Goal: Task Accomplishment & Management: Manage account settings

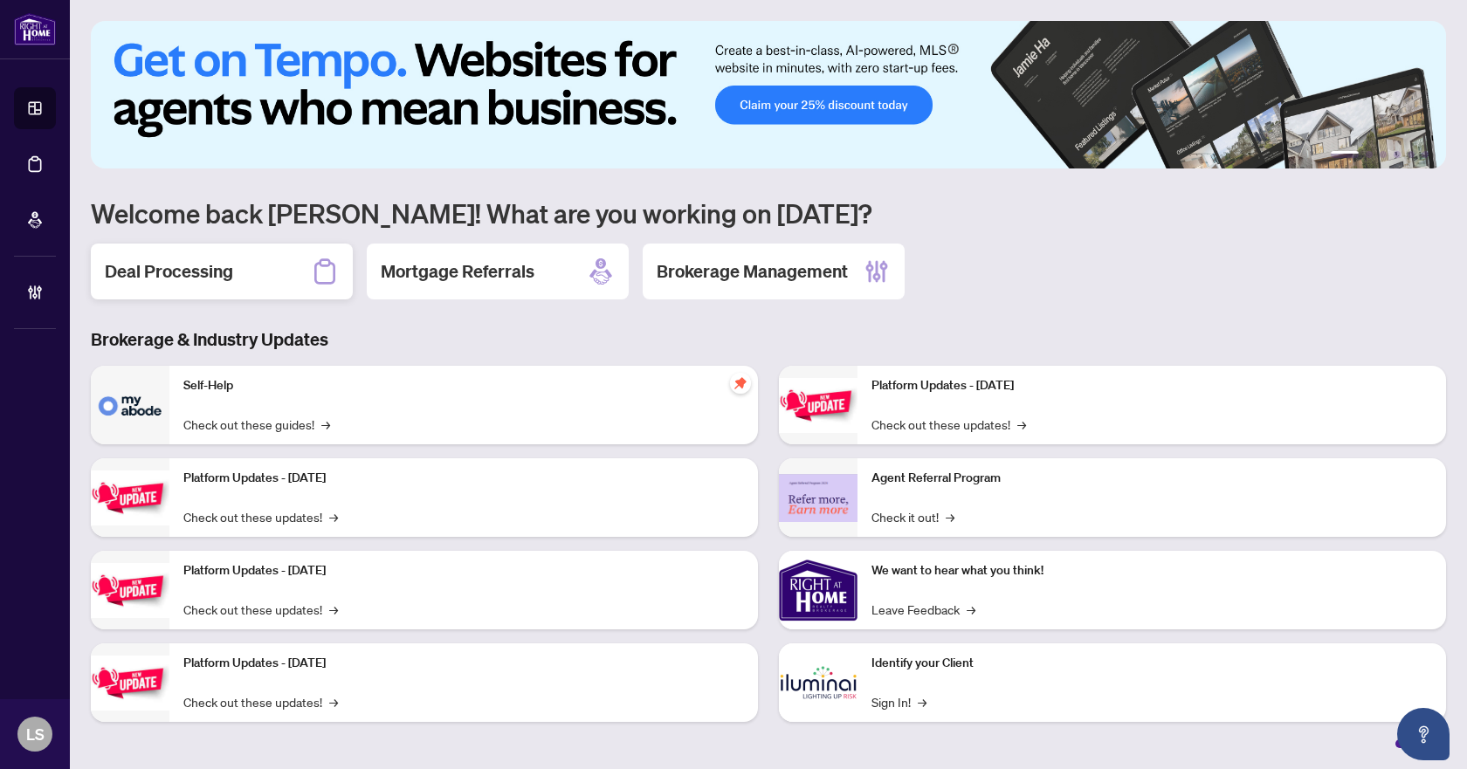
click at [196, 270] on h2 "Deal Processing" at bounding box center [169, 271] width 128 height 24
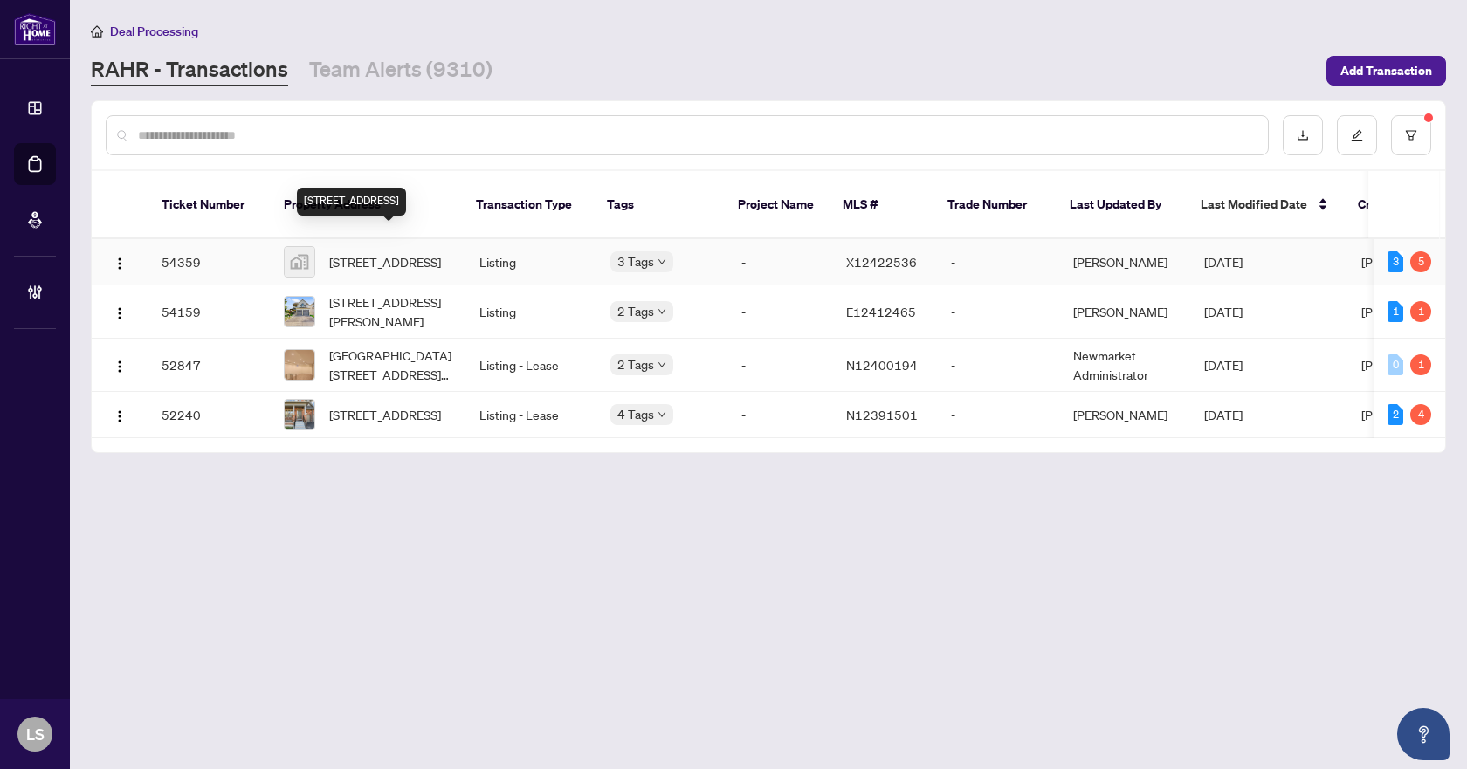
click at [346, 252] on span "[STREET_ADDRESS]" at bounding box center [385, 261] width 112 height 19
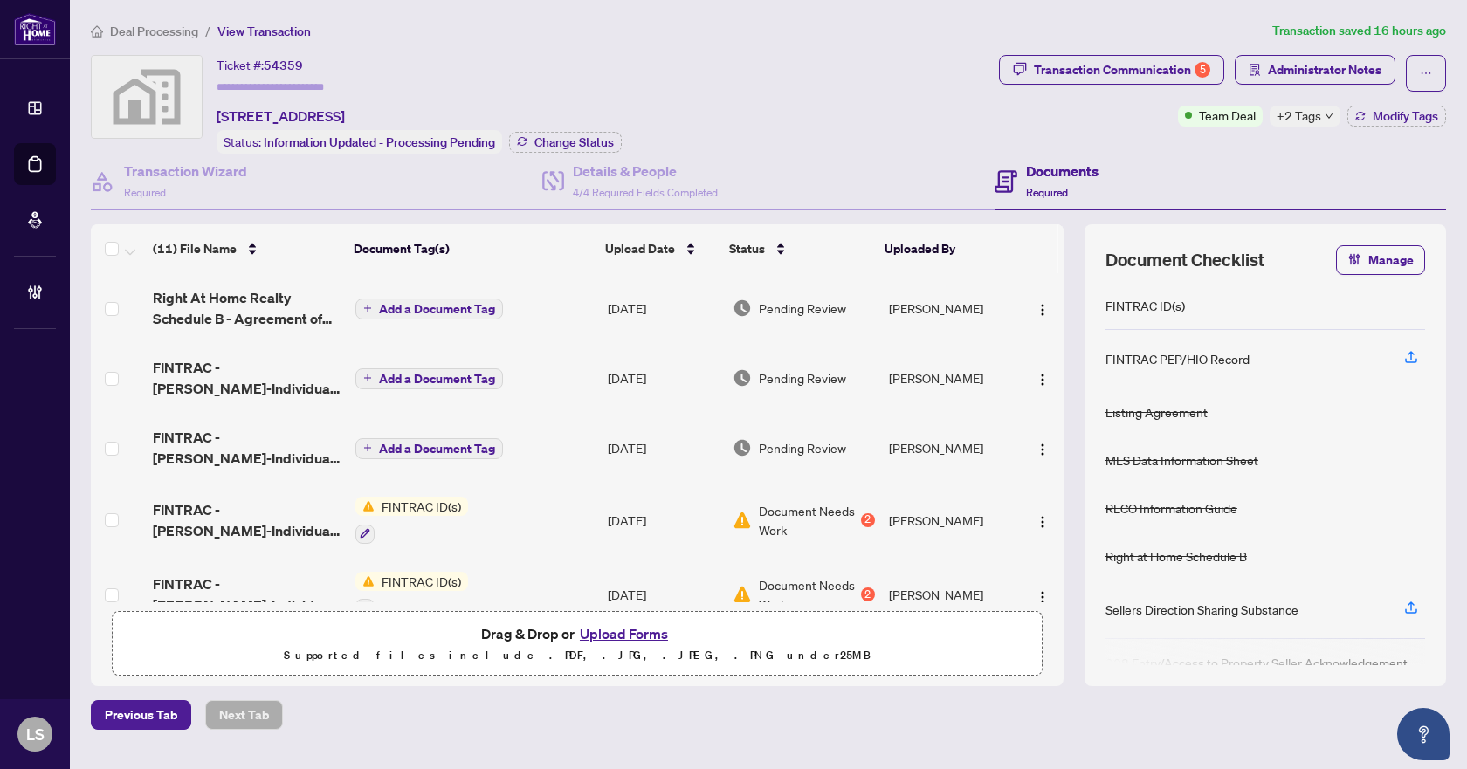
click at [252, 307] on span "Right At Home Realty Schedule B - Agreement of Purchase and Sale.pdf" at bounding box center [247, 308] width 188 height 42
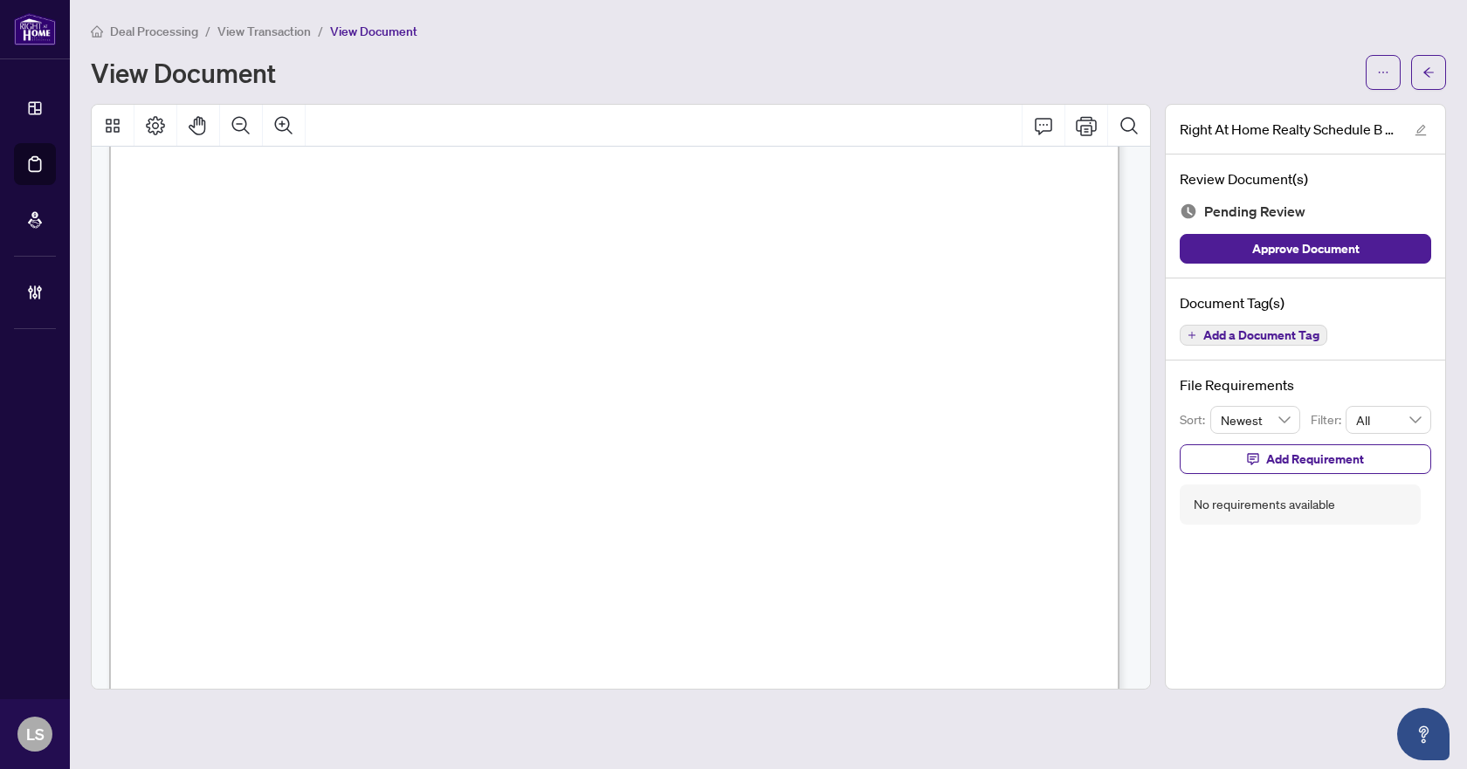
scroll to position [436, 0]
click at [1280, 340] on span "Add a Document Tag" at bounding box center [1261, 335] width 116 height 12
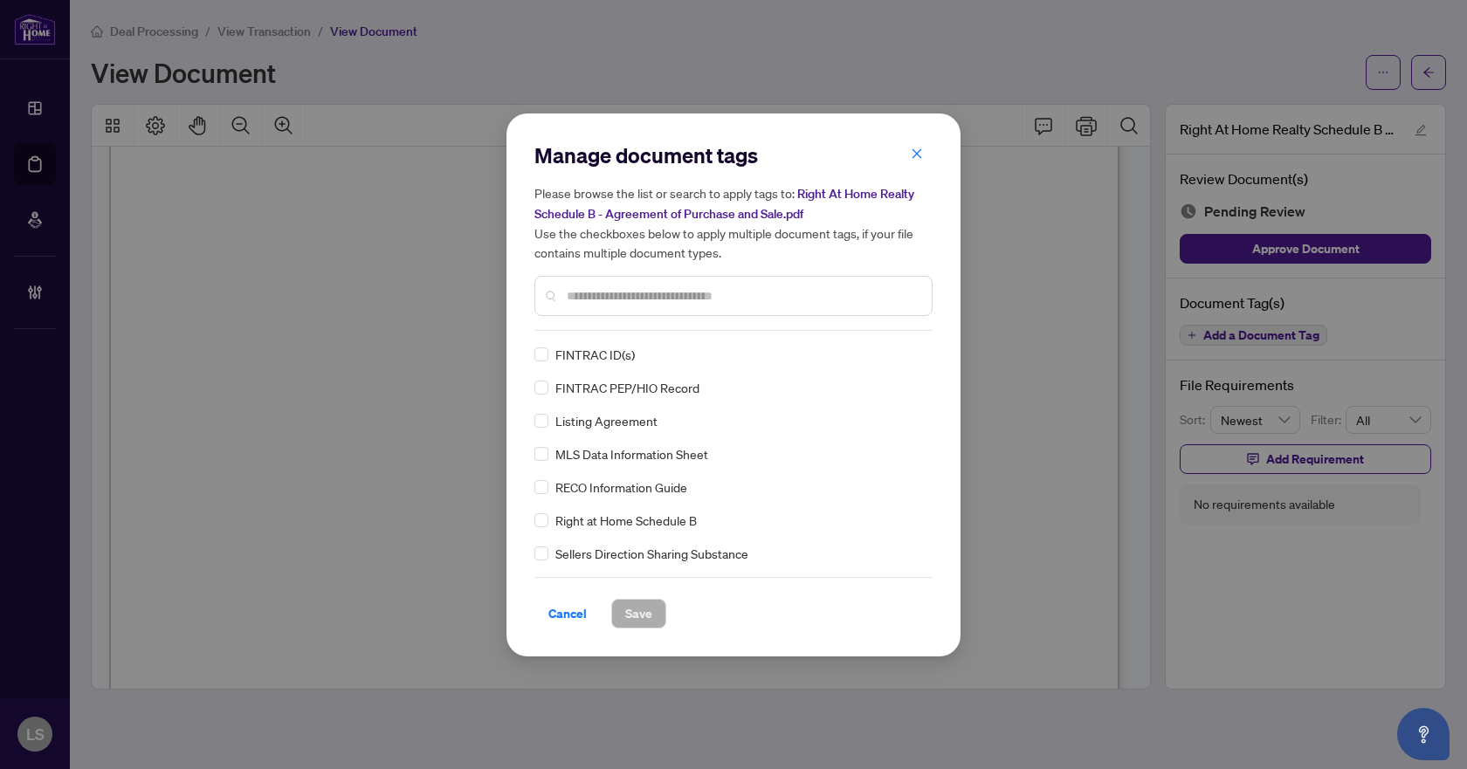
click at [645, 295] on input "text" at bounding box center [742, 295] width 351 height 19
click at [921, 347] on div "Right at Home Schedule B FINTRAC ID(s) FINTRAC PEP/HIO Record Listing Agreement…" at bounding box center [733, 454] width 398 height 218
click at [916, 351] on div at bounding box center [899, 354] width 45 height 17
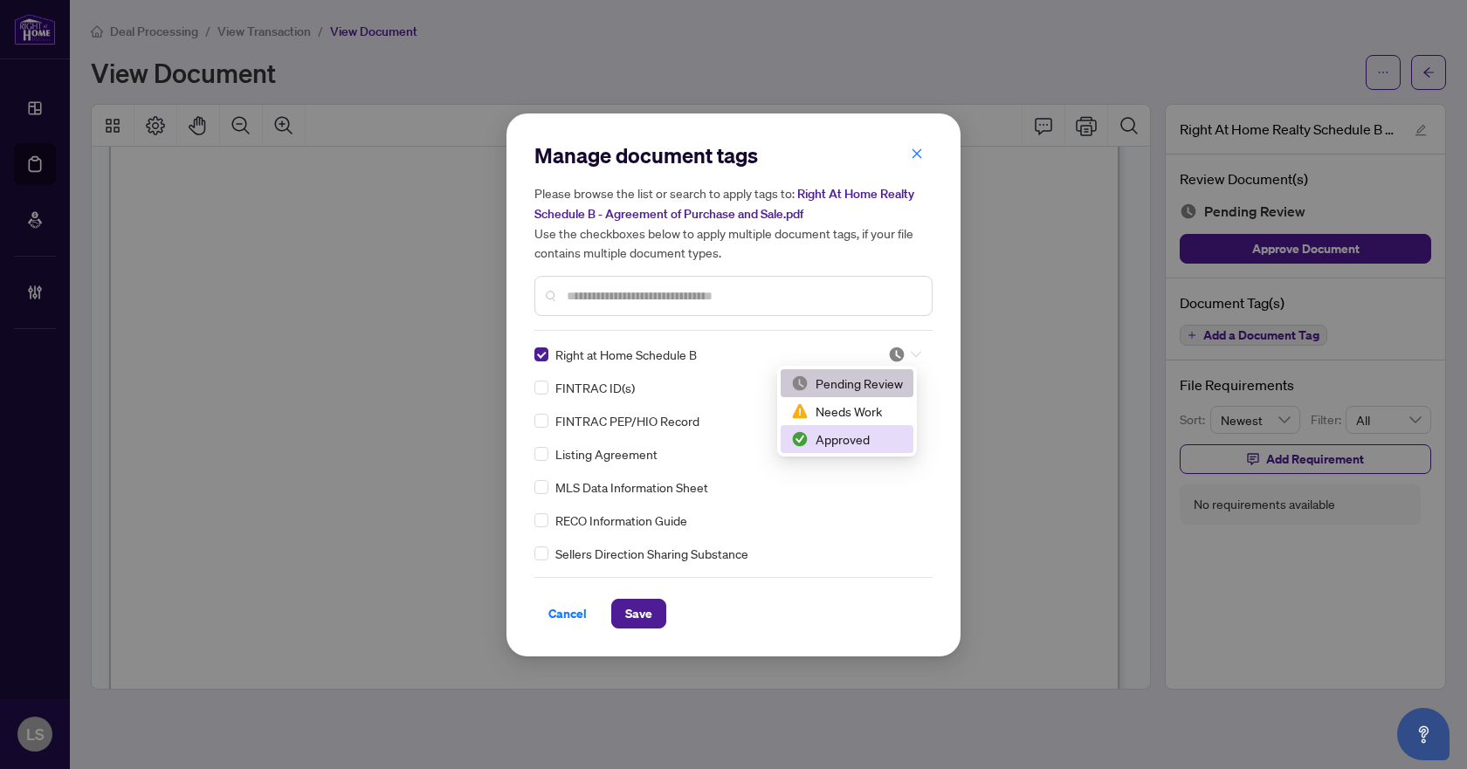
click at [882, 440] on div "Approved" at bounding box center [847, 438] width 112 height 19
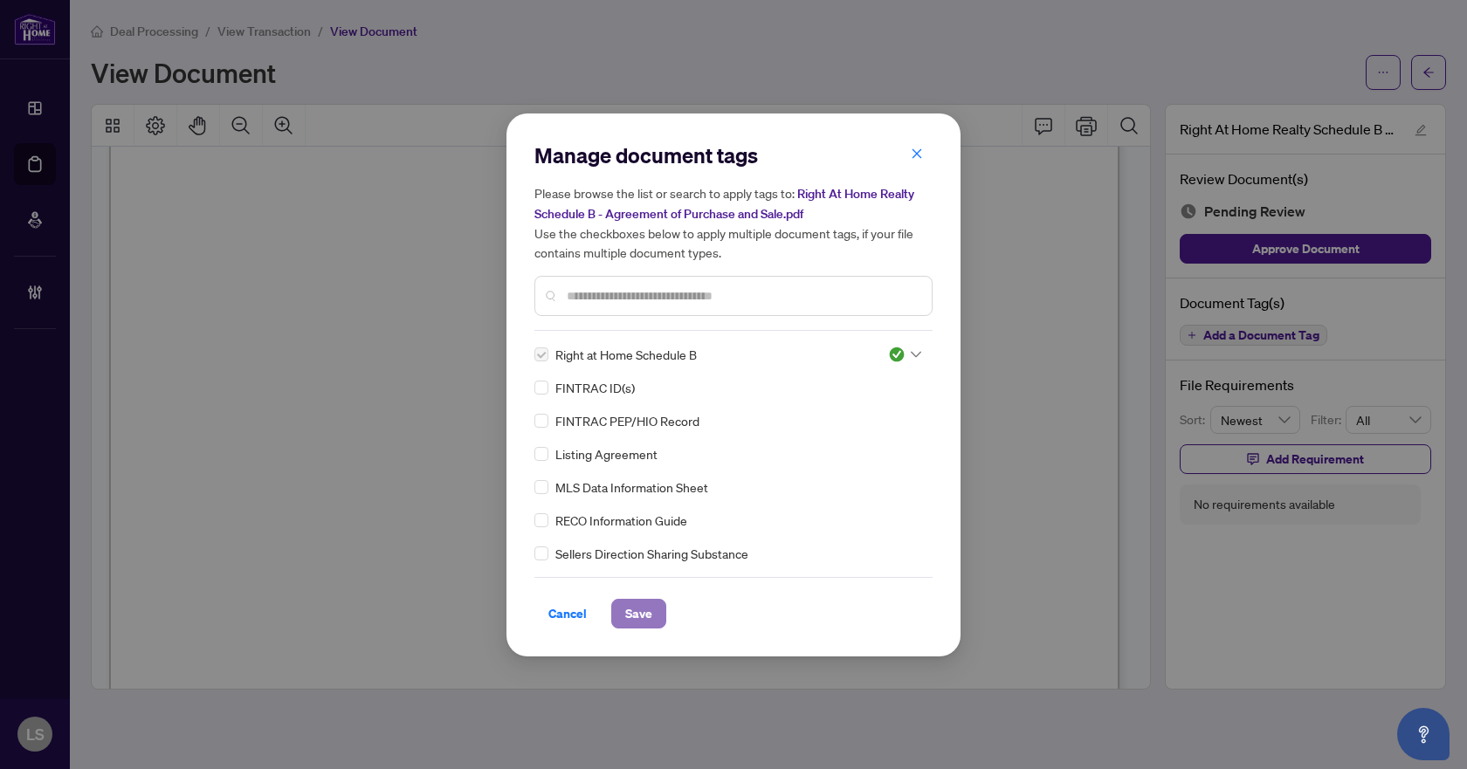
click at [635, 614] on span "Save" at bounding box center [638, 614] width 27 height 28
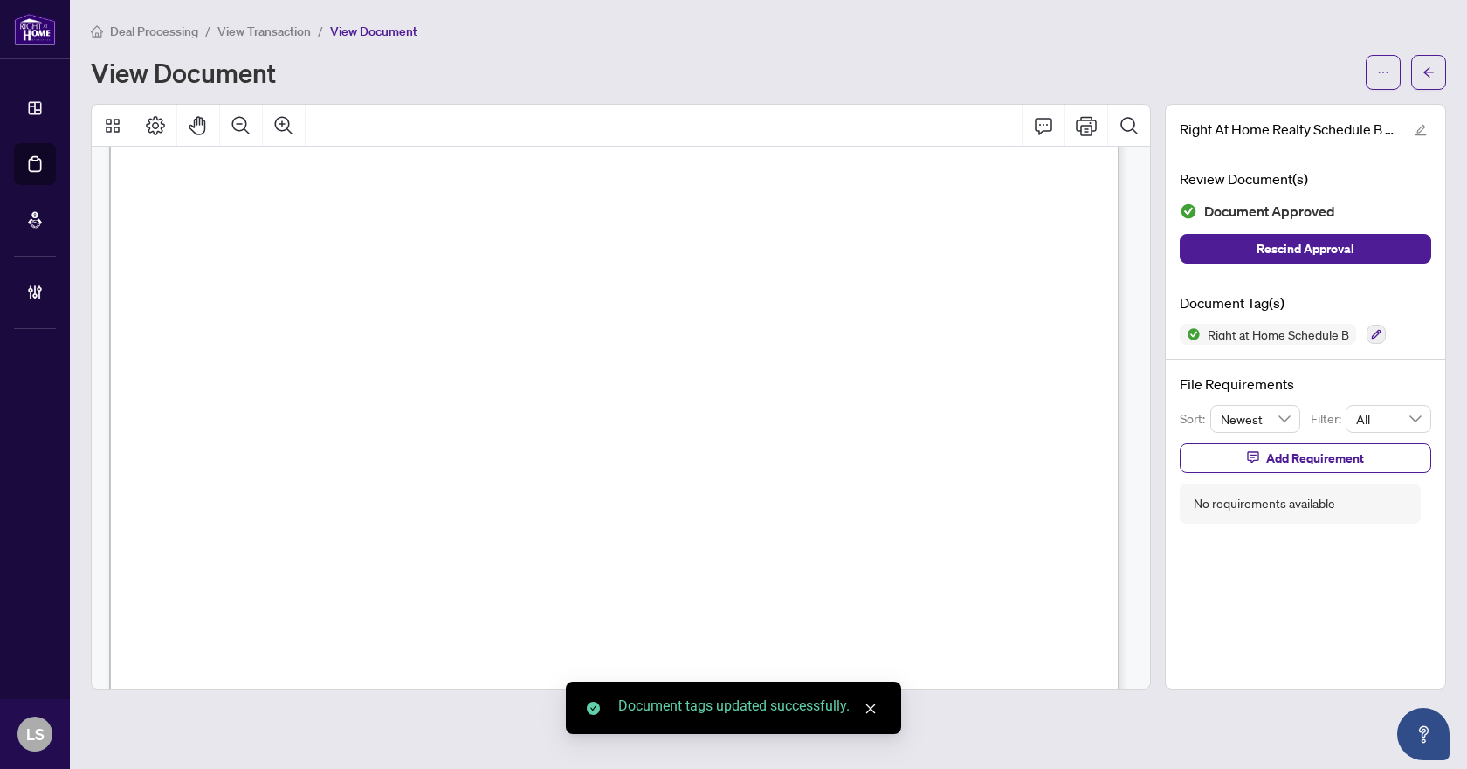
click at [1426, 72] on icon "arrow-left" at bounding box center [1428, 72] width 10 height 10
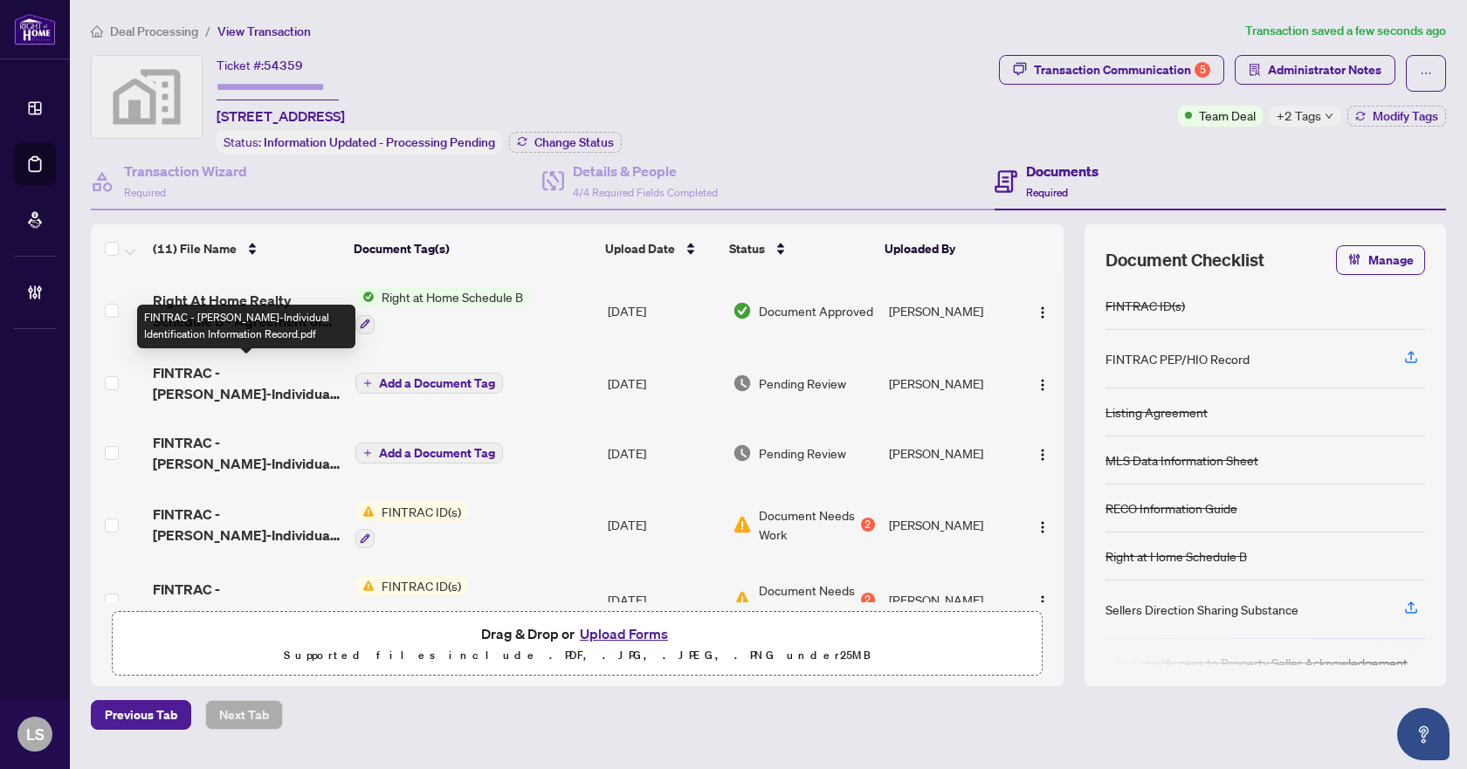
click at [264, 381] on span "FINTRAC - [PERSON_NAME]-Individual Identification Information Record.pdf" at bounding box center [247, 383] width 188 height 42
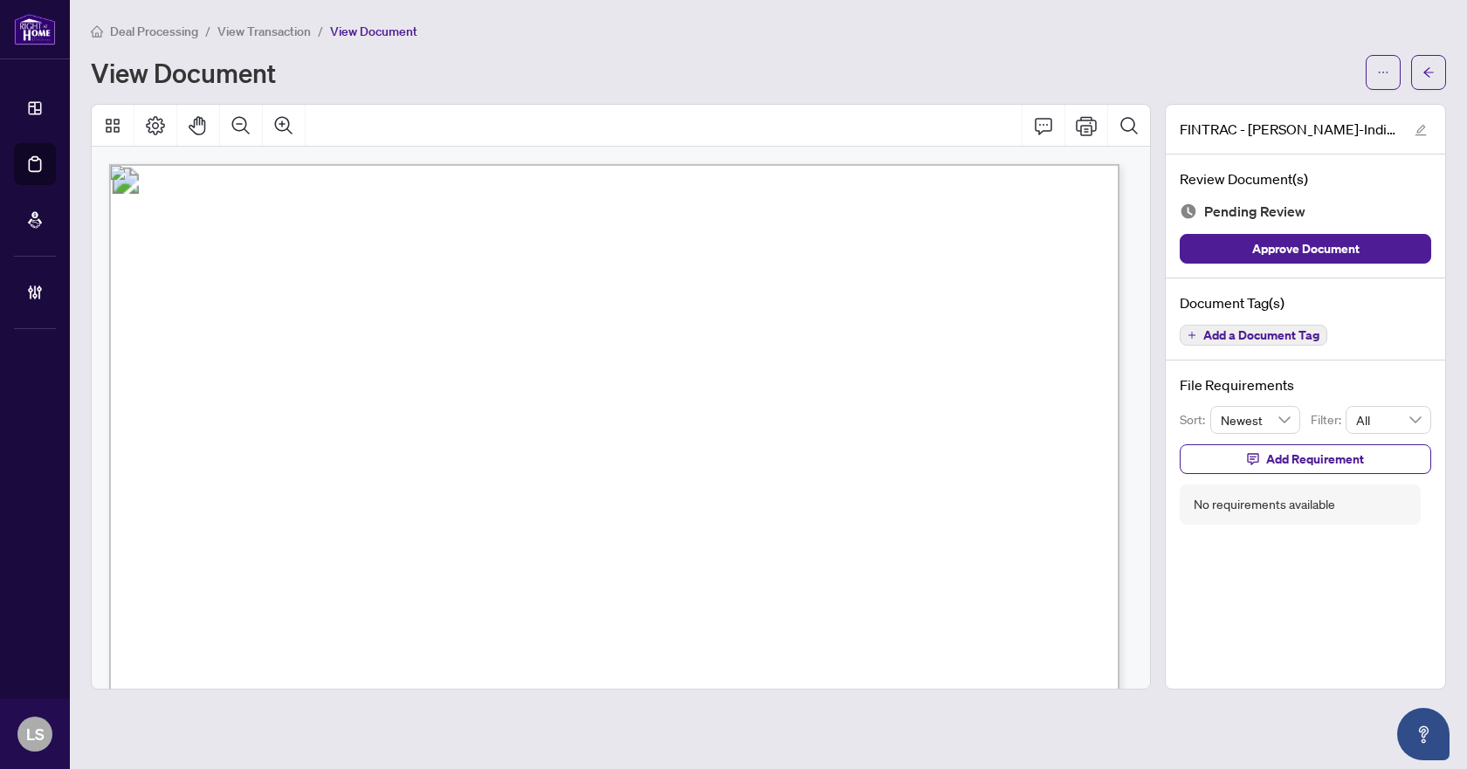
scroll to position [175, 0]
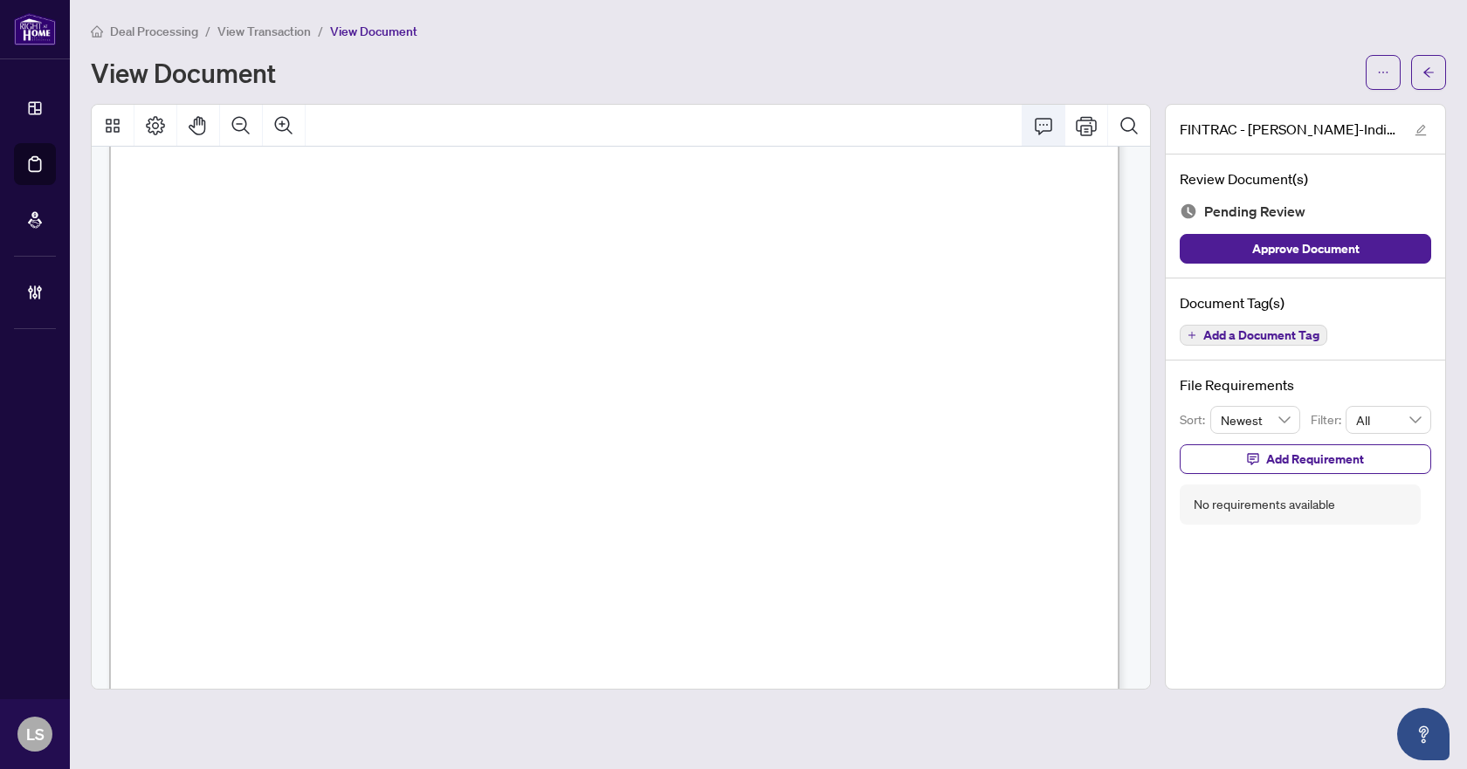
click at [1041, 123] on icon "Comment" at bounding box center [1043, 125] width 21 height 21
click at [833, 583] on p "**********" at bounding box center [876, 578] width 255 height 15
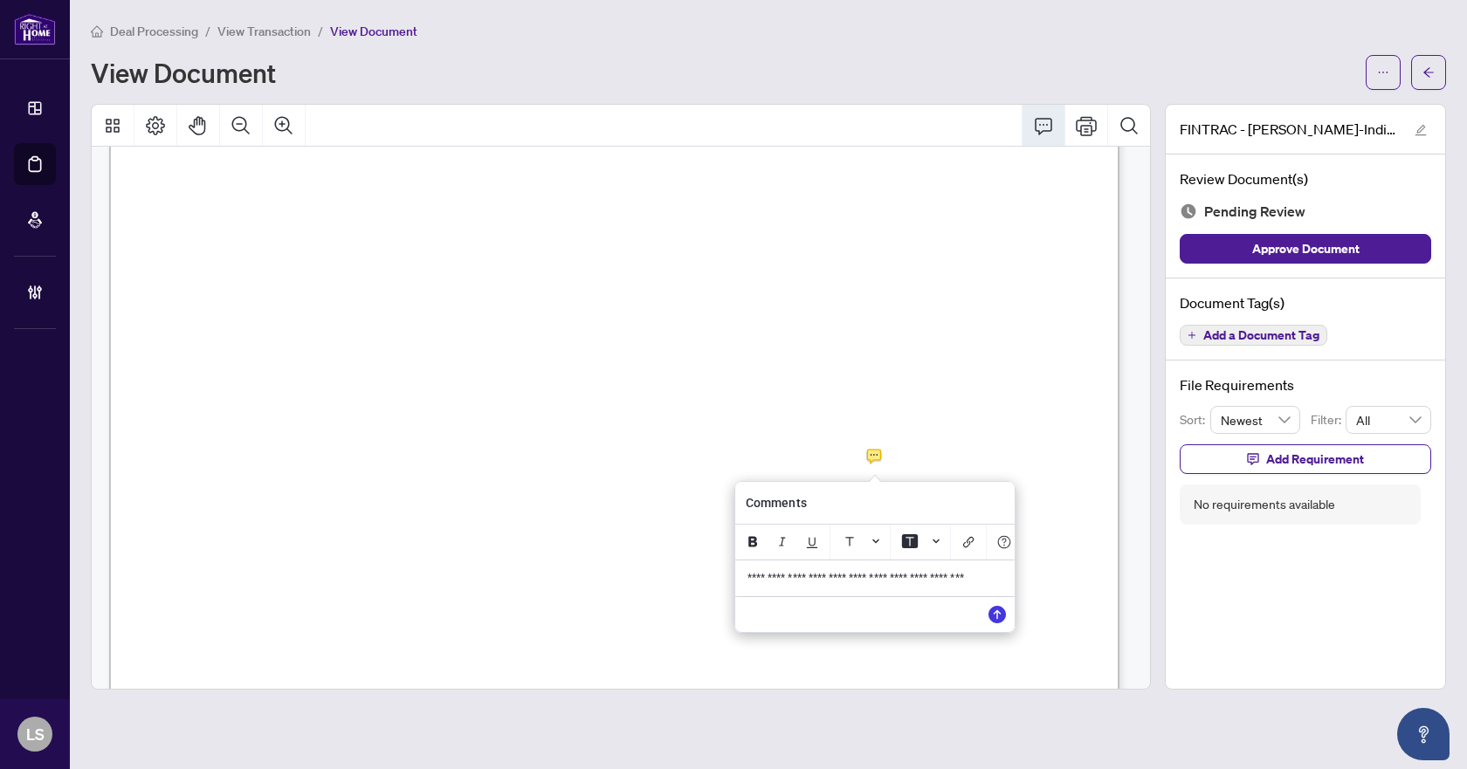
click at [760, 584] on span "**********" at bounding box center [855, 578] width 216 height 12
drag, startPoint x: 808, startPoint y: 601, endPoint x: 746, endPoint y: 580, distance: 65.4
click at [747, 580] on p "**********" at bounding box center [874, 578] width 255 height 15
click at [1003, 623] on icon "Save" at bounding box center [996, 614] width 17 height 17
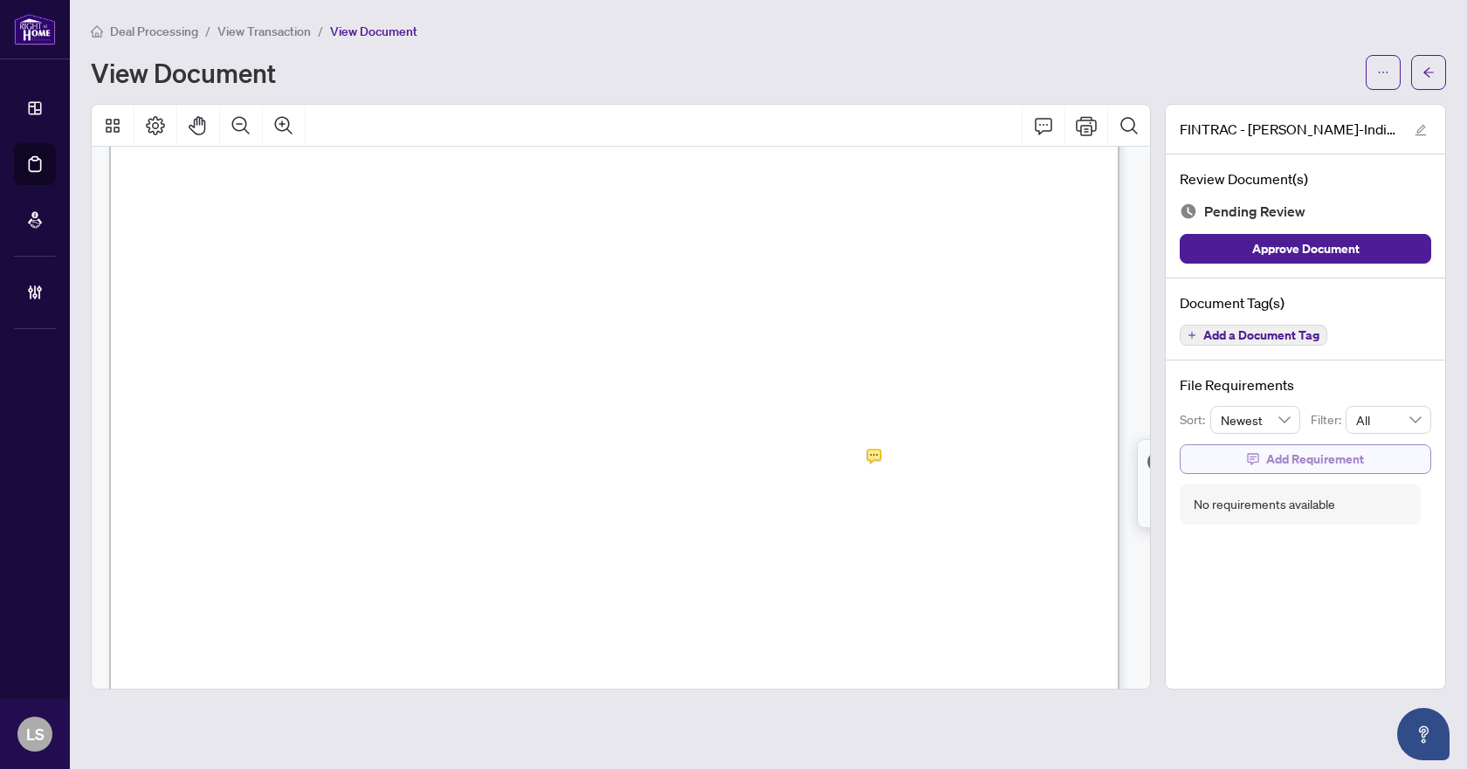
click at [1284, 464] on span "Add Requirement" at bounding box center [1315, 459] width 98 height 28
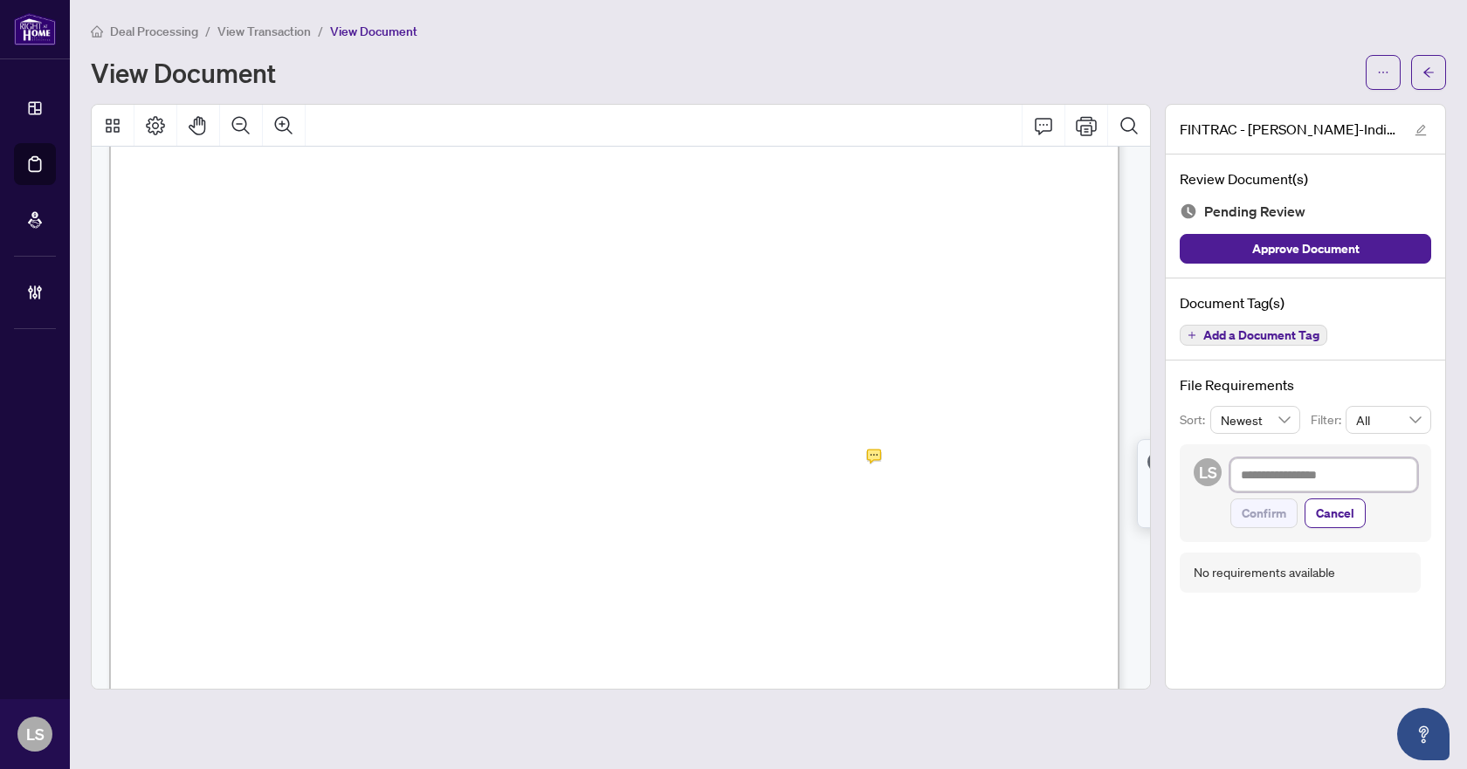
click at [1254, 482] on textarea at bounding box center [1323, 474] width 187 height 33
paste textarea "**********"
type textarea "**********"
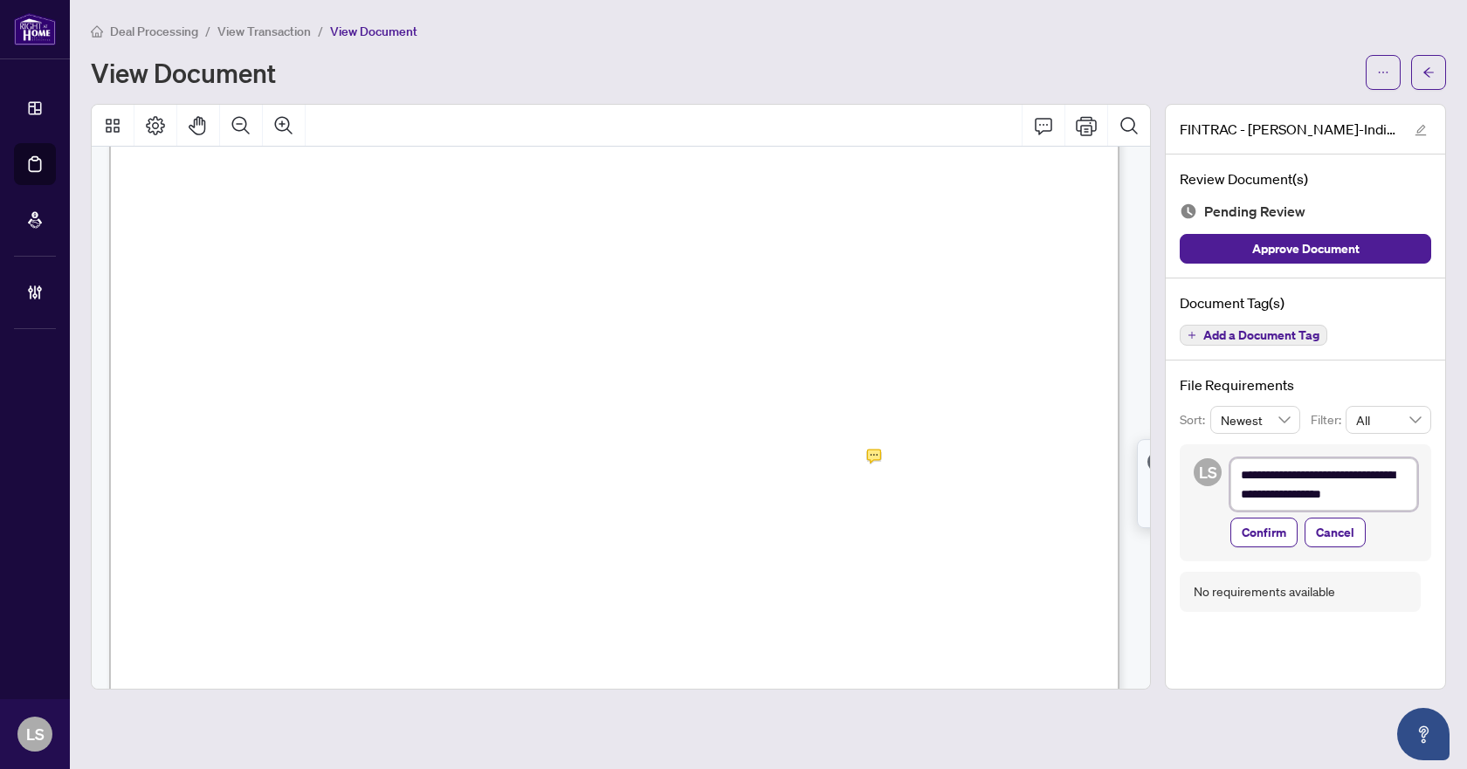
scroll to position [0, 0]
type textarea "**********"
click at [1264, 536] on span "Confirm" at bounding box center [1263, 533] width 45 height 28
type textarea "**********"
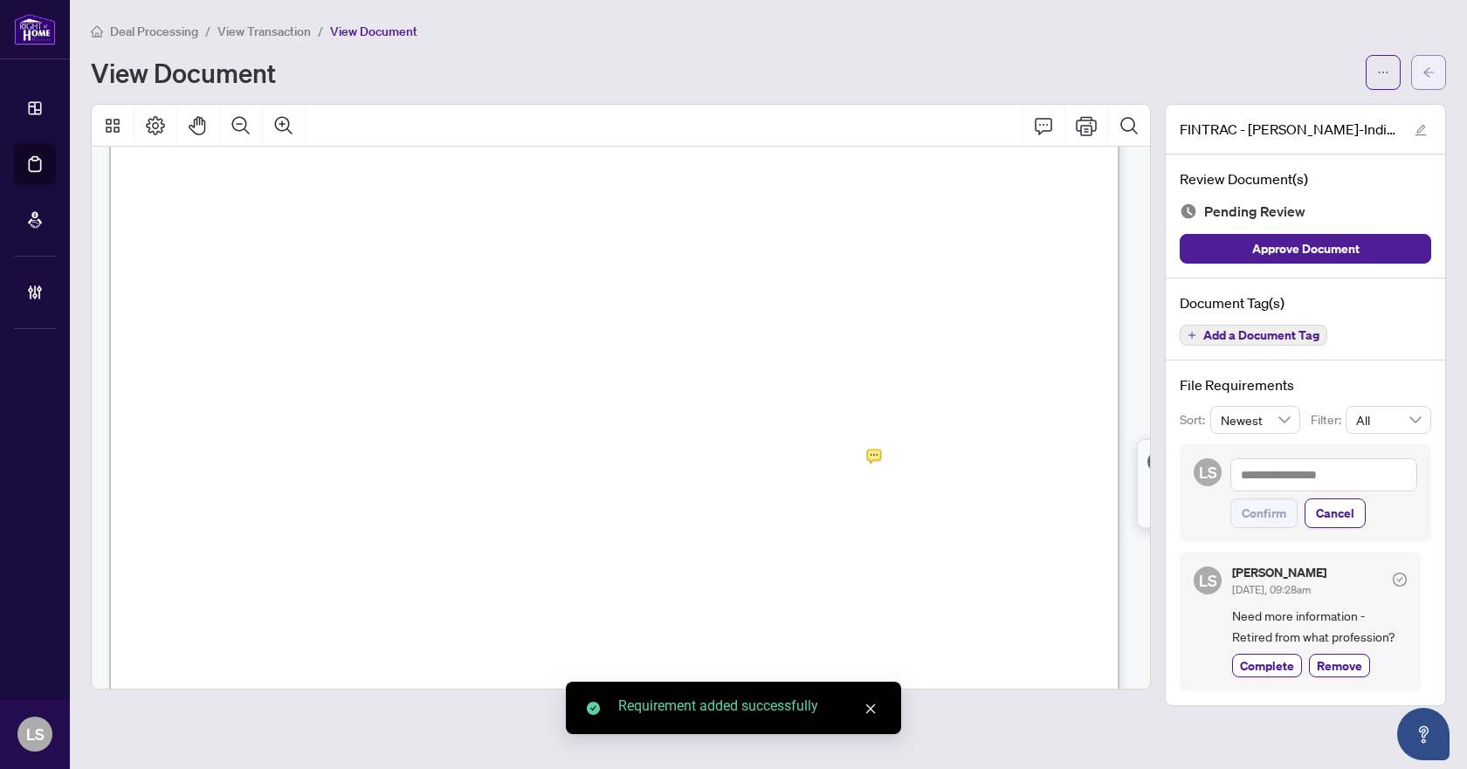
click at [1426, 79] on span "button" at bounding box center [1428, 72] width 12 height 28
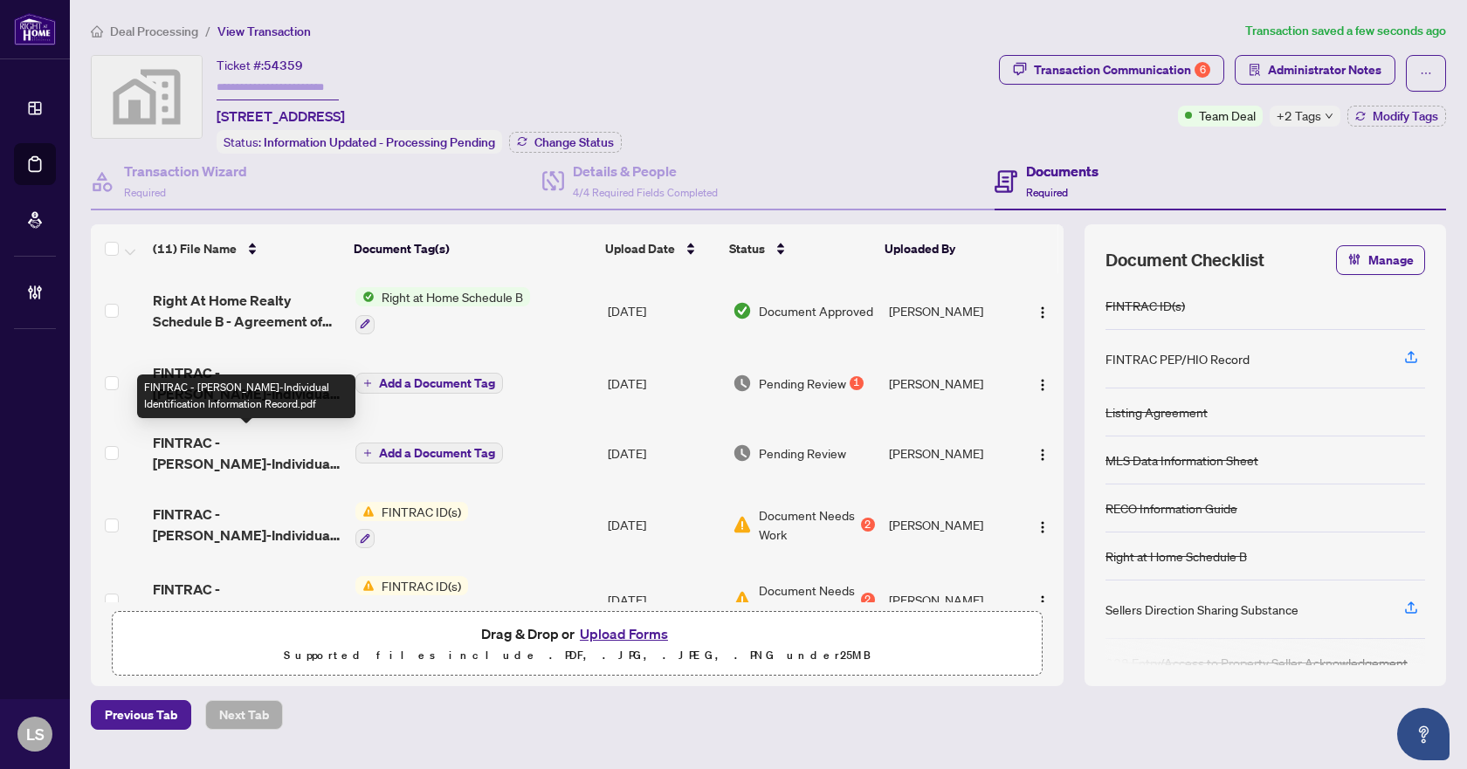
click at [267, 455] on span "FINTRAC - [PERSON_NAME]-Individual Identification Information Record.pdf" at bounding box center [247, 453] width 188 height 42
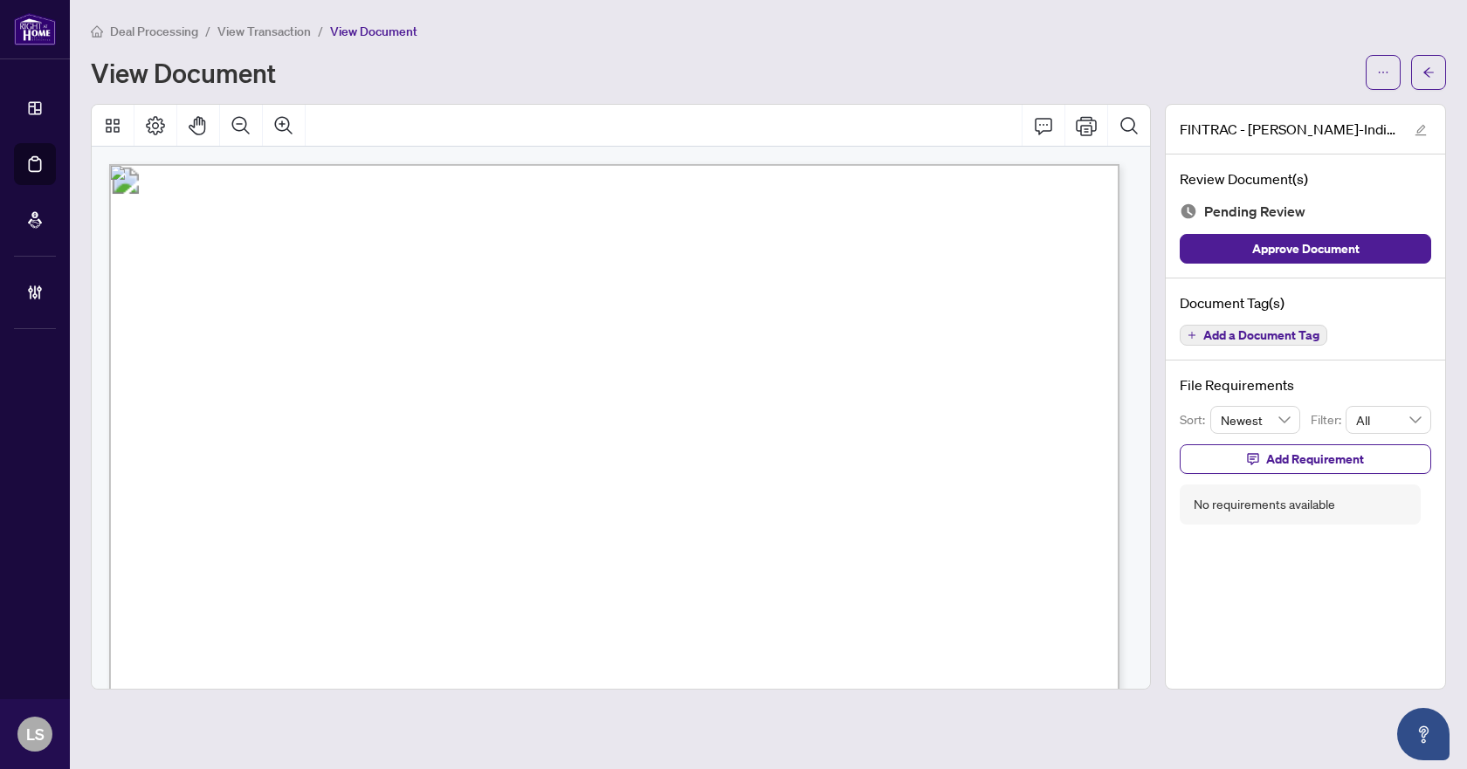
click at [814, 636] on span "Retired" at bounding box center [783, 640] width 62 height 16
click at [1040, 120] on icon "Comment" at bounding box center [1043, 125] width 21 height 21
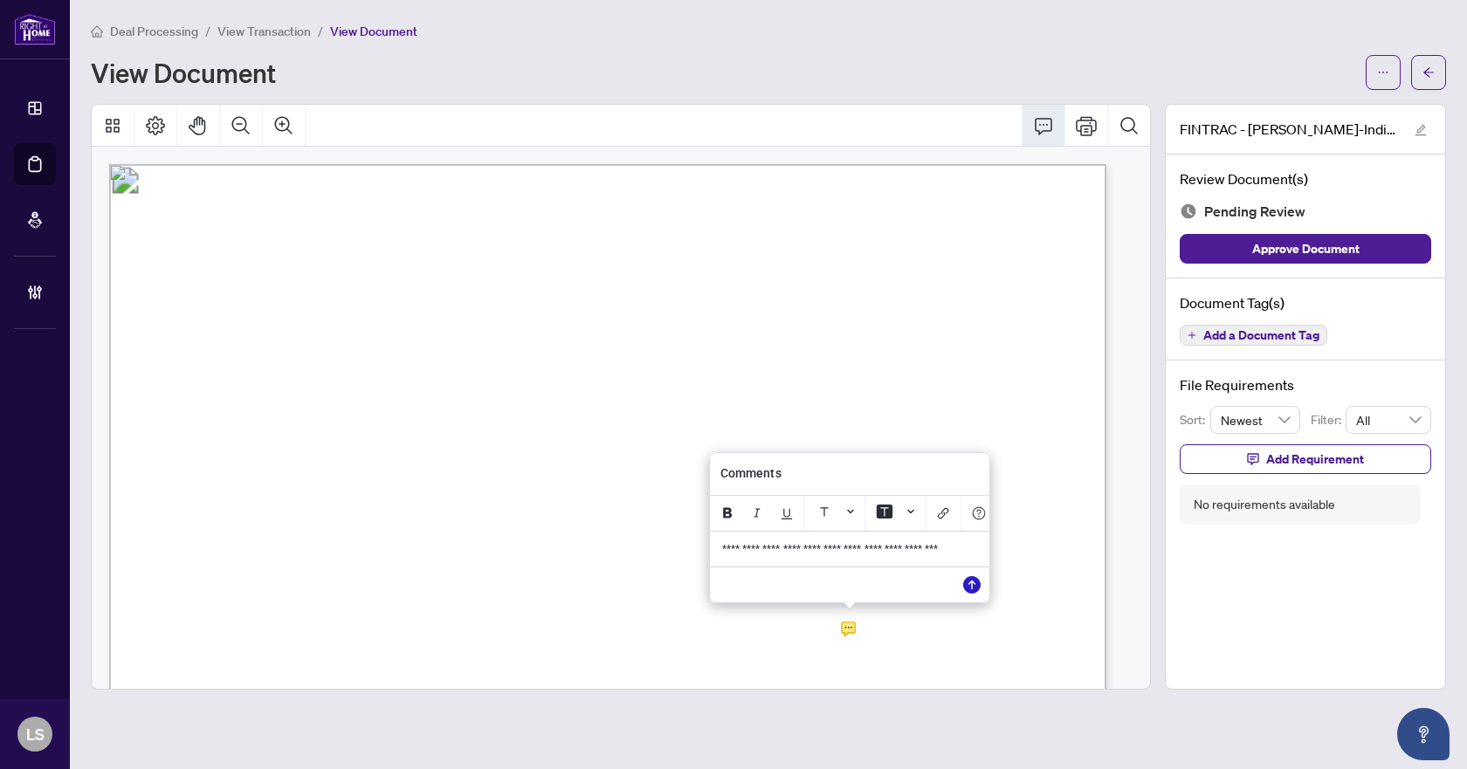
click at [972, 584] on icon "Save" at bounding box center [971, 584] width 17 height 17
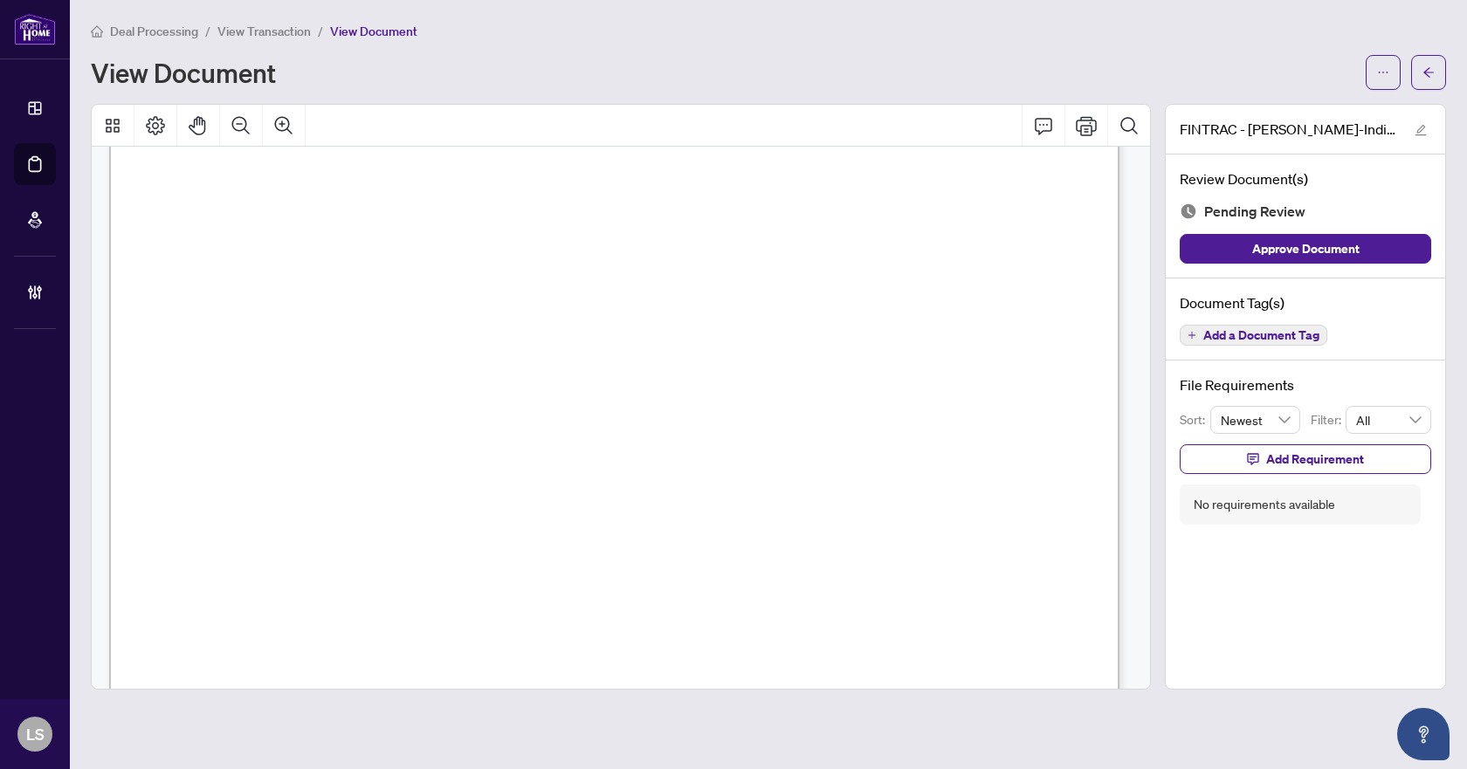
scroll to position [4834, 0]
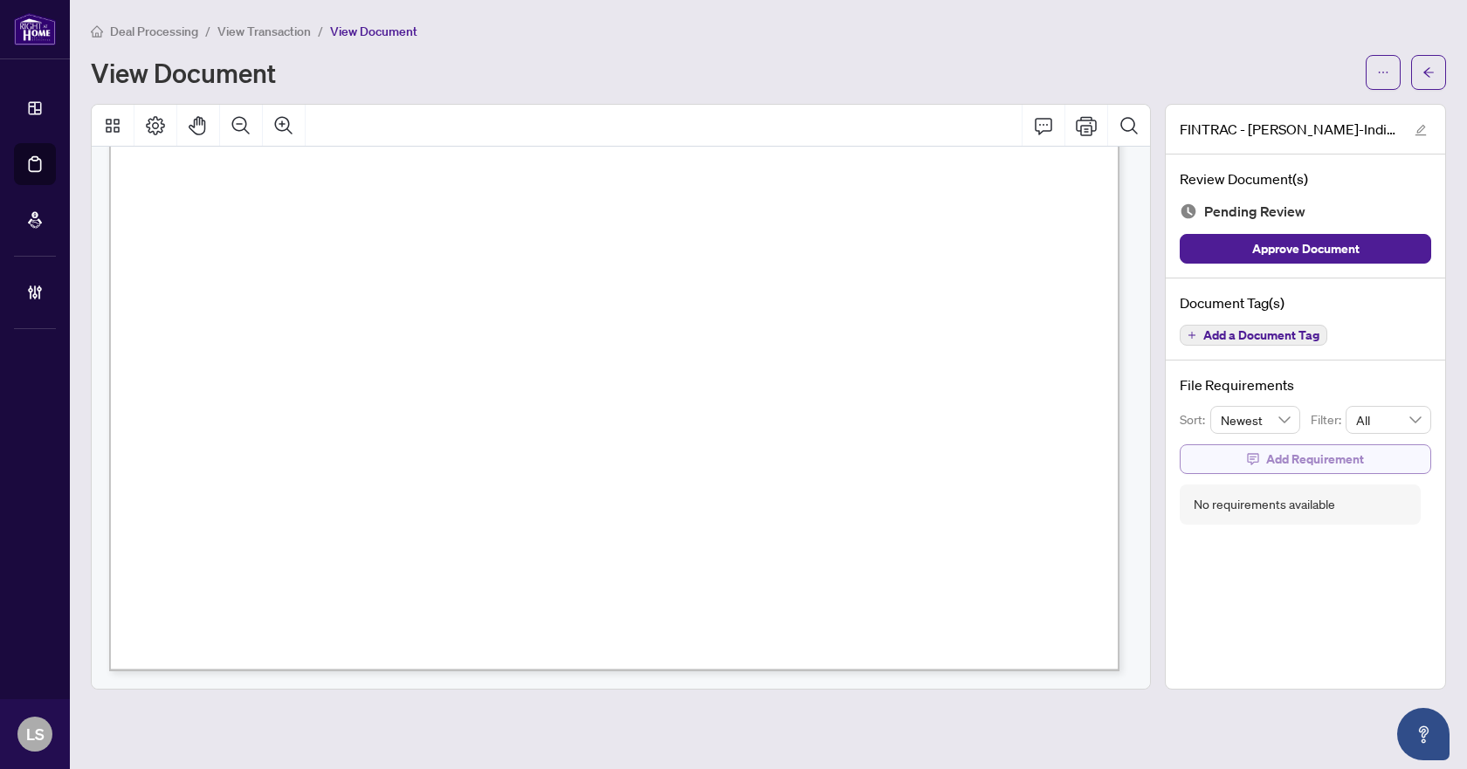
click at [1293, 461] on span "Add Requirement" at bounding box center [1315, 459] width 98 height 28
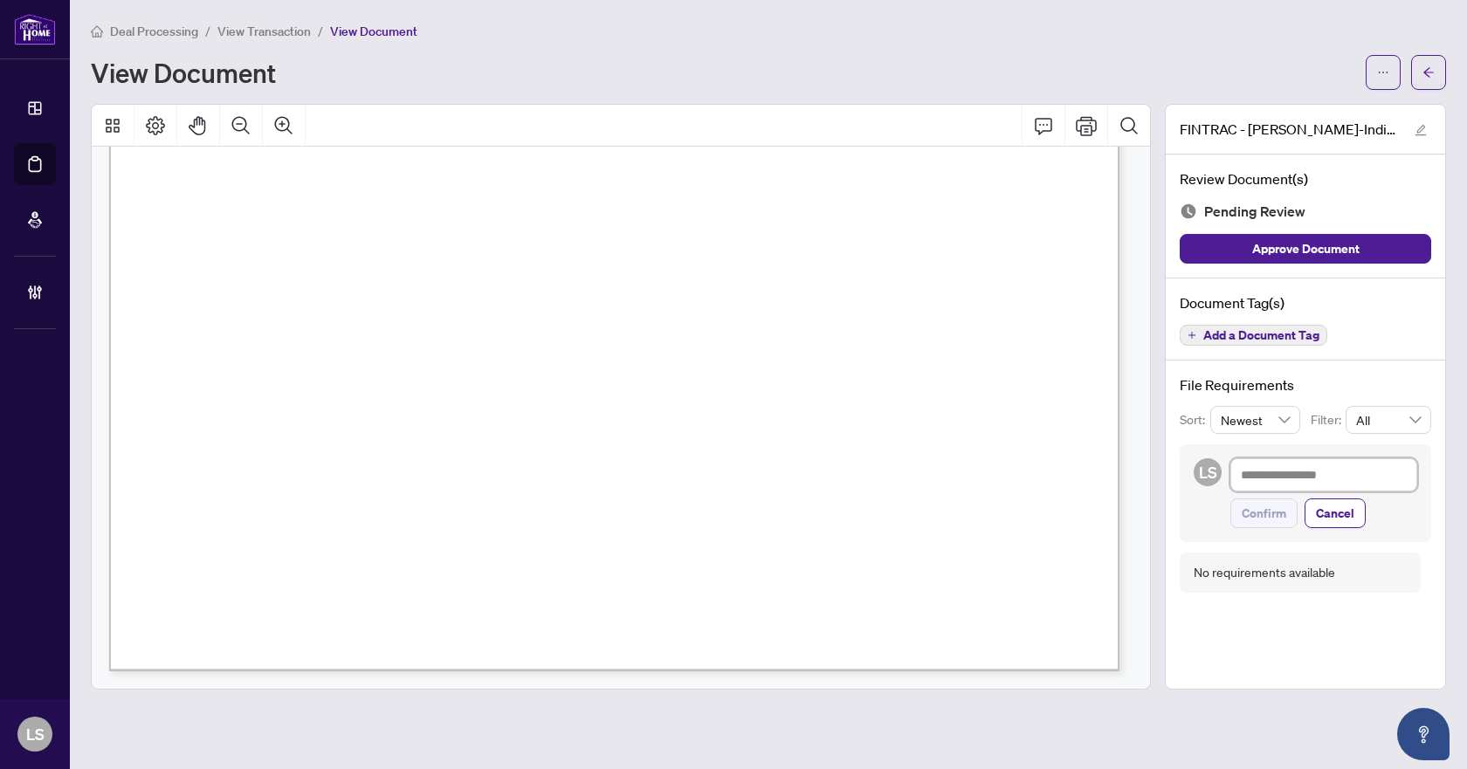
click at [1262, 479] on textarea at bounding box center [1323, 474] width 187 height 33
paste textarea "**********"
type textarea "**********"
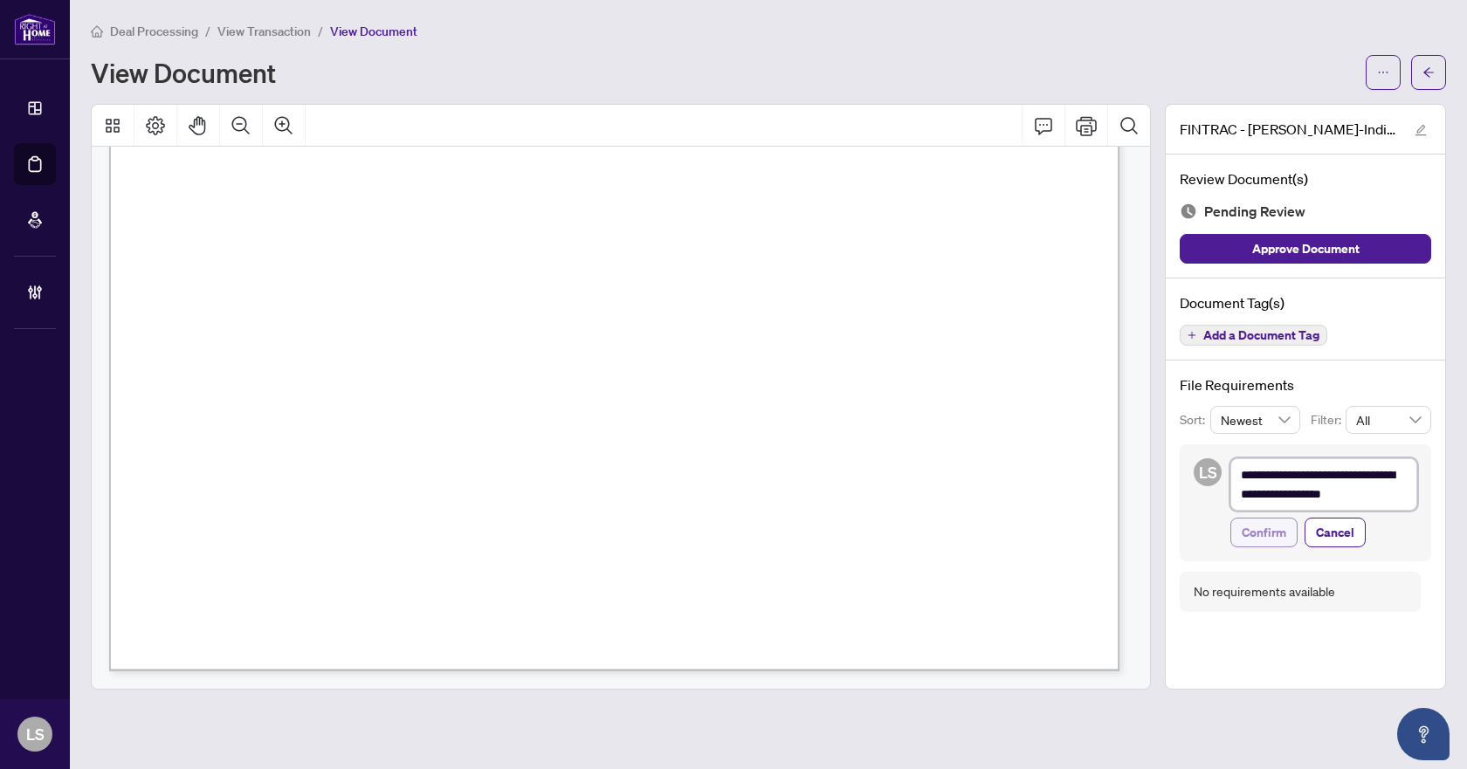
scroll to position [0, 0]
type textarea "**********"
click at [1272, 537] on span "Confirm" at bounding box center [1263, 533] width 45 height 28
type textarea "**********"
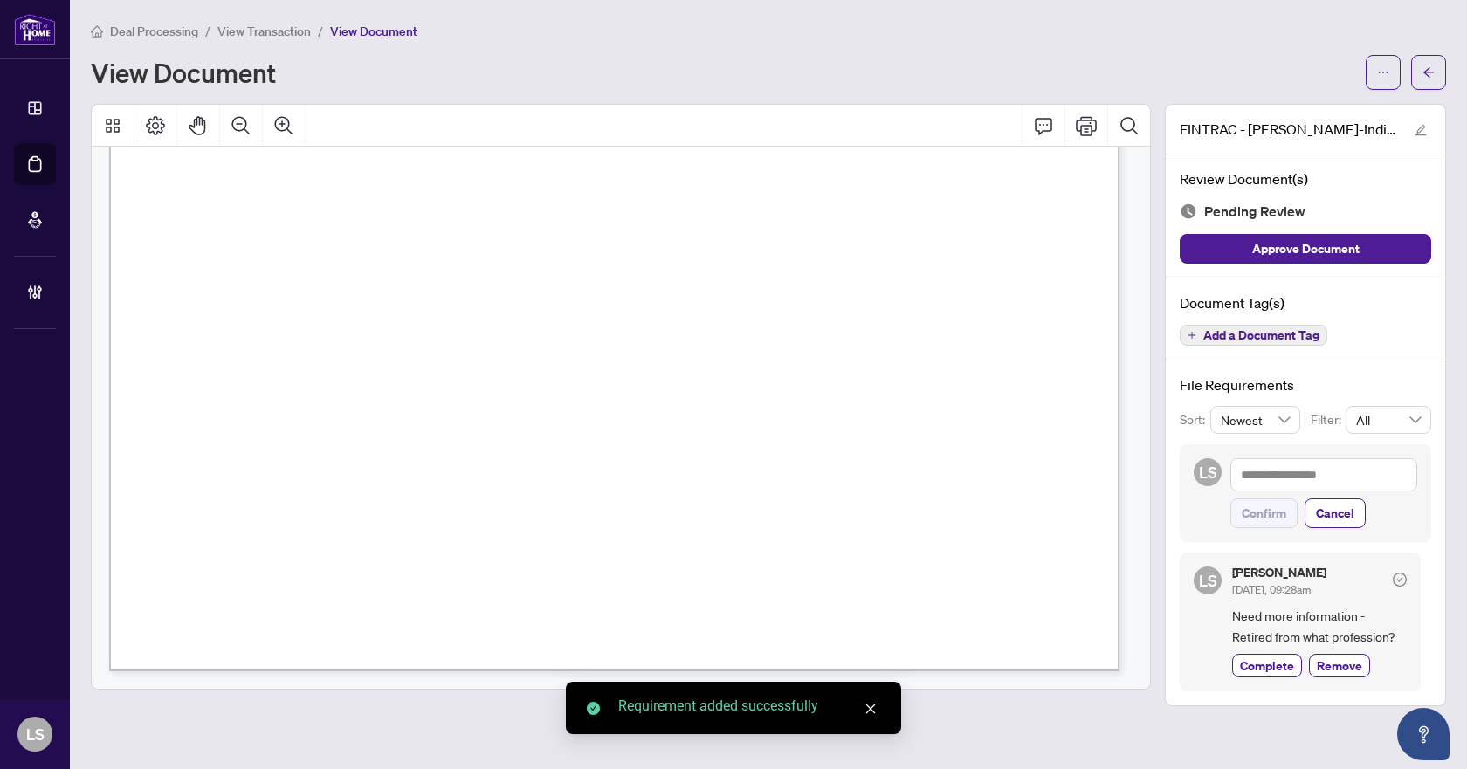
click at [1254, 331] on span "Add a Document Tag" at bounding box center [1261, 335] width 116 height 12
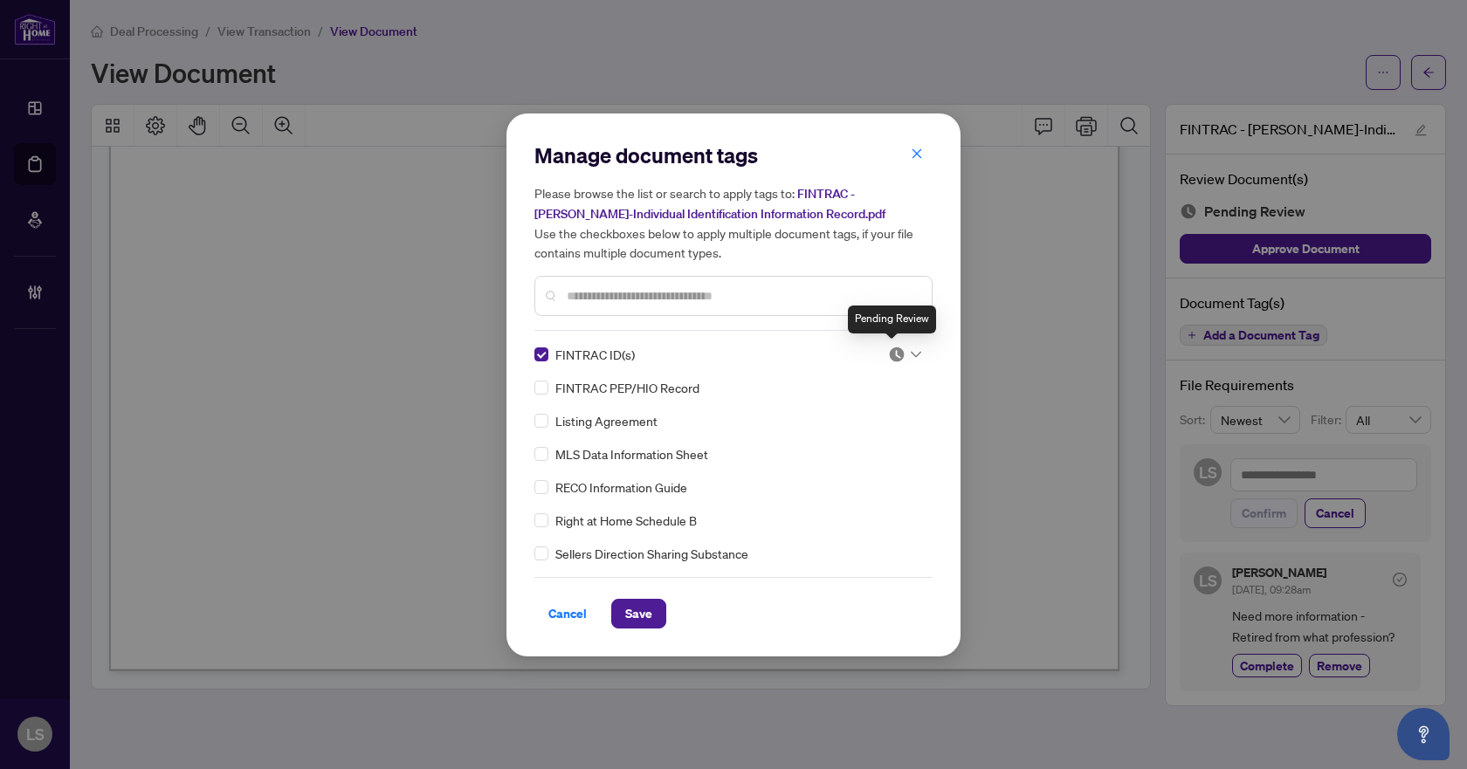
click at [895, 357] on img at bounding box center [896, 354] width 17 height 17
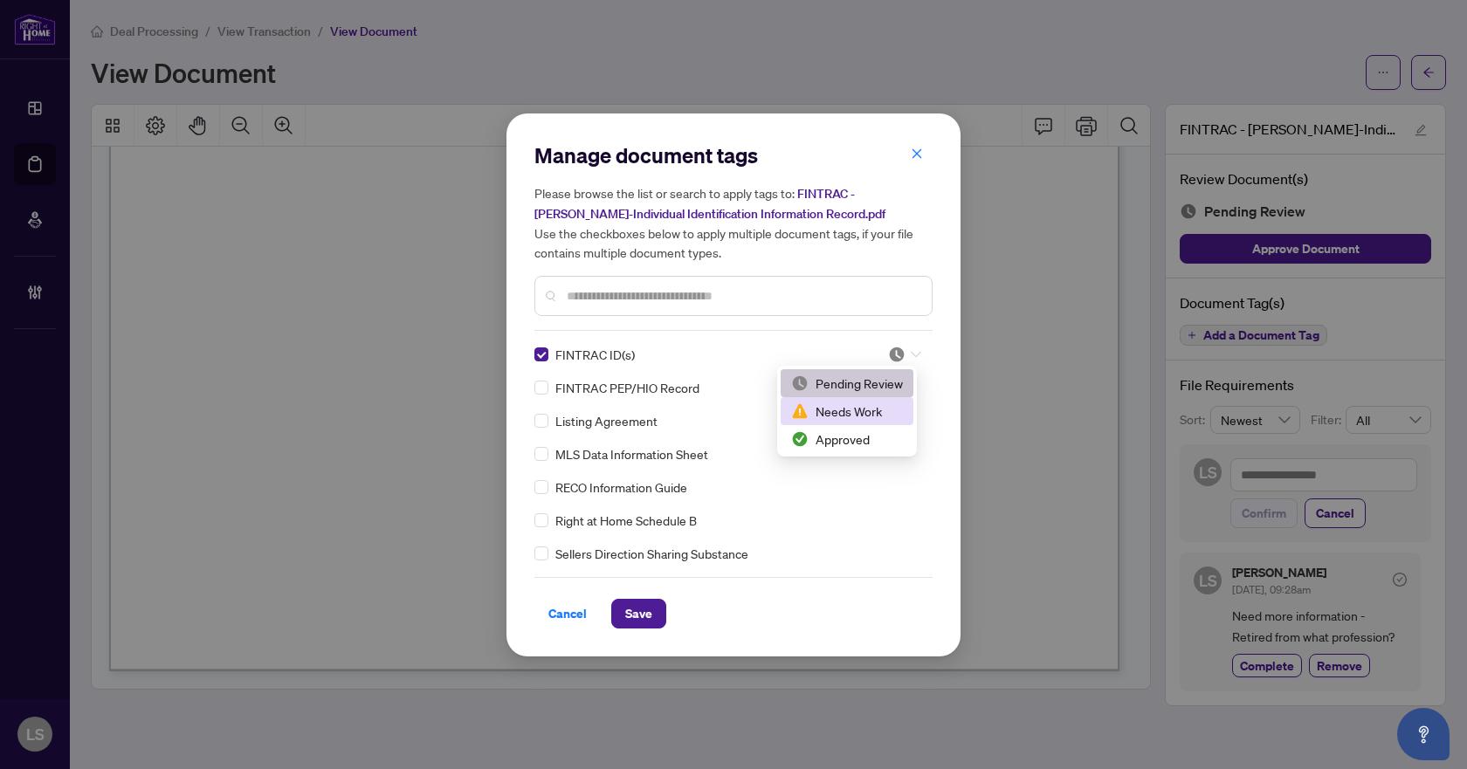
click at [866, 410] on div "Needs Work" at bounding box center [847, 411] width 112 height 19
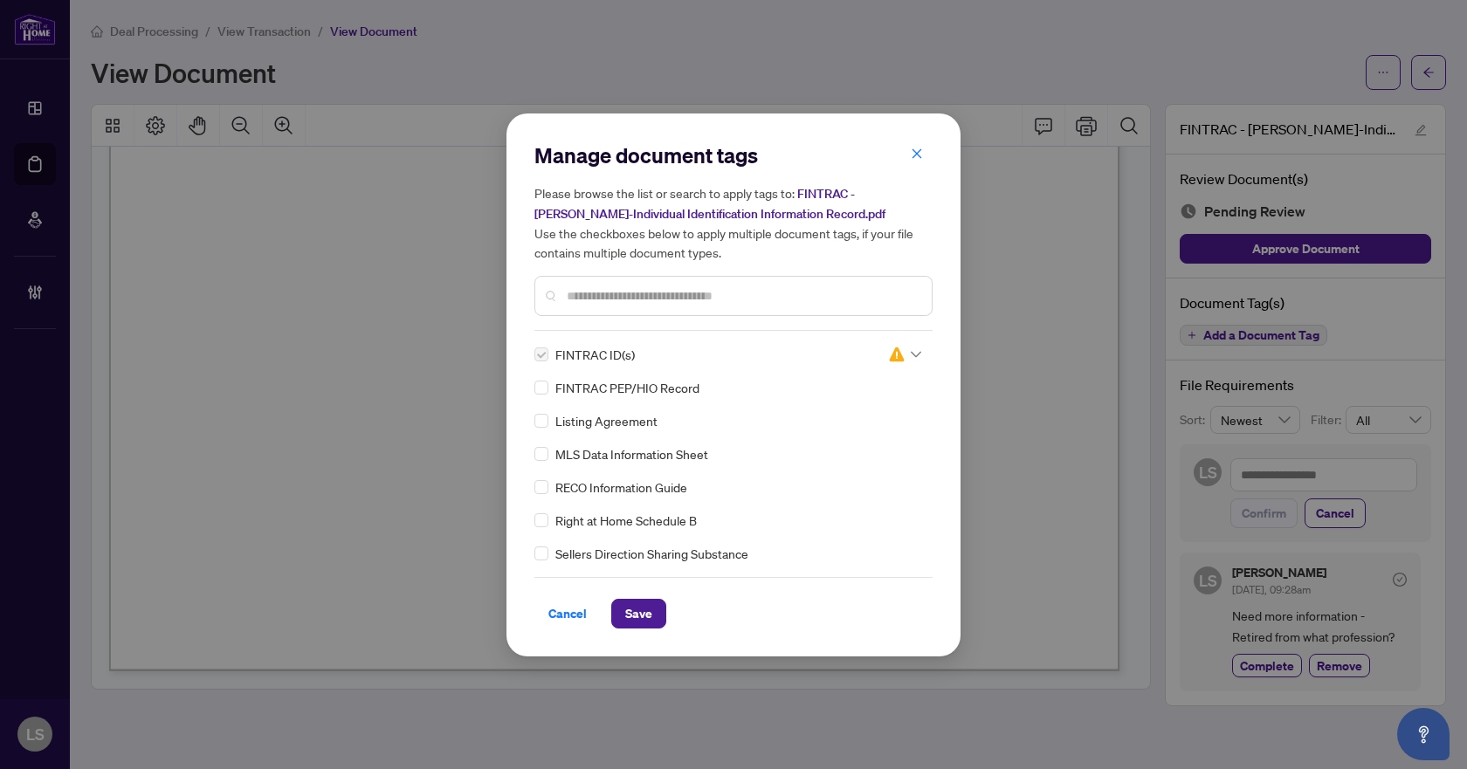
click at [636, 608] on span "Save" at bounding box center [638, 614] width 27 height 28
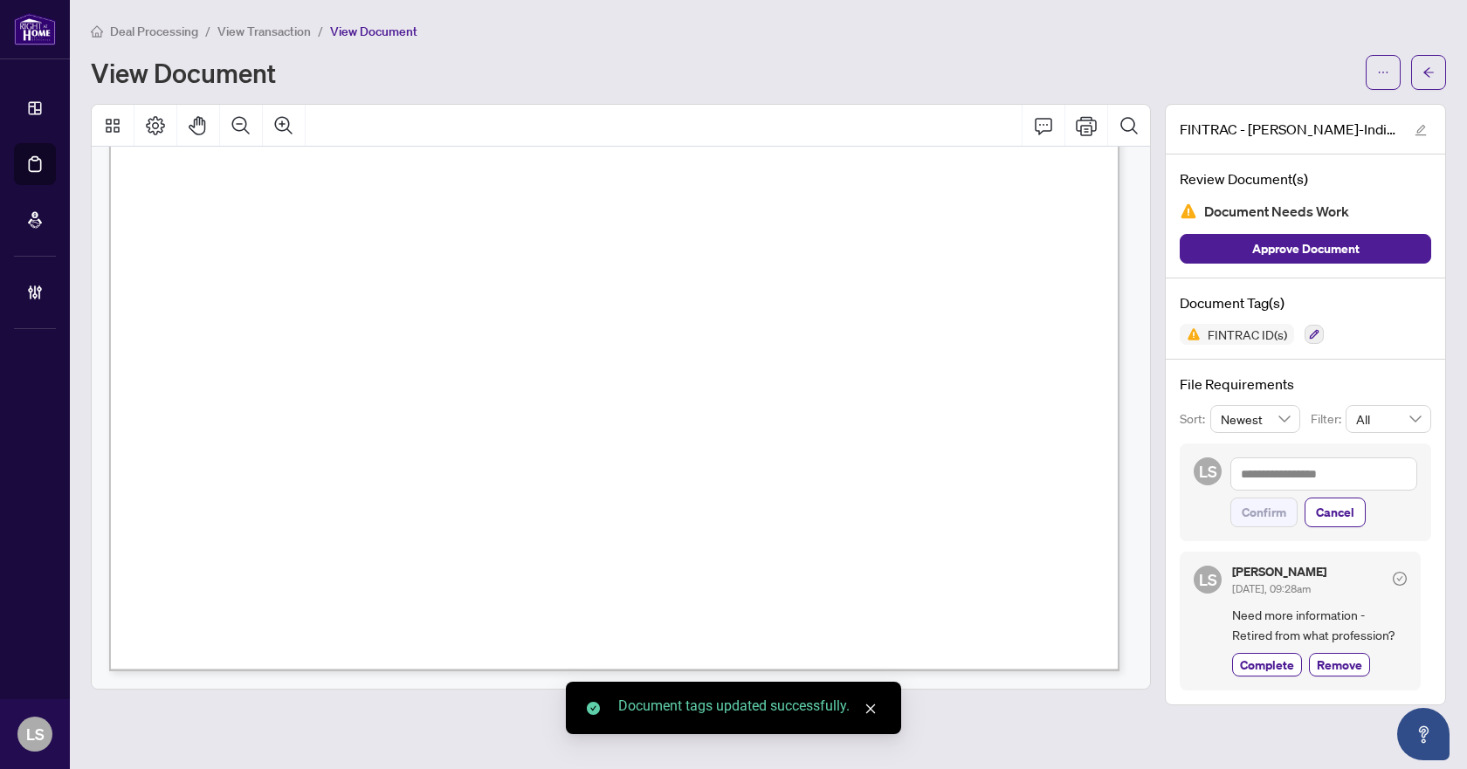
click at [1426, 79] on span "button" at bounding box center [1428, 72] width 12 height 28
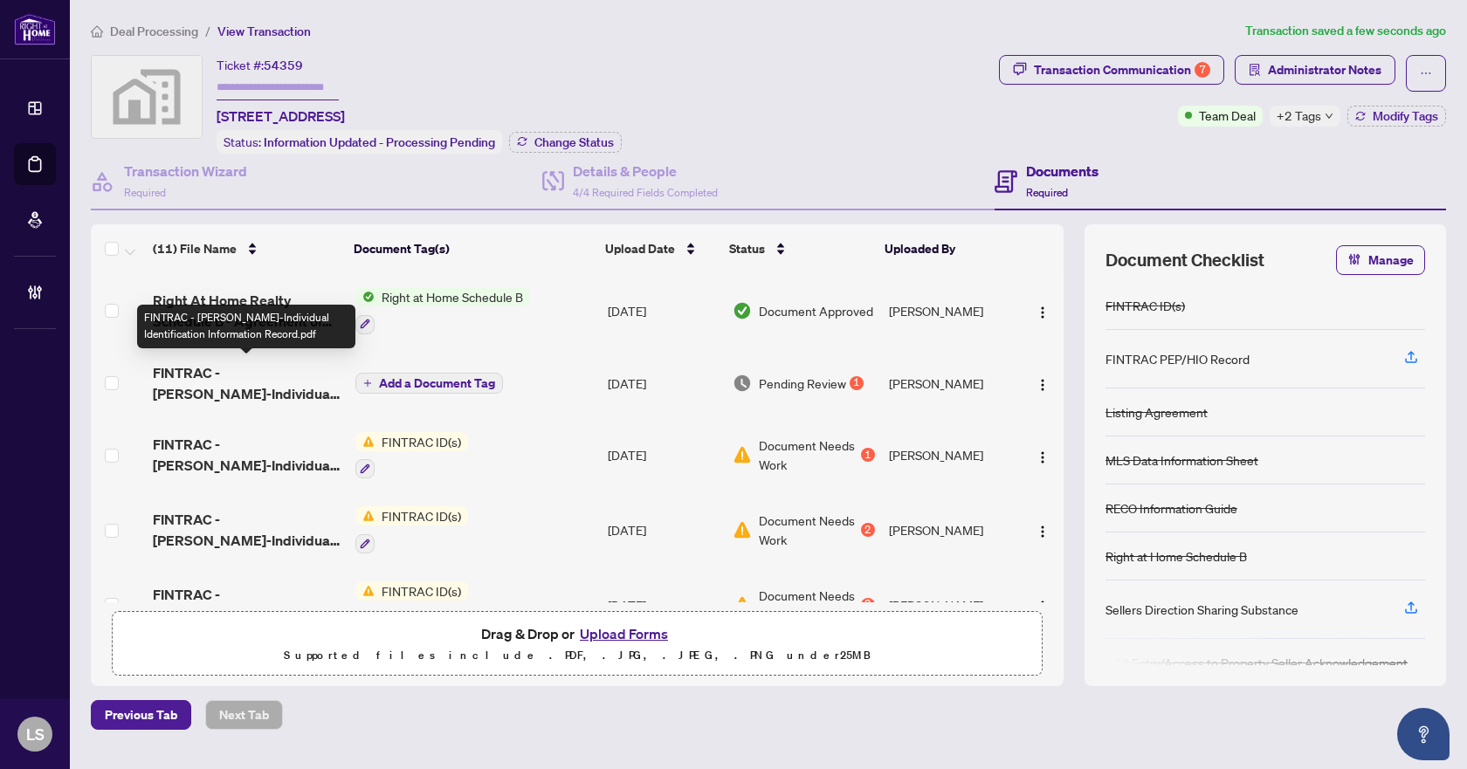
click at [223, 381] on span "FINTRAC - [PERSON_NAME]-Individual Identification Information Record.pdf" at bounding box center [247, 383] width 188 height 42
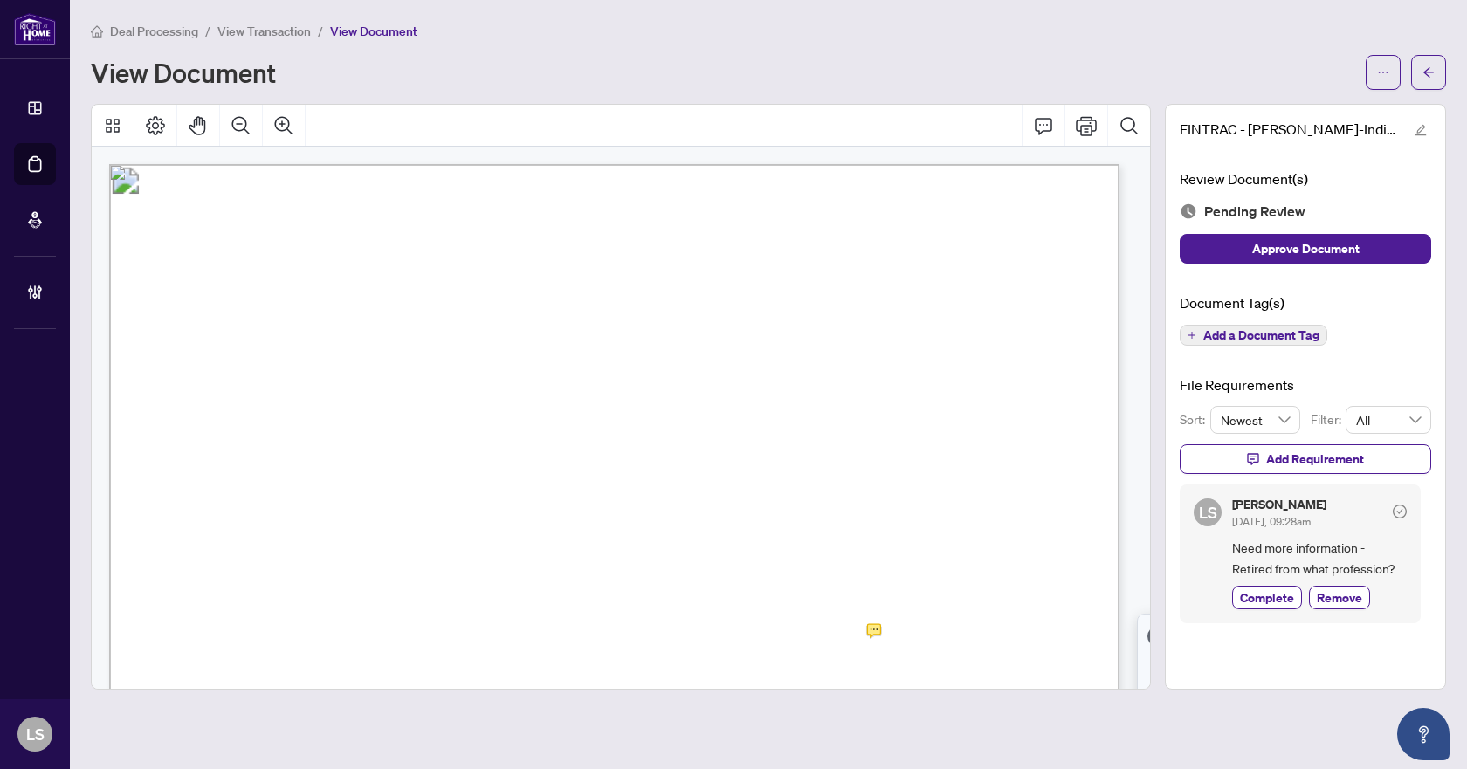
click at [1253, 335] on span "Add a Document Tag" at bounding box center [1261, 335] width 116 height 12
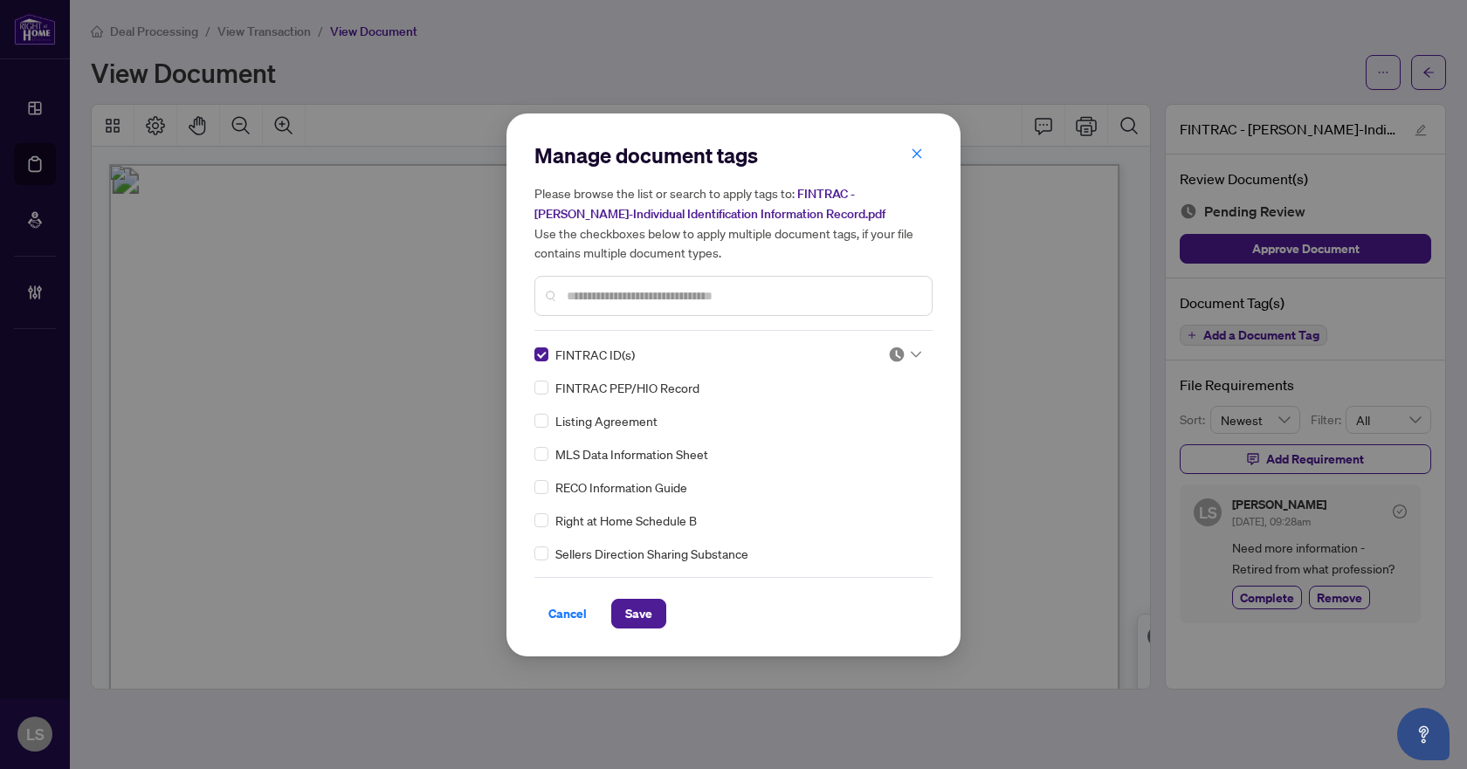
click at [891, 353] on img at bounding box center [896, 354] width 17 height 17
click at [858, 415] on div "Needs Work" at bounding box center [847, 411] width 112 height 19
click at [641, 615] on span "Save" at bounding box center [638, 614] width 27 height 28
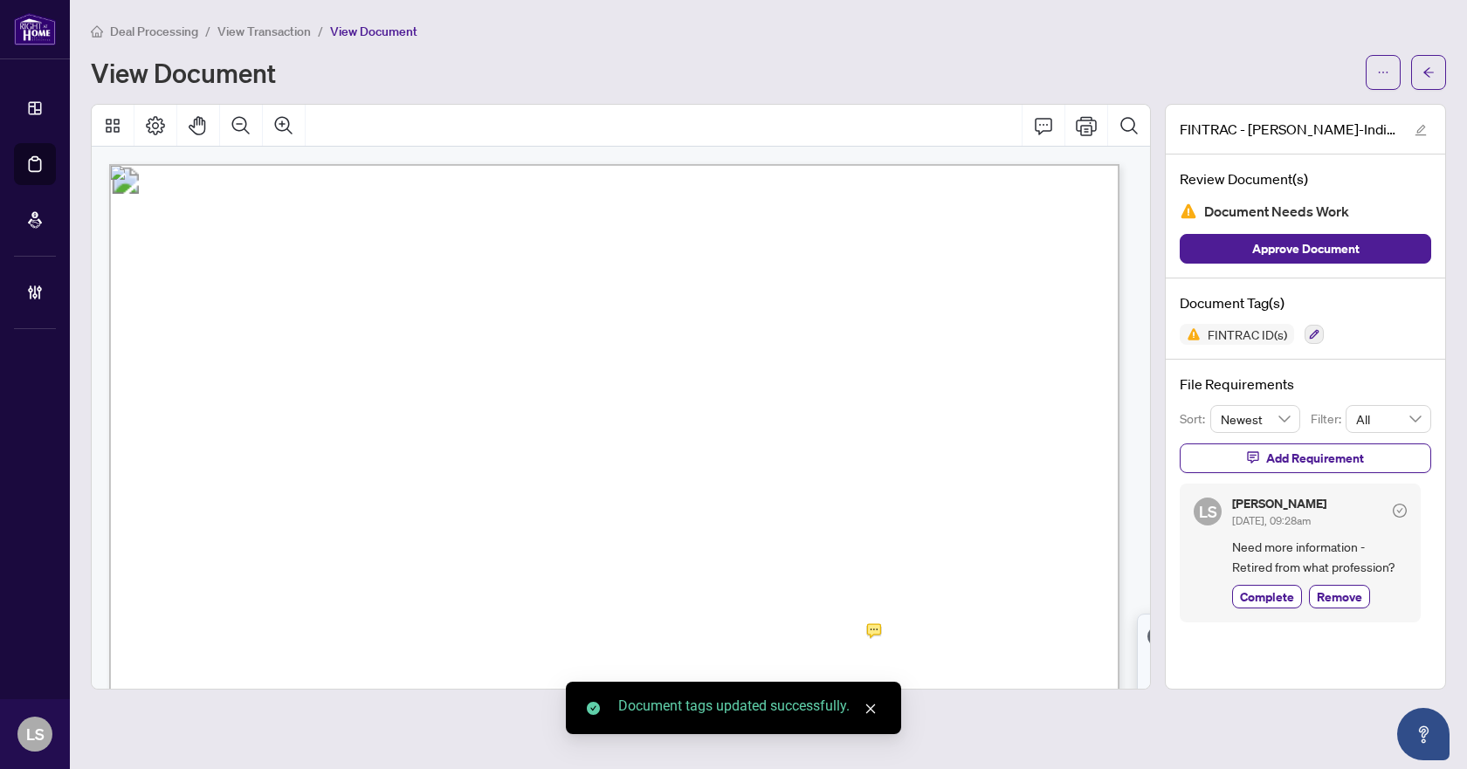
click at [1429, 77] on icon "arrow-left" at bounding box center [1428, 72] width 10 height 10
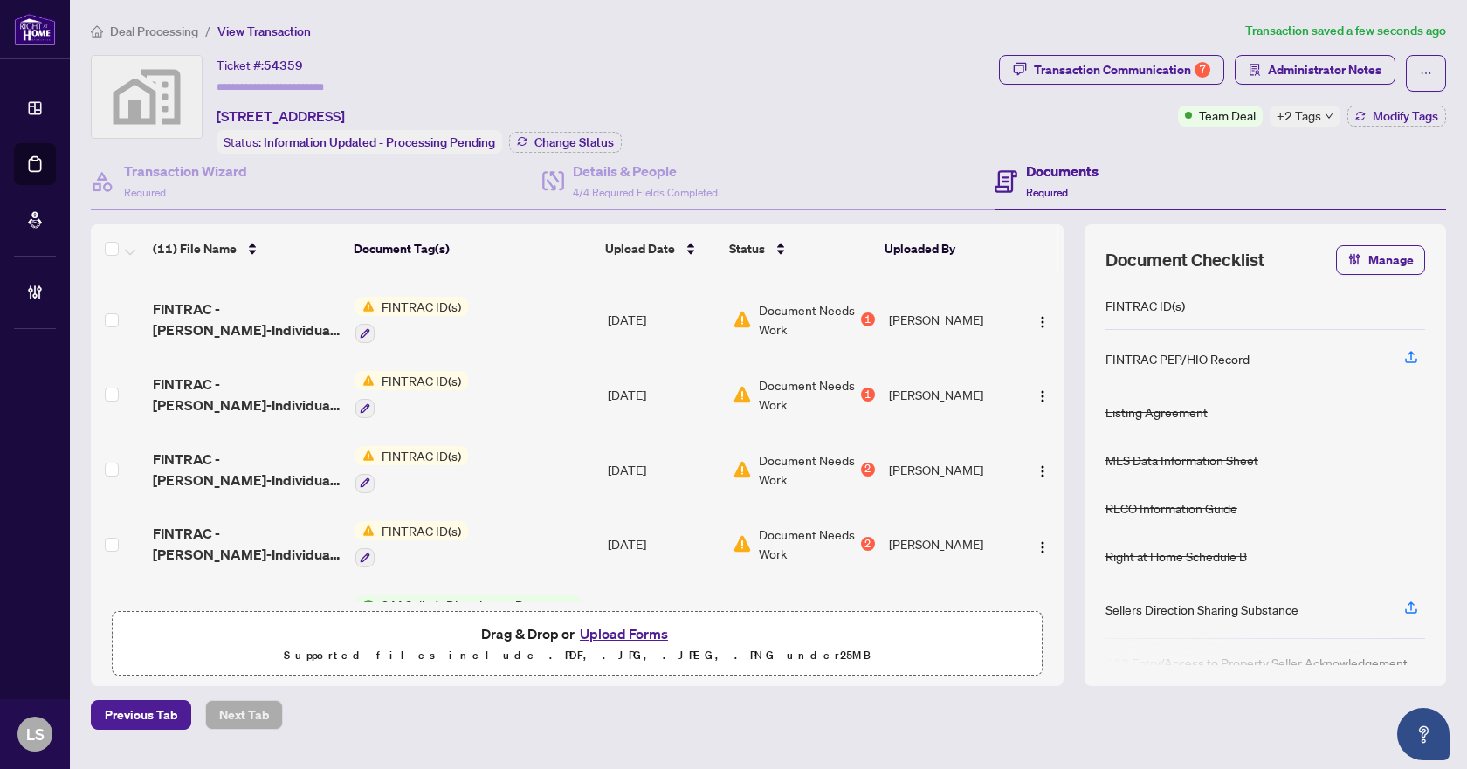
scroll to position [349, 0]
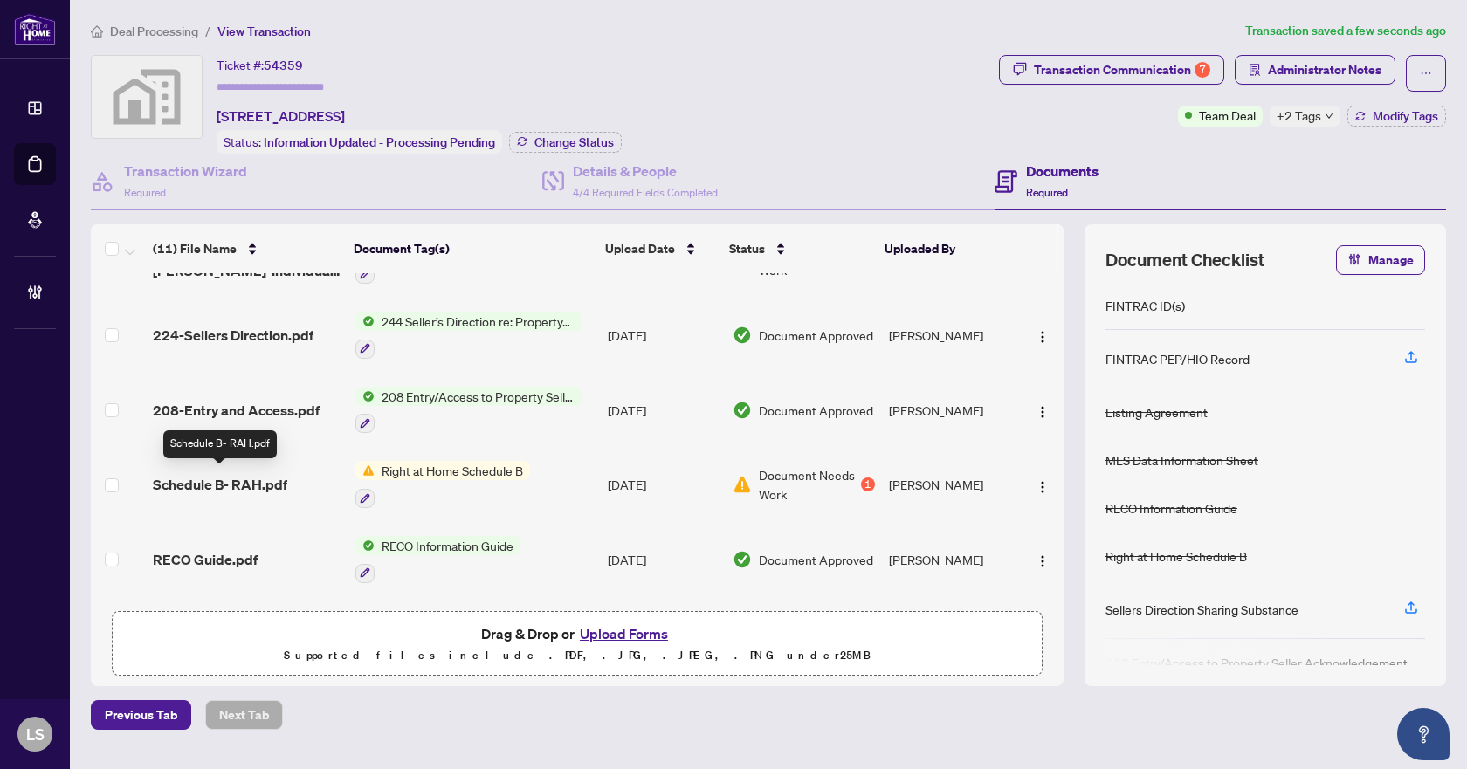
click at [251, 481] on span "Schedule B- RAH.pdf" at bounding box center [220, 484] width 134 height 21
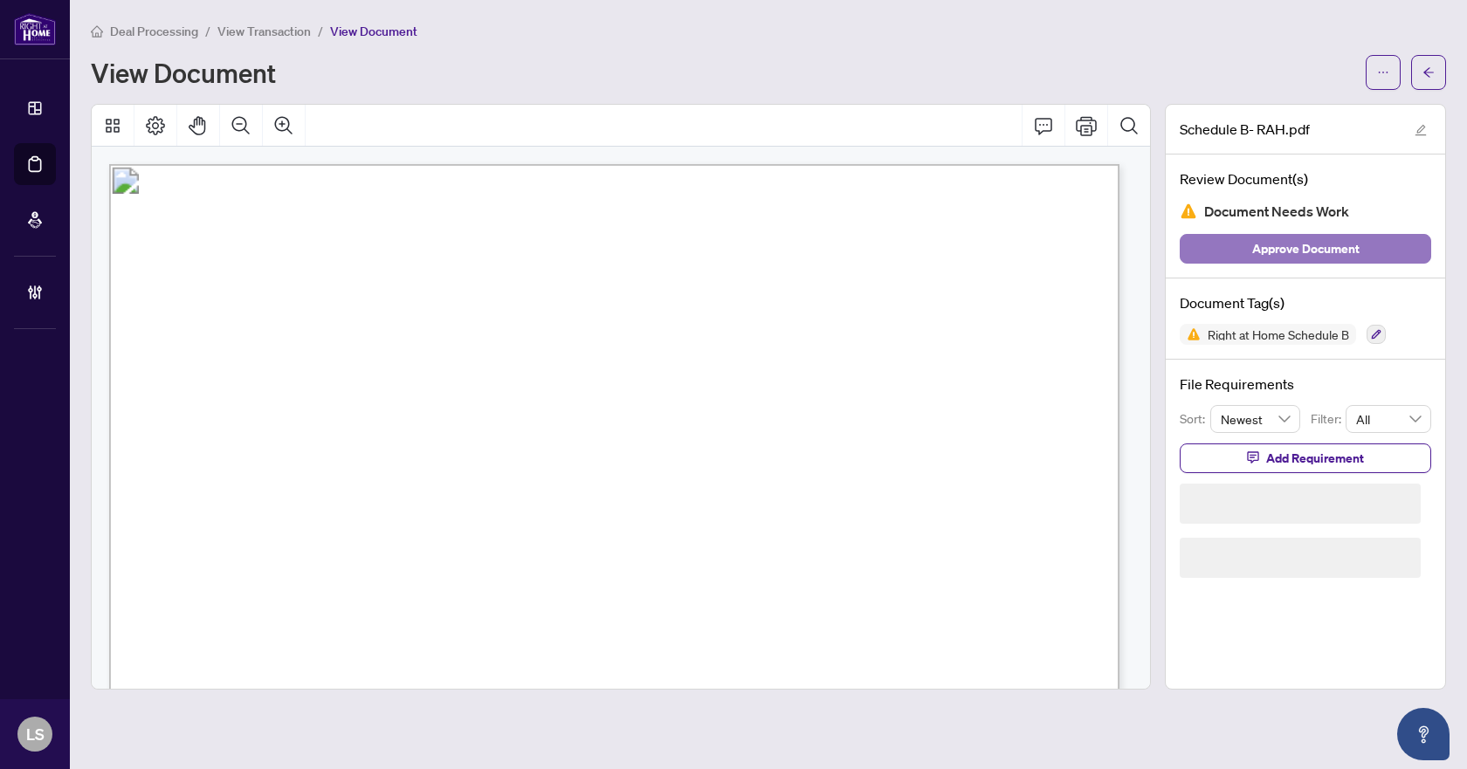
click at [1328, 255] on span "Approve Document" at bounding box center [1305, 249] width 107 height 28
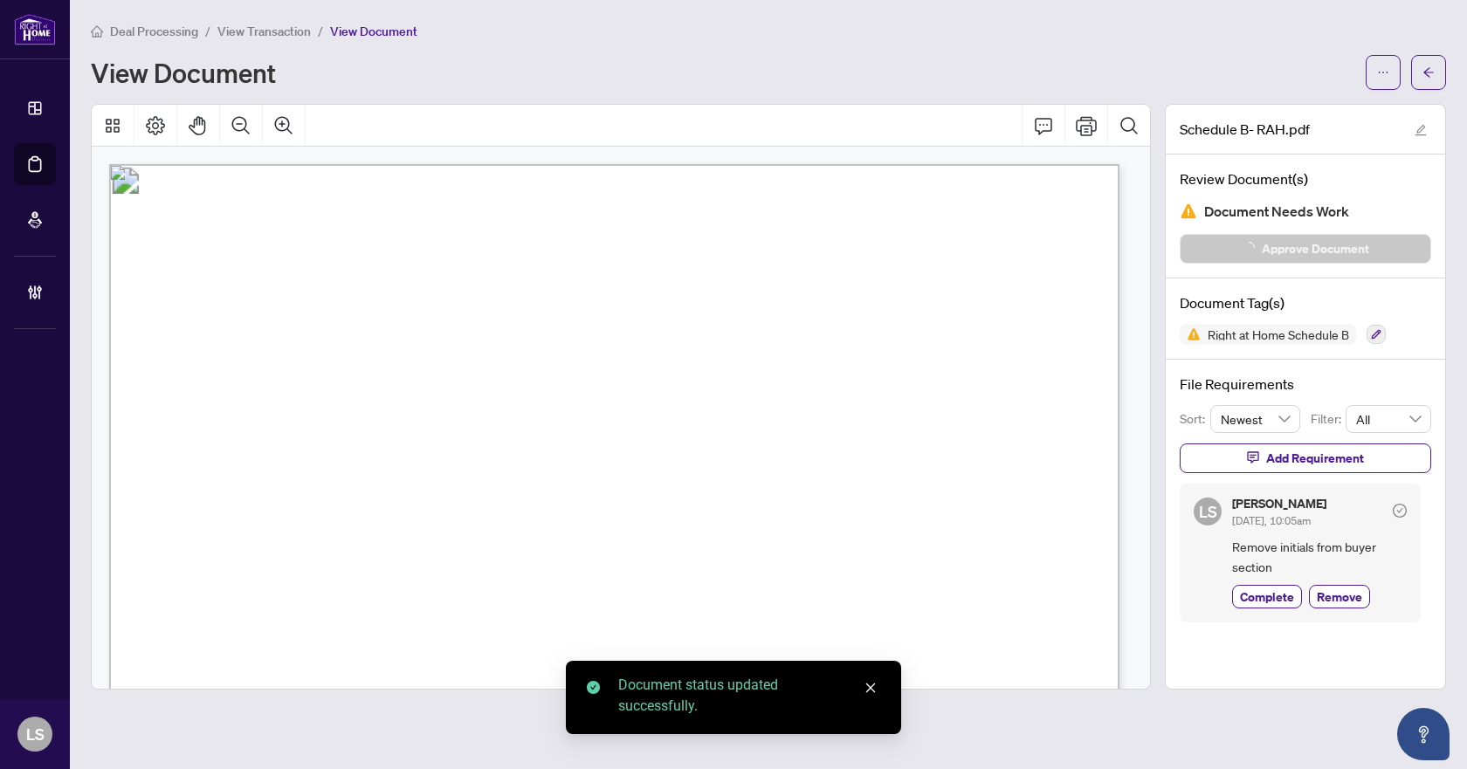
click at [1430, 74] on icon "arrow-left" at bounding box center [1428, 72] width 12 height 12
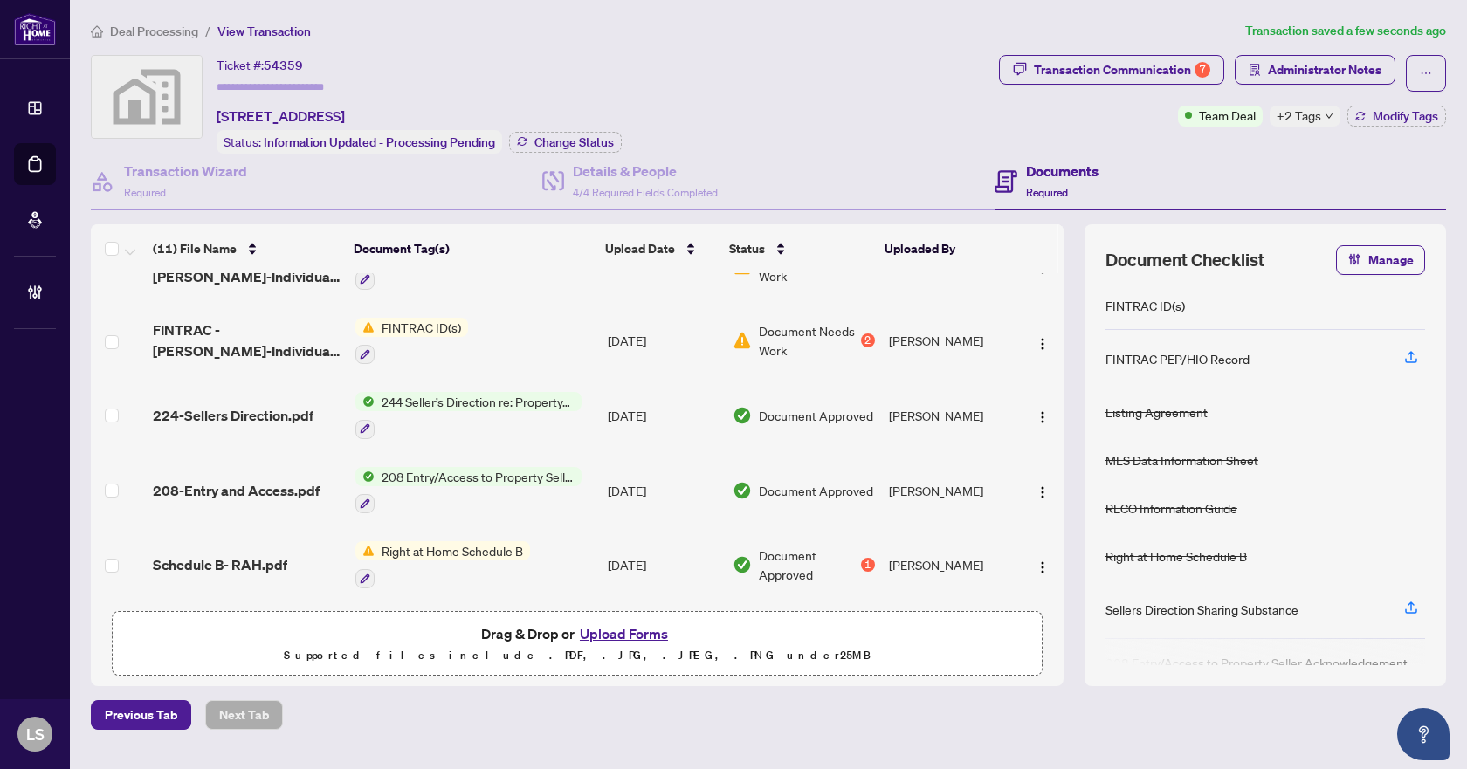
scroll to position [262, 0]
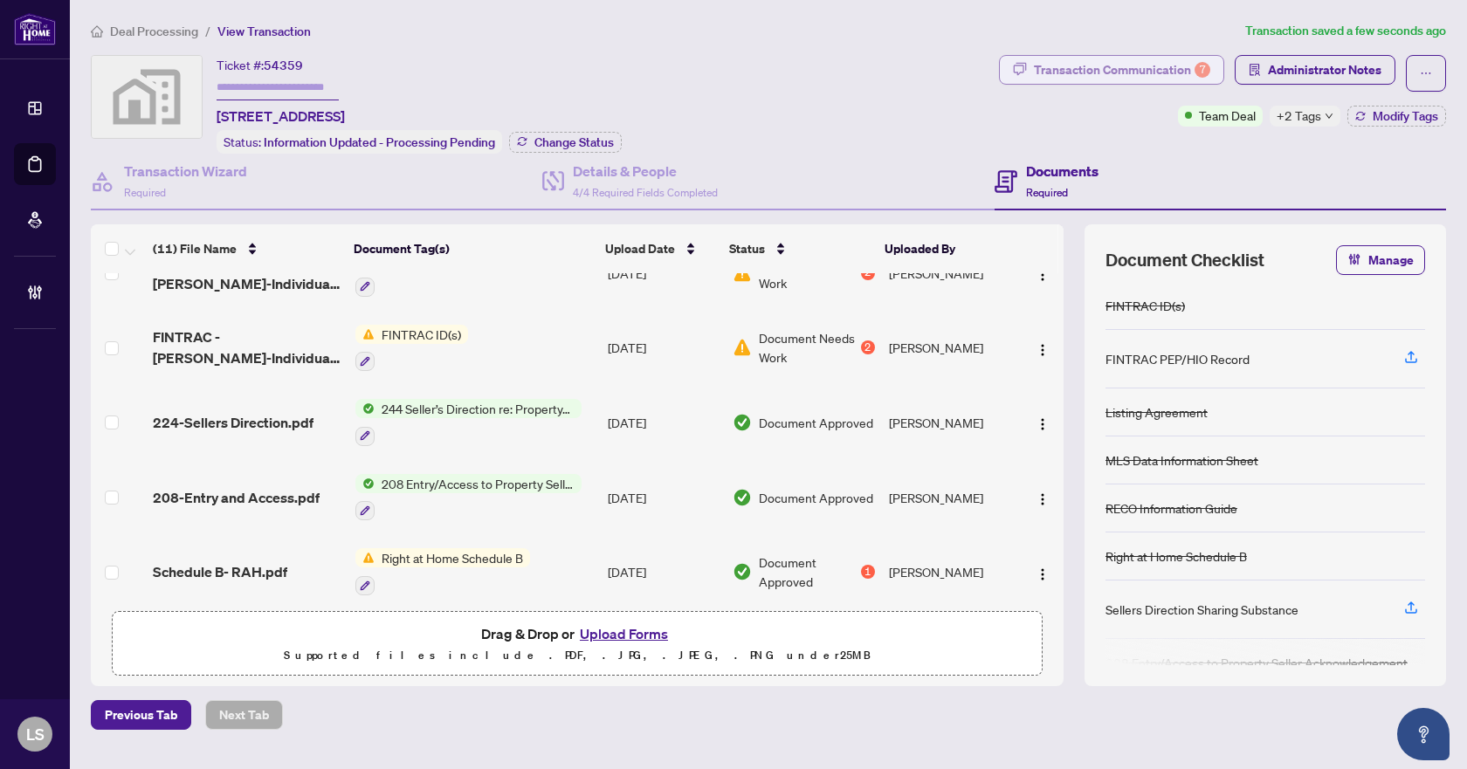
click at [1097, 71] on div "Transaction Communication 7" at bounding box center [1122, 70] width 176 height 28
type textarea "**********"
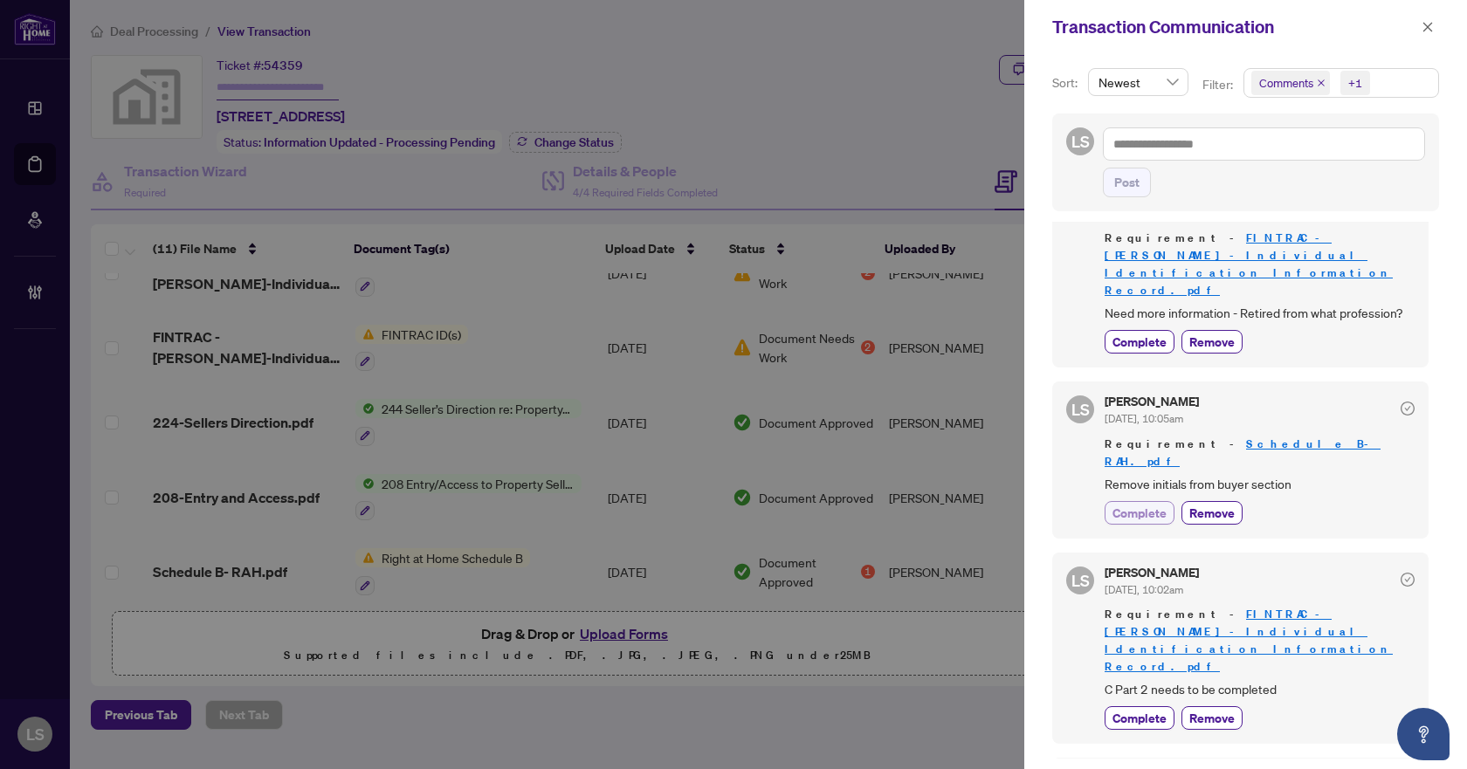
drag, startPoint x: 1128, startPoint y: 425, endPoint x: 1141, endPoint y: 435, distance: 16.2
click at [1128, 504] on span "Complete" at bounding box center [1139, 513] width 54 height 18
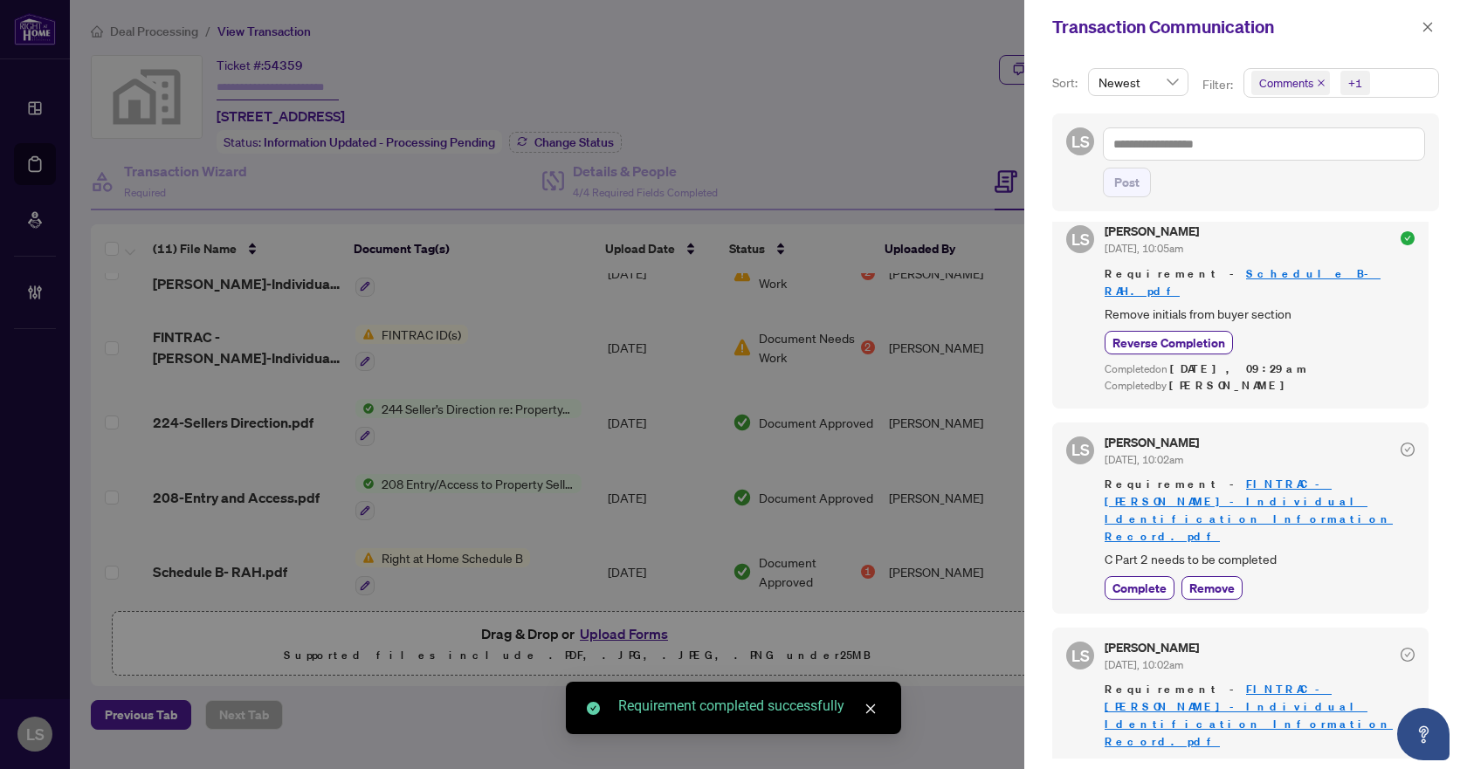
scroll to position [436, 0]
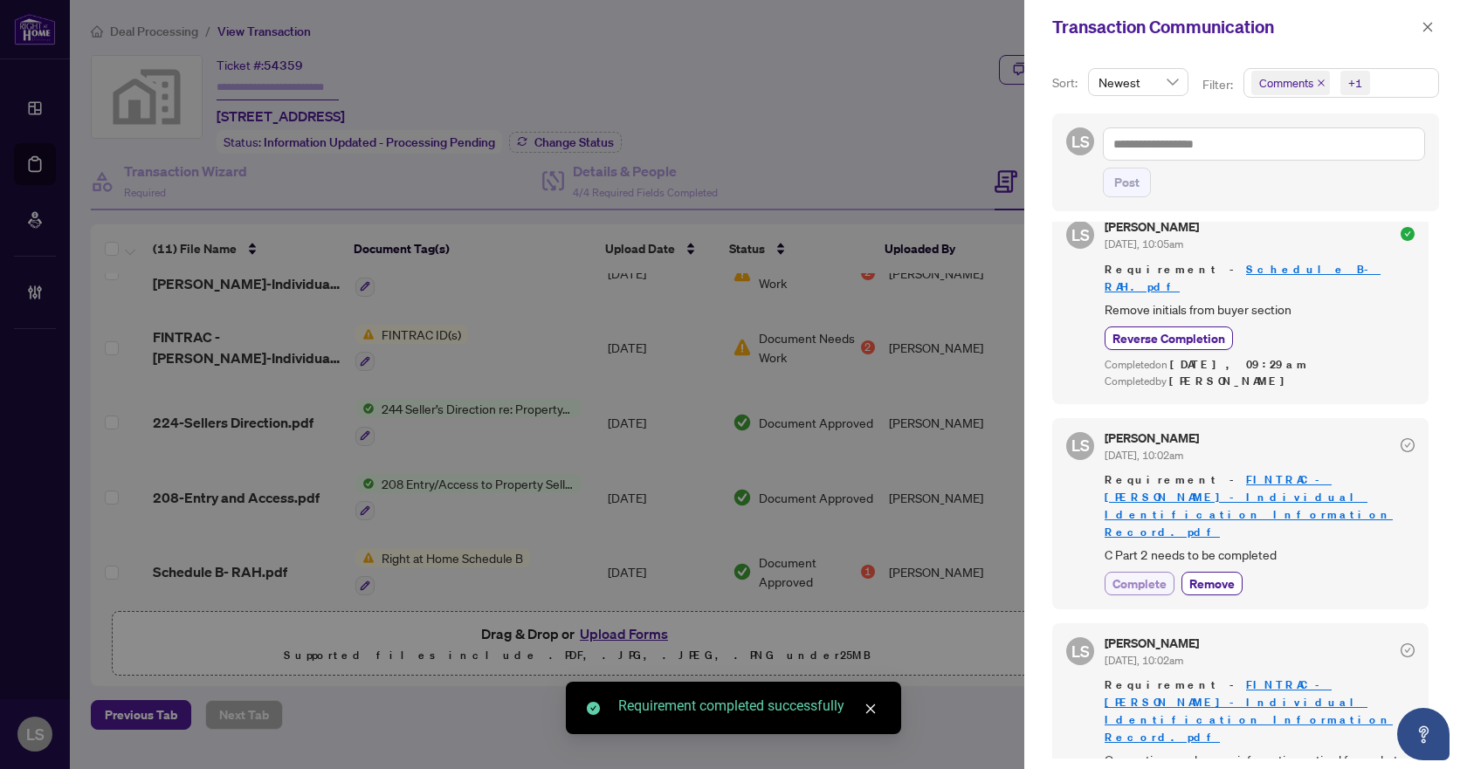
click at [1134, 574] on span "Complete" at bounding box center [1139, 583] width 54 height 18
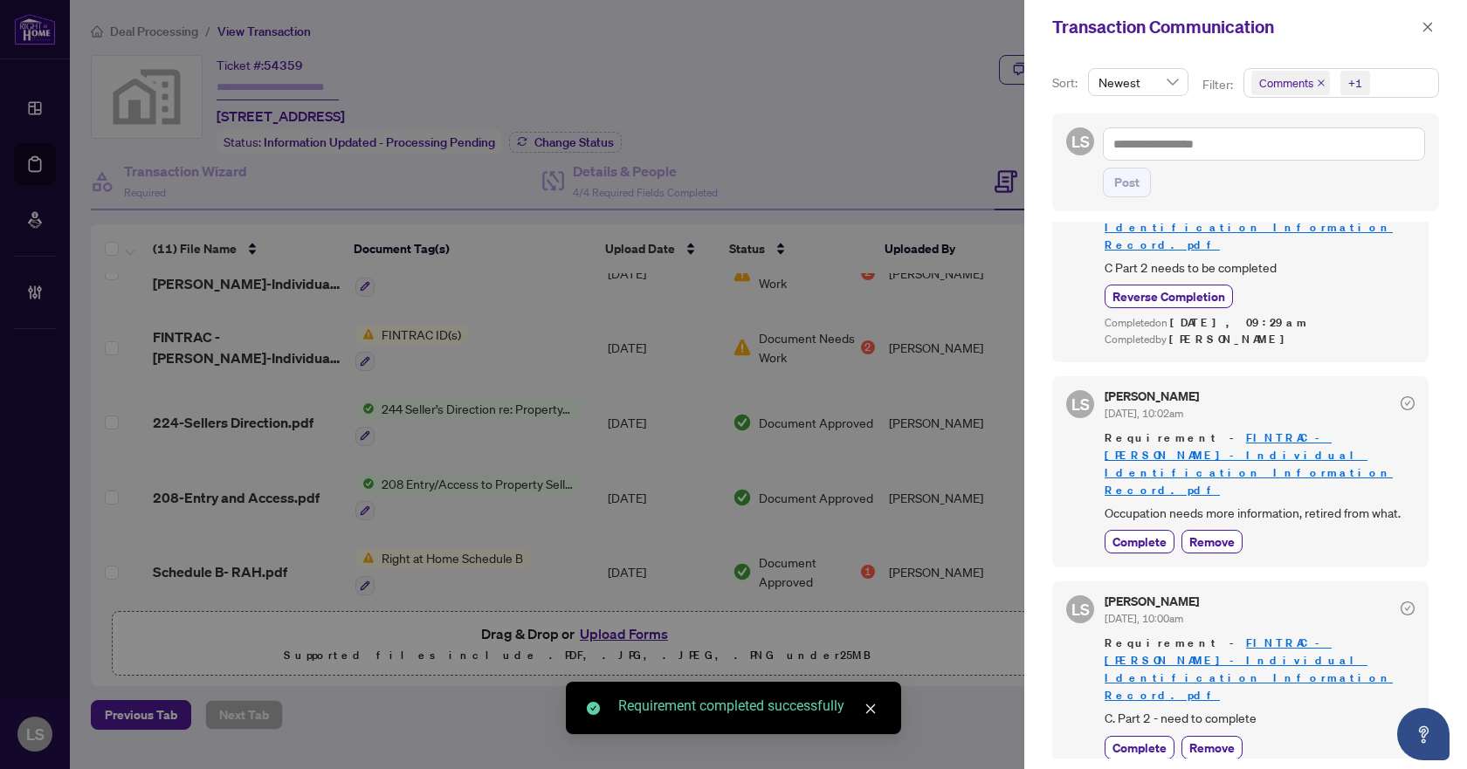
scroll to position [737, 0]
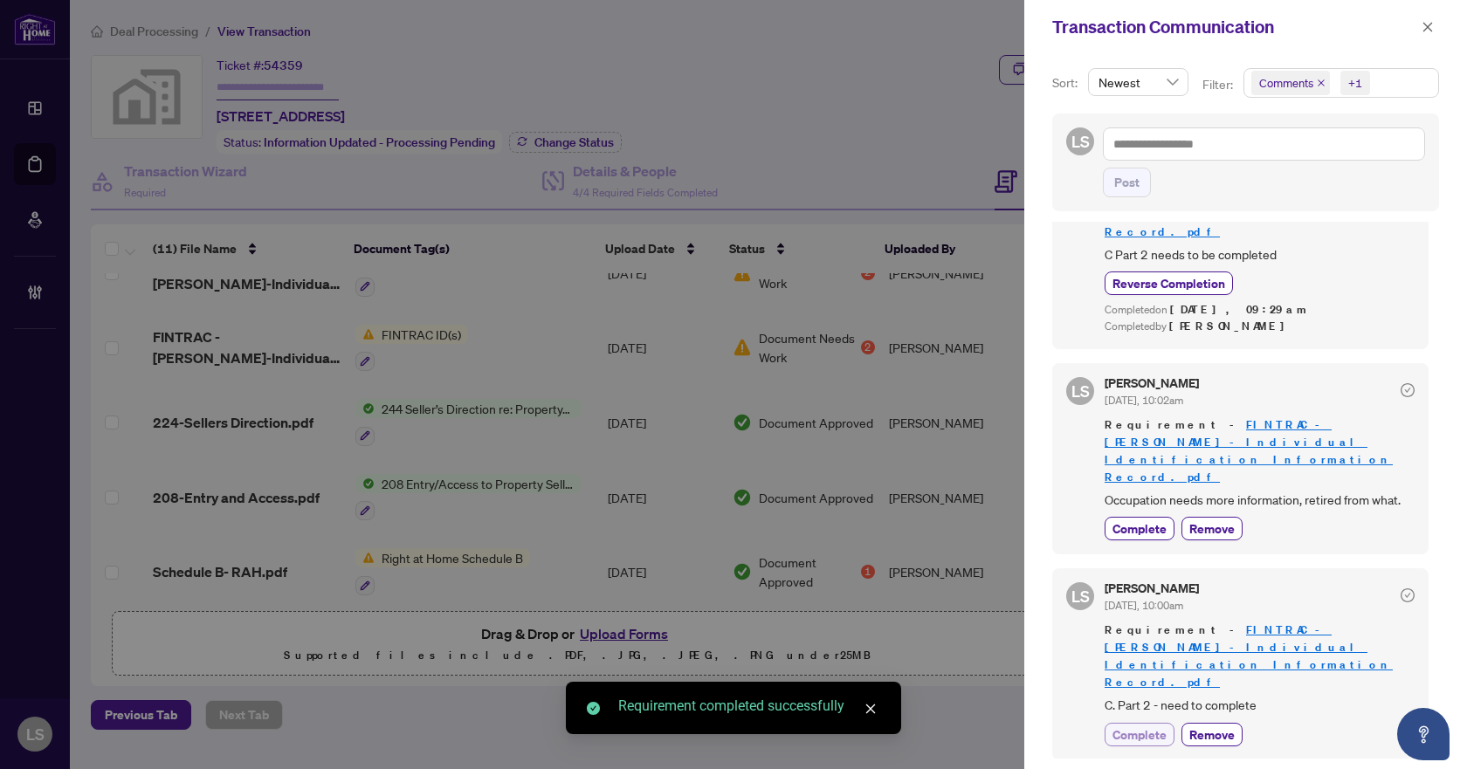
click at [1141, 725] on span "Complete" at bounding box center [1139, 734] width 54 height 18
click at [1424, 25] on icon "close" at bounding box center [1427, 27] width 12 height 12
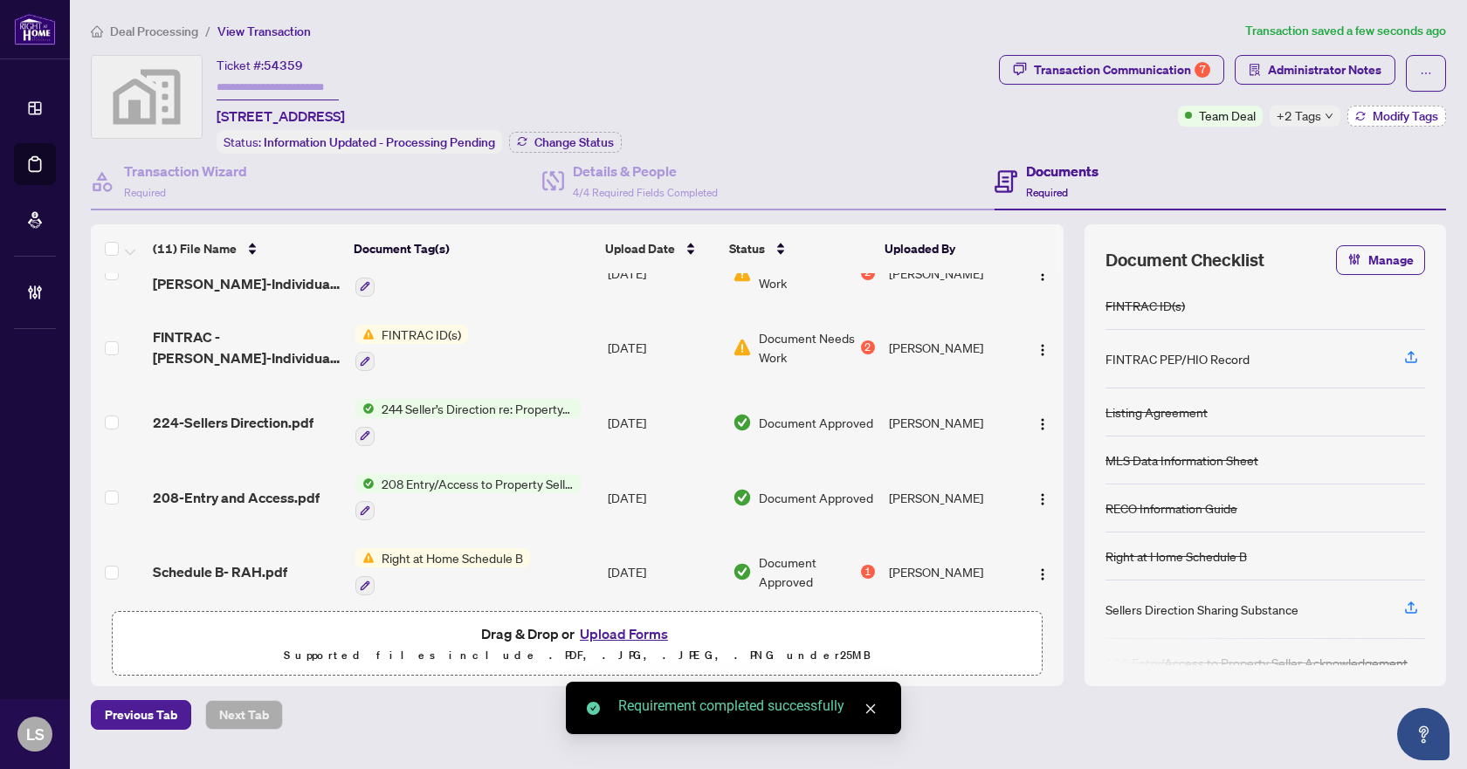
click at [1411, 120] on span "Modify Tags" at bounding box center [1404, 116] width 65 height 12
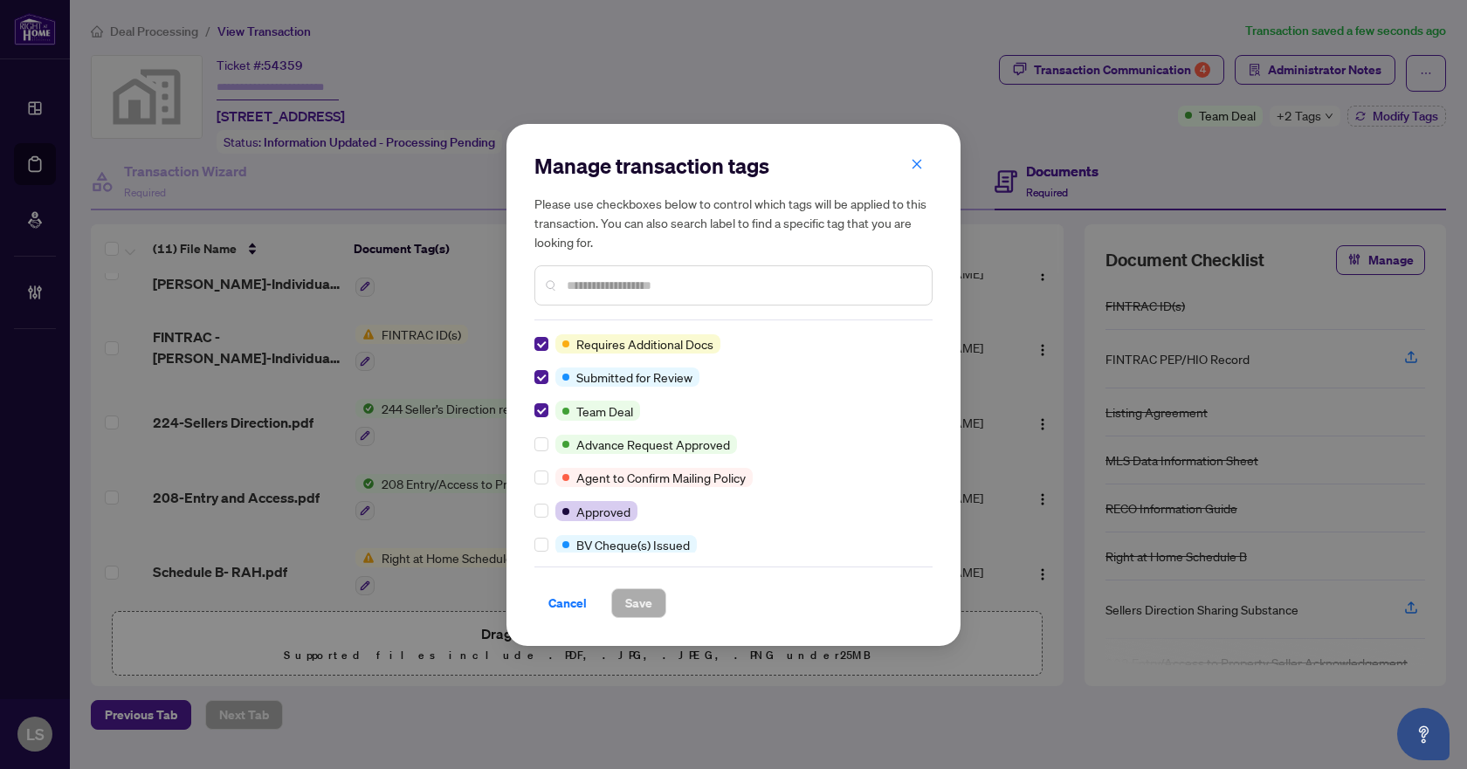
scroll to position [0, 0]
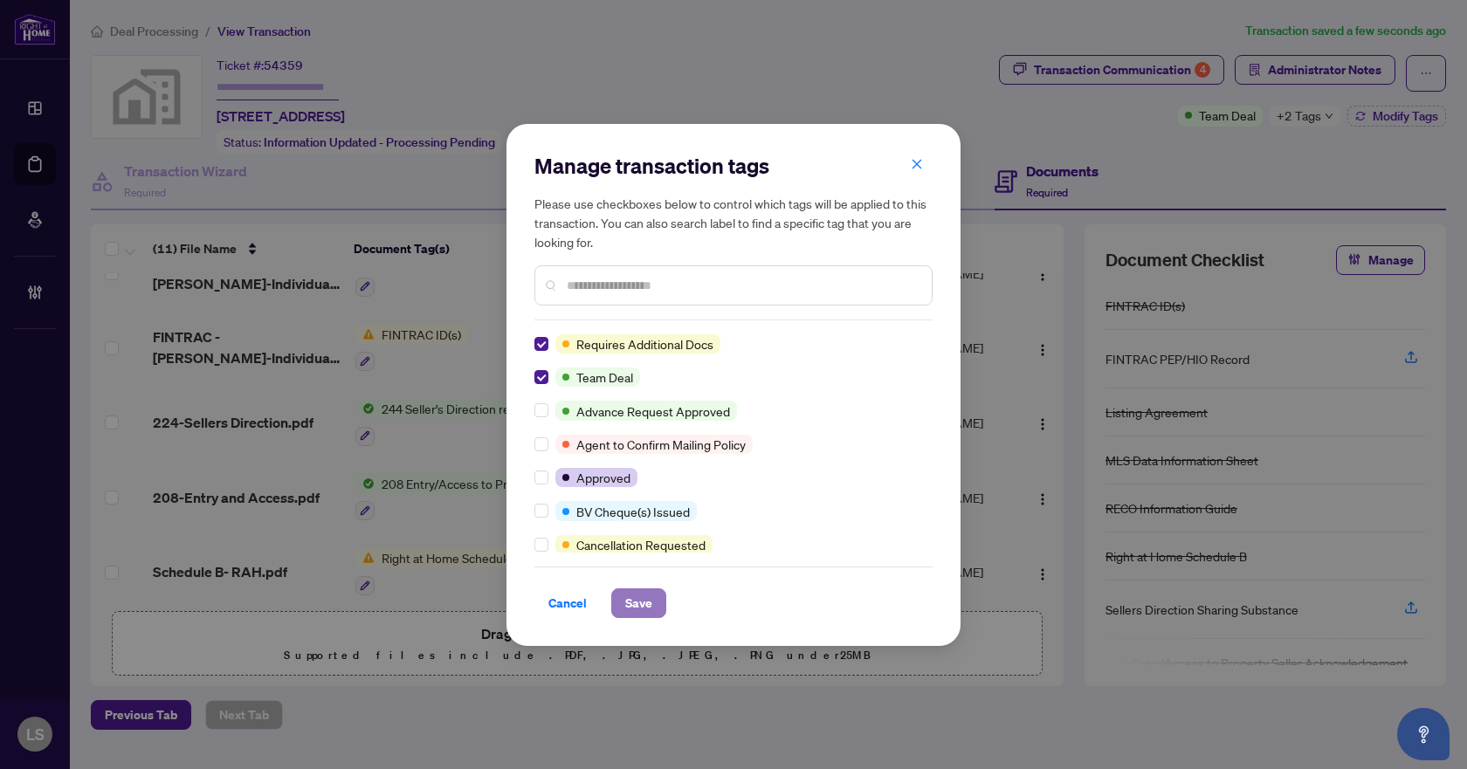
click at [643, 613] on span "Save" at bounding box center [638, 603] width 27 height 28
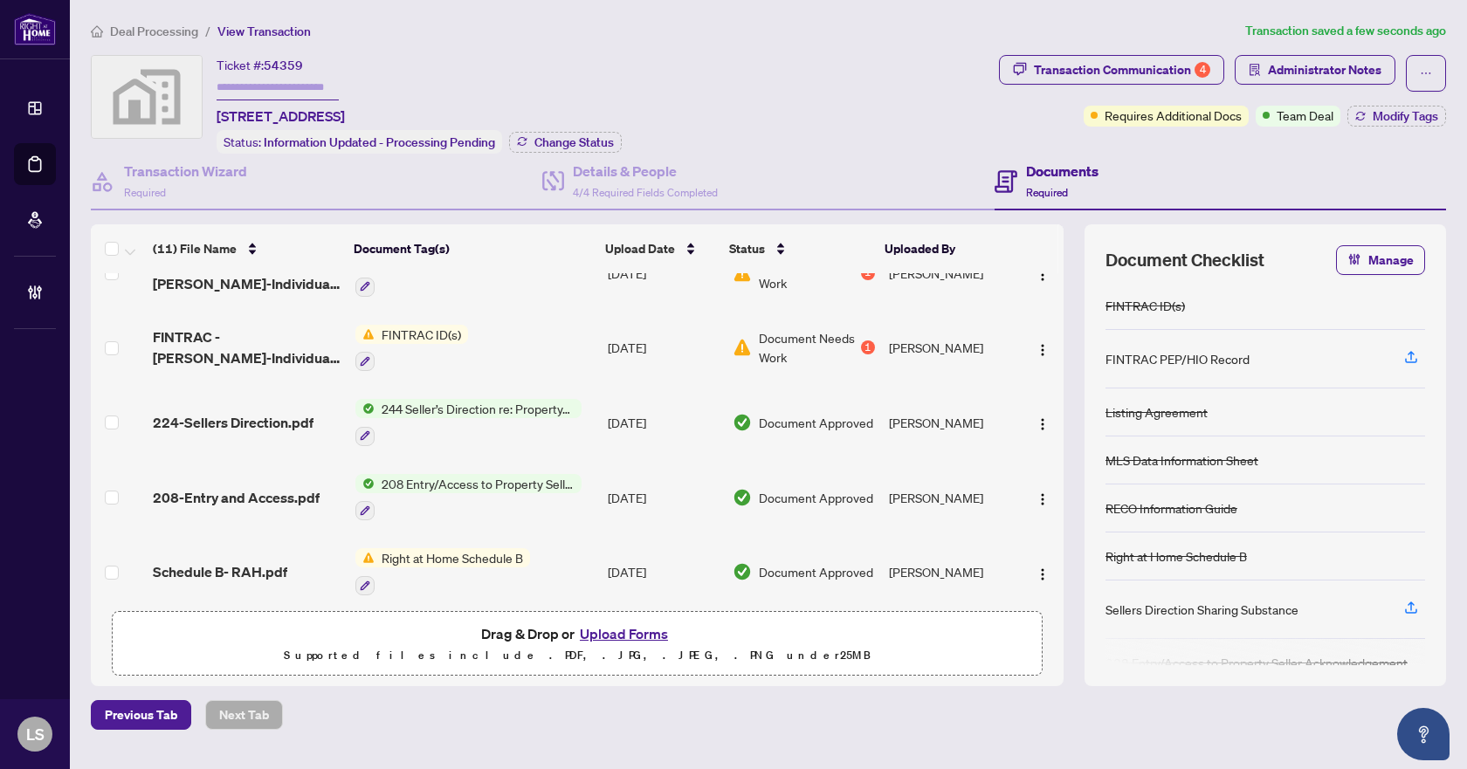
click at [189, 35] on span "Deal Processing" at bounding box center [154, 32] width 88 height 16
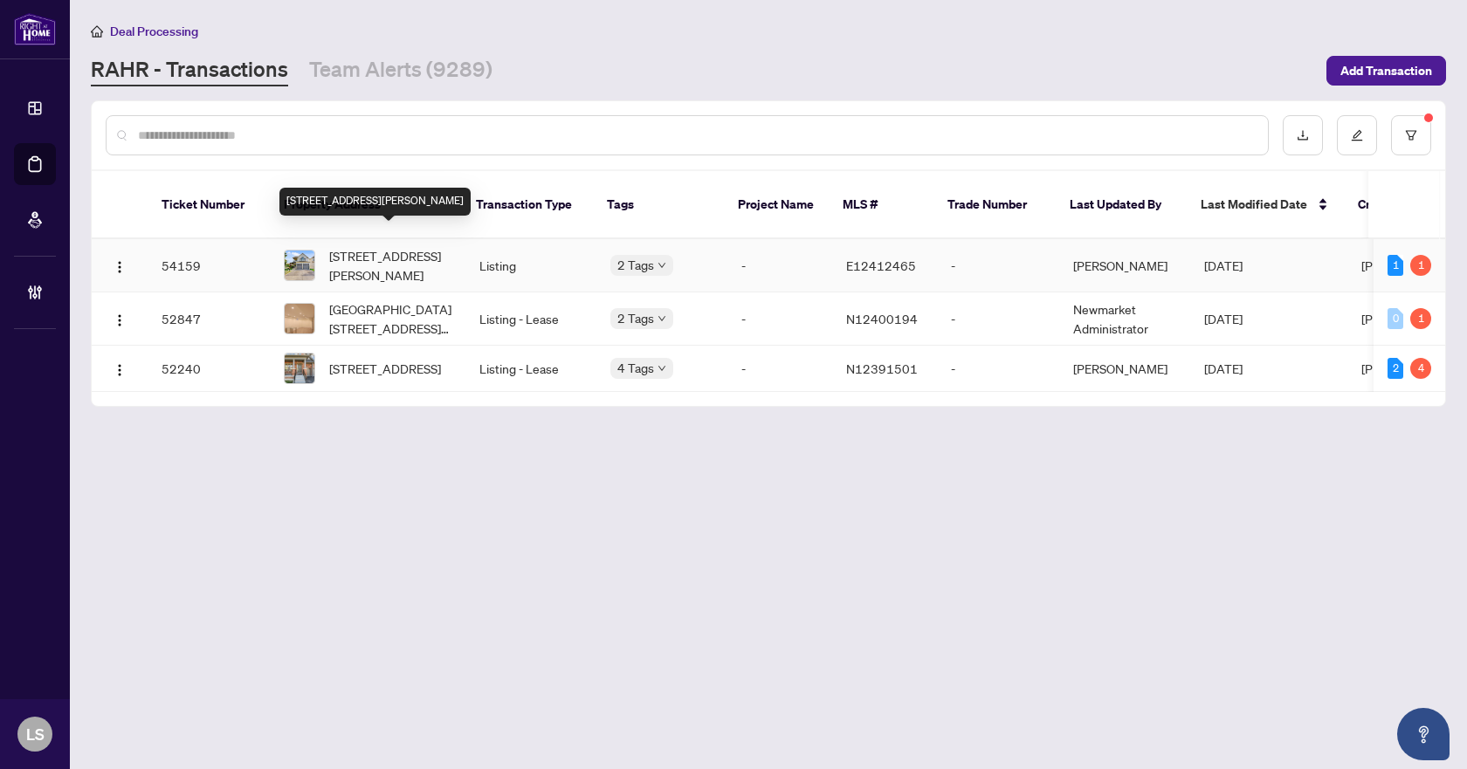
click at [401, 248] on span "[STREET_ADDRESS][PERSON_NAME]" at bounding box center [390, 265] width 122 height 38
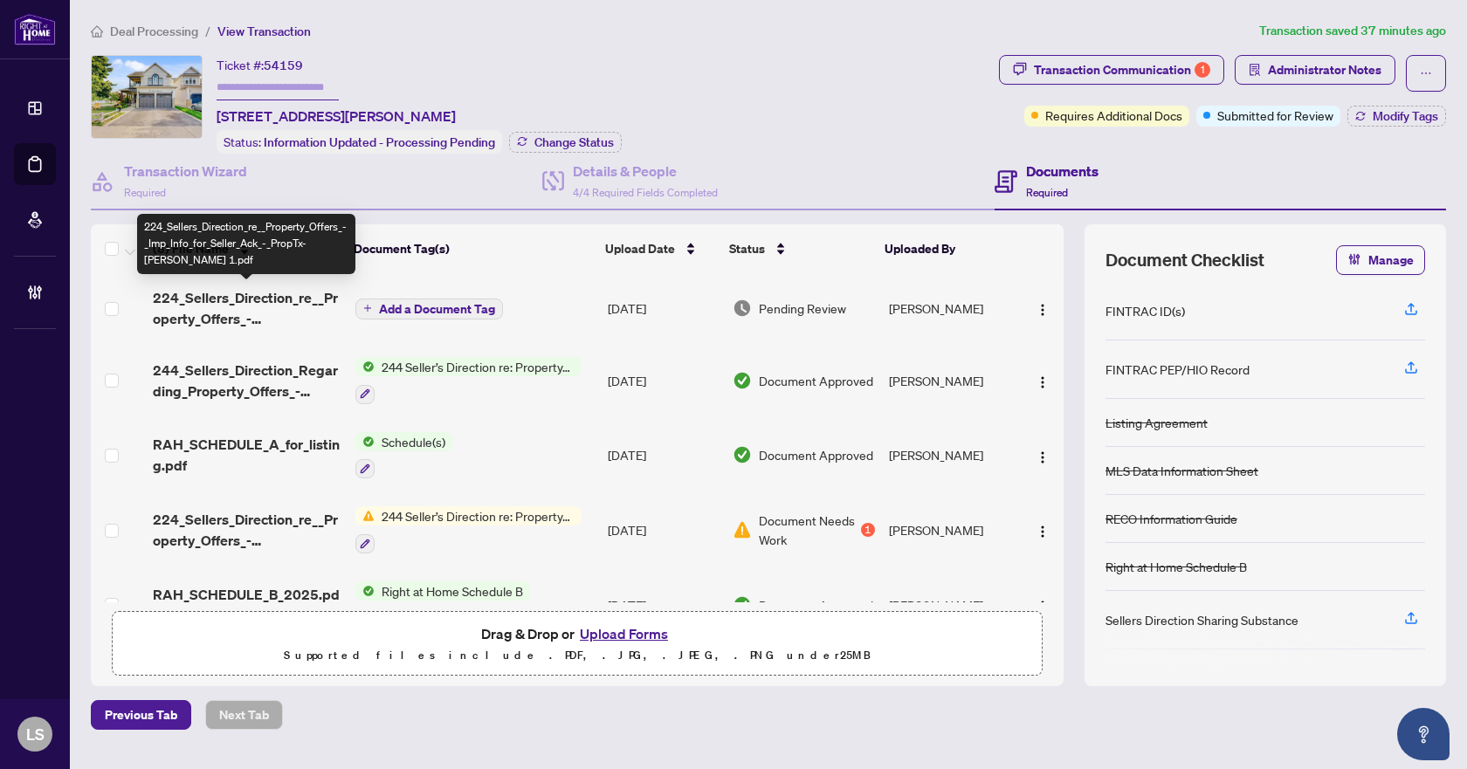
click at [266, 305] on span "224_Sellers_Direction_re__Property_Offers_-_Imp_Info_for_Seller_Ack_-_PropTx-[P…" at bounding box center [247, 308] width 188 height 42
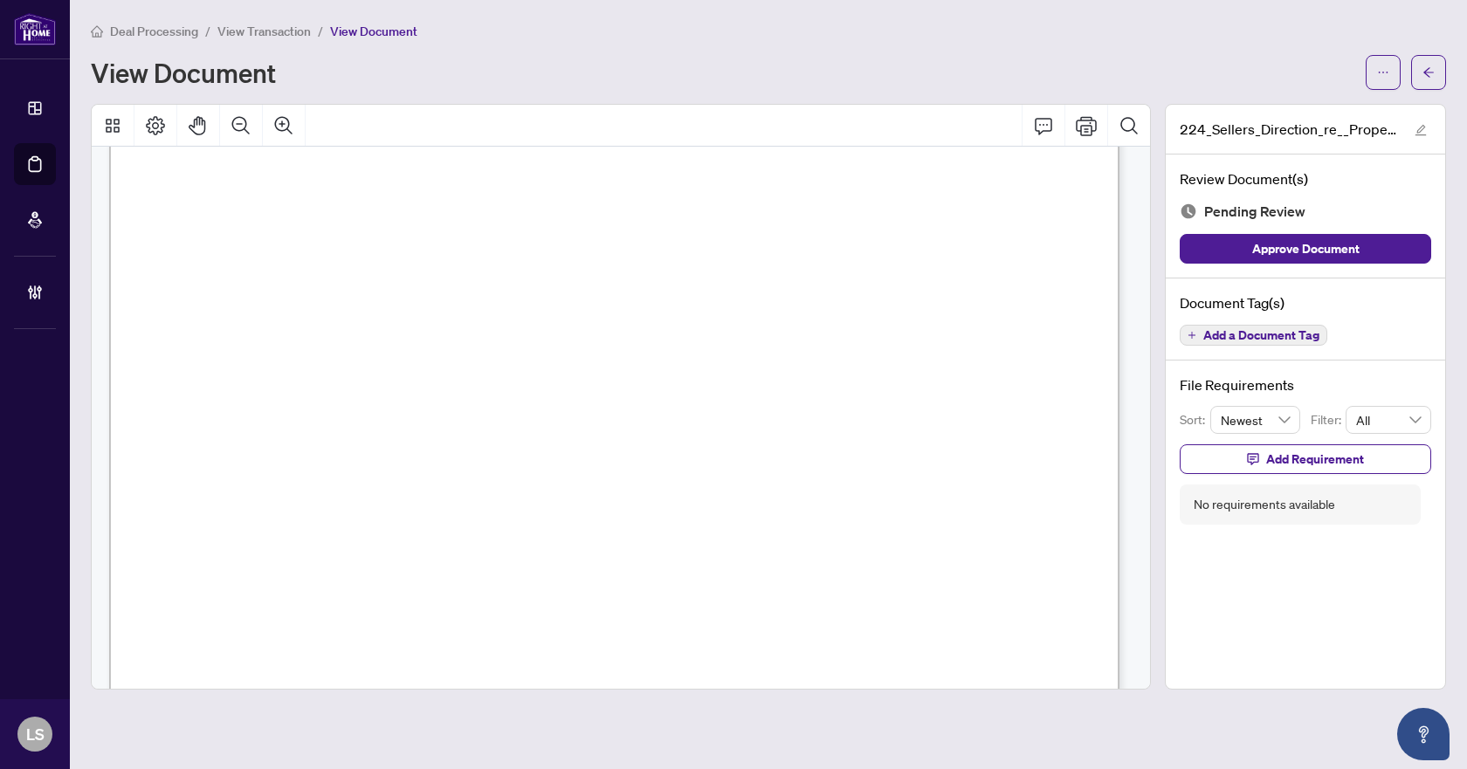
scroll to position [800, 0]
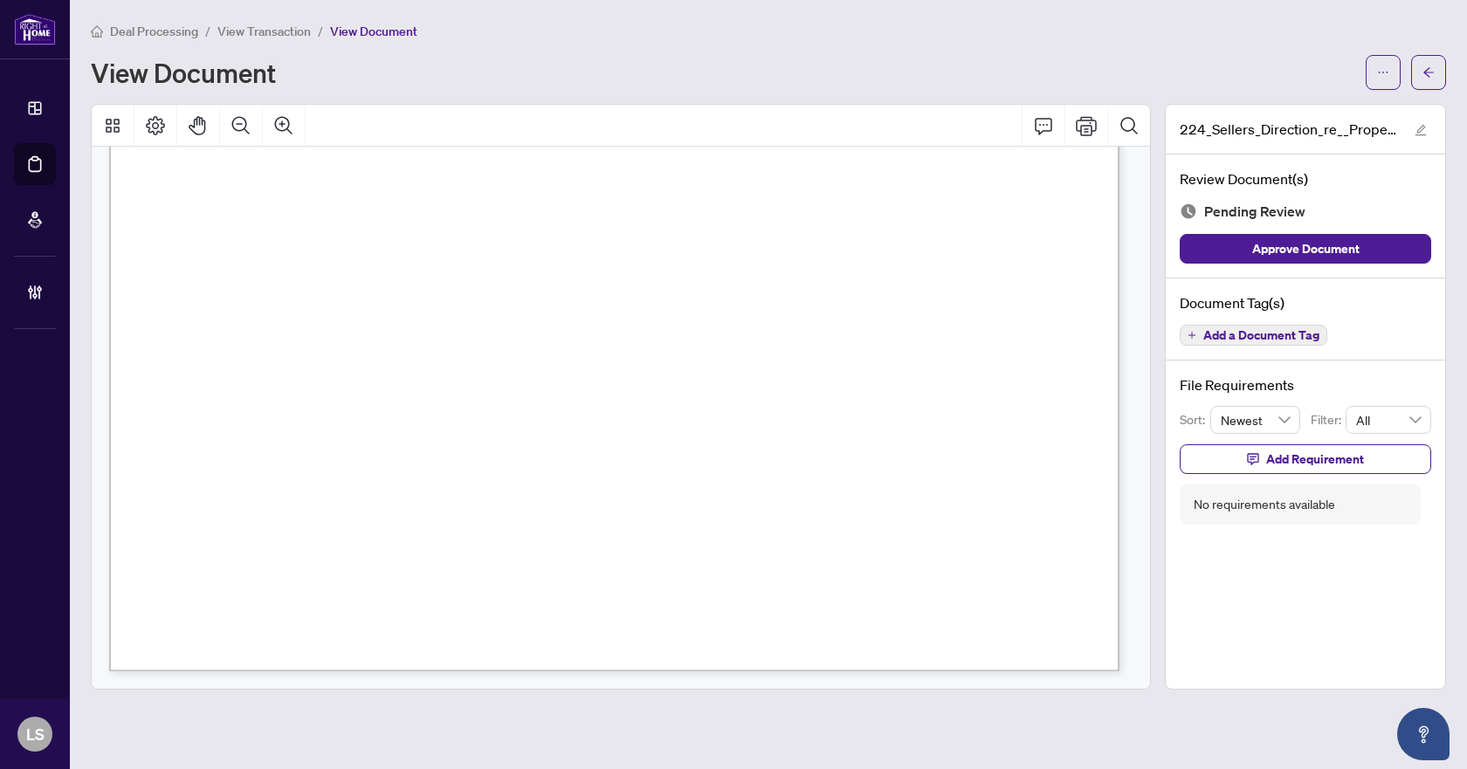
click at [1238, 339] on span "Add a Document Tag" at bounding box center [1261, 335] width 116 height 12
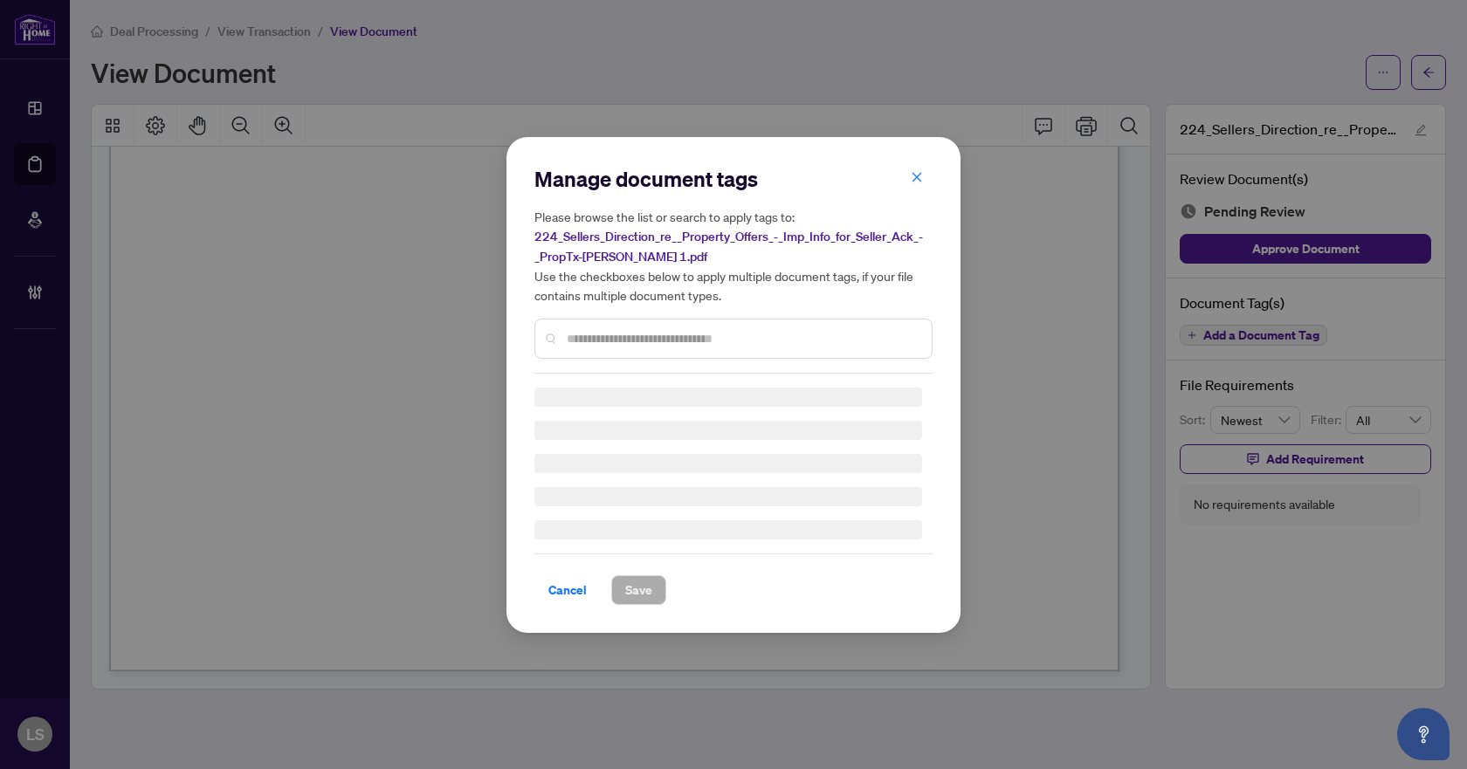
click at [623, 336] on div "Manage document tags Please browse the list or search to apply tags to: 224_Sel…" at bounding box center [733, 269] width 398 height 209
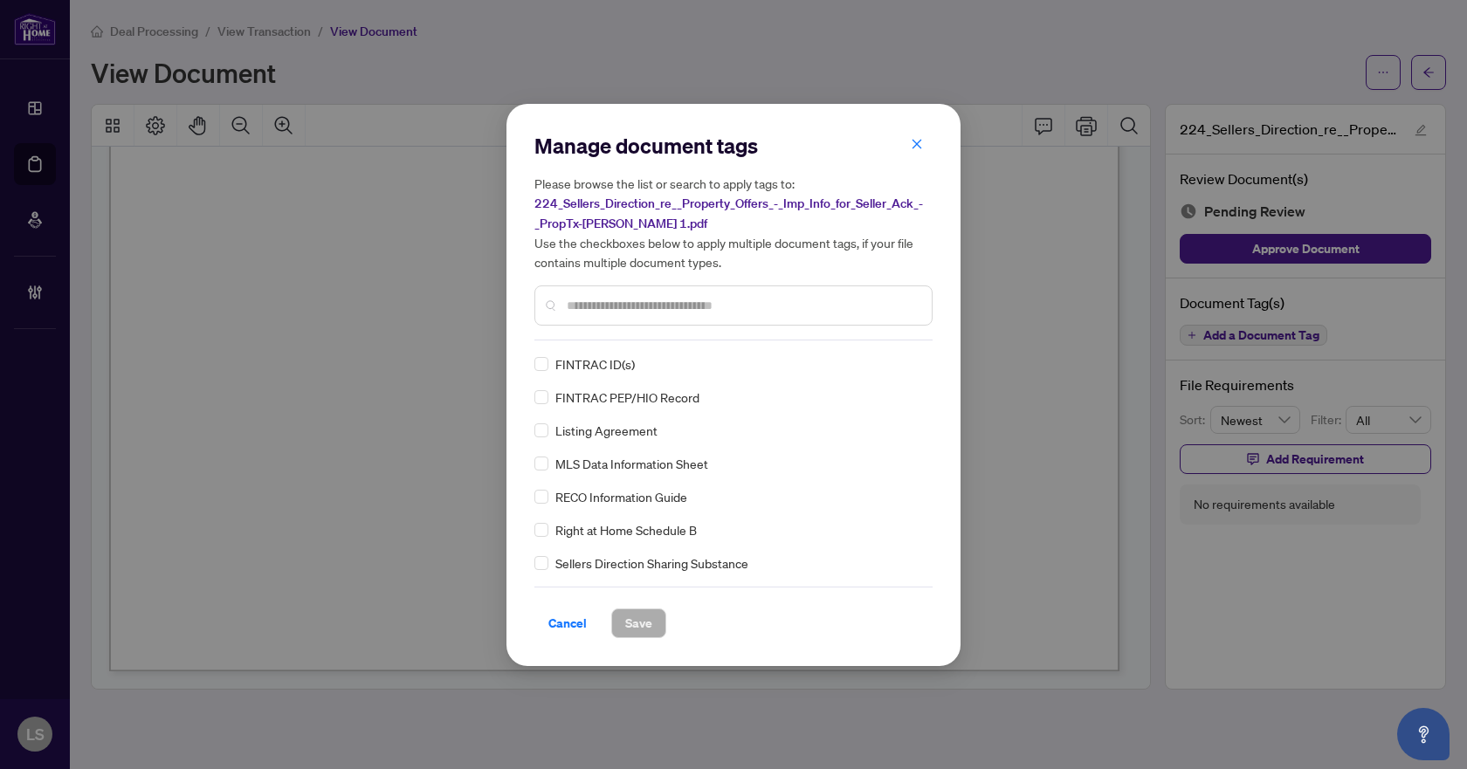
click at [619, 309] on input "text" at bounding box center [742, 305] width 351 height 19
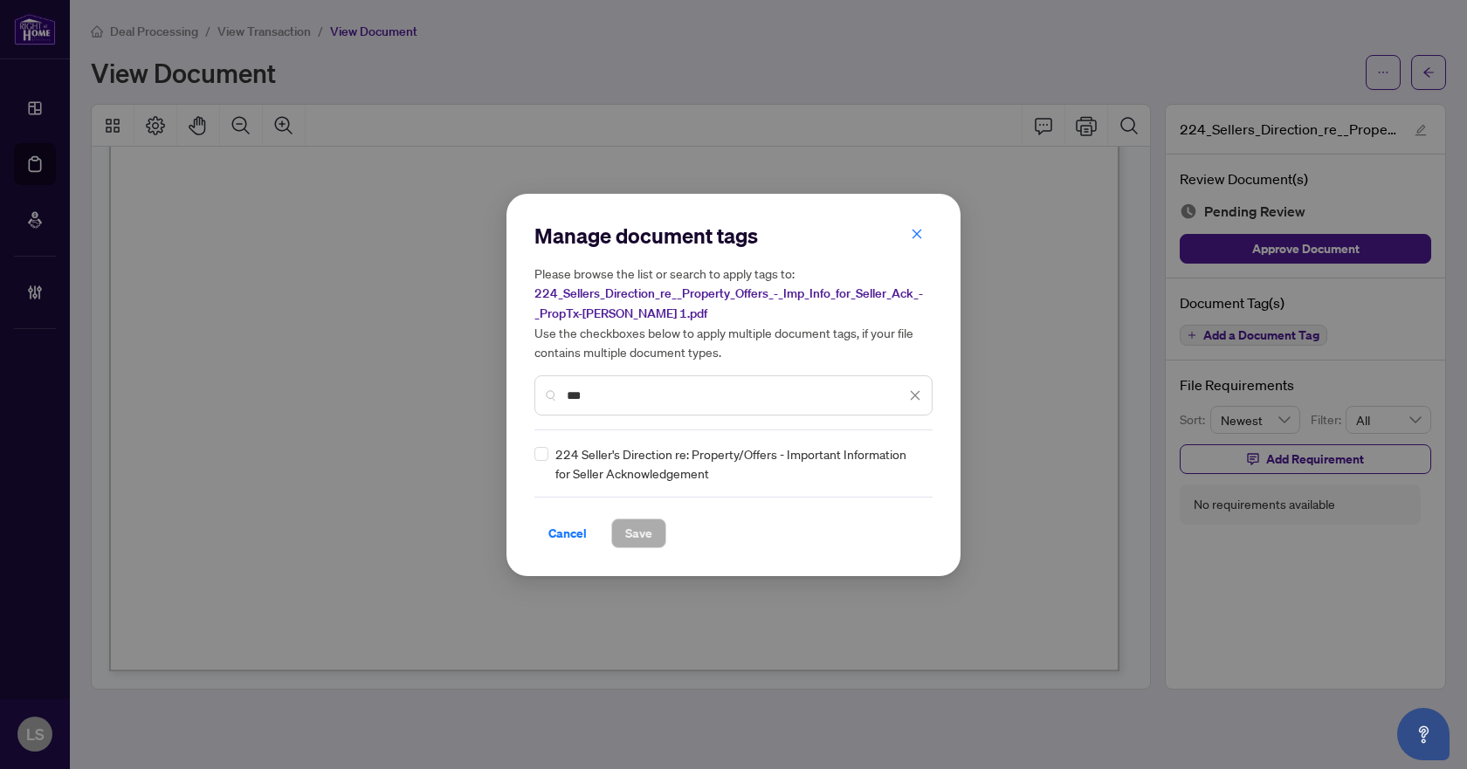
type input "***"
click at [903, 469] on img at bounding box center [896, 463] width 17 height 17
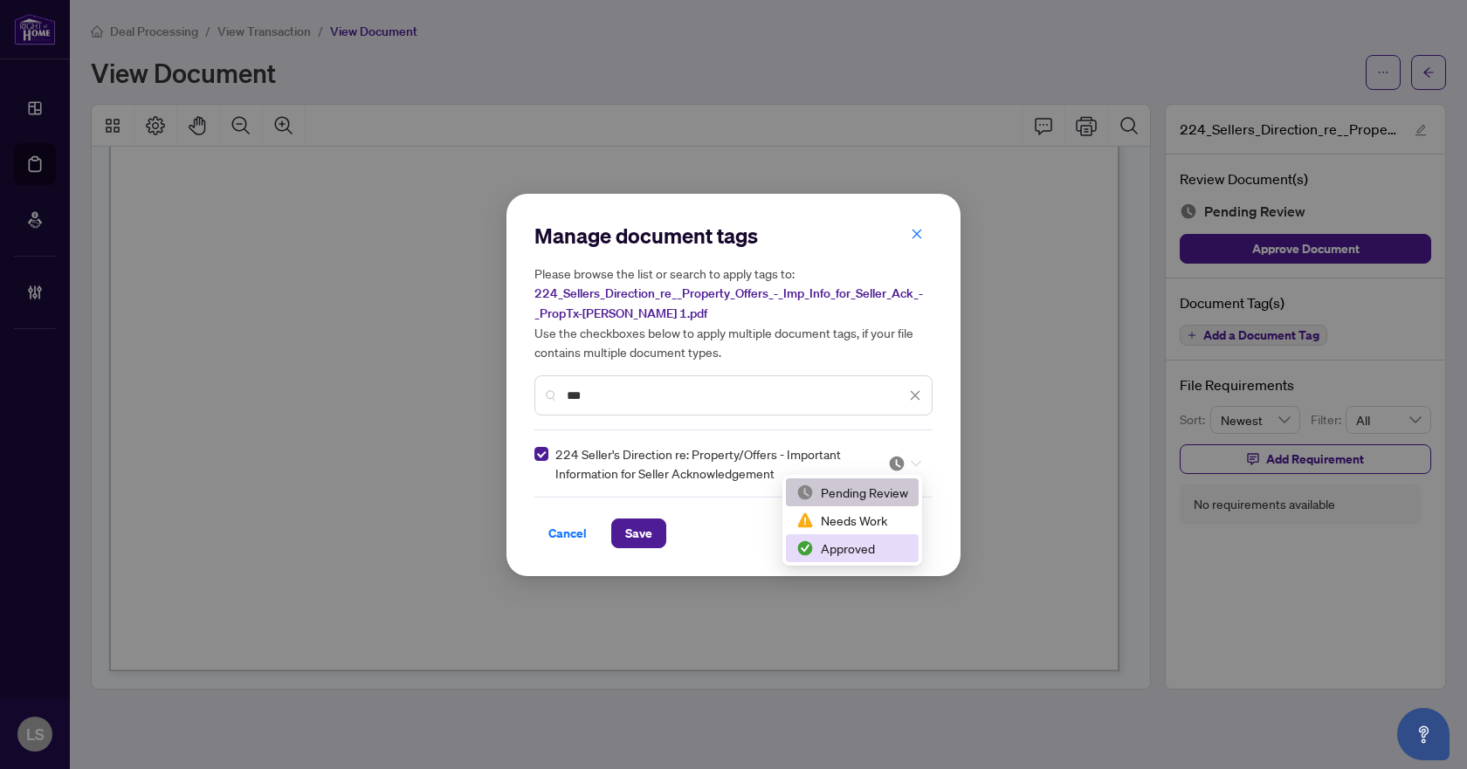
click at [872, 553] on div "Approved" at bounding box center [852, 548] width 112 height 19
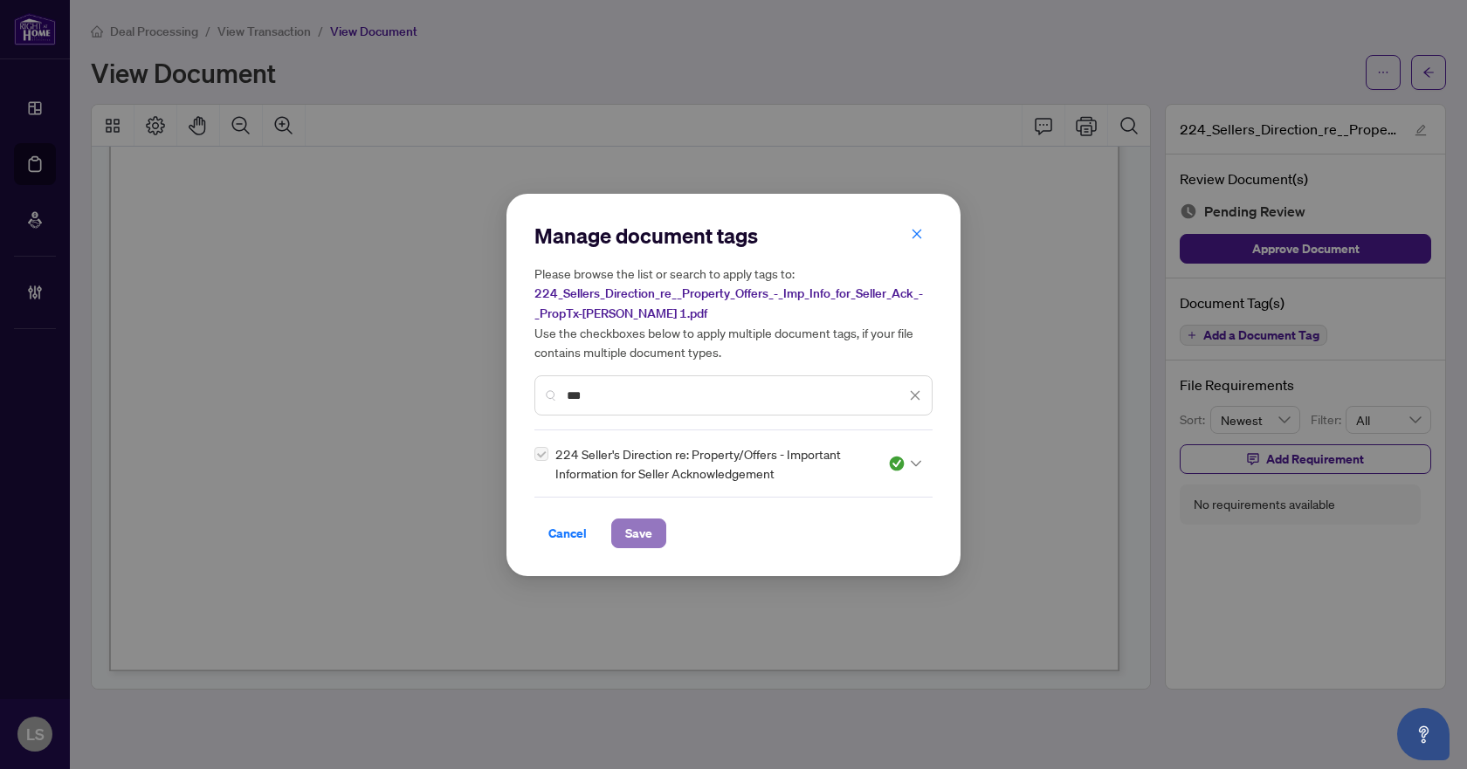
click at [628, 530] on span "Save" at bounding box center [638, 533] width 27 height 28
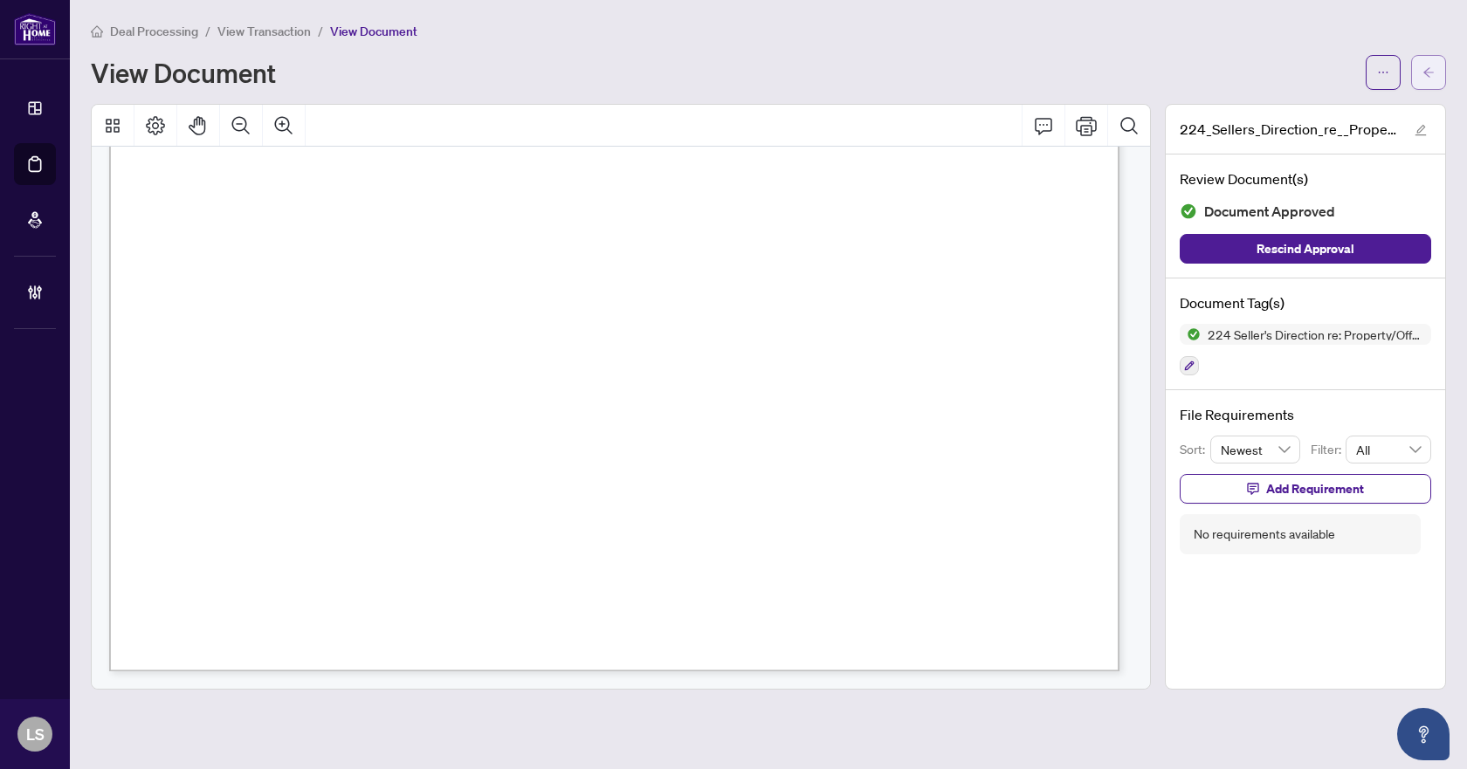
click at [1430, 69] on icon "arrow-left" at bounding box center [1428, 72] width 12 height 12
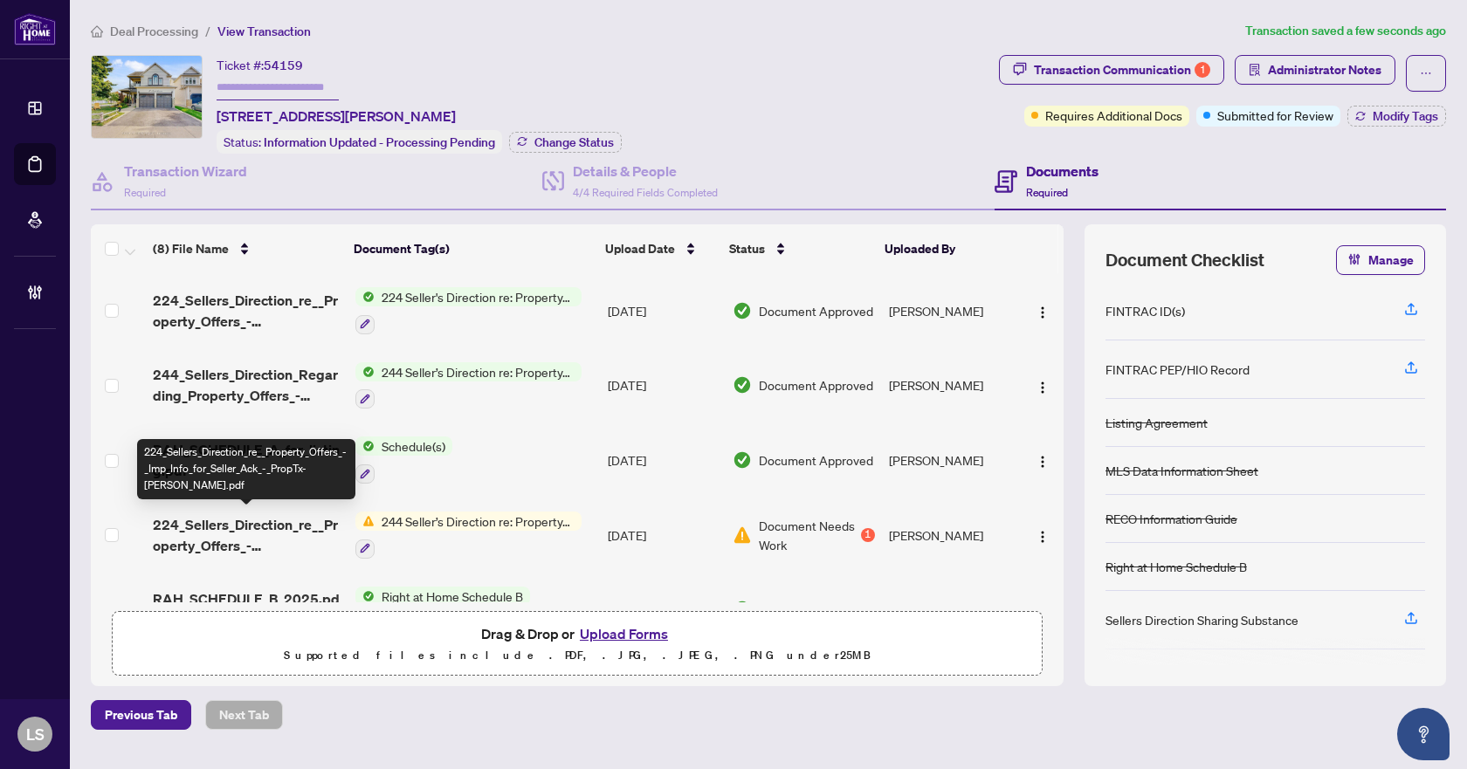
click at [224, 515] on span "224_Sellers_Direction_re__Property_Offers_-_Imp_Info_for_Seller_Ack_-_PropTx-[P…" at bounding box center [247, 535] width 188 height 42
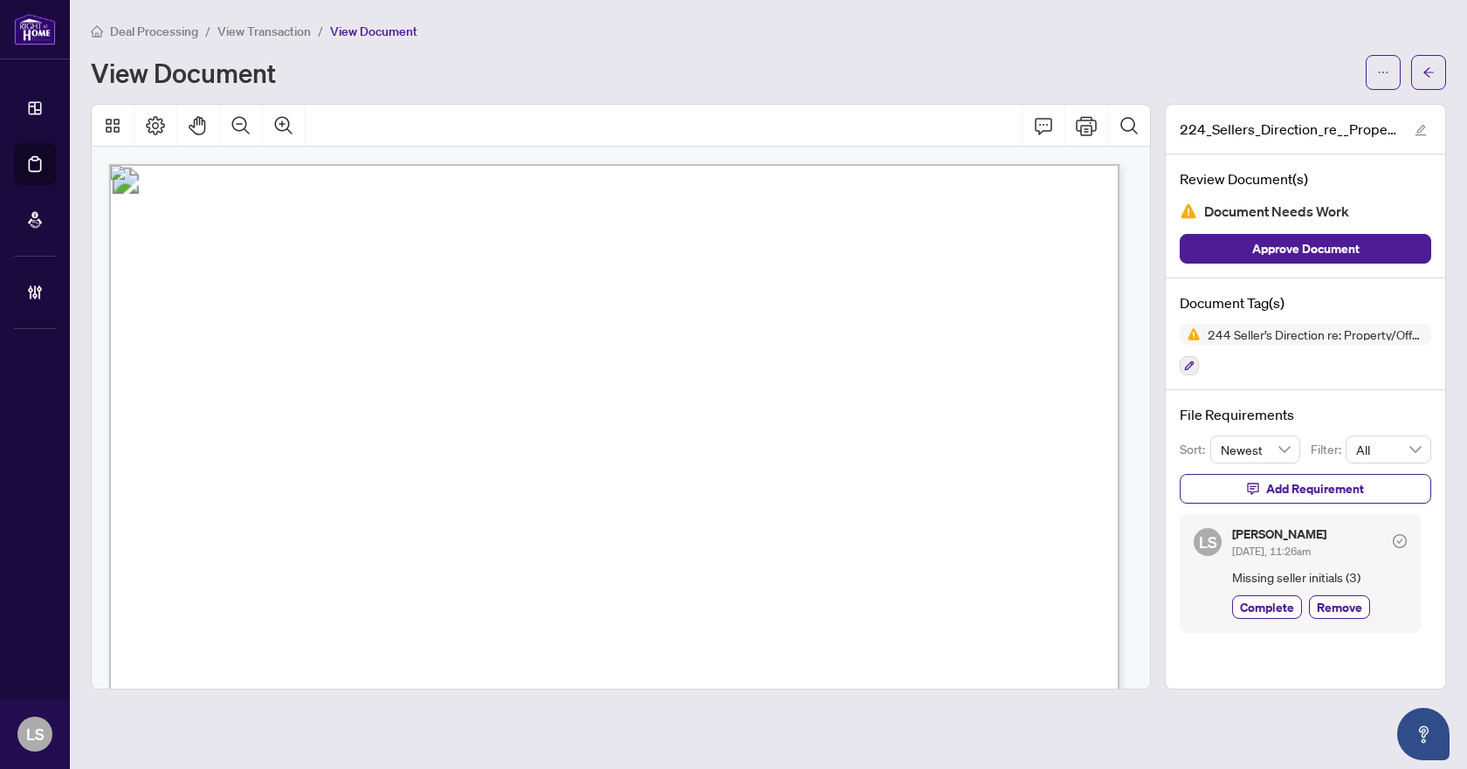
click at [1312, 231] on div "Review Document(s) Document Needs Work Approve Document" at bounding box center [1304, 217] width 279 height 124
click at [1316, 241] on span "Approve Document" at bounding box center [1305, 249] width 107 height 28
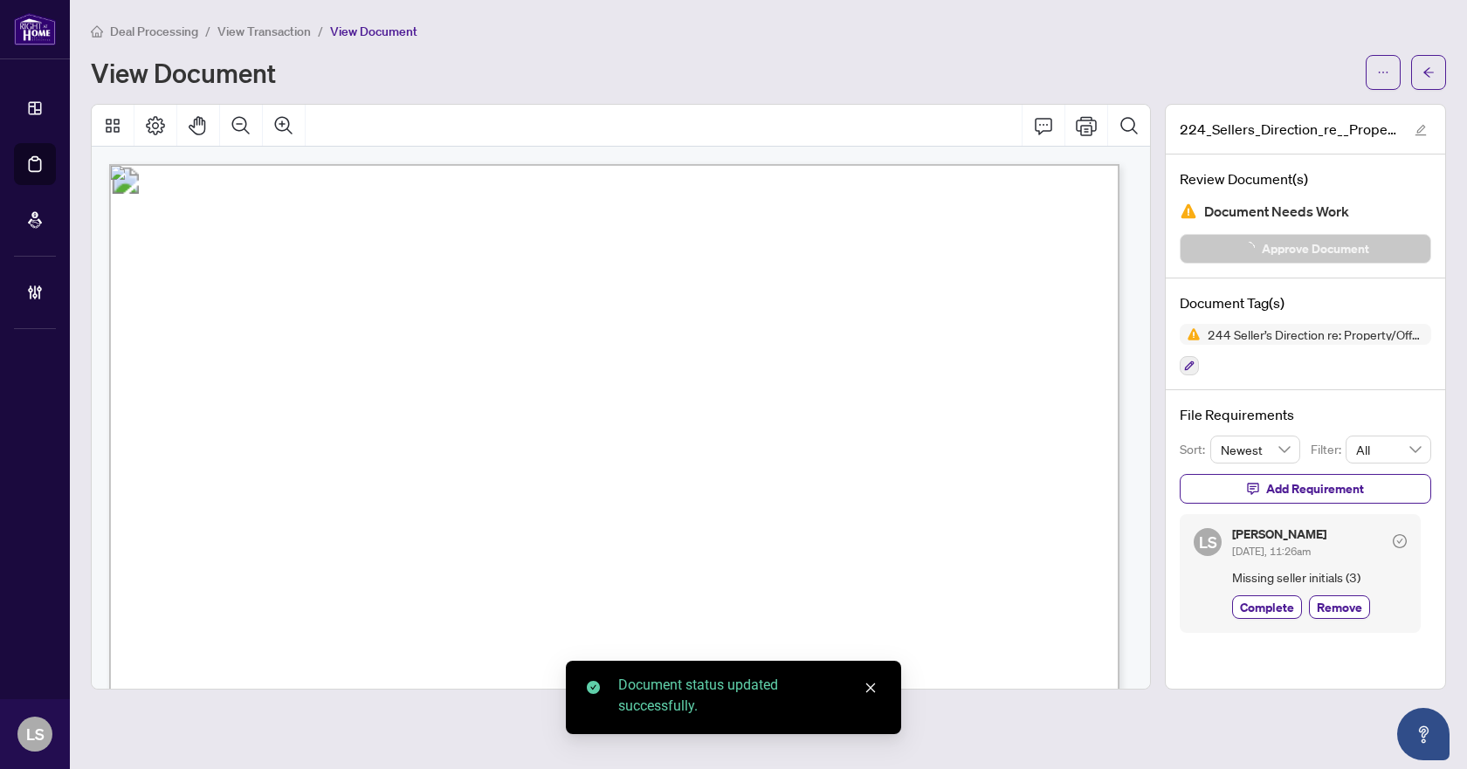
click at [1432, 73] on icon "arrow-left" at bounding box center [1428, 72] width 12 height 12
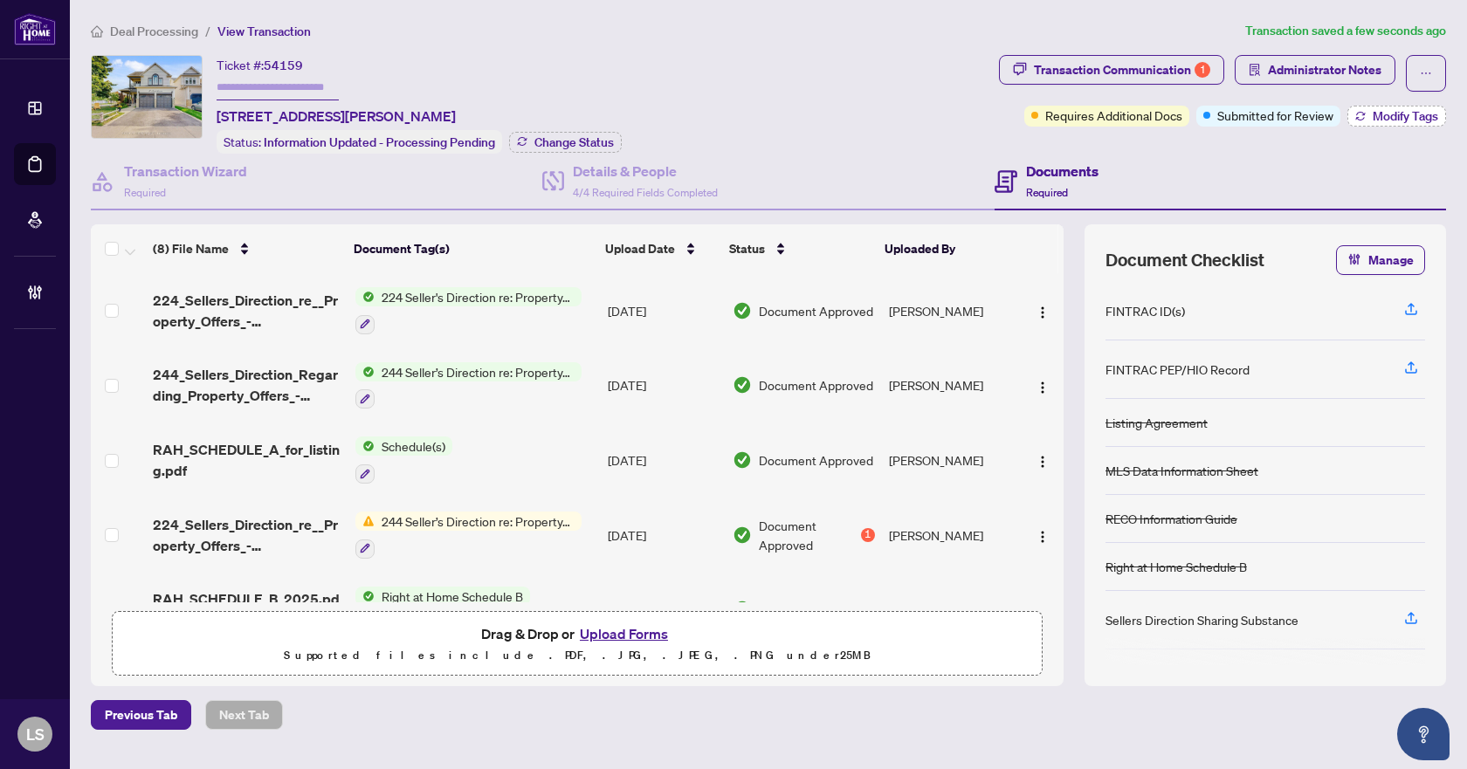
click at [1390, 122] on span "Modify Tags" at bounding box center [1404, 116] width 65 height 12
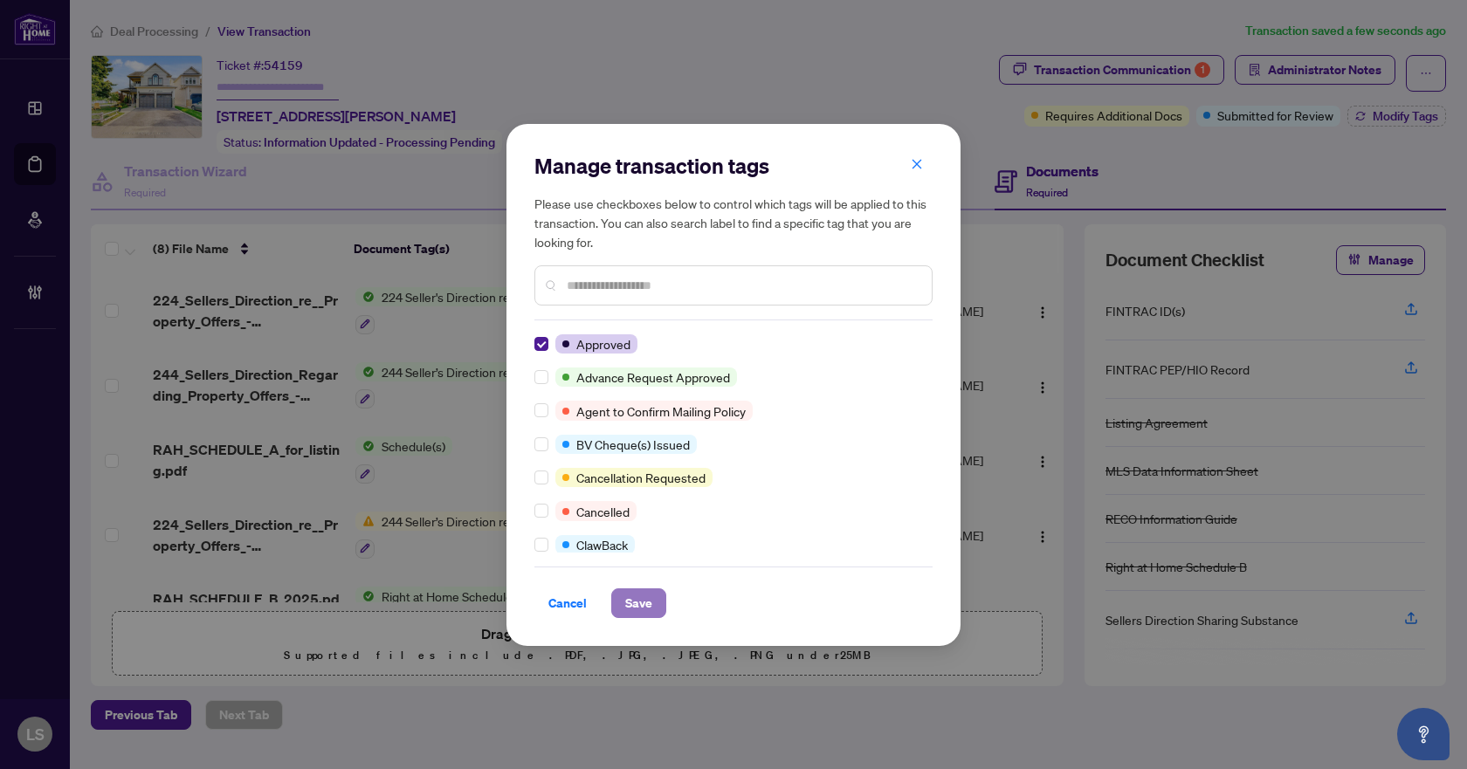
click at [638, 604] on span "Save" at bounding box center [638, 603] width 27 height 28
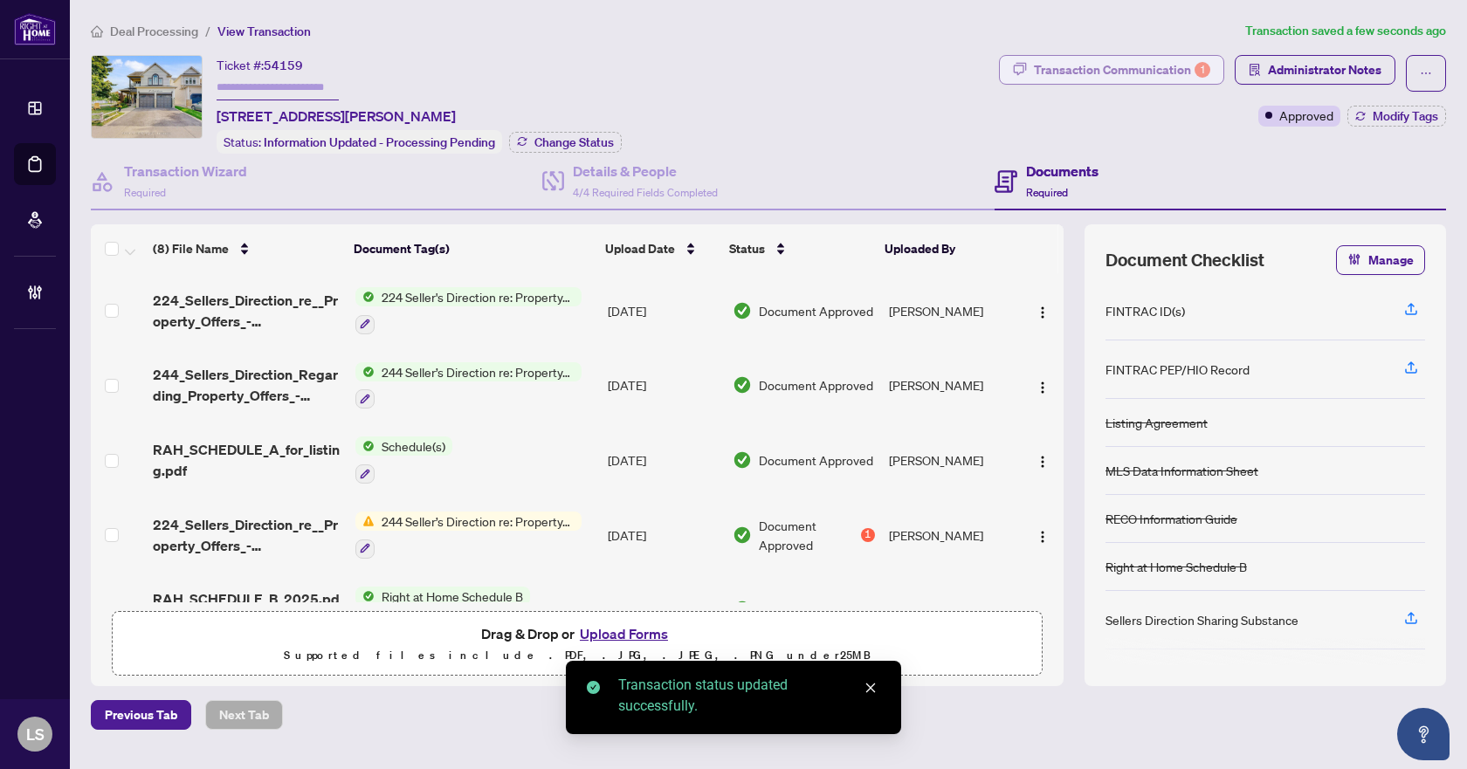
click at [1103, 64] on div "Transaction Communication 1" at bounding box center [1122, 70] width 176 height 28
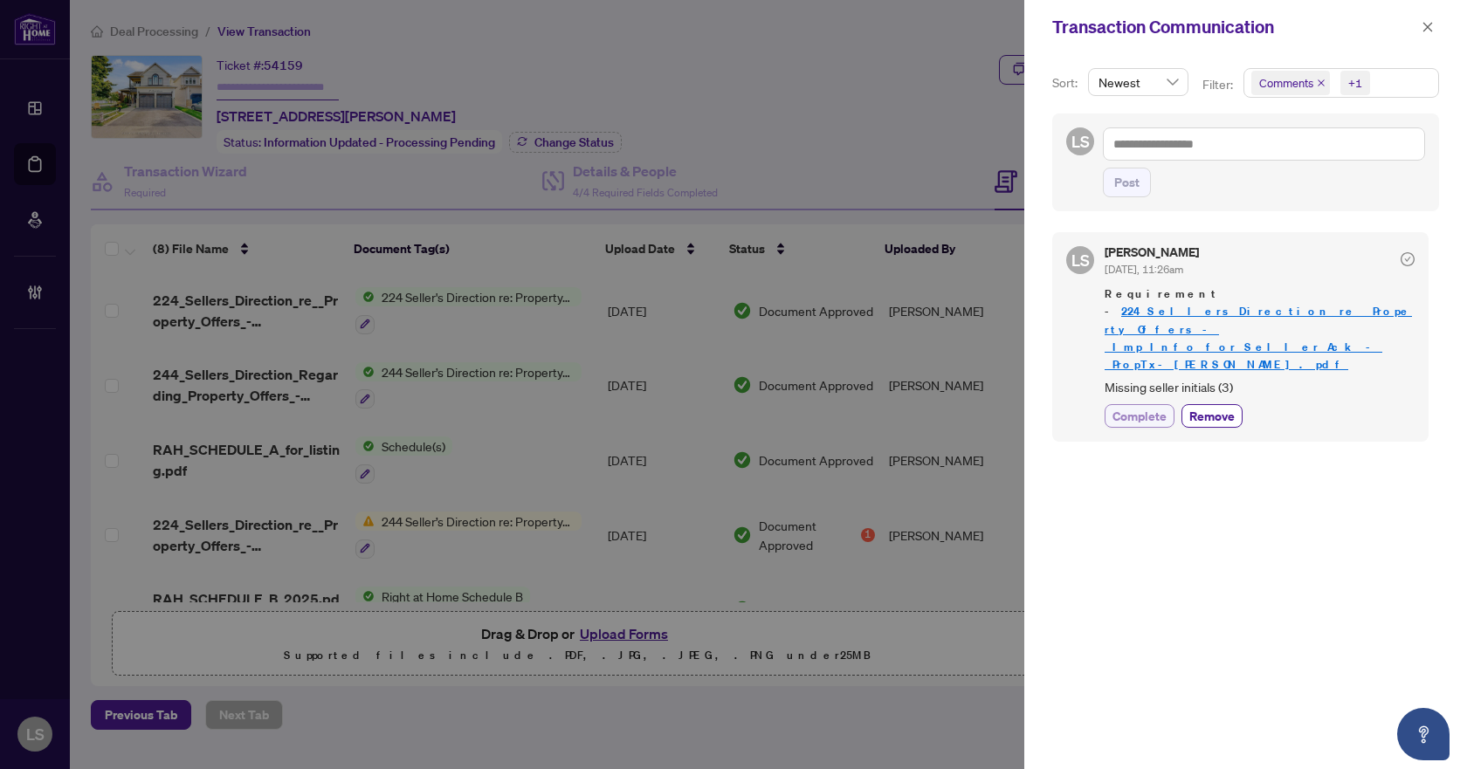
click at [1145, 407] on span "Complete" at bounding box center [1139, 416] width 54 height 18
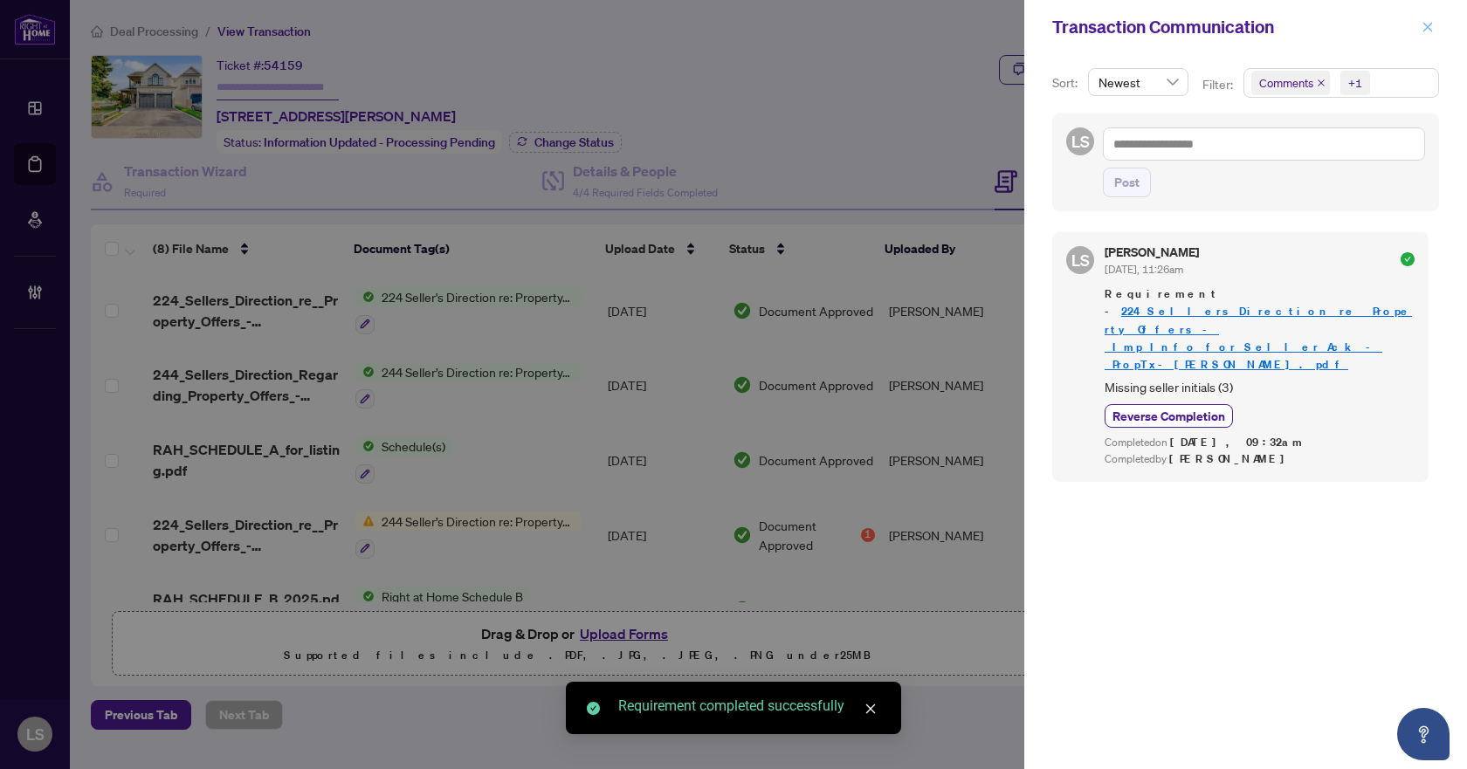
click at [1425, 29] on icon "close" at bounding box center [1427, 27] width 12 height 12
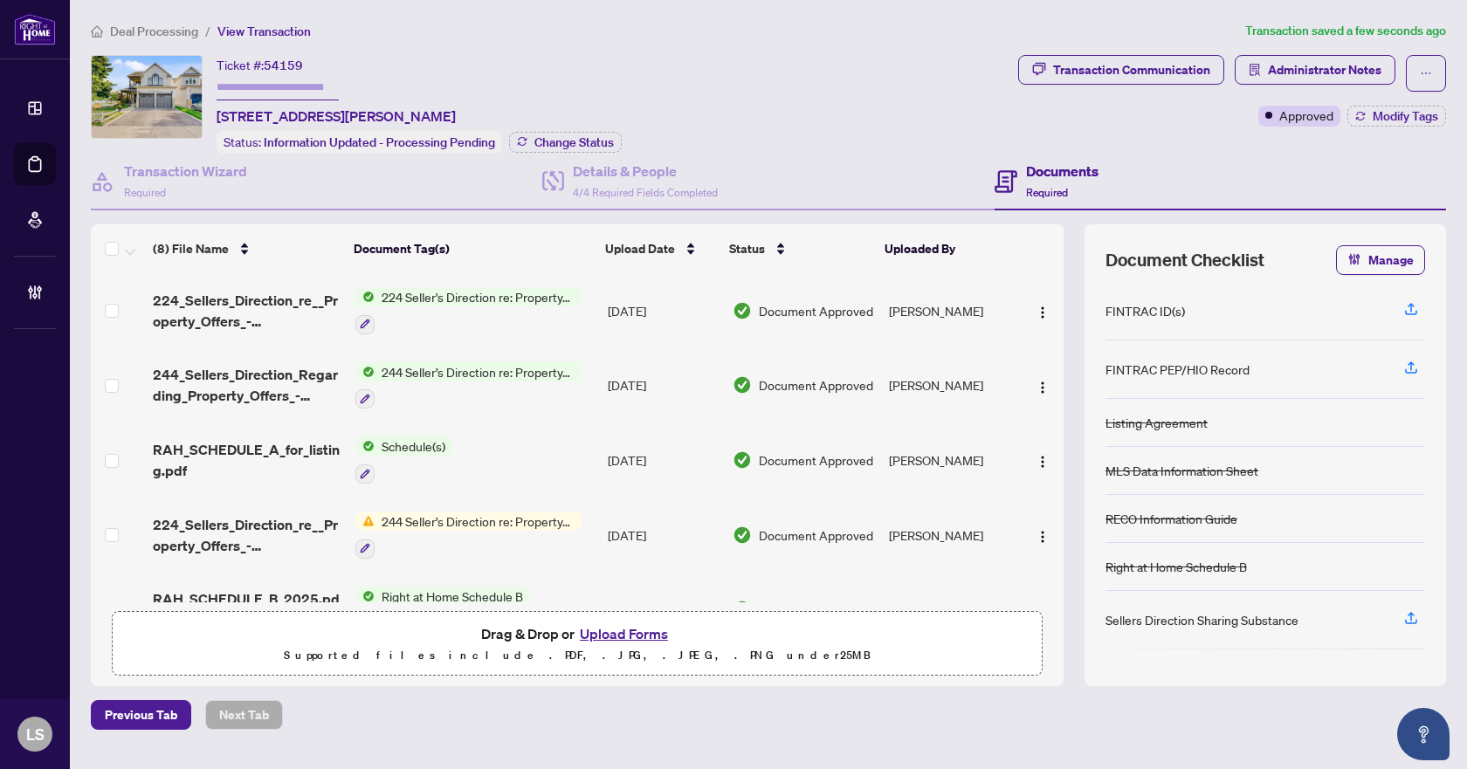
click at [173, 32] on span "Deal Processing" at bounding box center [154, 32] width 88 height 16
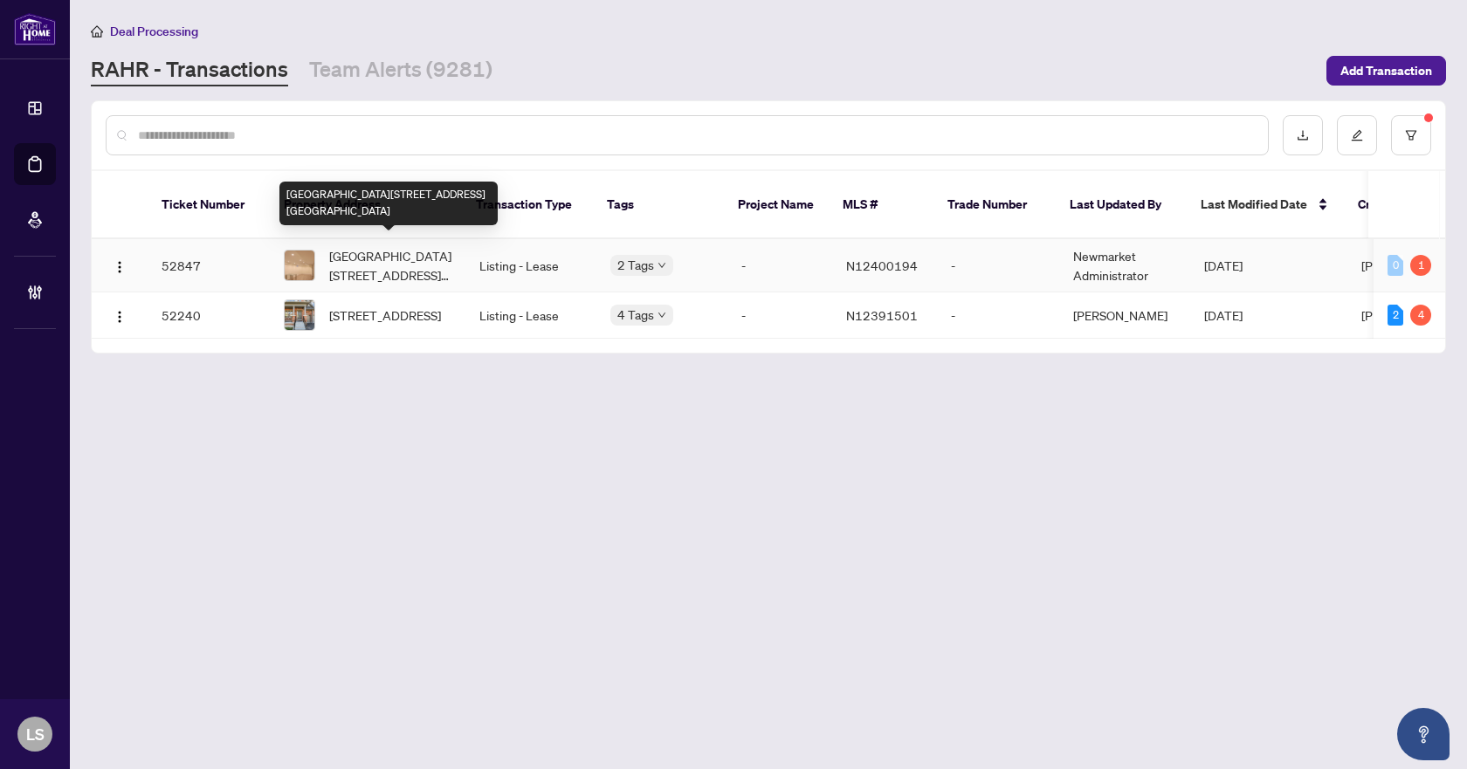
click at [372, 251] on span "[GEOGRAPHIC_DATA][STREET_ADDRESS][GEOGRAPHIC_DATA]" at bounding box center [390, 265] width 122 height 38
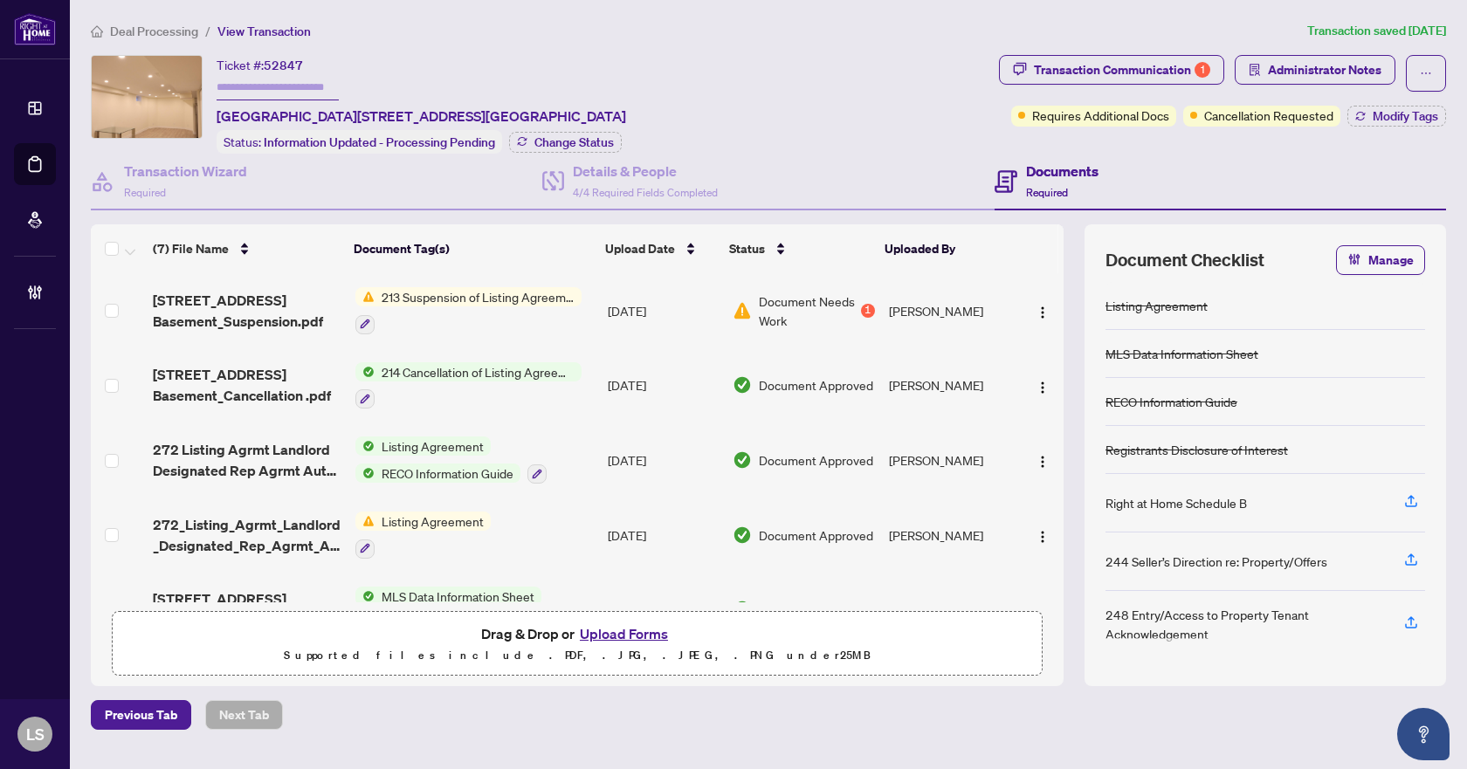
click at [163, 27] on span "Deal Processing" at bounding box center [154, 32] width 88 height 16
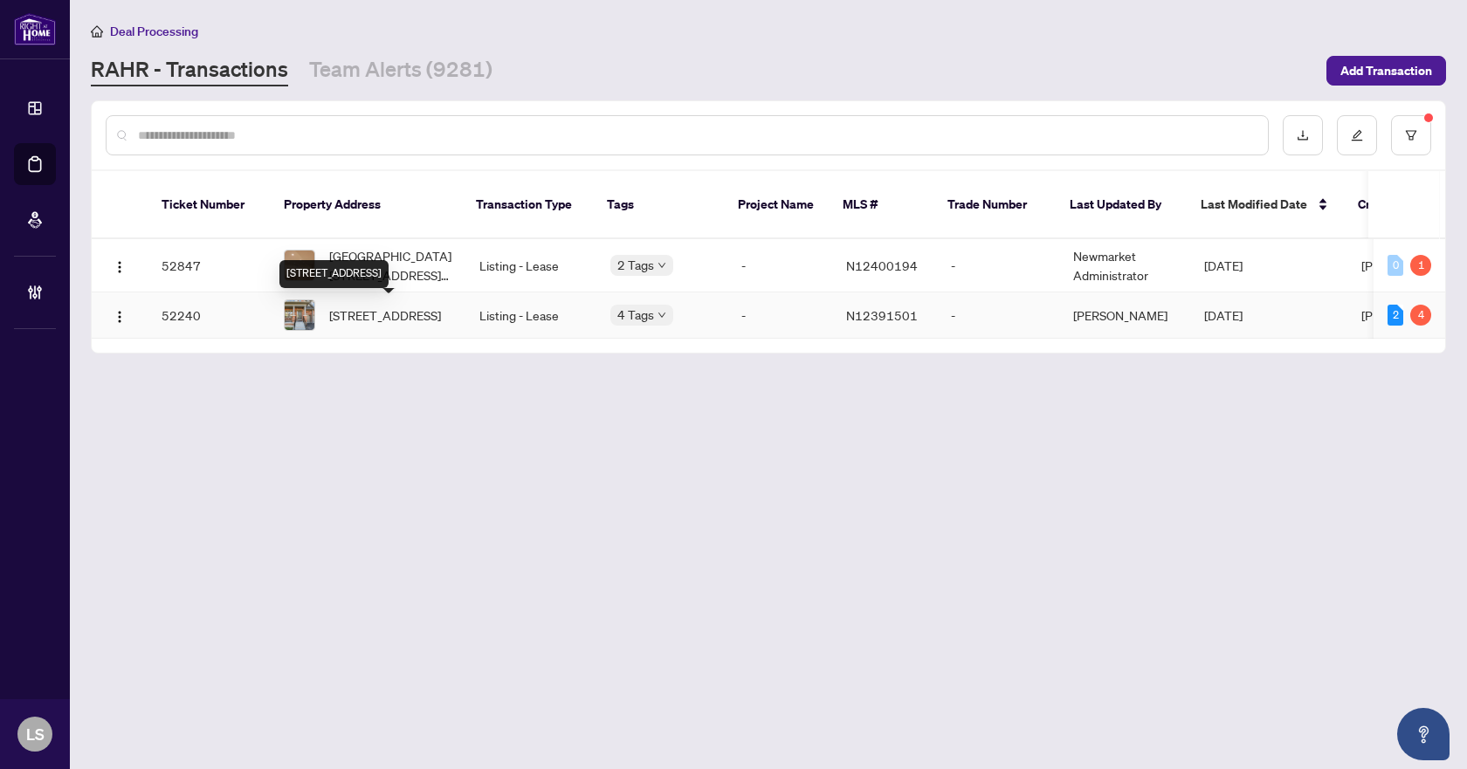
click at [368, 316] on span "[STREET_ADDRESS]" at bounding box center [385, 315] width 112 height 19
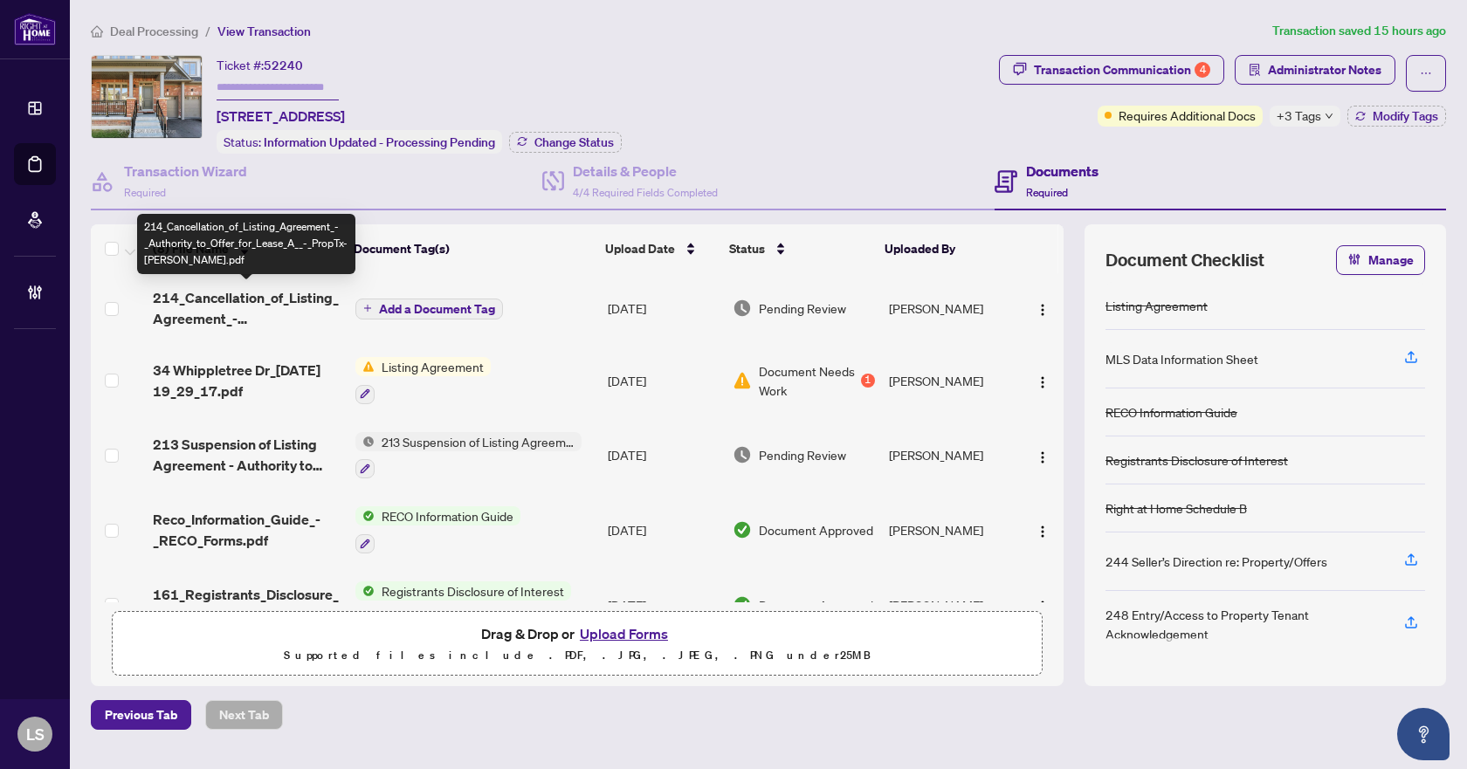
click at [277, 299] on span "214_Cancellation_of_Listing_Agreement_-_Authority_to_Offer_for_Lease_A__-_PropT…" at bounding box center [247, 308] width 188 height 42
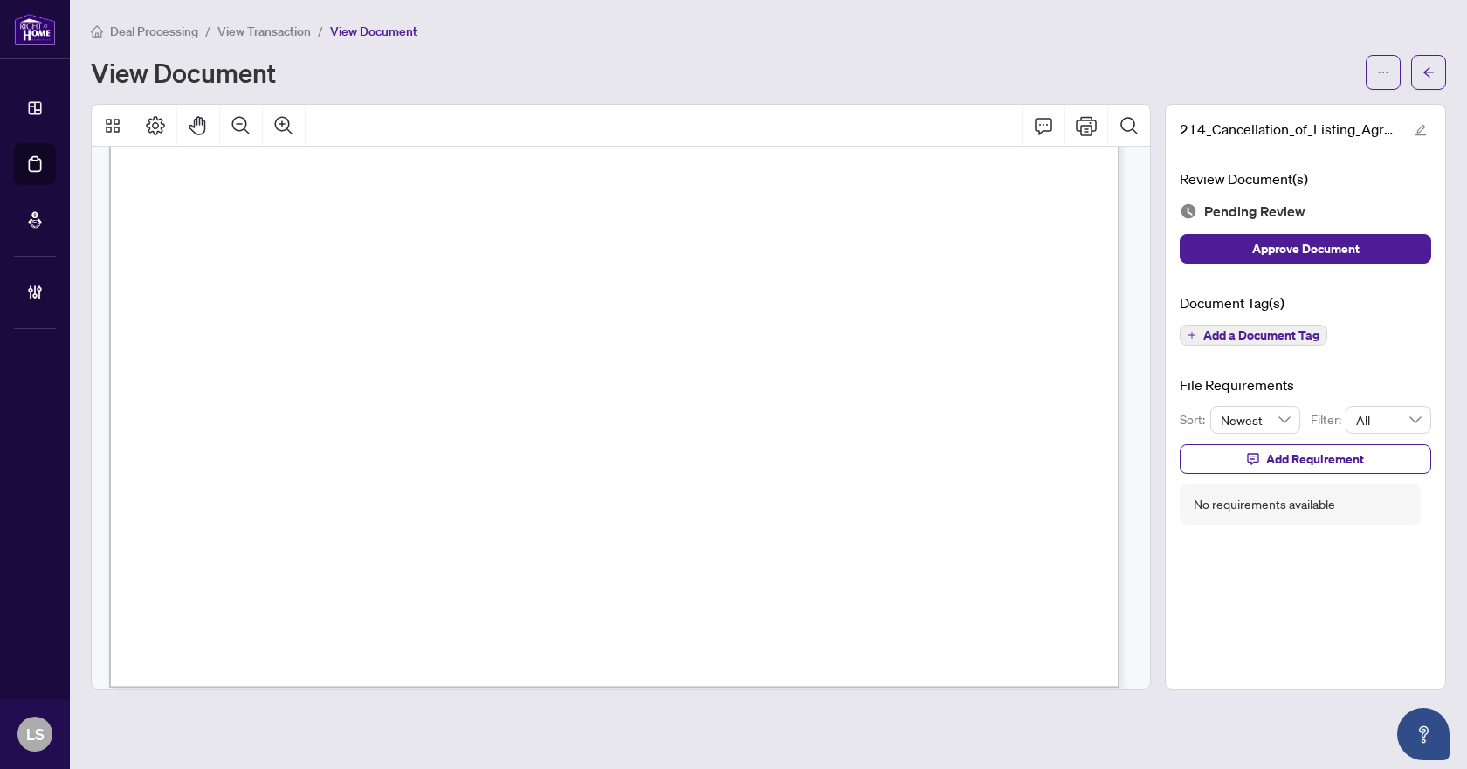
scroll to position [800, 0]
click at [1043, 127] on icon "Comment" at bounding box center [1043, 125] width 21 height 21
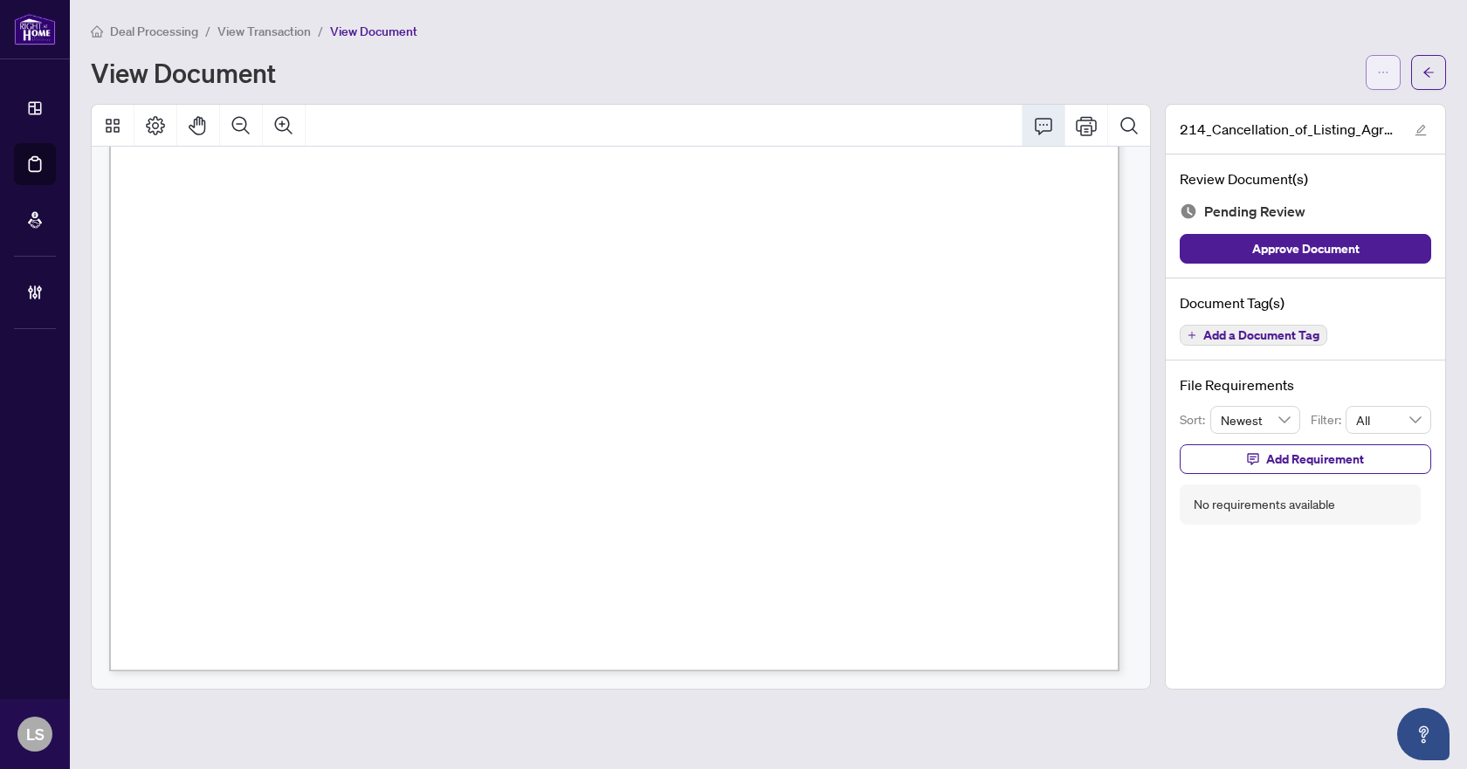
click at [1383, 74] on icon "ellipsis" at bounding box center [1383, 72] width 12 height 12
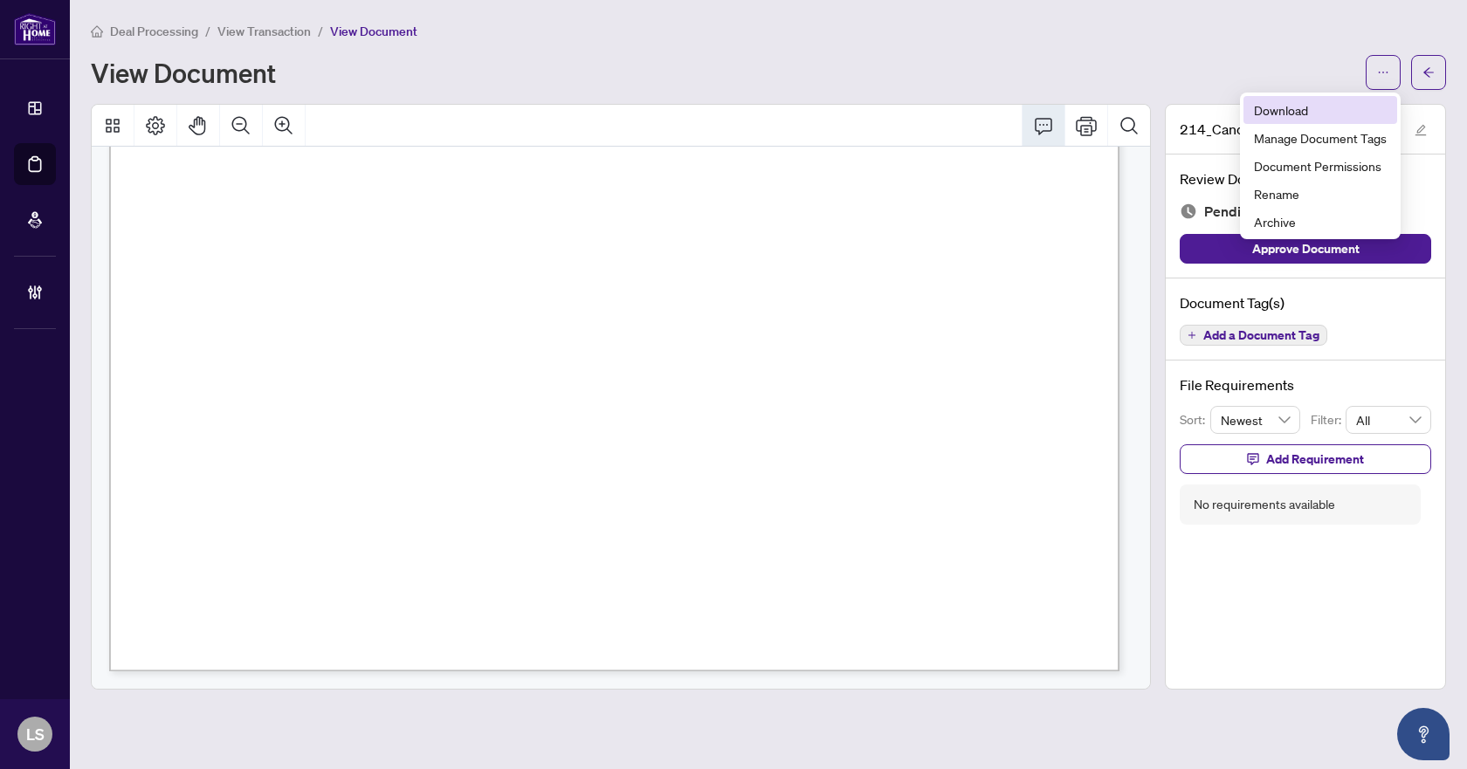
click at [1285, 108] on span "Download" at bounding box center [1320, 109] width 133 height 19
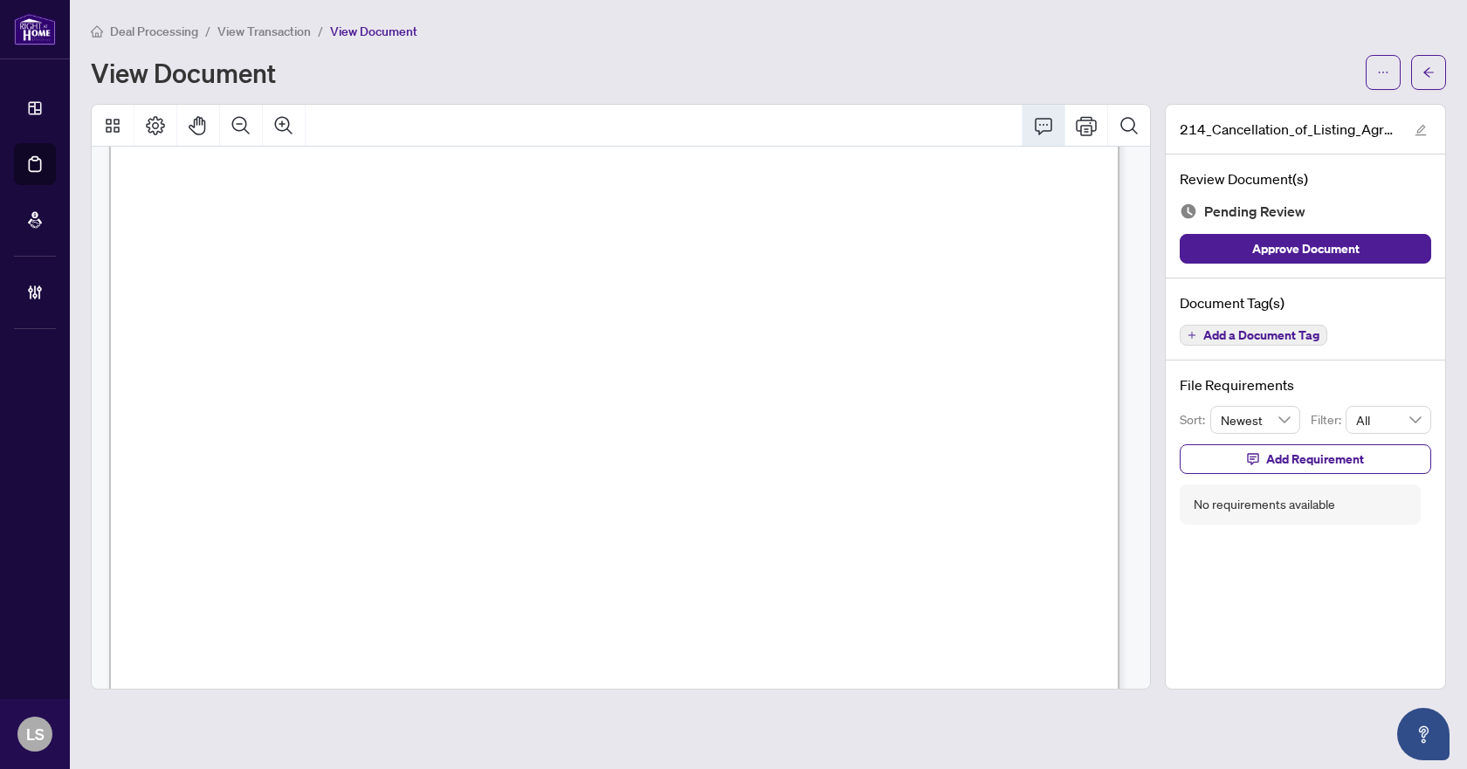
scroll to position [14, 0]
click at [1434, 65] on button "button" at bounding box center [1428, 72] width 35 height 35
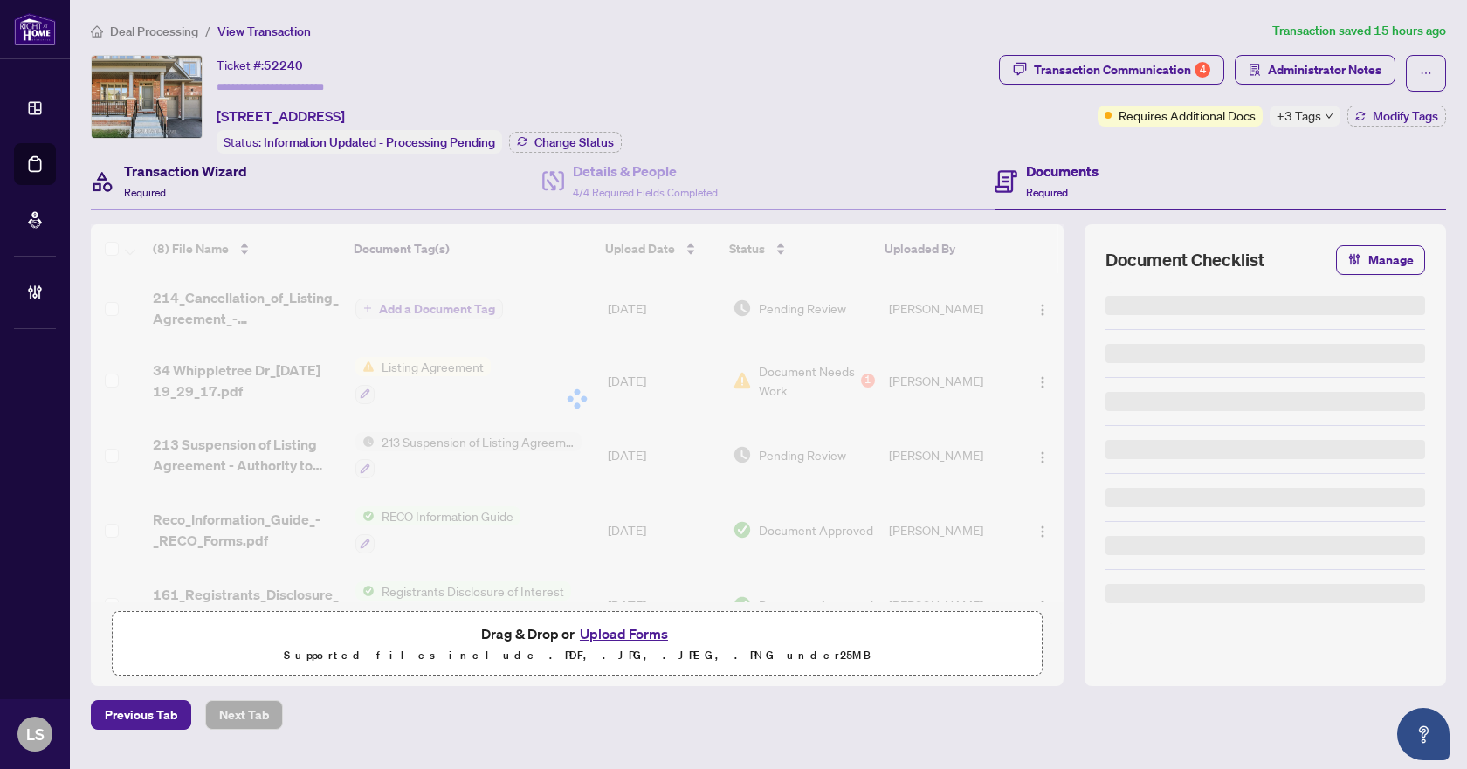
click at [184, 176] on h4 "Transaction Wizard" at bounding box center [185, 171] width 123 height 21
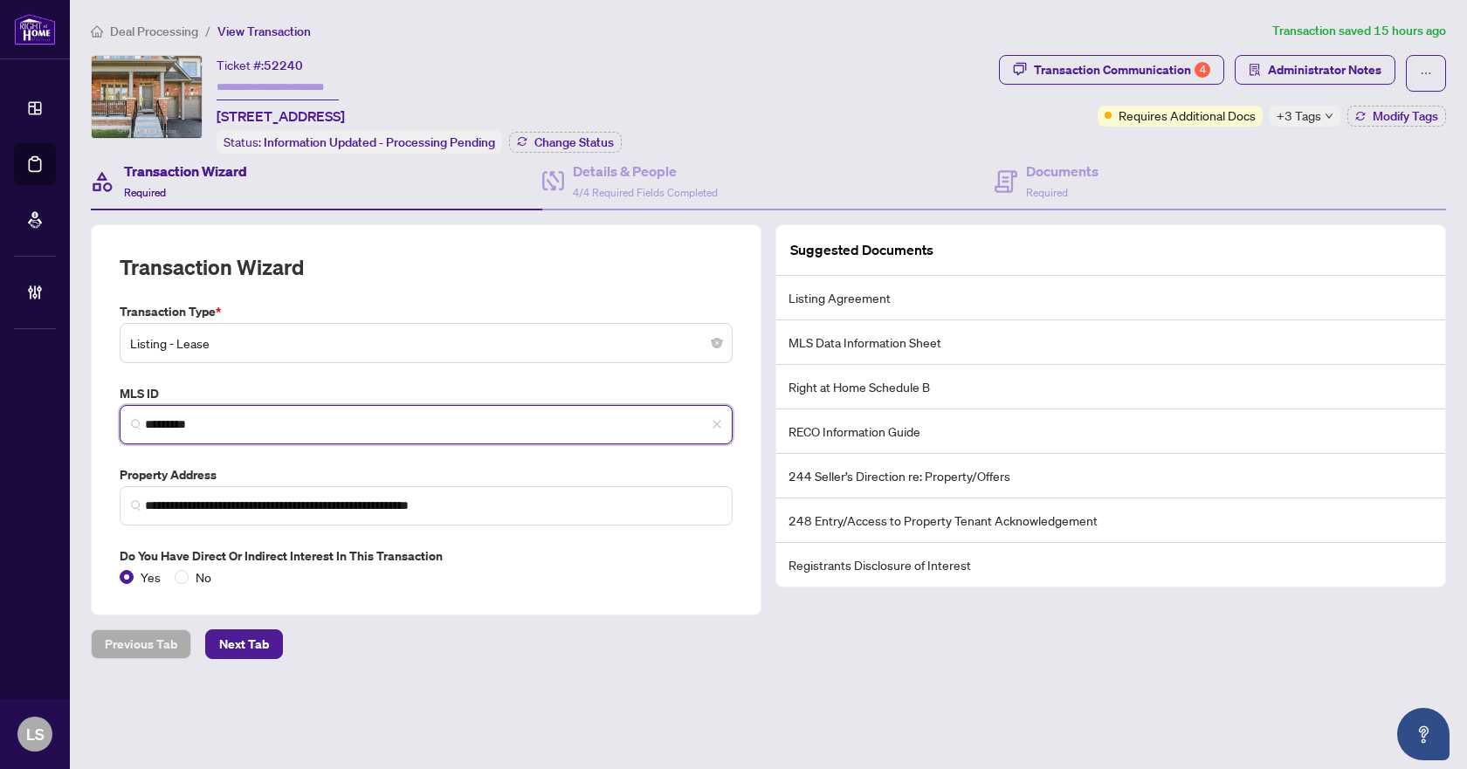
drag, startPoint x: 239, startPoint y: 427, endPoint x: 146, endPoint y: 427, distance: 93.4
click at [146, 427] on input "*********" at bounding box center [433, 425] width 576 height 18
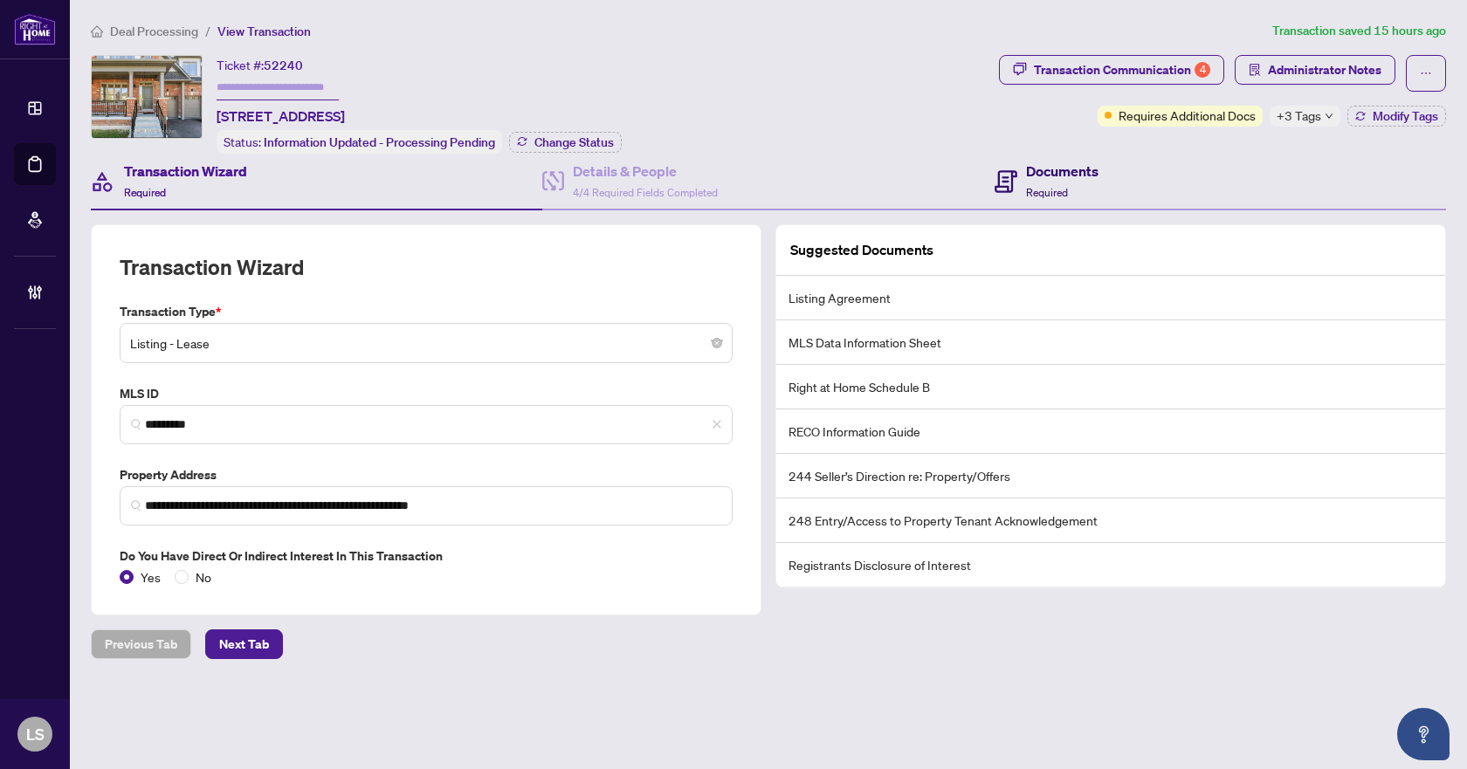
click at [1055, 172] on h4 "Documents" at bounding box center [1062, 171] width 72 height 21
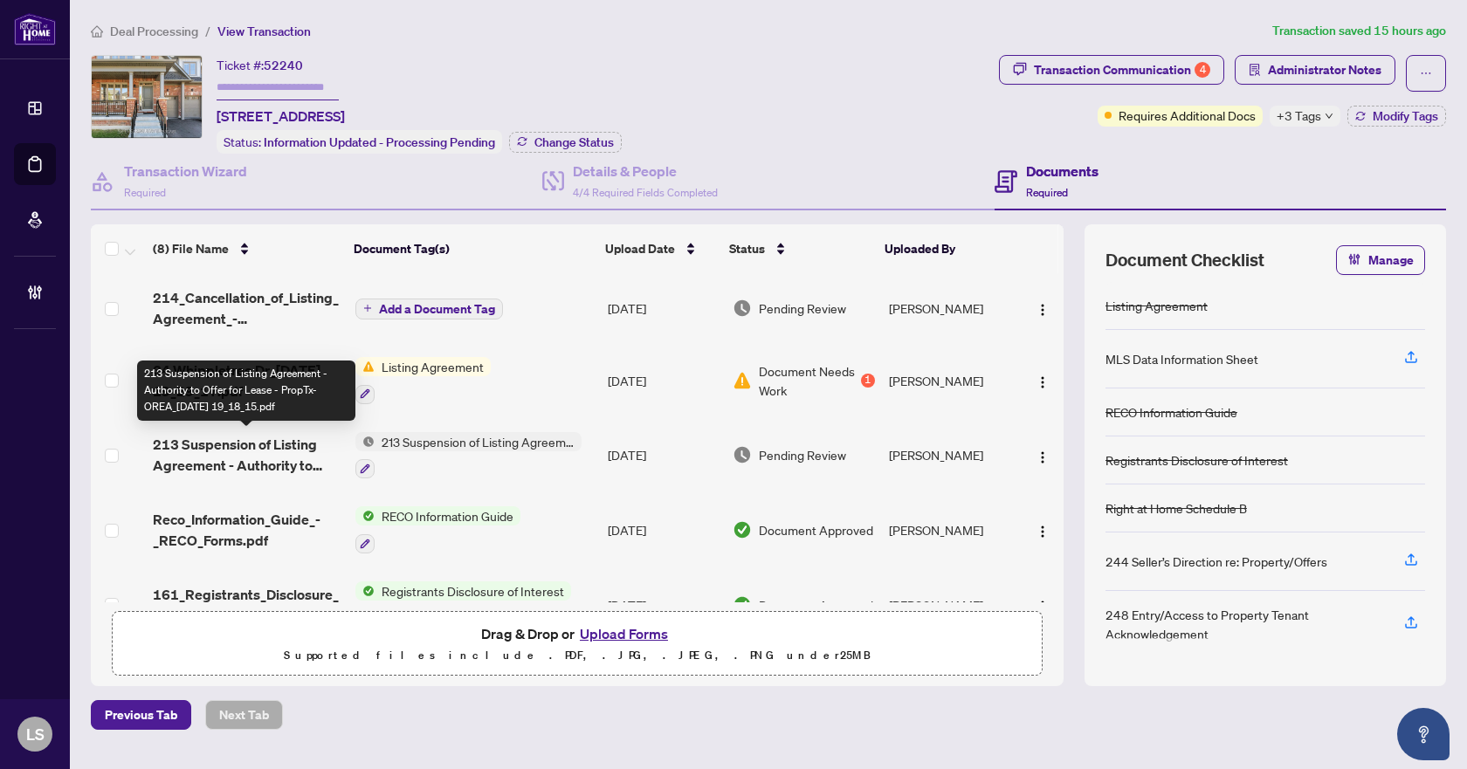
click at [239, 439] on span "213 Suspension of Listing Agreement - Authority to Offer for Lease - PropTx-ORE…" at bounding box center [247, 455] width 188 height 42
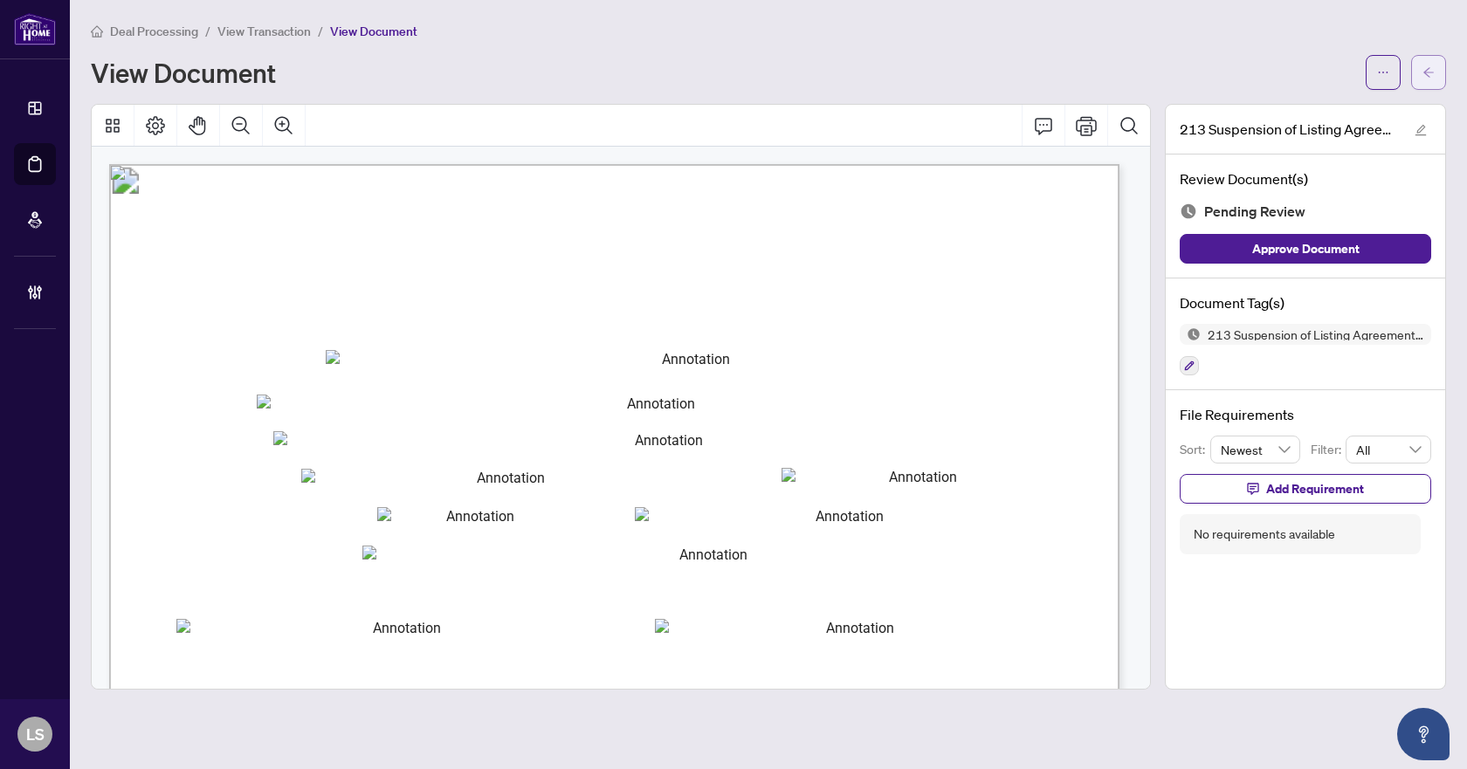
click at [1417, 68] on button "button" at bounding box center [1428, 72] width 35 height 35
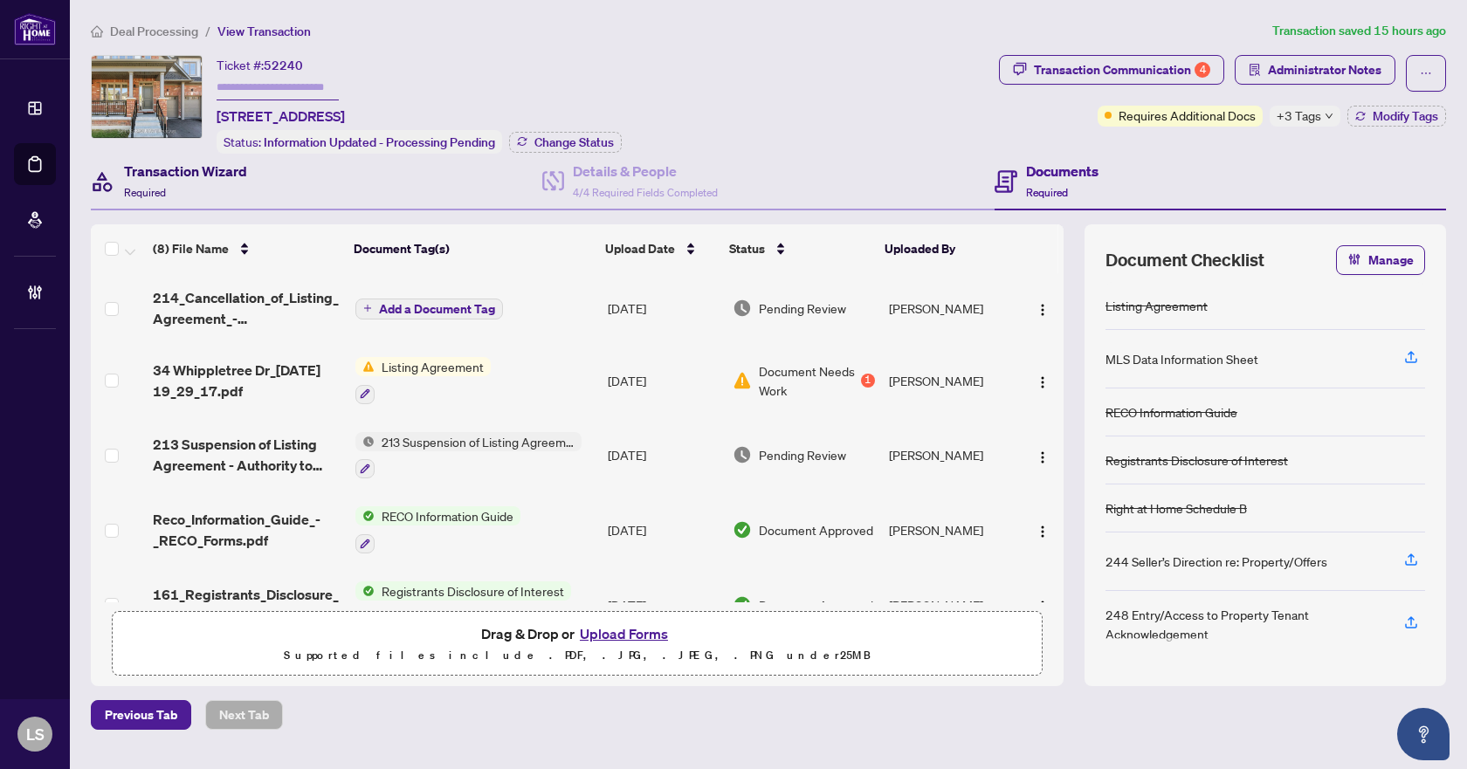
click at [187, 182] on div "Transaction Wizard Required" at bounding box center [185, 181] width 123 height 41
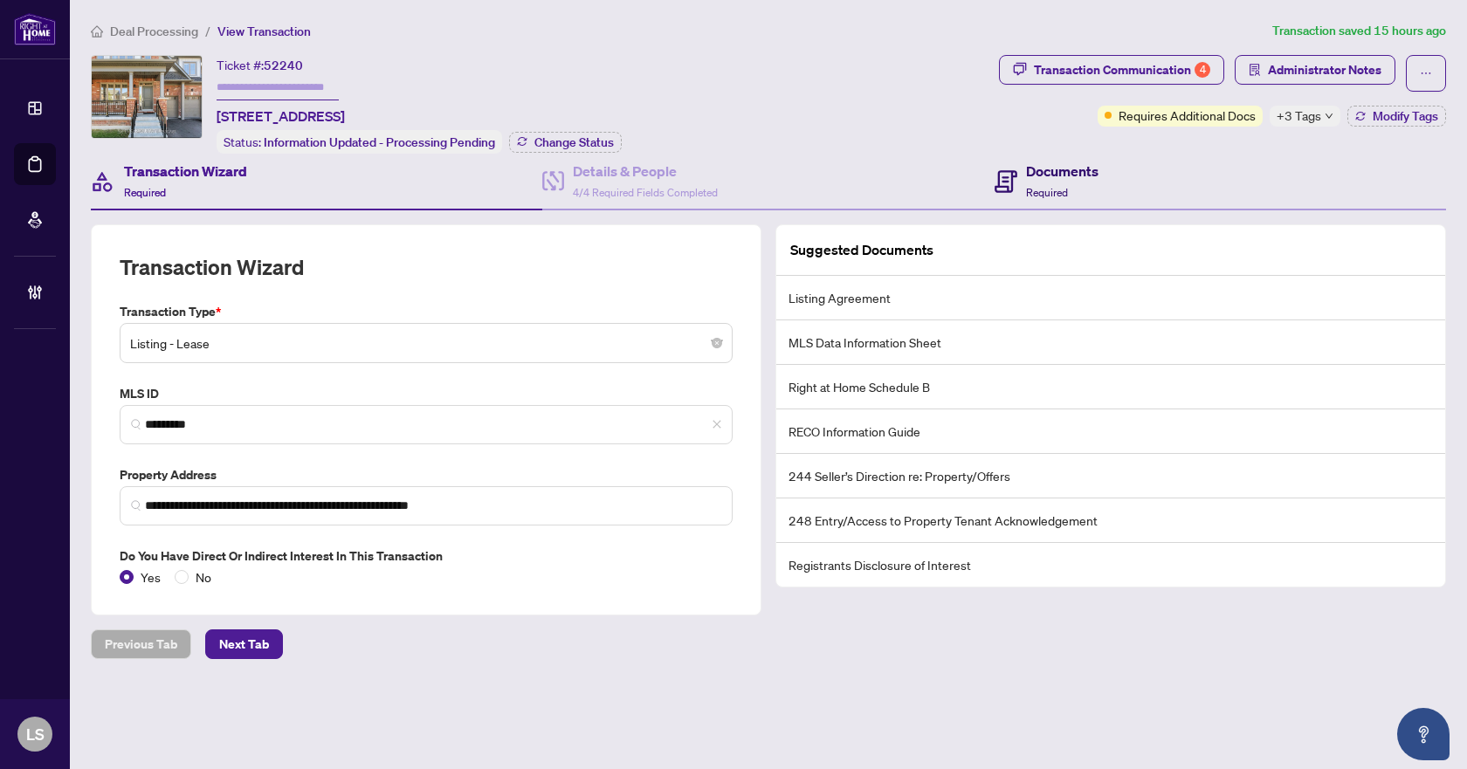
click at [1068, 183] on div "Documents Required" at bounding box center [1062, 181] width 72 height 41
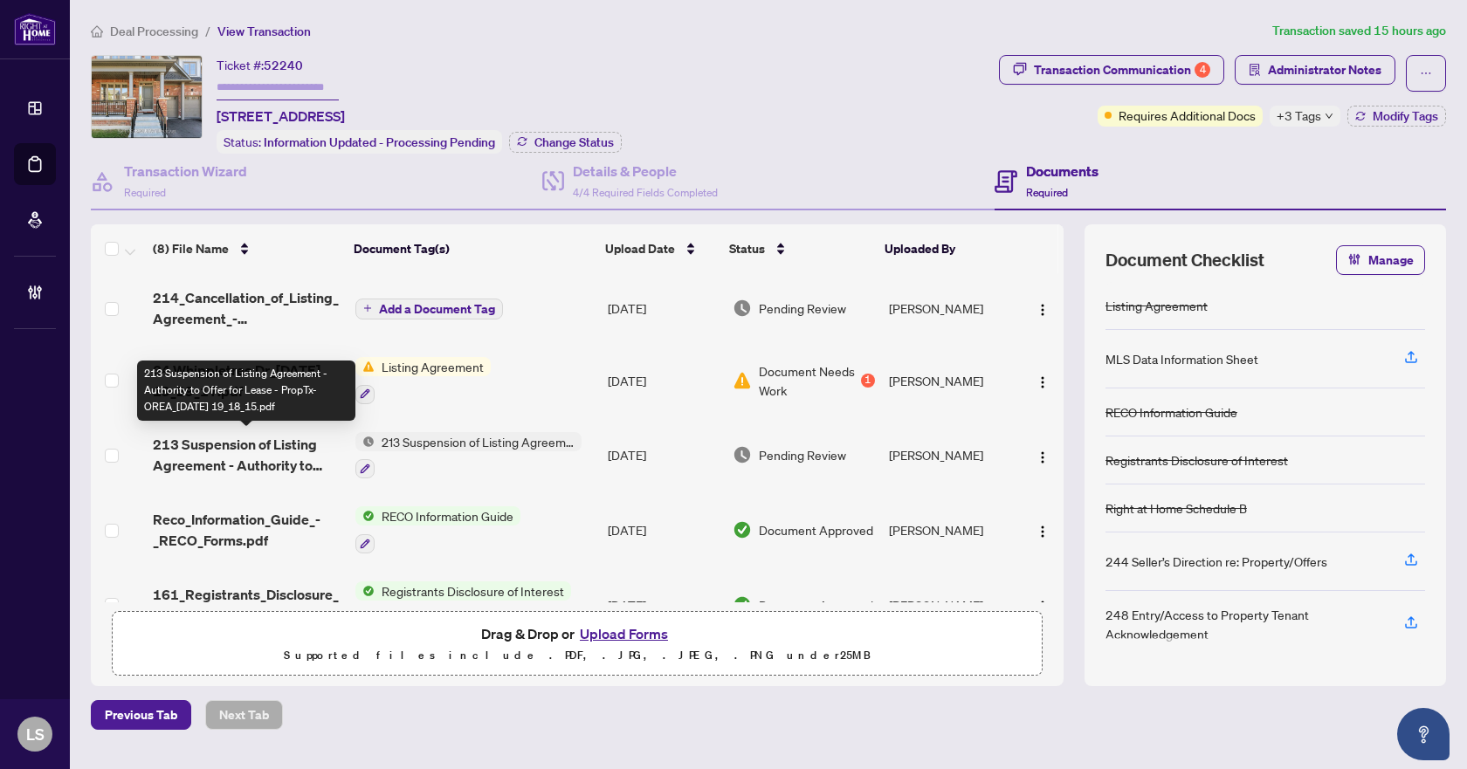
click at [269, 449] on span "213 Suspension of Listing Agreement - Authority to Offer for Lease - PropTx-ORE…" at bounding box center [247, 455] width 188 height 42
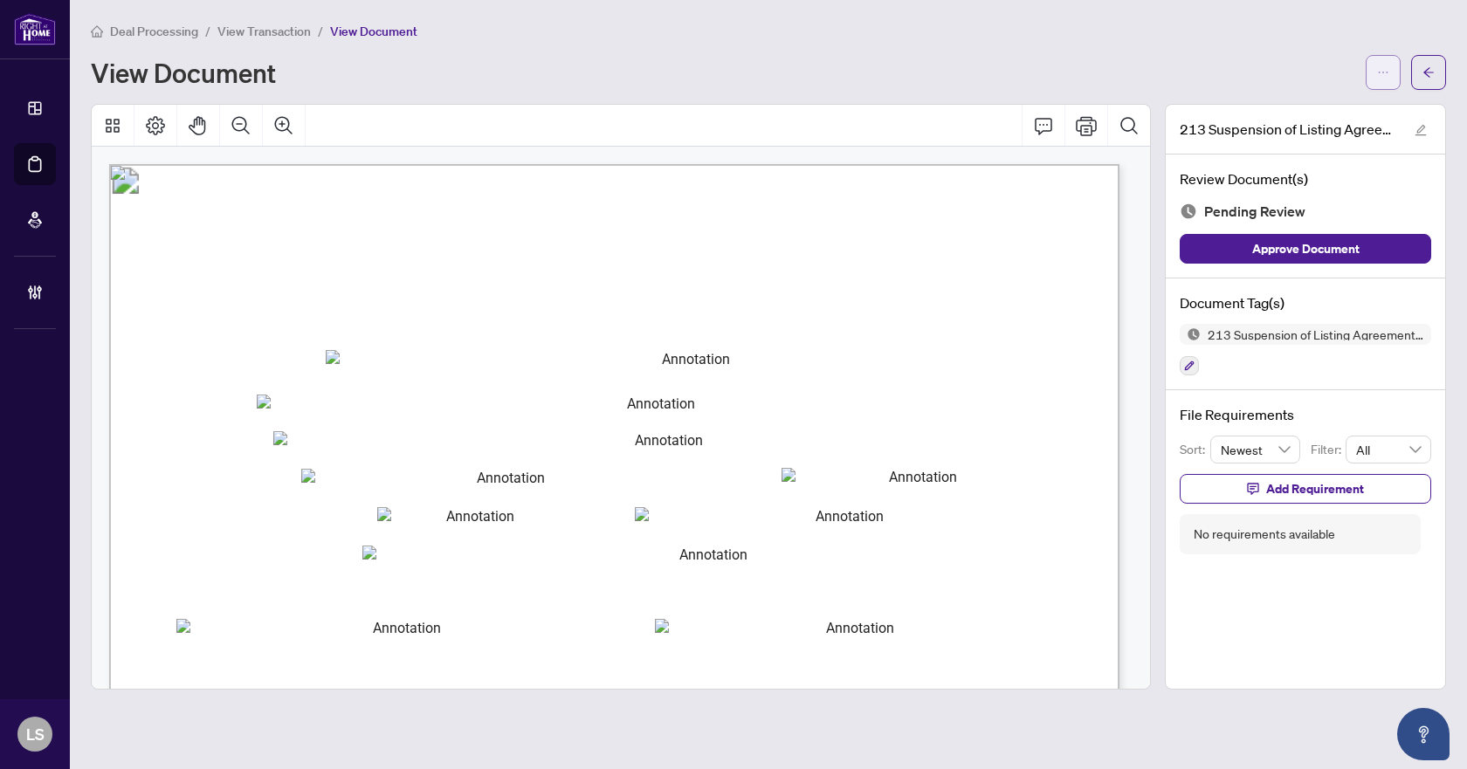
click at [1384, 74] on icon "ellipsis" at bounding box center [1383, 72] width 12 height 12
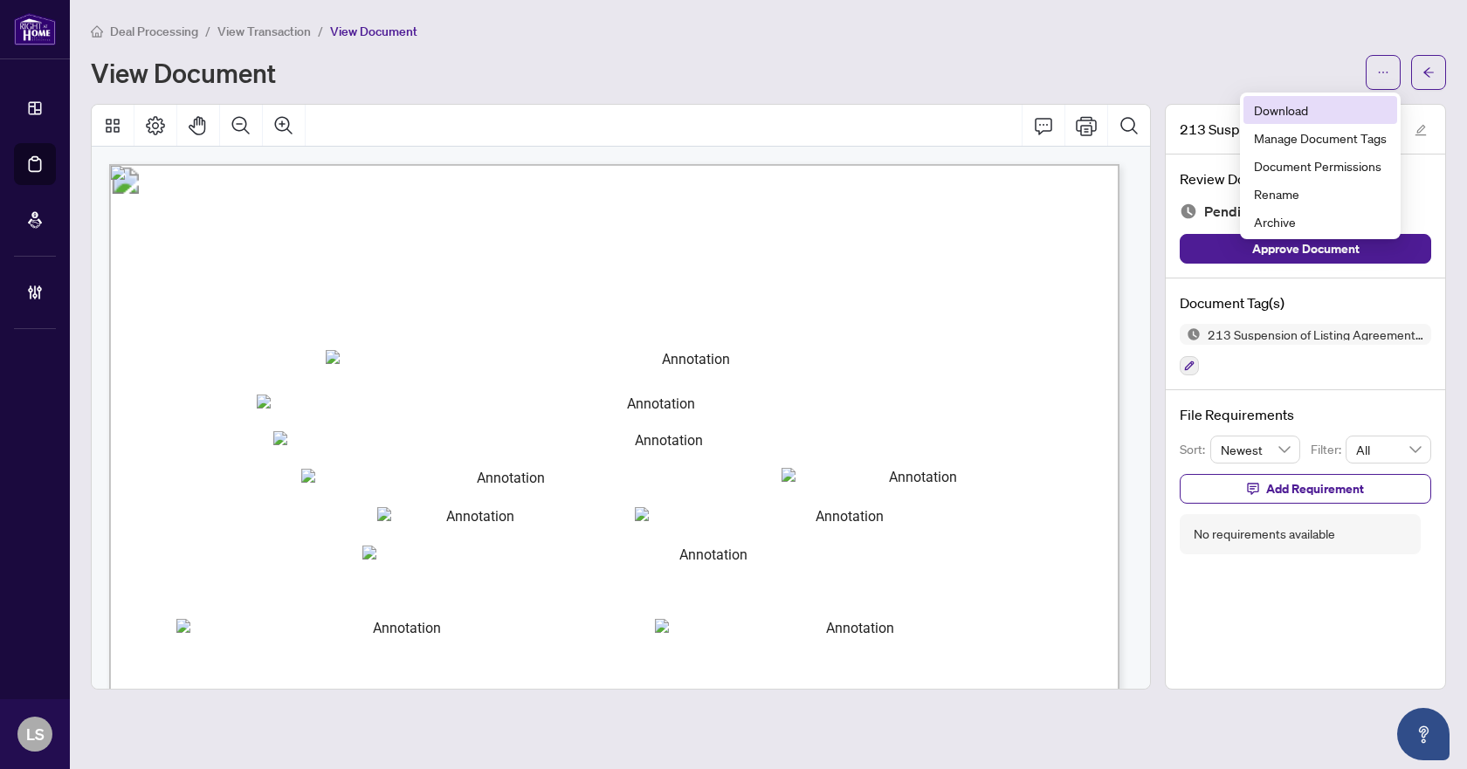
click at [1289, 110] on span "Download" at bounding box center [1320, 109] width 133 height 19
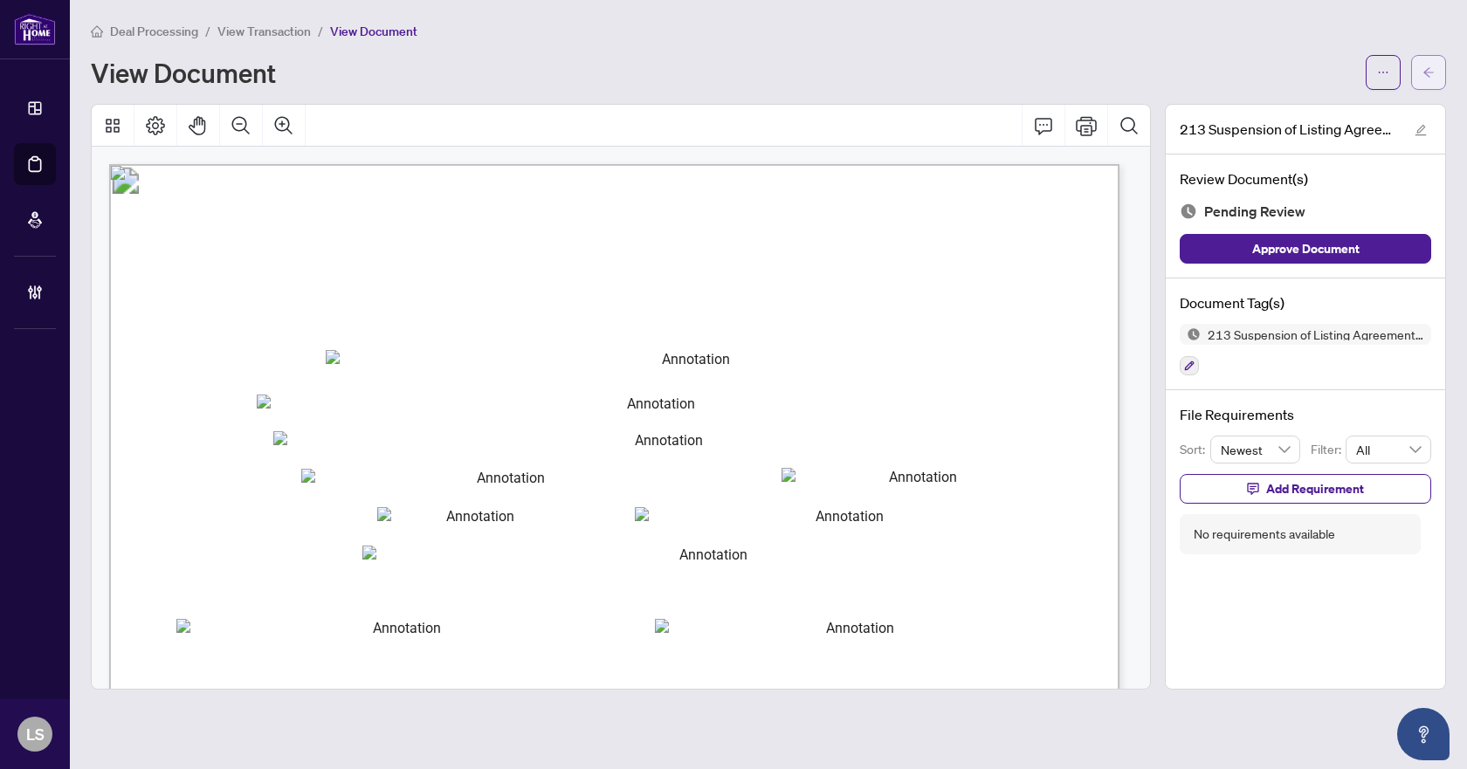
click at [1436, 68] on button "button" at bounding box center [1428, 72] width 35 height 35
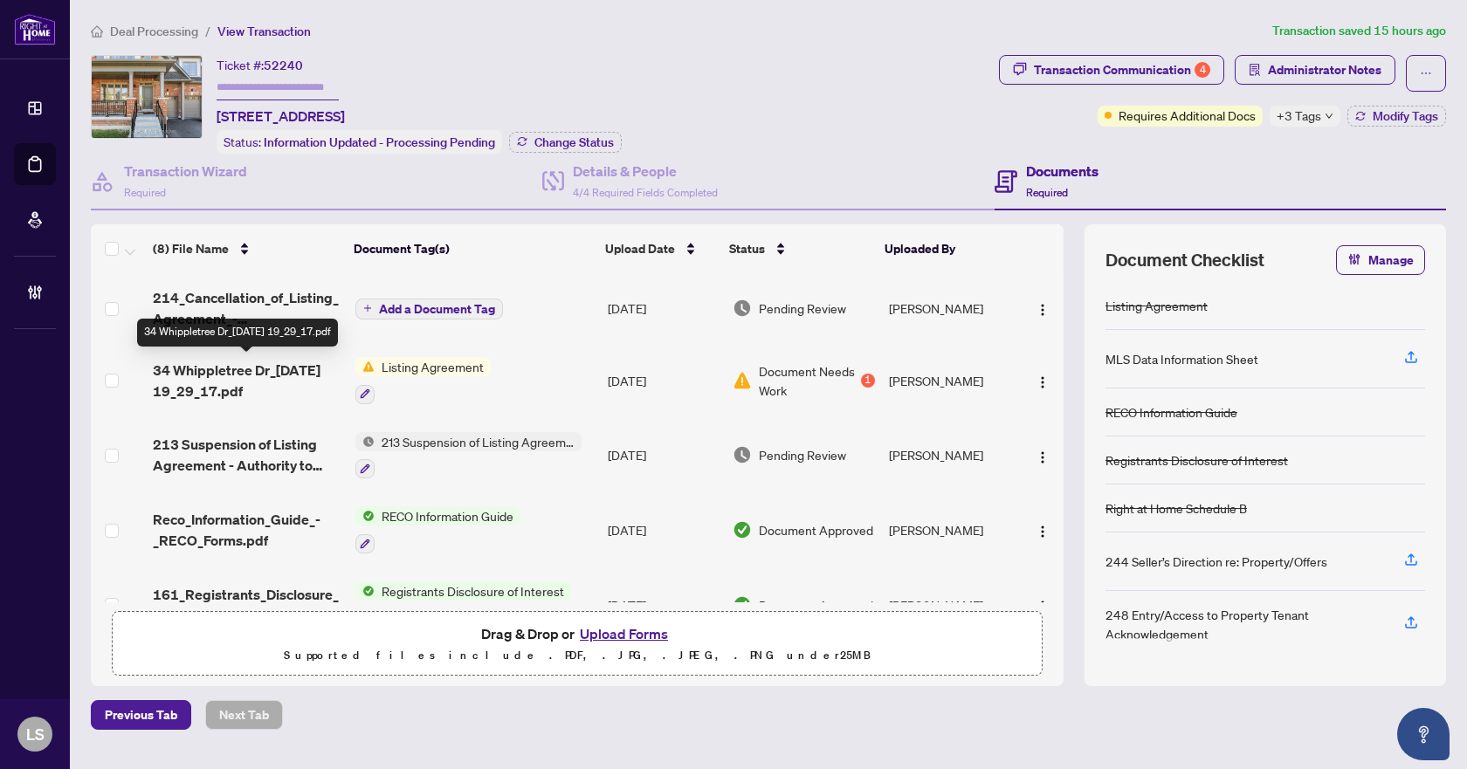
click at [225, 372] on span "34 Whippletree Dr_[DATE] 19_29_17.pdf" at bounding box center [247, 381] width 188 height 42
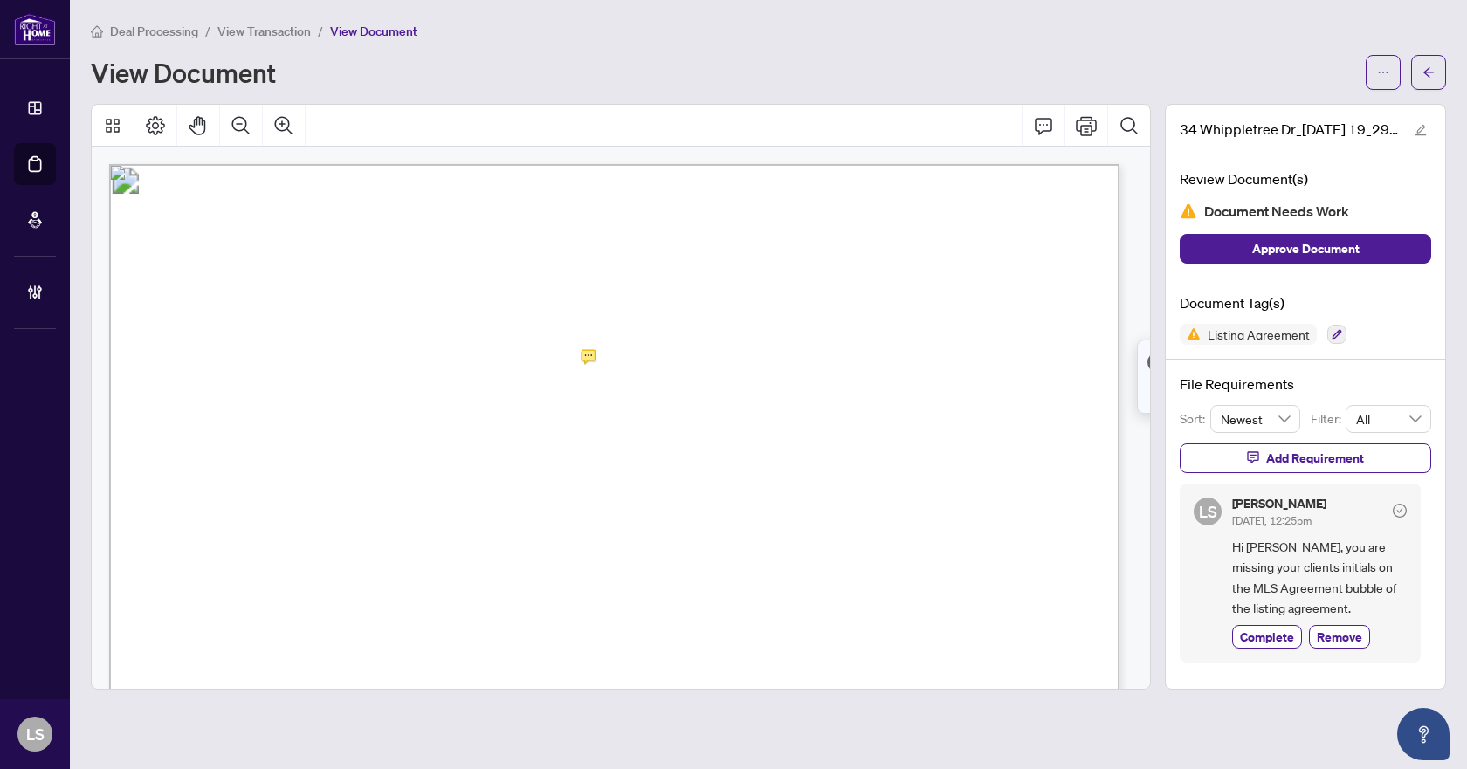
click at [1446, 68] on main "Deal Processing / View Transaction / View Document View Document 34 Whippletree…" at bounding box center [768, 384] width 1397 height 769
click at [1433, 75] on icon "arrow-left" at bounding box center [1428, 72] width 12 height 12
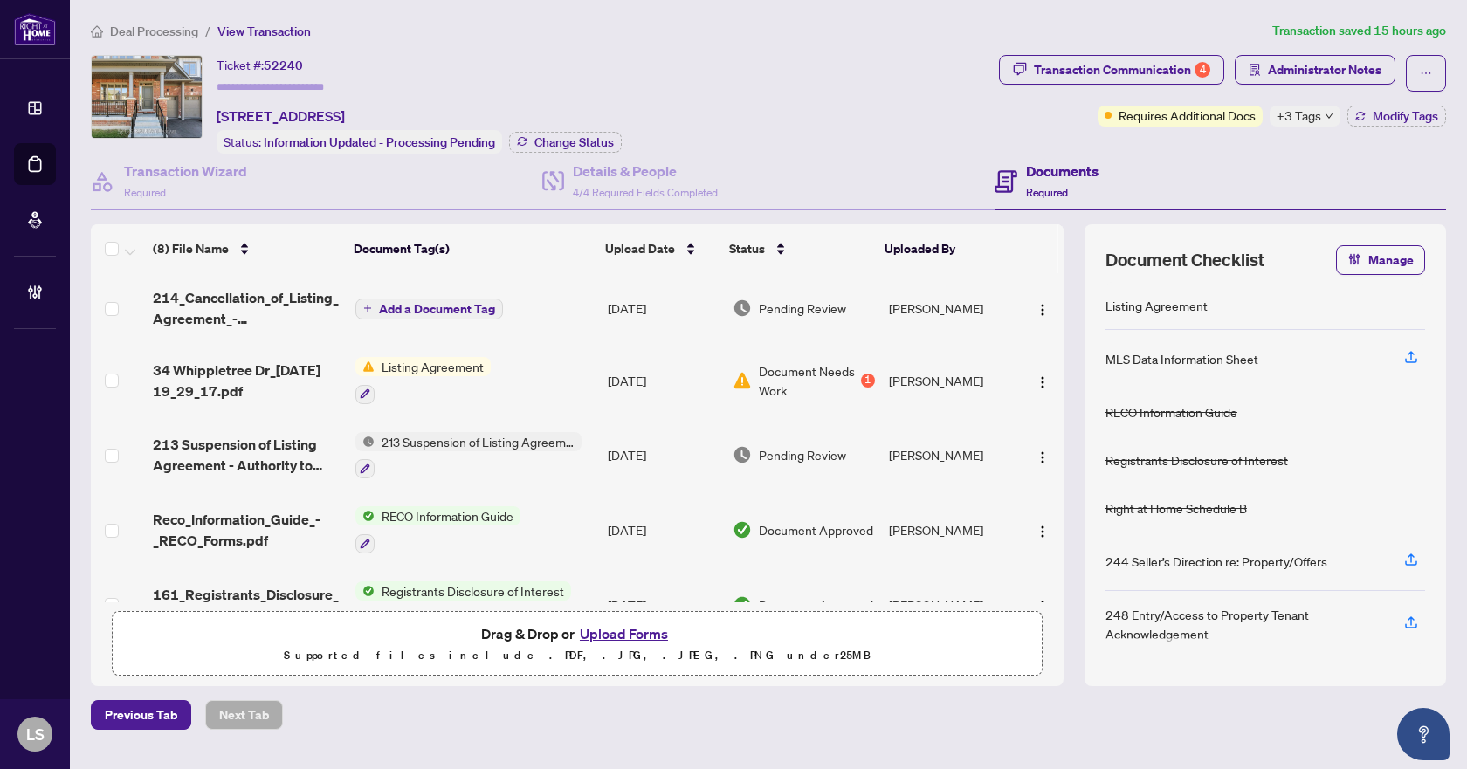
click at [164, 31] on span "Deal Processing" at bounding box center [154, 32] width 88 height 16
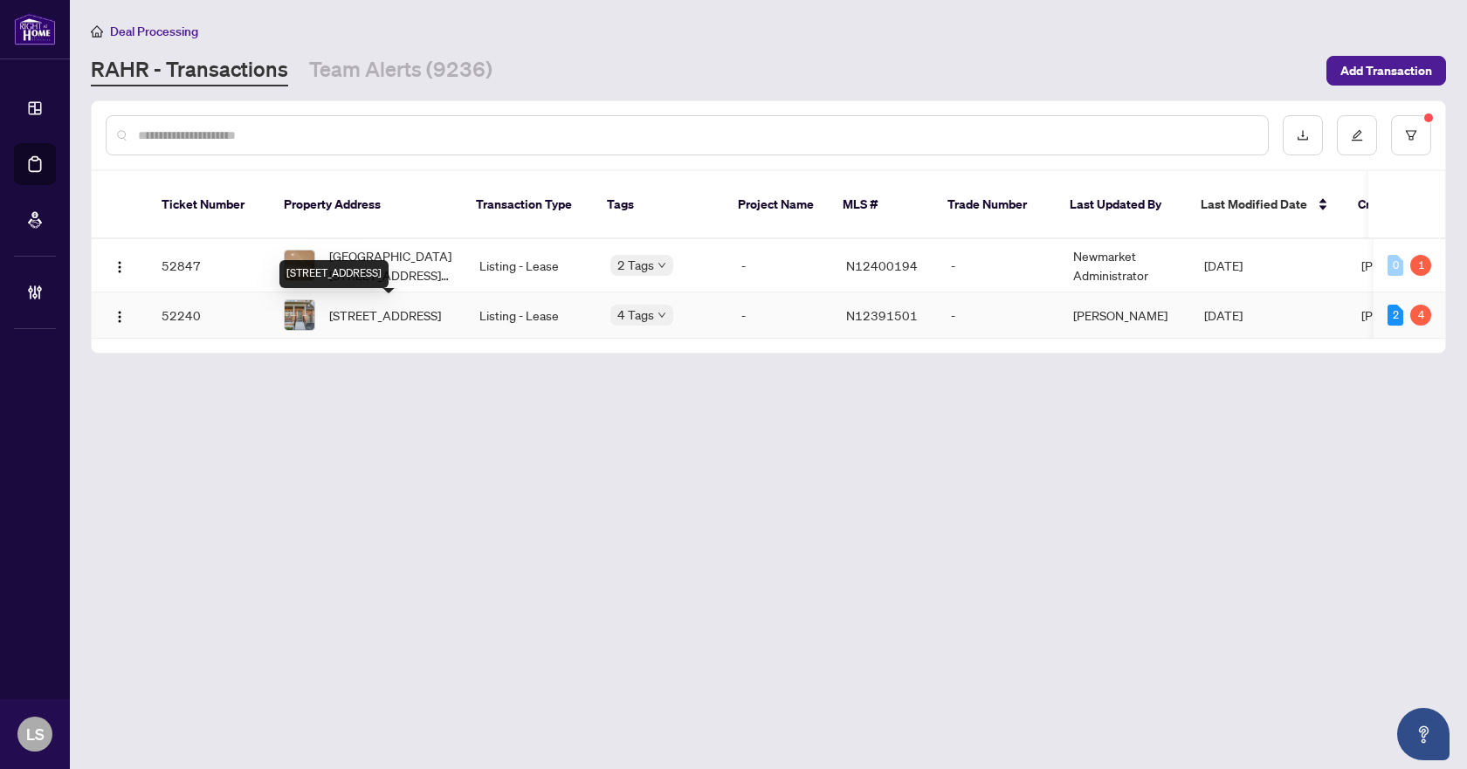
click at [378, 323] on span "[STREET_ADDRESS]" at bounding box center [385, 315] width 112 height 19
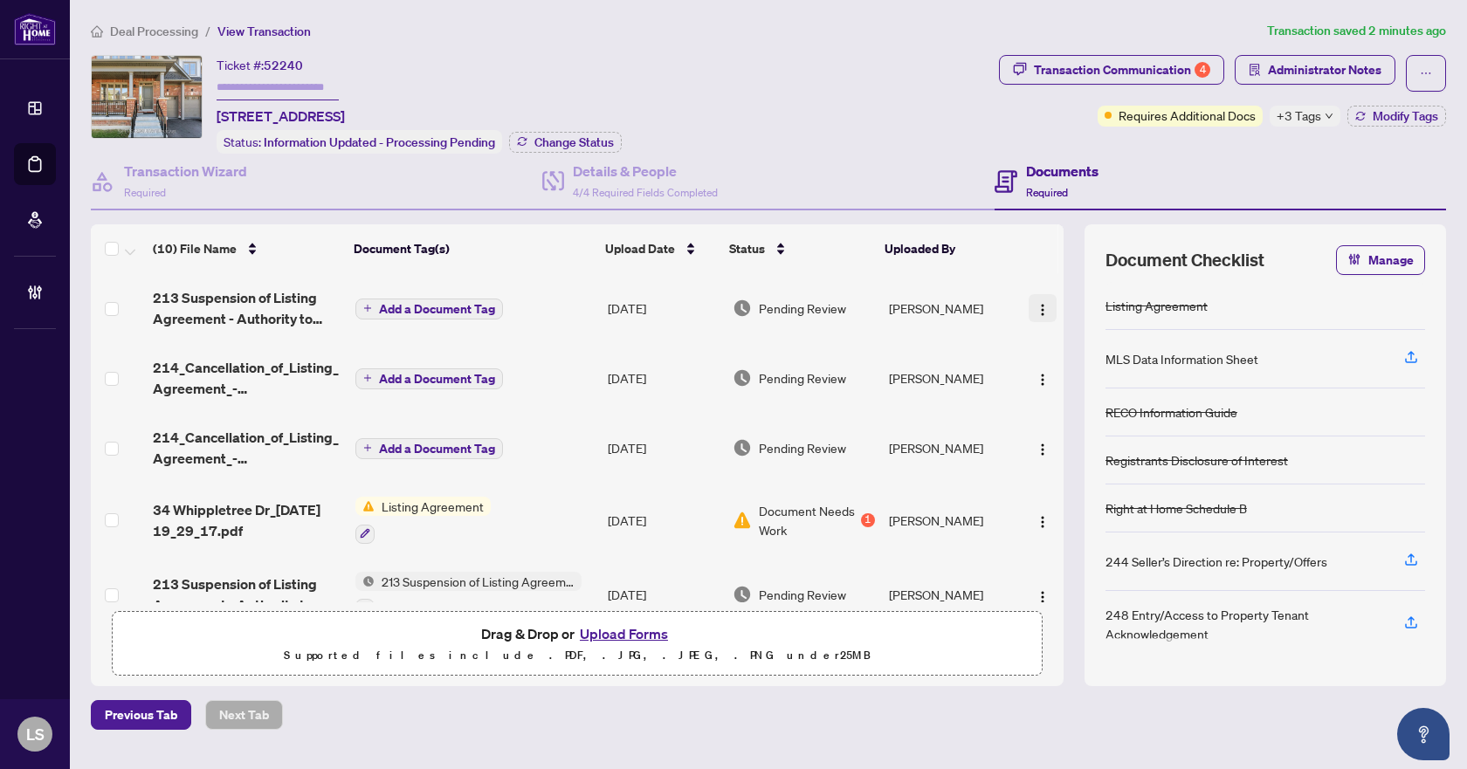
click at [1039, 307] on img "button" at bounding box center [1042, 310] width 14 height 14
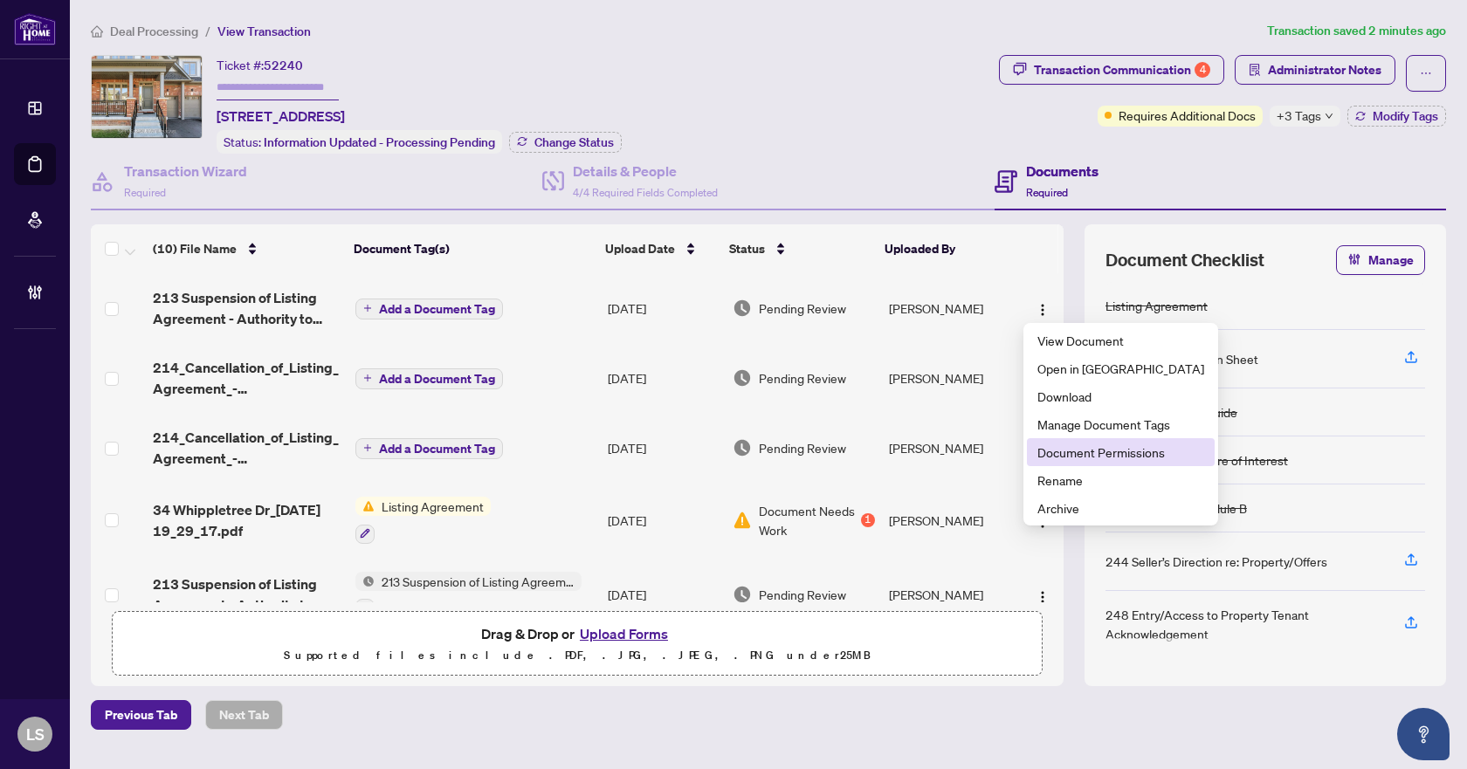
click at [1080, 454] on span "Document Permissions" at bounding box center [1120, 452] width 167 height 19
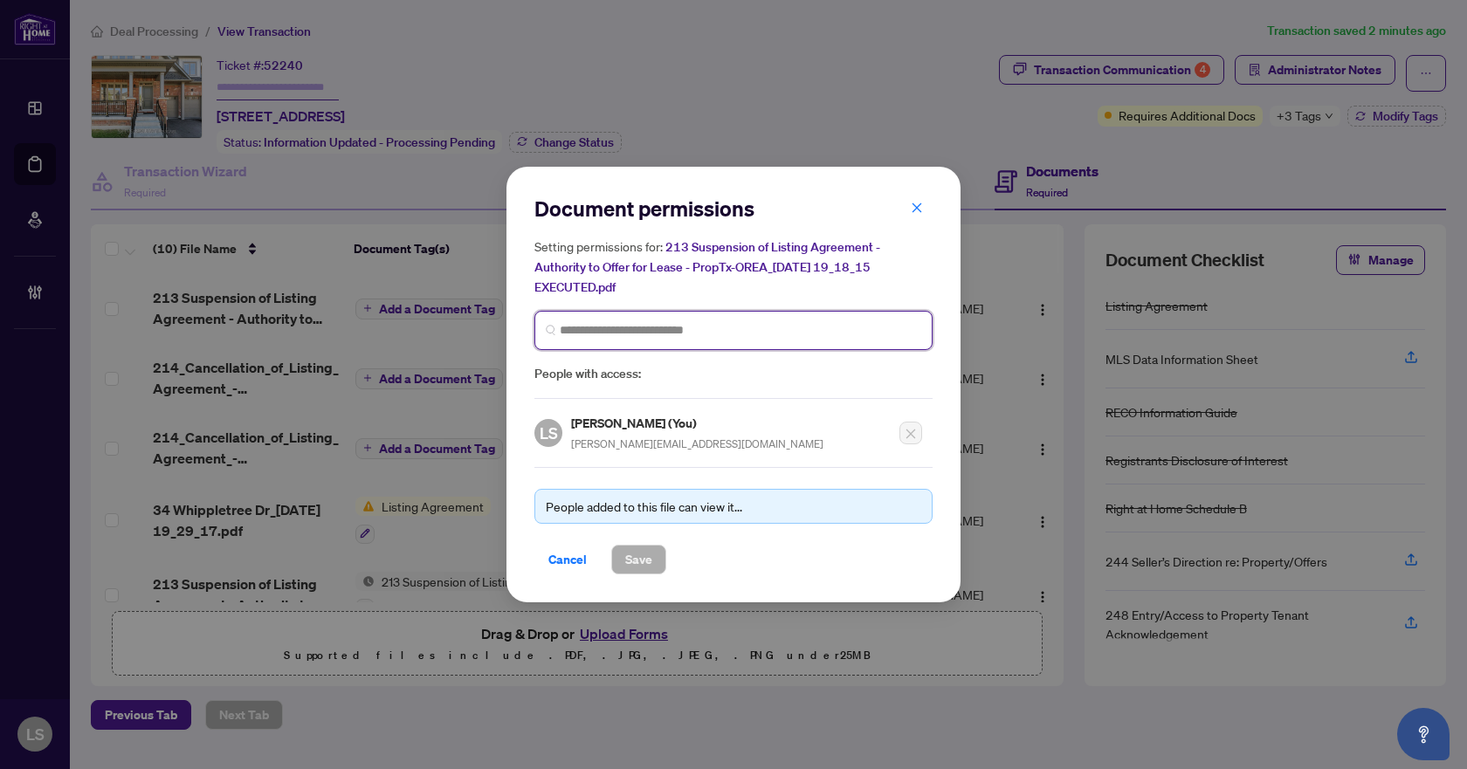
click at [593, 321] on input "search" at bounding box center [740, 330] width 361 height 18
type input "******"
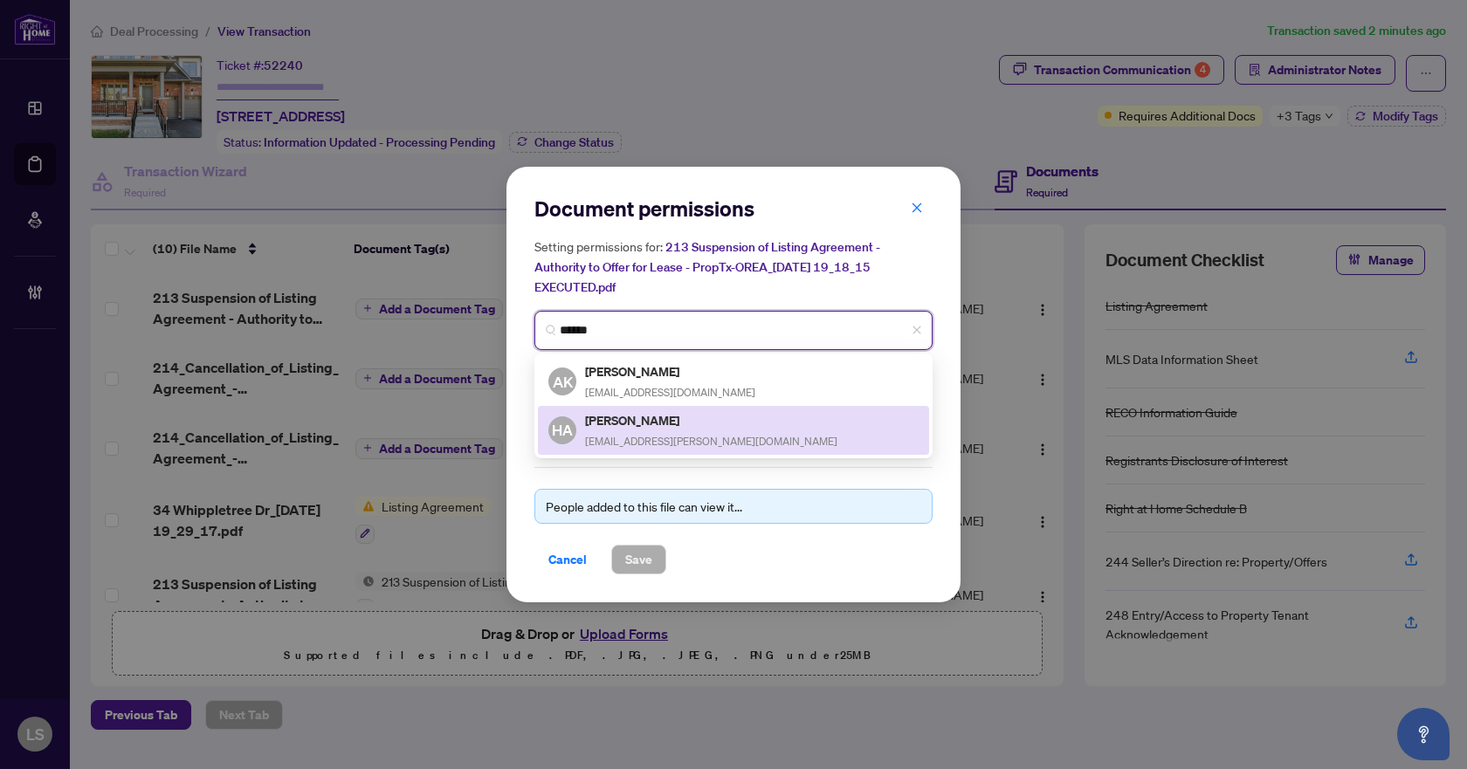
click at [630, 435] on span "[EMAIL_ADDRESS][PERSON_NAME][DOMAIN_NAME]" at bounding box center [711, 441] width 252 height 13
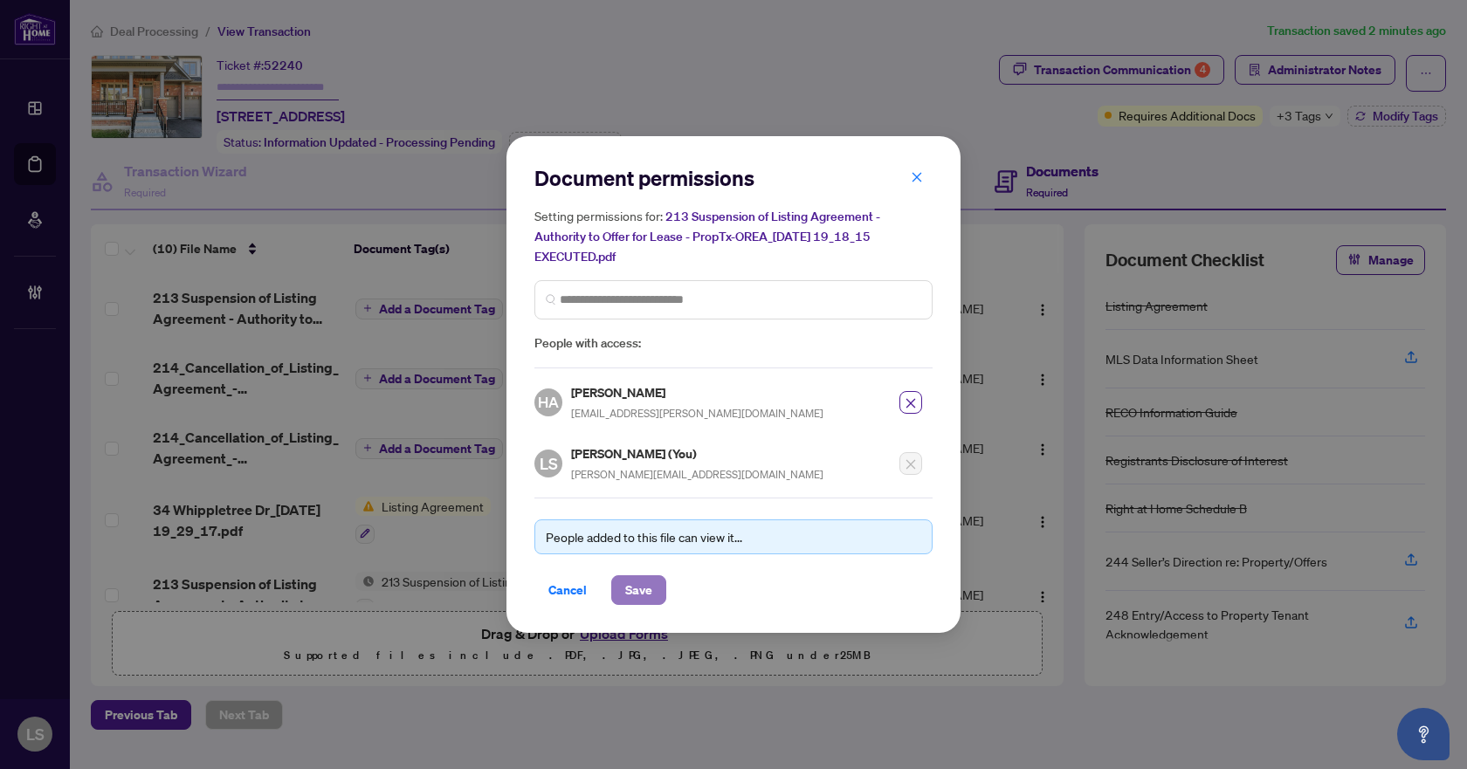
click at [643, 576] on span "Save" at bounding box center [638, 590] width 27 height 28
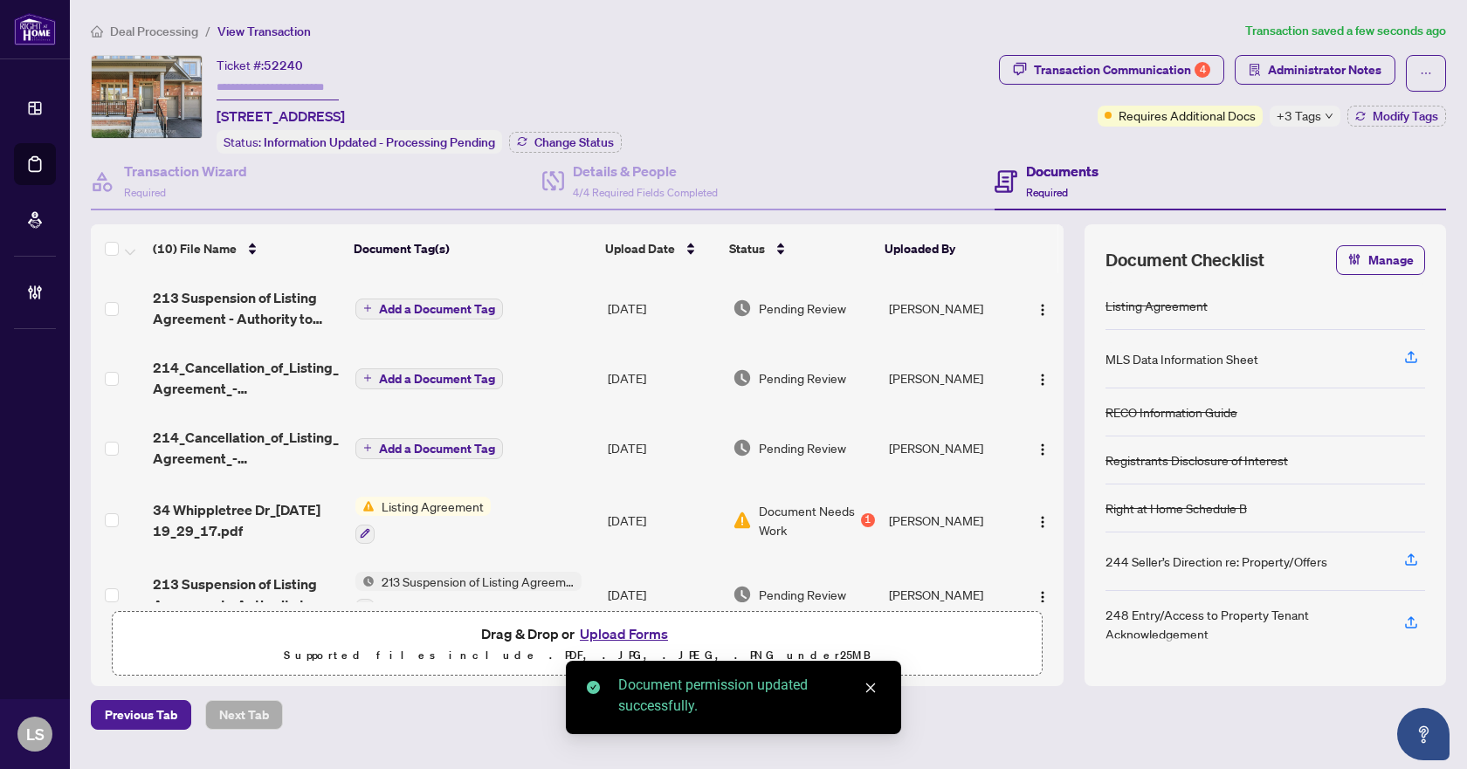
click at [1035, 374] on img "button" at bounding box center [1042, 380] width 14 height 14
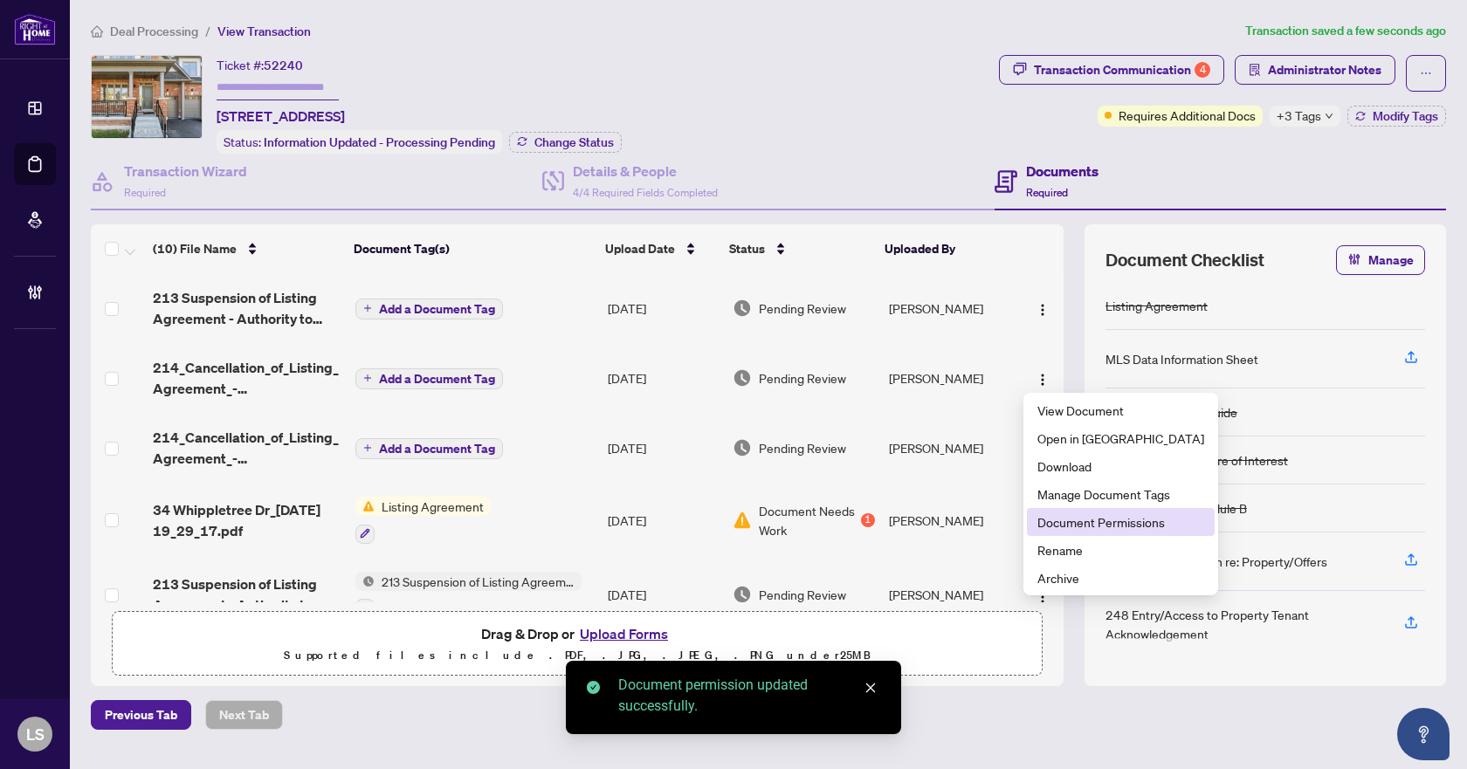
click at [1084, 527] on span "Document Permissions" at bounding box center [1120, 521] width 167 height 19
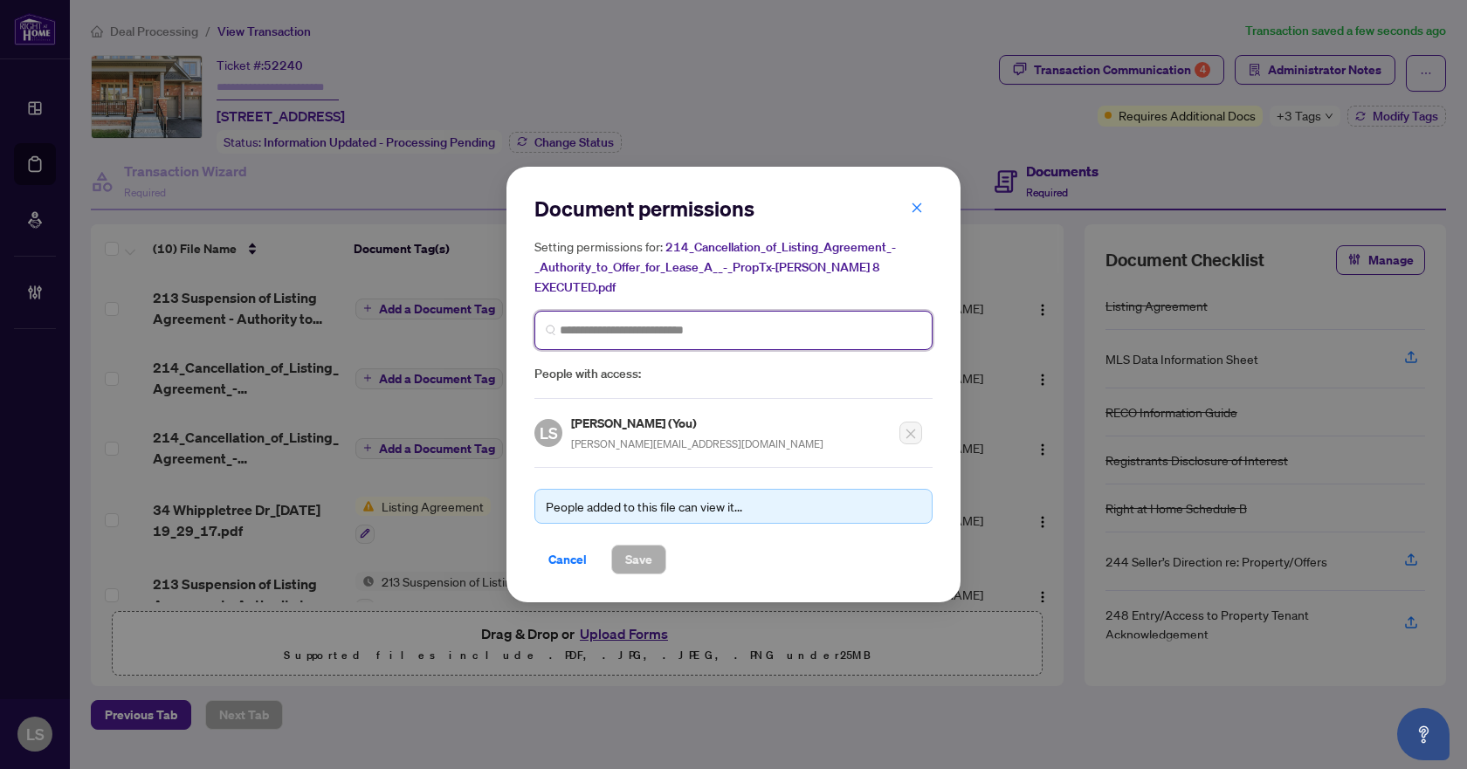
click at [663, 321] on input "search" at bounding box center [740, 330] width 361 height 18
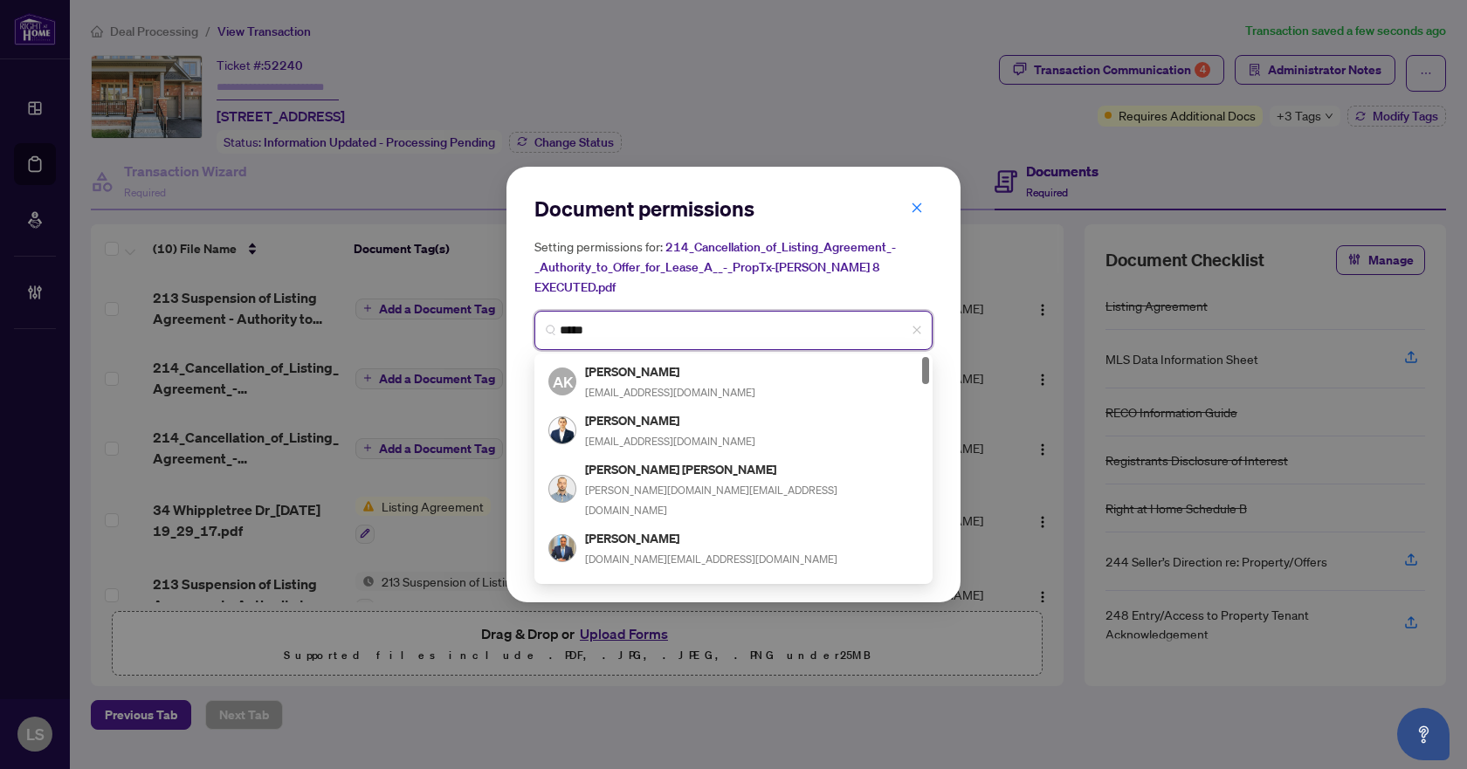
type input "******"
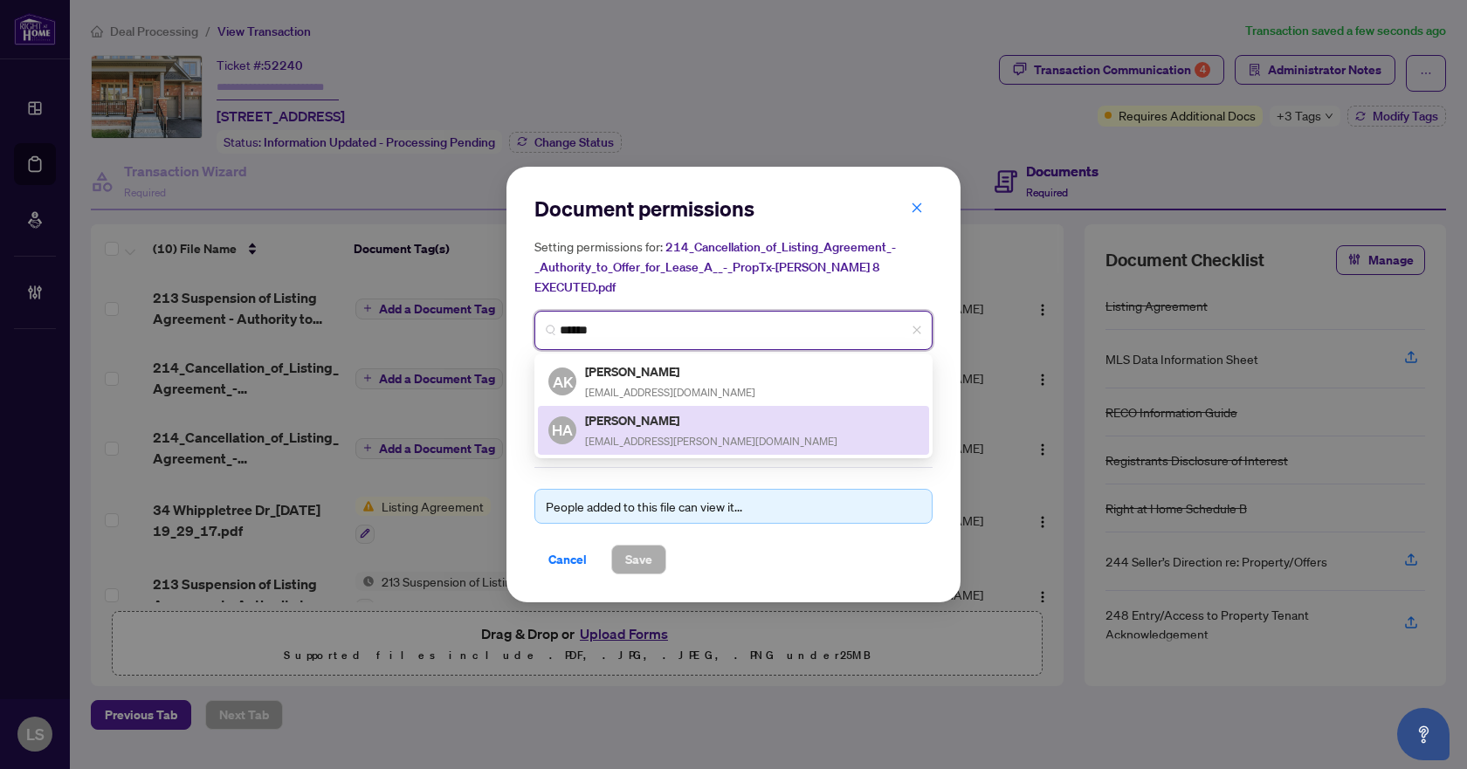
click at [683, 416] on h5 "[PERSON_NAME]" at bounding box center [711, 420] width 252 height 20
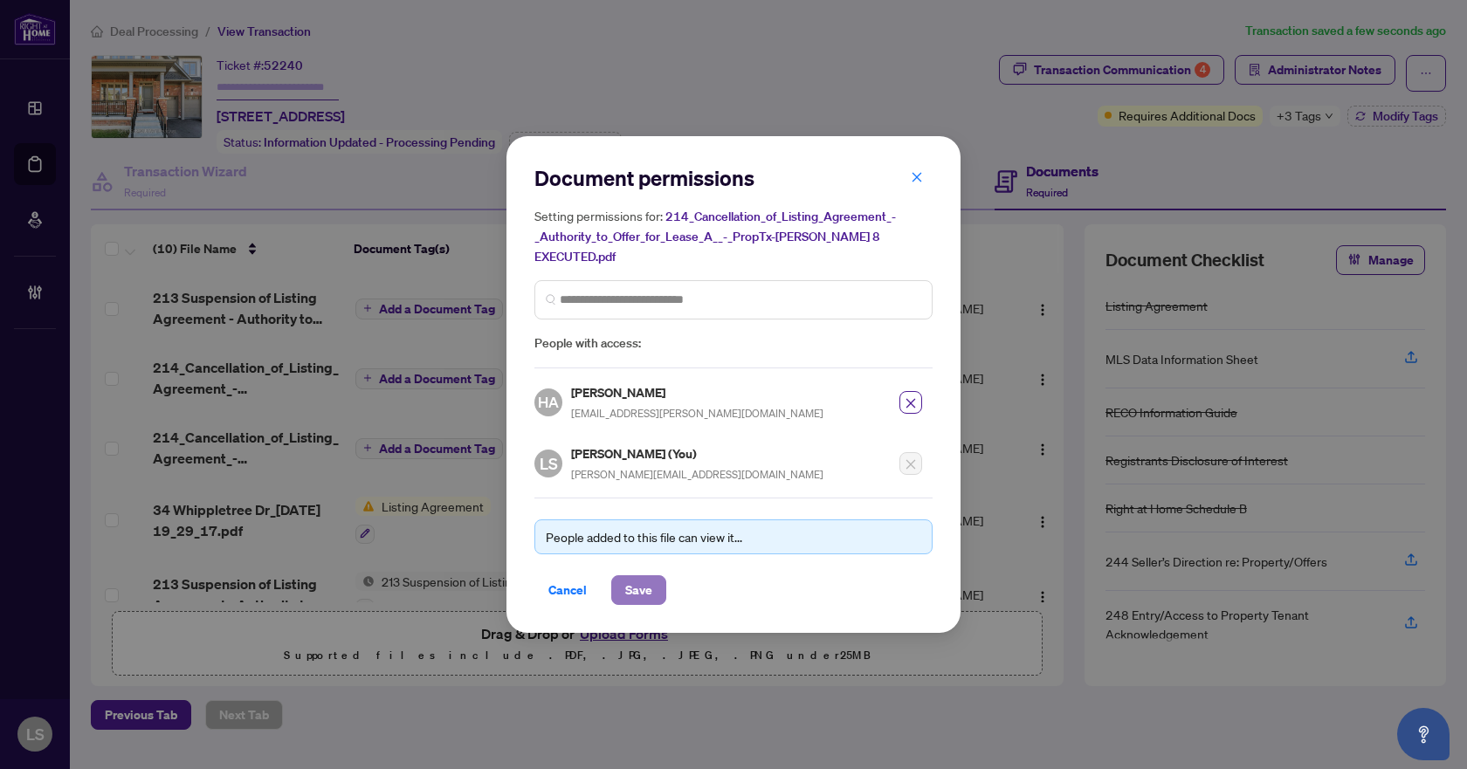
click at [637, 587] on span "Save" at bounding box center [638, 590] width 27 height 28
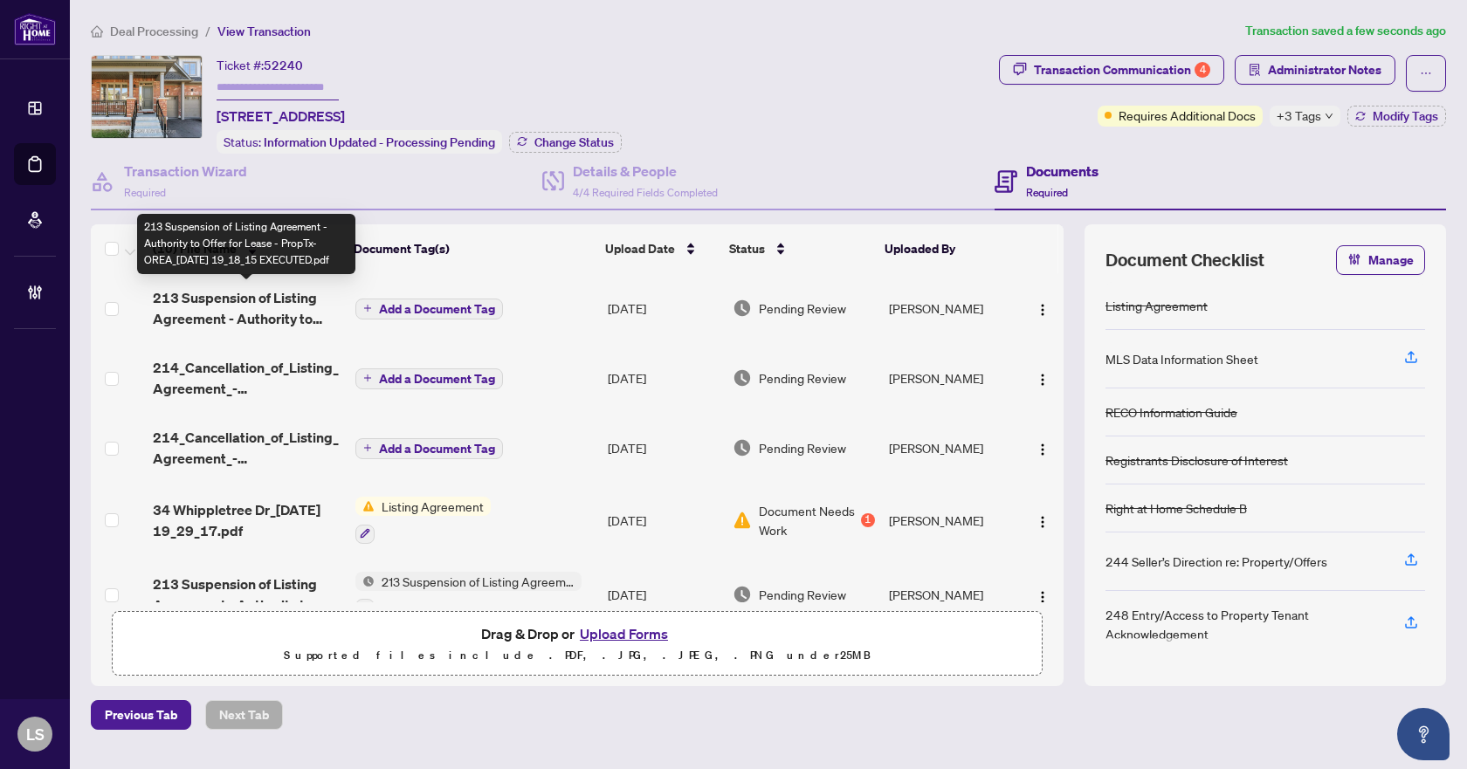
click at [272, 304] on span "213 Suspension of Listing Agreement - Authority to Offer for Lease - PropTx-ORE…" at bounding box center [247, 308] width 188 height 42
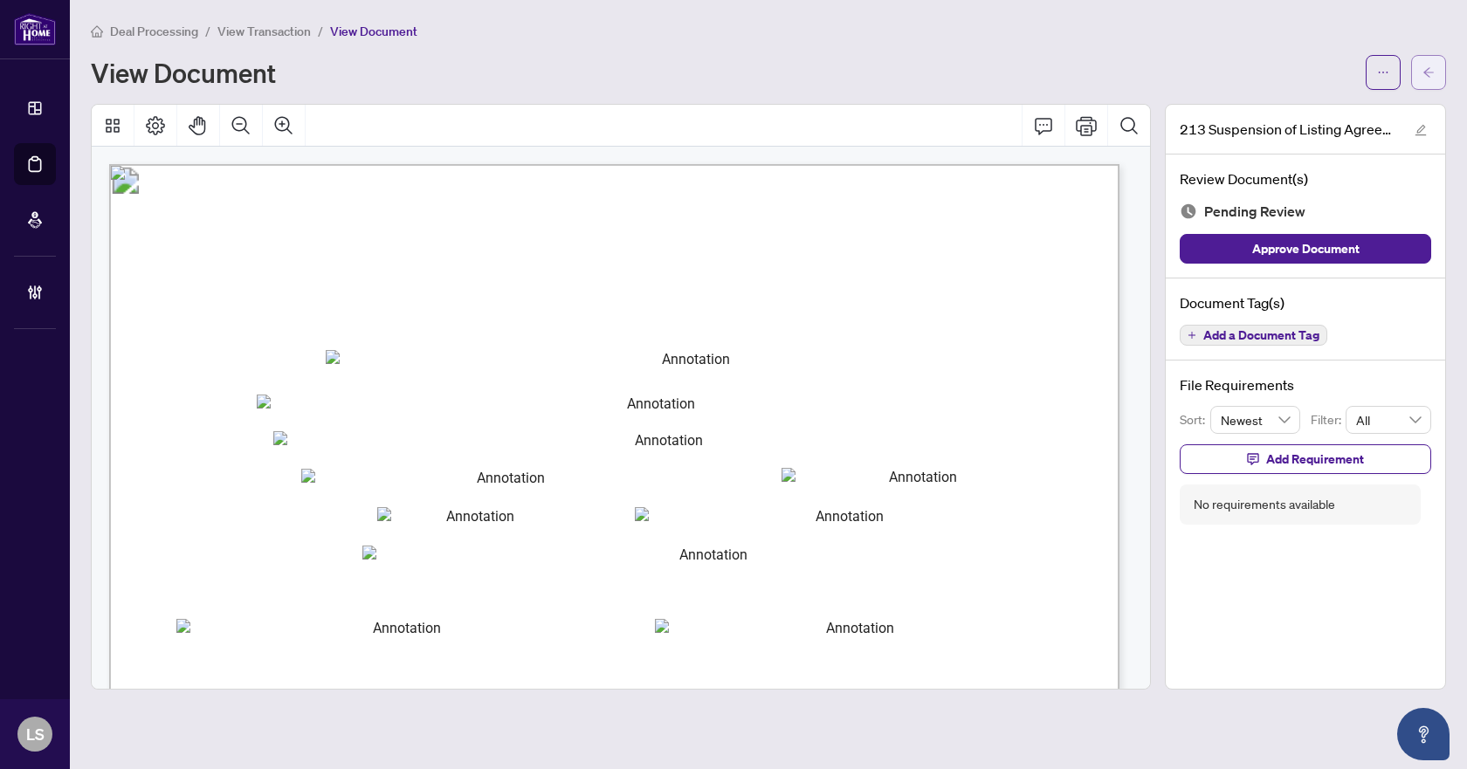
click at [1426, 74] on icon "arrow-left" at bounding box center [1428, 72] width 10 height 10
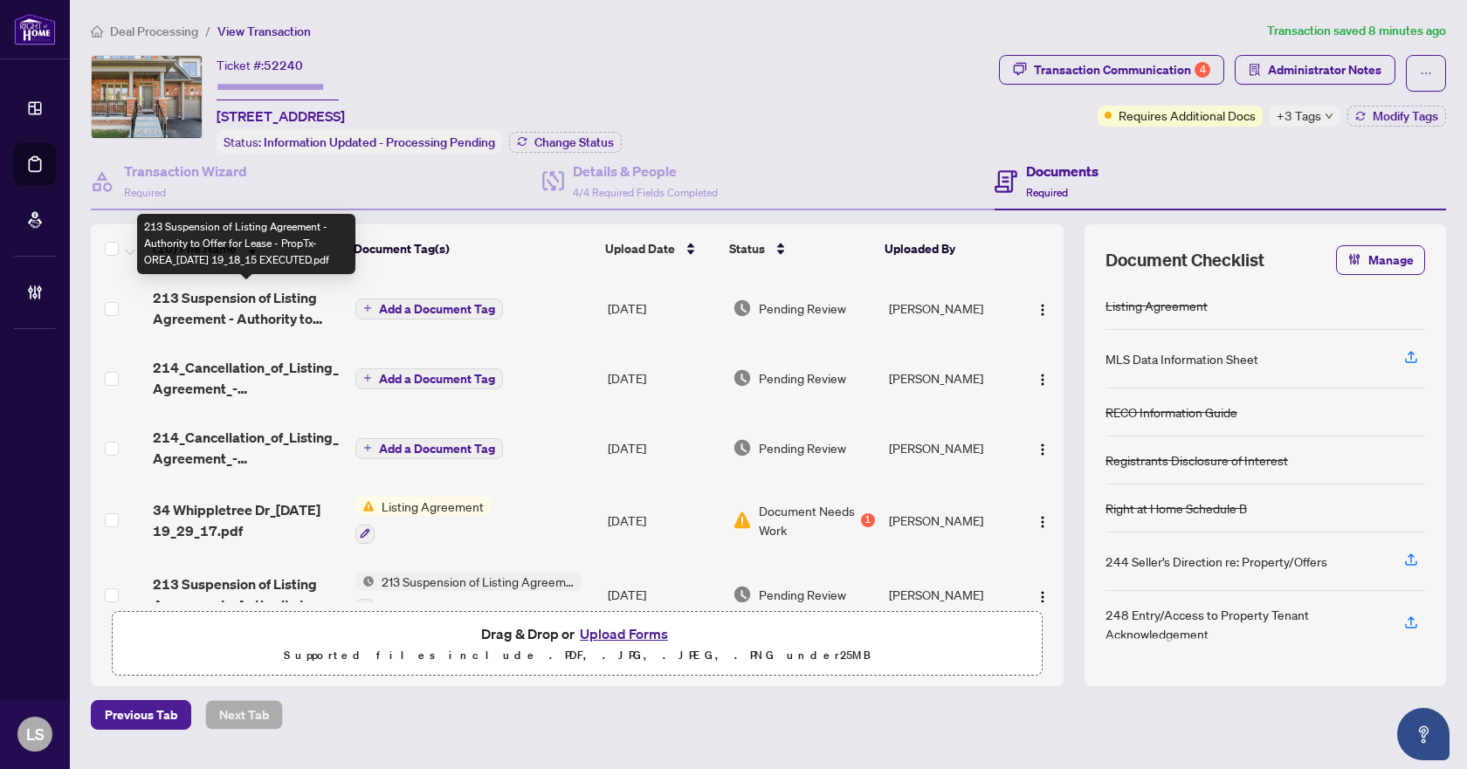
click at [210, 311] on span "213 Suspension of Listing Agreement - Authority to Offer for Lease - PropTx-ORE…" at bounding box center [247, 308] width 188 height 42
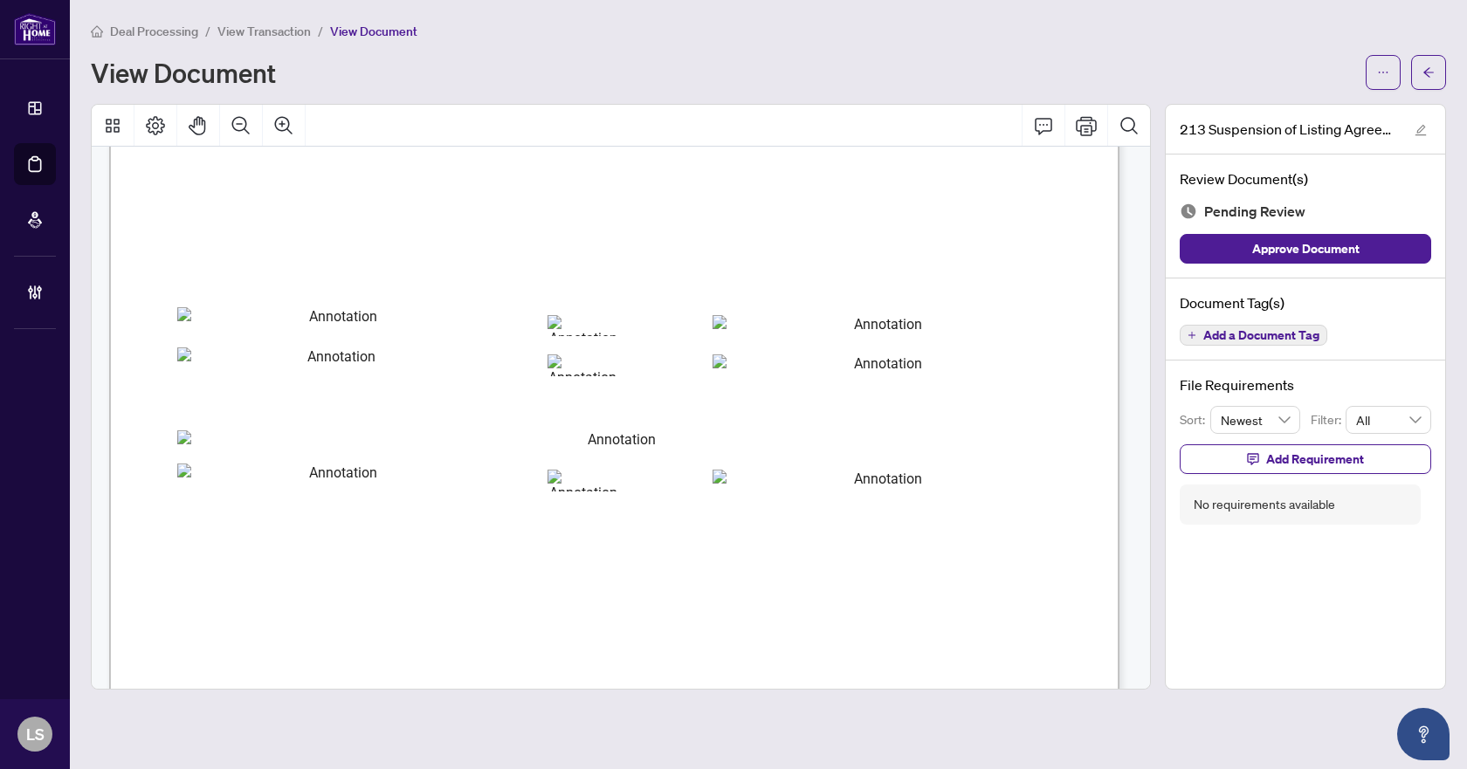
scroll to position [800, 0]
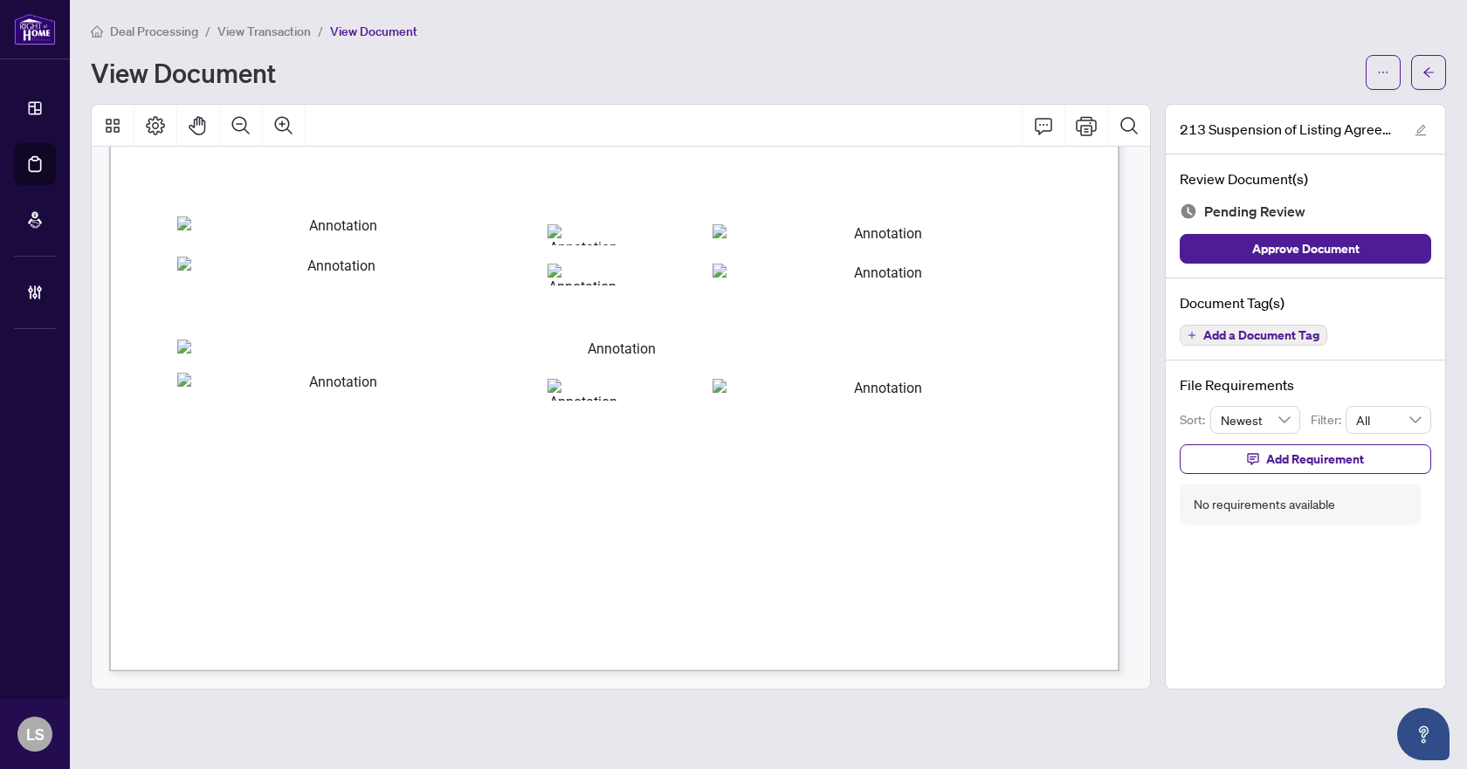
click at [1250, 330] on span "Add a Document Tag" at bounding box center [1261, 335] width 116 height 12
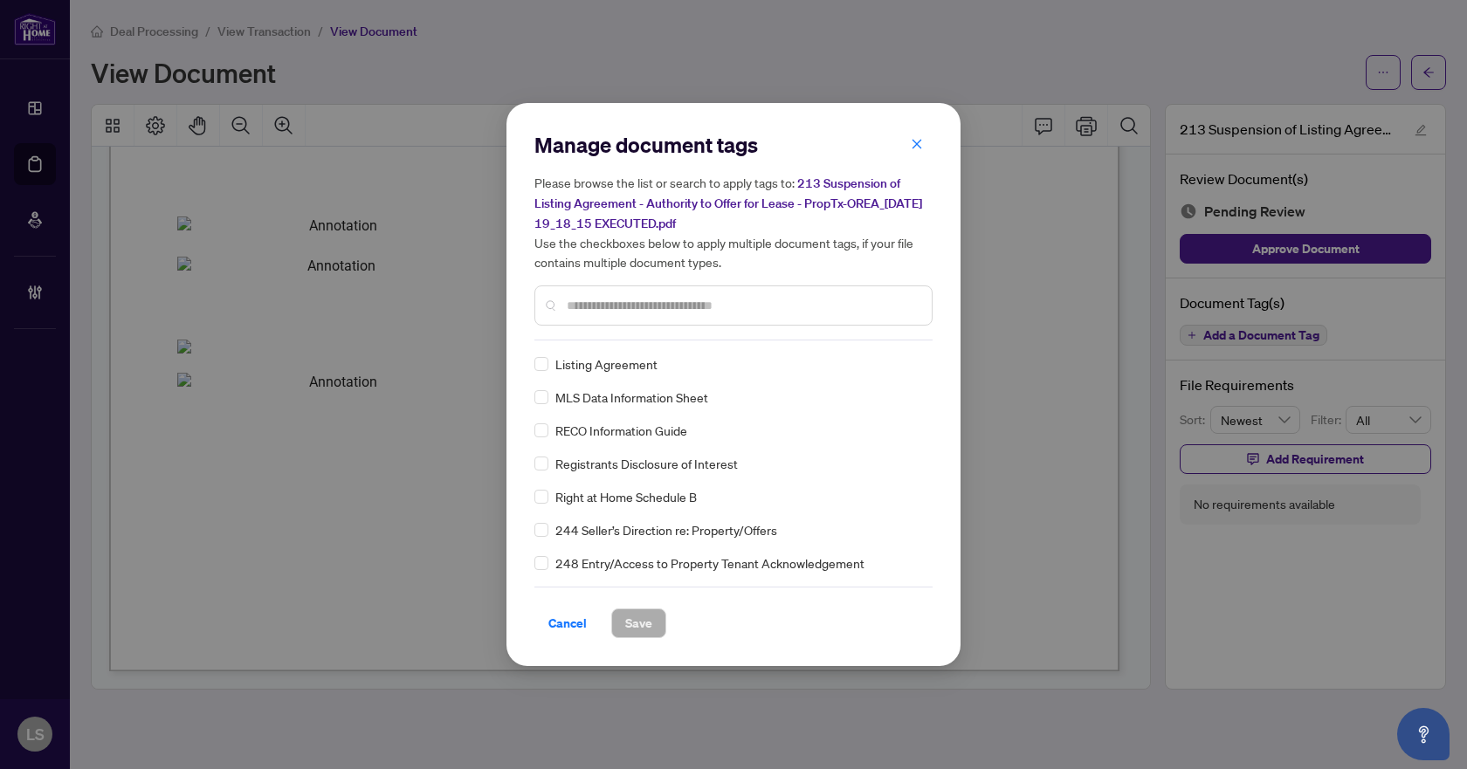
click at [741, 298] on input "text" at bounding box center [742, 305] width 351 height 19
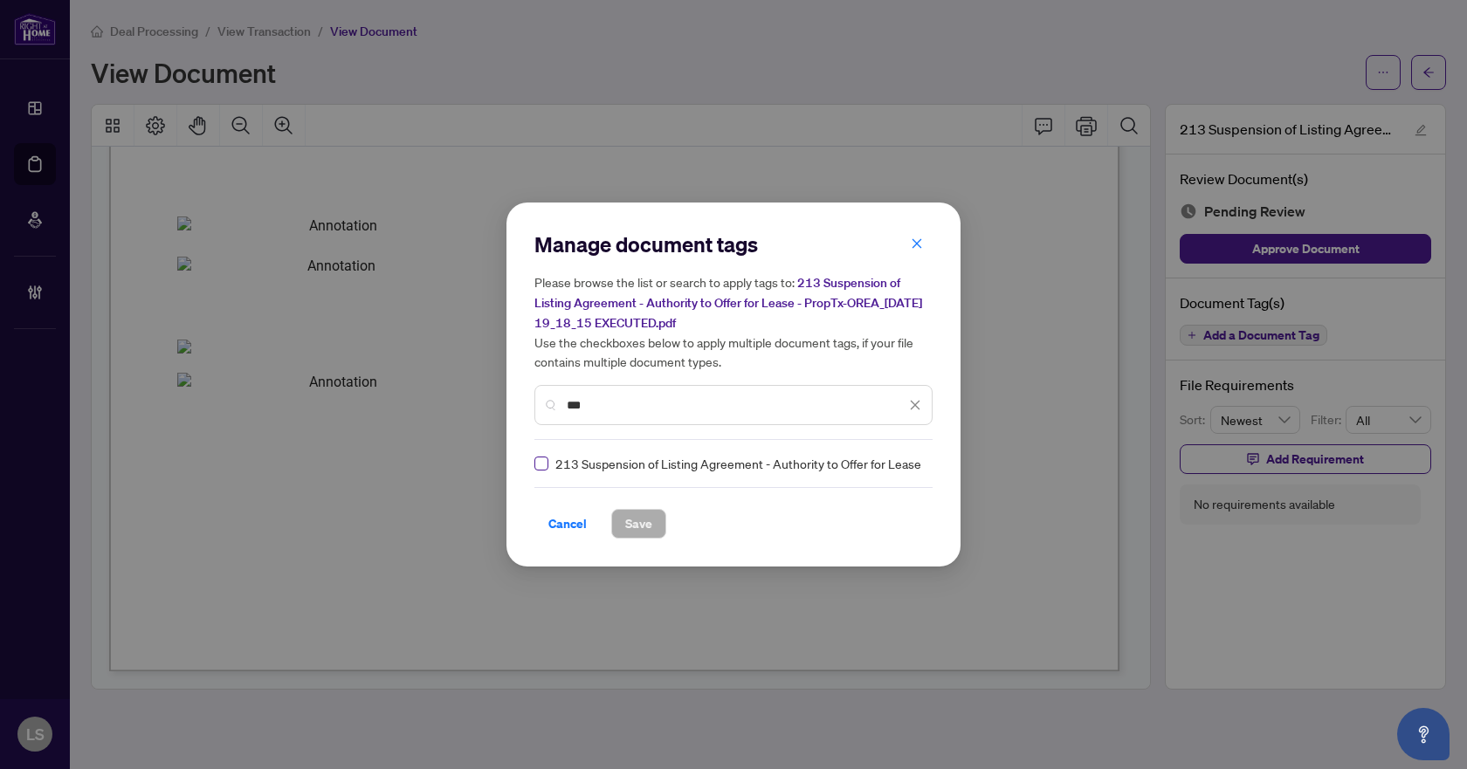
type input "***"
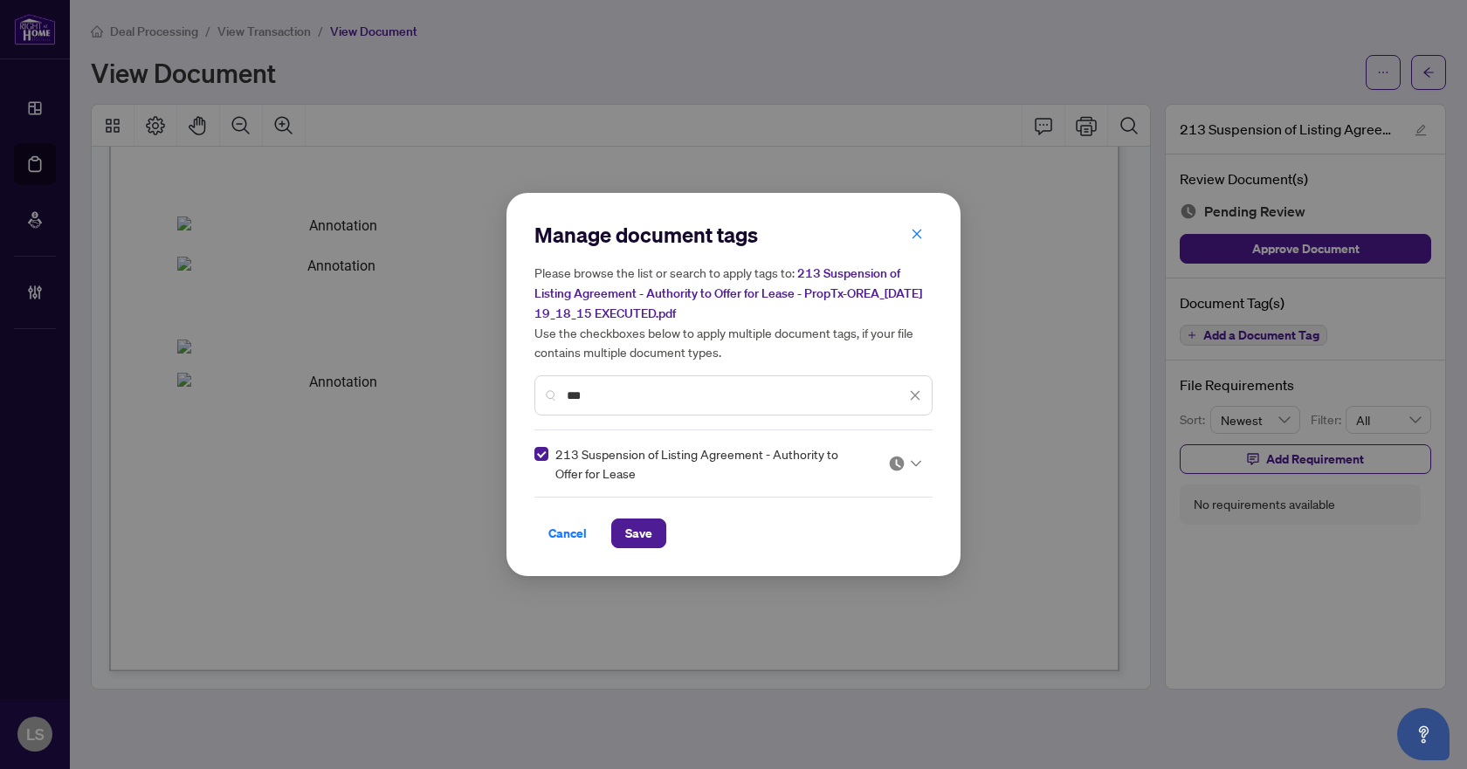
click at [890, 466] on img at bounding box center [896, 463] width 17 height 17
click at [869, 552] on div "Approved" at bounding box center [852, 548] width 112 height 19
click at [640, 529] on span "Save" at bounding box center [638, 533] width 27 height 28
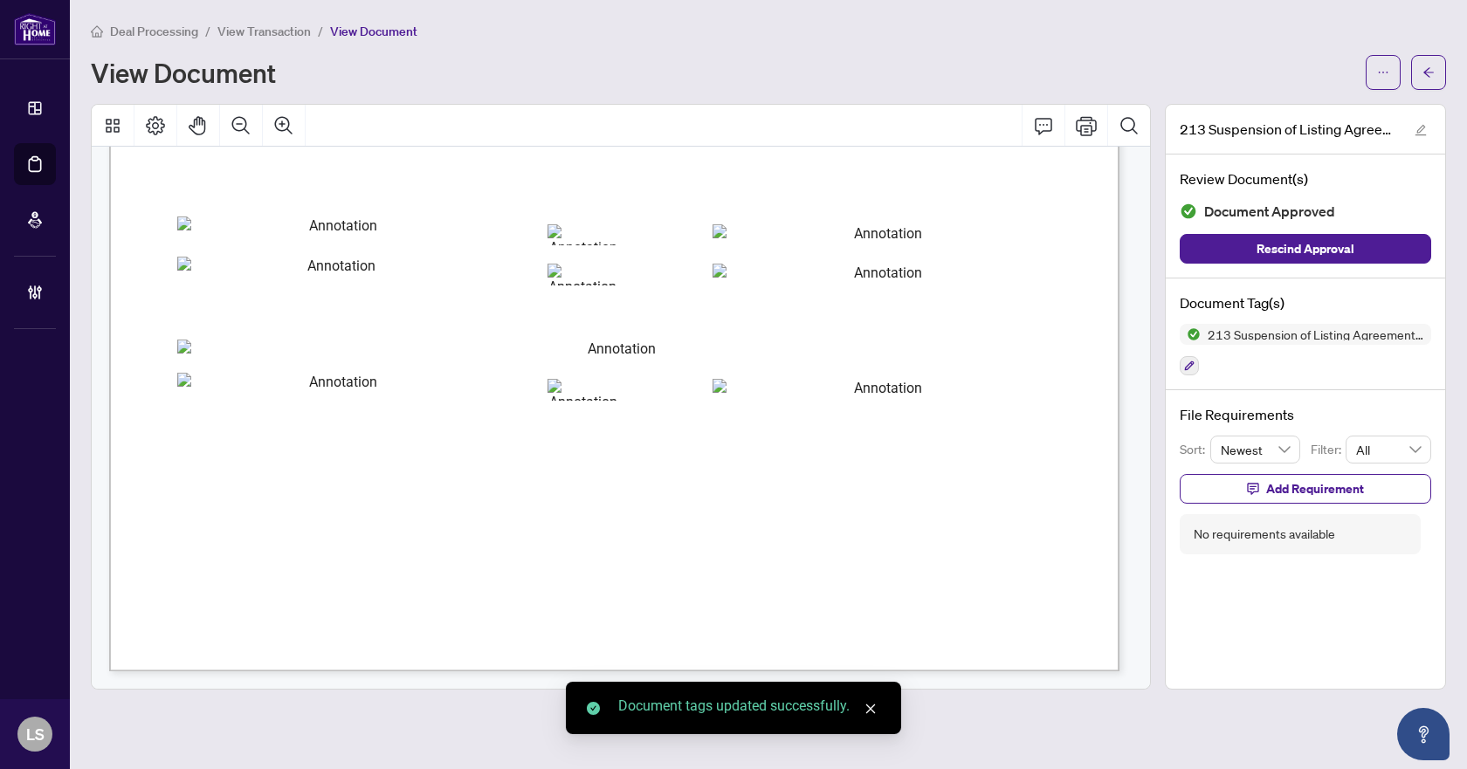
click at [1421, 77] on button "button" at bounding box center [1428, 72] width 35 height 35
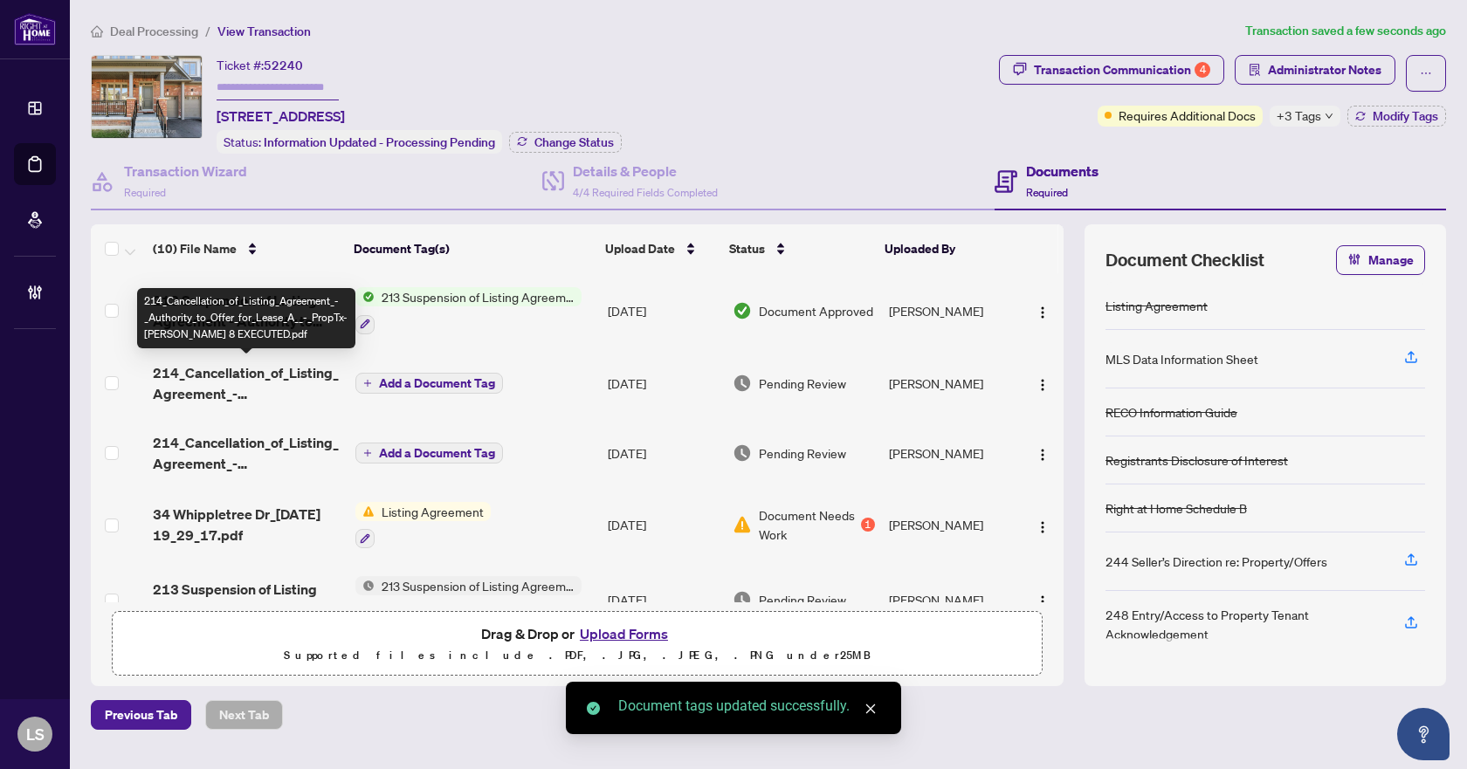
click at [249, 379] on span "214_Cancellation_of_Listing_Agreement_-_Authority_to_Offer_for_Lease_A__-_PropT…" at bounding box center [247, 383] width 188 height 42
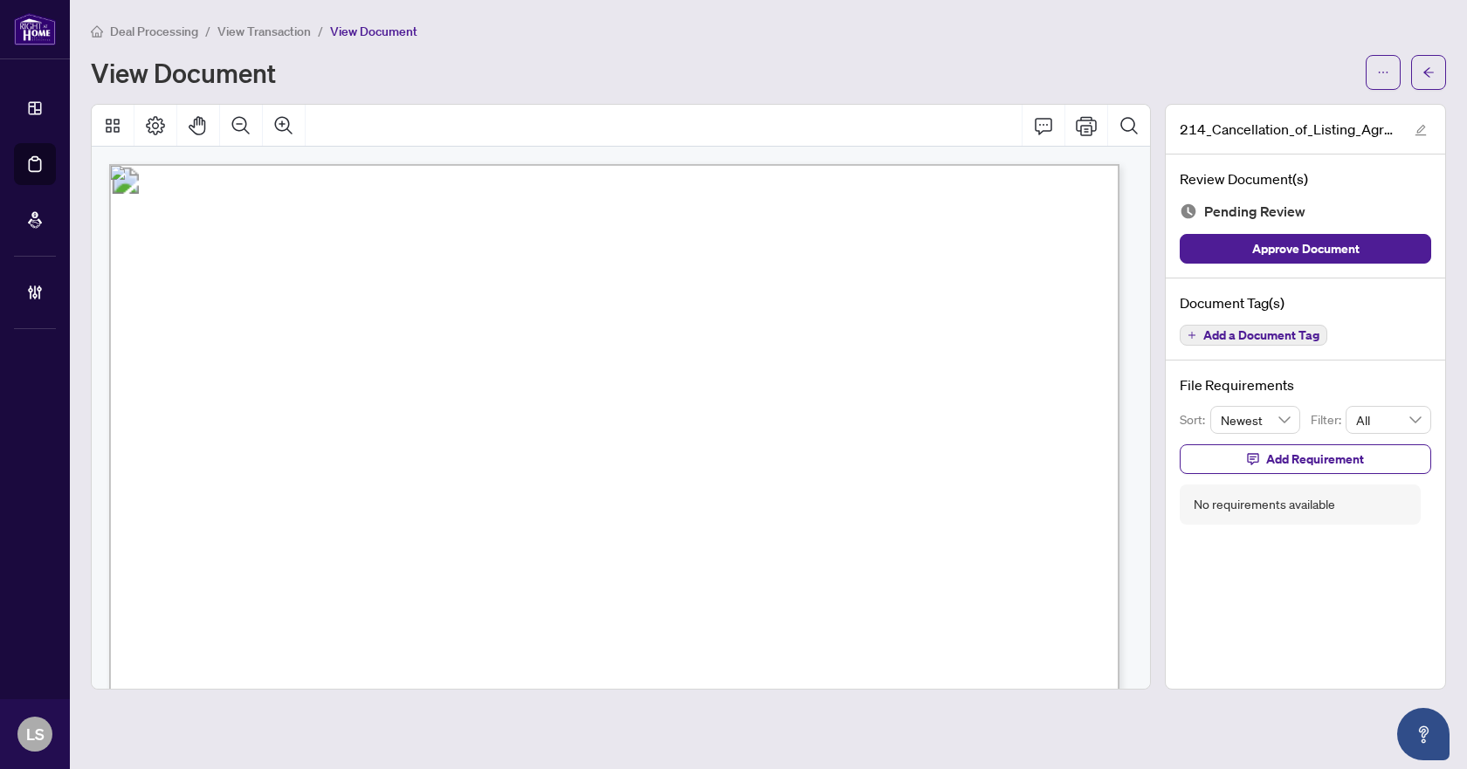
click at [1240, 329] on span "Add a Document Tag" at bounding box center [1261, 335] width 116 height 12
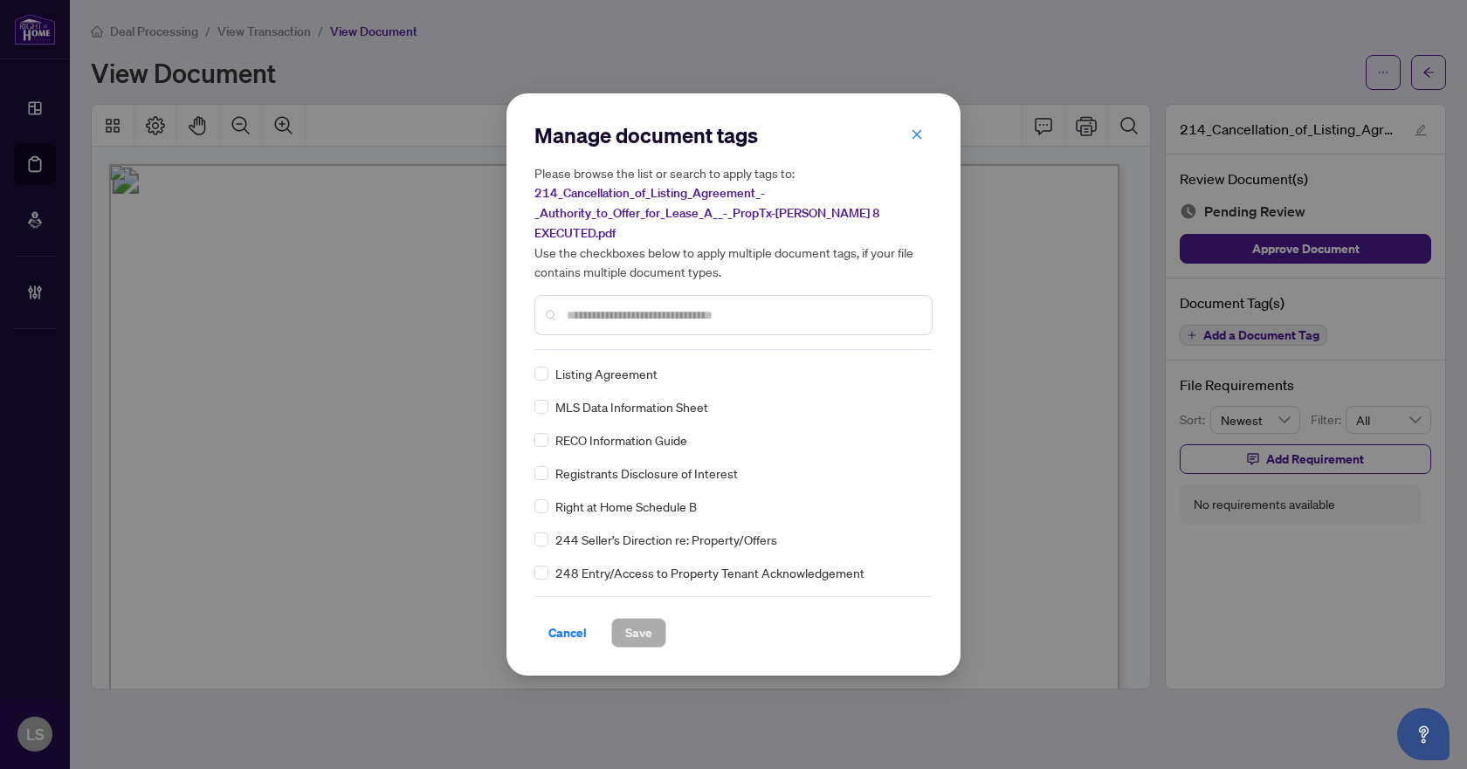
click at [775, 307] on input "text" at bounding box center [742, 315] width 351 height 19
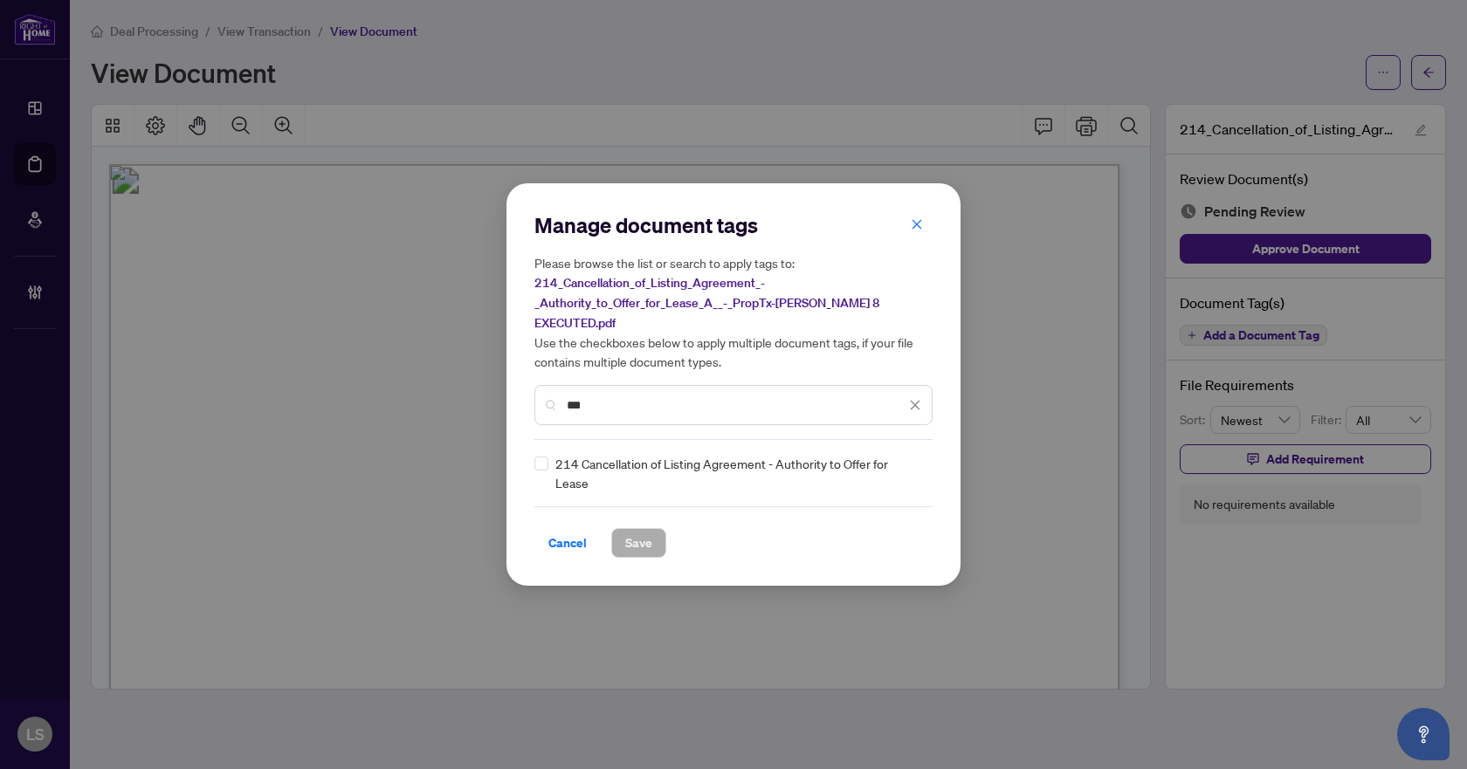
type input "***"
click at [914, 469] on div at bounding box center [904, 472] width 33 height 17
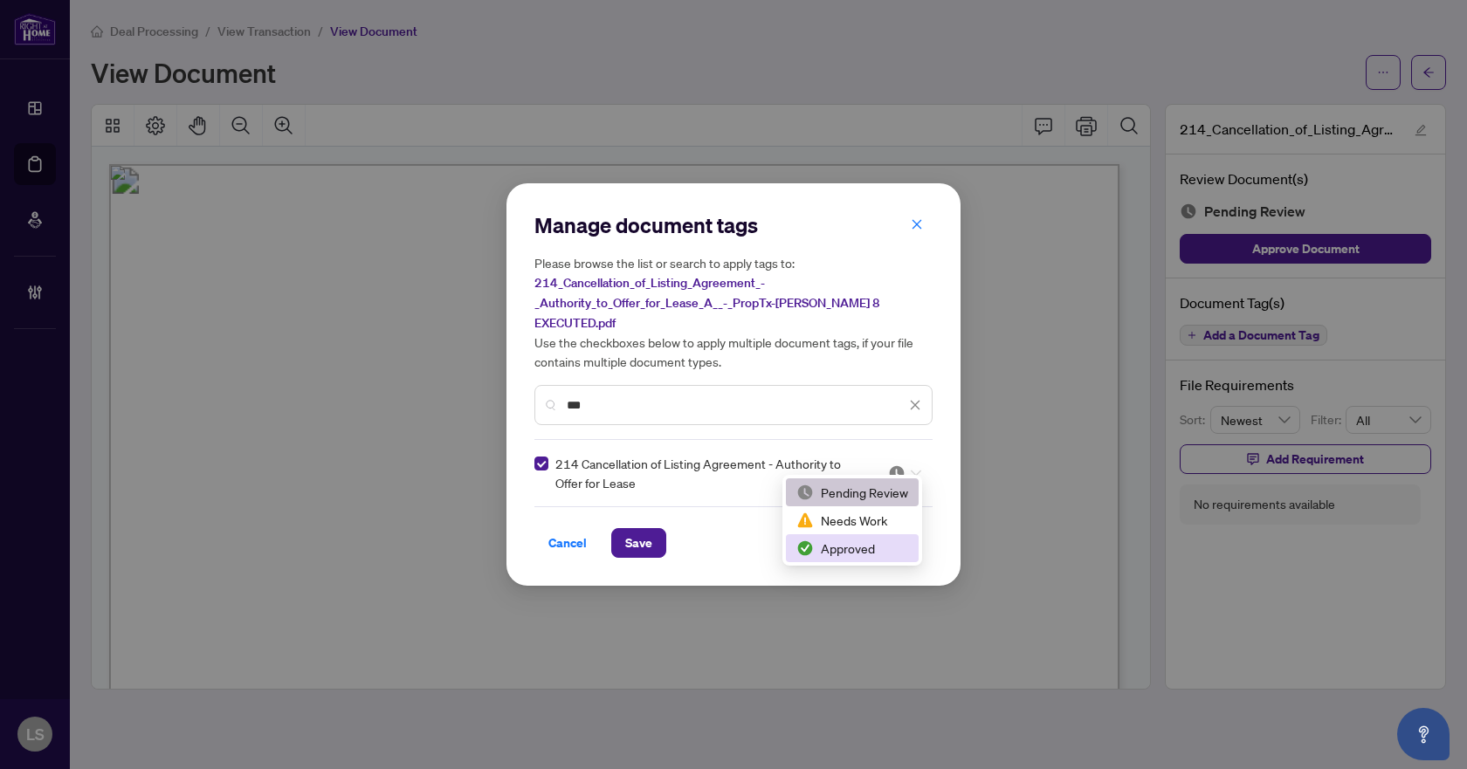
click at [877, 554] on div "Approved" at bounding box center [852, 548] width 112 height 19
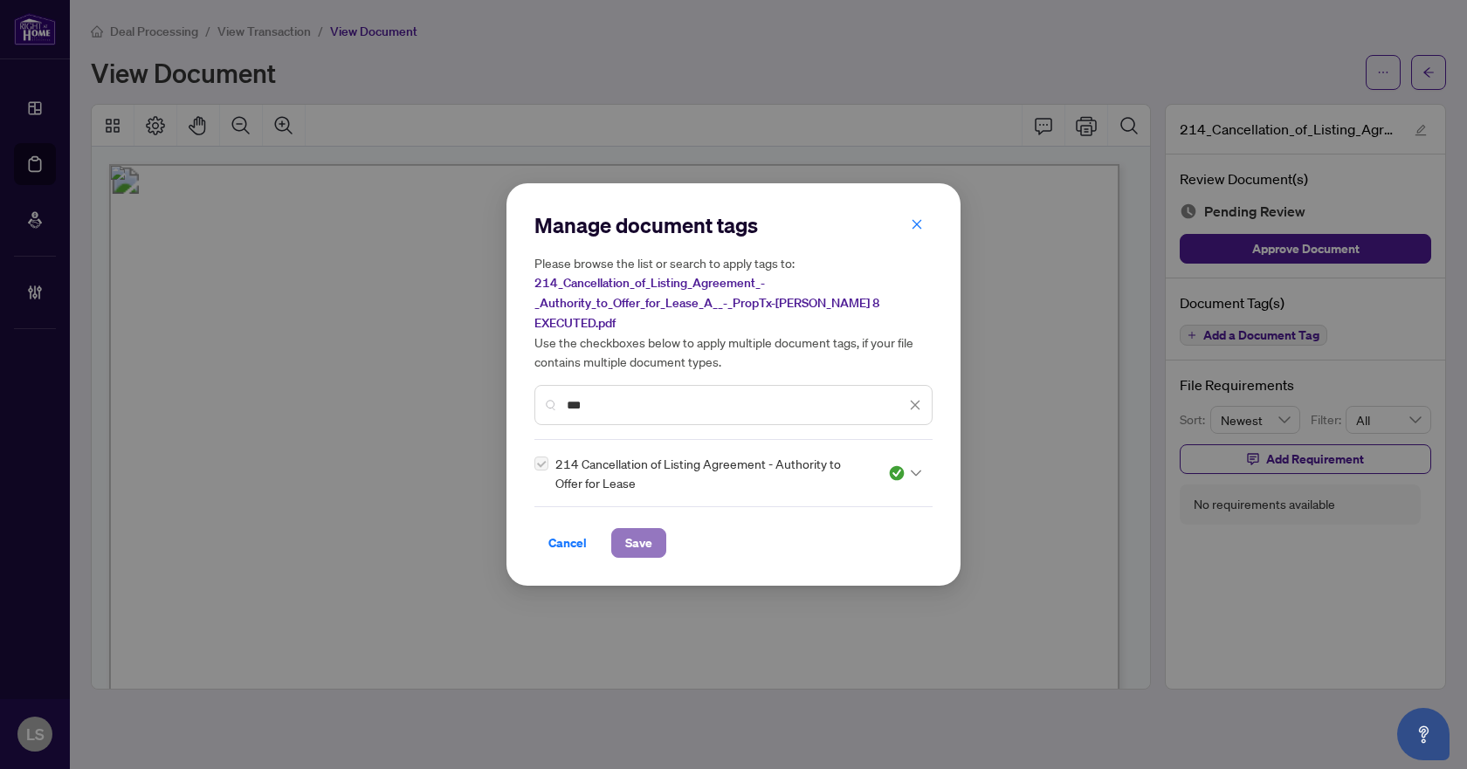
click at [616, 528] on button "Save" at bounding box center [638, 543] width 55 height 30
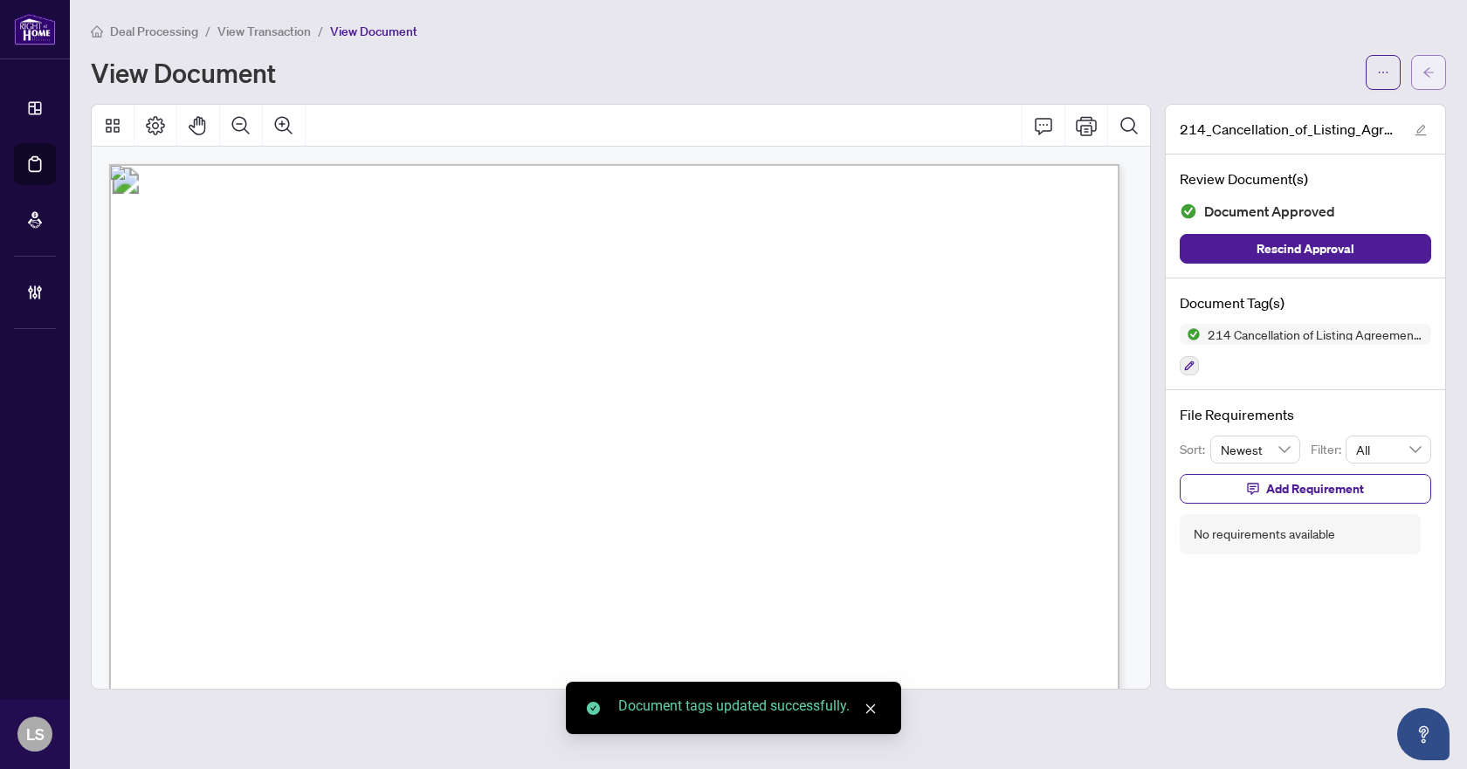
click at [1429, 73] on icon "arrow-left" at bounding box center [1428, 72] width 12 height 12
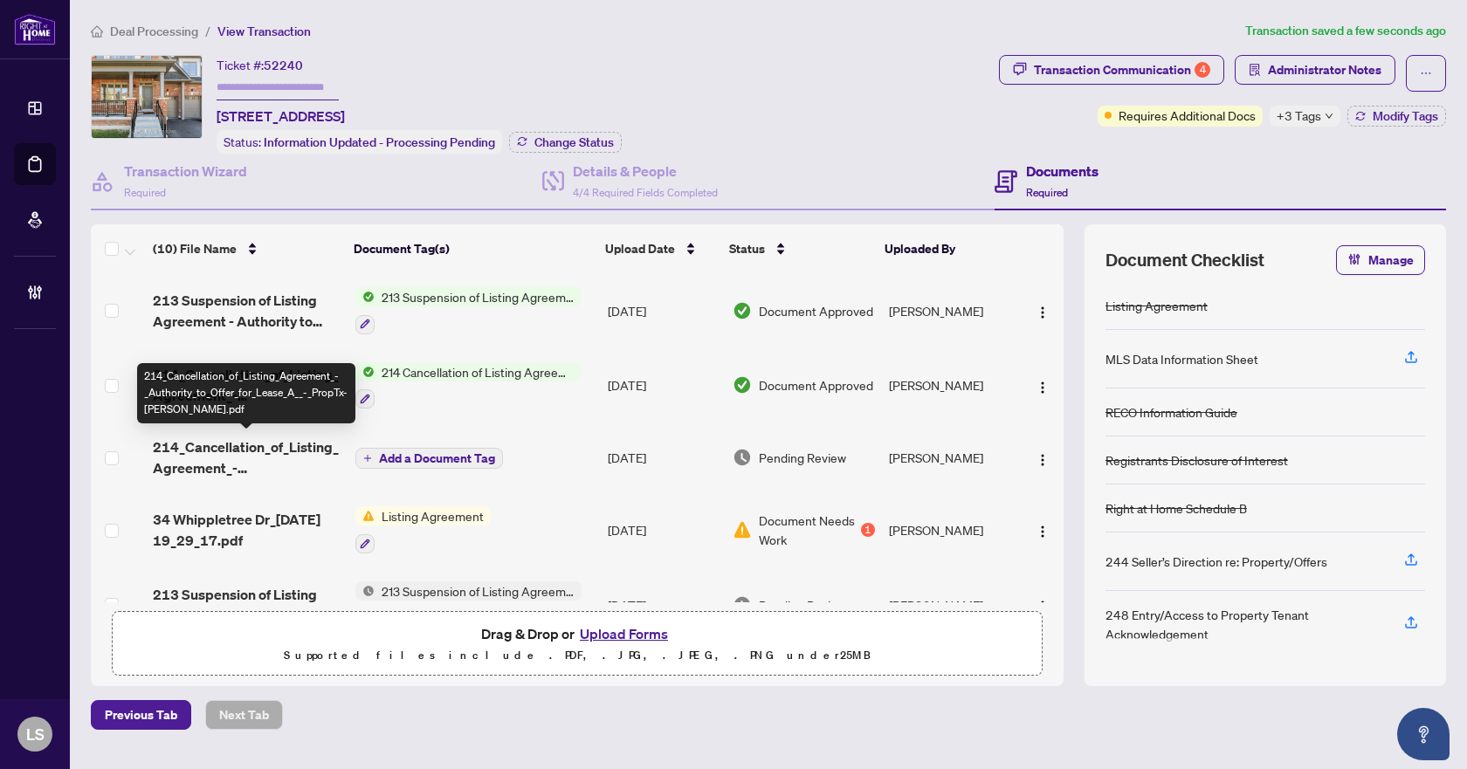
click at [254, 455] on span "214_Cancellation_of_Listing_Agreement_-_Authority_to_Offer_for_Lease_A__-_PropT…" at bounding box center [247, 457] width 188 height 42
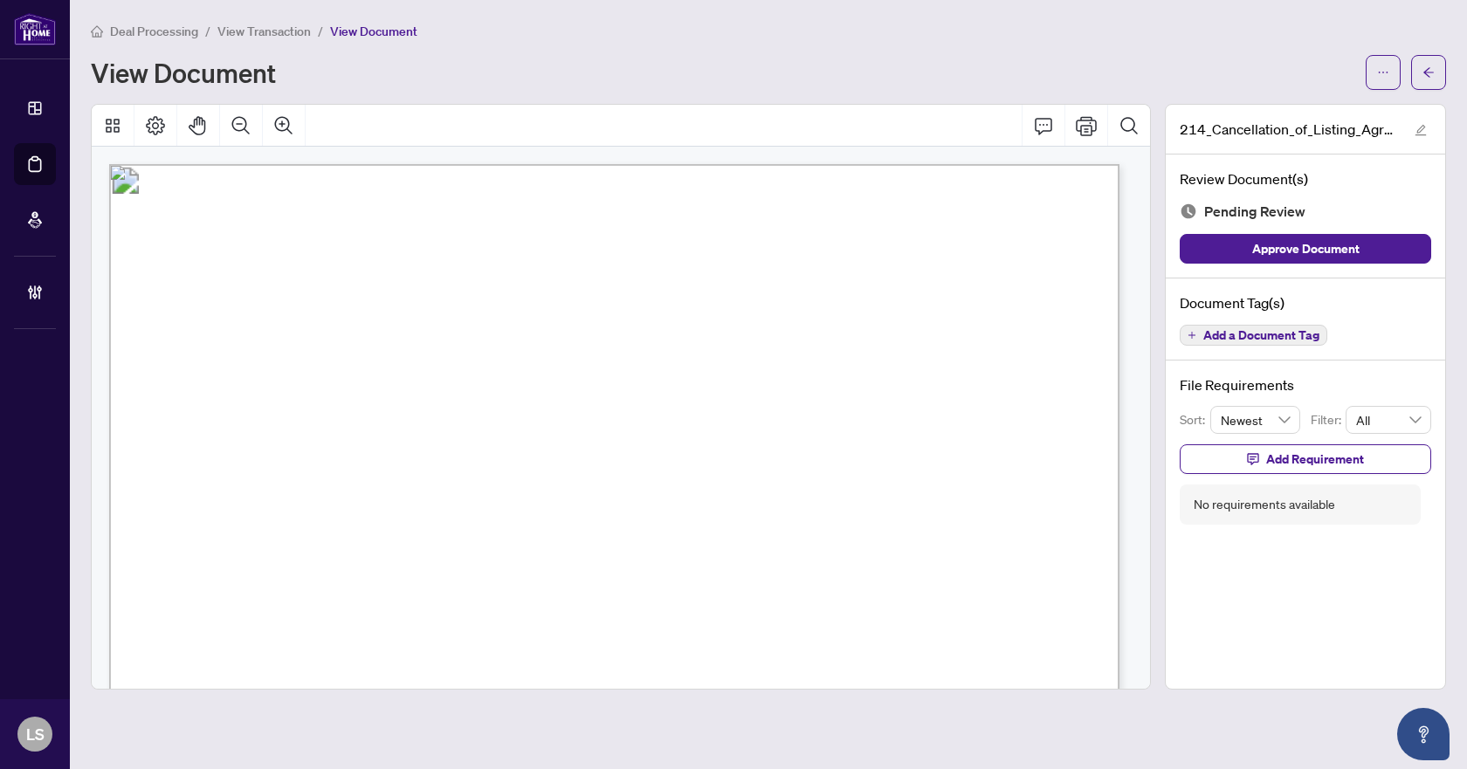
click at [1281, 335] on span "Add a Document Tag" at bounding box center [1261, 335] width 116 height 12
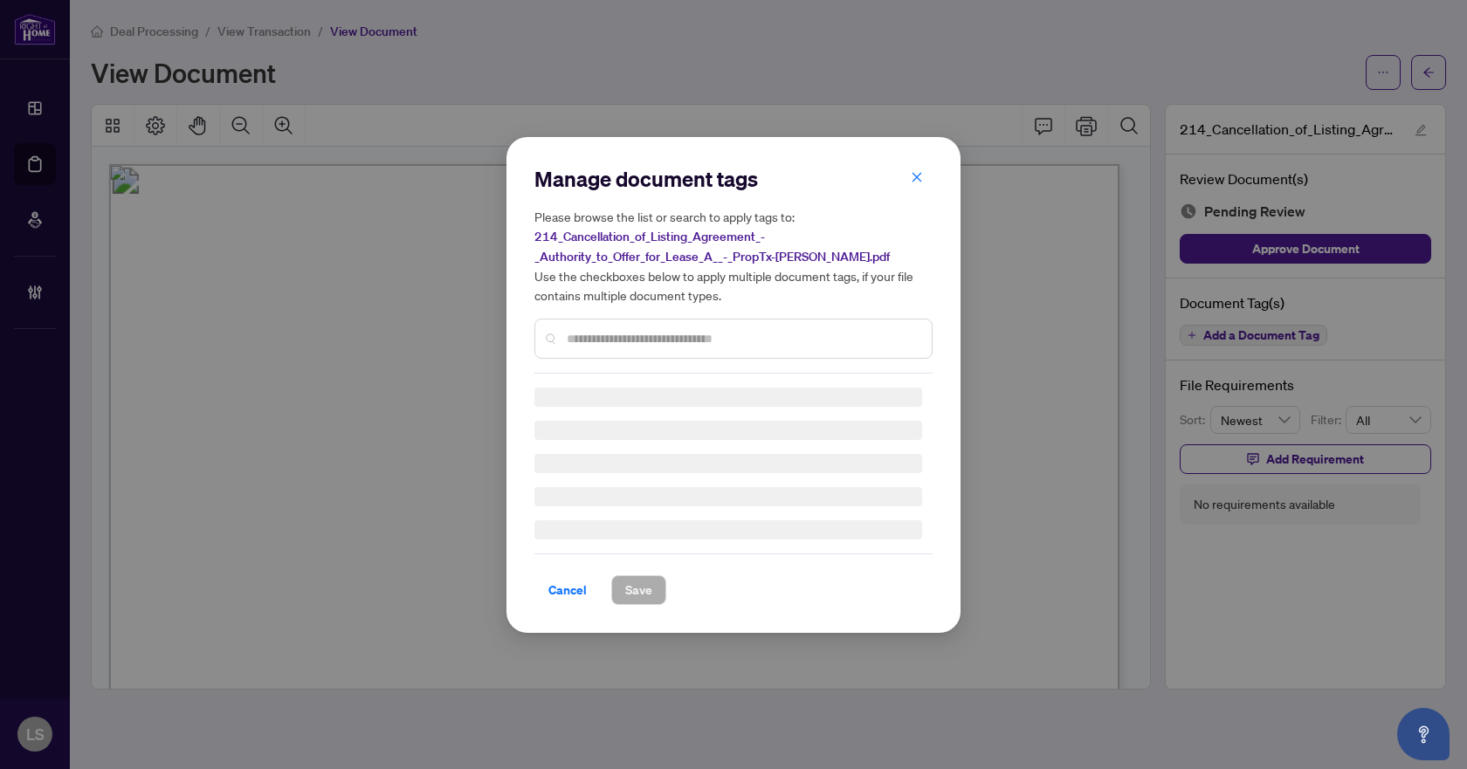
click at [762, 333] on input "text" at bounding box center [742, 338] width 351 height 19
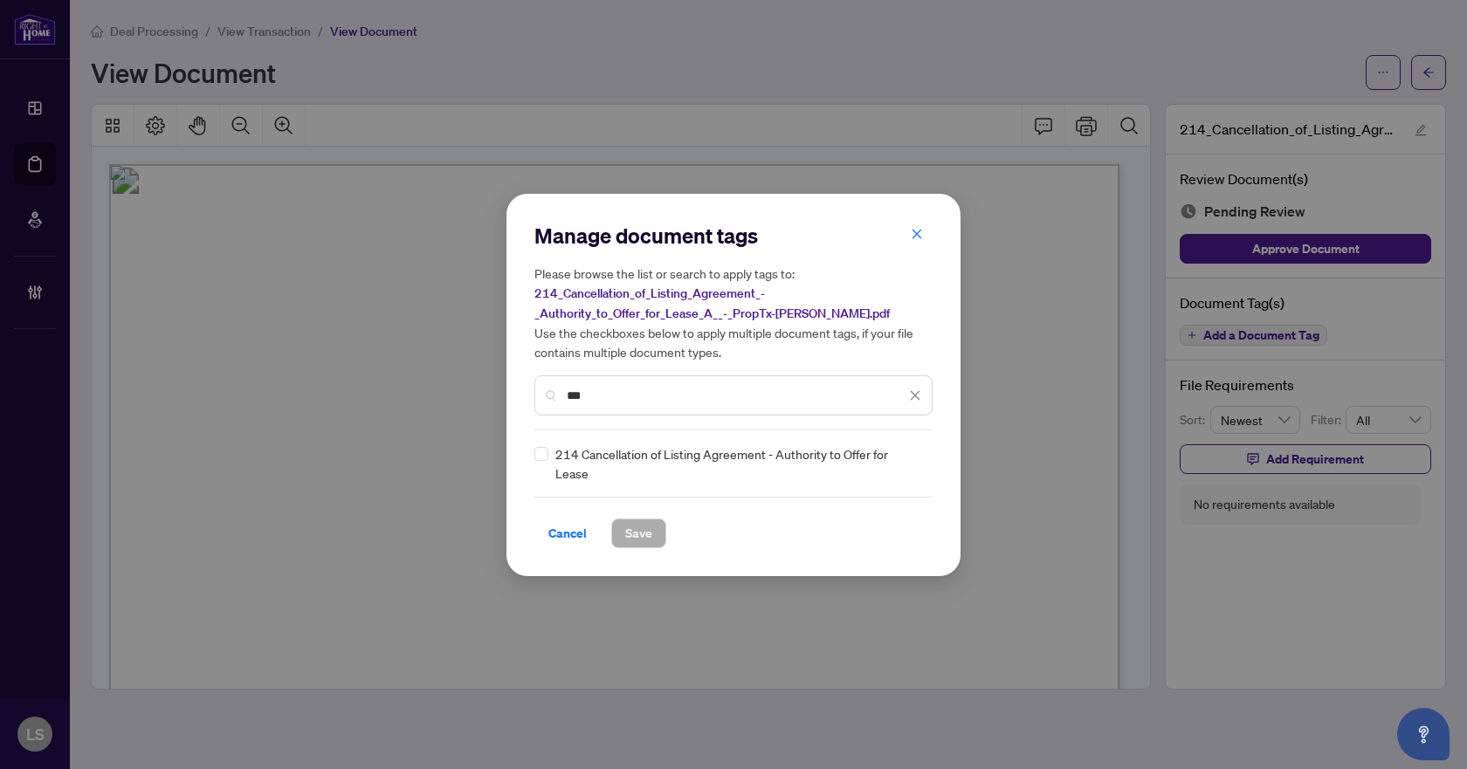
type input "***"
click at [908, 461] on div at bounding box center [904, 463] width 33 height 17
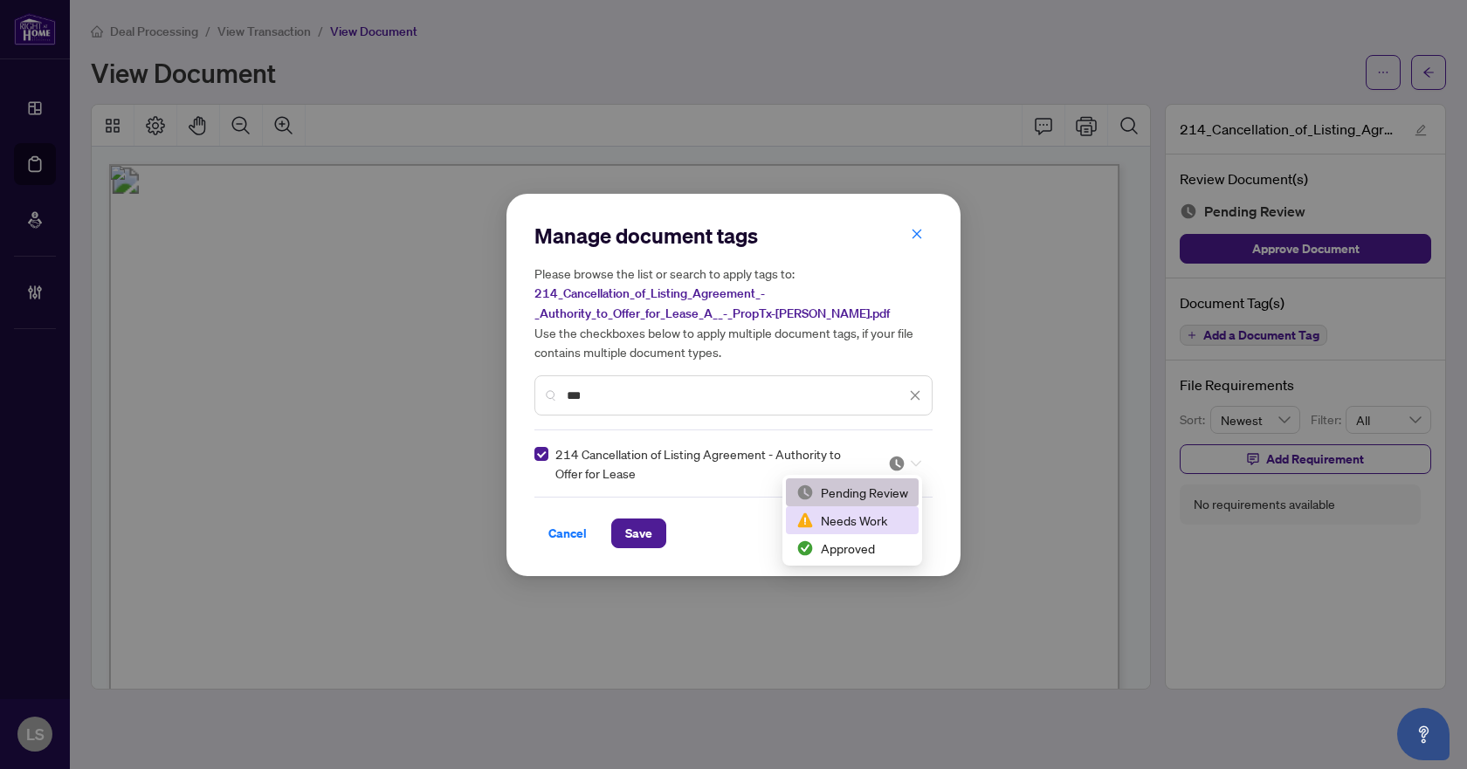
click at [878, 521] on div "Needs Work" at bounding box center [852, 520] width 112 height 19
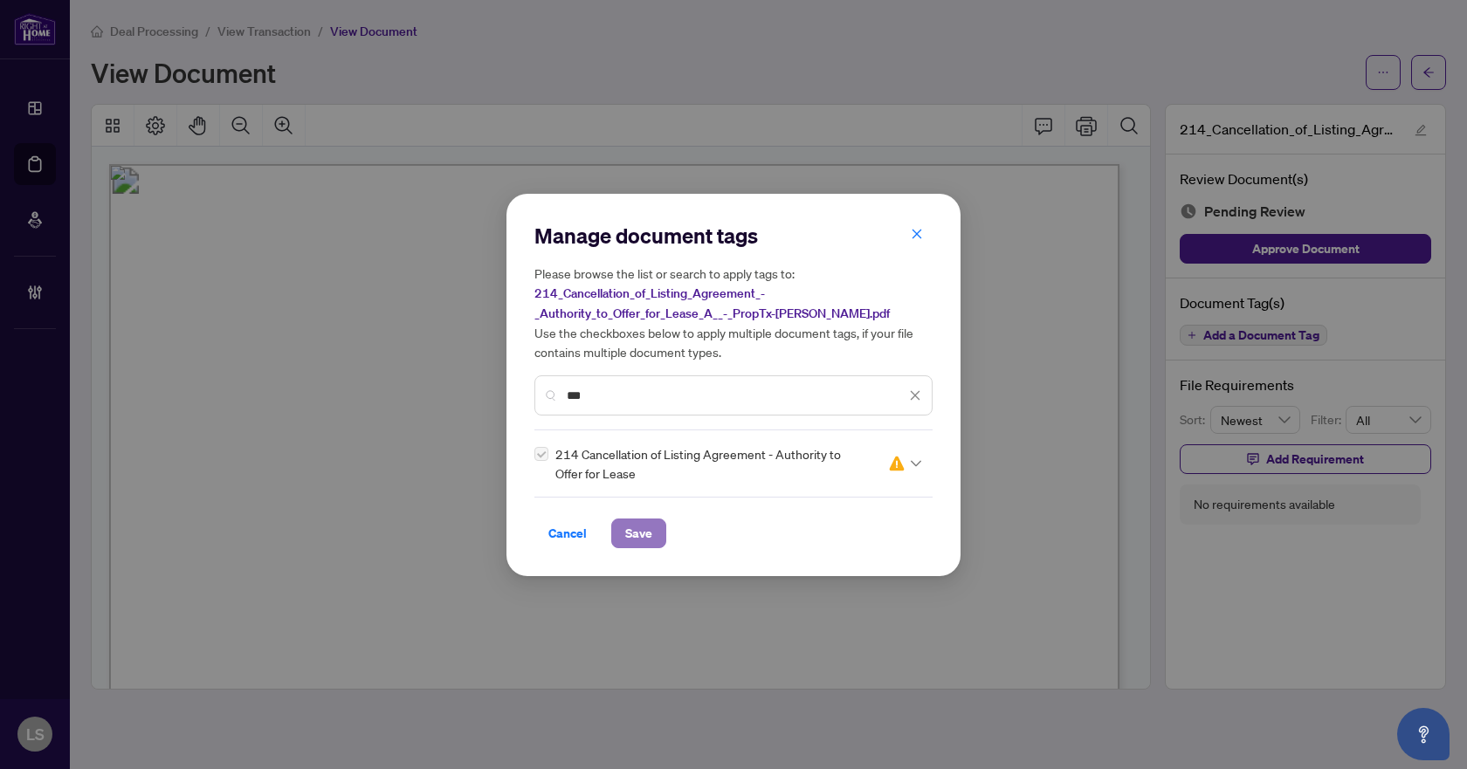
click at [638, 525] on span "Save" at bounding box center [638, 533] width 27 height 28
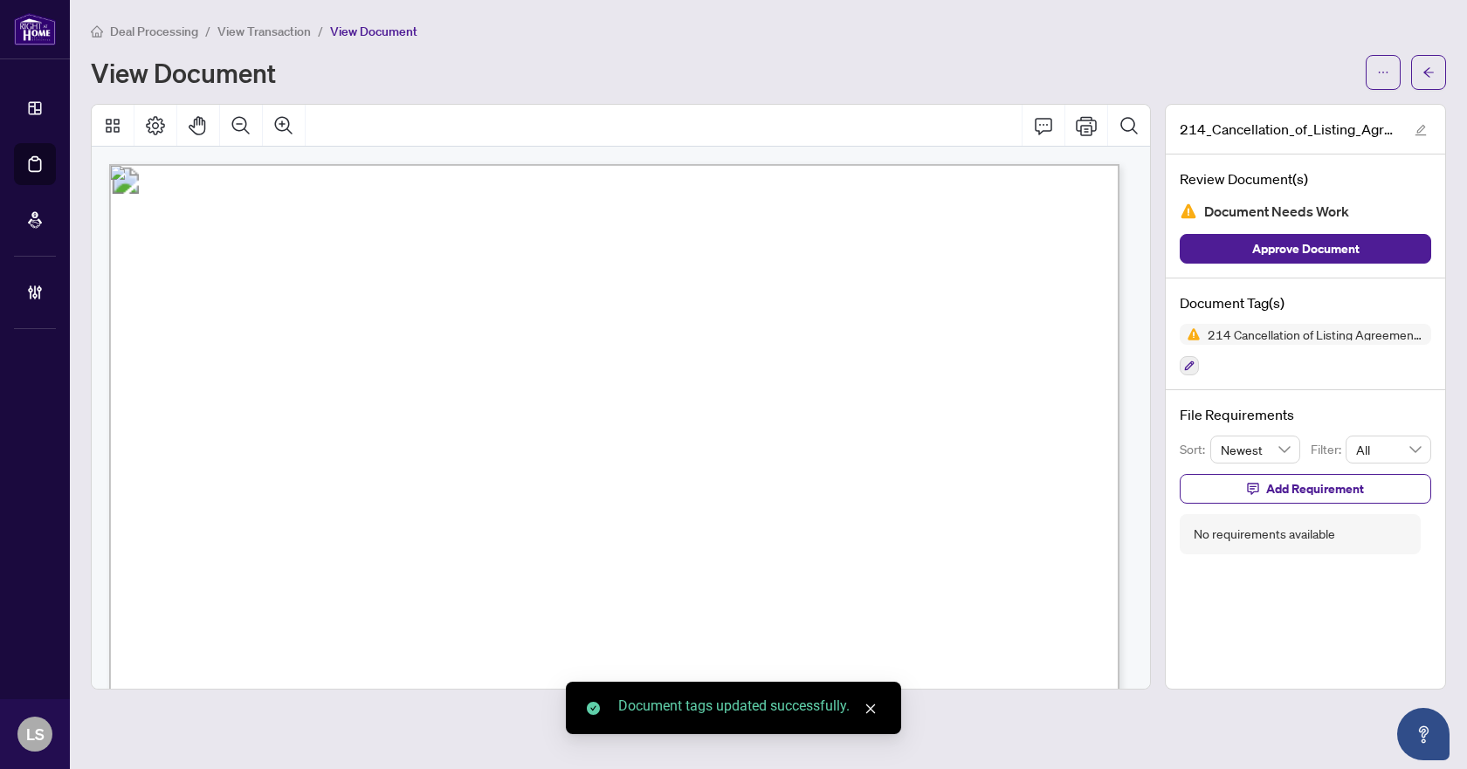
click at [1423, 69] on icon "arrow-left" at bounding box center [1428, 72] width 12 height 12
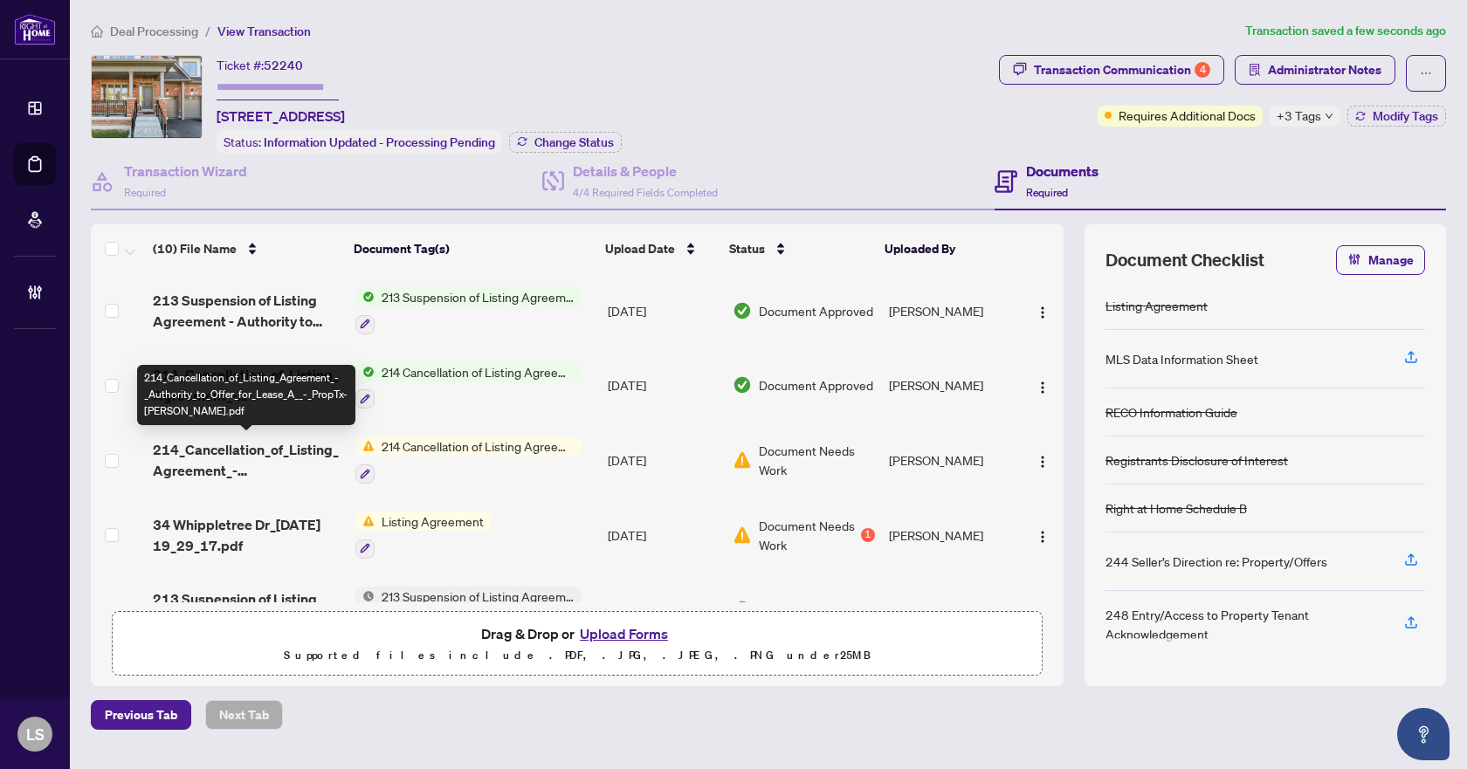
click at [240, 461] on span "214_Cancellation_of_Listing_Agreement_-_Authority_to_Offer_for_Lease_A__-_PropT…" at bounding box center [247, 460] width 188 height 42
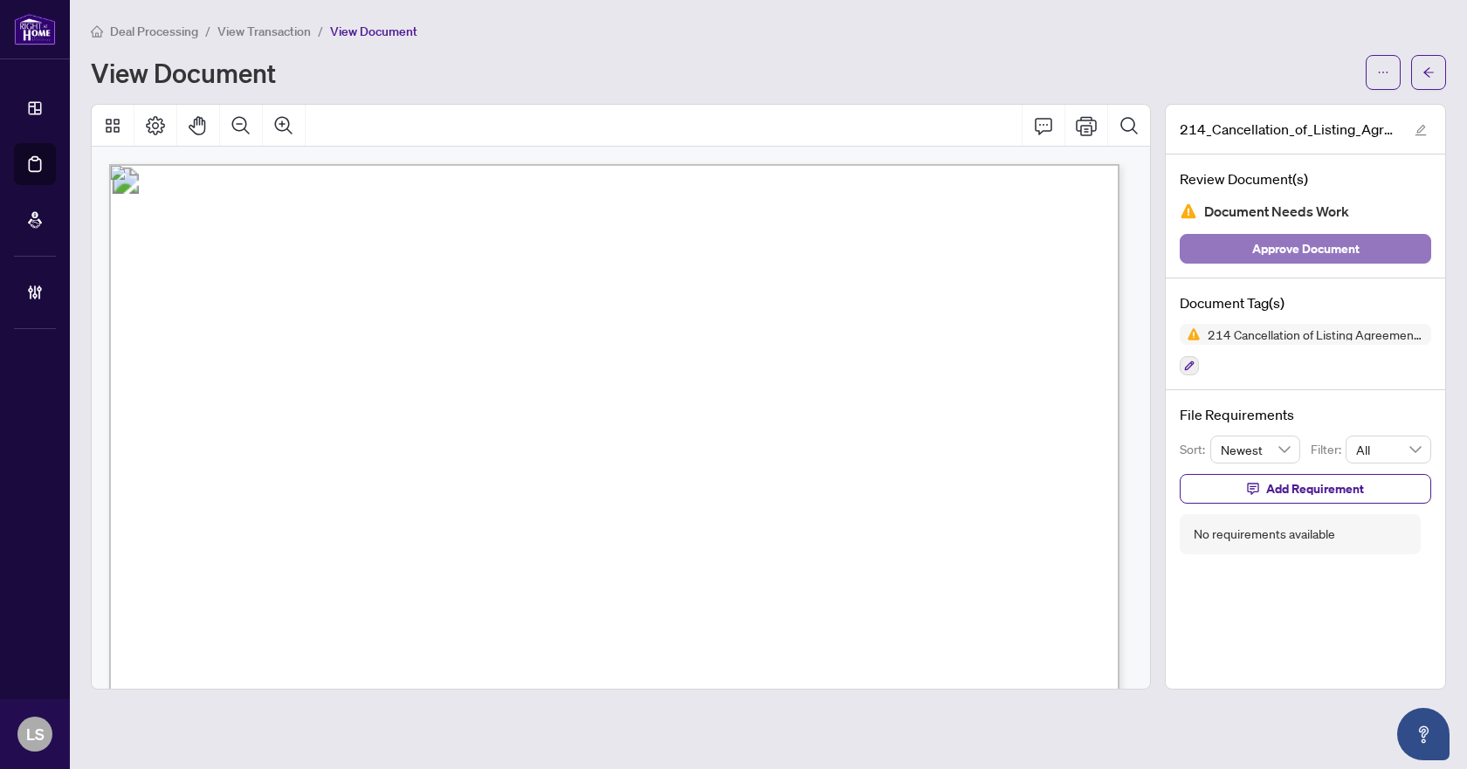
click at [1316, 258] on span "Approve Document" at bounding box center [1305, 249] width 107 height 28
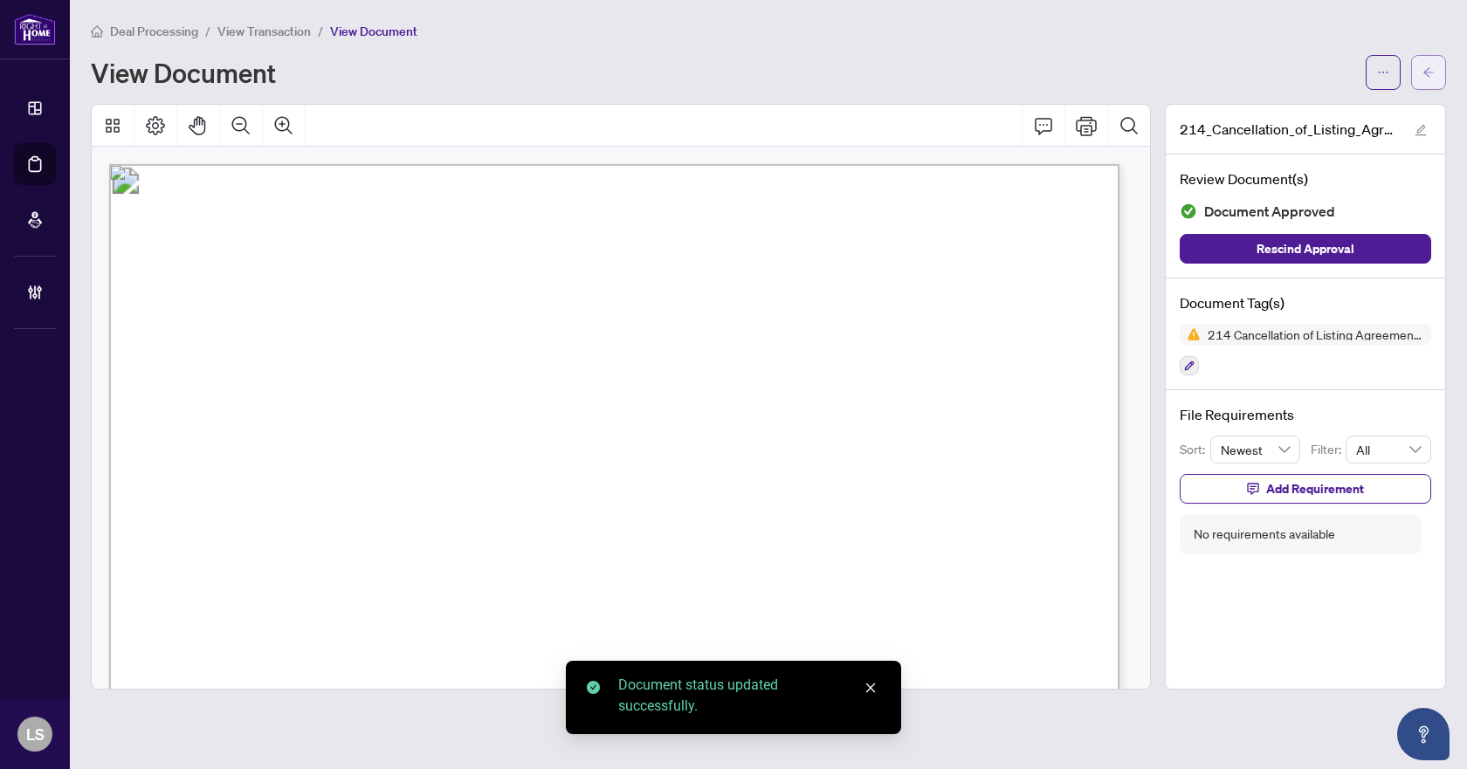
click at [1431, 79] on span "button" at bounding box center [1428, 72] width 12 height 28
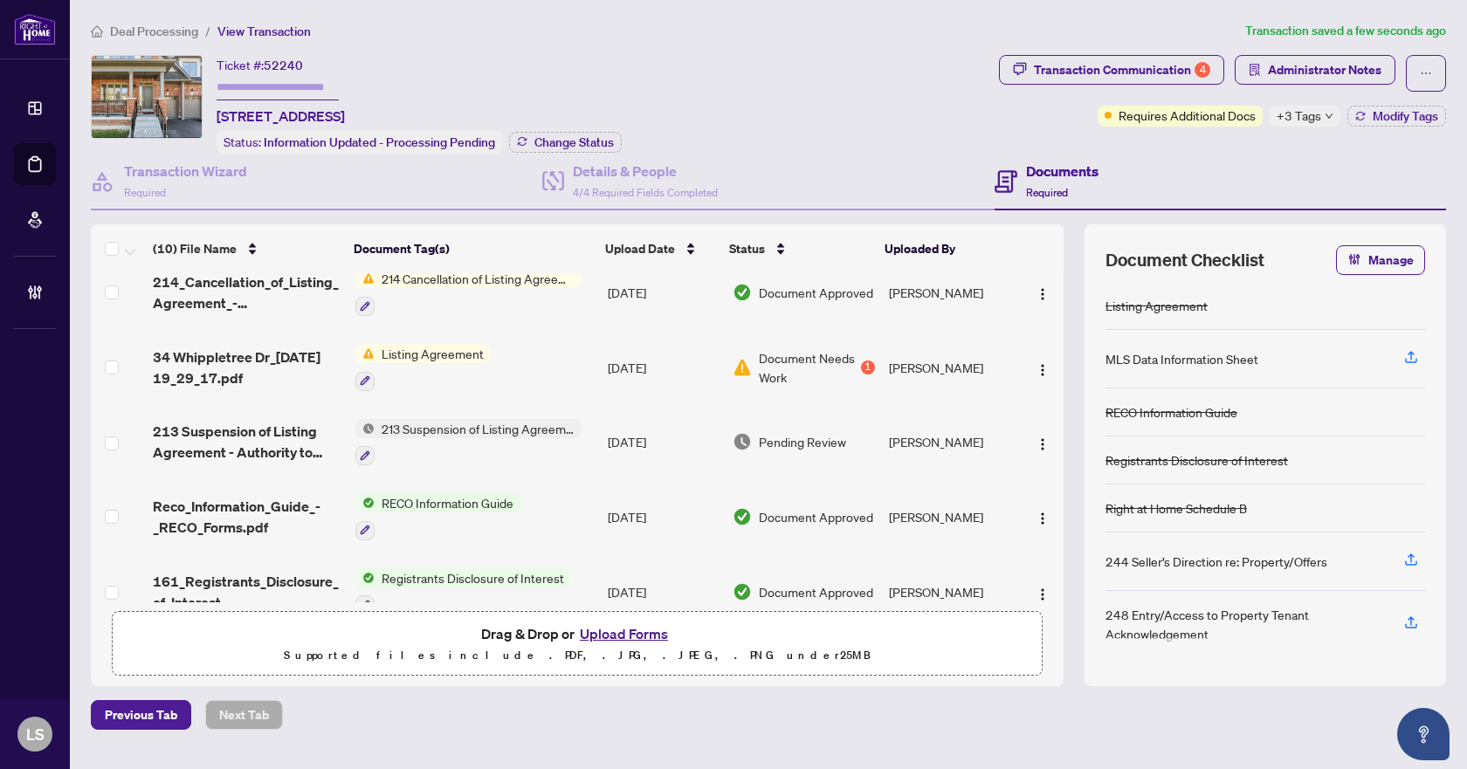
scroll to position [175, 0]
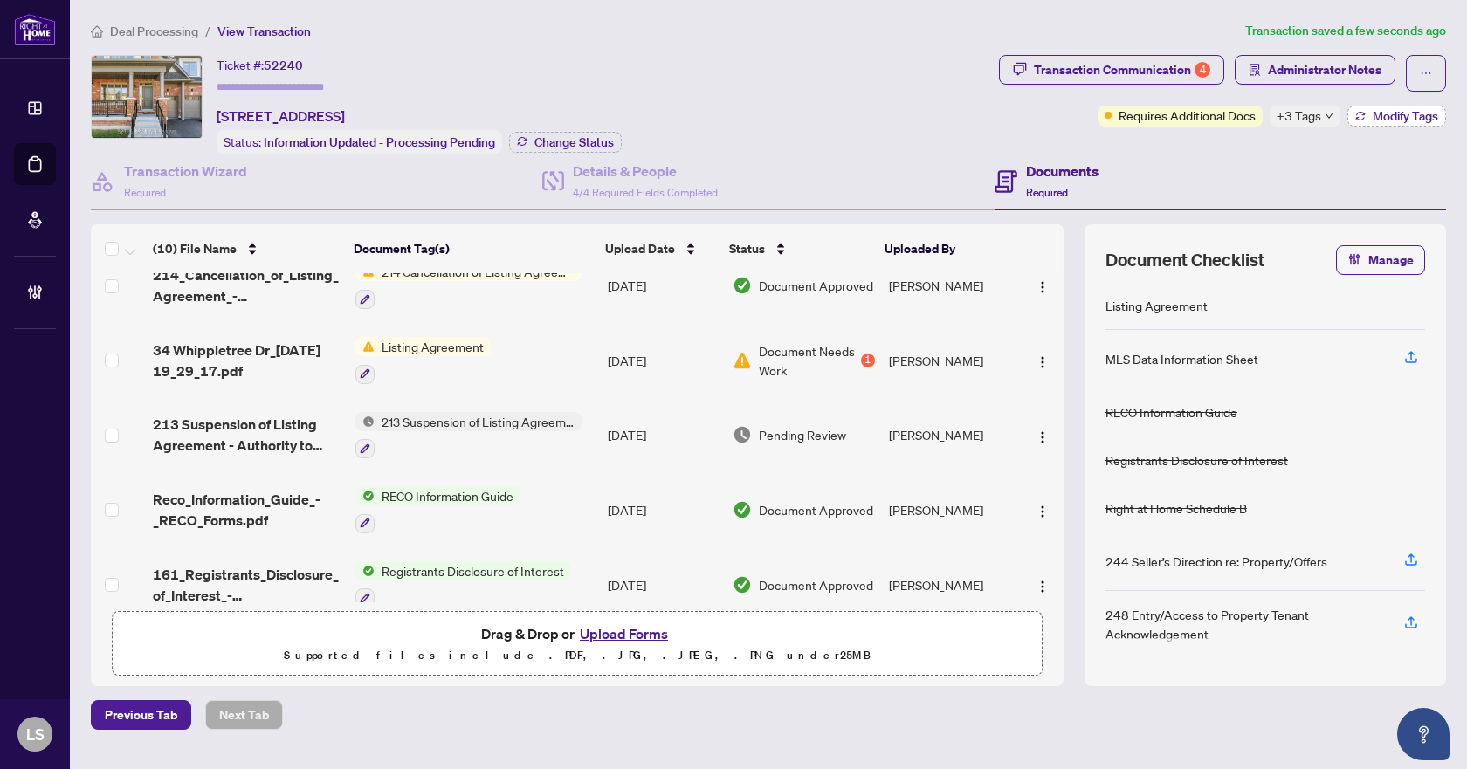
click at [1390, 113] on span "Modify Tags" at bounding box center [1404, 116] width 65 height 12
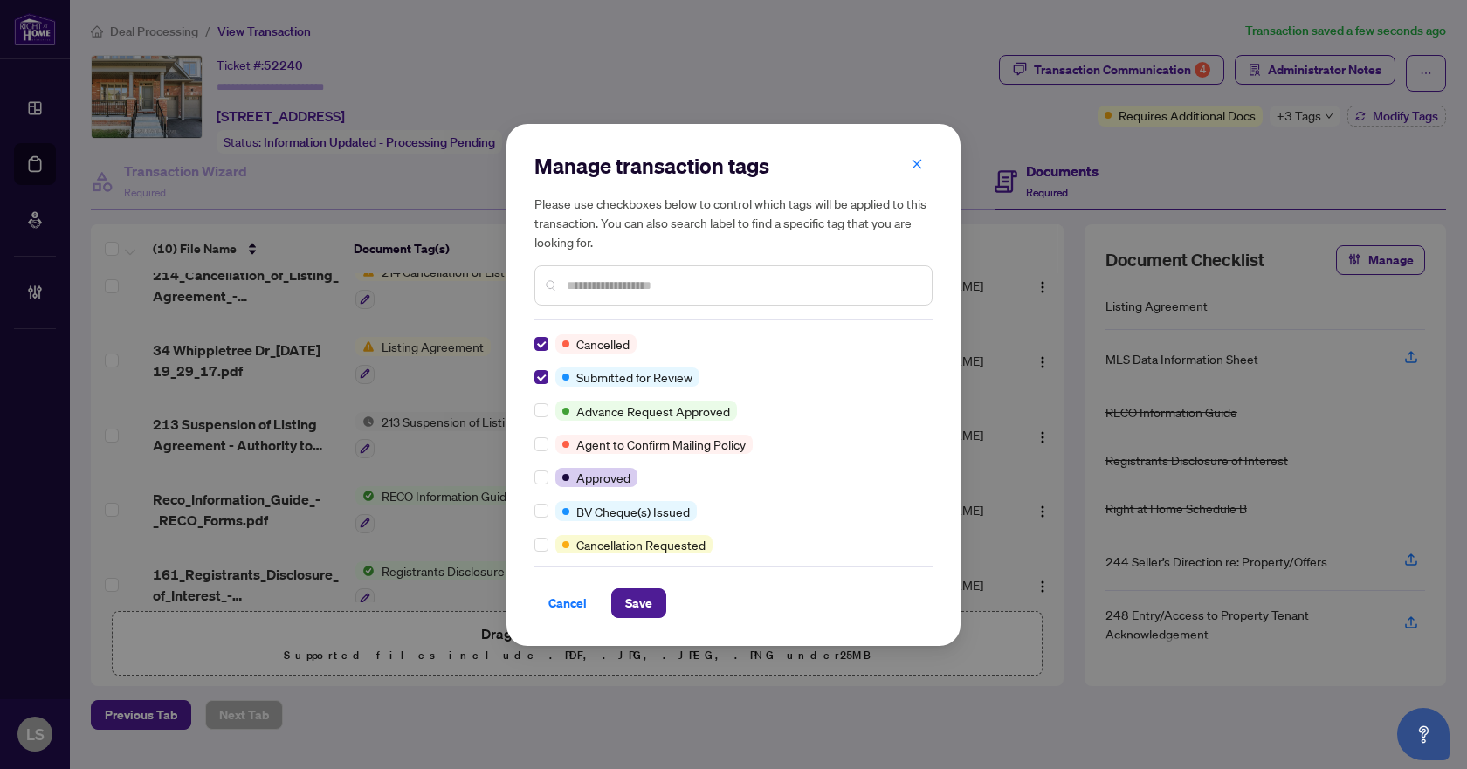
scroll to position [0, 0]
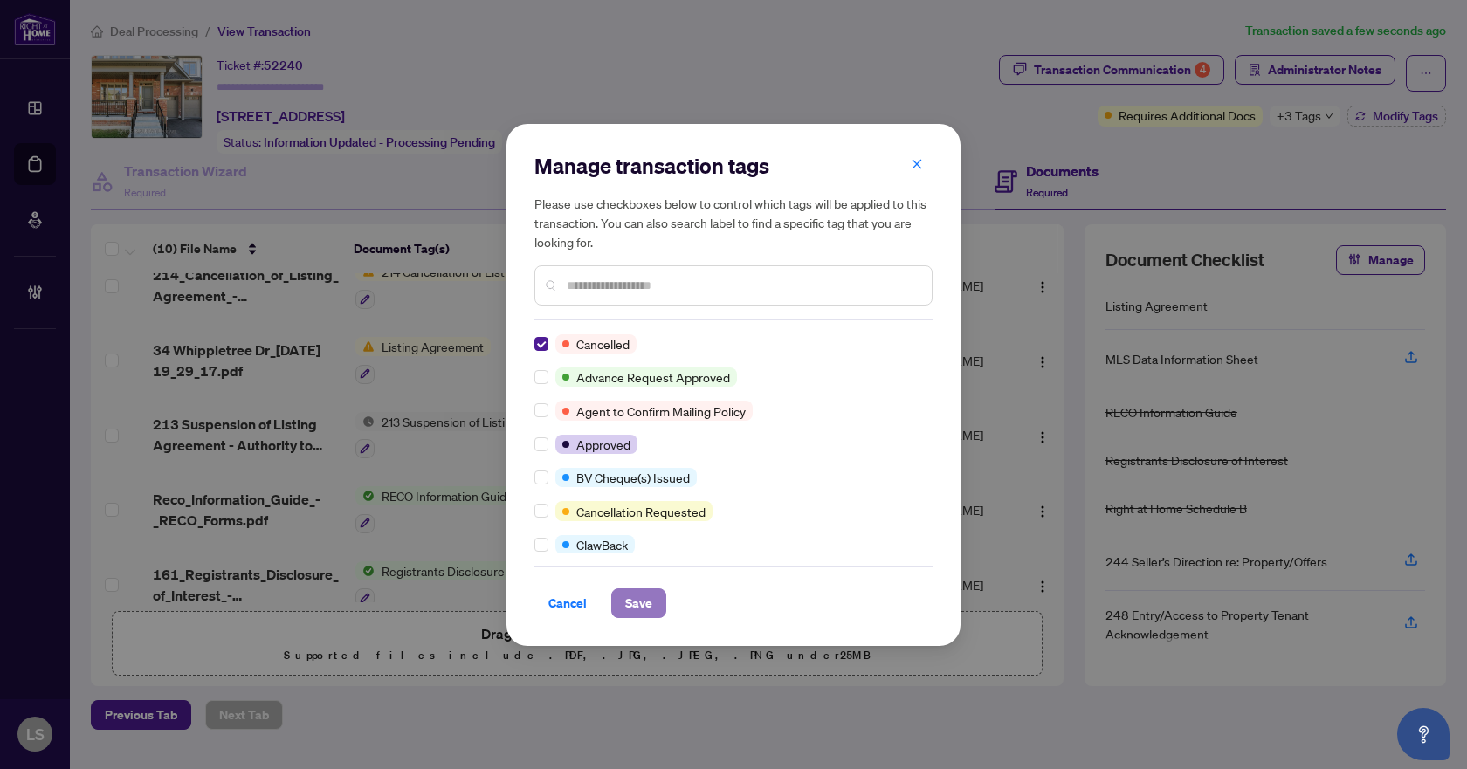
click at [644, 608] on span "Save" at bounding box center [638, 603] width 27 height 28
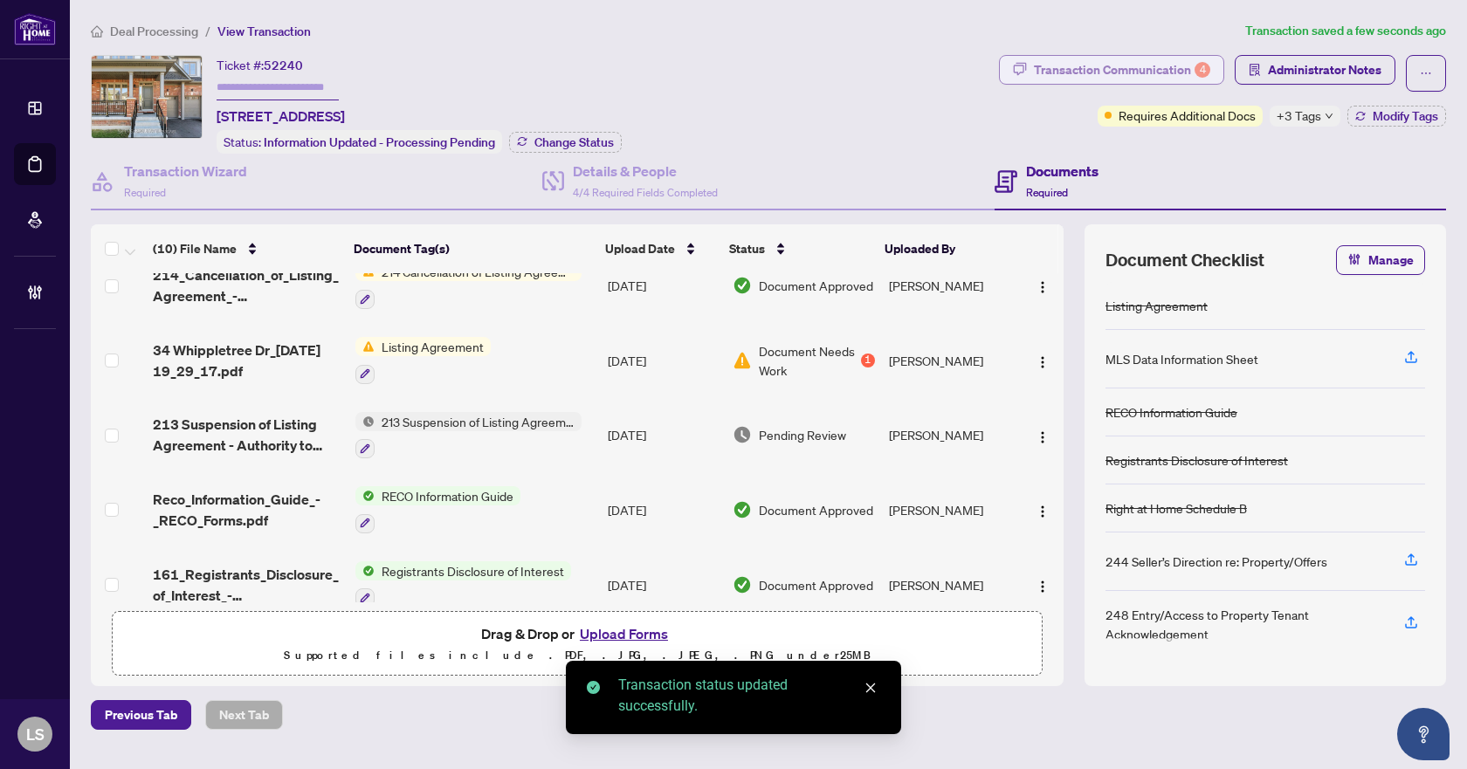
click at [1100, 67] on div "Transaction Communication 4" at bounding box center [1122, 70] width 176 height 28
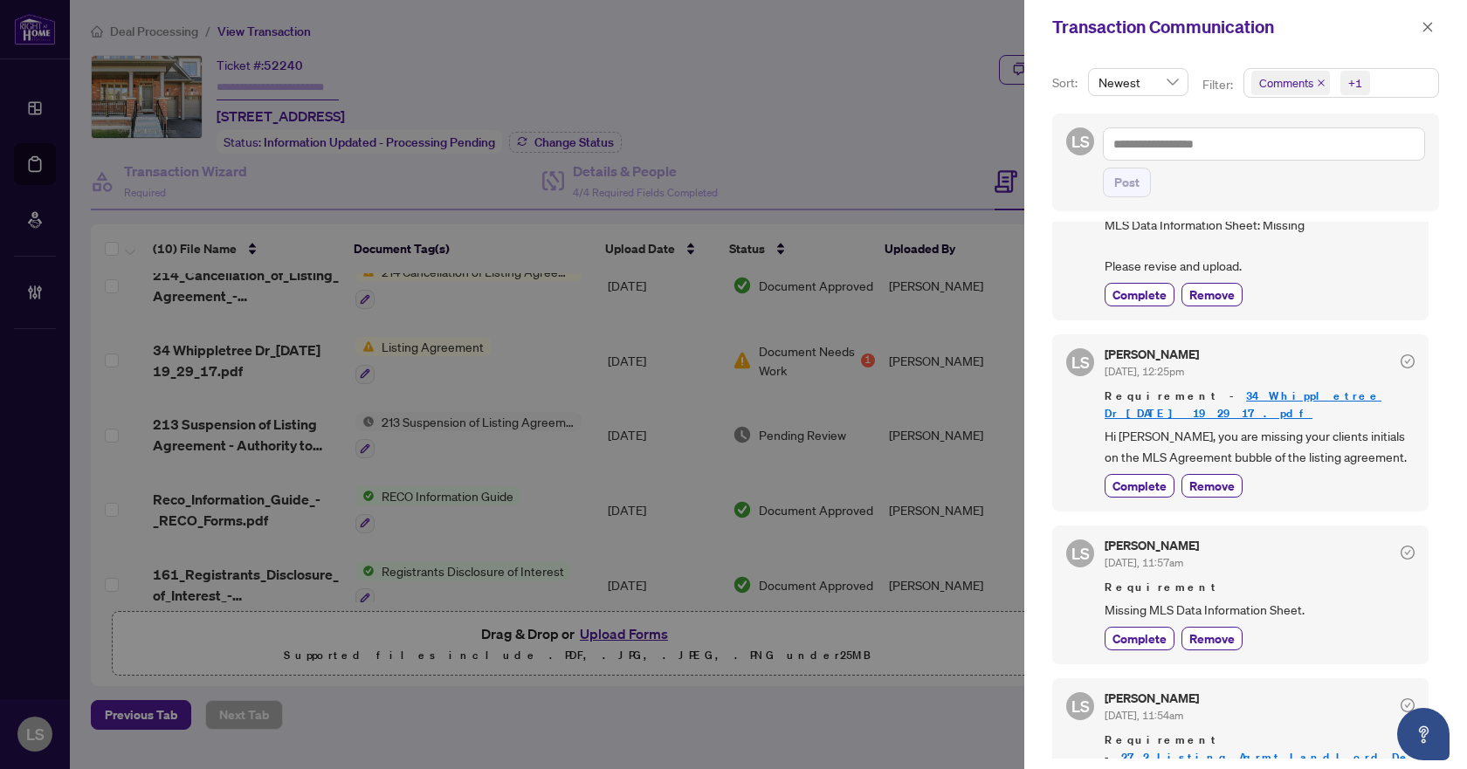
scroll to position [175, 0]
click at [1132, 629] on span "Complete" at bounding box center [1139, 638] width 54 height 18
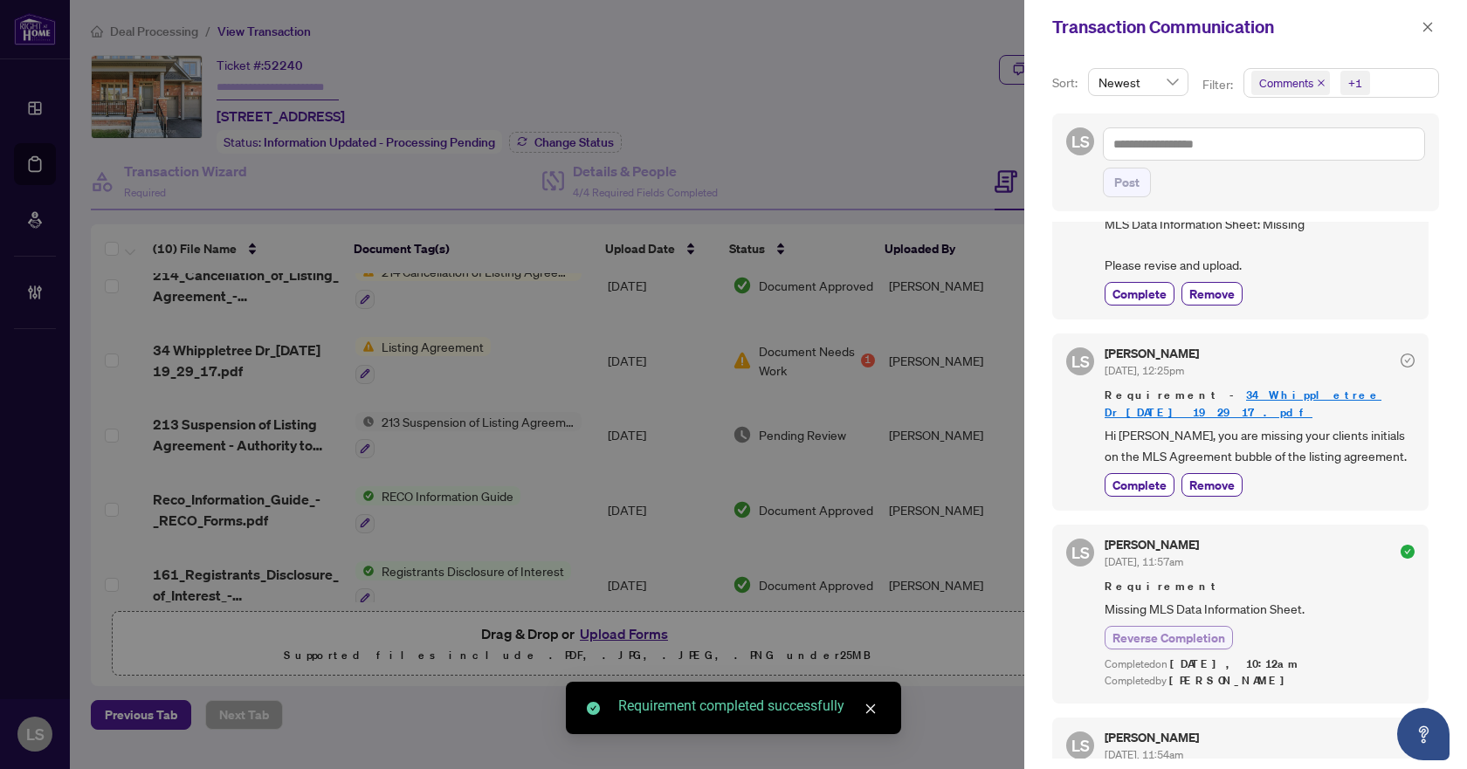
click at [1184, 629] on span "Reverse Completion" at bounding box center [1168, 638] width 113 height 18
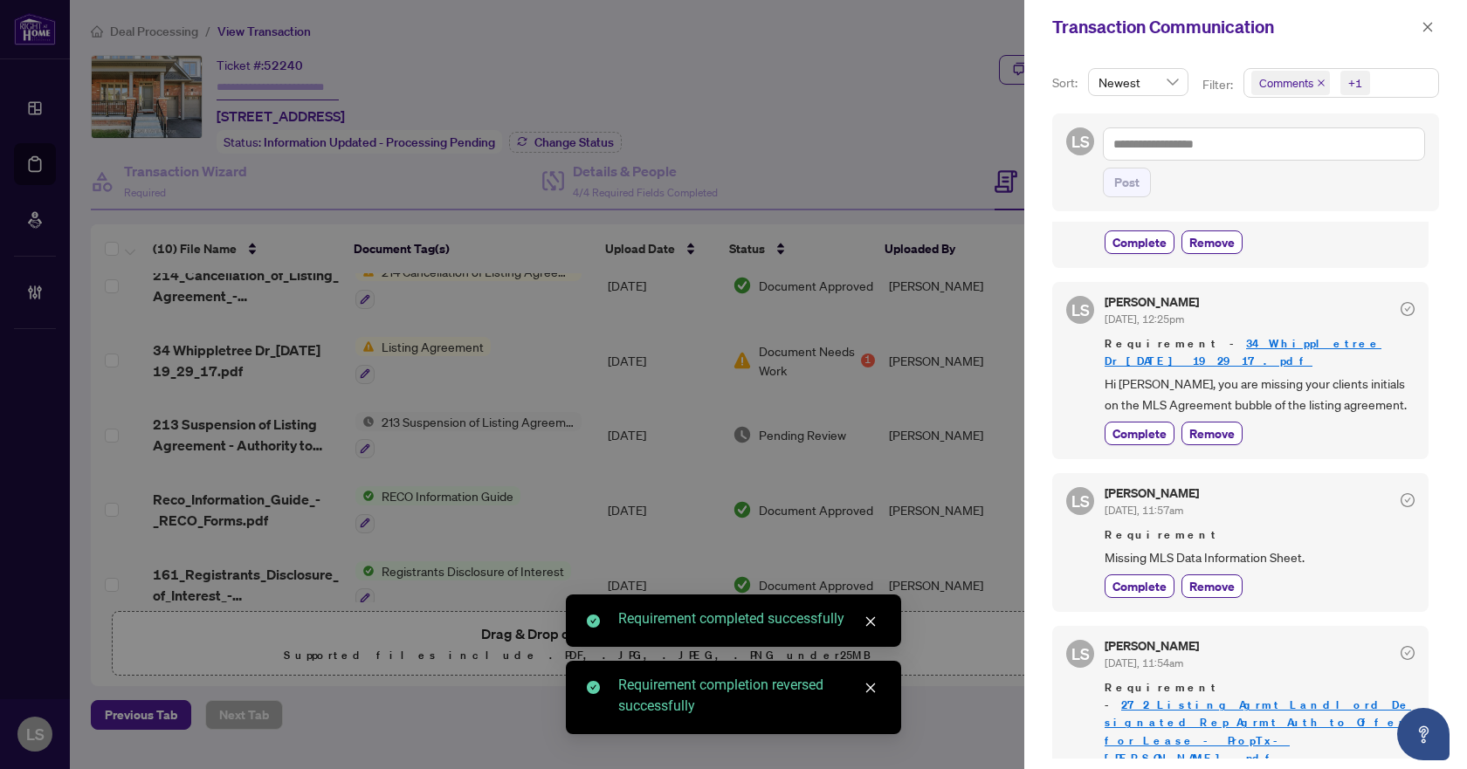
scroll to position [250, 0]
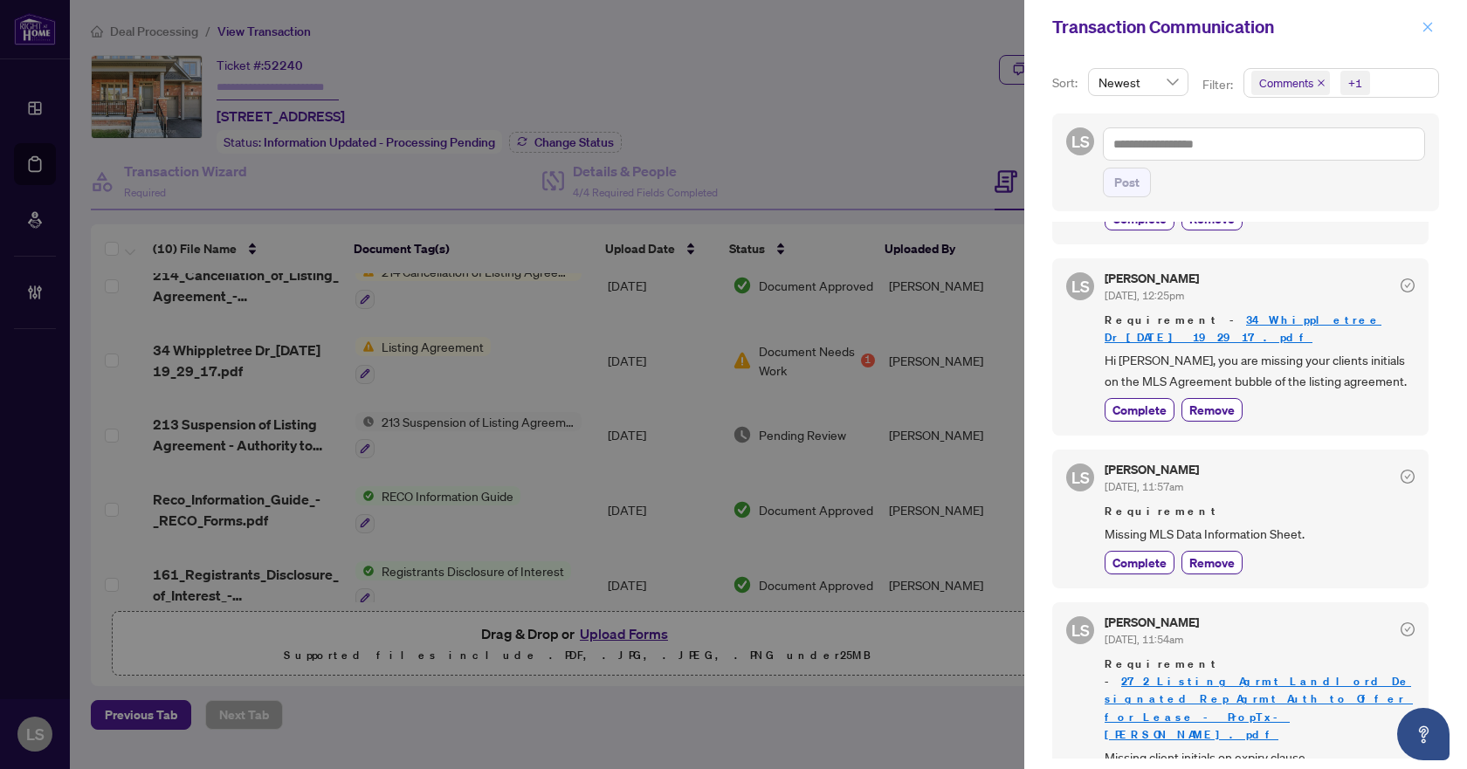
click at [1431, 26] on icon "close" at bounding box center [1427, 27] width 12 height 12
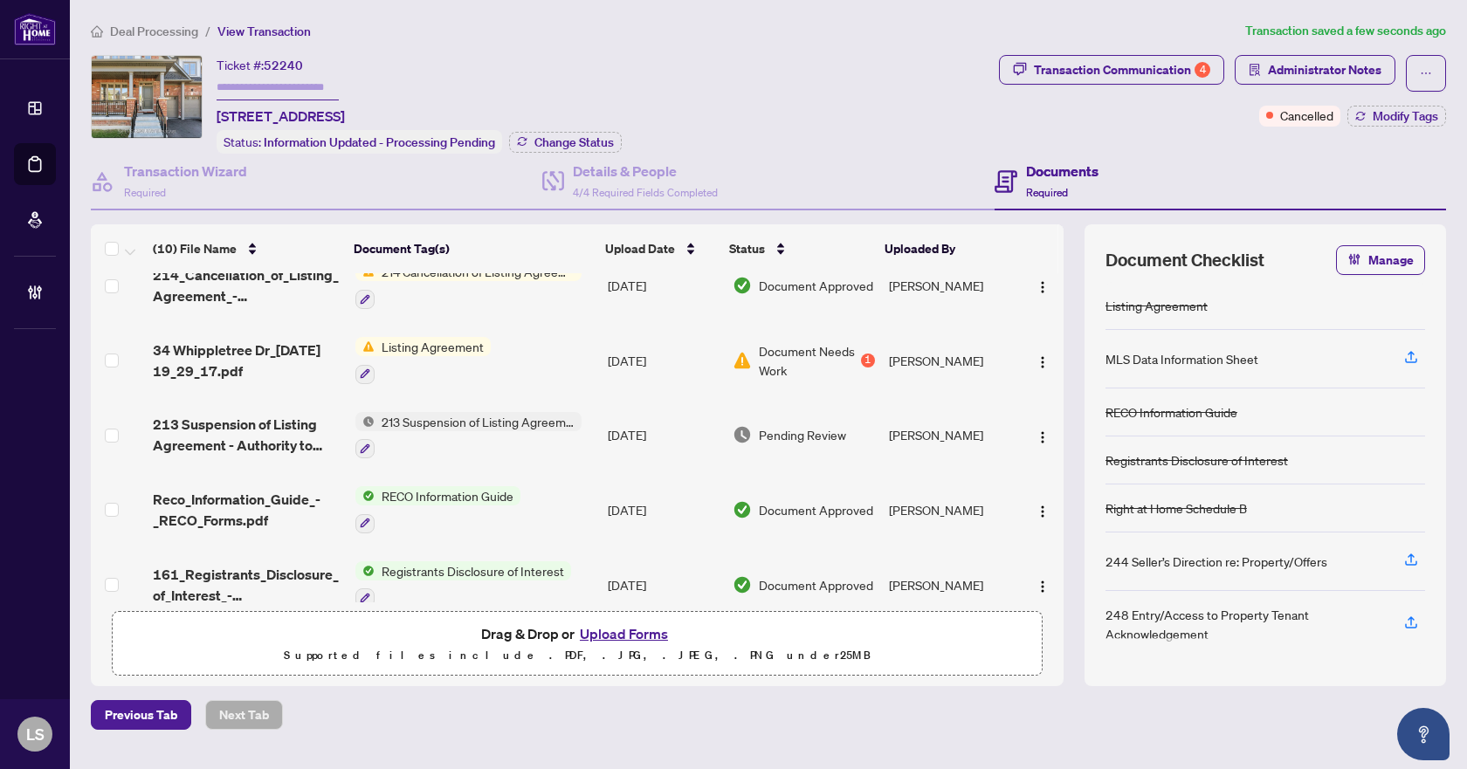
click at [159, 27] on span "Deal Processing" at bounding box center [154, 32] width 88 height 16
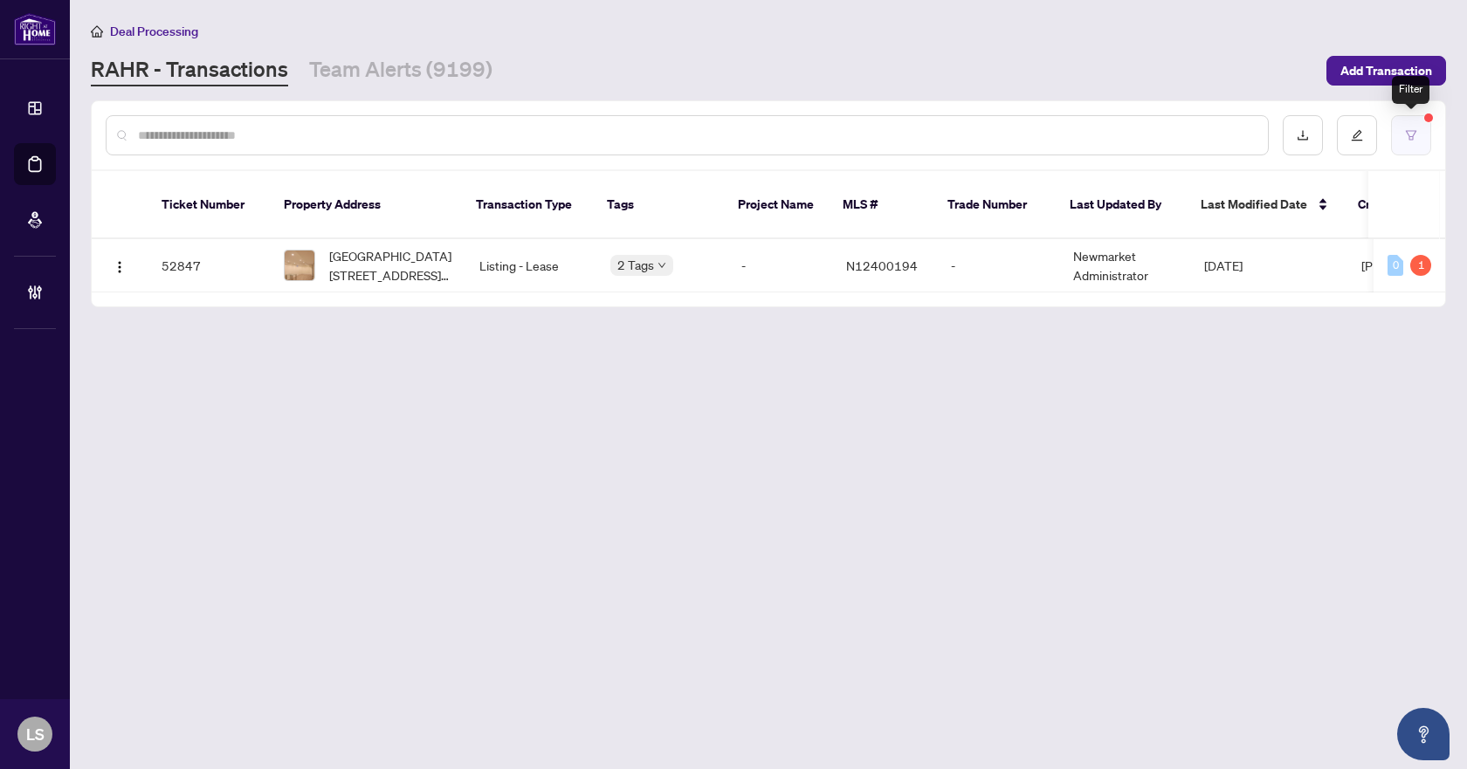
click at [1422, 140] on button "button" at bounding box center [1411, 135] width 40 height 40
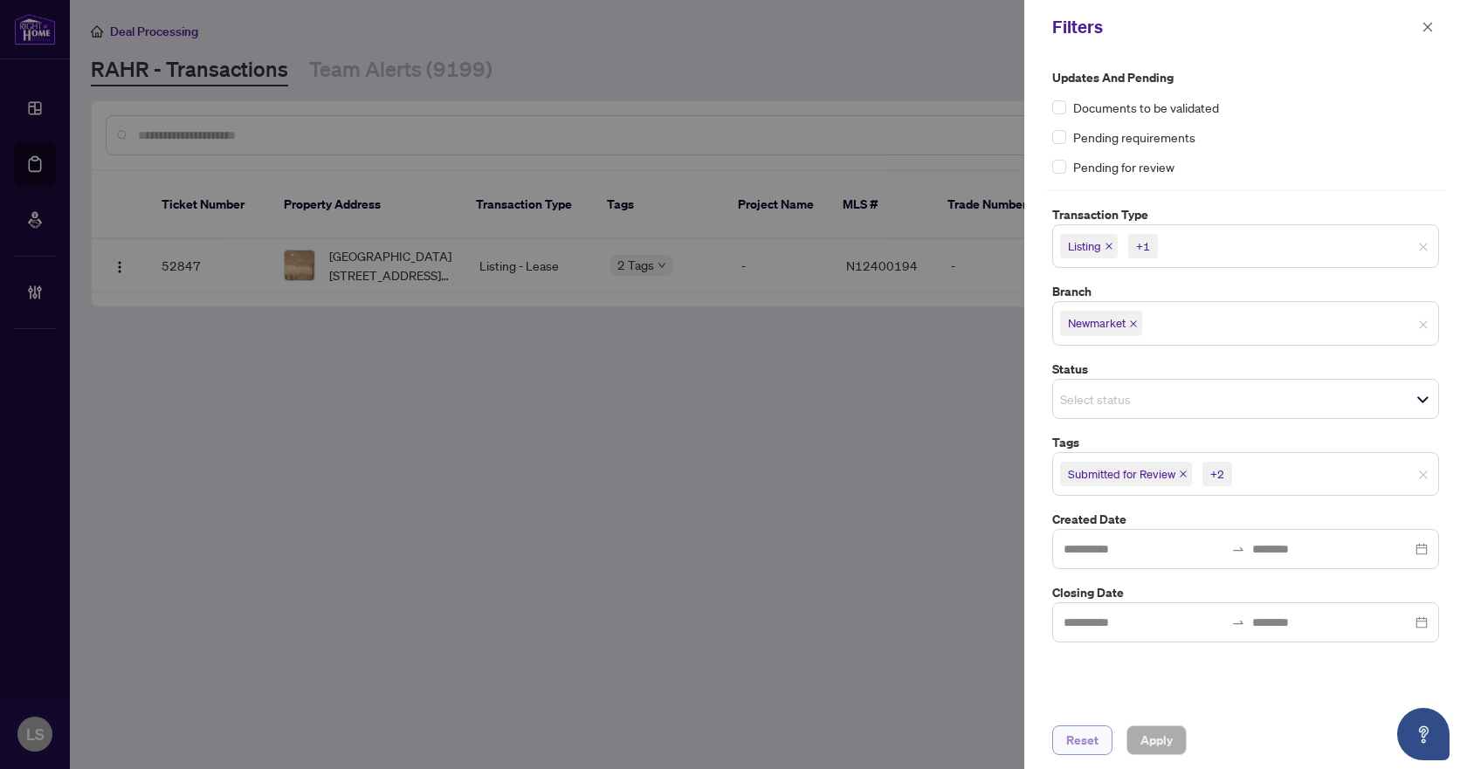
click at [1088, 746] on span "Reset" at bounding box center [1082, 740] width 32 height 28
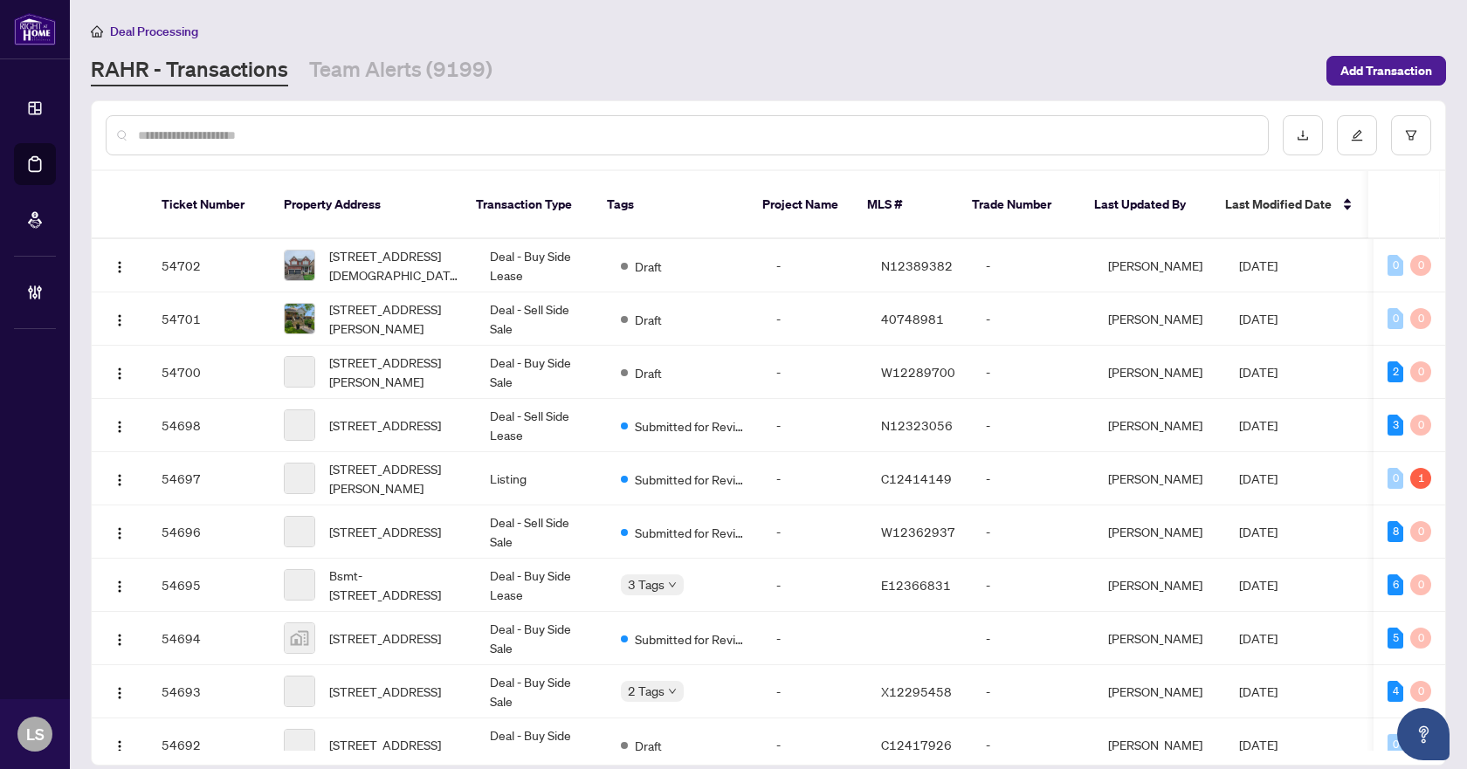
click at [291, 126] on input "text" at bounding box center [696, 135] width 1116 height 19
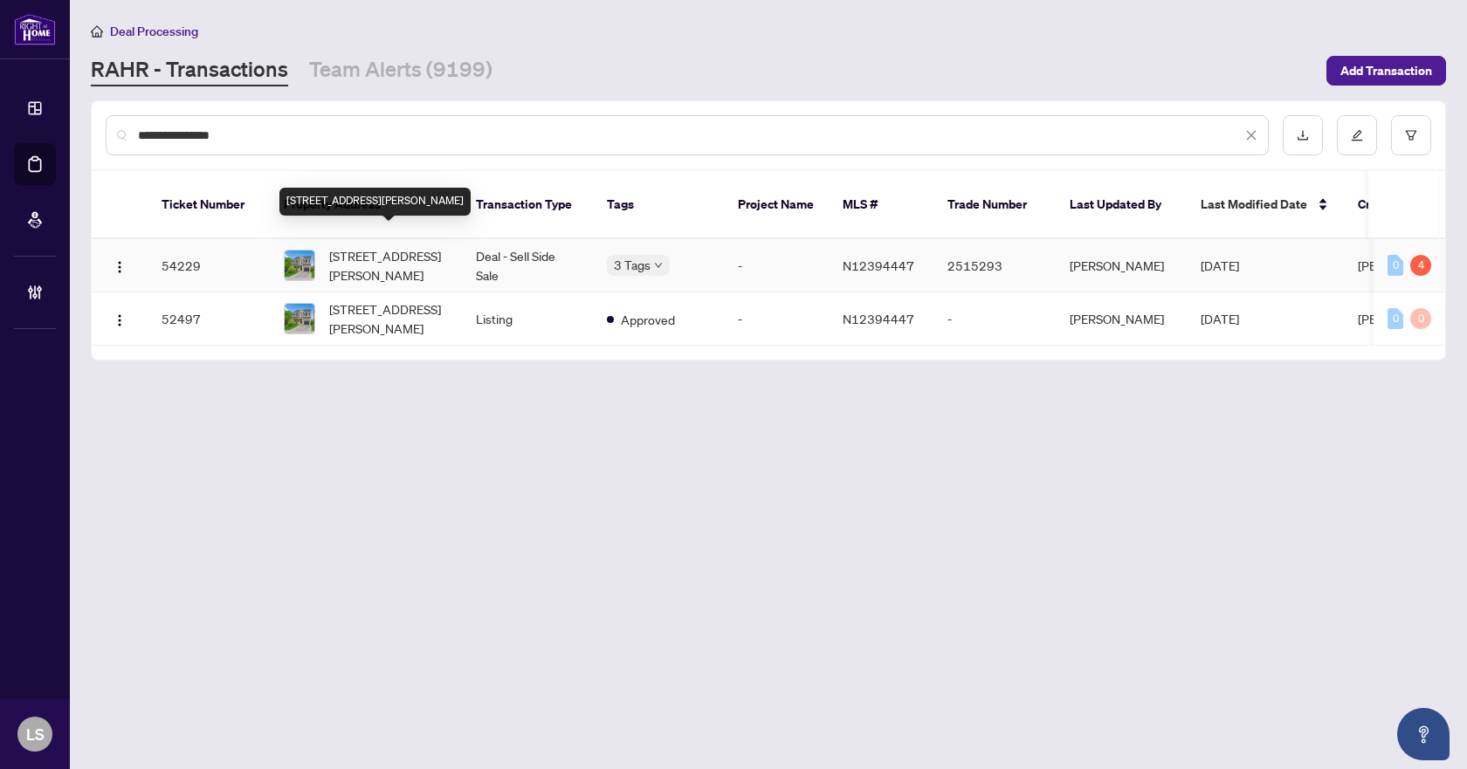
type input "**********"
click at [416, 256] on span "12 John W Taylor Ave, New Tecumseth, Ontario L9B 0B3, Canada" at bounding box center [388, 265] width 119 height 38
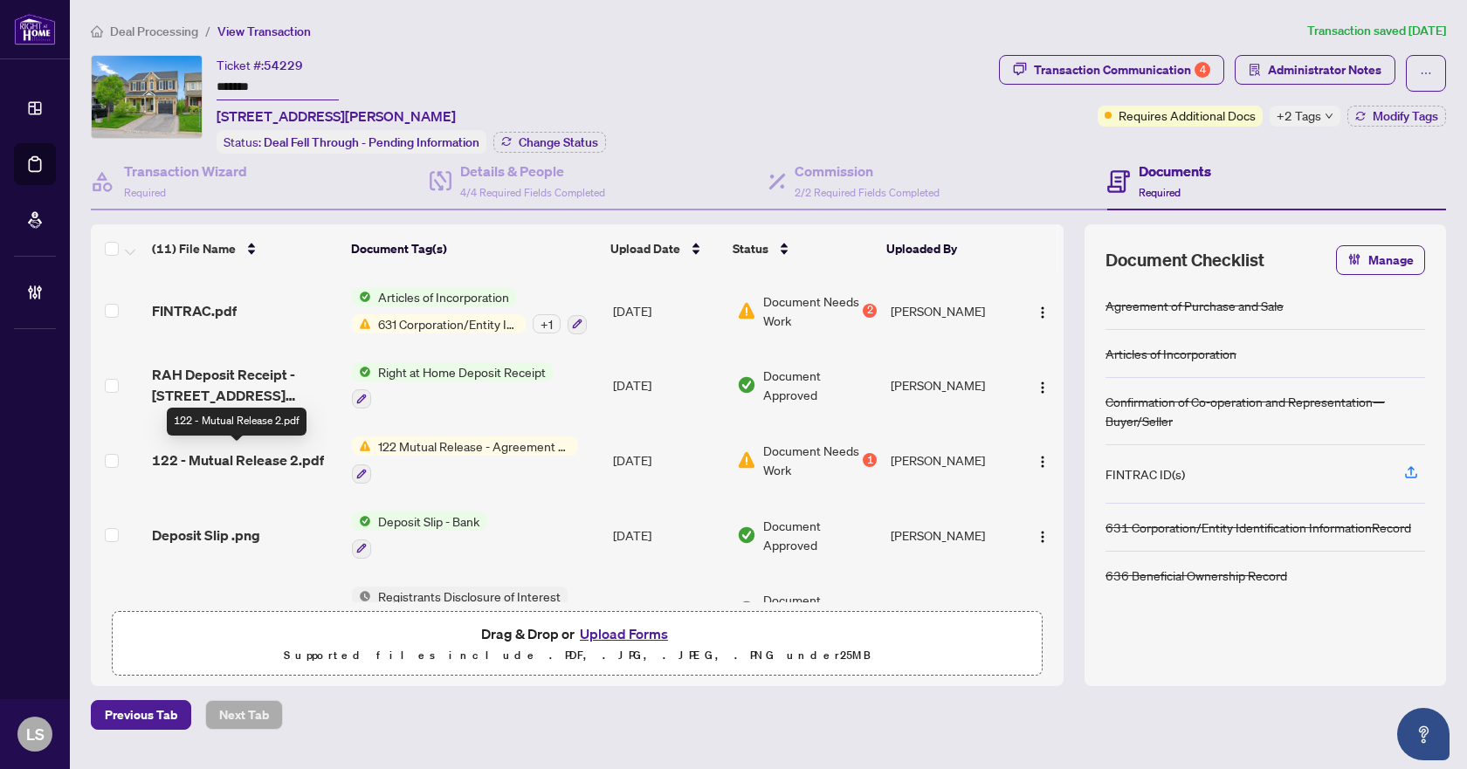
click at [248, 454] on span "122 - Mutual Release 2.pdf" at bounding box center [238, 460] width 172 height 21
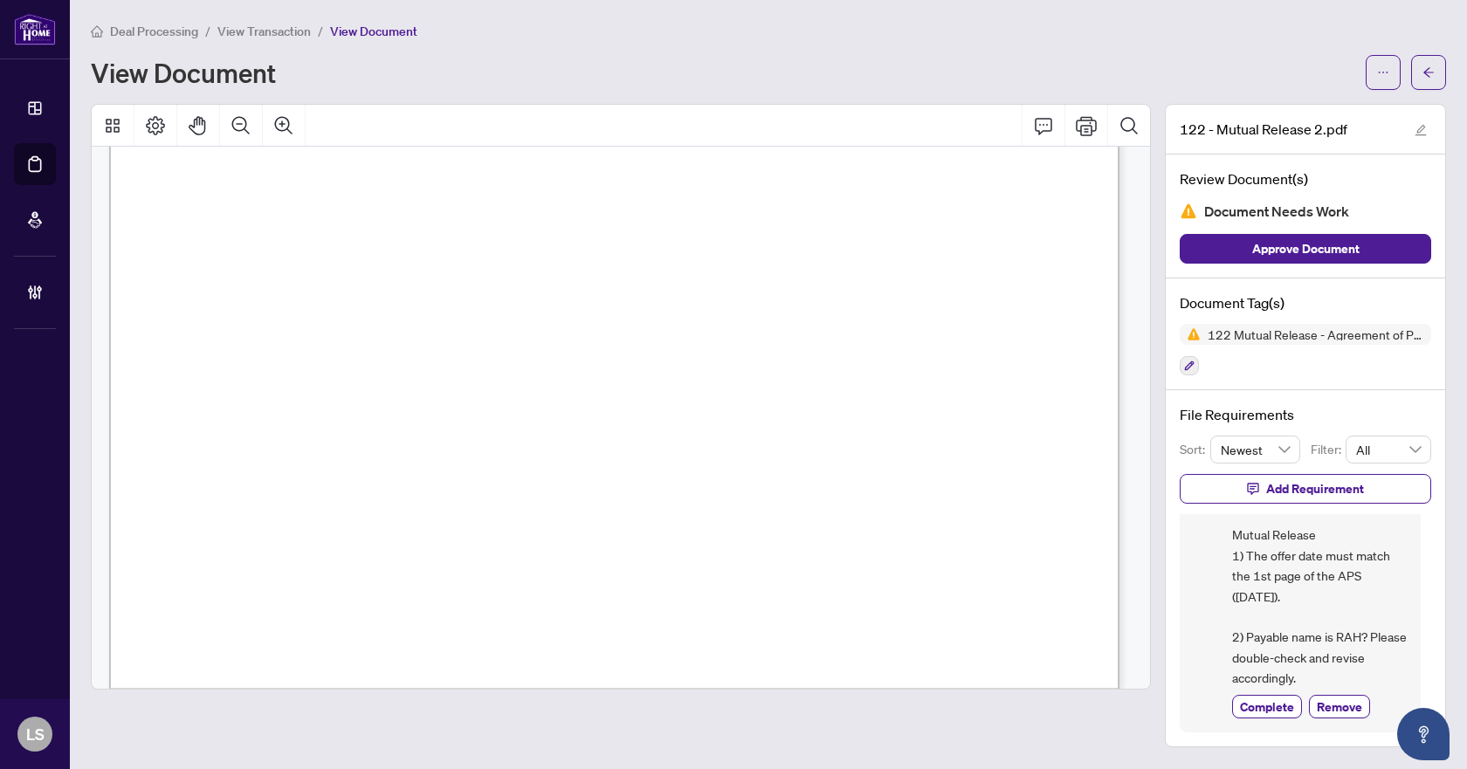
scroll to position [800, 0]
drag, startPoint x: 1232, startPoint y: 531, endPoint x: 1351, endPoint y: 677, distance: 189.2
click at [1351, 677] on span "Mutual Release 1) The offer date must match the 1st page of the APS (Sept 14). …" at bounding box center [1319, 606] width 175 height 163
copy span "Mutual Release 1) The offer date must match the 1st page of the APS (Sept 14). …"
click at [1421, 74] on button "button" at bounding box center [1428, 72] width 35 height 35
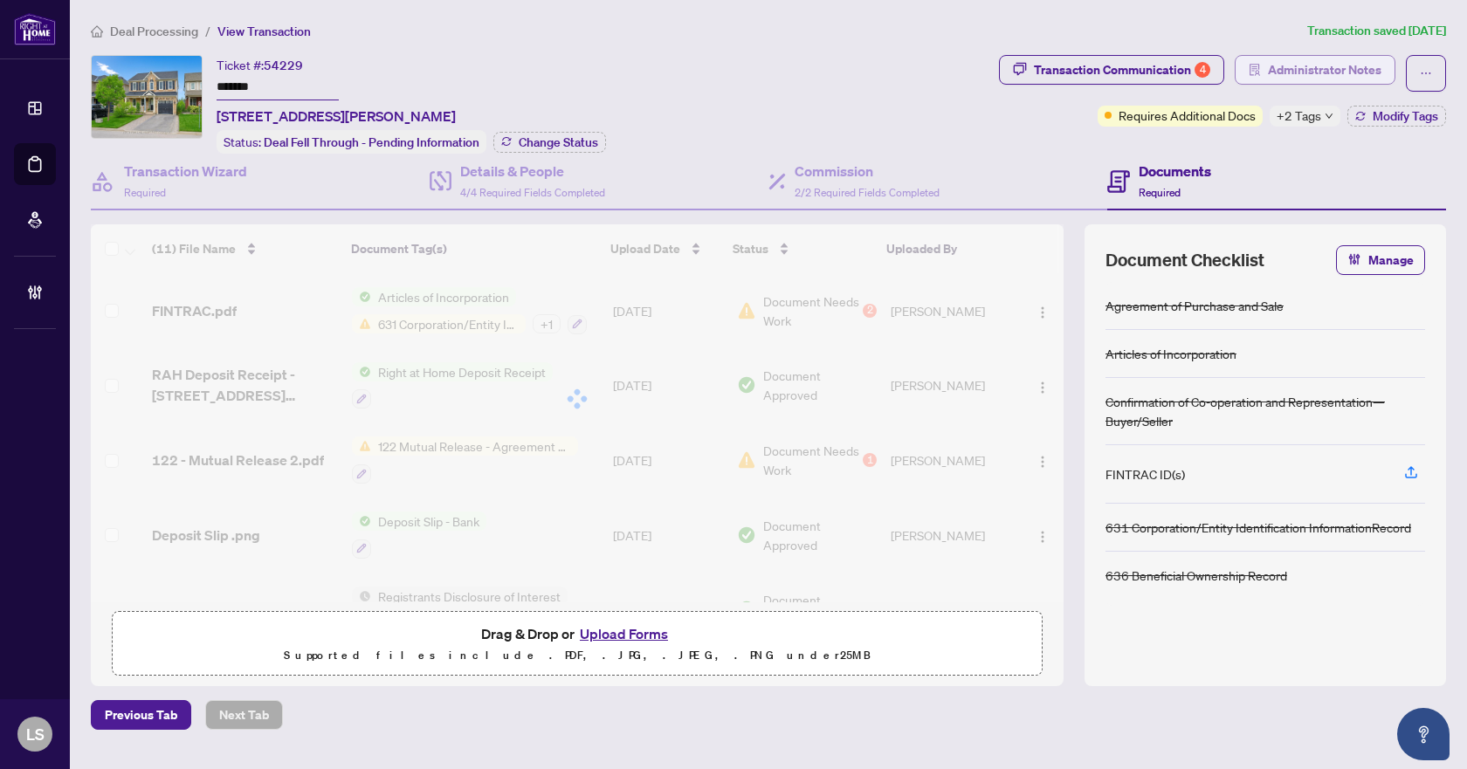
click at [1320, 59] on span "Administrator Notes" at bounding box center [1324, 70] width 113 height 28
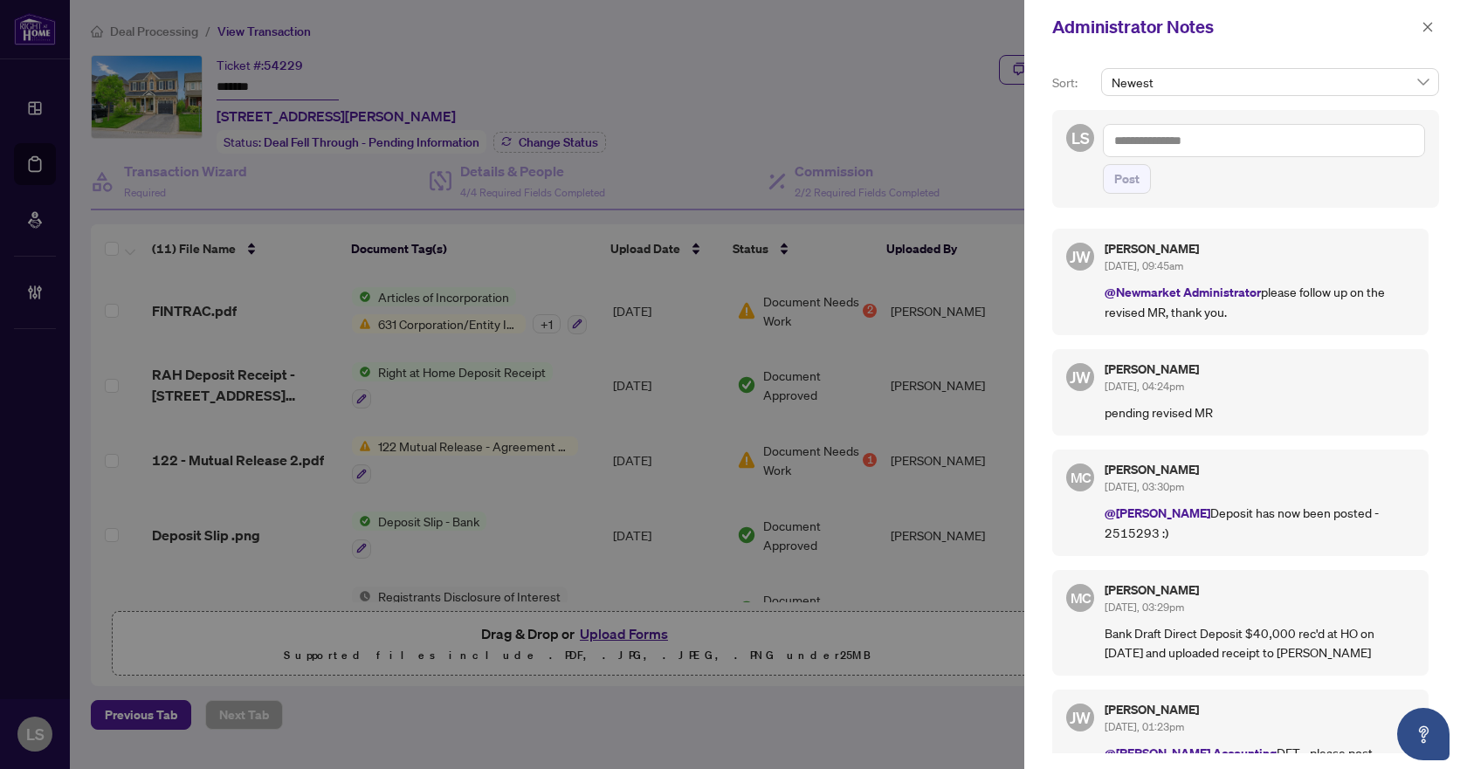
click at [1127, 136] on textarea at bounding box center [1264, 140] width 322 height 33
click at [1185, 156] on b "Jackie" at bounding box center [1205, 153] width 94 height 16
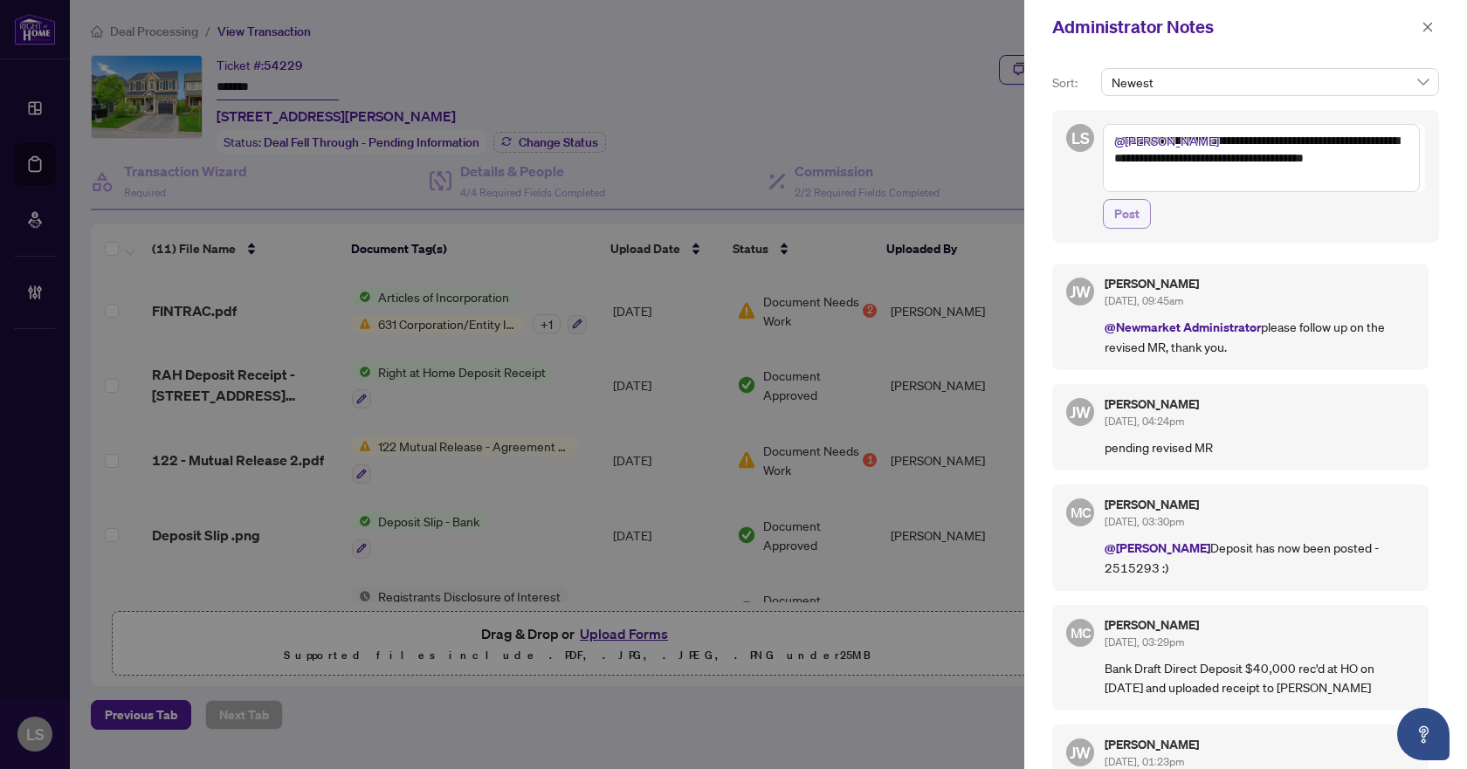
type textarea "**********"
click at [1134, 210] on span "Post" at bounding box center [1126, 214] width 25 height 28
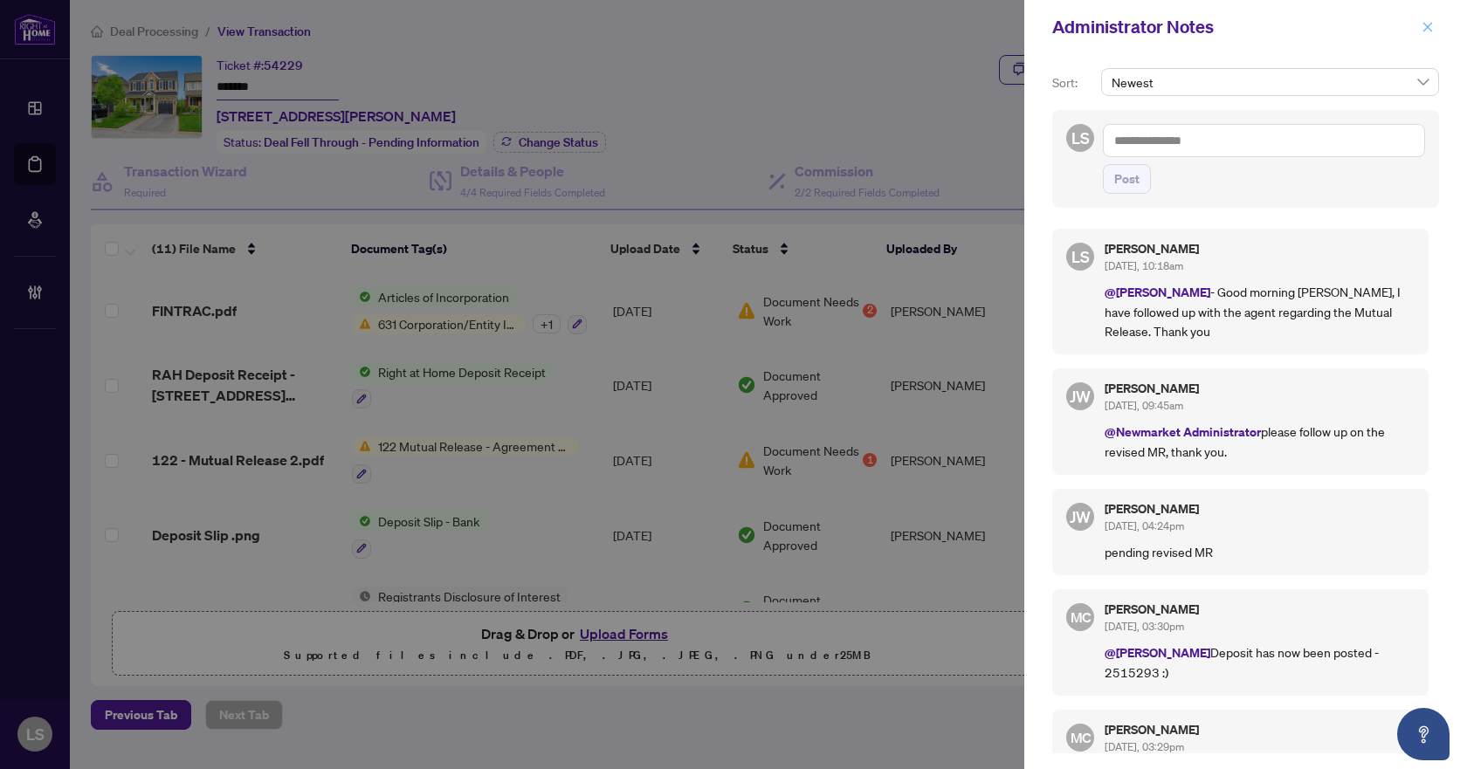
click at [1426, 31] on icon "close" at bounding box center [1427, 27] width 12 height 12
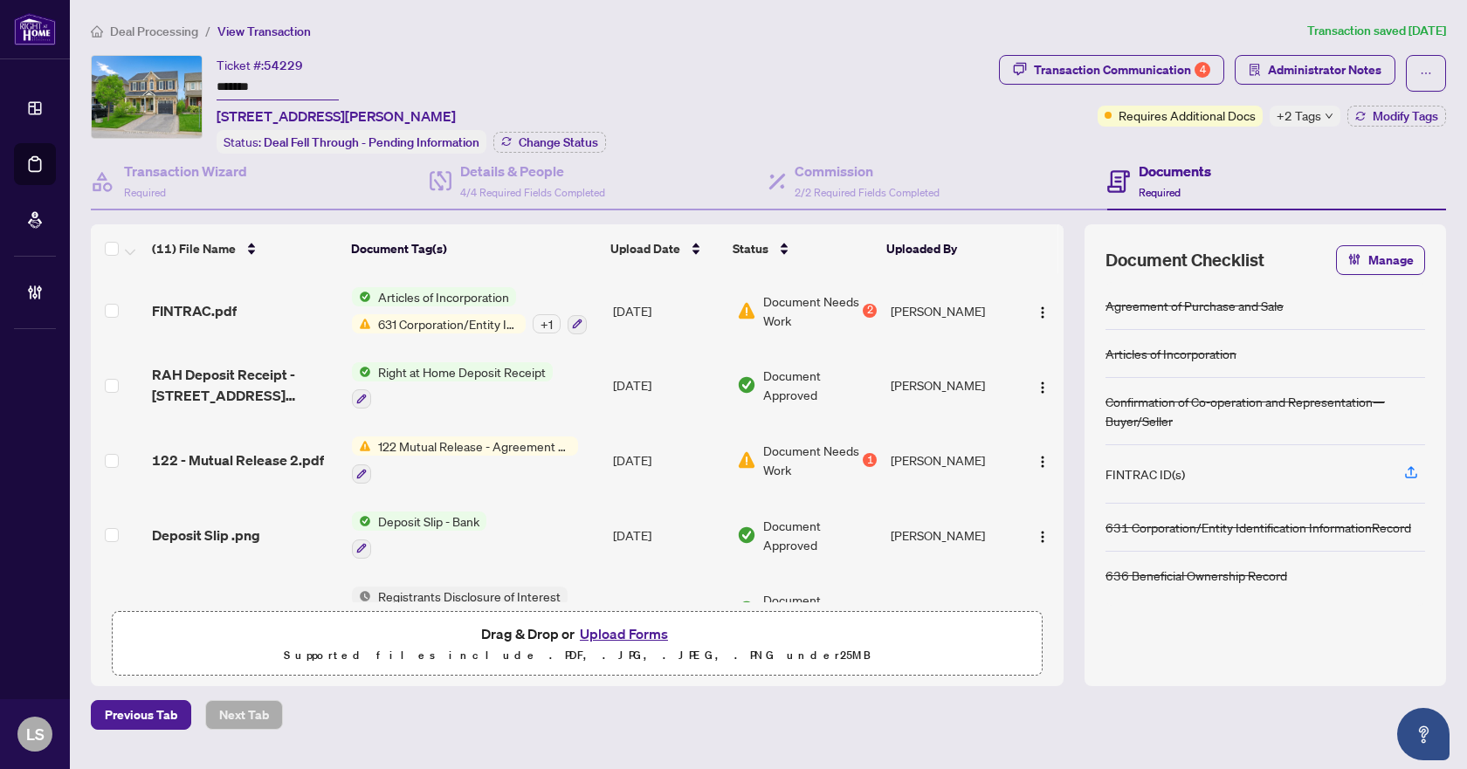
click at [173, 32] on span "Deal Processing" at bounding box center [154, 32] width 88 height 16
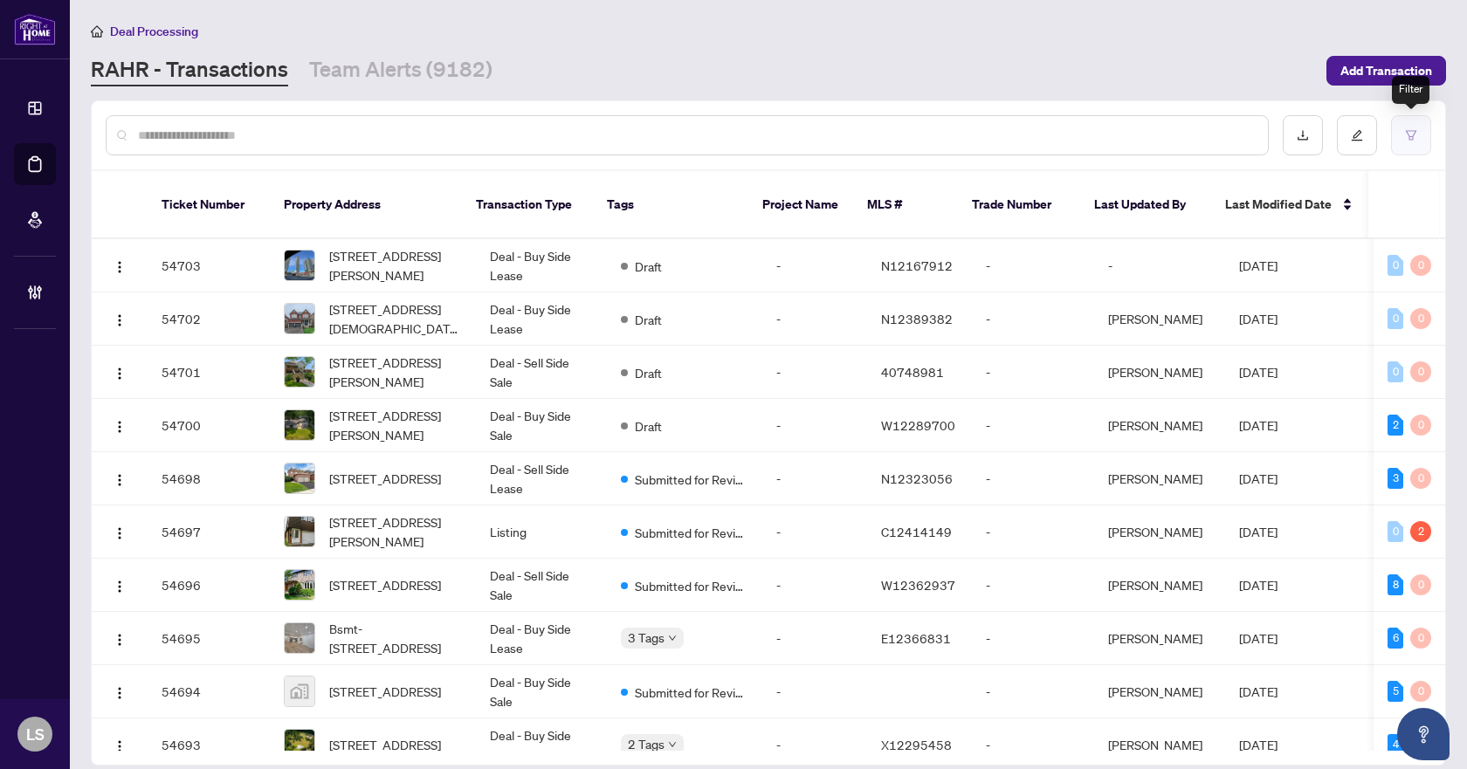
click at [1407, 131] on icon "filter" at bounding box center [1411, 135] width 12 height 12
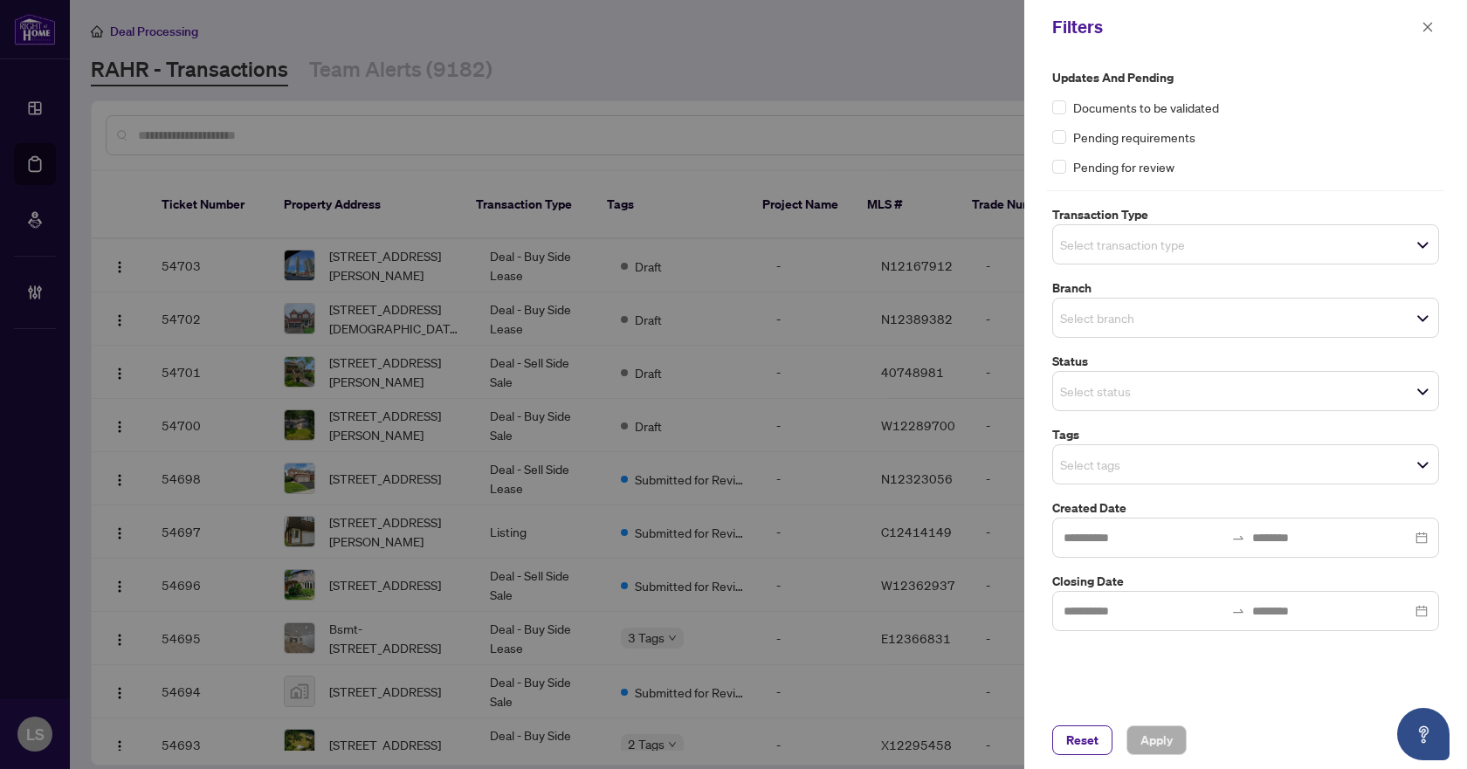
click at [1155, 238] on input "search" at bounding box center [1121, 244] width 122 height 21
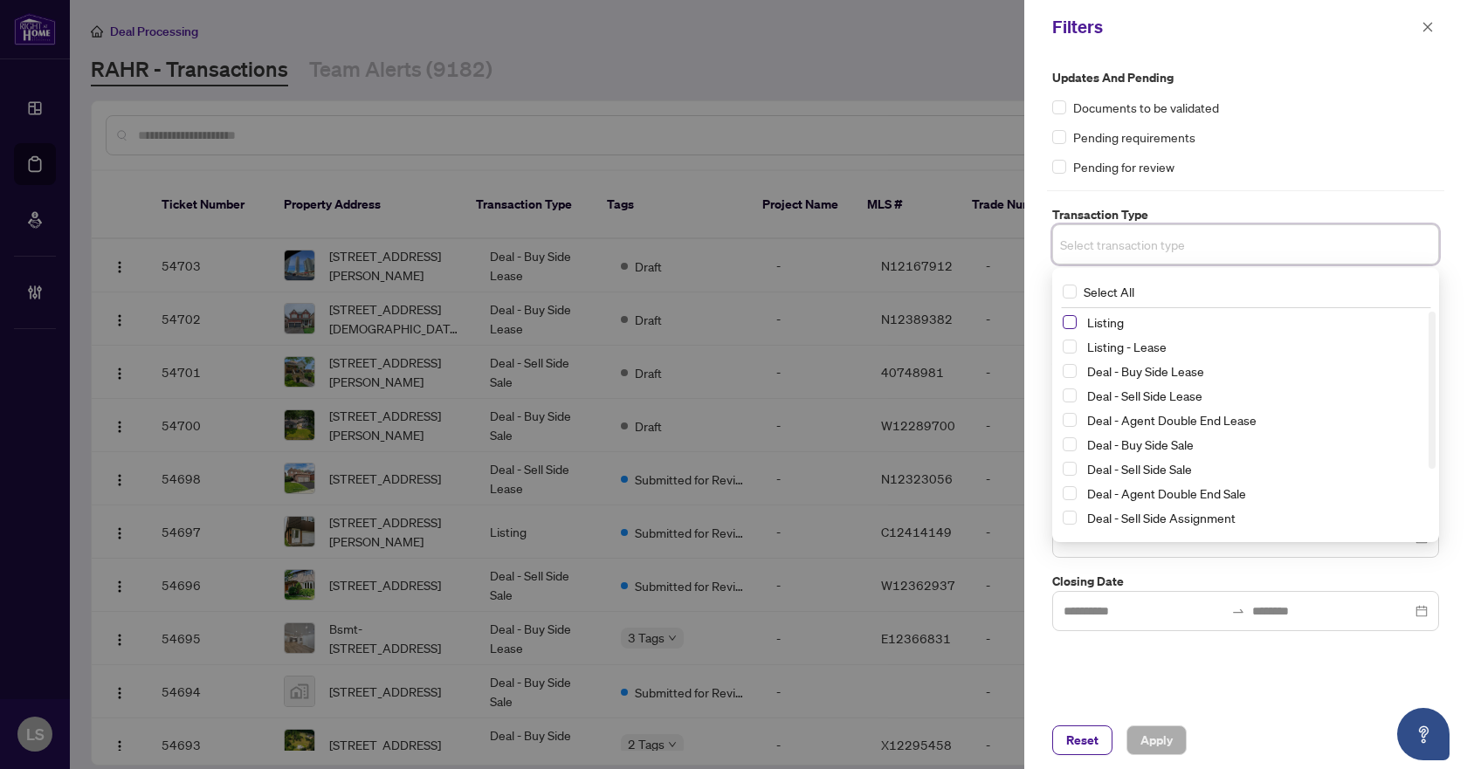
click at [1068, 322] on span "Select Listing" at bounding box center [1069, 322] width 14 height 14
click at [1067, 353] on span "Select Listing - Lease" at bounding box center [1069, 350] width 14 height 14
click at [1296, 87] on div "Updates and Pending Documents to be validated Pending requirements Pending for …" at bounding box center [1245, 122] width 387 height 108
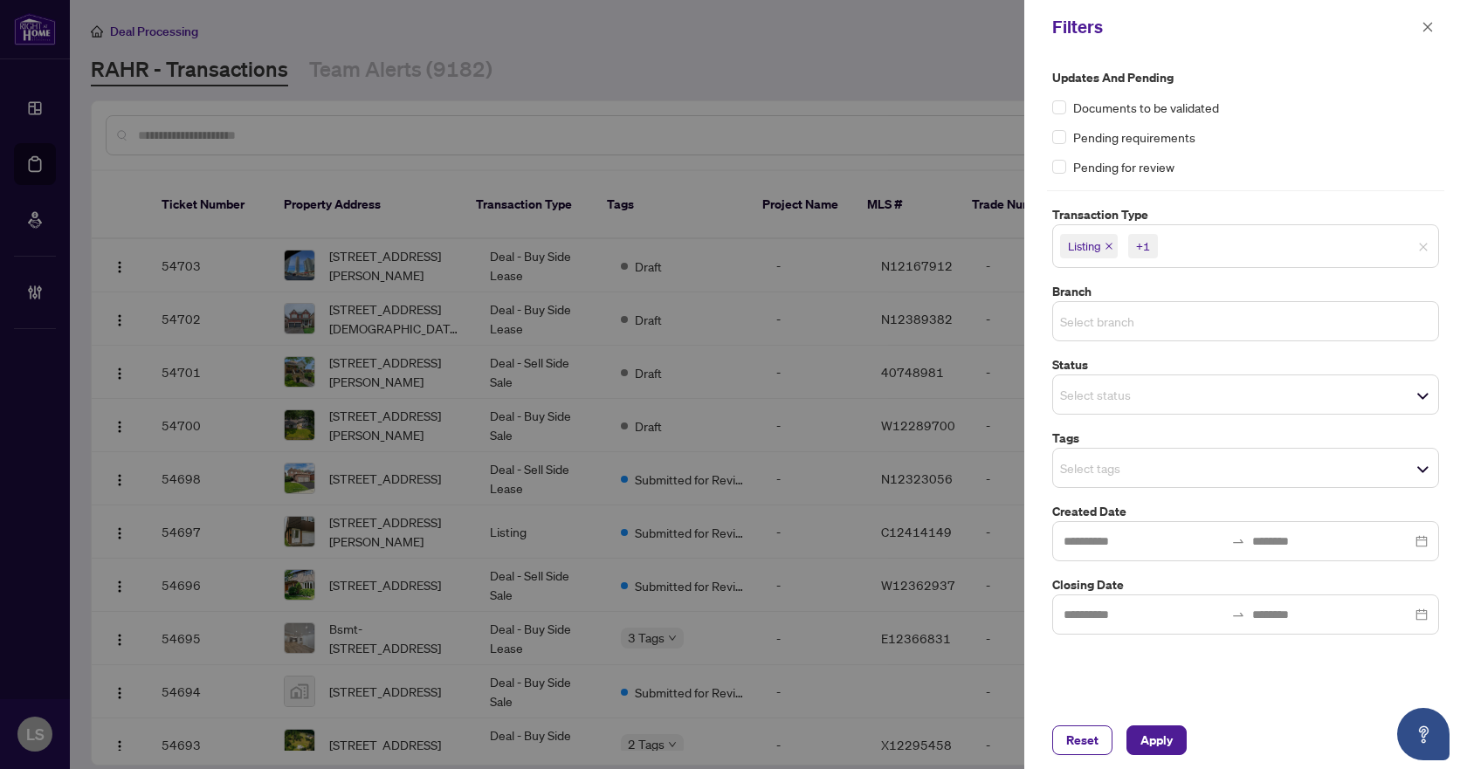
click at [1102, 322] on input "search" at bounding box center [1121, 321] width 122 height 21
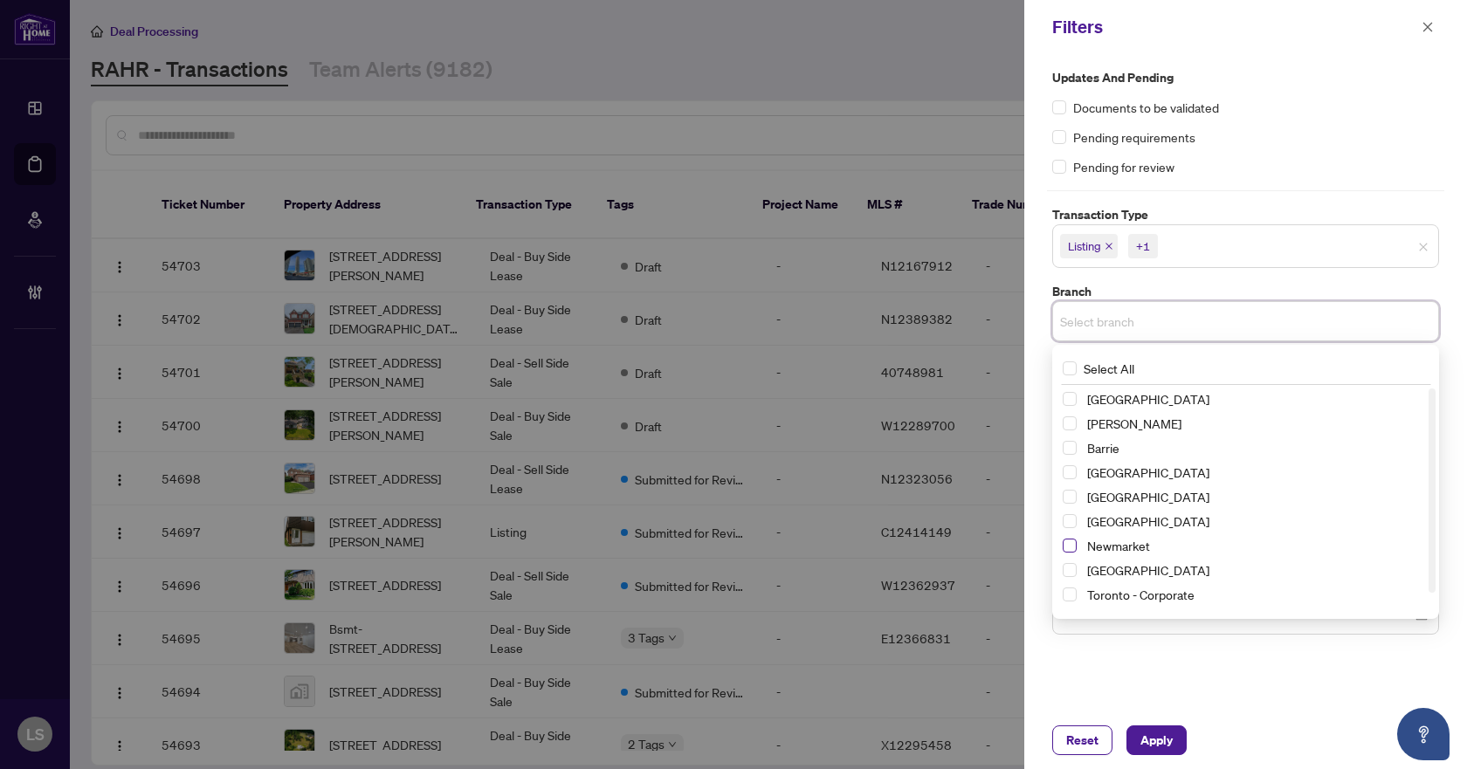
click at [1069, 547] on span "Select Newmarket" at bounding box center [1069, 546] width 14 height 14
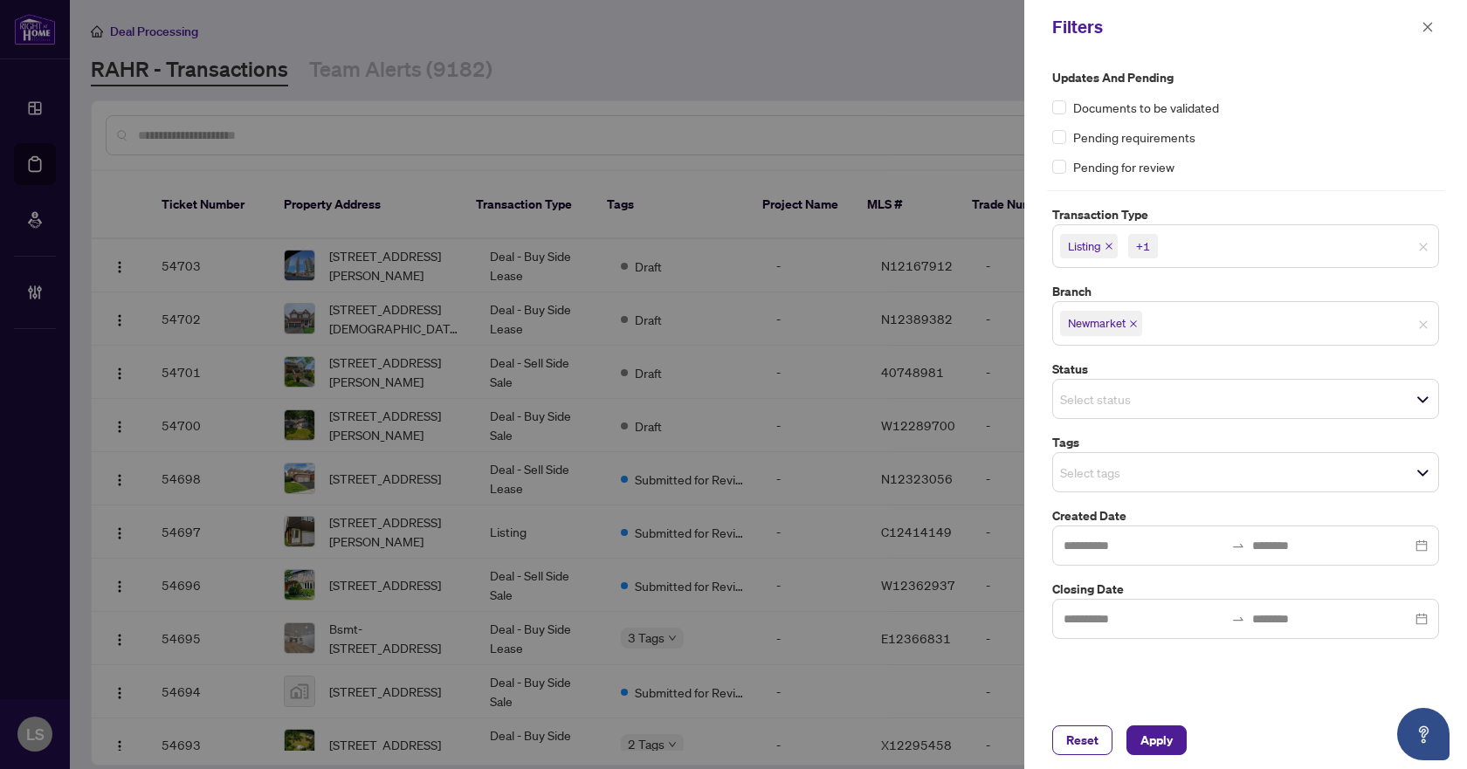
click at [1220, 141] on div "Pending requirements" at bounding box center [1245, 136] width 387 height 19
click at [1095, 470] on input "search" at bounding box center [1121, 472] width 122 height 21
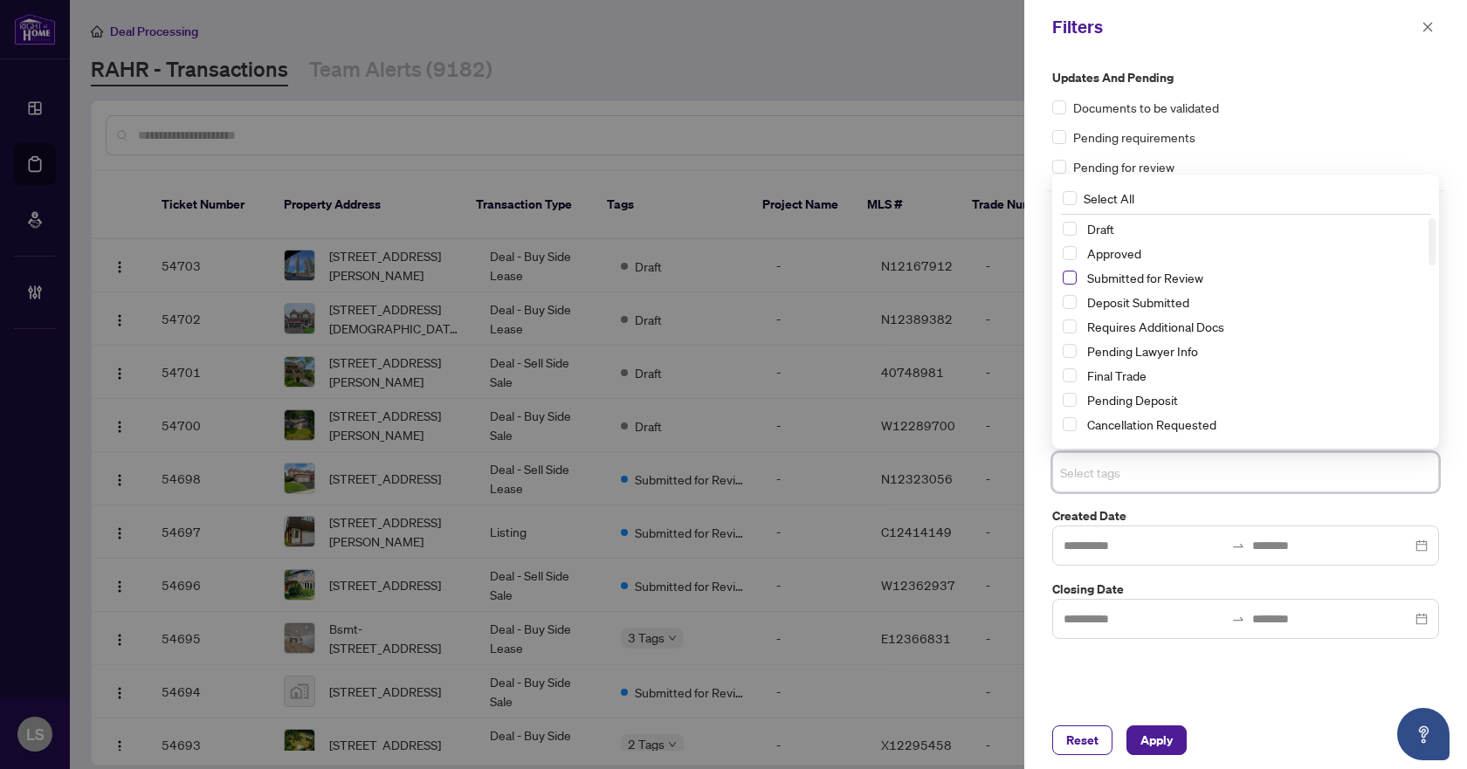
click at [1072, 279] on span "Select Submitted for Review" at bounding box center [1069, 278] width 14 height 14
click at [1075, 425] on span "Select Cancellation Requested" at bounding box center [1069, 424] width 14 height 14
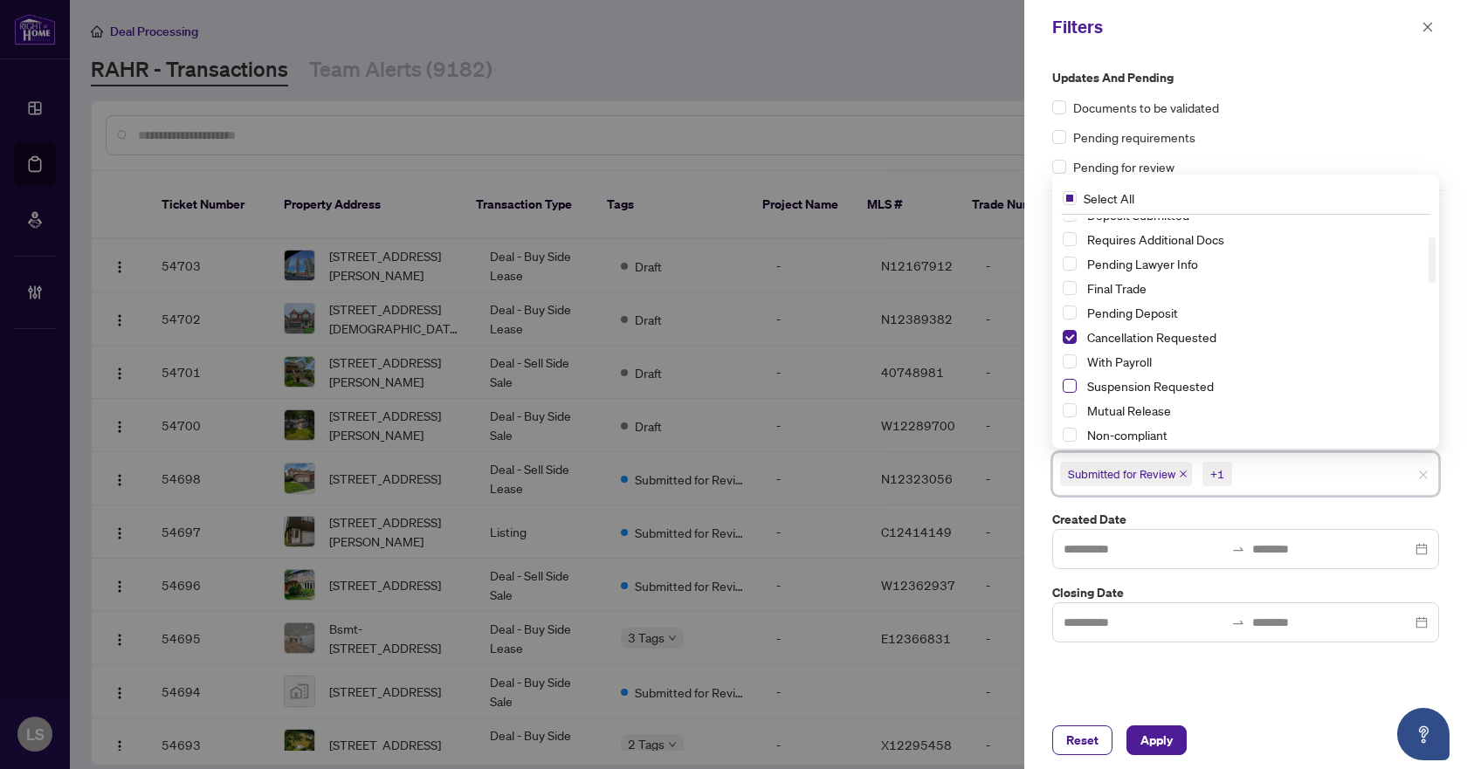
click at [1069, 387] on span "Select Suspension Requested" at bounding box center [1069, 386] width 14 height 14
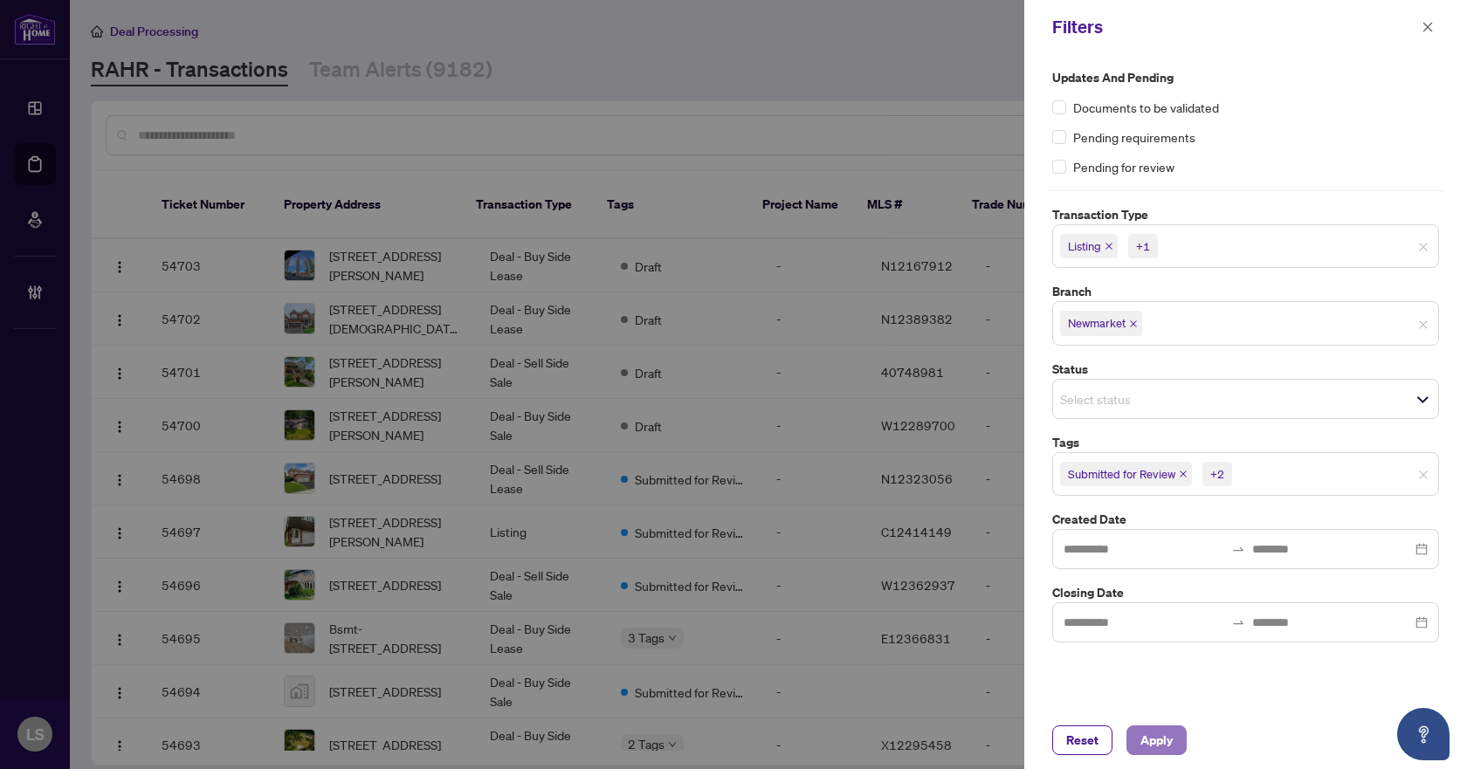
click at [1151, 738] on span "Apply" at bounding box center [1156, 740] width 32 height 28
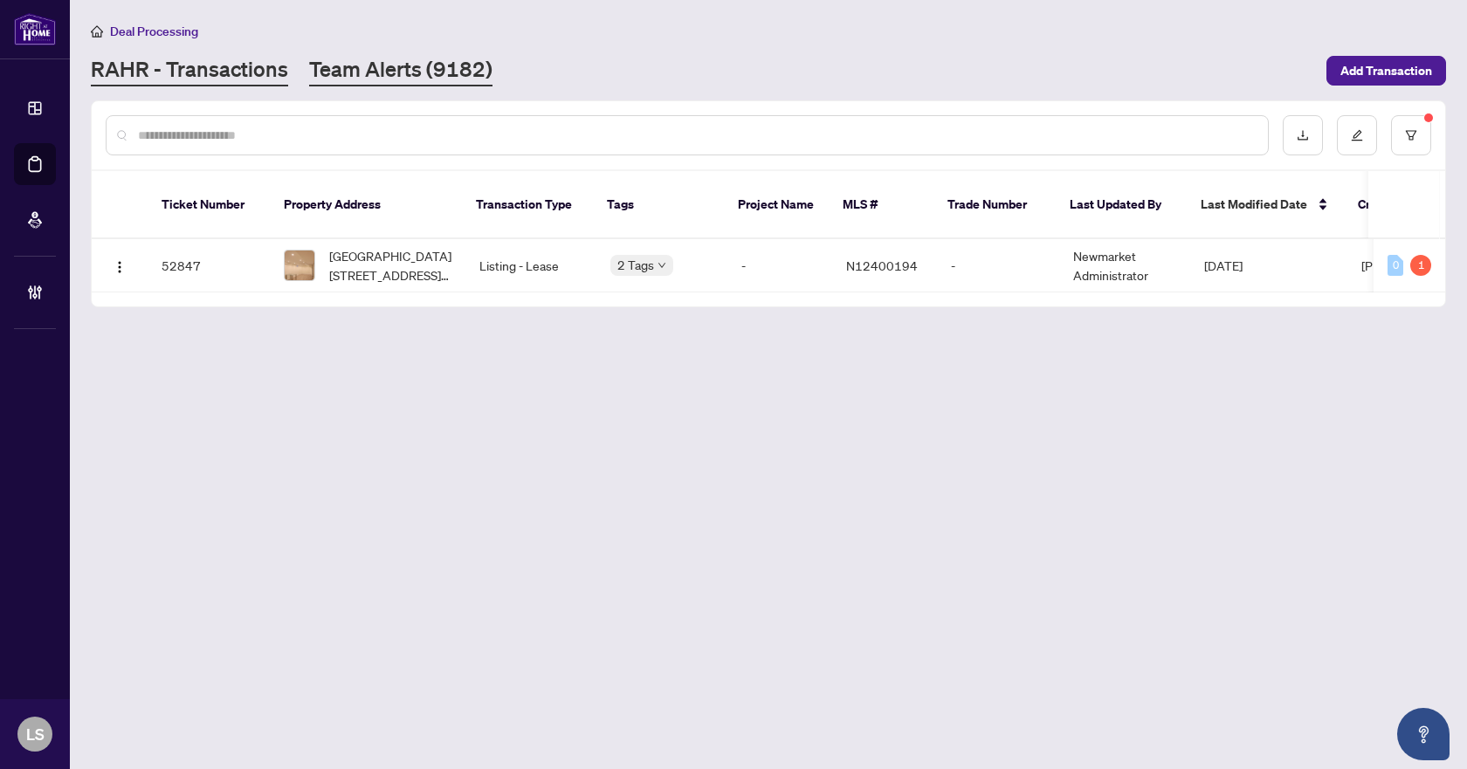
click at [340, 61] on link "Team Alerts (9182)" at bounding box center [400, 70] width 183 height 31
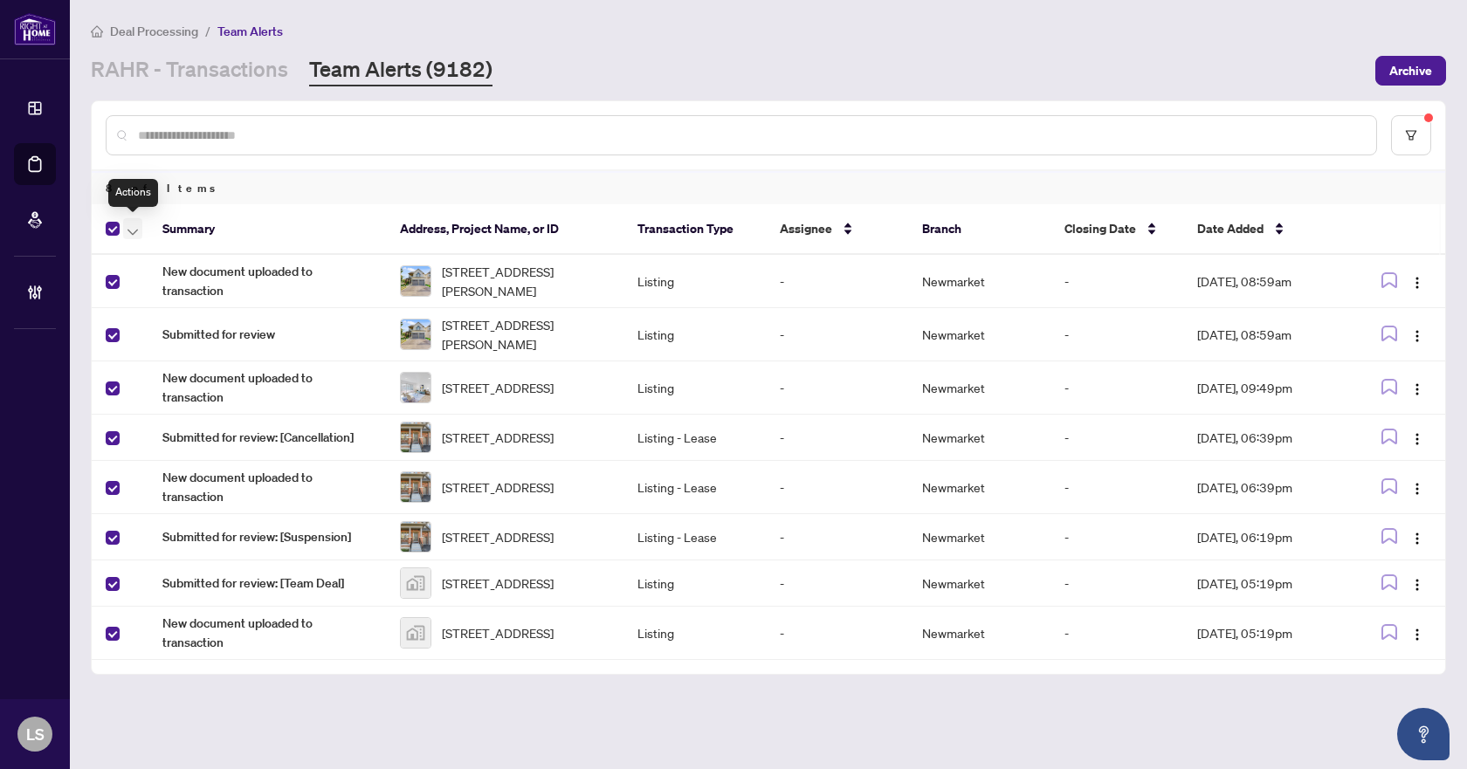
click at [129, 225] on span "button" at bounding box center [132, 228] width 10 height 19
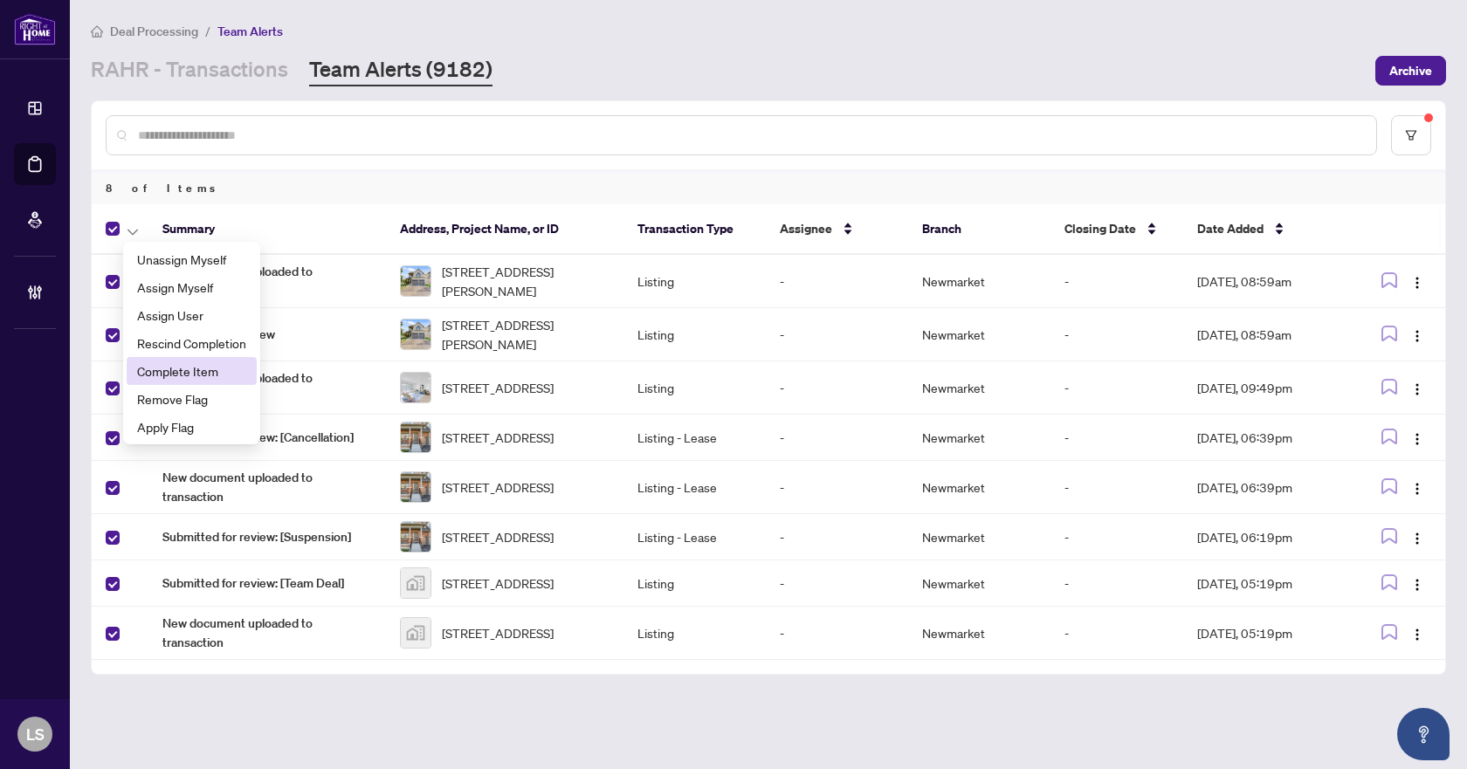
click at [189, 370] on span "Complete Item" at bounding box center [191, 370] width 109 height 19
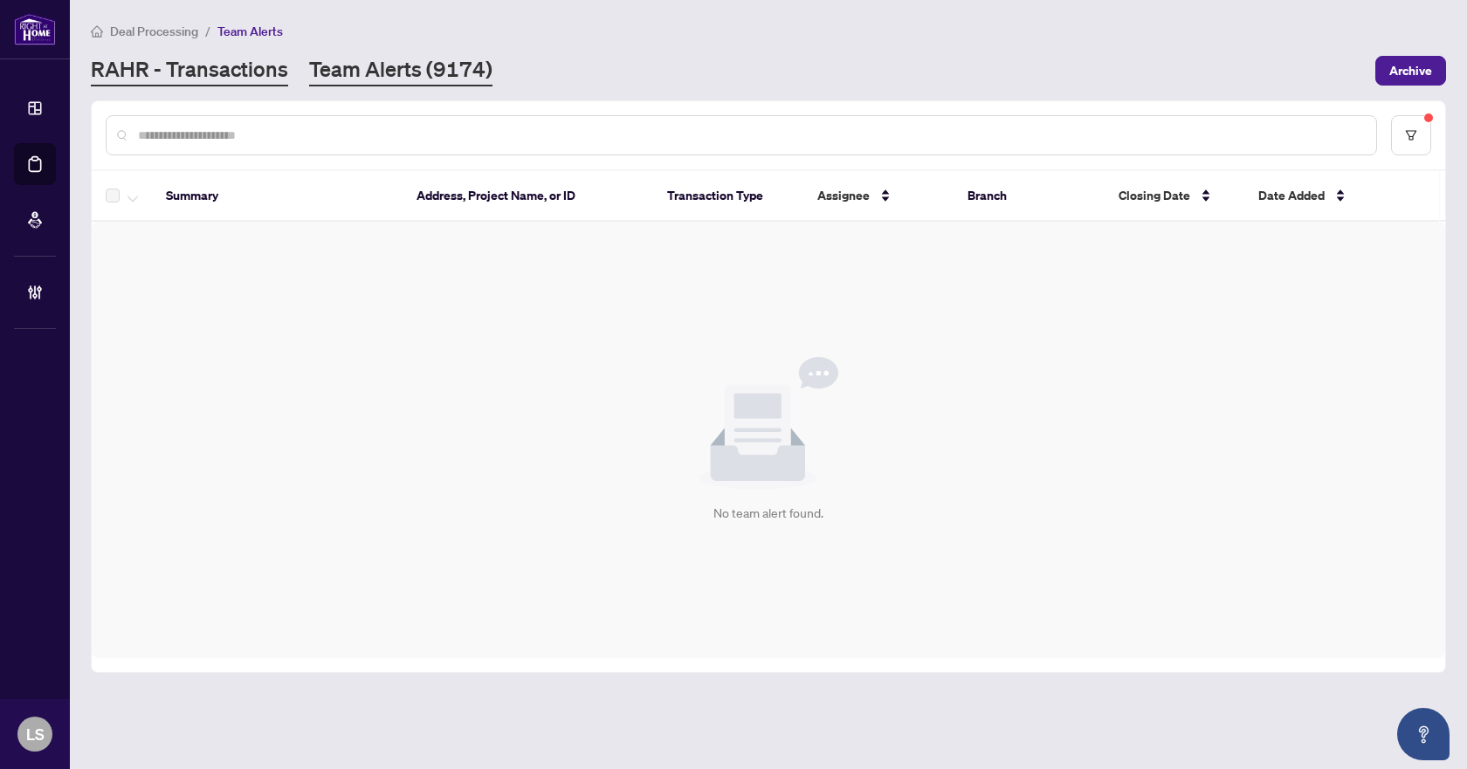
click at [223, 75] on link "RAHR - Transactions" at bounding box center [189, 70] width 197 height 31
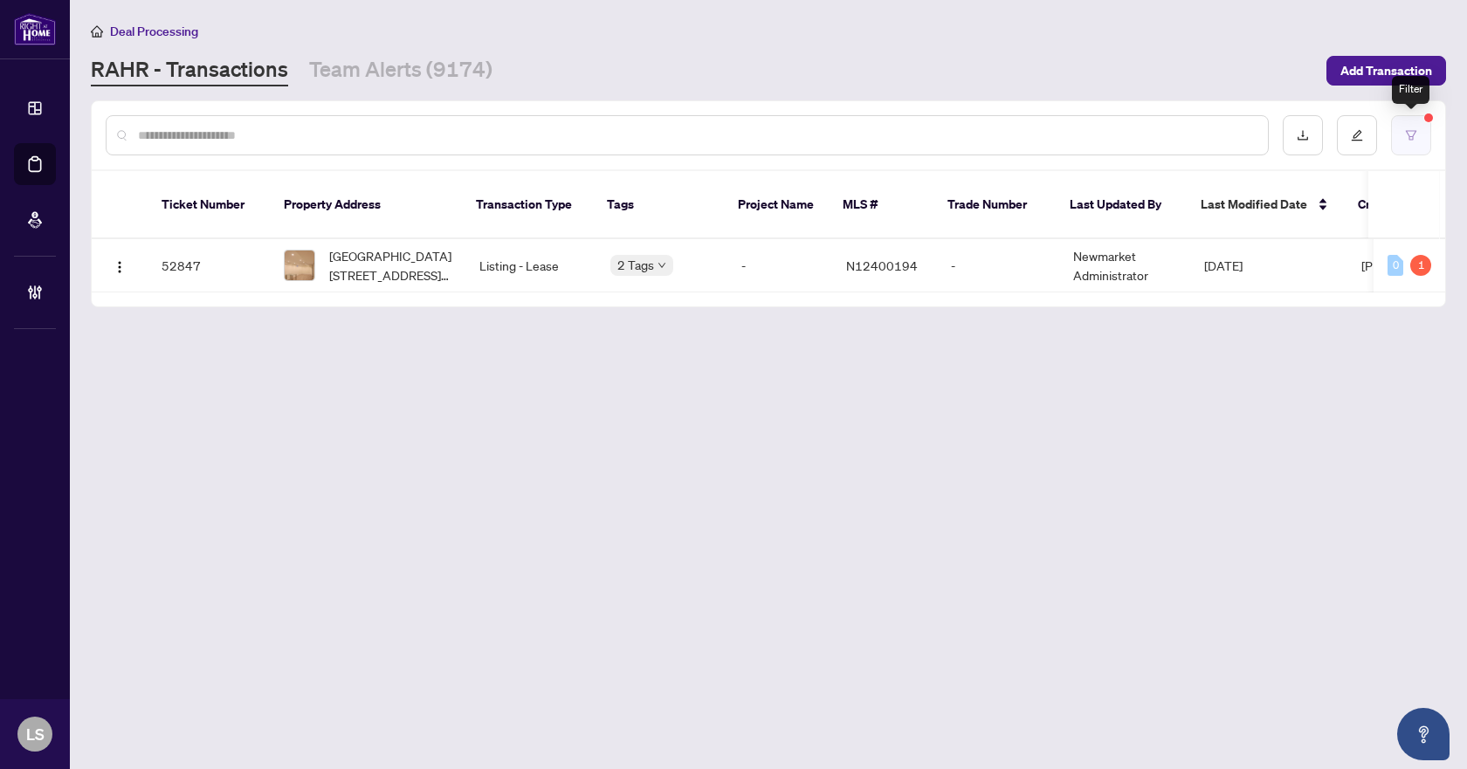
click at [1416, 134] on icon "filter" at bounding box center [1411, 135] width 12 height 12
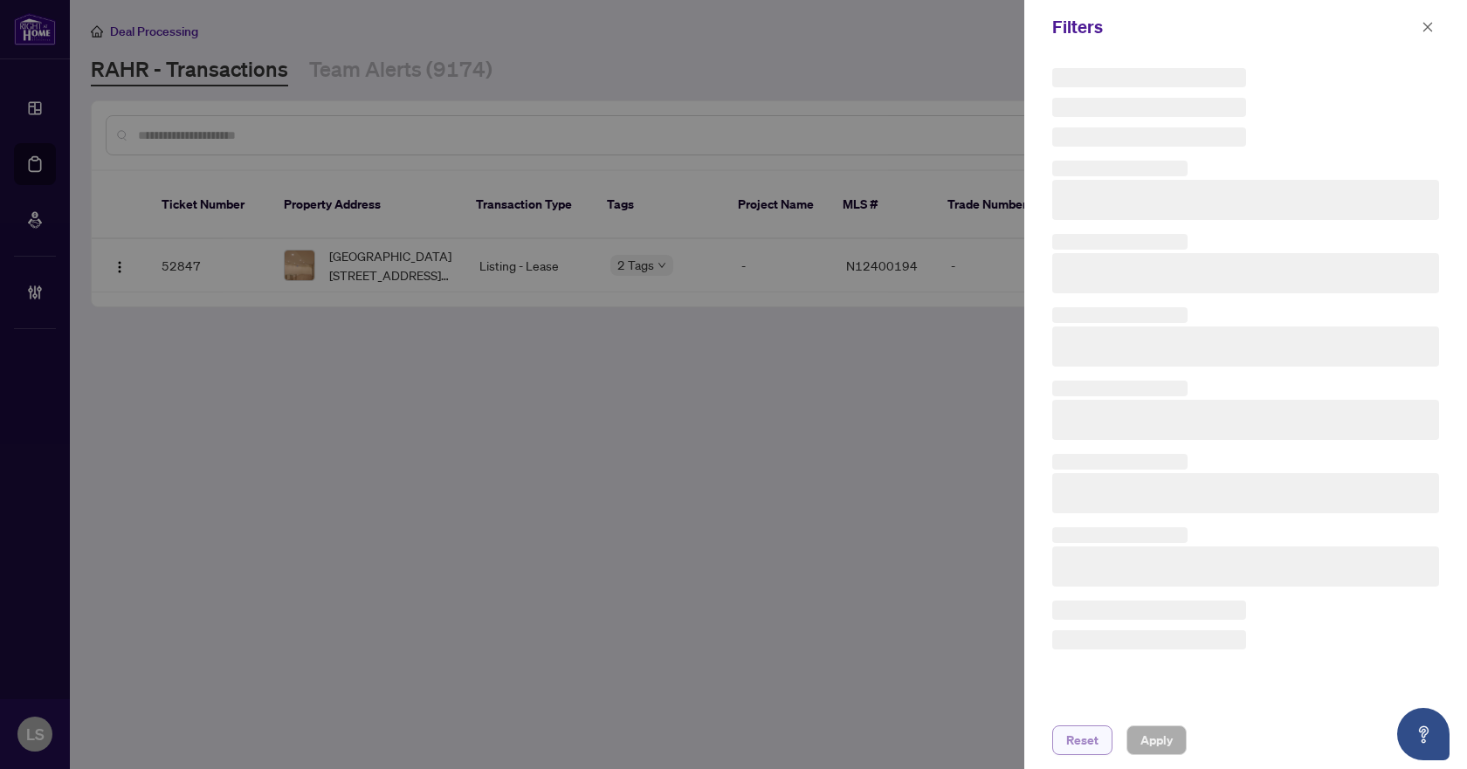
click at [1083, 736] on span "Reset" at bounding box center [1082, 740] width 32 height 28
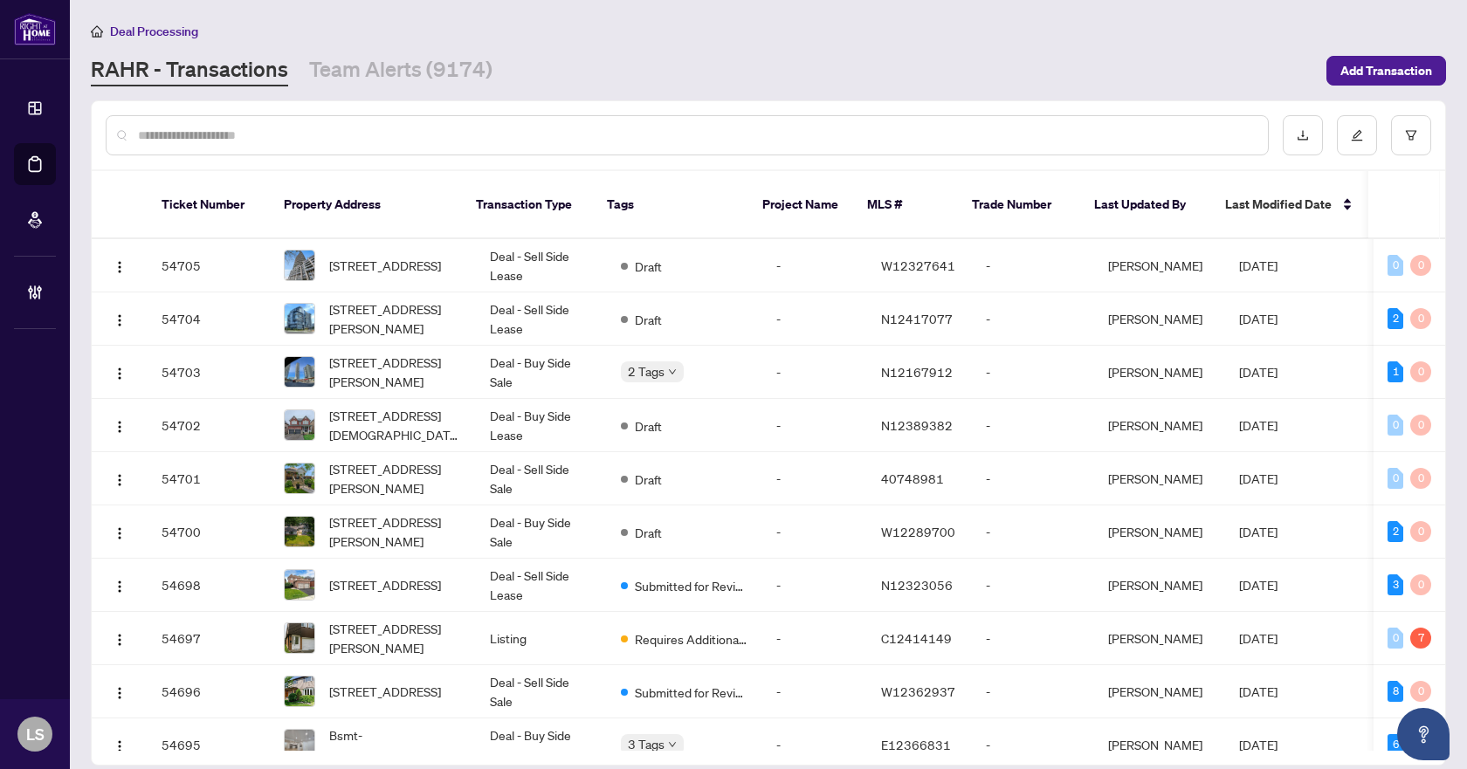
click at [375, 123] on div at bounding box center [687, 135] width 1163 height 40
click at [445, 140] on input "text" at bounding box center [696, 135] width 1116 height 19
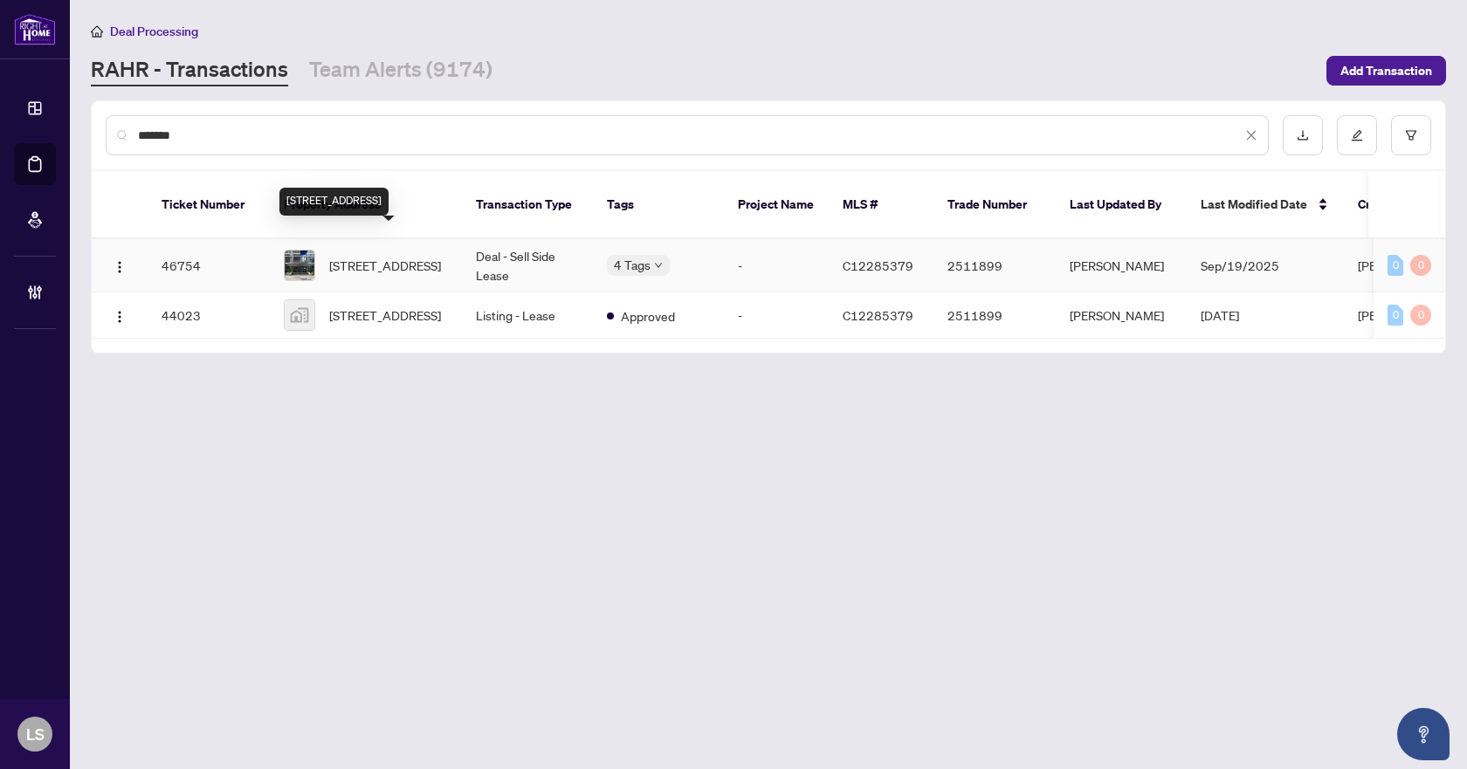
type input "*******"
click at [409, 256] on span "3510-10 York St, Toronto, Ontario M5J 0E1, Canada" at bounding box center [385, 265] width 112 height 19
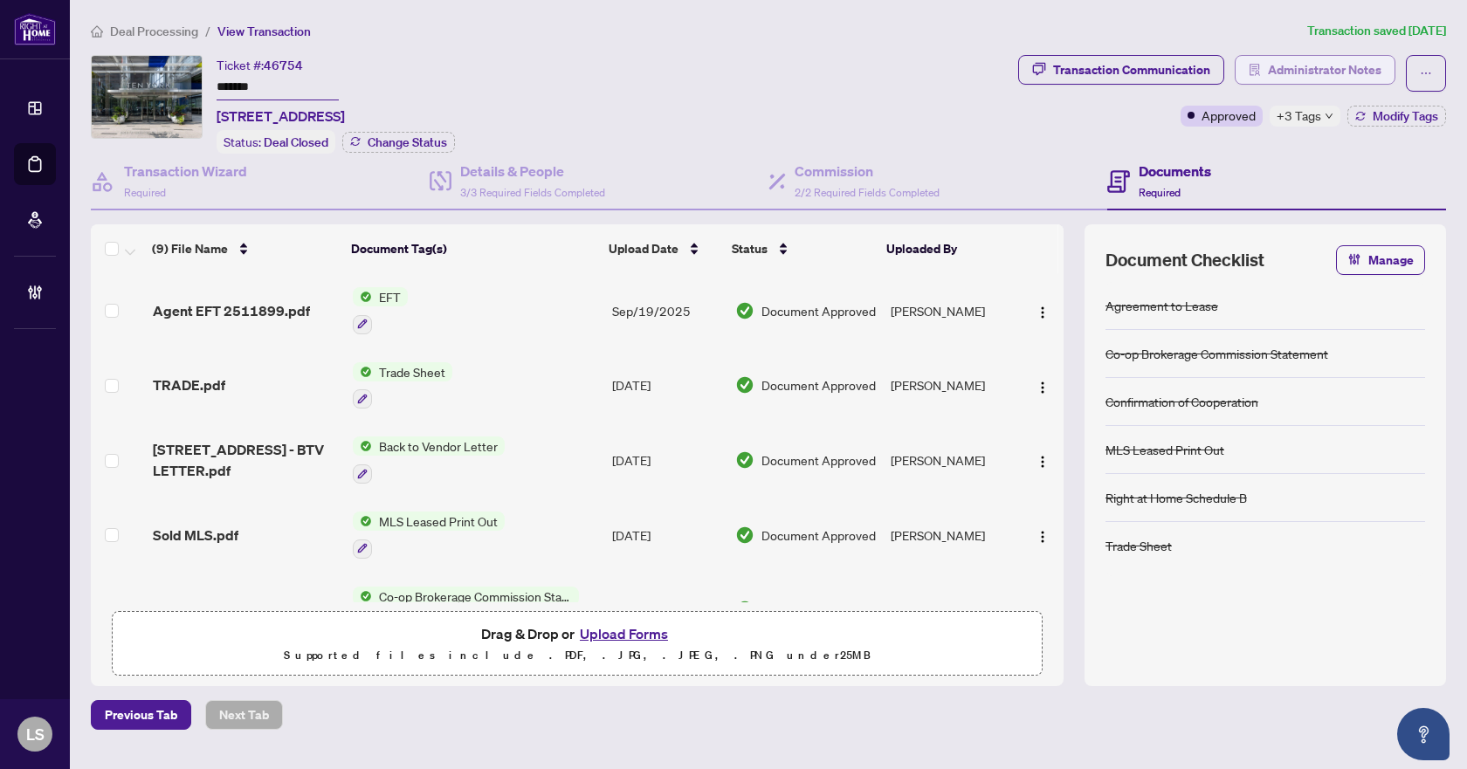
click at [1332, 70] on span "Administrator Notes" at bounding box center [1324, 70] width 113 height 28
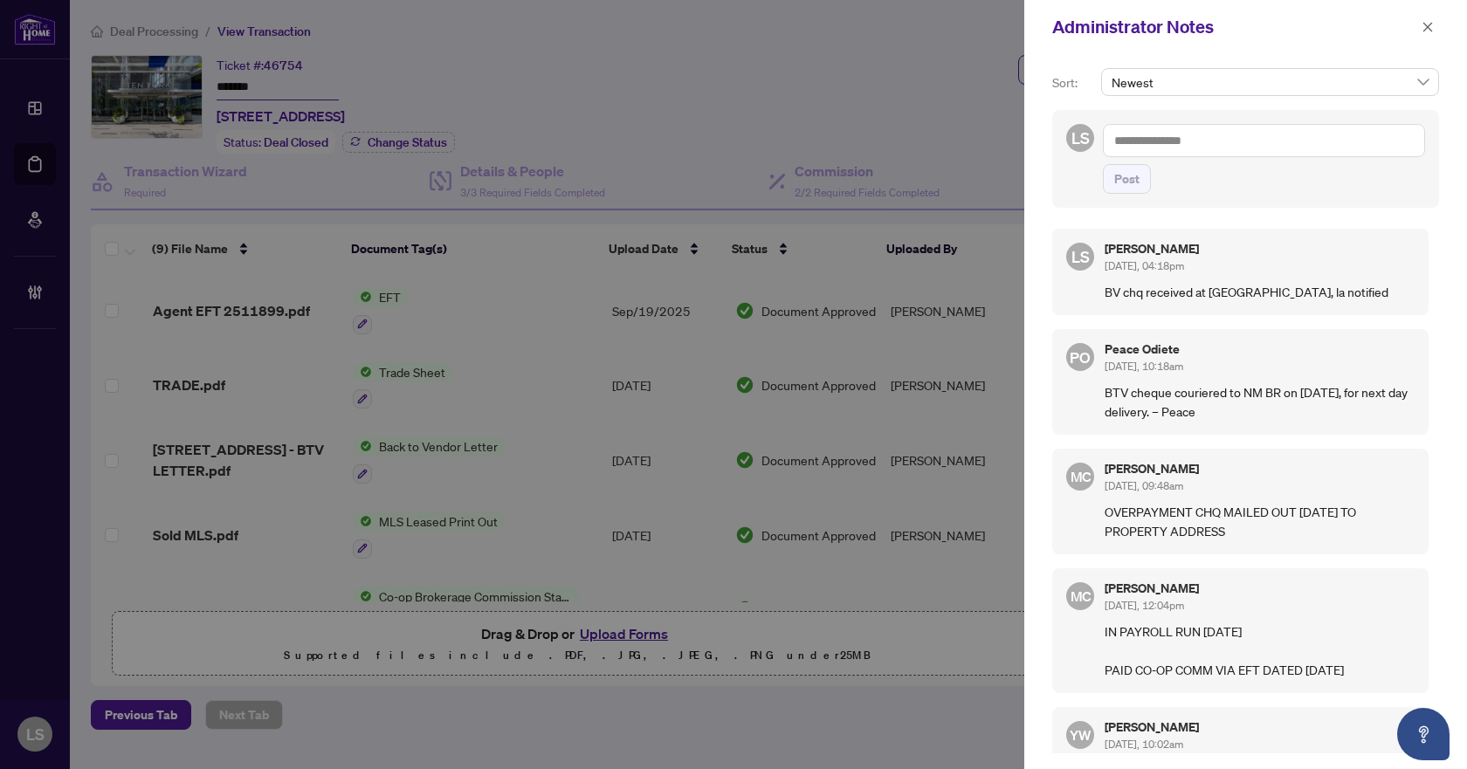
click at [1191, 135] on textarea at bounding box center [1264, 140] width 322 height 33
type textarea "**********"
click at [1144, 182] on button "Post" at bounding box center [1127, 179] width 48 height 30
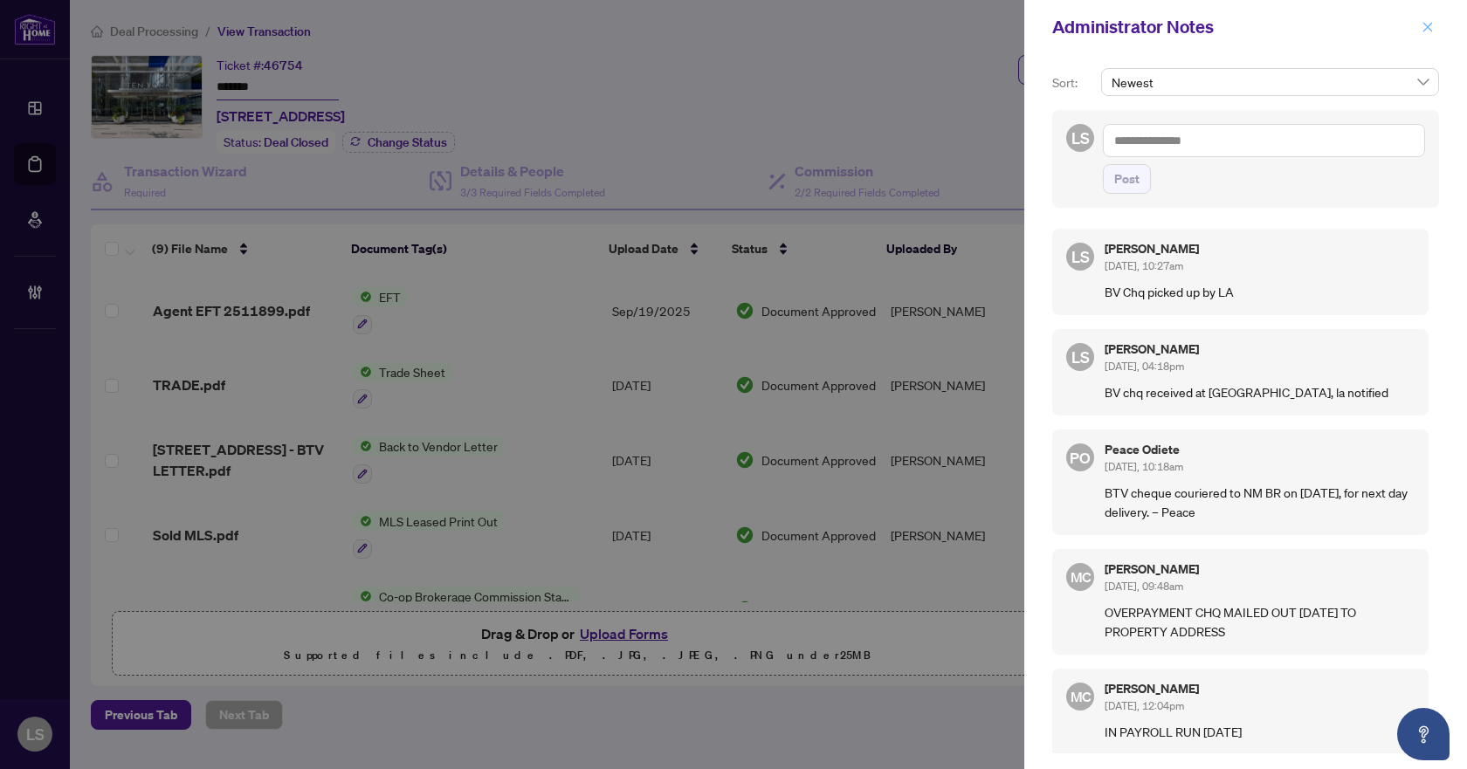
click at [1430, 27] on icon "close" at bounding box center [1427, 27] width 12 height 12
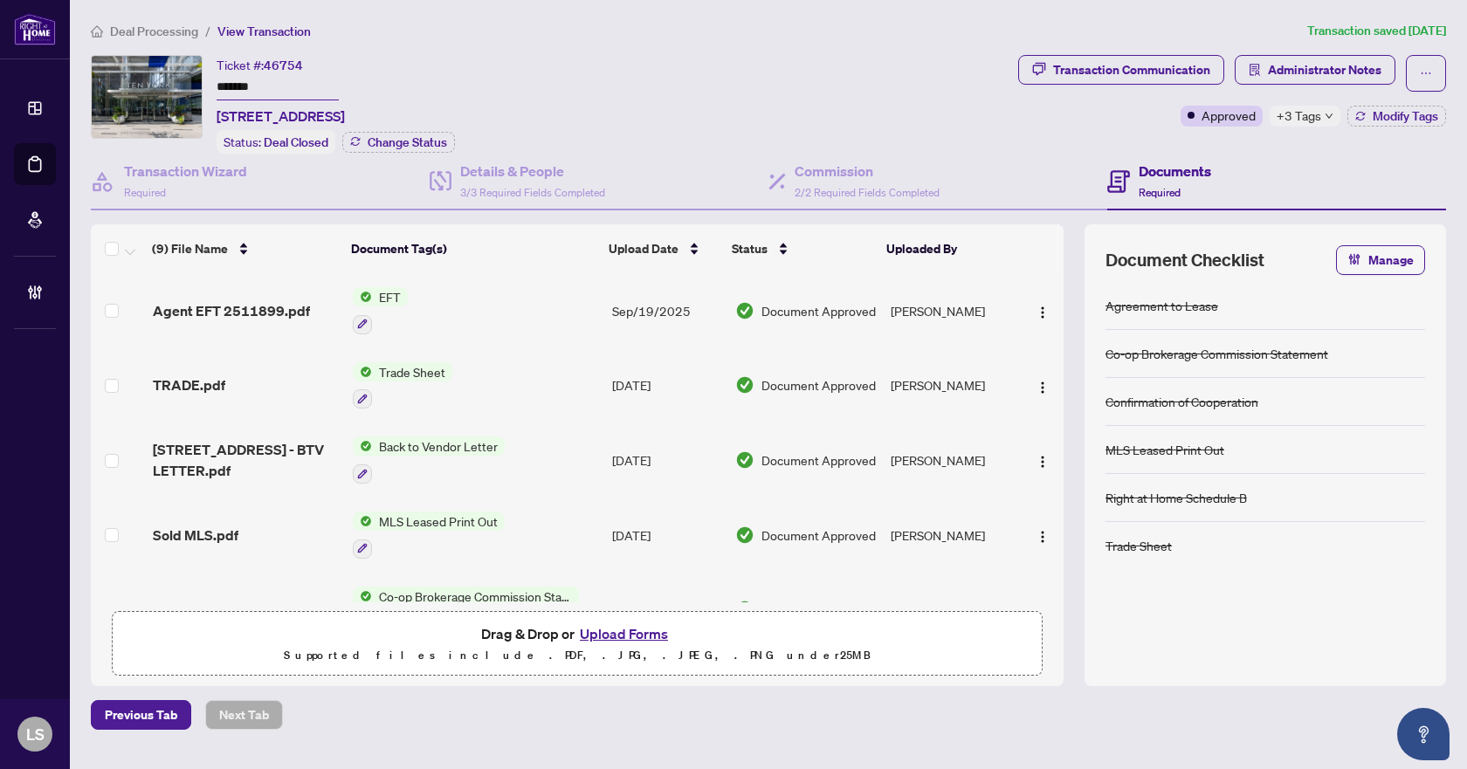
click at [174, 31] on span "Deal Processing" at bounding box center [154, 32] width 88 height 16
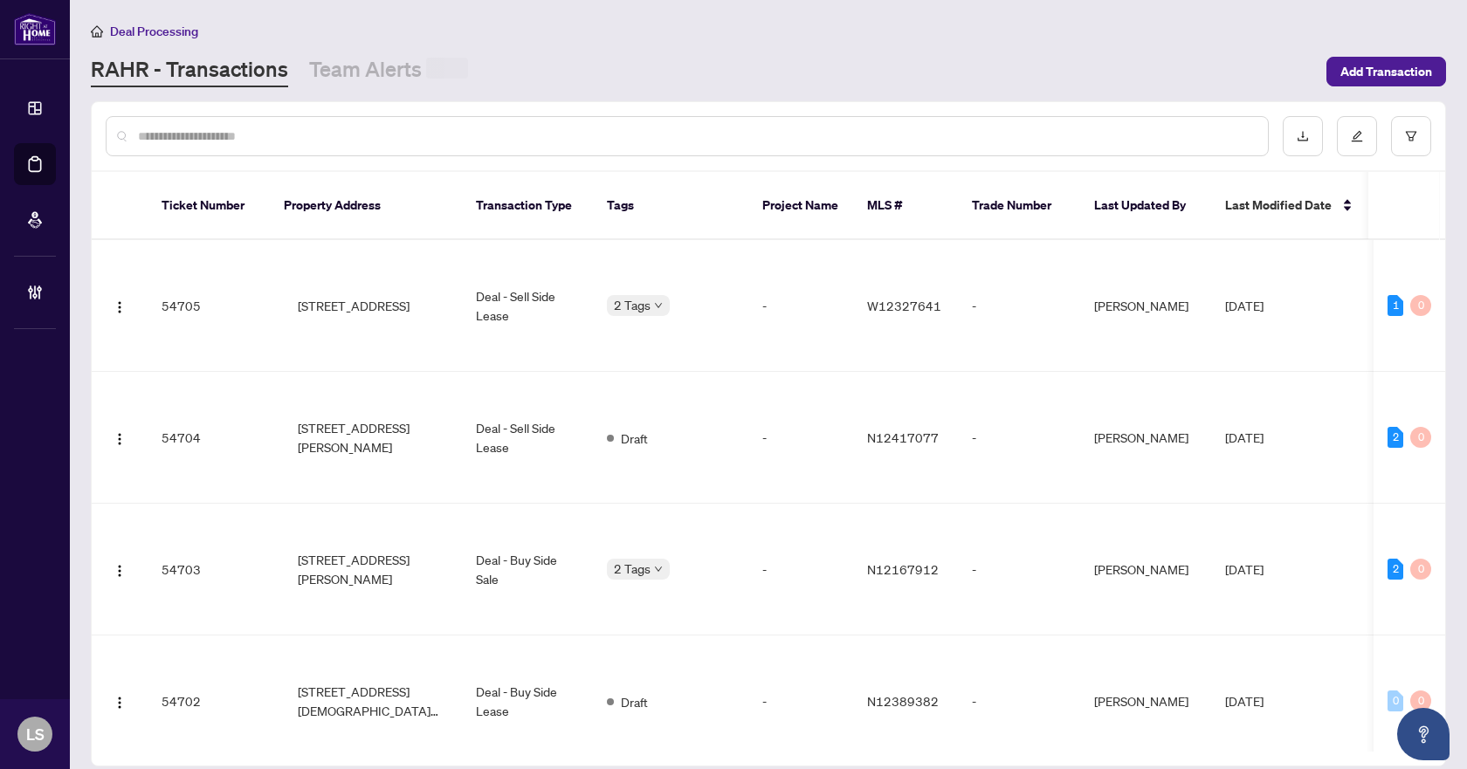
click at [155, 141] on input "text" at bounding box center [696, 136] width 1116 height 19
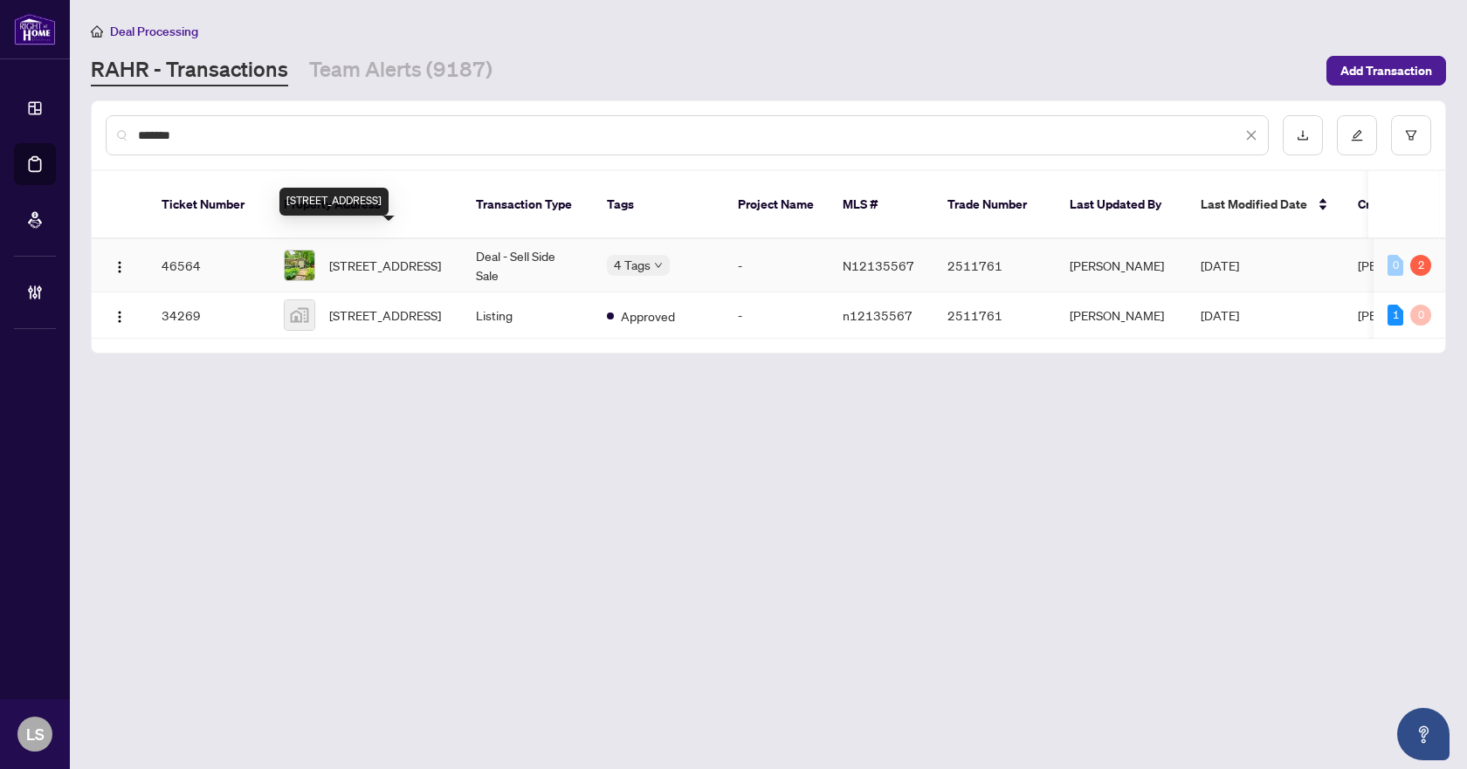
type input "*******"
click at [388, 258] on span "4753 Cherry St, Whitchurch-Stouffville, Ontario L4A 7X4, Canada" at bounding box center [385, 265] width 112 height 19
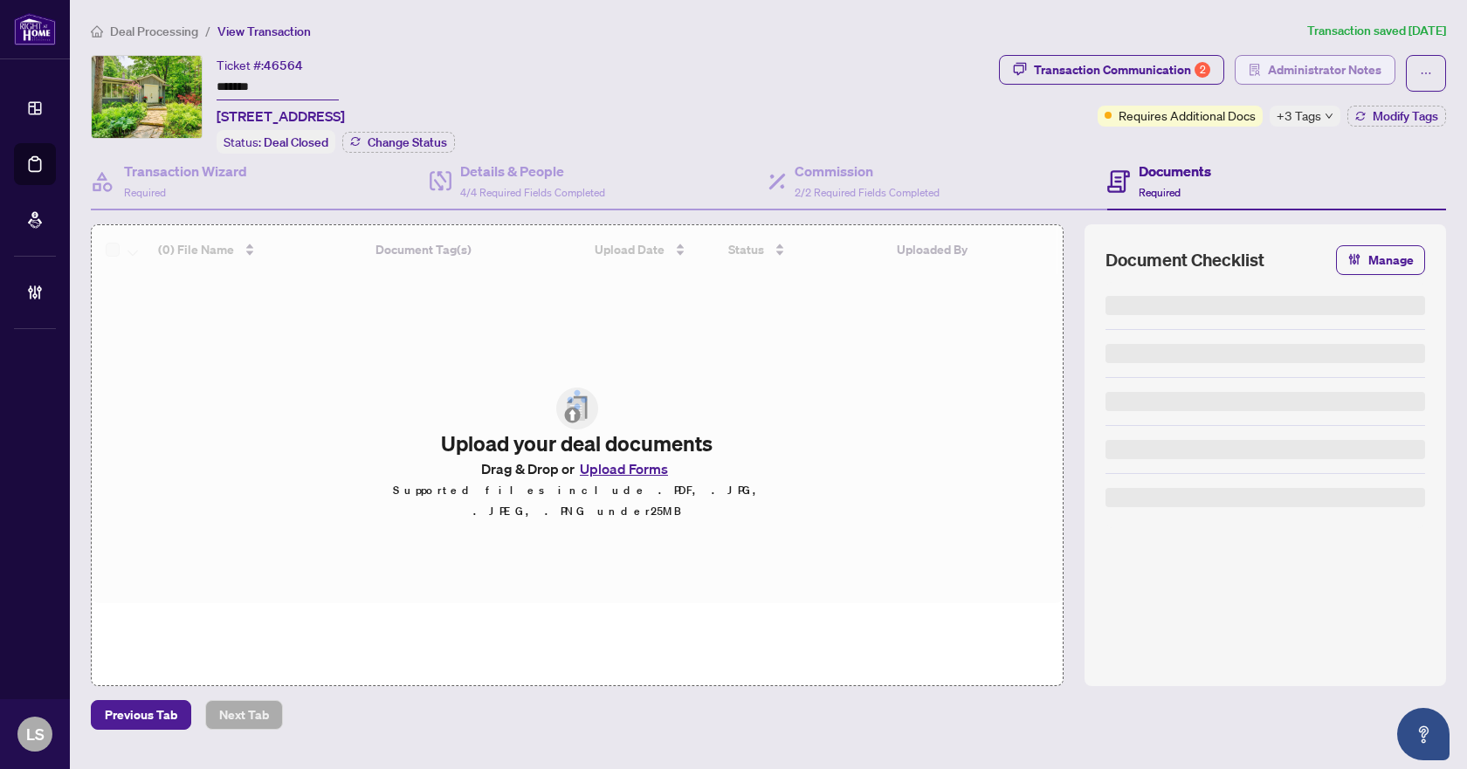
click at [1309, 70] on span "Administrator Notes" at bounding box center [1324, 70] width 113 height 28
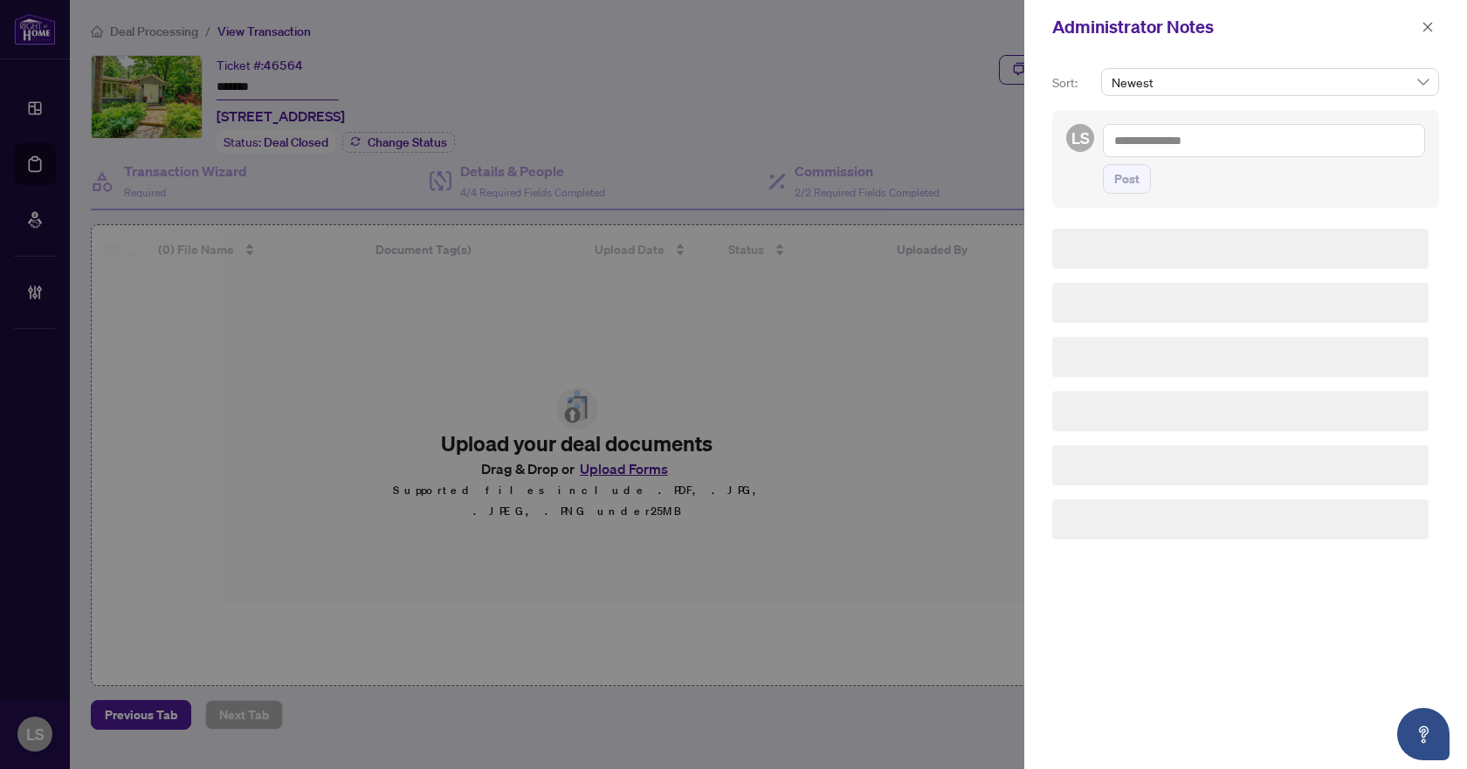
click at [1188, 144] on textarea at bounding box center [1264, 140] width 322 height 33
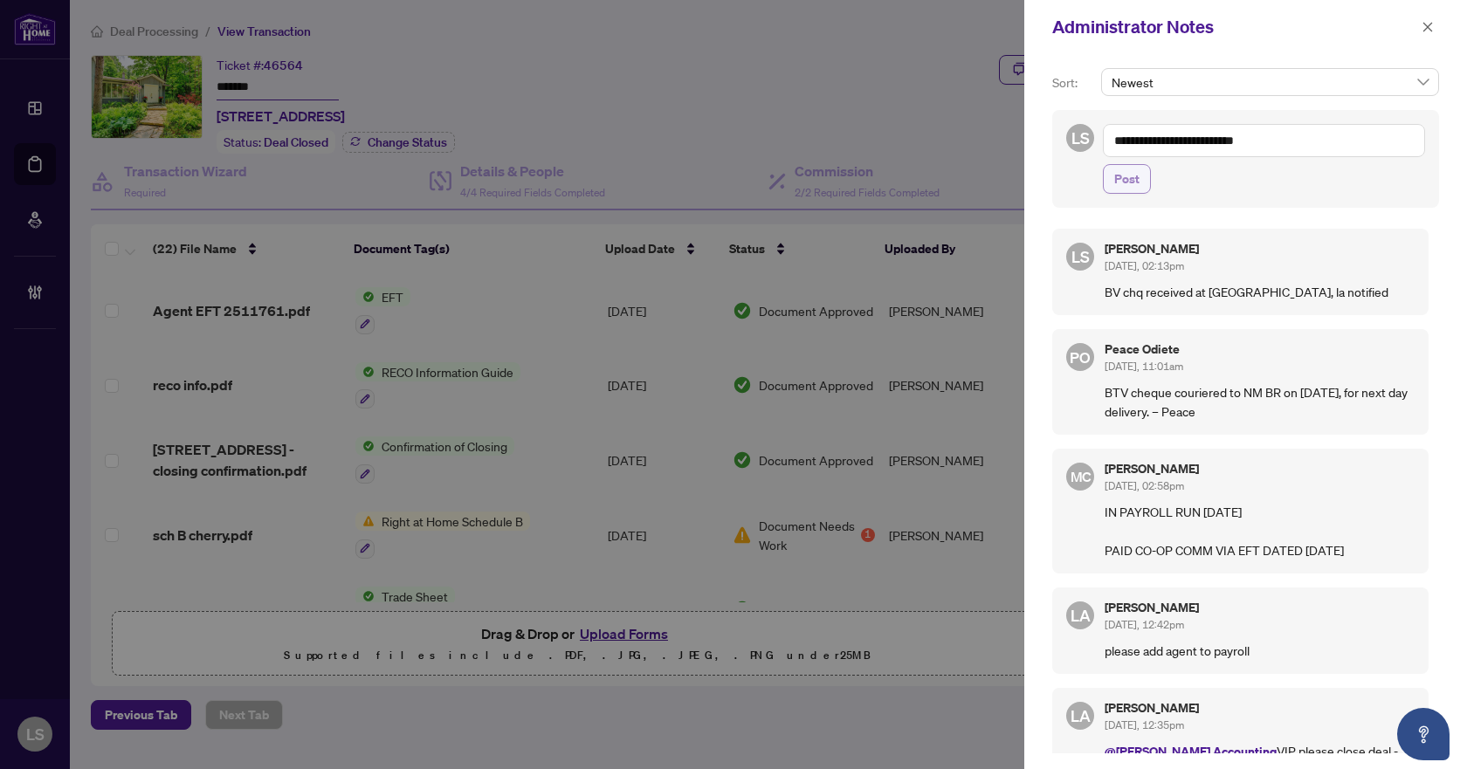
type textarea "**********"
click at [1130, 176] on span "Post" at bounding box center [1126, 179] width 25 height 28
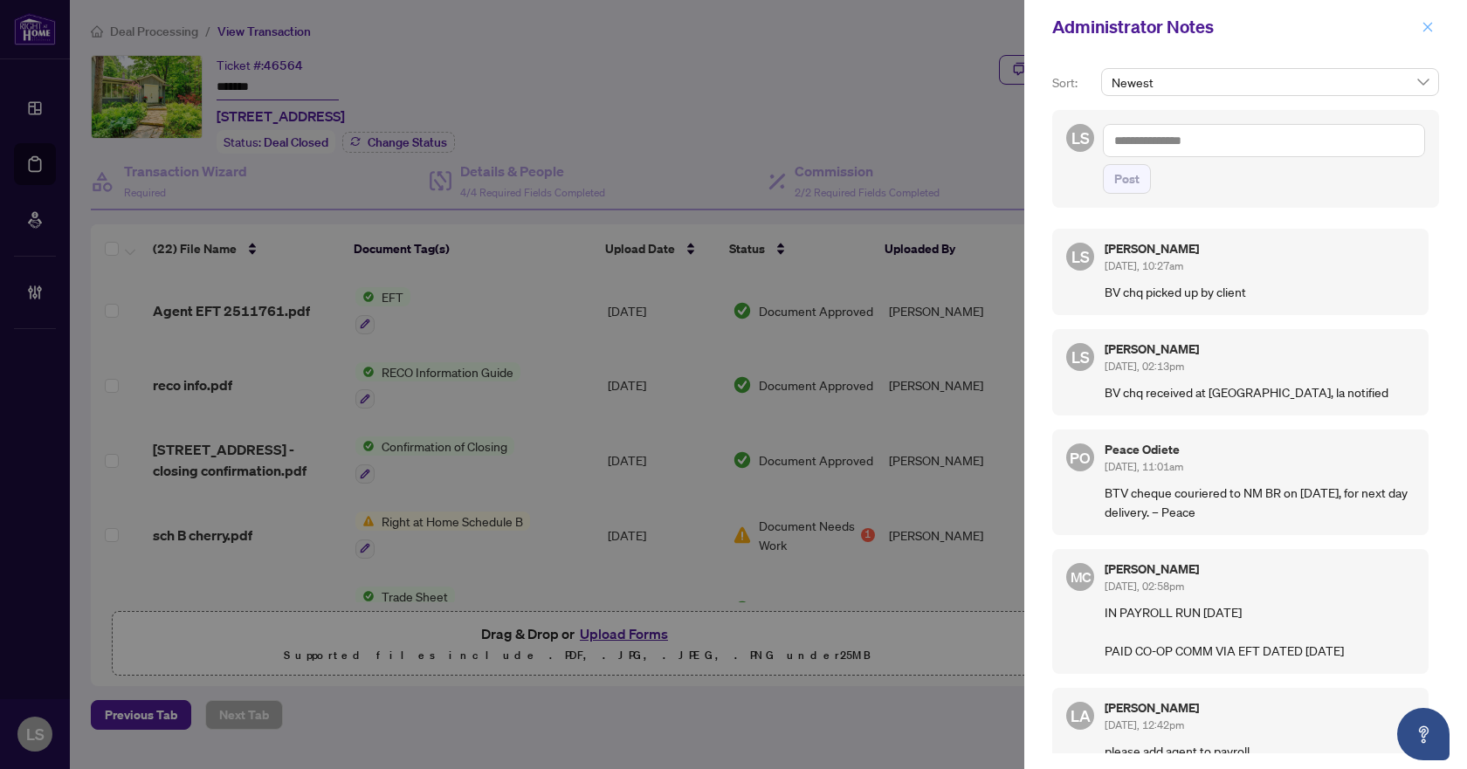
click at [1429, 24] on icon "close" at bounding box center [1427, 27] width 12 height 12
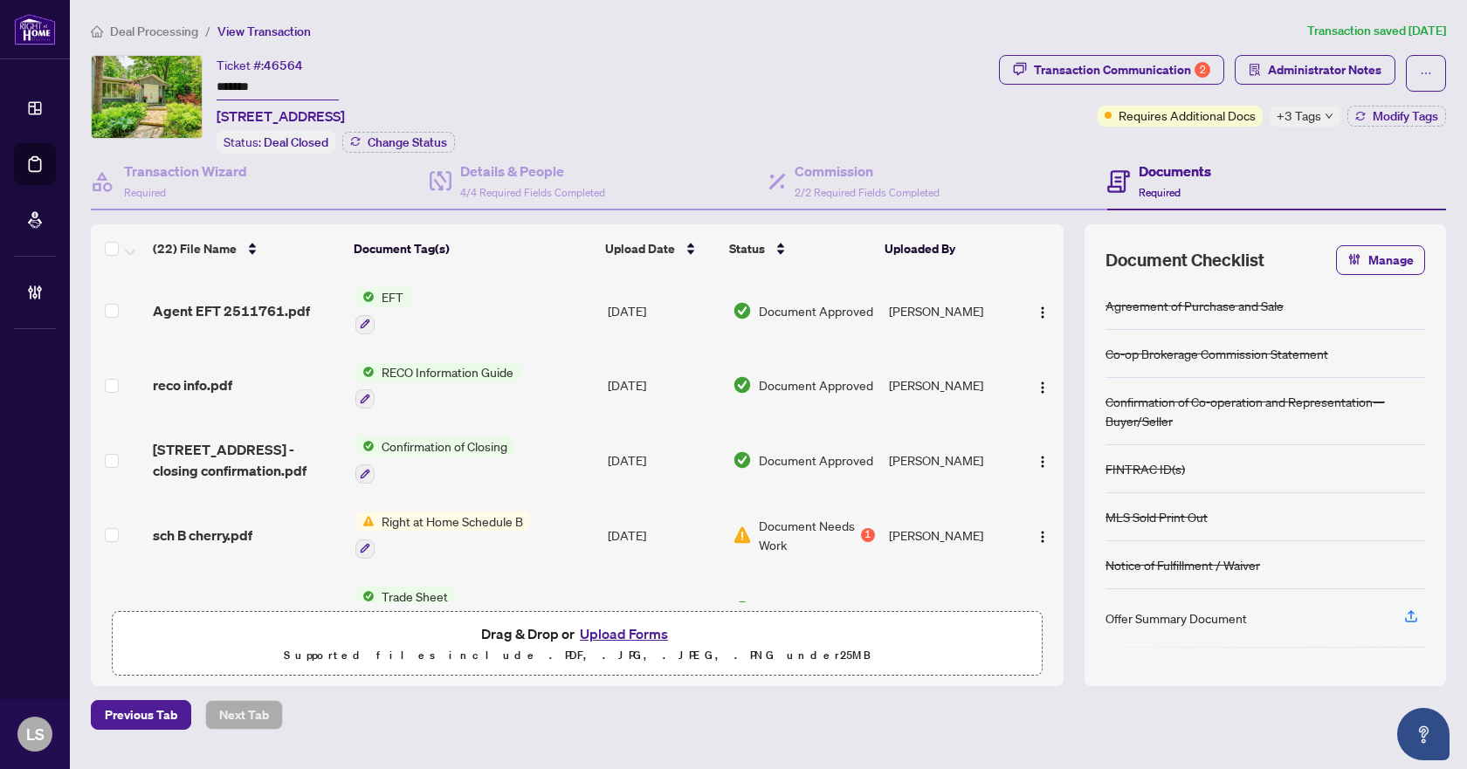
click at [161, 31] on span "Deal Processing" at bounding box center [154, 32] width 88 height 16
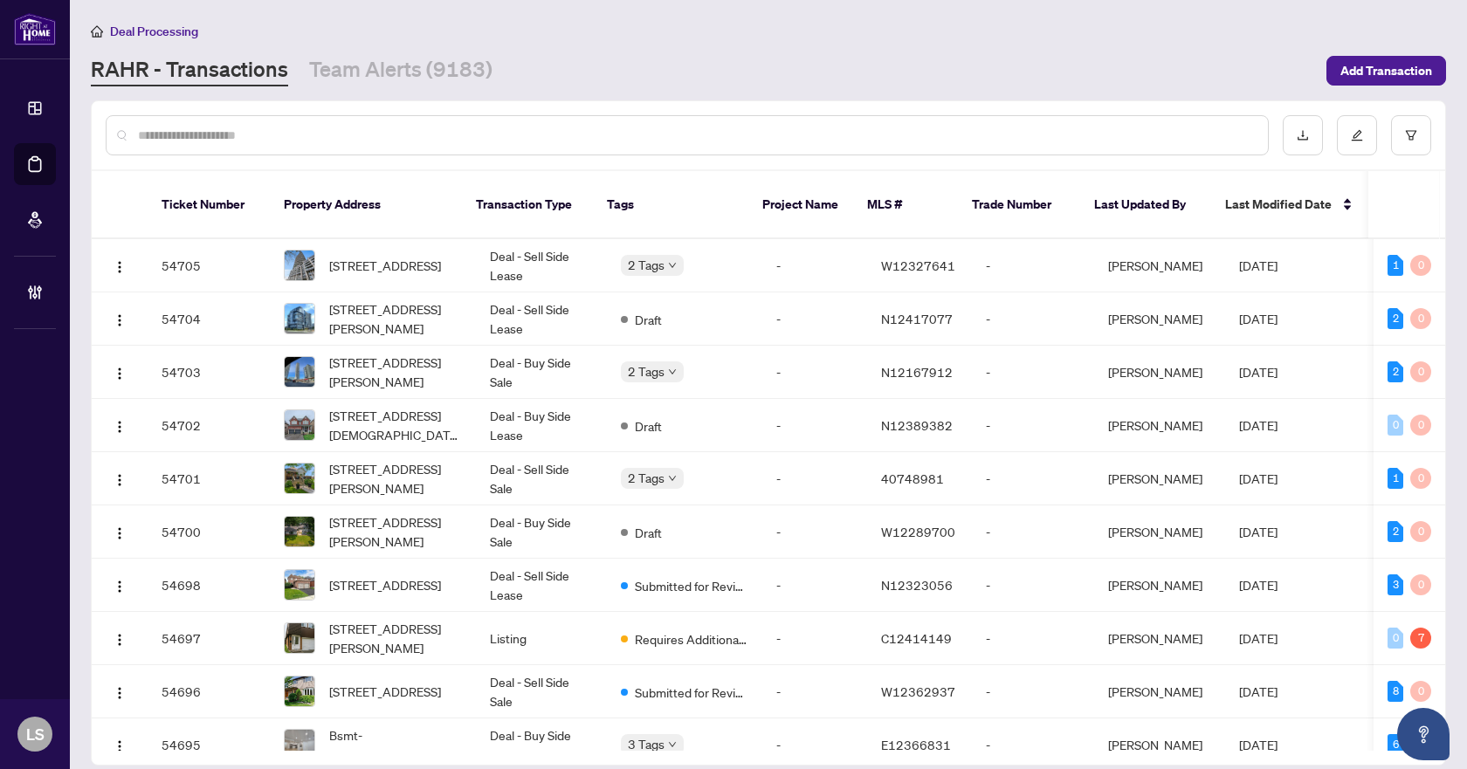
click at [807, 138] on input "text" at bounding box center [696, 135] width 1116 height 19
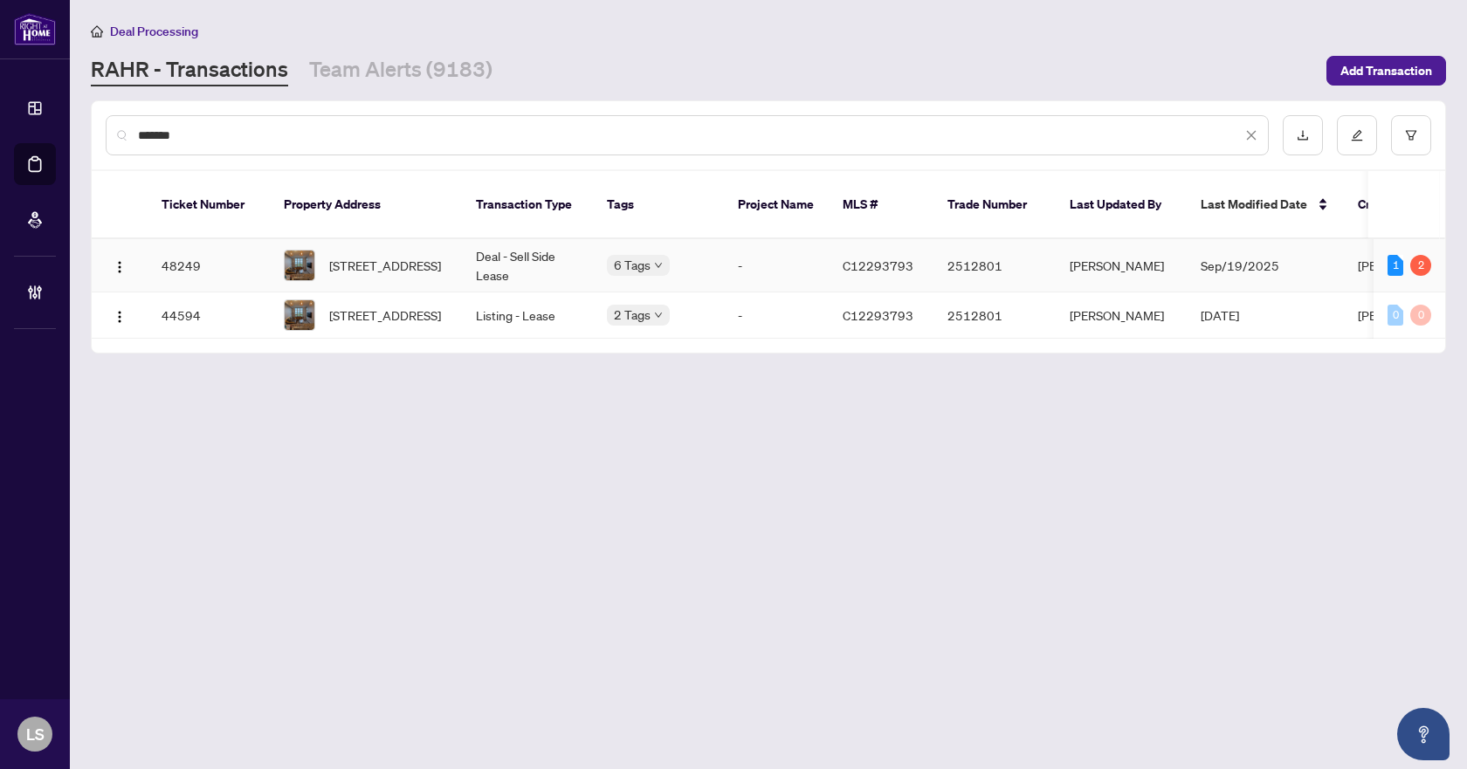
type input "*******"
click at [380, 256] on span "1010-10 Bloorview Pl, Toronto, Ontario M2J 0B1, Canada" at bounding box center [385, 265] width 112 height 19
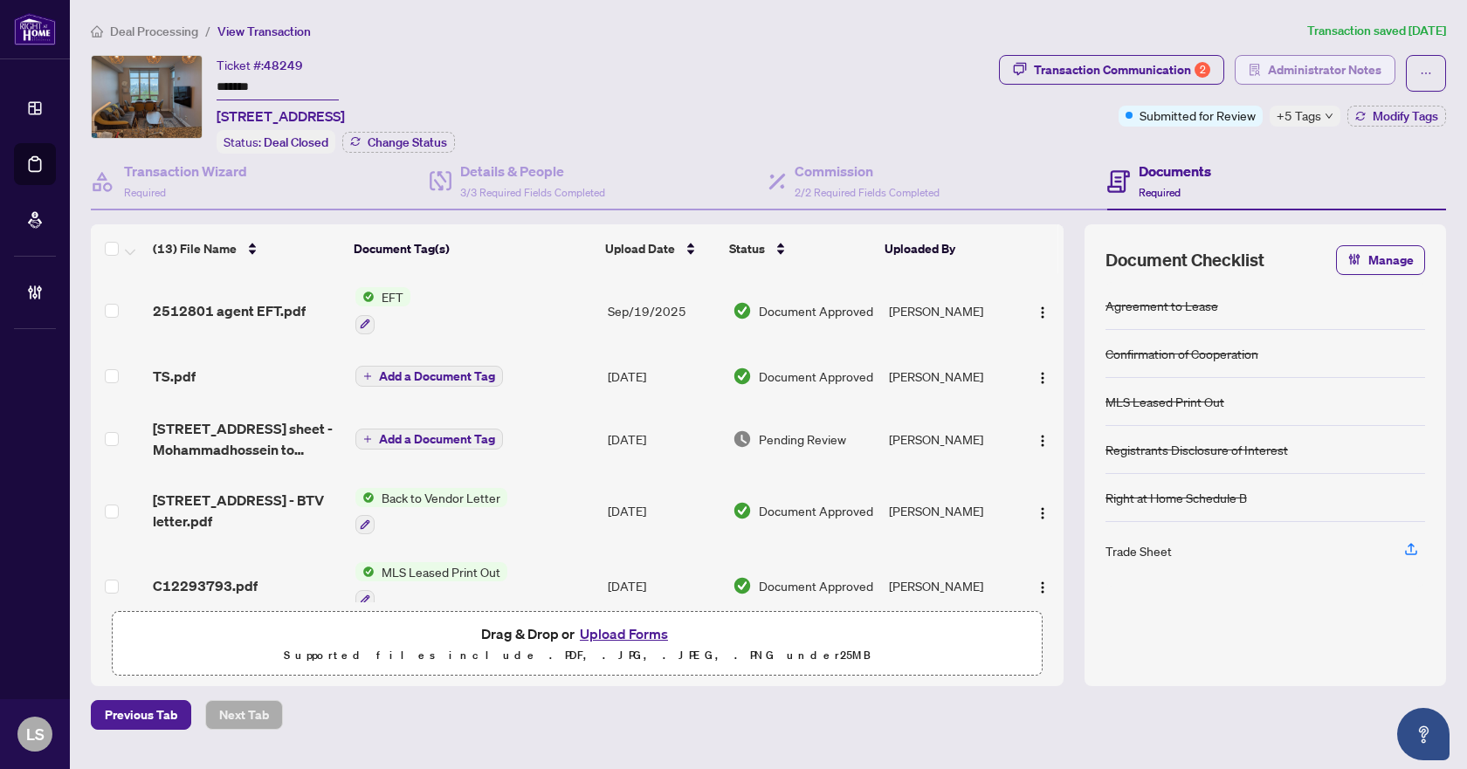
click at [1296, 69] on span "Administrator Notes" at bounding box center [1324, 70] width 113 height 28
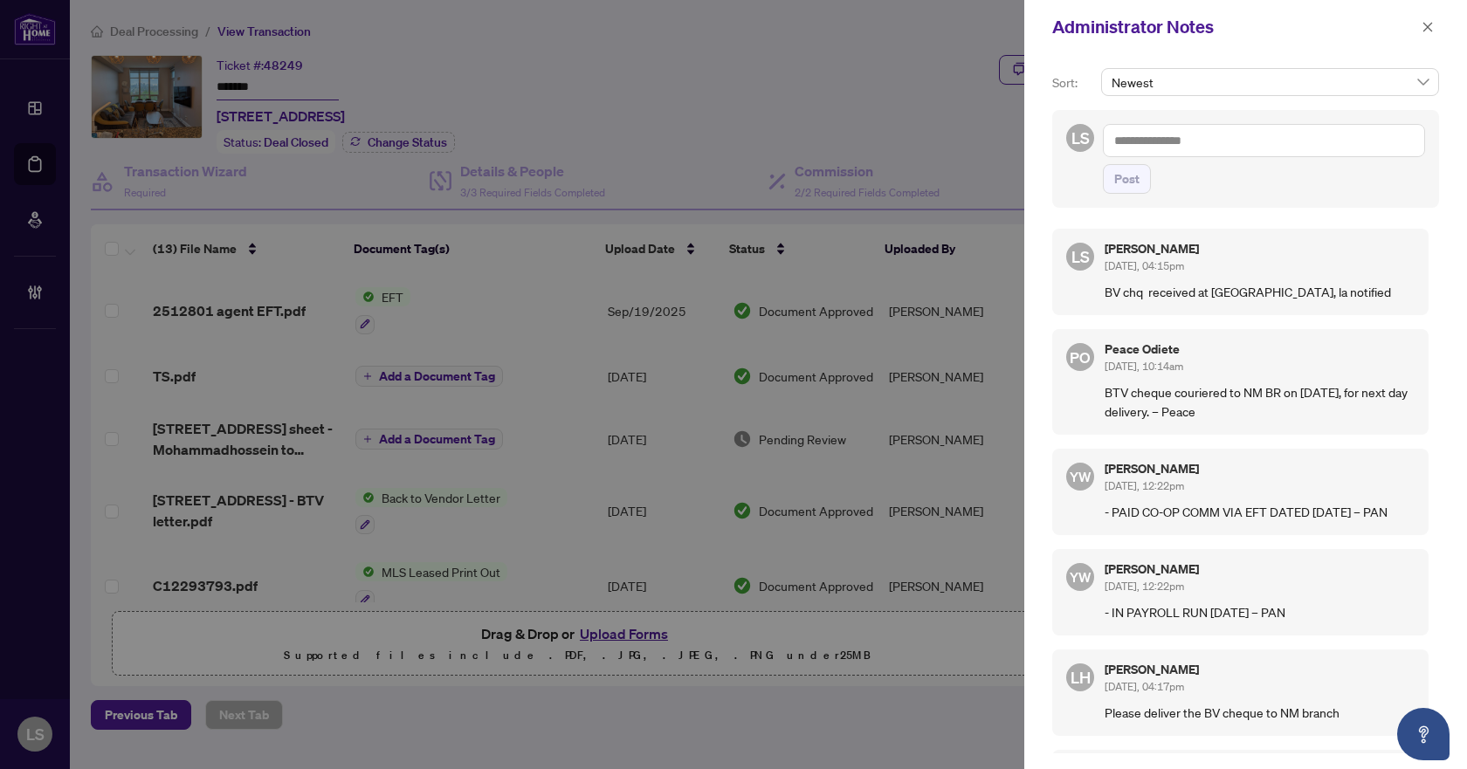
click at [1222, 138] on textarea at bounding box center [1264, 140] width 322 height 33
click at [1188, 139] on textarea "**********" at bounding box center [1264, 140] width 322 height 33
type textarea "**********"
click at [1123, 181] on span "Post" at bounding box center [1126, 179] width 25 height 28
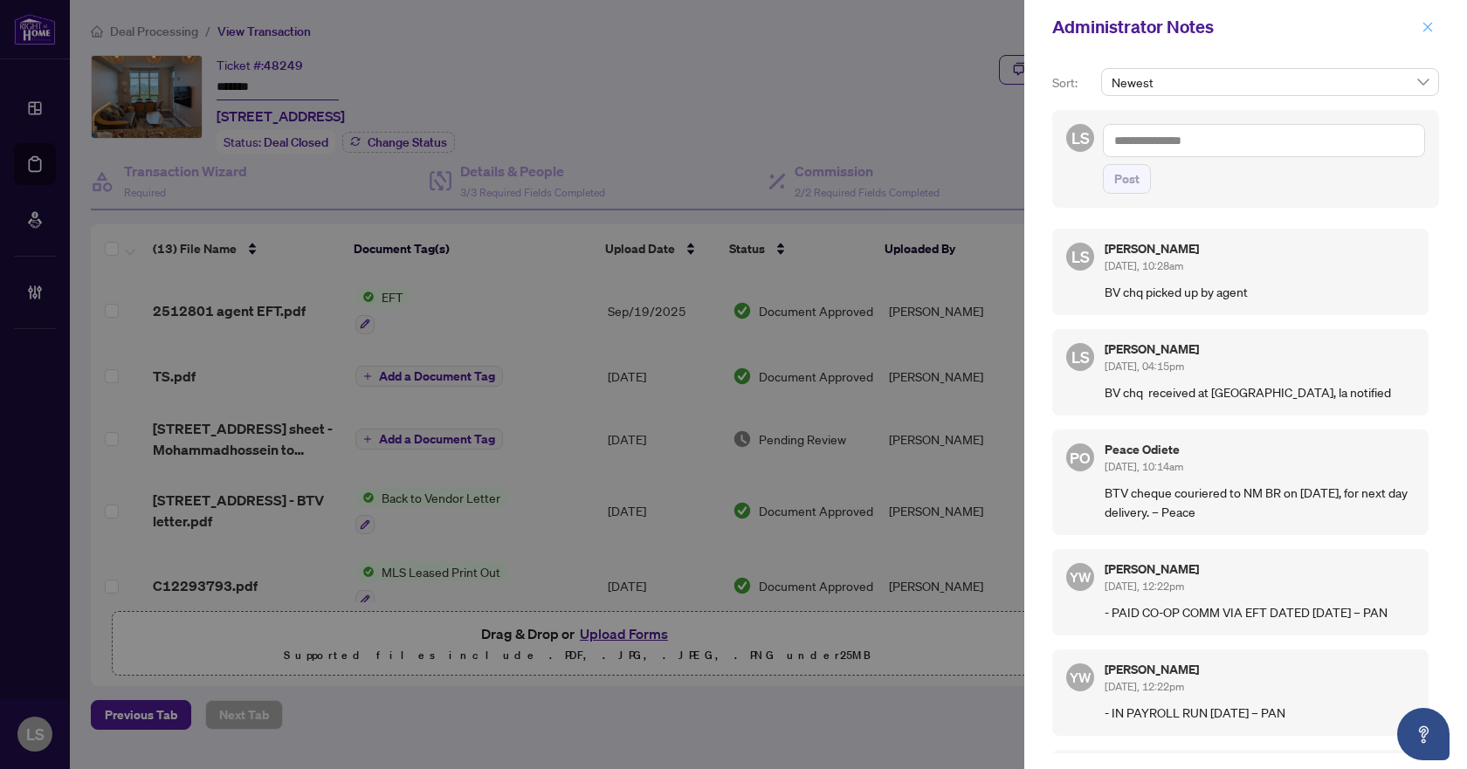
click at [1433, 27] on button "button" at bounding box center [1427, 27] width 23 height 21
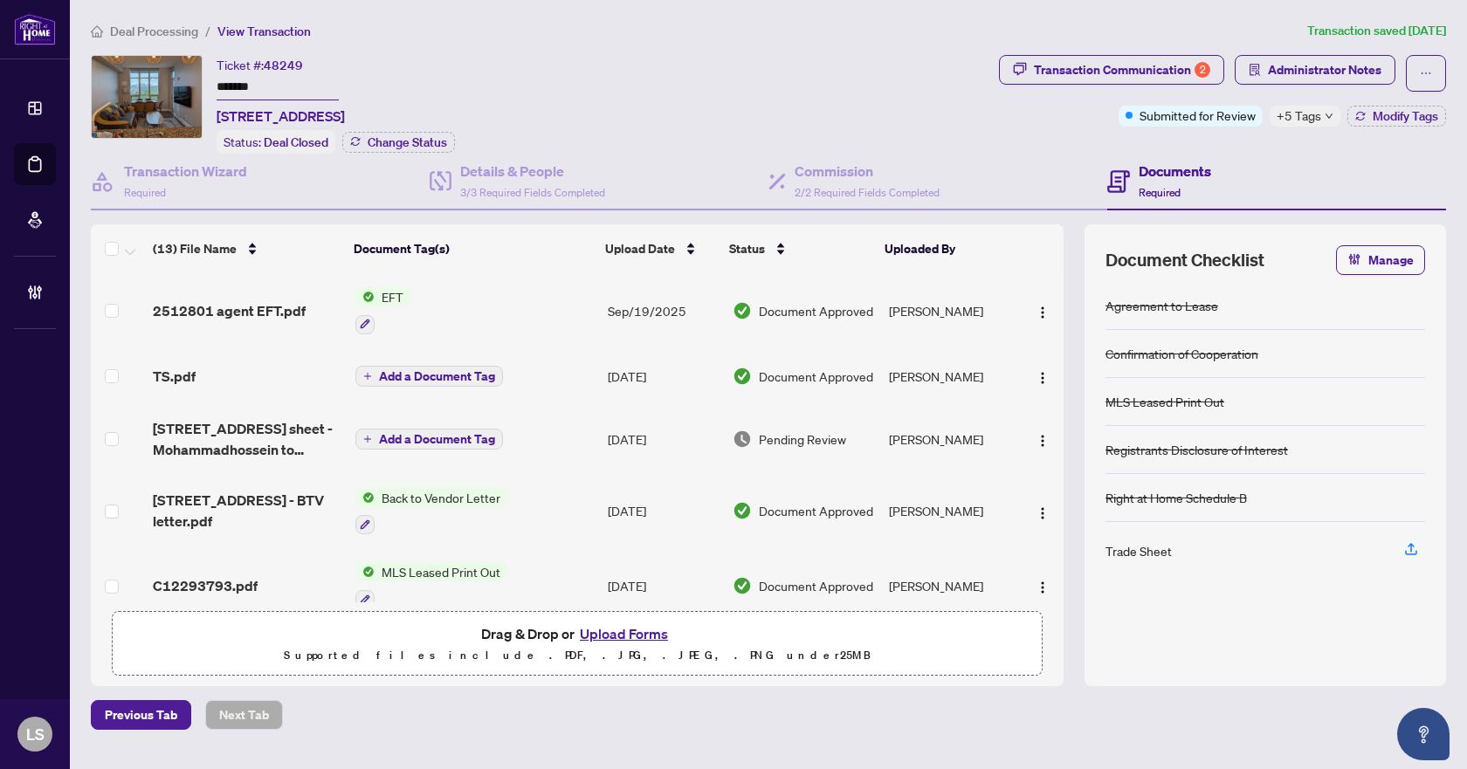
click at [135, 30] on span "Deal Processing" at bounding box center [154, 32] width 88 height 16
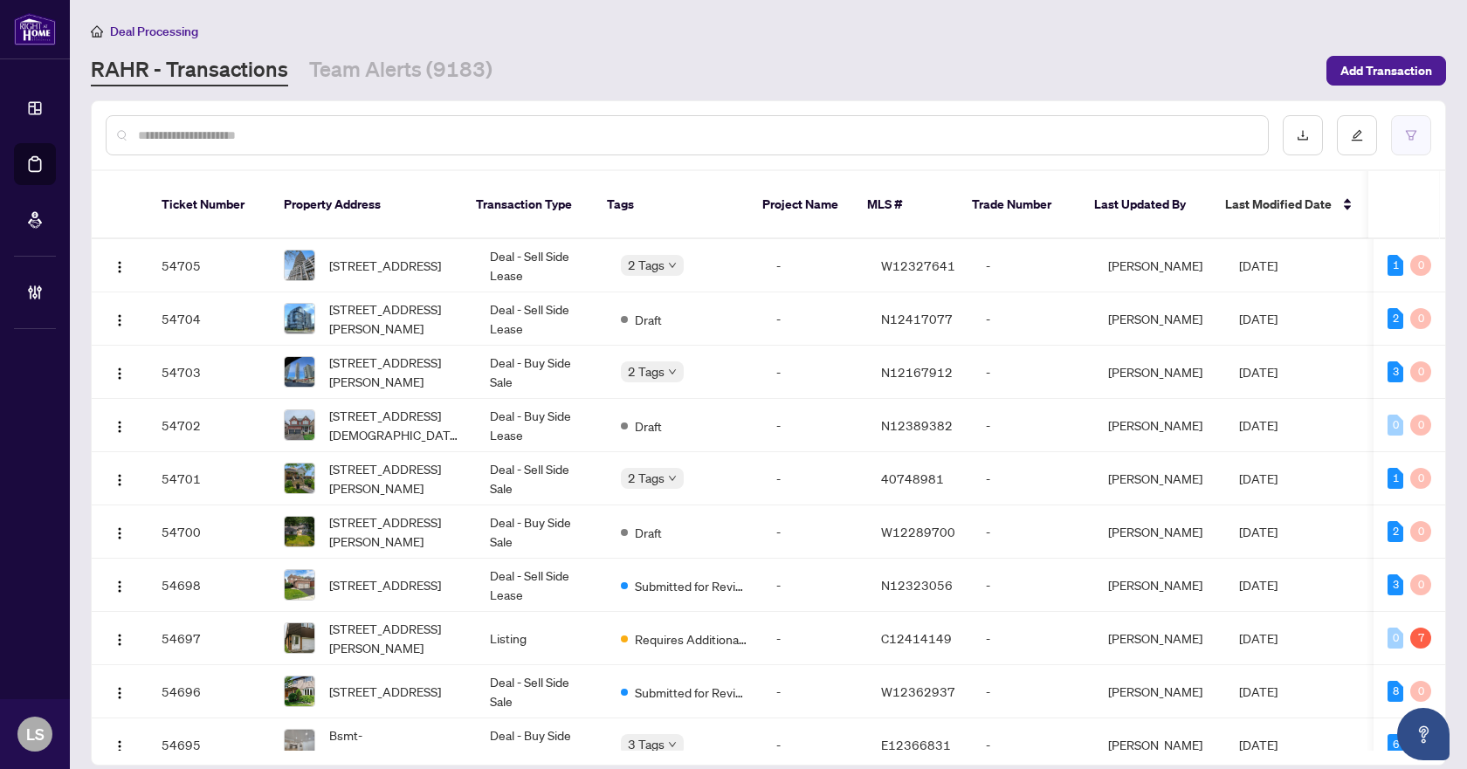
click at [1419, 143] on button "button" at bounding box center [1411, 135] width 40 height 40
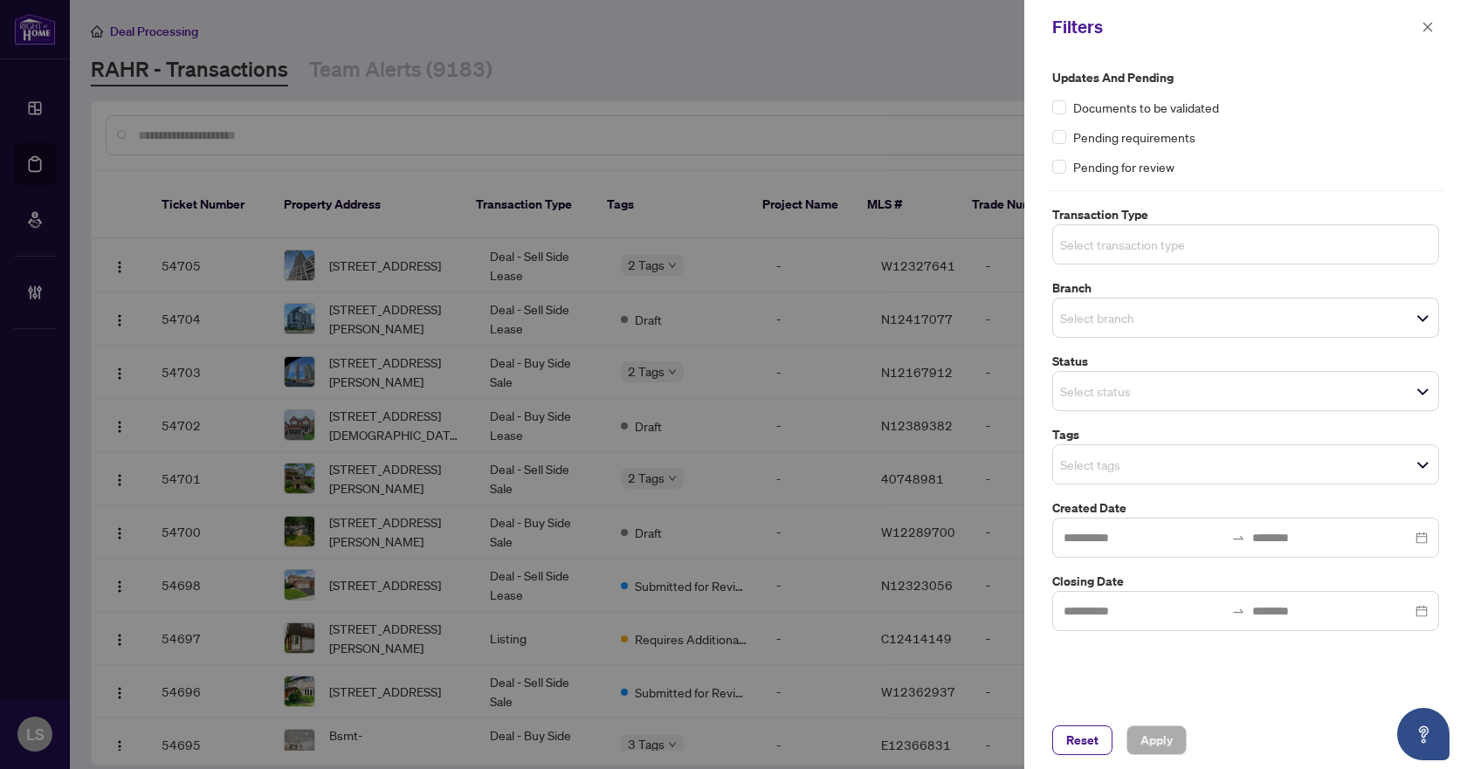
click at [1161, 246] on input "search" at bounding box center [1121, 244] width 122 height 21
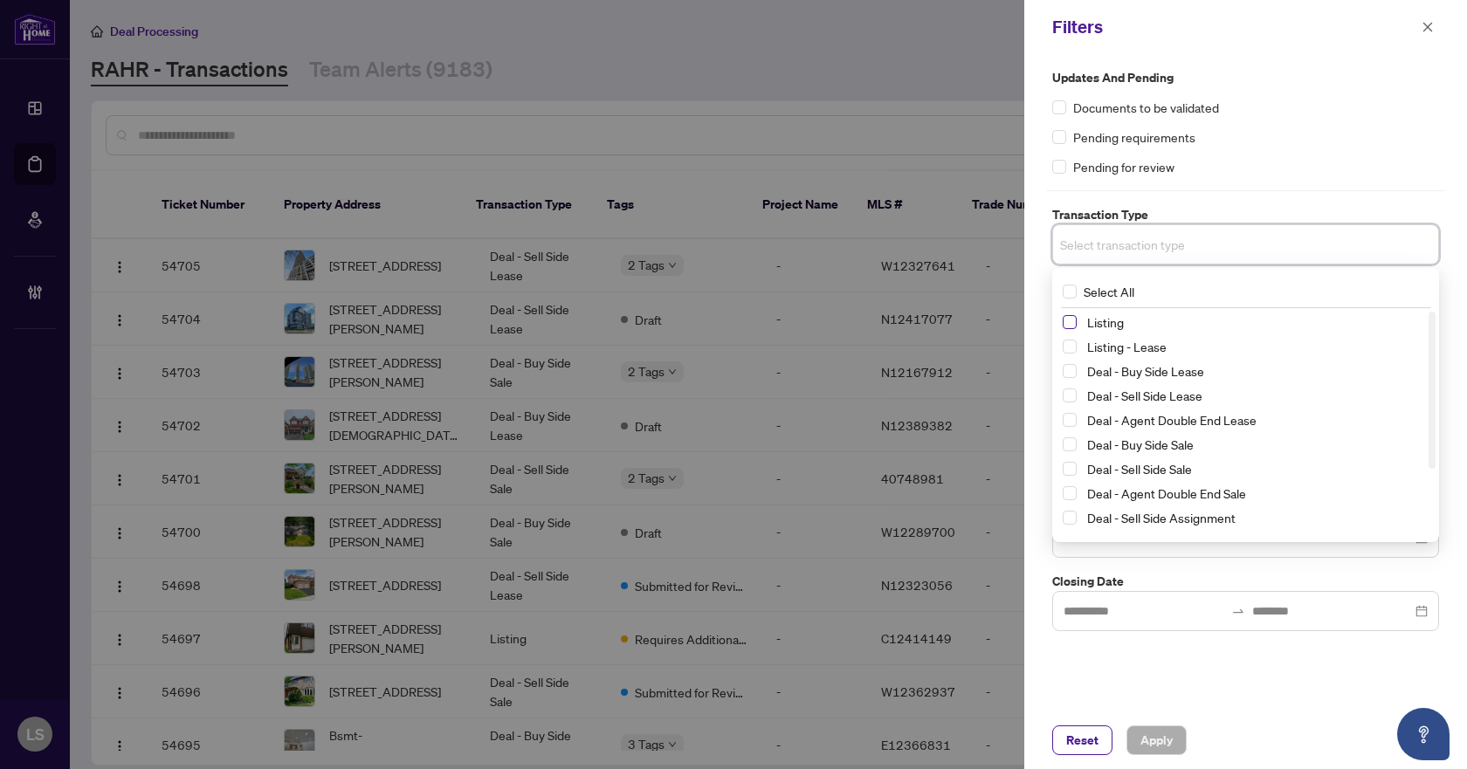
click at [1071, 326] on span "Select Listing" at bounding box center [1069, 322] width 14 height 14
click at [1072, 347] on span "Select Listing - Lease" at bounding box center [1069, 350] width 14 height 14
click at [1376, 98] on div "Documents to be validated" at bounding box center [1245, 107] width 387 height 19
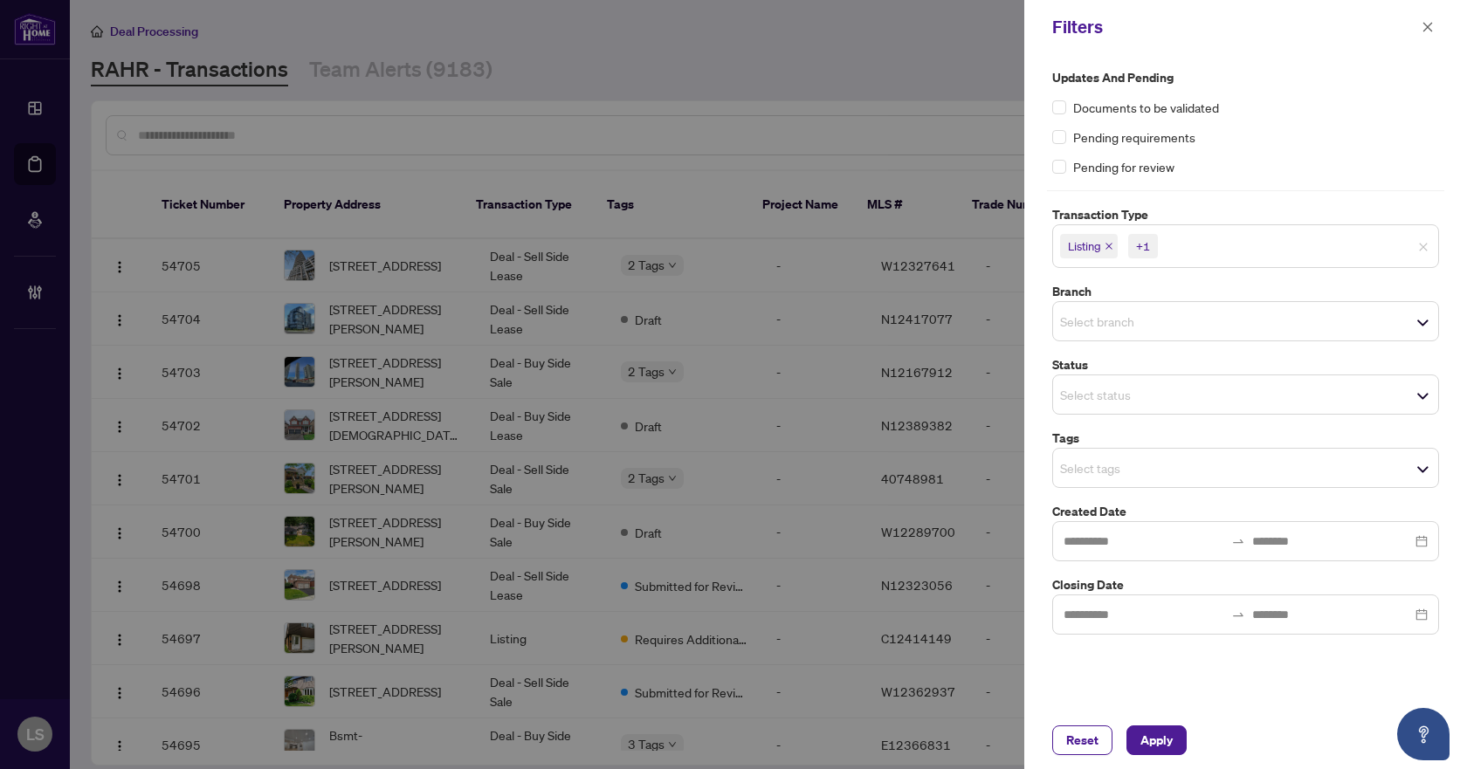
click at [1093, 332] on input "search" at bounding box center [1121, 321] width 122 height 21
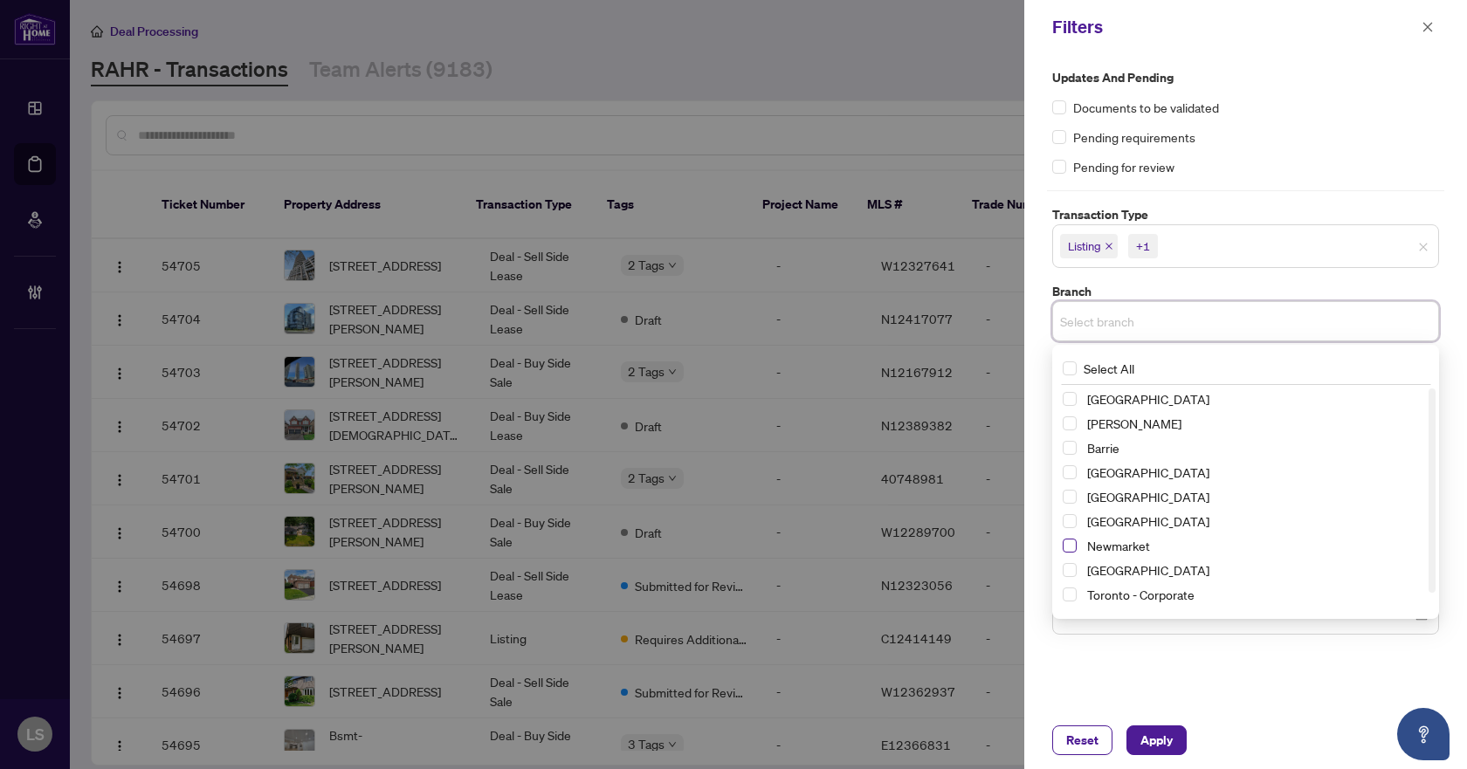
click at [1066, 547] on span "Select Newmarket" at bounding box center [1069, 546] width 14 height 14
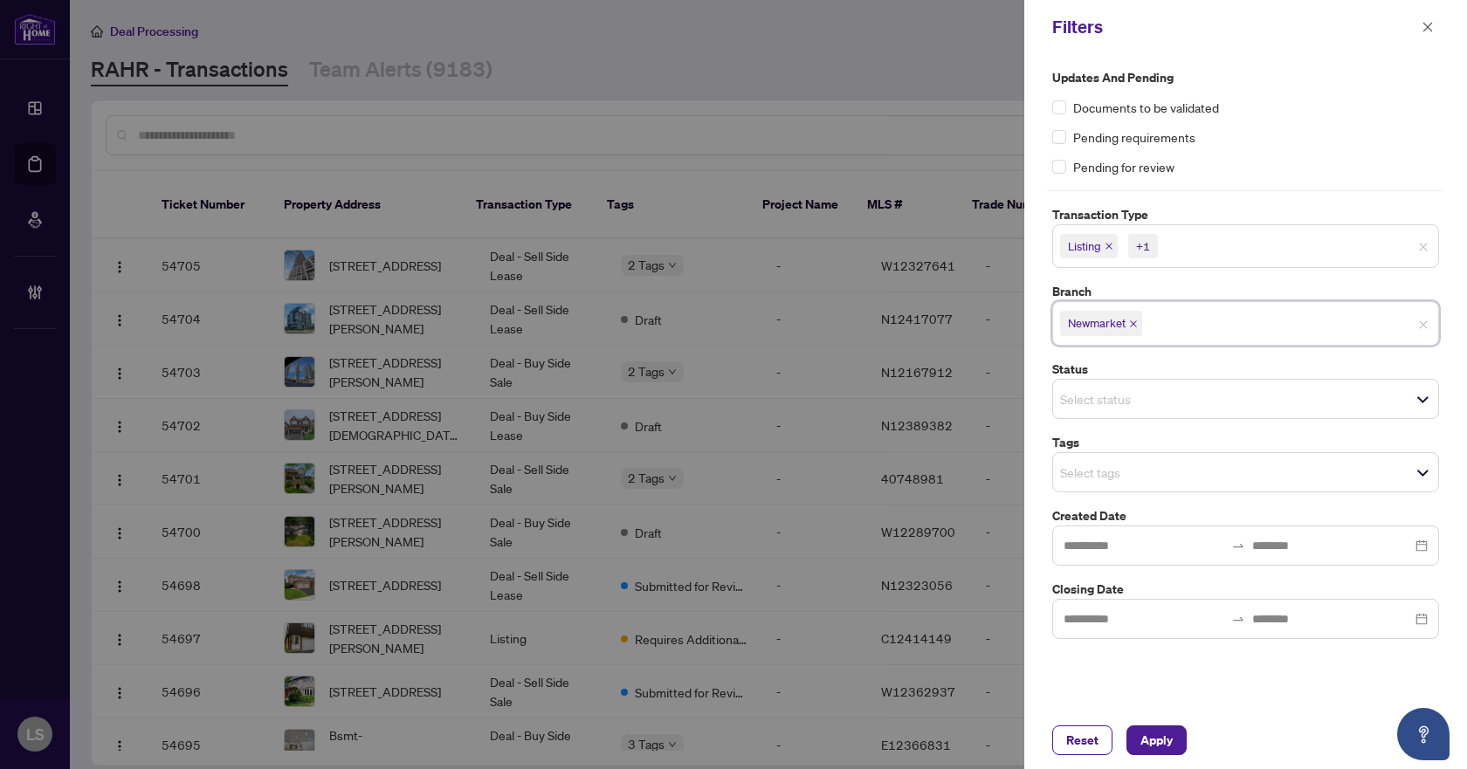
click at [1281, 104] on div "Documents to be validated" at bounding box center [1245, 107] width 387 height 19
drag, startPoint x: 1095, startPoint y: 476, endPoint x: 1094, endPoint y: 506, distance: 30.6
click at [1095, 478] on input "search" at bounding box center [1121, 472] width 122 height 21
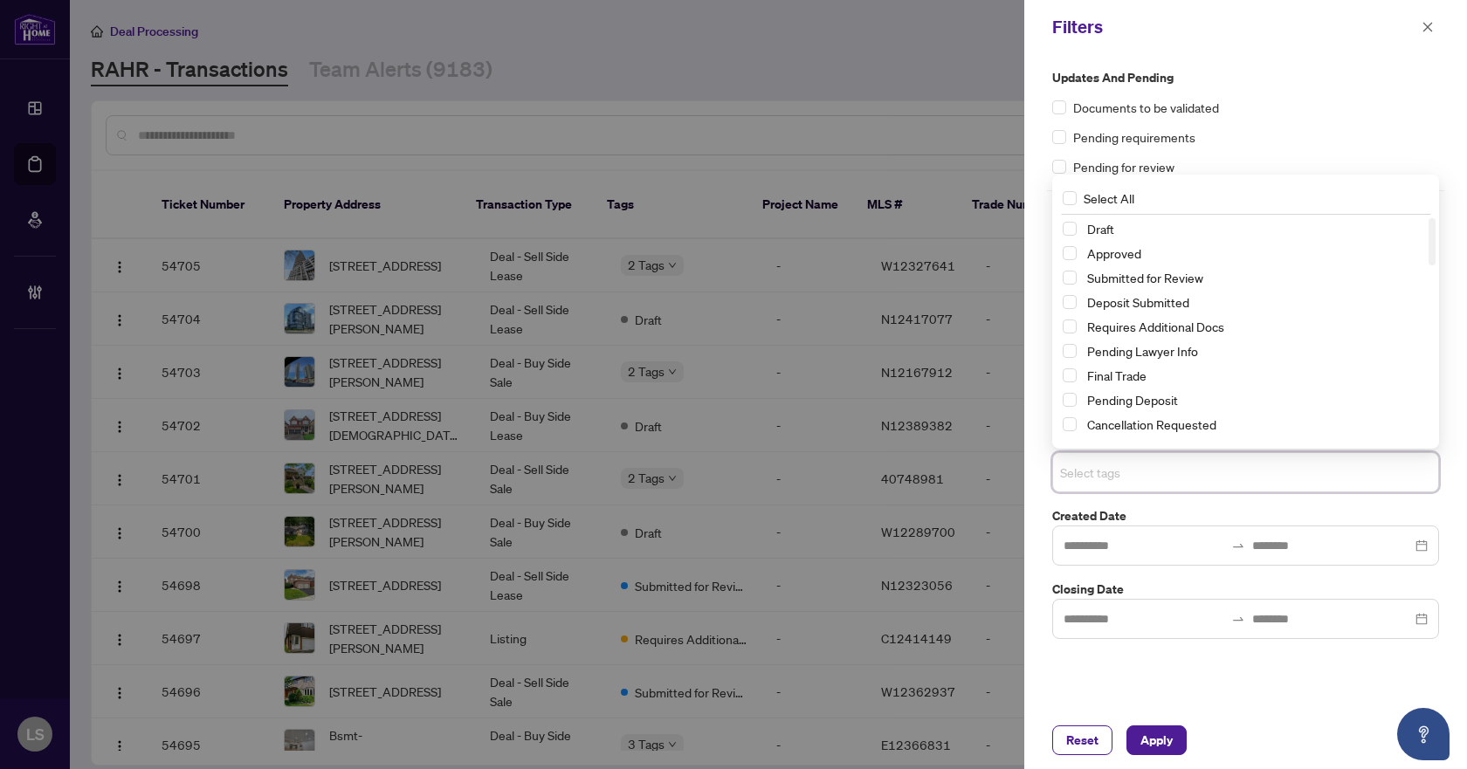
drag, startPoint x: 1063, startPoint y: 277, endPoint x: 1079, endPoint y: 322, distance: 48.0
click at [1063, 276] on span "Select Submitted for Review" at bounding box center [1069, 278] width 14 height 14
click at [1068, 423] on span "Select Cancellation Requested" at bounding box center [1069, 424] width 14 height 14
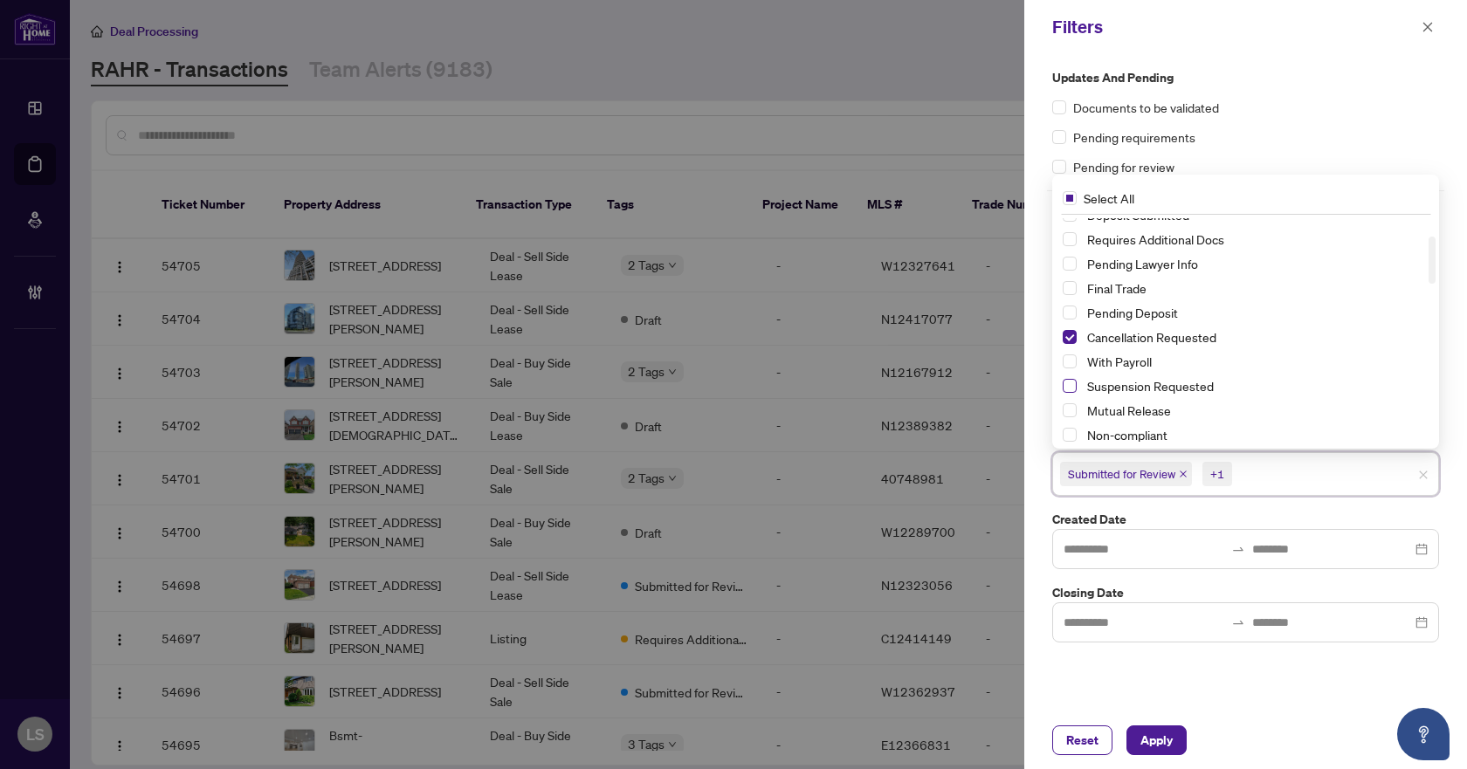
click at [1069, 381] on span "Select Suspension Requested" at bounding box center [1069, 386] width 14 height 14
click at [1148, 739] on span "Apply" at bounding box center [1156, 740] width 32 height 28
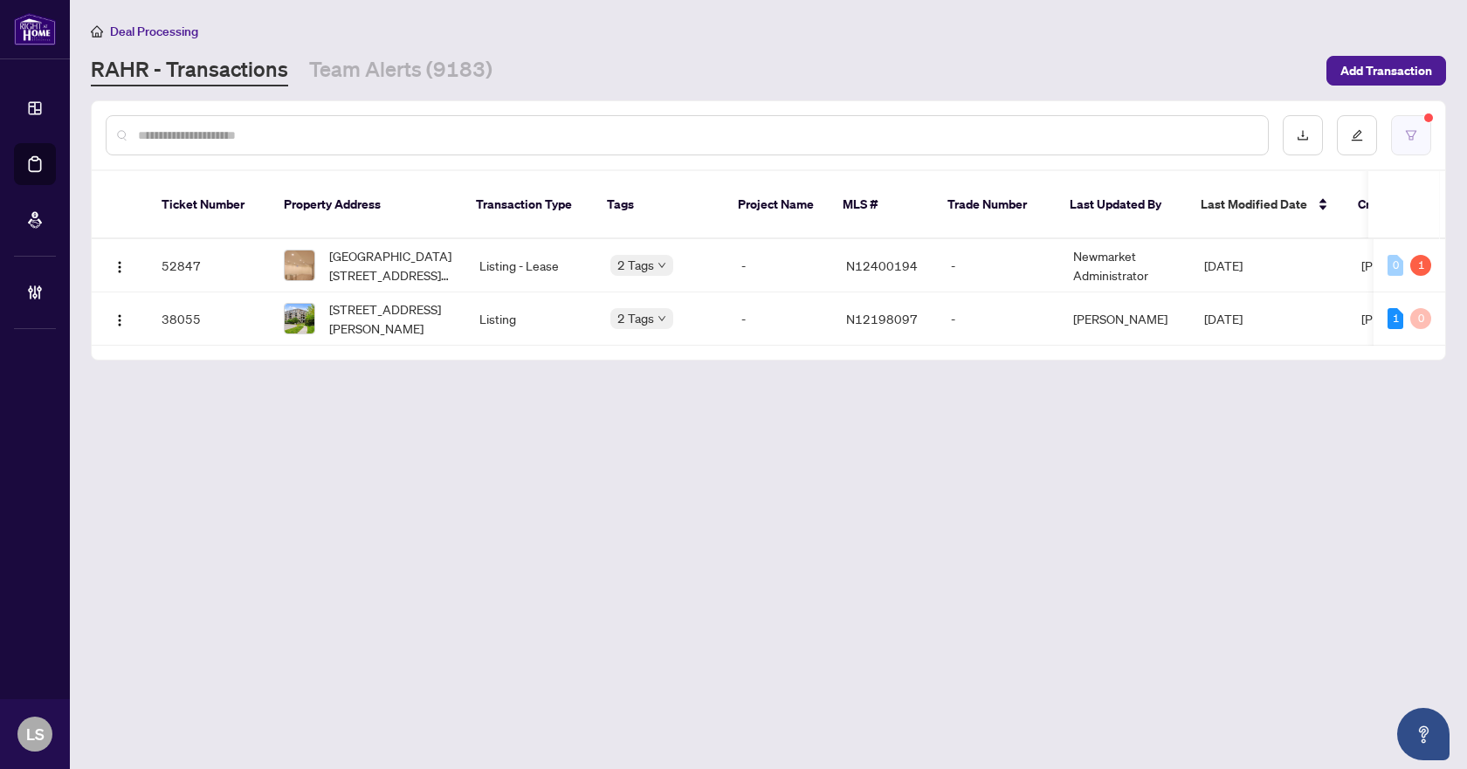
click at [1410, 132] on icon "filter" at bounding box center [1411, 135] width 12 height 12
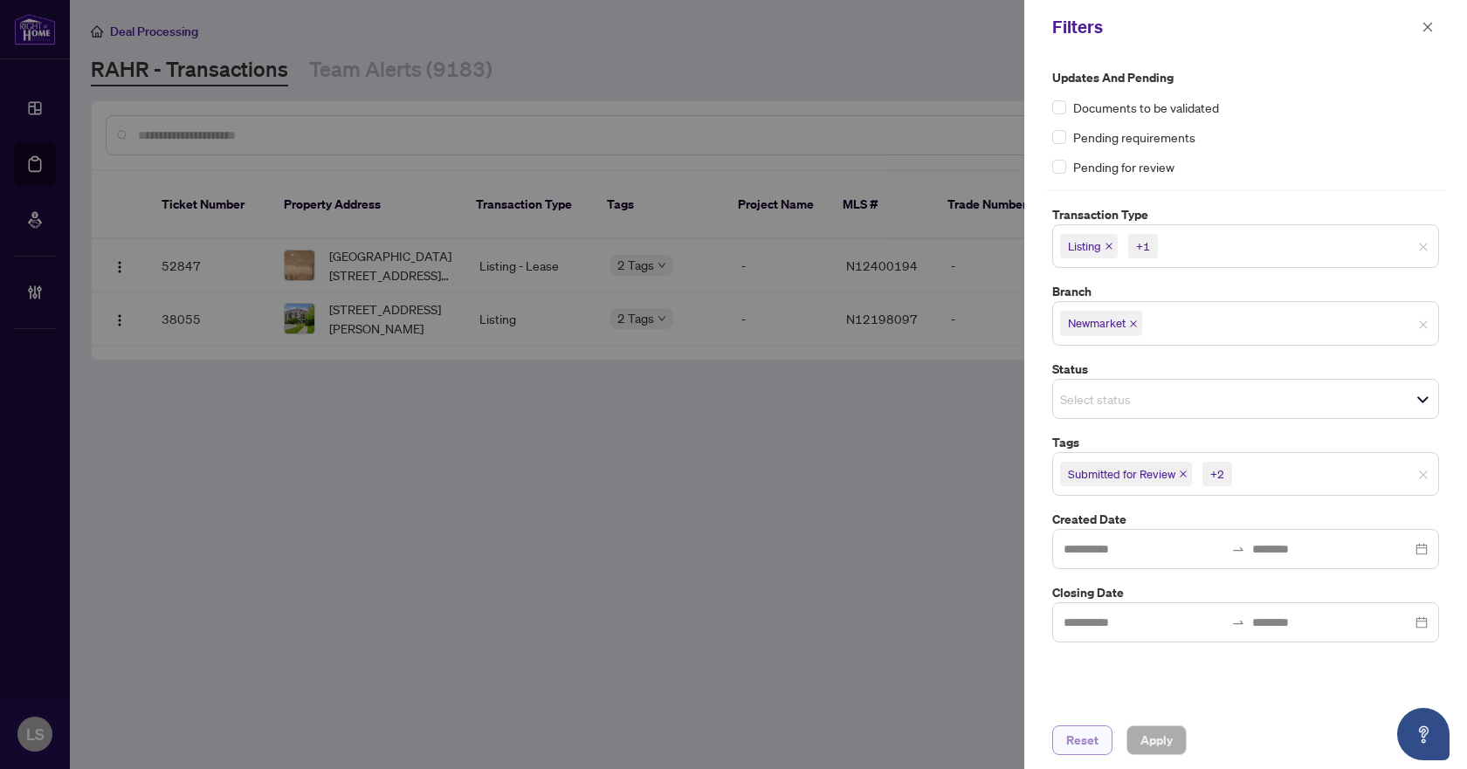
click at [1098, 739] on button "Reset" at bounding box center [1082, 740] width 60 height 30
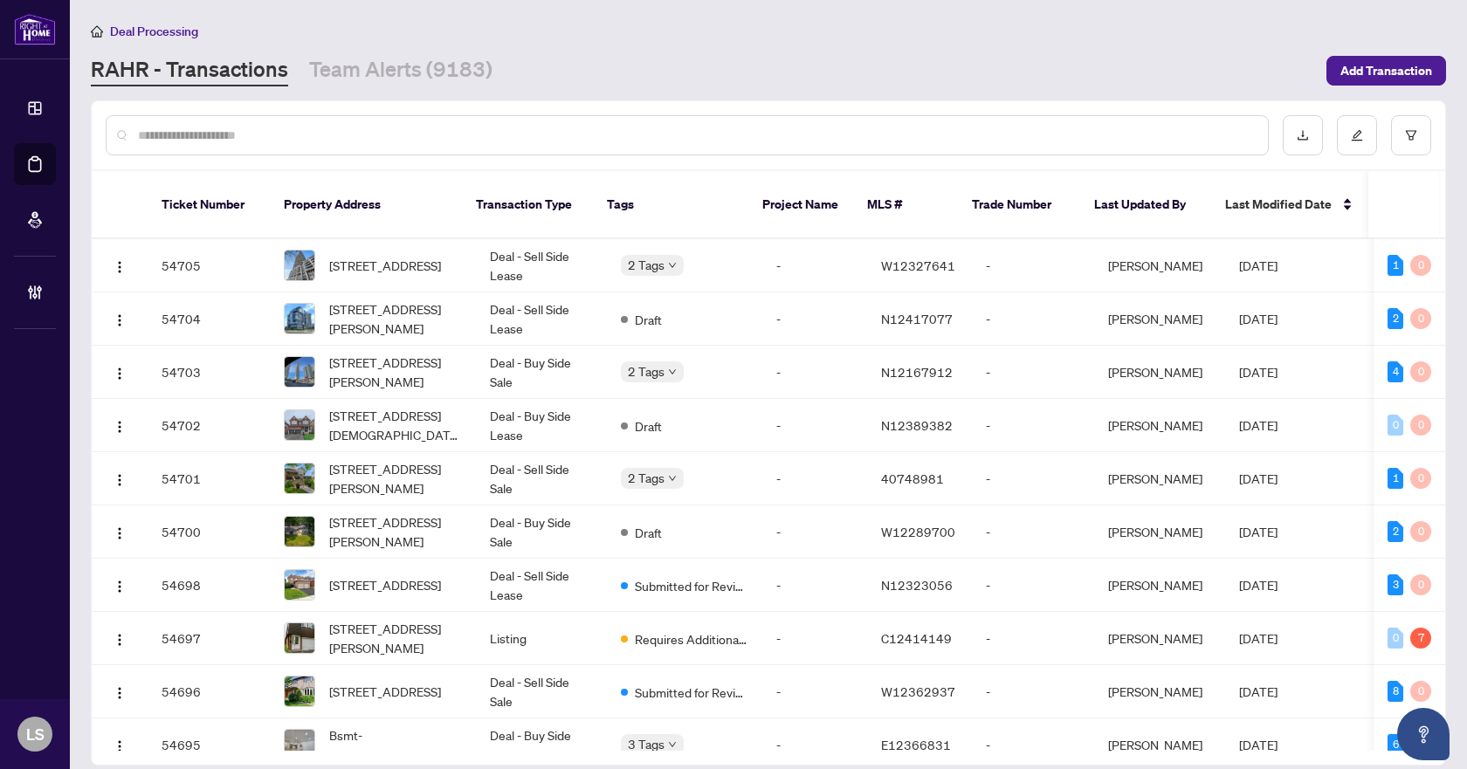
click at [450, 136] on input "text" at bounding box center [696, 135] width 1116 height 19
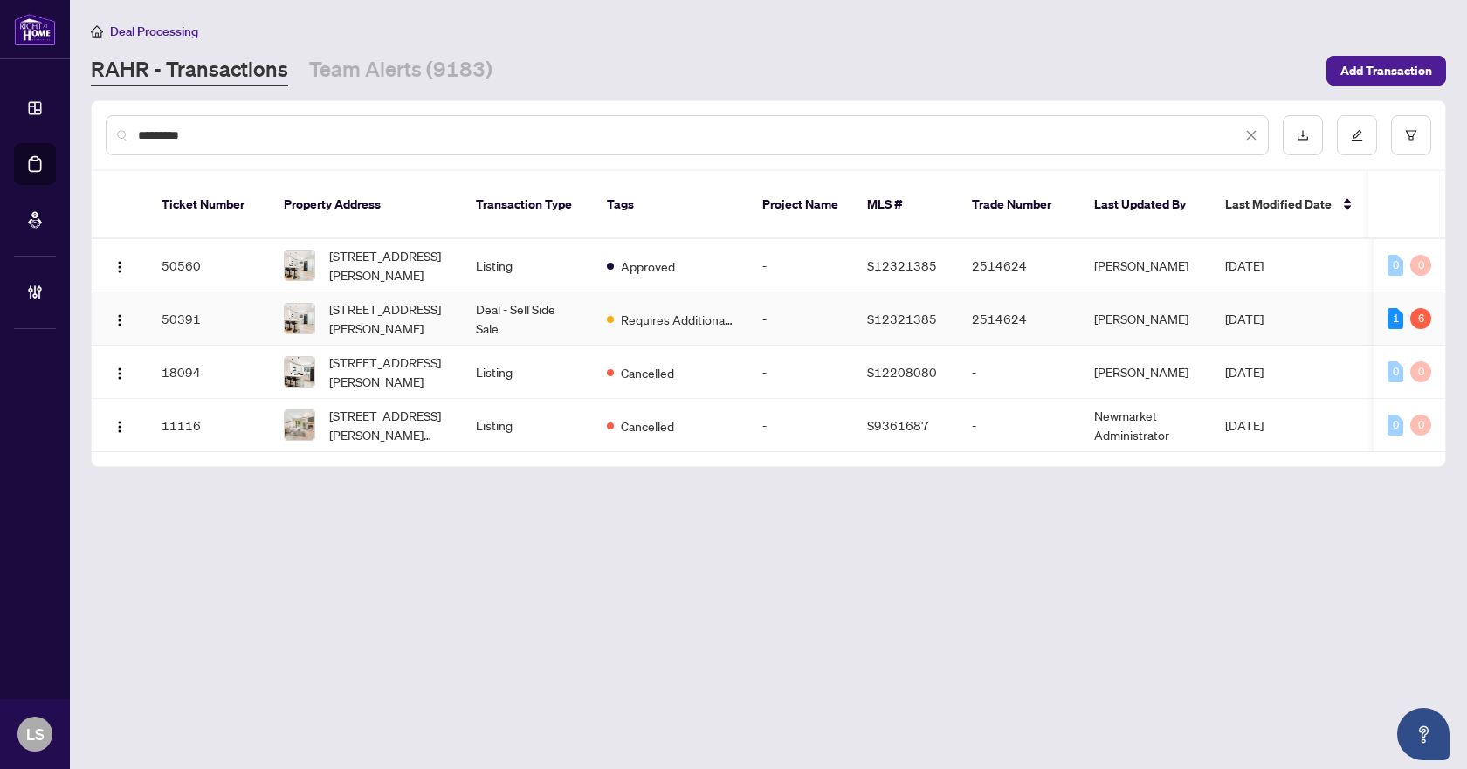
type input "*********"
click at [398, 299] on span "12 Dawson Dr, Collingwood, Ontario L9Y 5B4, Canada" at bounding box center [388, 318] width 119 height 38
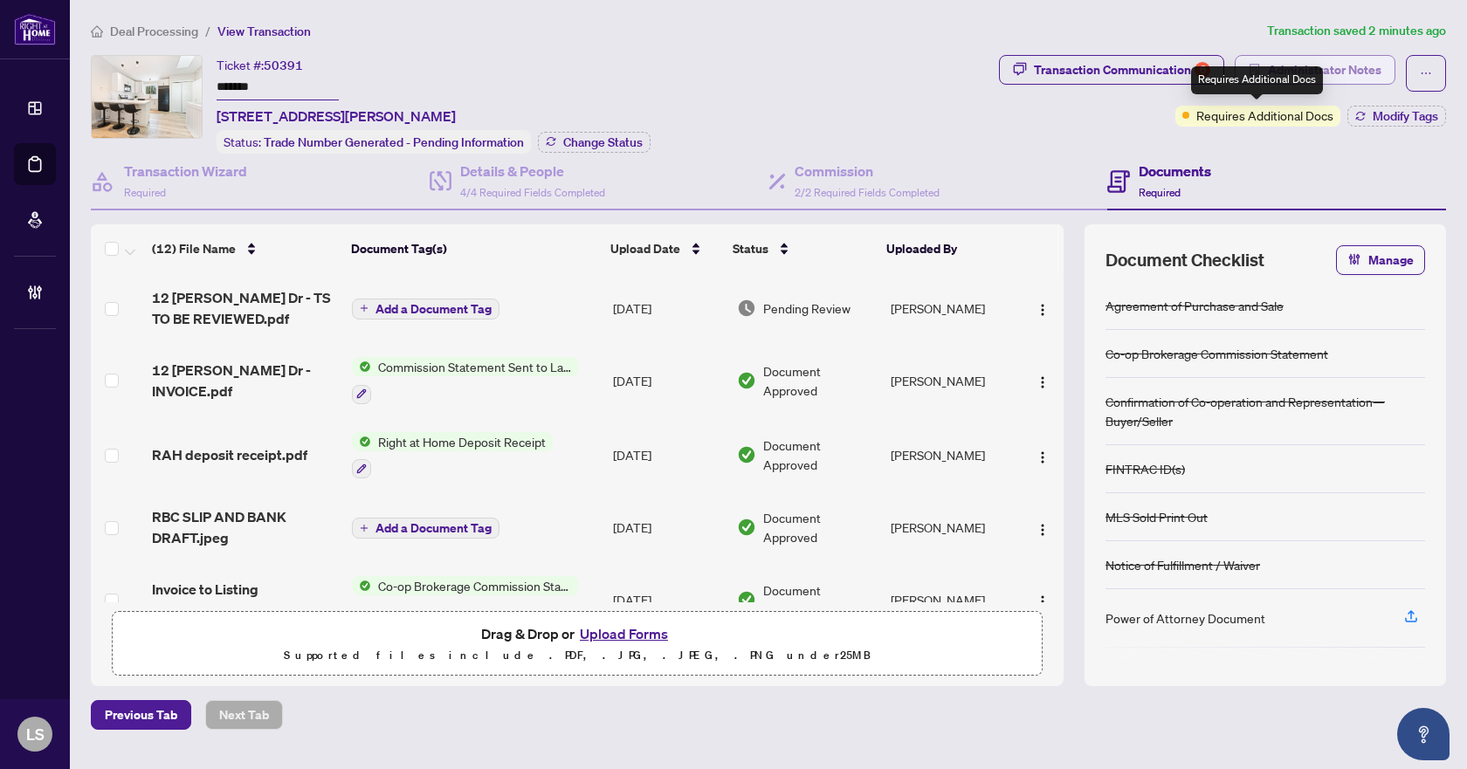
click at [1319, 60] on span "Administrator Notes" at bounding box center [1324, 70] width 113 height 28
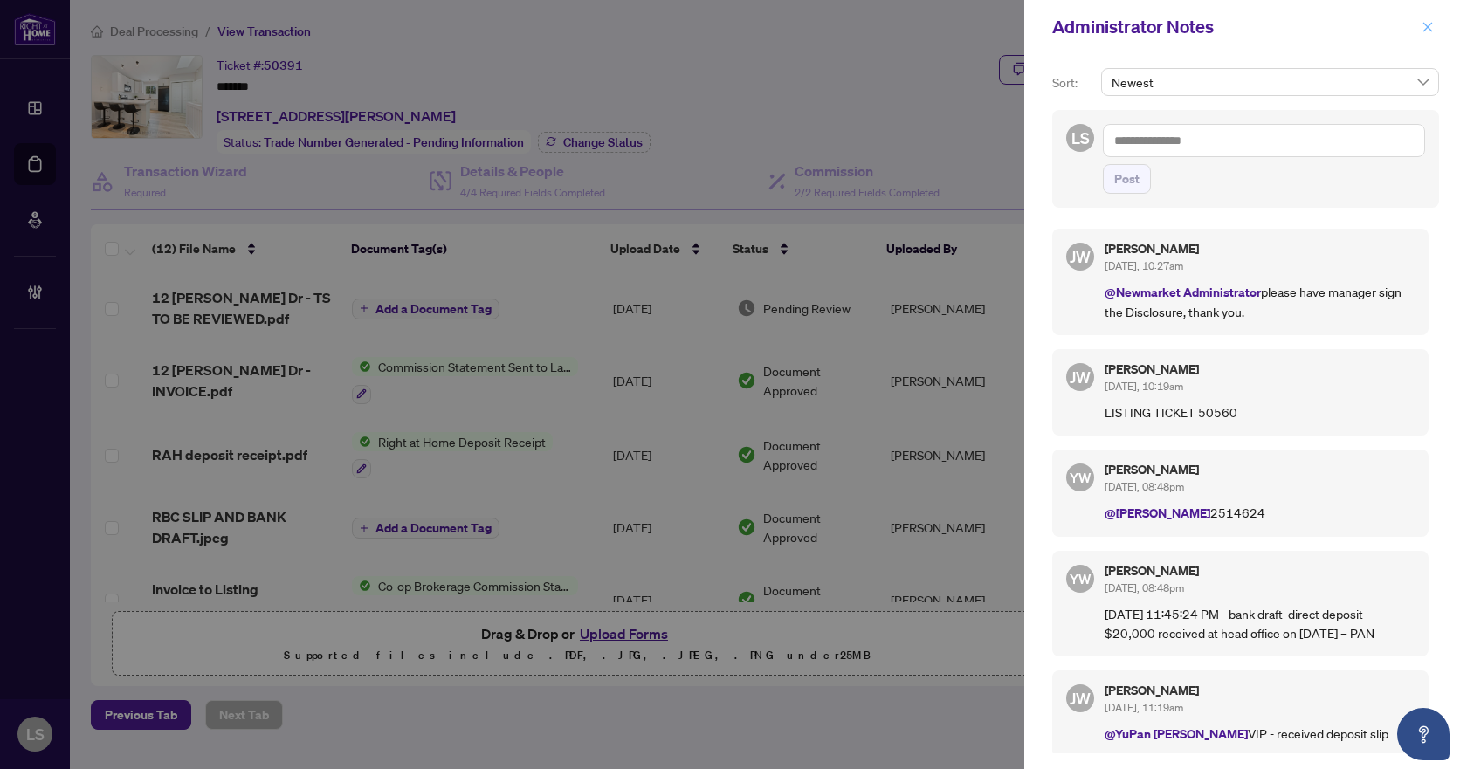
click at [1431, 19] on span "button" at bounding box center [1427, 27] width 12 height 28
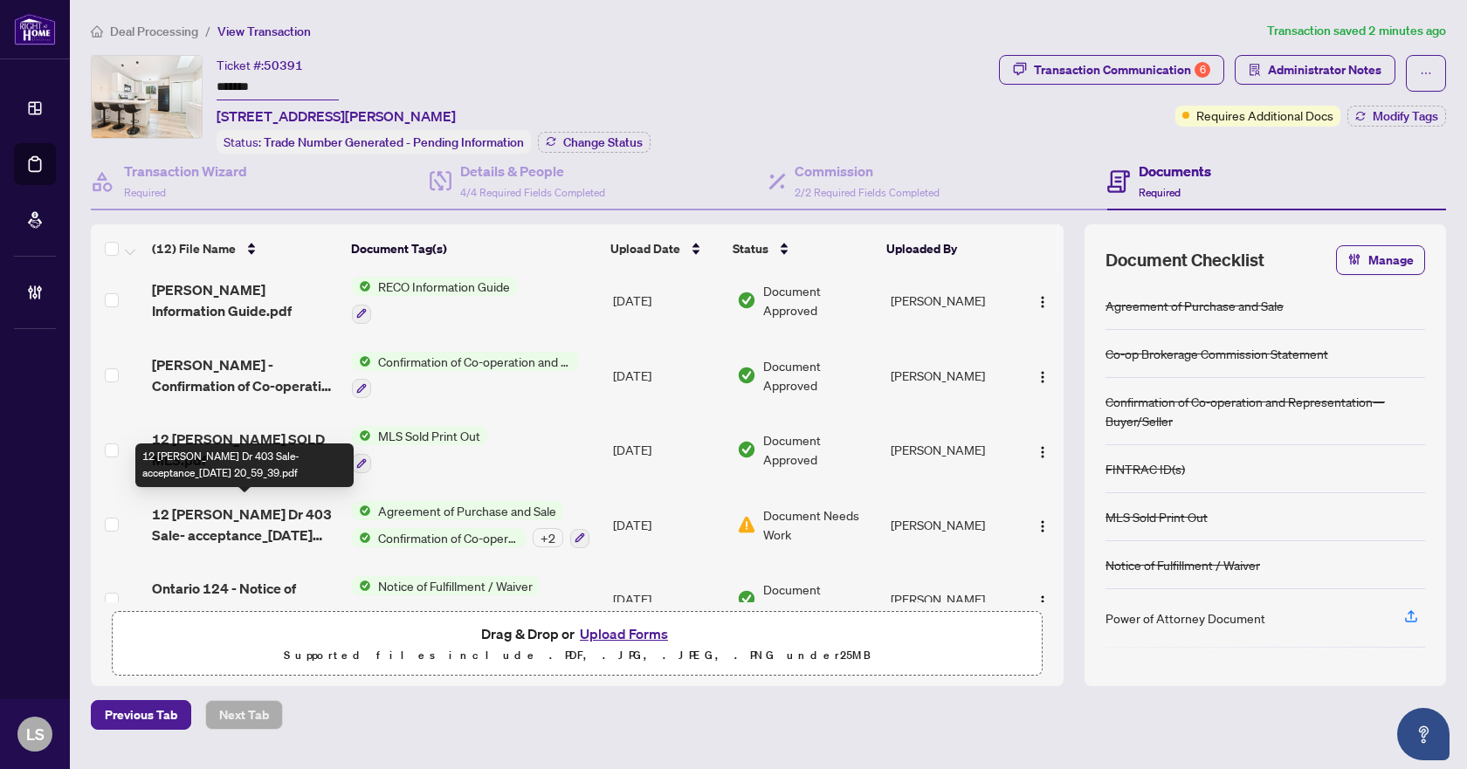
scroll to position [561, 0]
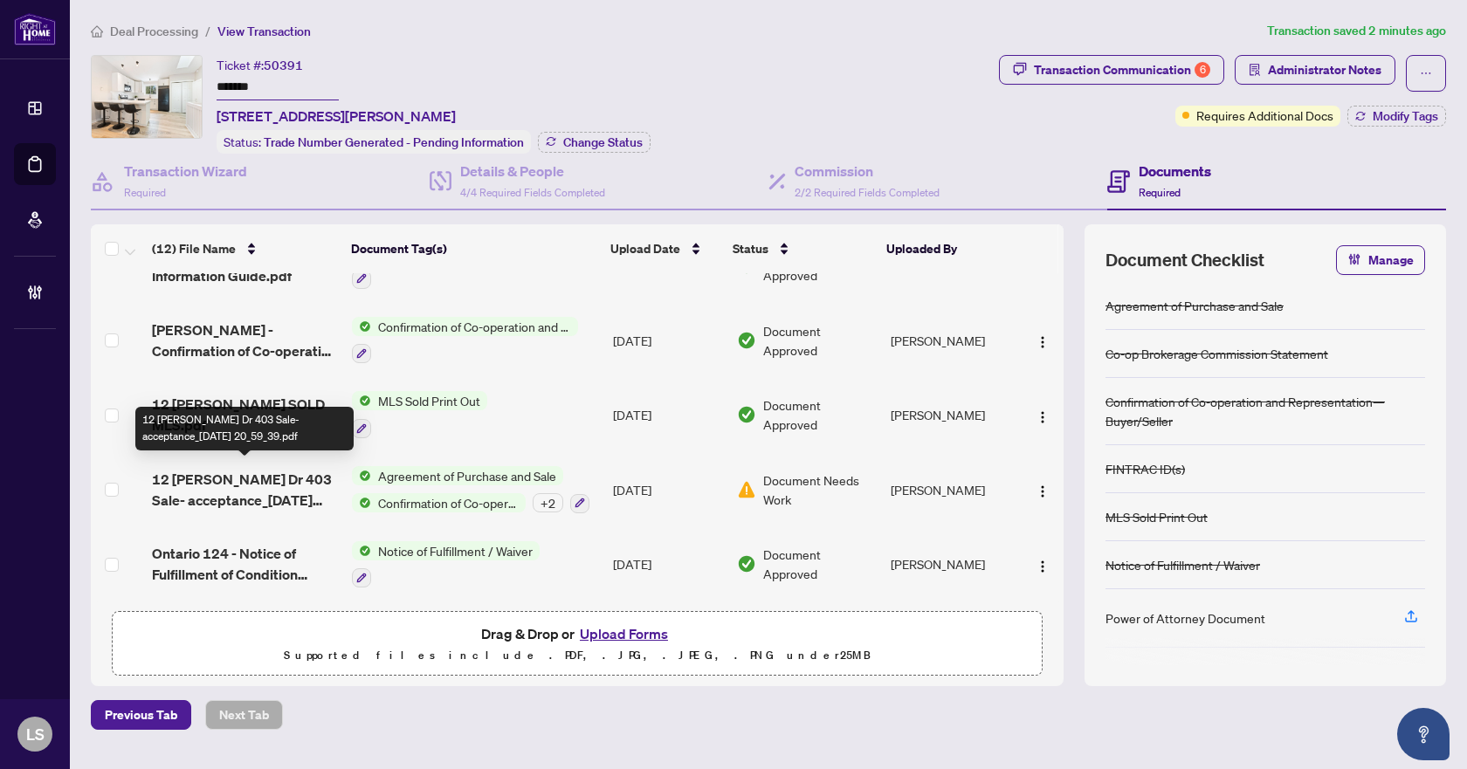
click at [270, 472] on span "12 Dawson Dr 403 Sale- acceptance_2025-08-19 20_59_39.pdf" at bounding box center [245, 490] width 186 height 42
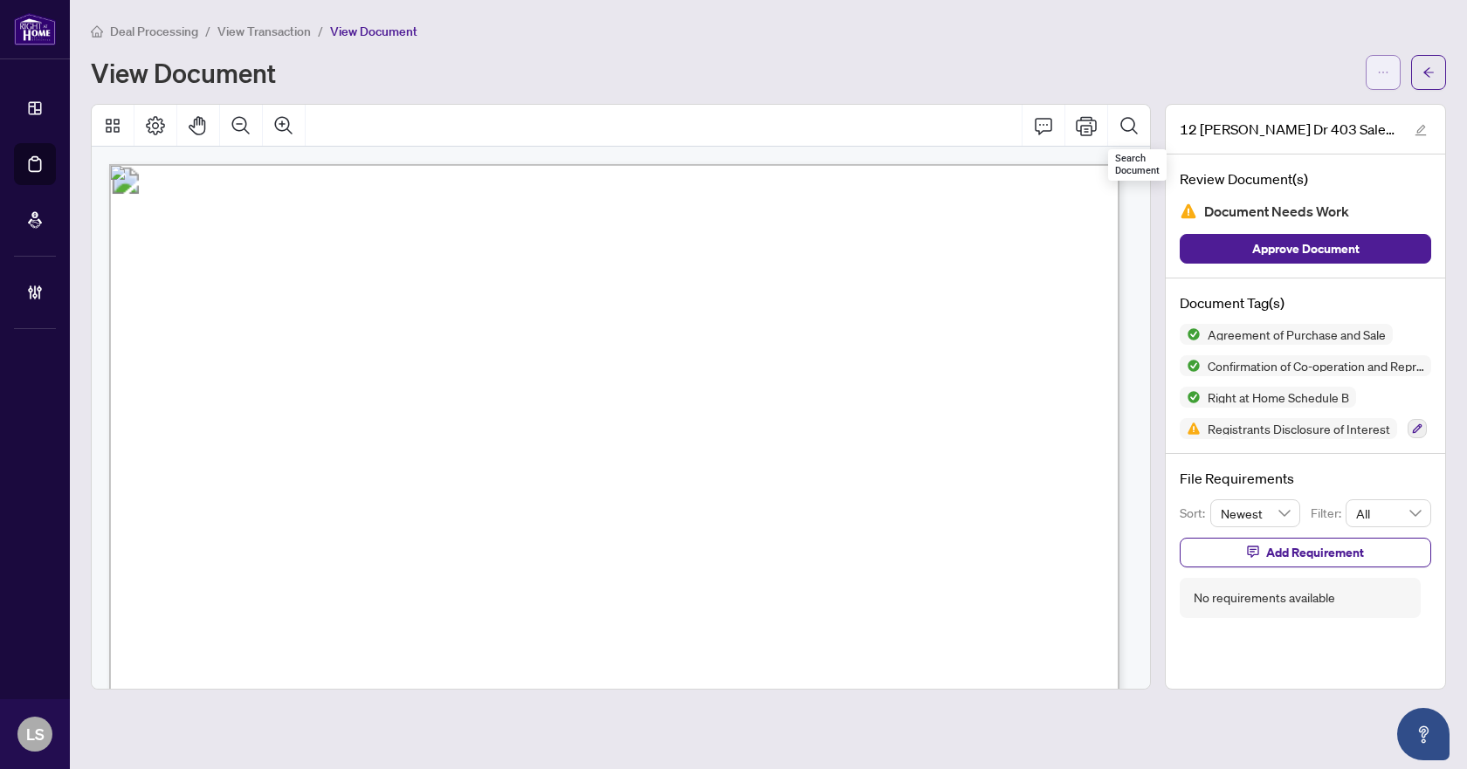
click at [1380, 72] on icon "ellipsis" at bounding box center [1383, 72] width 12 height 12
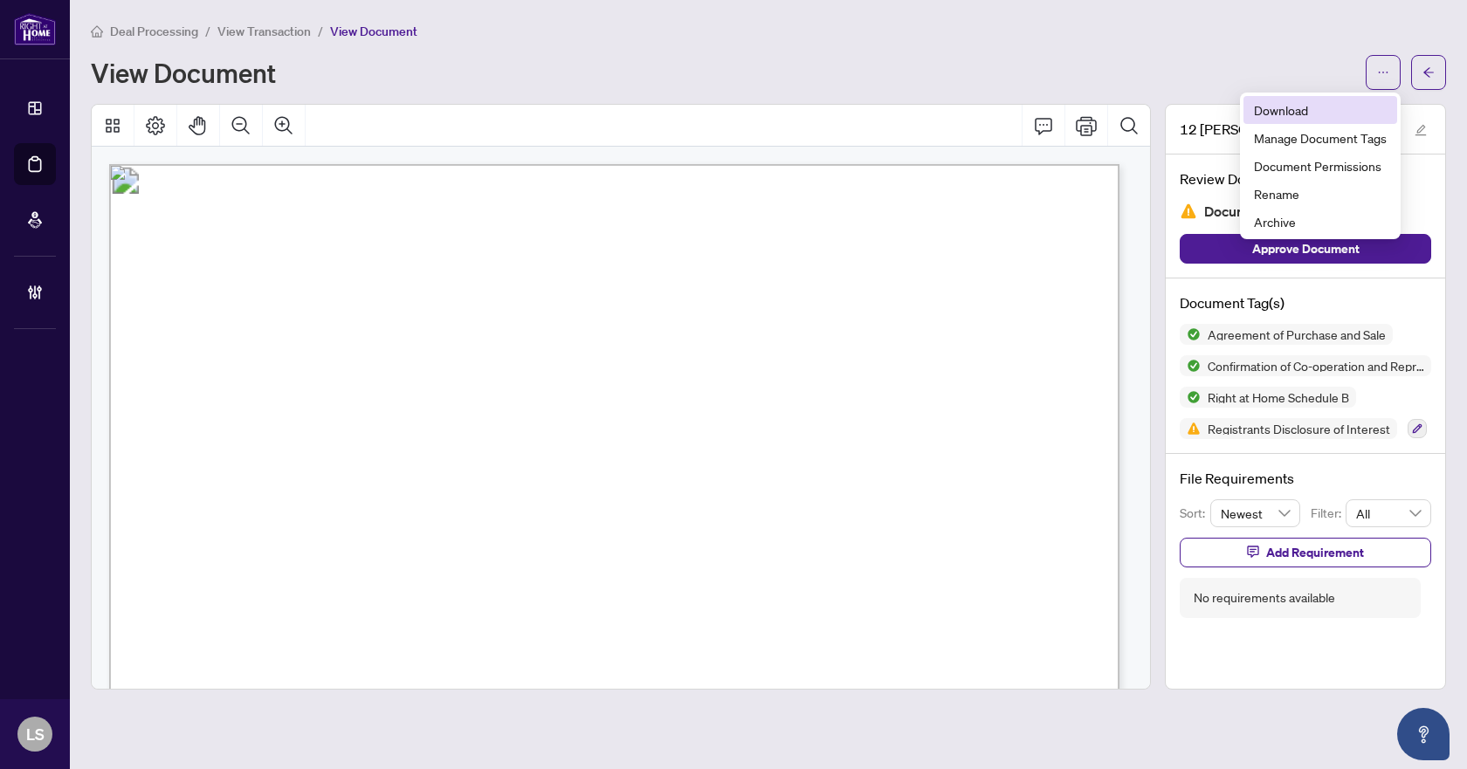
click at [1285, 114] on span "Download" at bounding box center [1320, 109] width 133 height 19
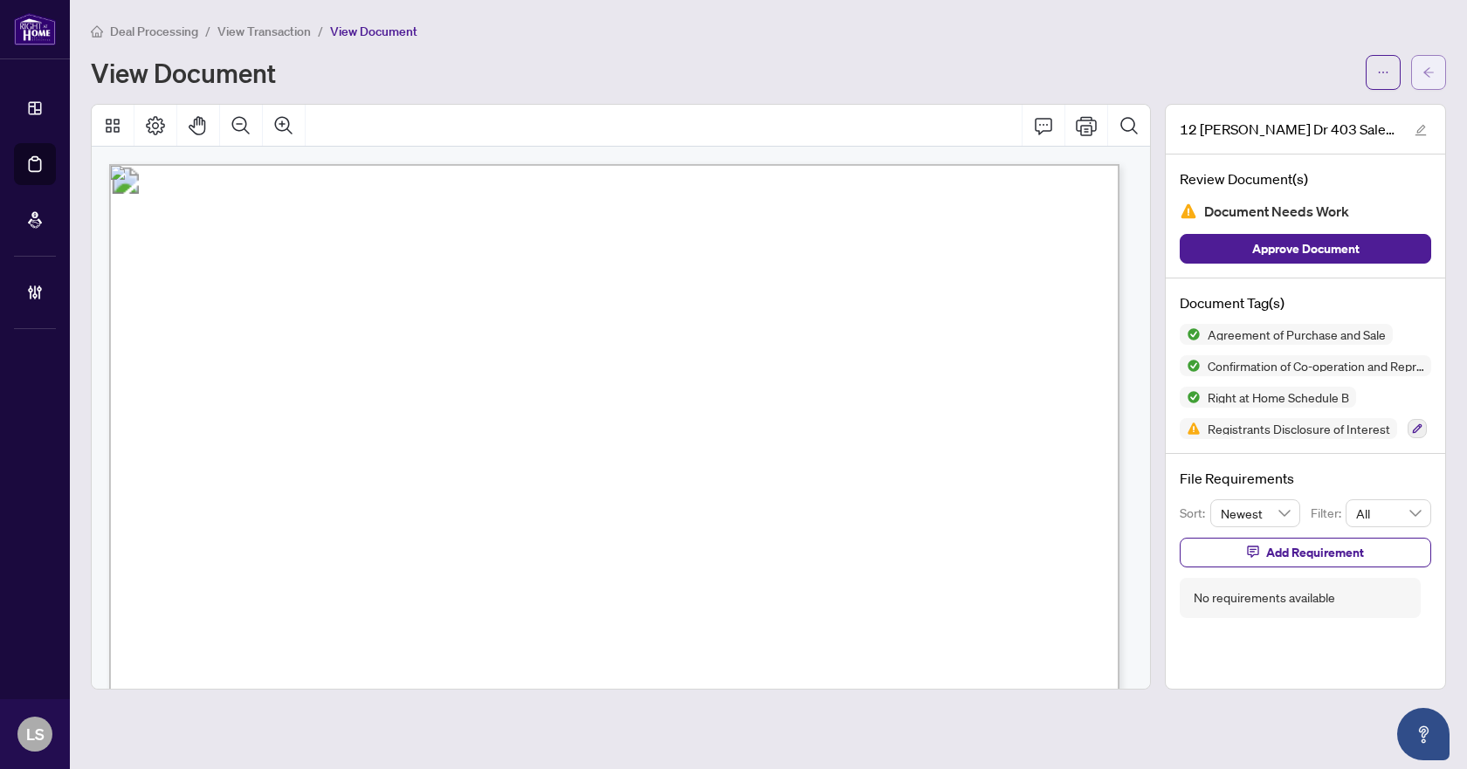
click at [1428, 67] on icon "arrow-left" at bounding box center [1428, 72] width 12 height 12
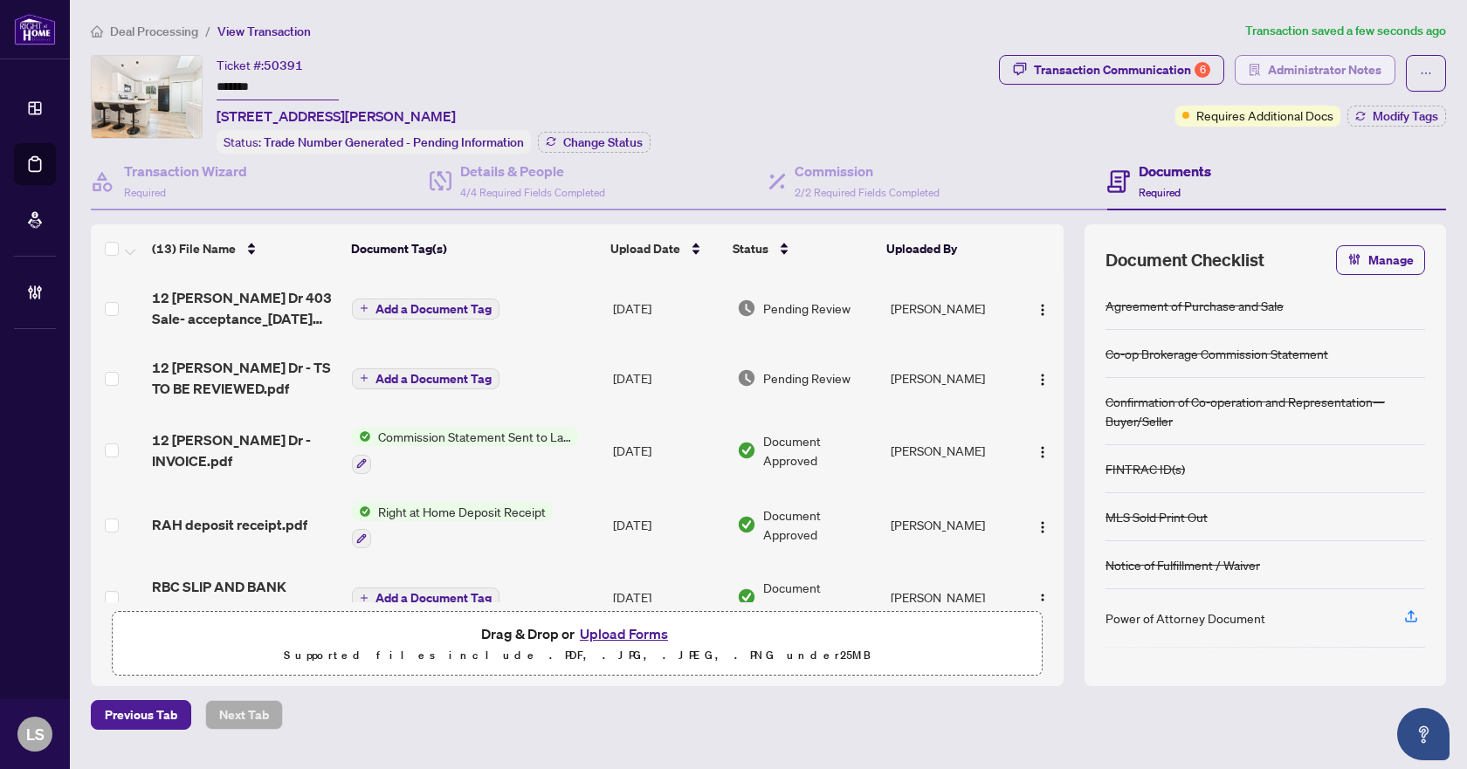
click at [1330, 77] on span "Administrator Notes" at bounding box center [1324, 70] width 113 height 28
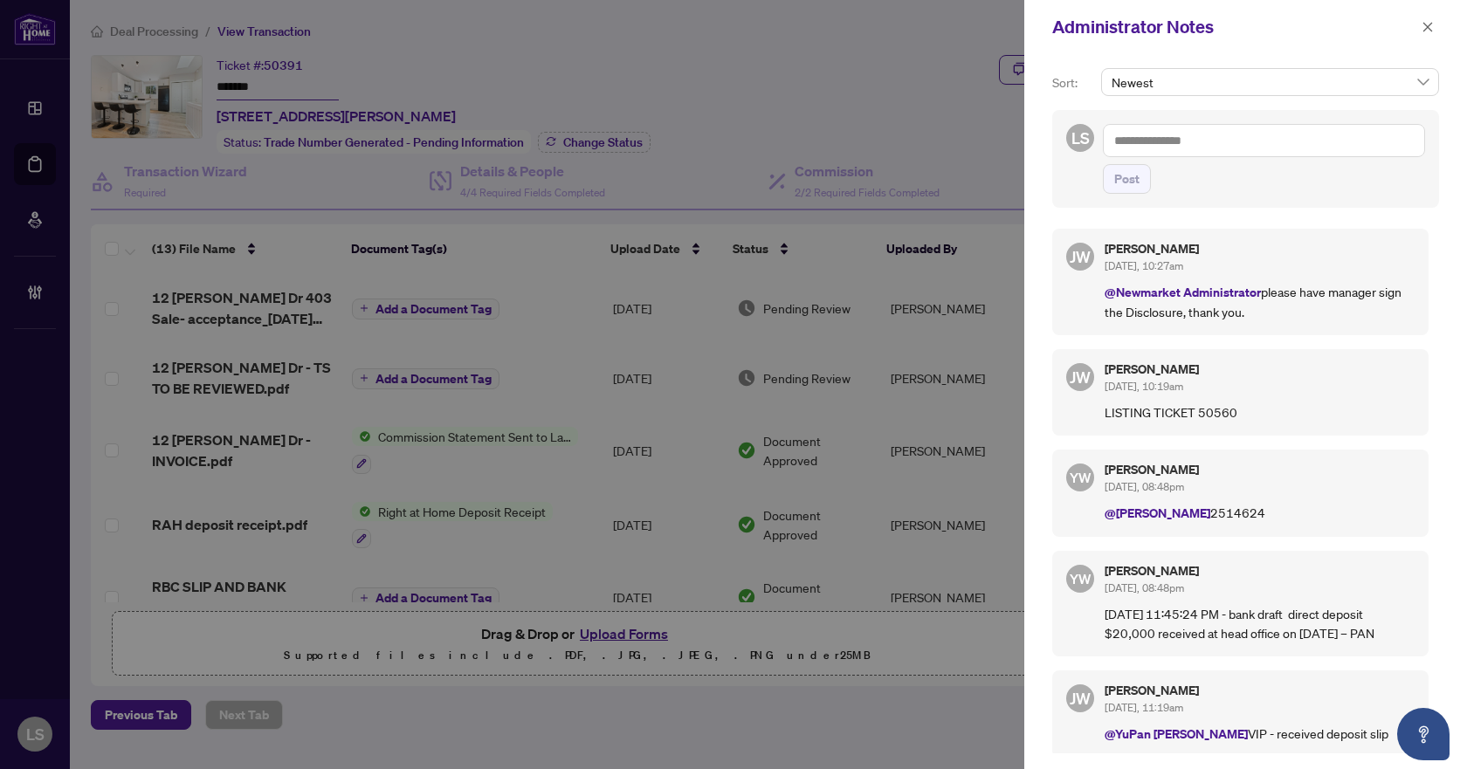
click at [1156, 140] on textarea at bounding box center [1264, 140] width 322 height 33
click at [1188, 156] on b "Jackie" at bounding box center [1204, 153] width 94 height 16
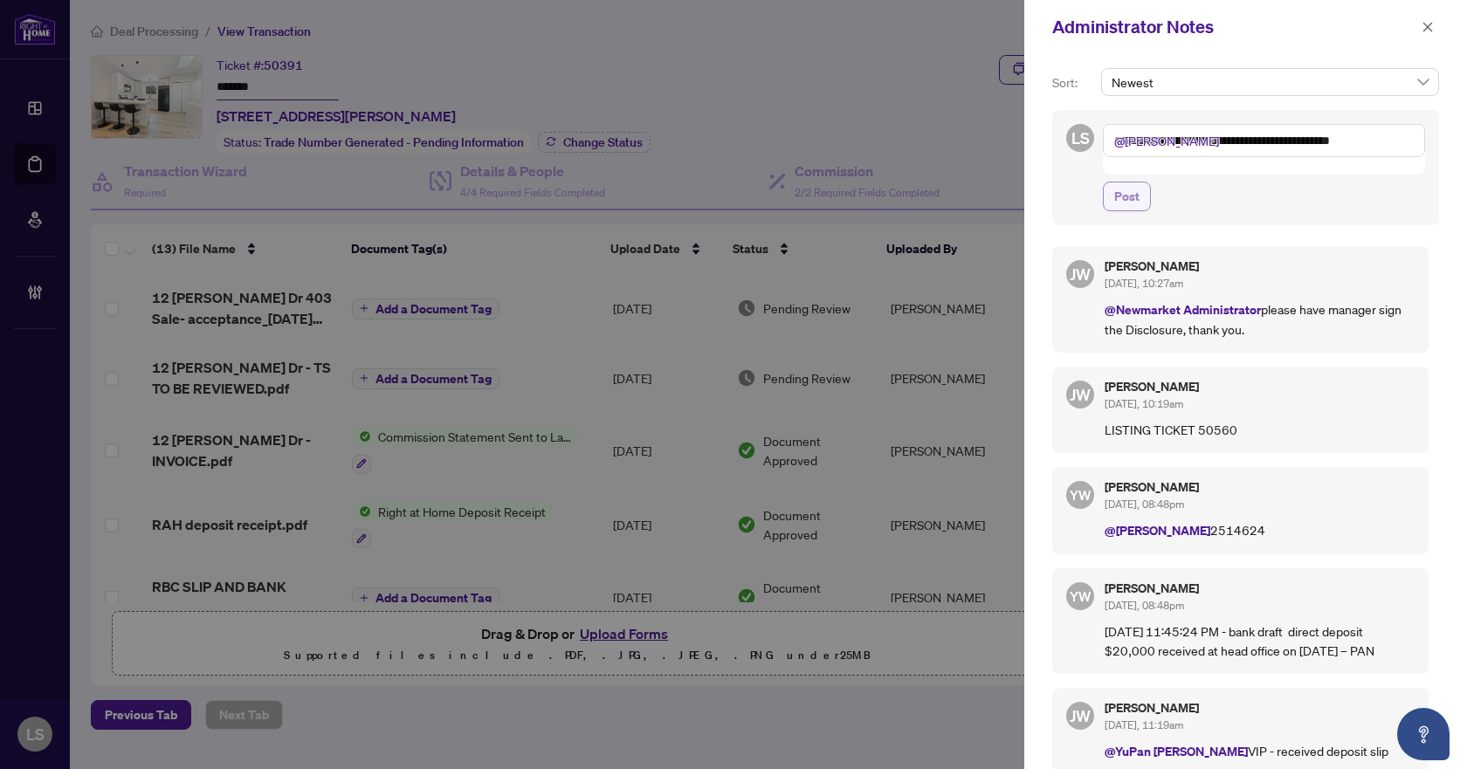
type textarea "**********"
click at [1108, 182] on button "Post" at bounding box center [1127, 197] width 48 height 30
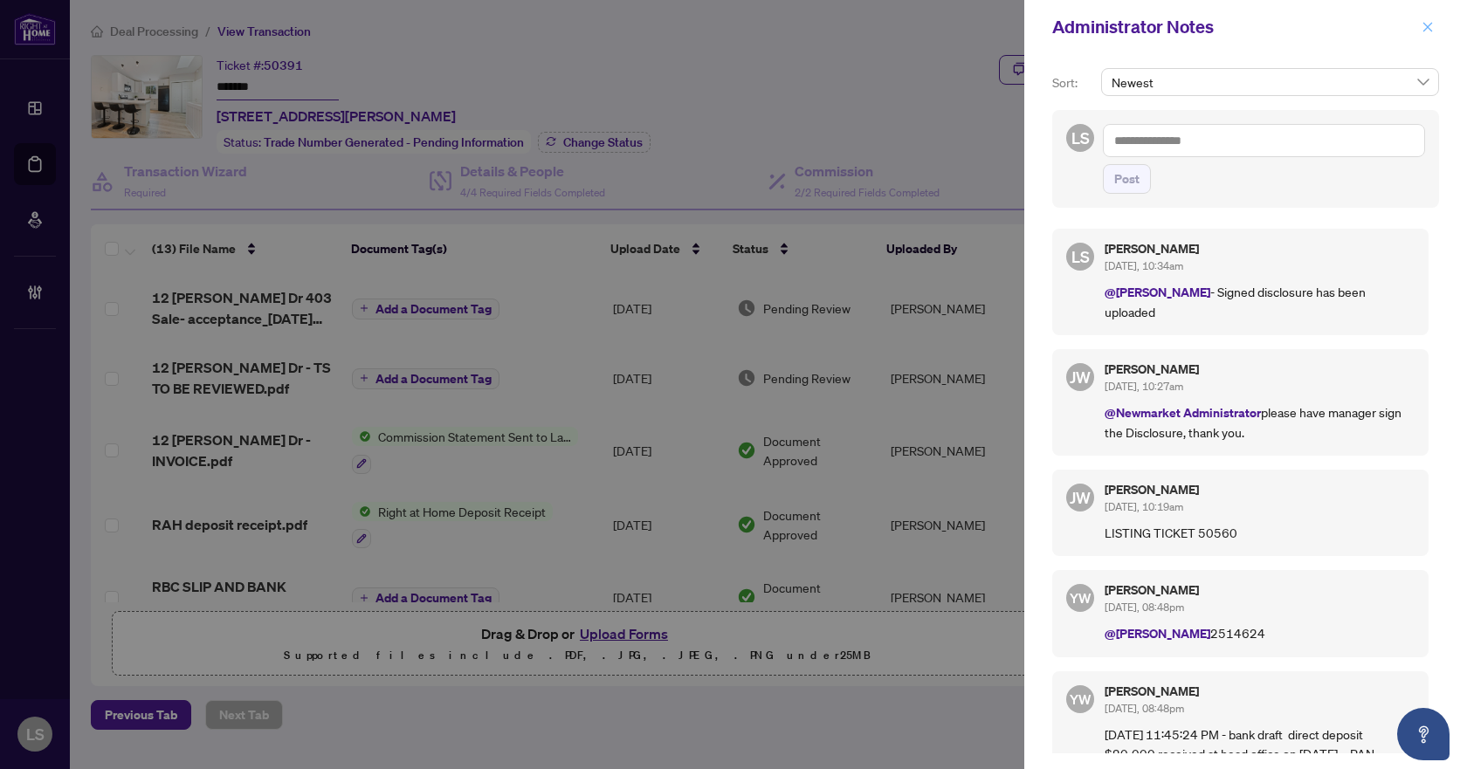
click at [1426, 29] on icon "close" at bounding box center [1428, 27] width 10 height 10
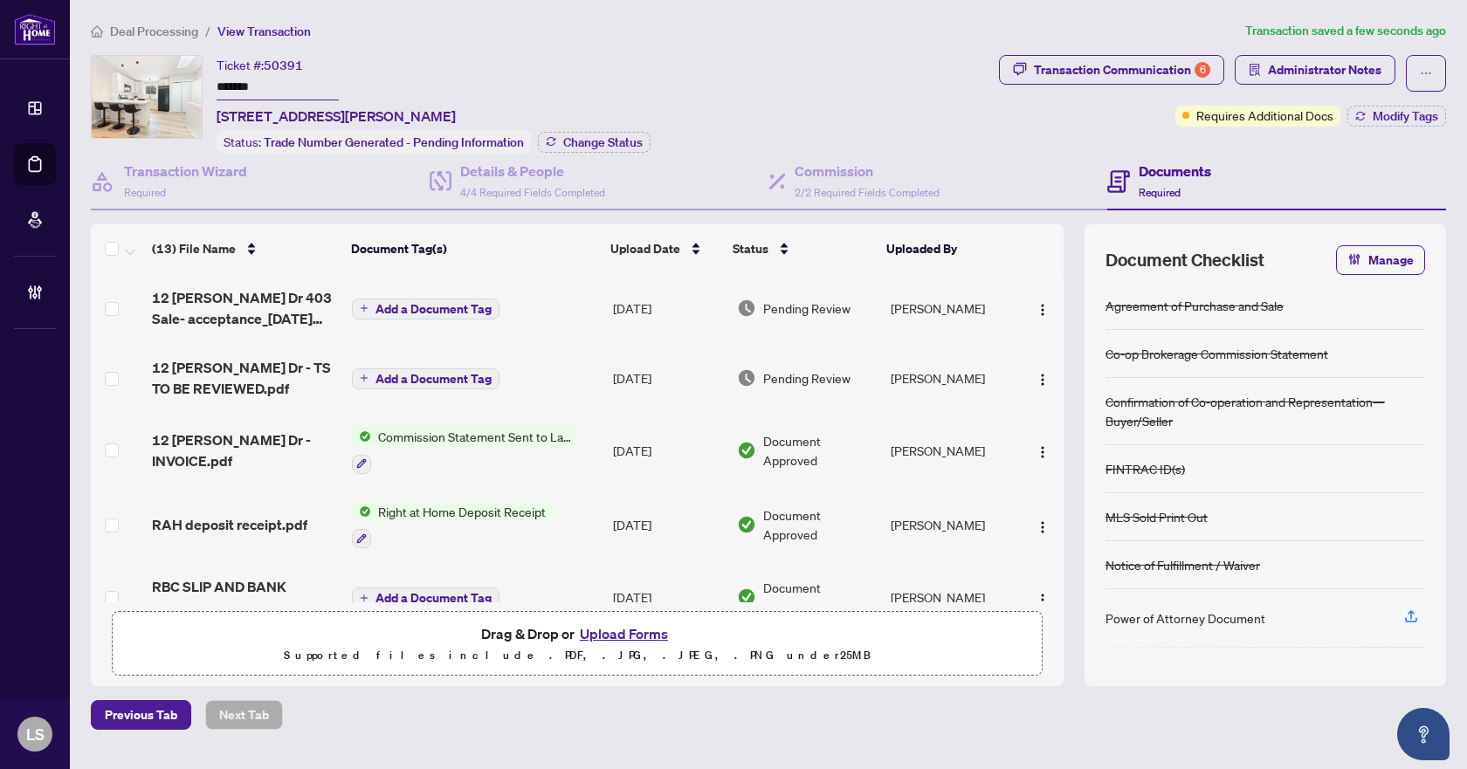
click at [150, 33] on span "Deal Processing" at bounding box center [154, 32] width 88 height 16
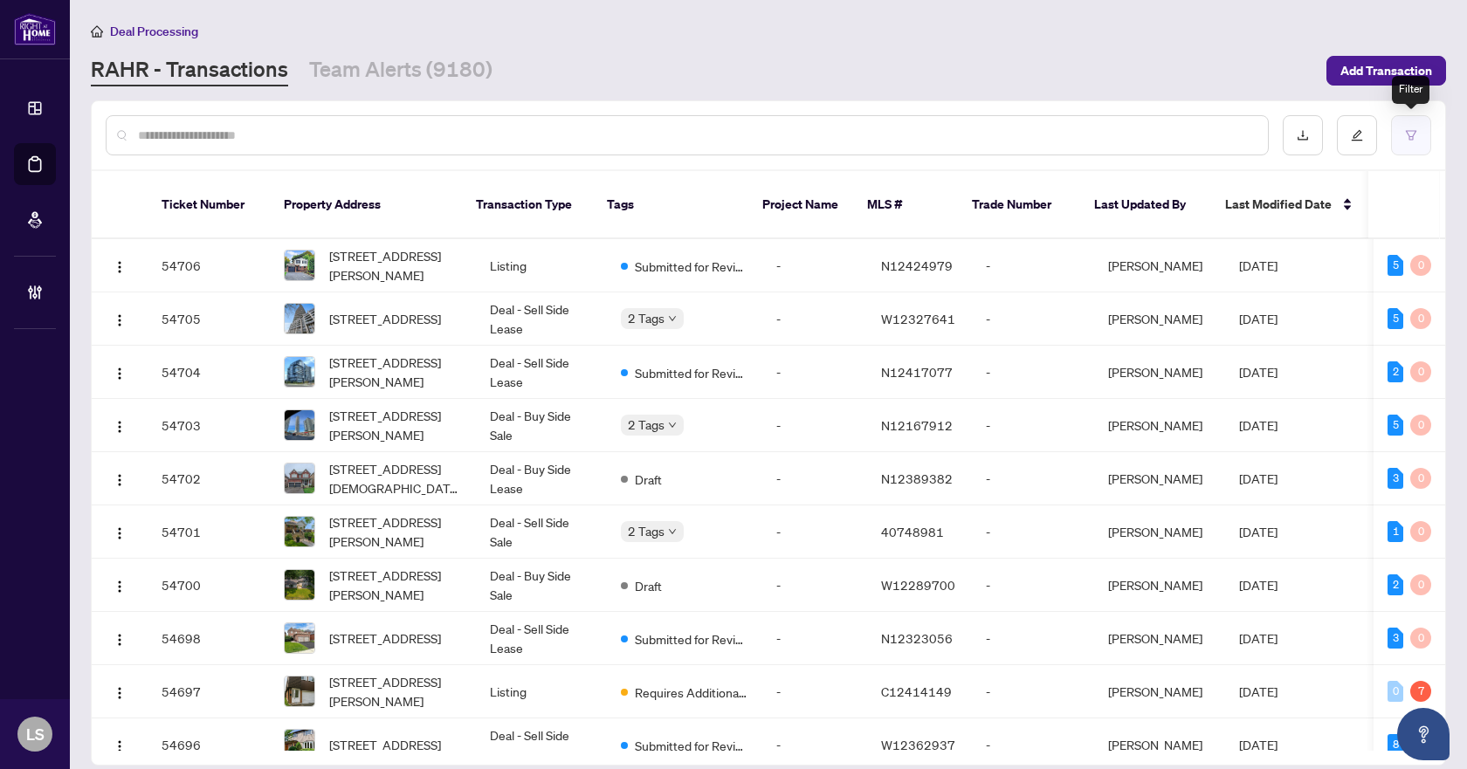
click at [1407, 136] on icon "filter" at bounding box center [1411, 135] width 12 height 12
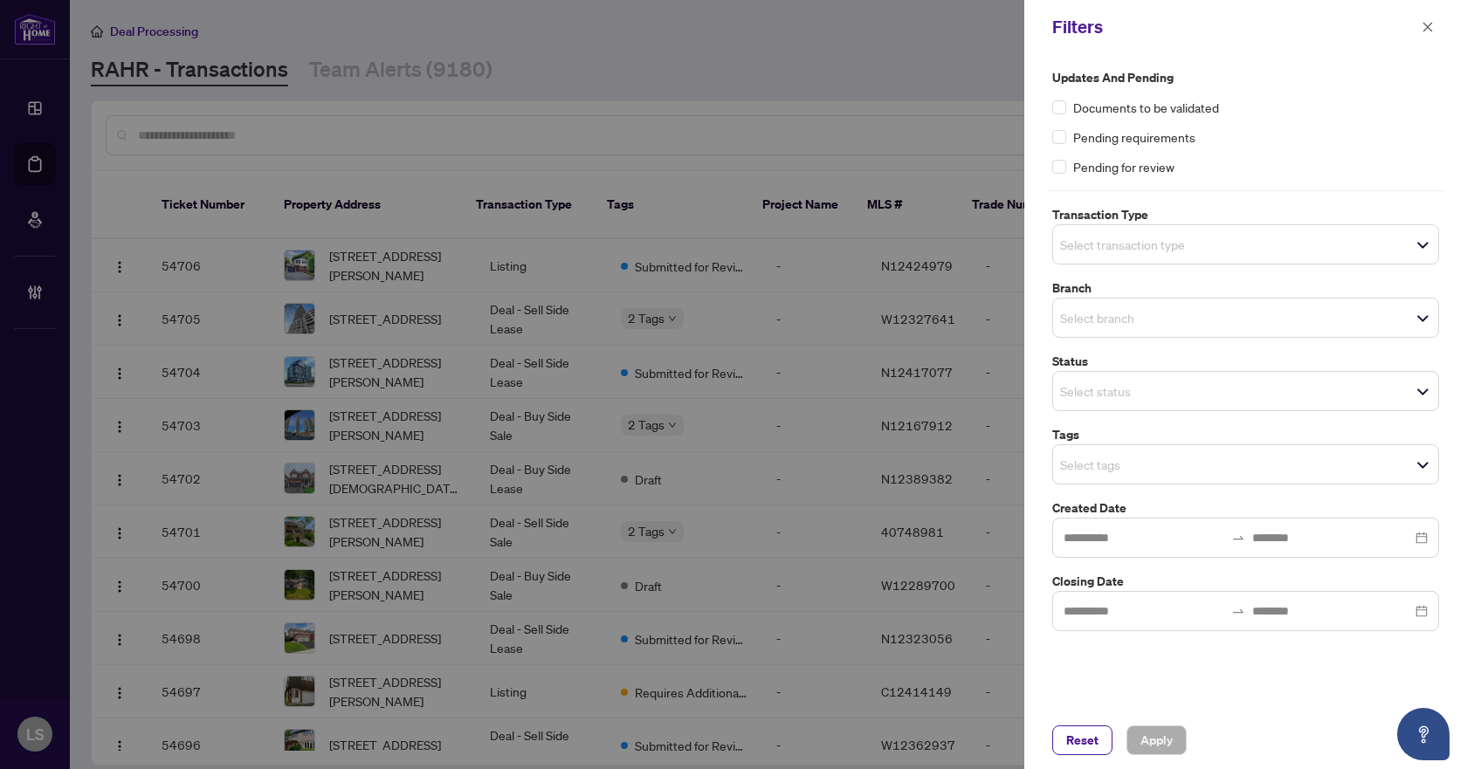
click at [1079, 245] on input "search" at bounding box center [1121, 244] width 122 height 21
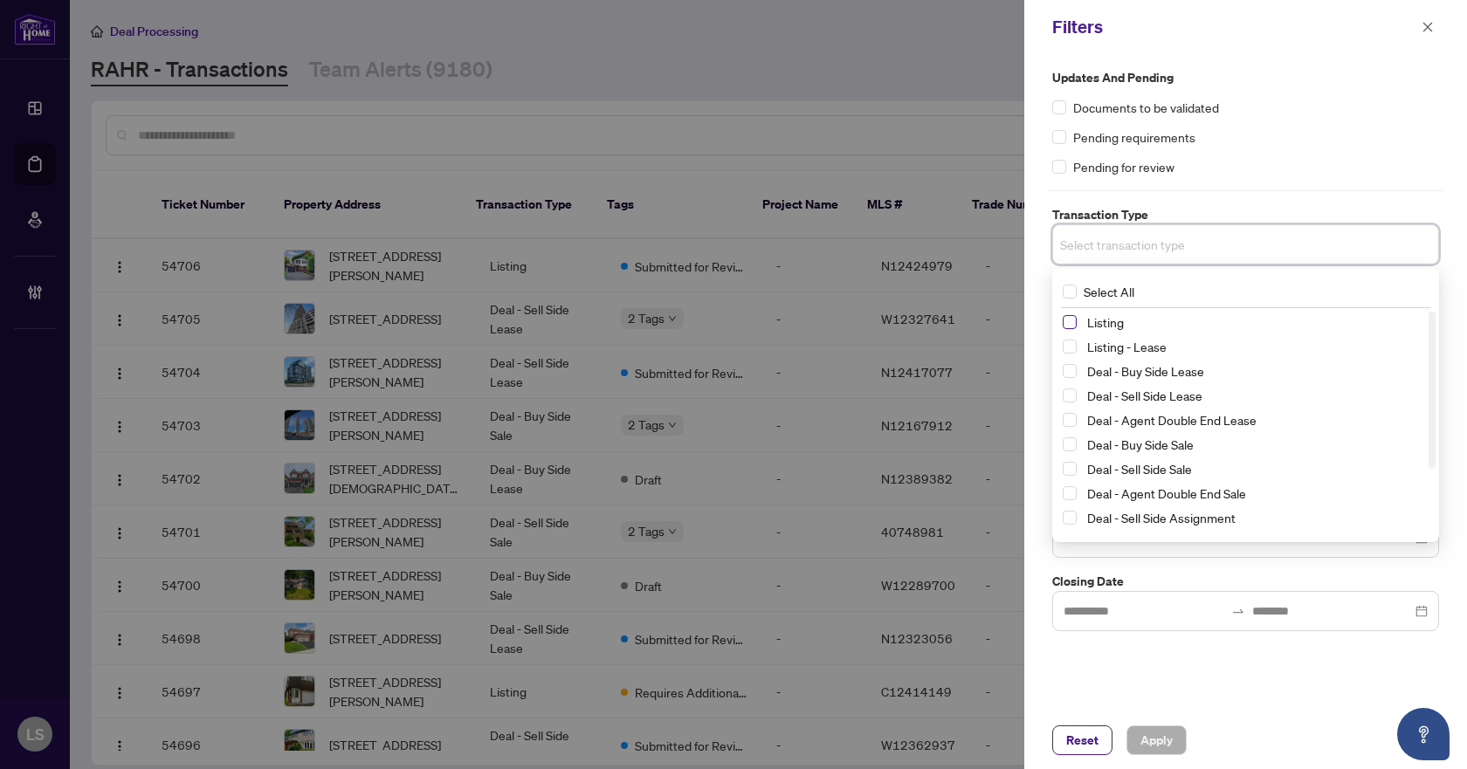
click at [1069, 320] on span "Select Listing" at bounding box center [1069, 322] width 14 height 14
click at [1068, 354] on span "Select Listing - Lease" at bounding box center [1069, 350] width 14 height 14
click at [1281, 118] on div "Updates and Pending Documents to be validated Pending requirements Pending for …" at bounding box center [1245, 122] width 387 height 108
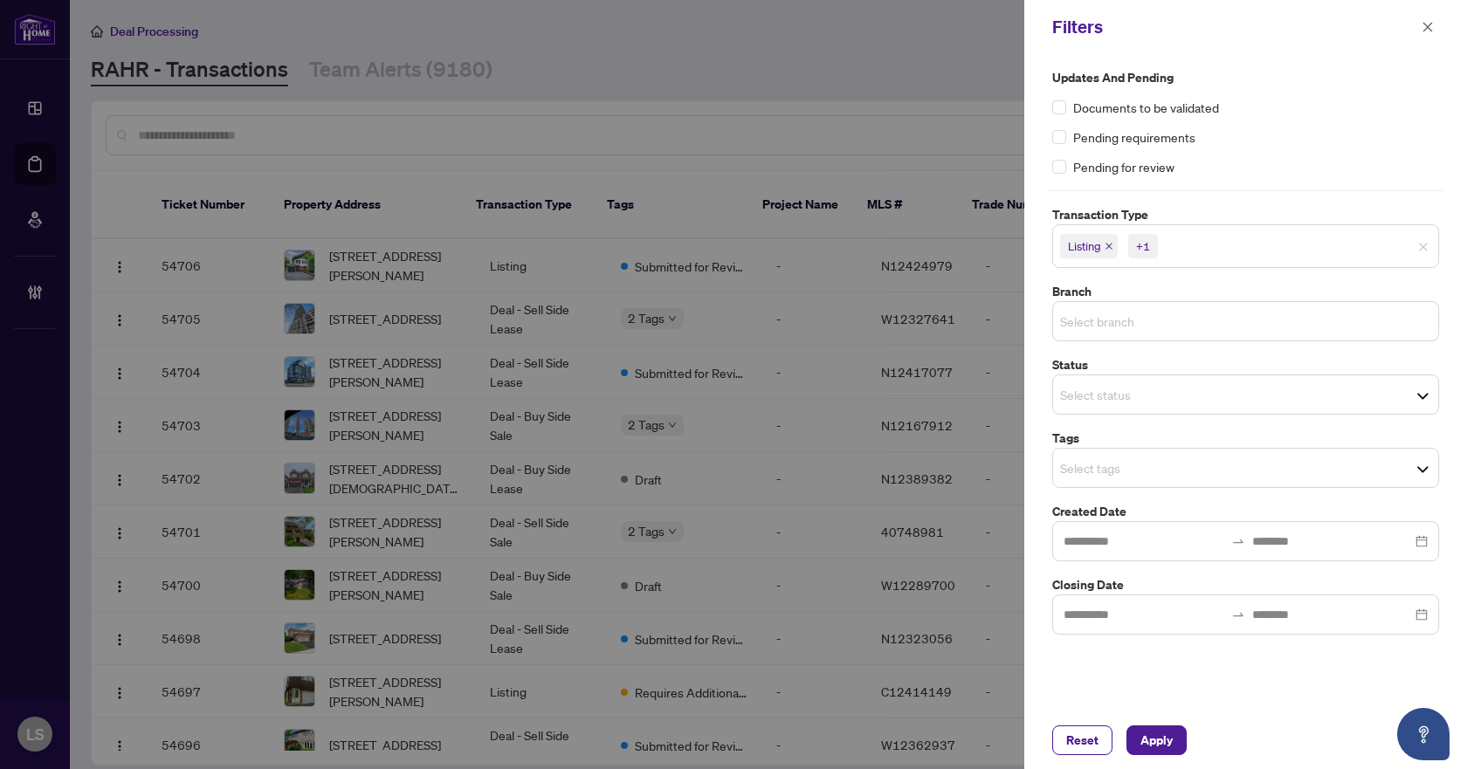
click at [1102, 331] on input "search" at bounding box center [1121, 321] width 122 height 21
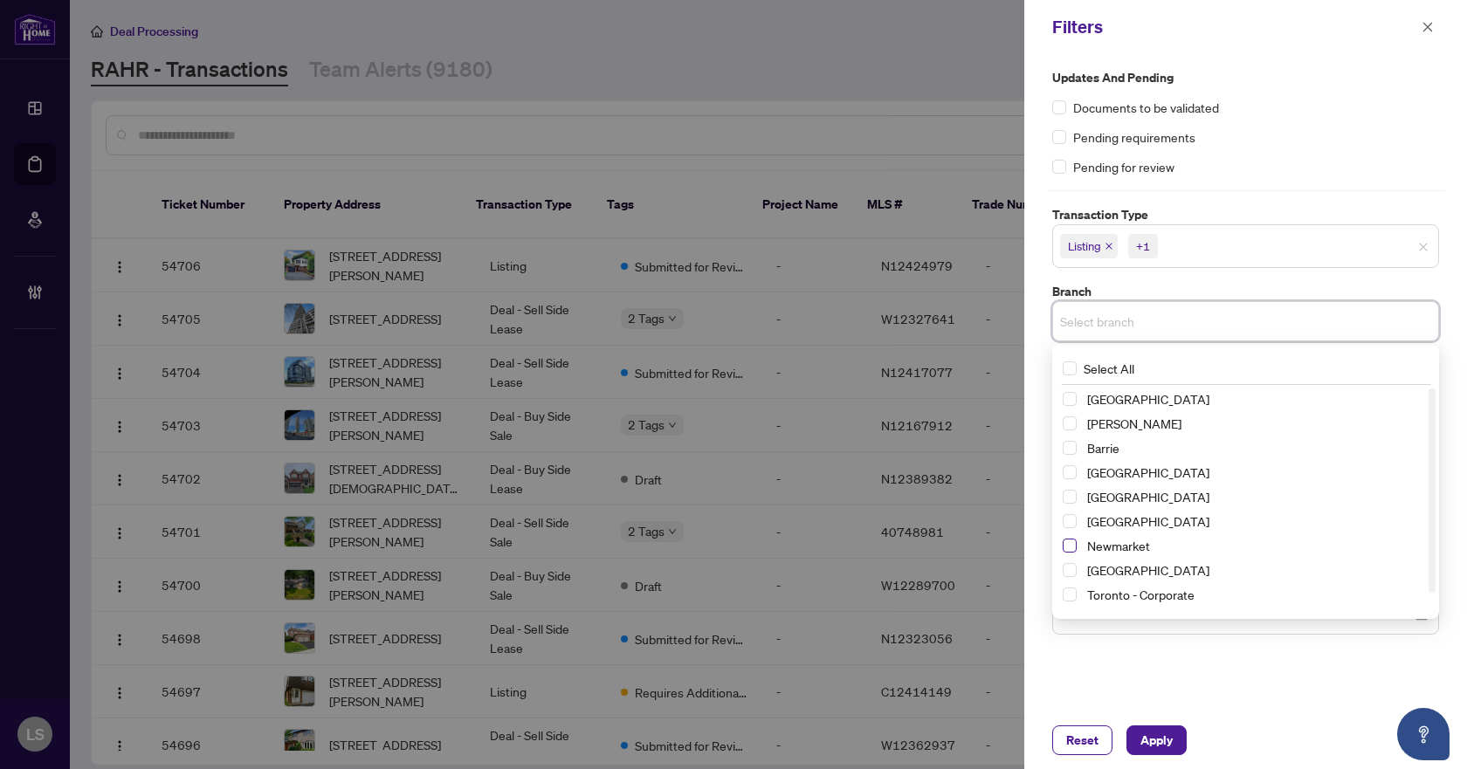
click at [1072, 546] on span "Select Newmarket" at bounding box center [1069, 546] width 14 height 14
click at [1316, 86] on label "Updates and Pending" at bounding box center [1245, 77] width 387 height 19
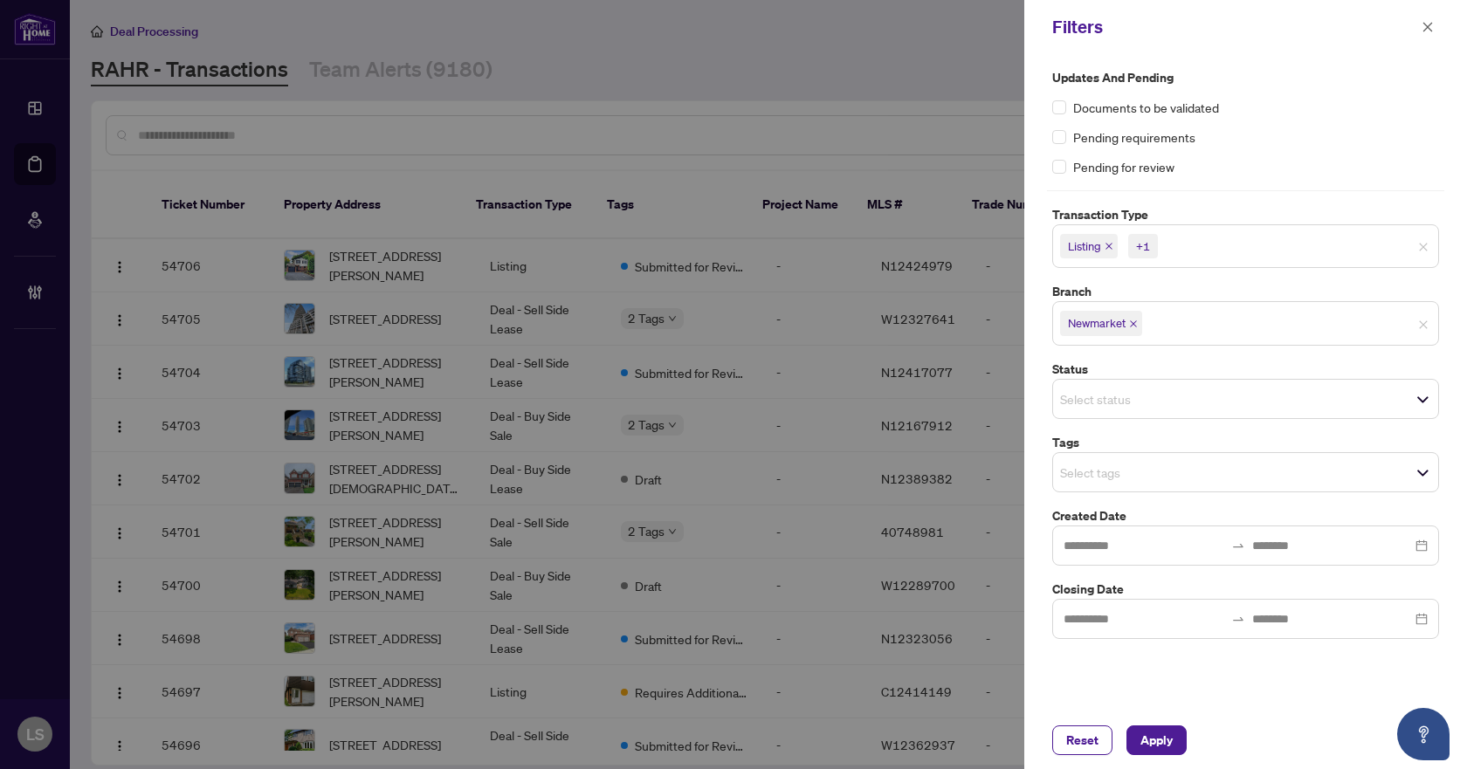
click at [1109, 471] on input "search" at bounding box center [1121, 472] width 122 height 21
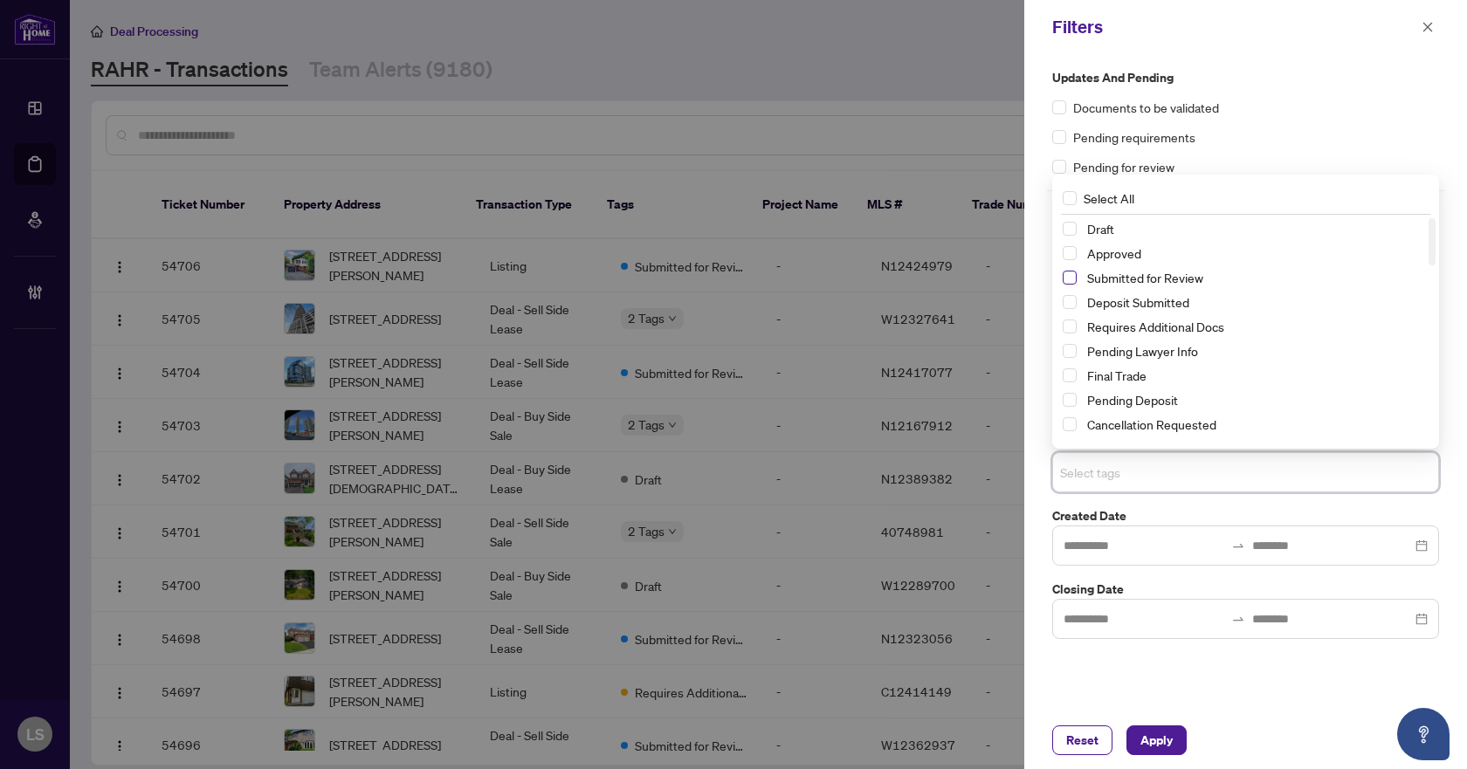
click at [1071, 277] on span "Select Submitted for Review" at bounding box center [1069, 278] width 14 height 14
click at [1064, 423] on span "Select Cancellation Requested" at bounding box center [1069, 424] width 14 height 14
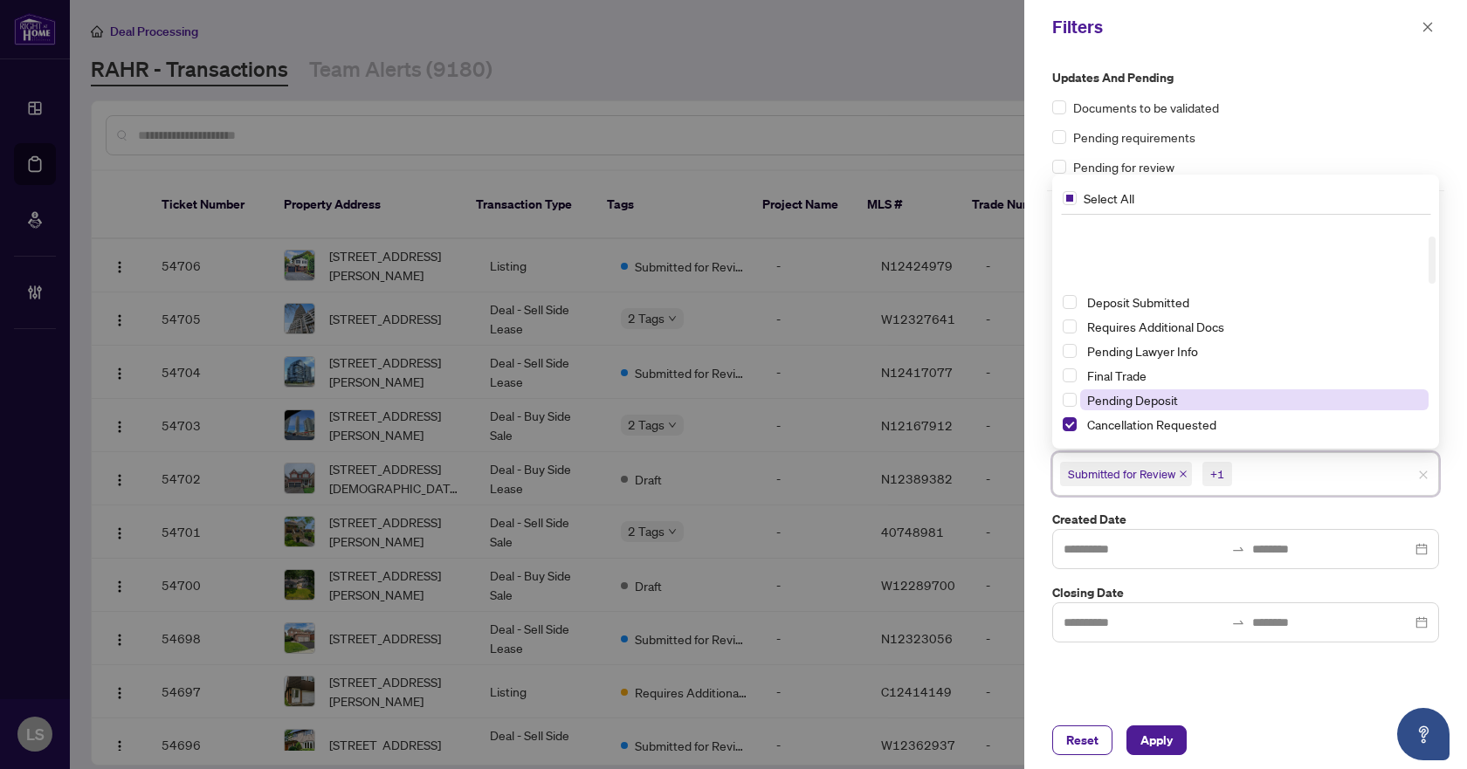
scroll to position [87, 0]
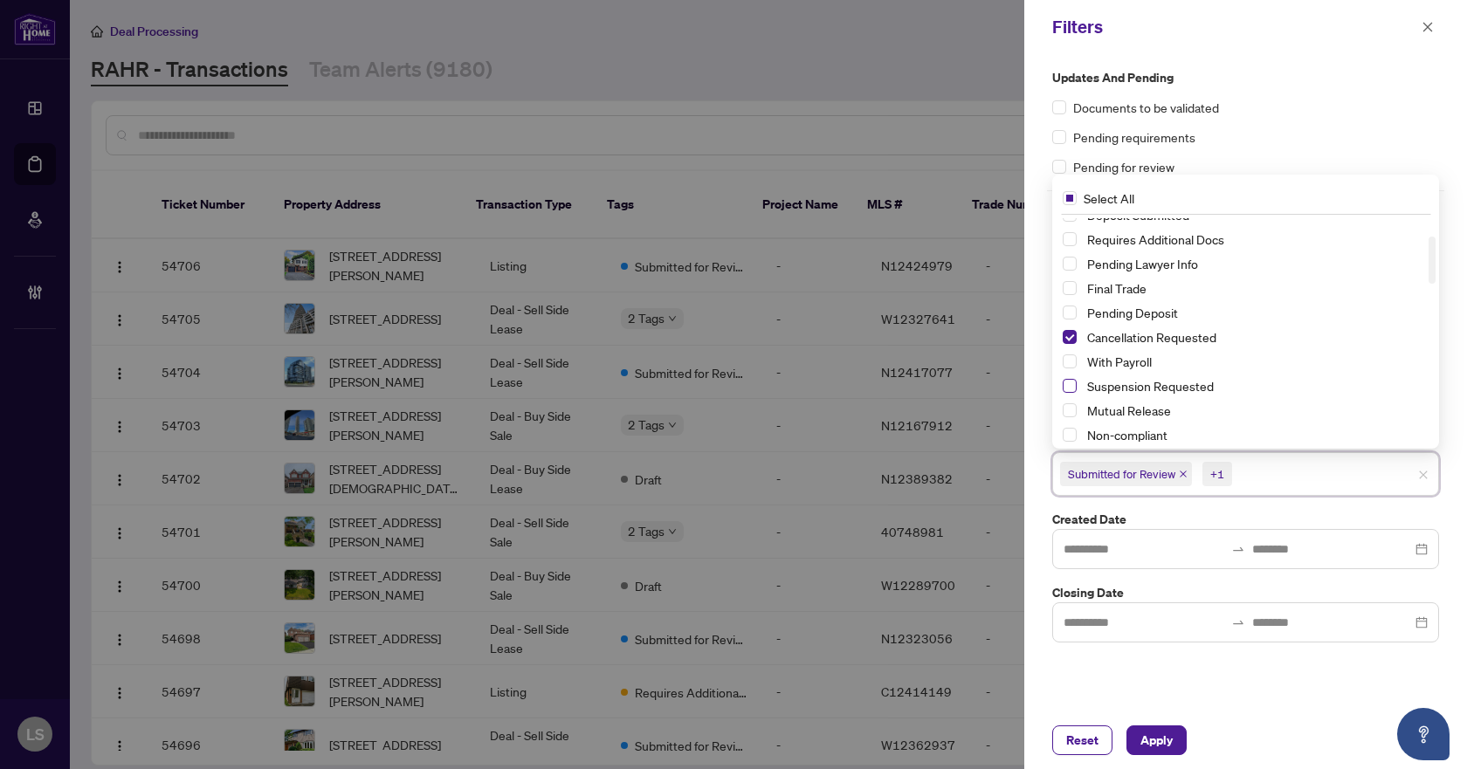
click at [1071, 388] on span "Select Suspension Requested" at bounding box center [1069, 386] width 14 height 14
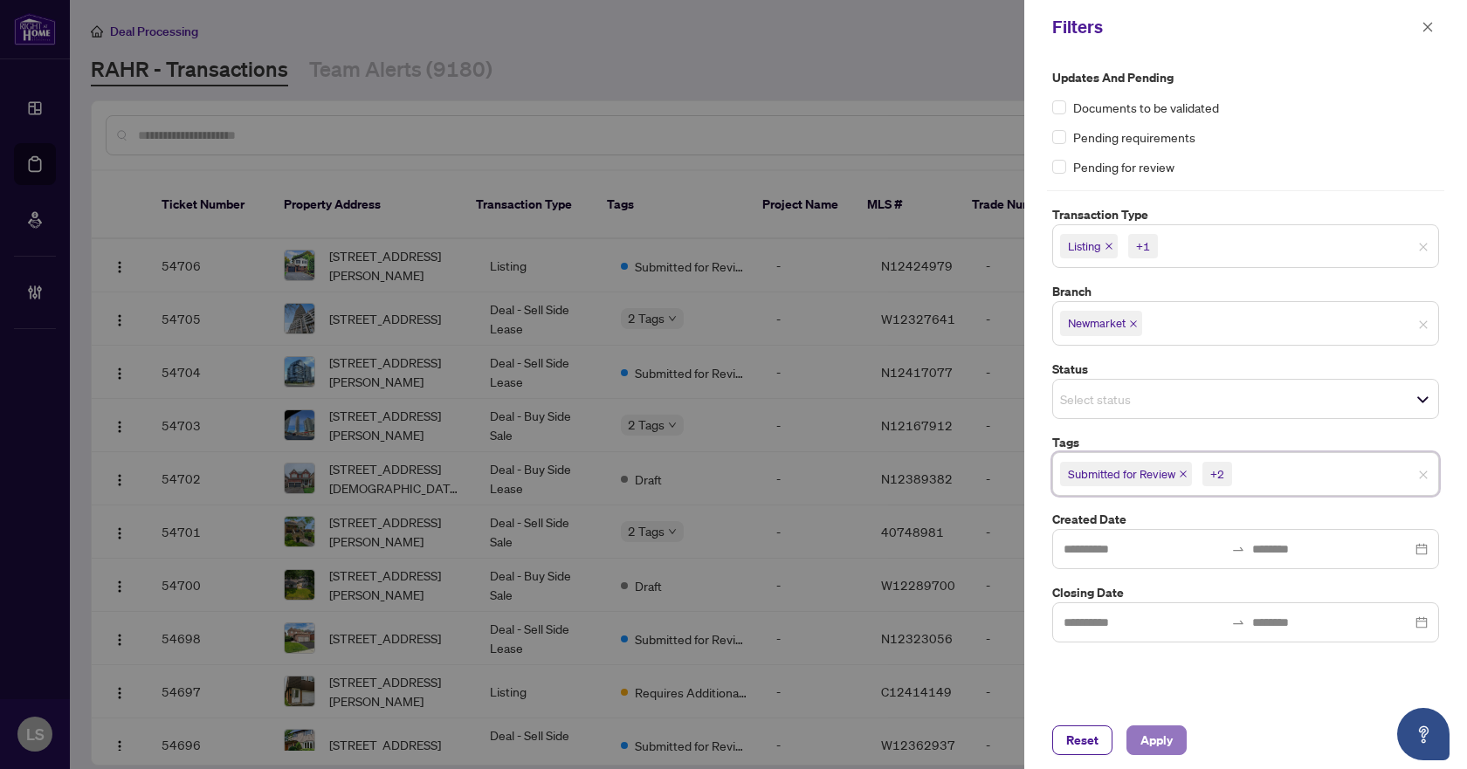
click at [1180, 746] on button "Apply" at bounding box center [1156, 740] width 60 height 30
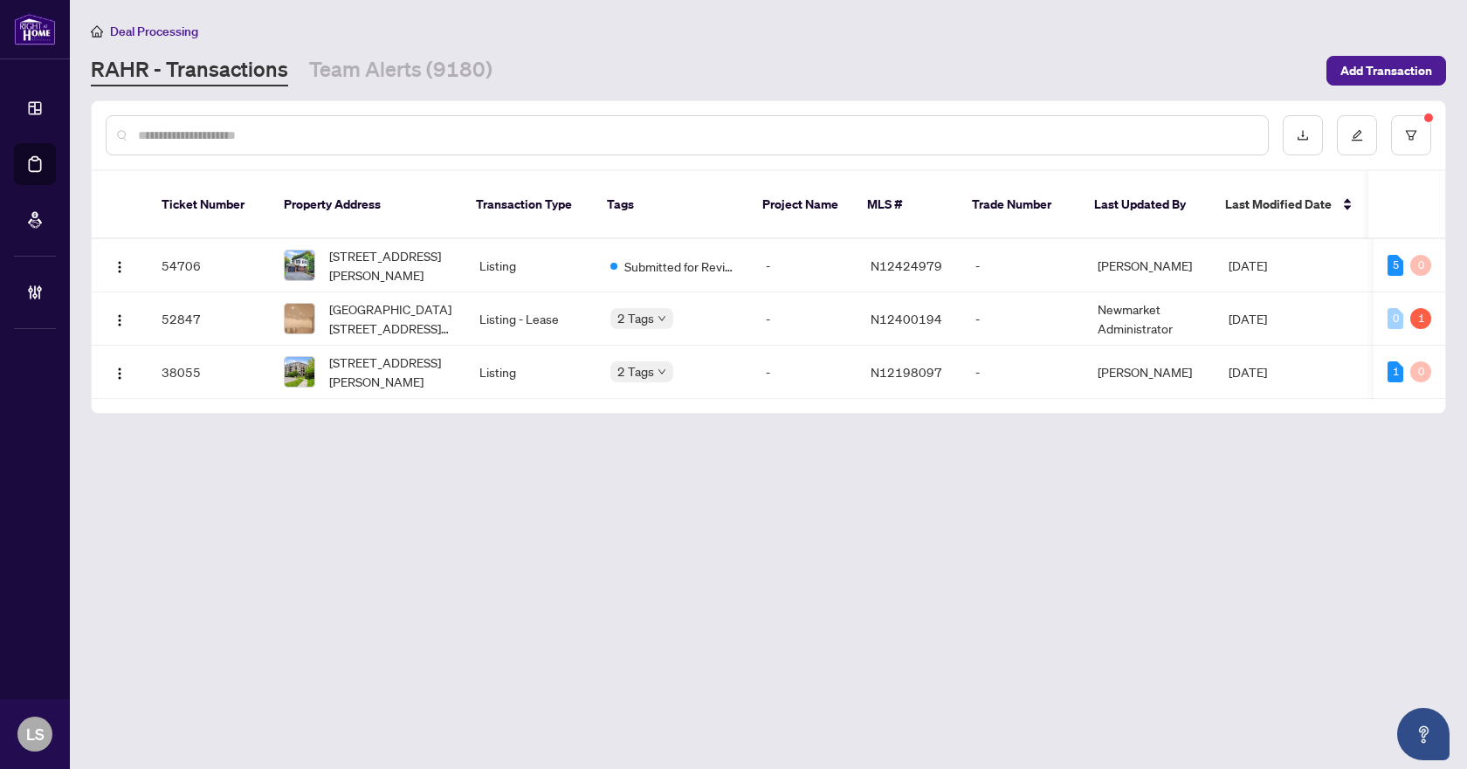
click at [853, 701] on main "Deal Processing RAHR - Transactions Team Alerts (9180) Add Transaction Ticket N…" at bounding box center [768, 384] width 1397 height 769
click at [372, 374] on span "422-180 John West Way, Aurora, Ontario L4G 0R3, Canada" at bounding box center [390, 372] width 122 height 38
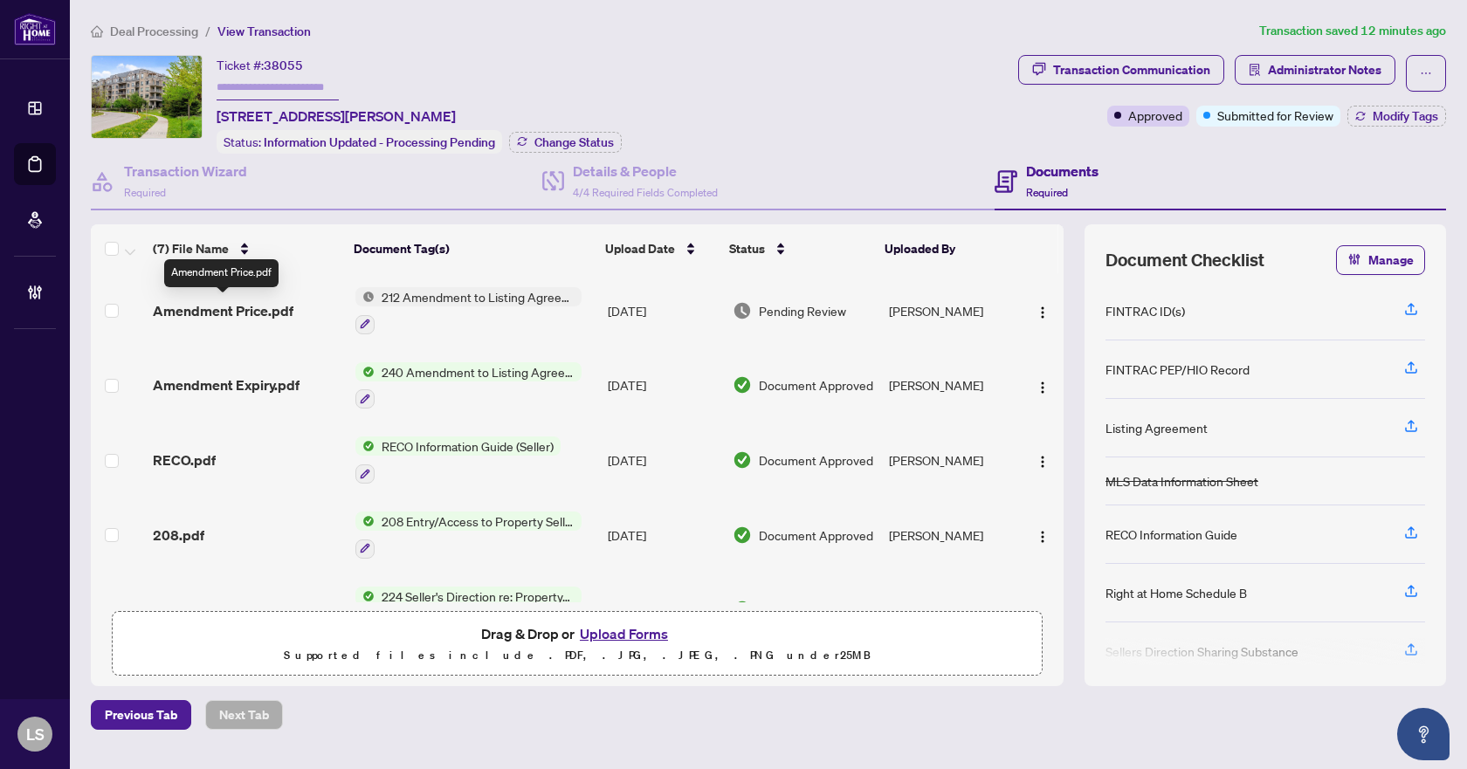
click at [226, 302] on span "Amendment Price.pdf" at bounding box center [223, 310] width 141 height 21
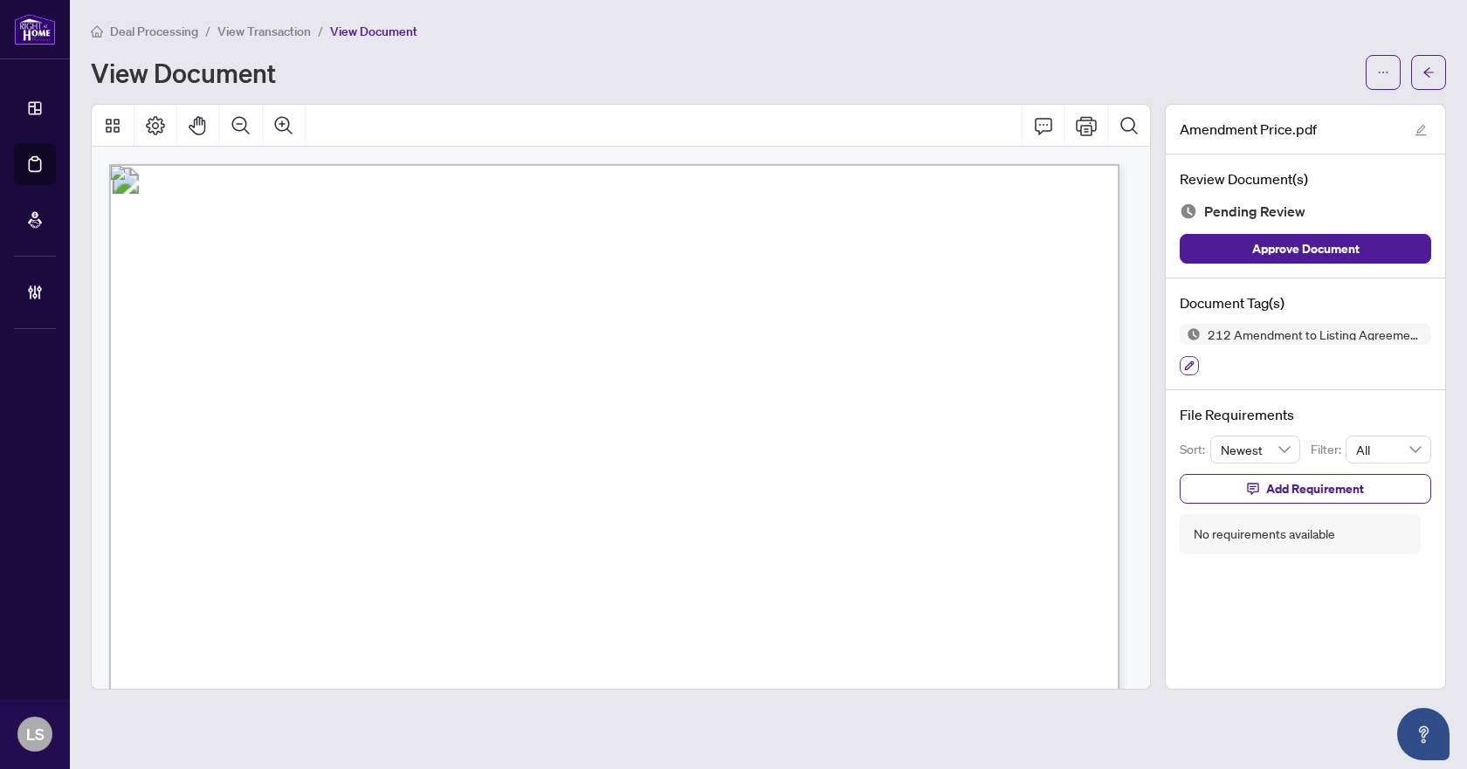
click at [1193, 363] on icon "button" at bounding box center [1189, 366] width 10 height 10
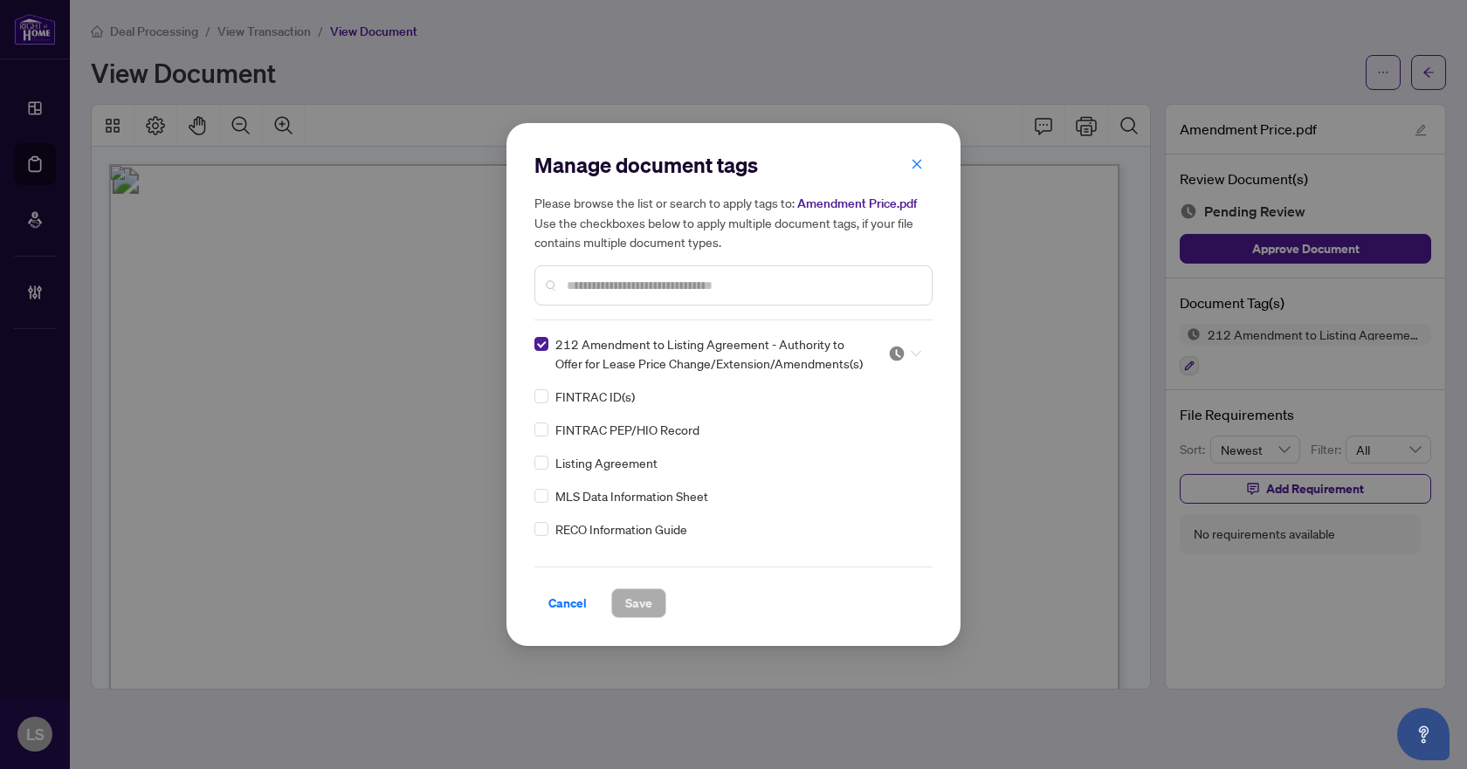
click at [911, 348] on div at bounding box center [904, 353] width 33 height 17
click at [848, 439] on div "Approved" at bounding box center [847, 438] width 112 height 19
click at [648, 608] on span "Save" at bounding box center [638, 603] width 27 height 28
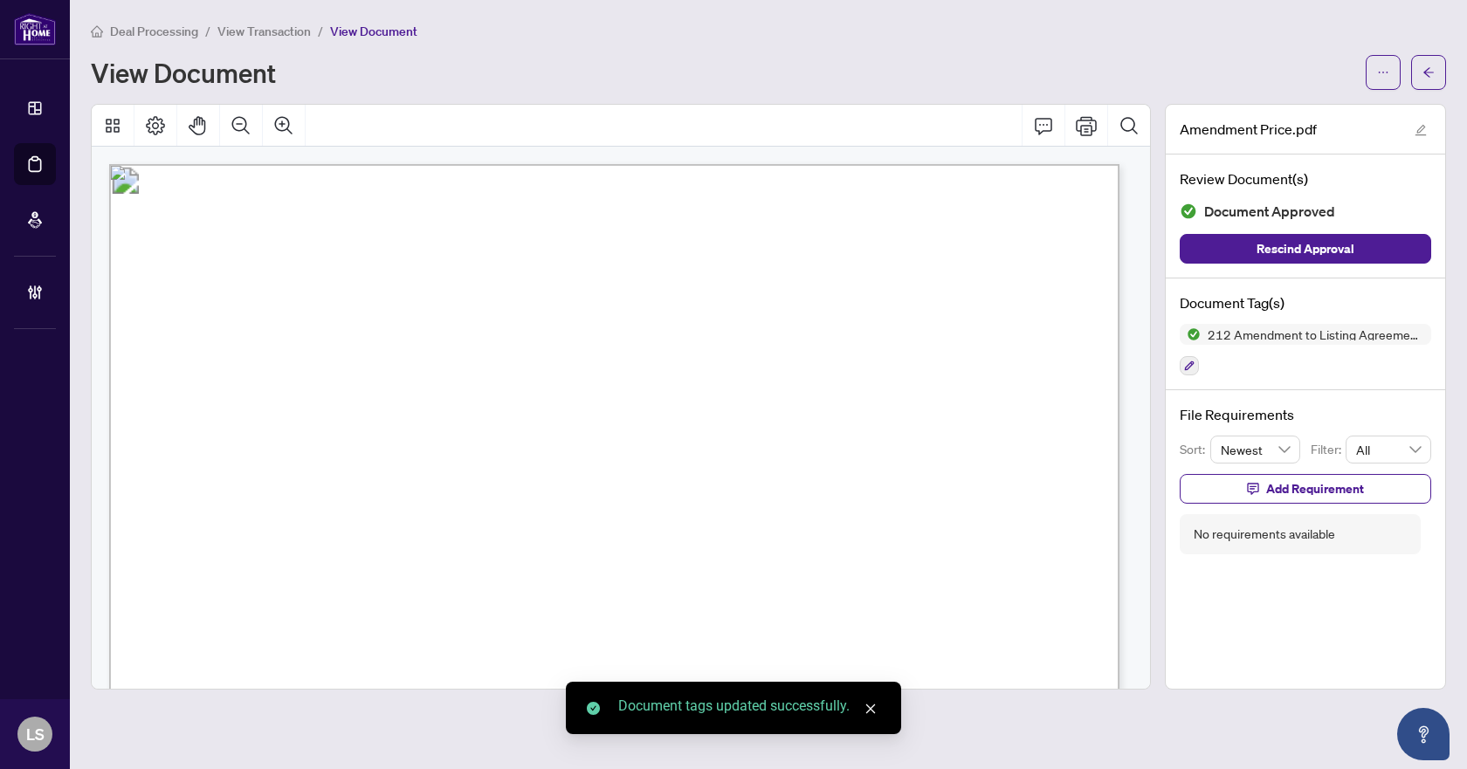
click at [1426, 74] on icon "arrow-left" at bounding box center [1428, 72] width 10 height 10
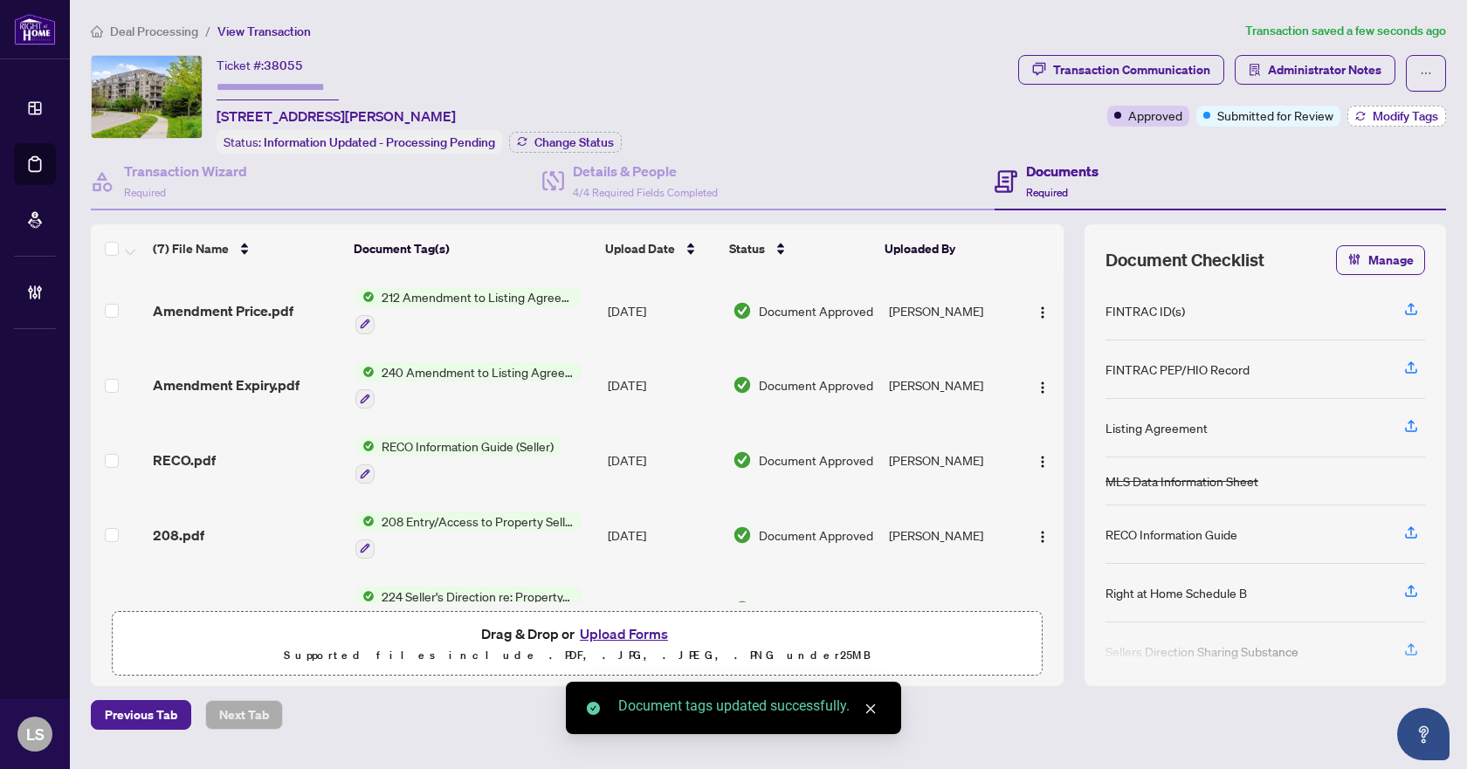
click at [1372, 120] on span "Modify Tags" at bounding box center [1404, 116] width 65 height 12
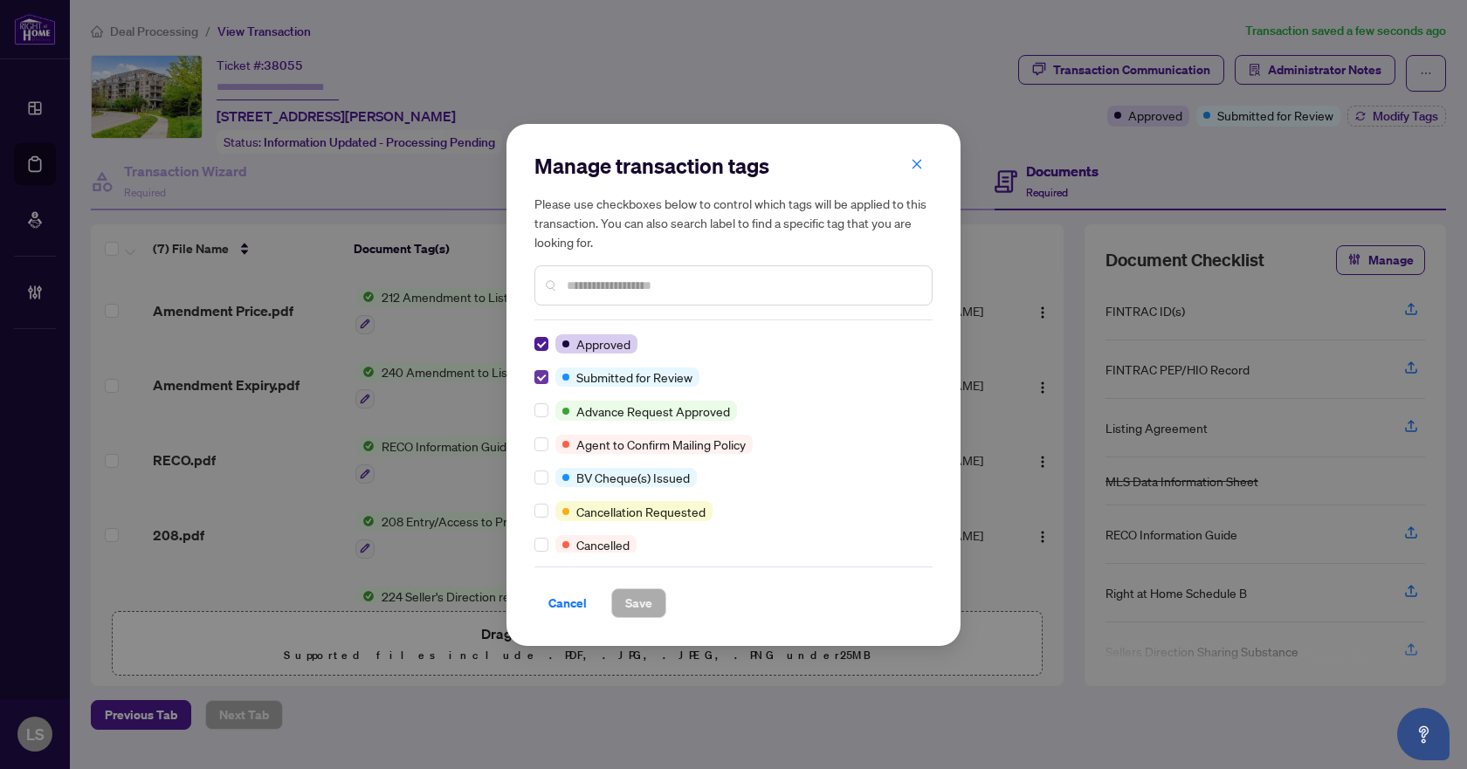
click at [538, 385] on label at bounding box center [541, 377] width 14 height 19
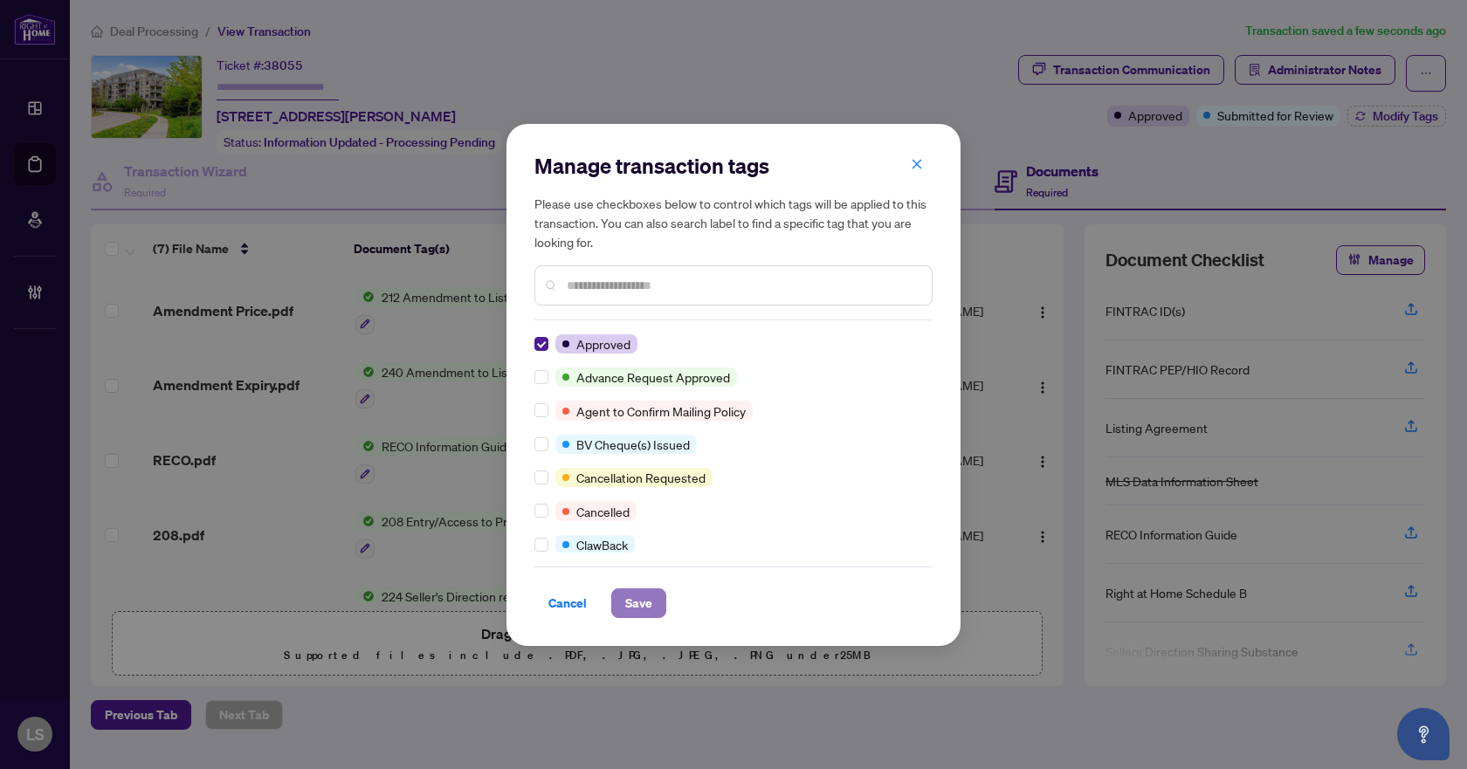
click at [642, 595] on span "Save" at bounding box center [638, 603] width 27 height 28
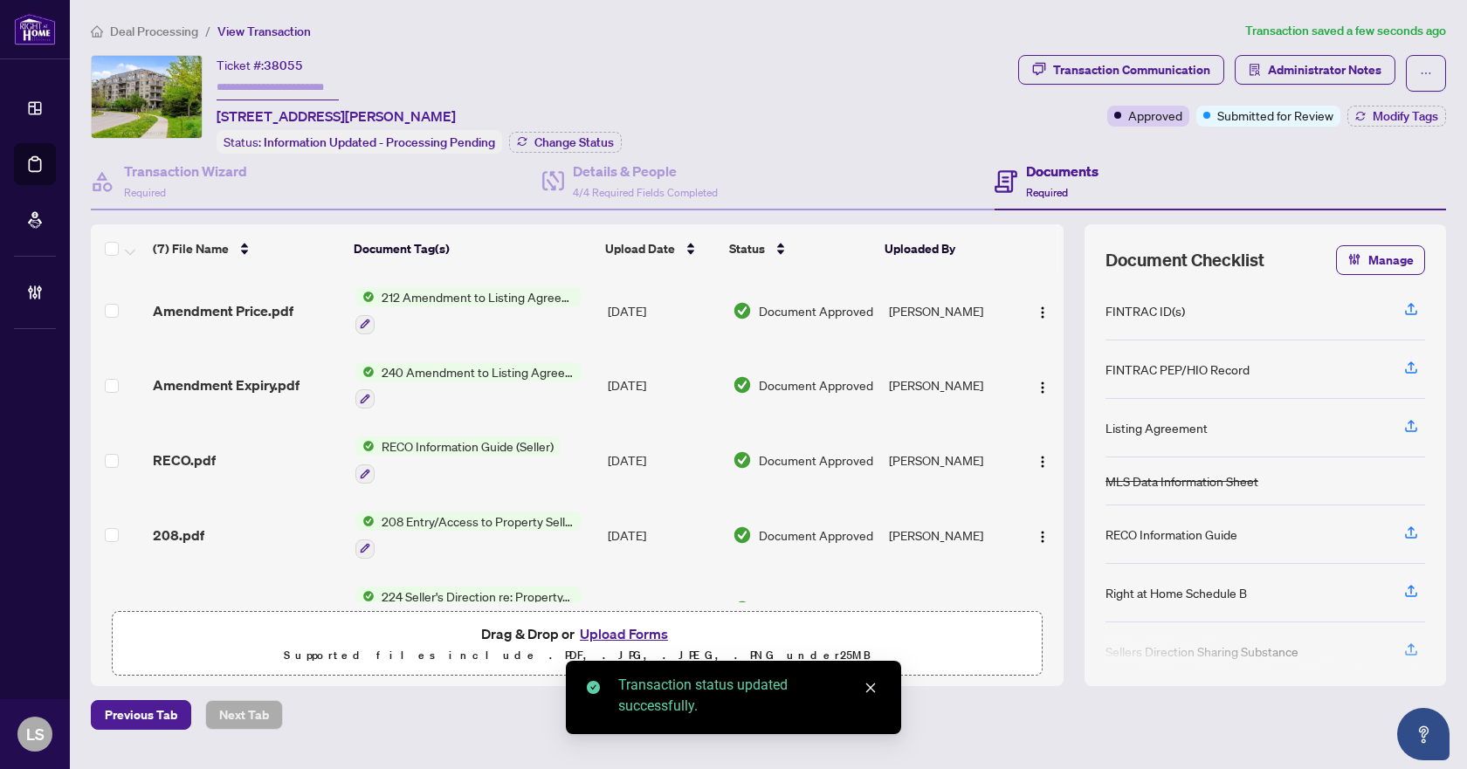
click at [159, 30] on span "Deal Processing" at bounding box center [154, 32] width 88 height 16
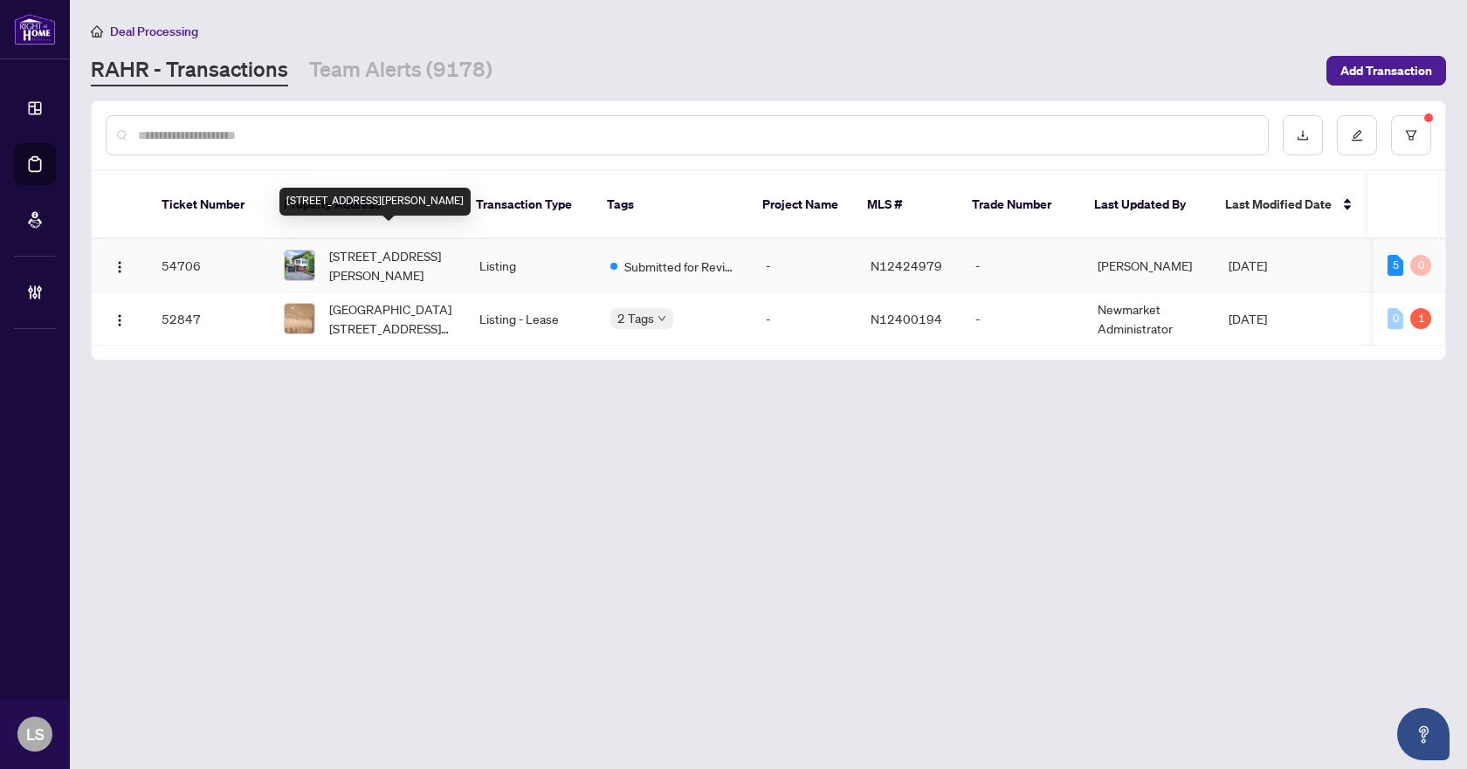
click at [421, 246] on span "[STREET_ADDRESS][PERSON_NAME]" at bounding box center [390, 265] width 122 height 38
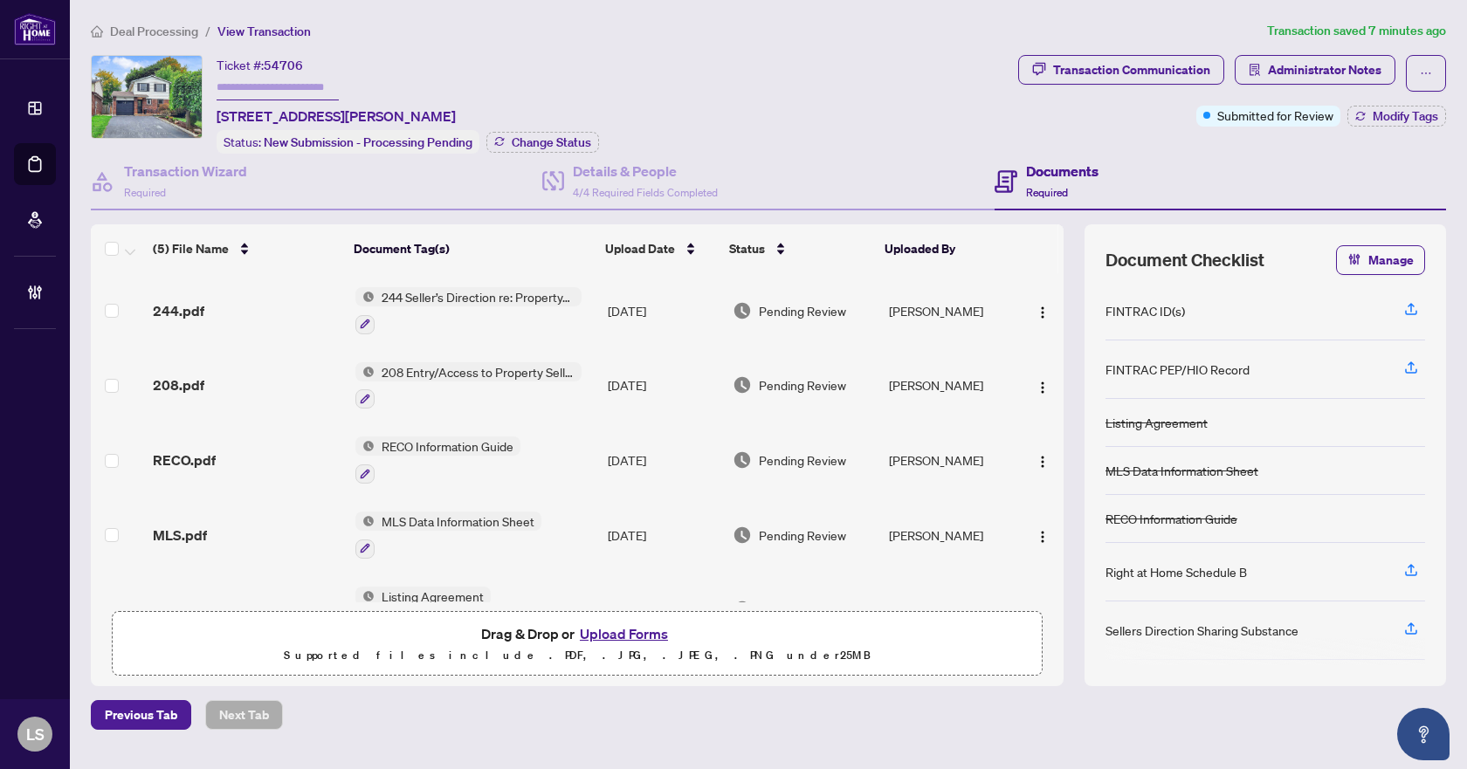
click at [454, 302] on span "244 Seller’s Direction re: Property/Offers" at bounding box center [477, 296] width 207 height 19
click at [176, 304] on span "244.pdf" at bounding box center [179, 310] width 52 height 21
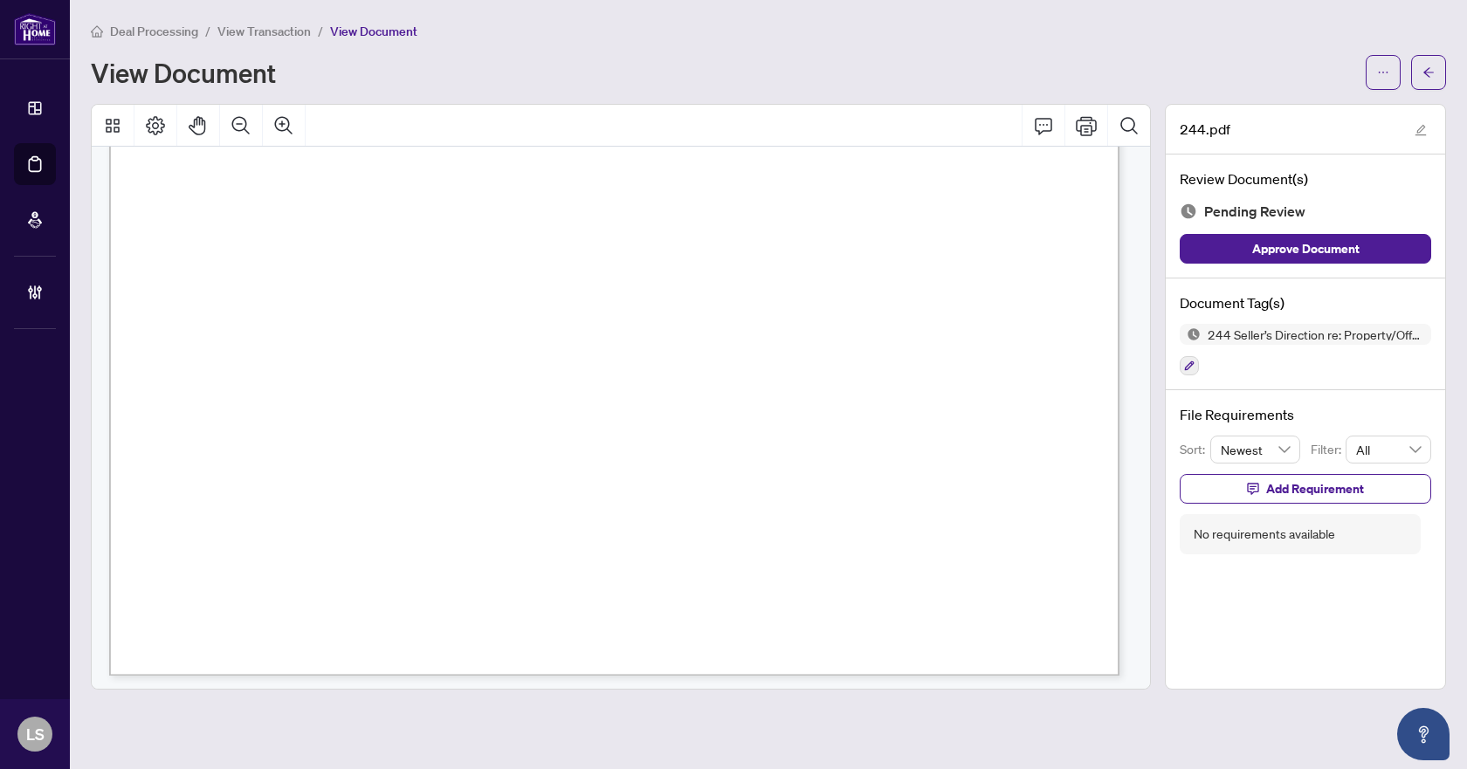
scroll to position [800, 0]
click at [1192, 361] on icon "button" at bounding box center [1189, 366] width 10 height 10
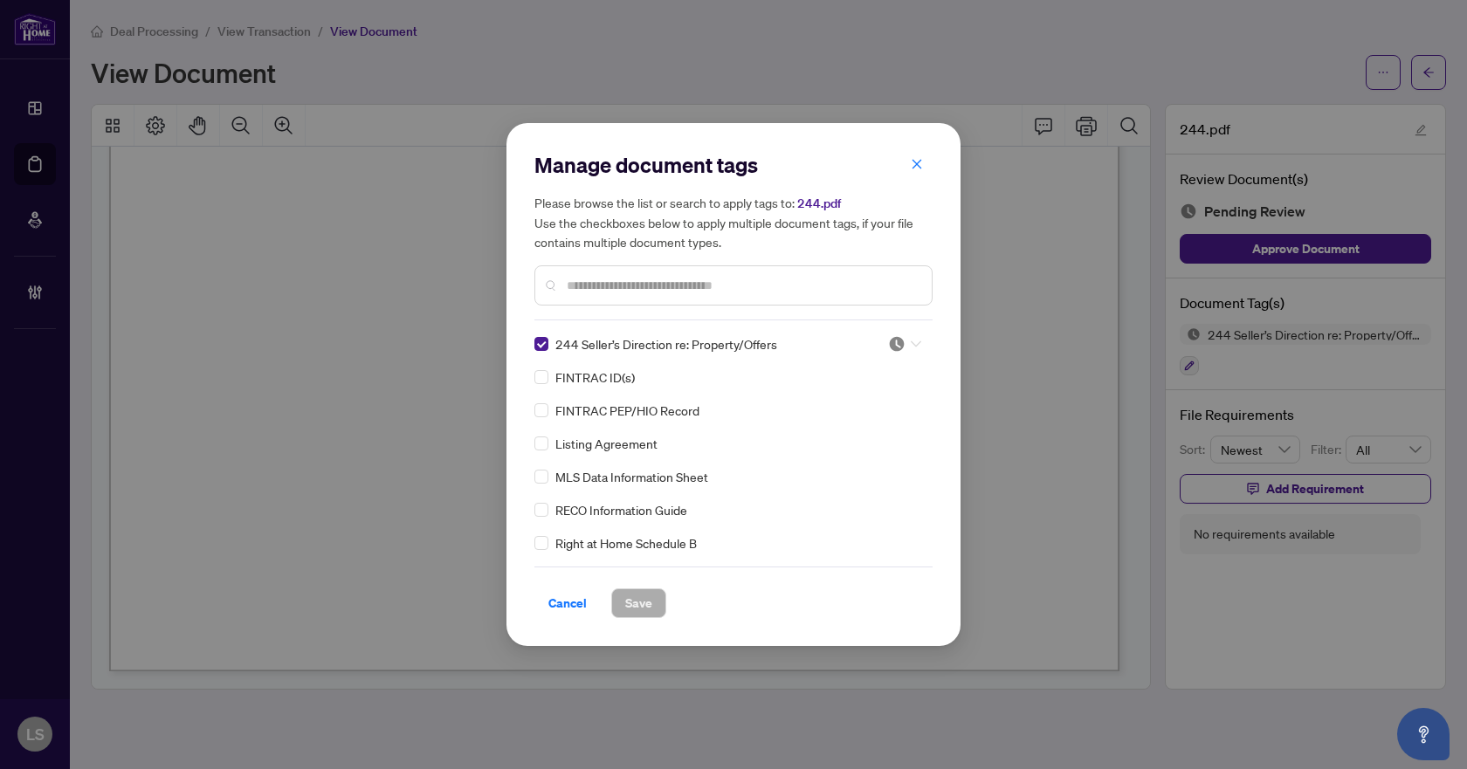
click at [904, 344] on div at bounding box center [904, 343] width 33 height 17
click at [868, 429] on div "Approved" at bounding box center [847, 429] width 112 height 19
click at [636, 601] on span "Save" at bounding box center [638, 603] width 27 height 28
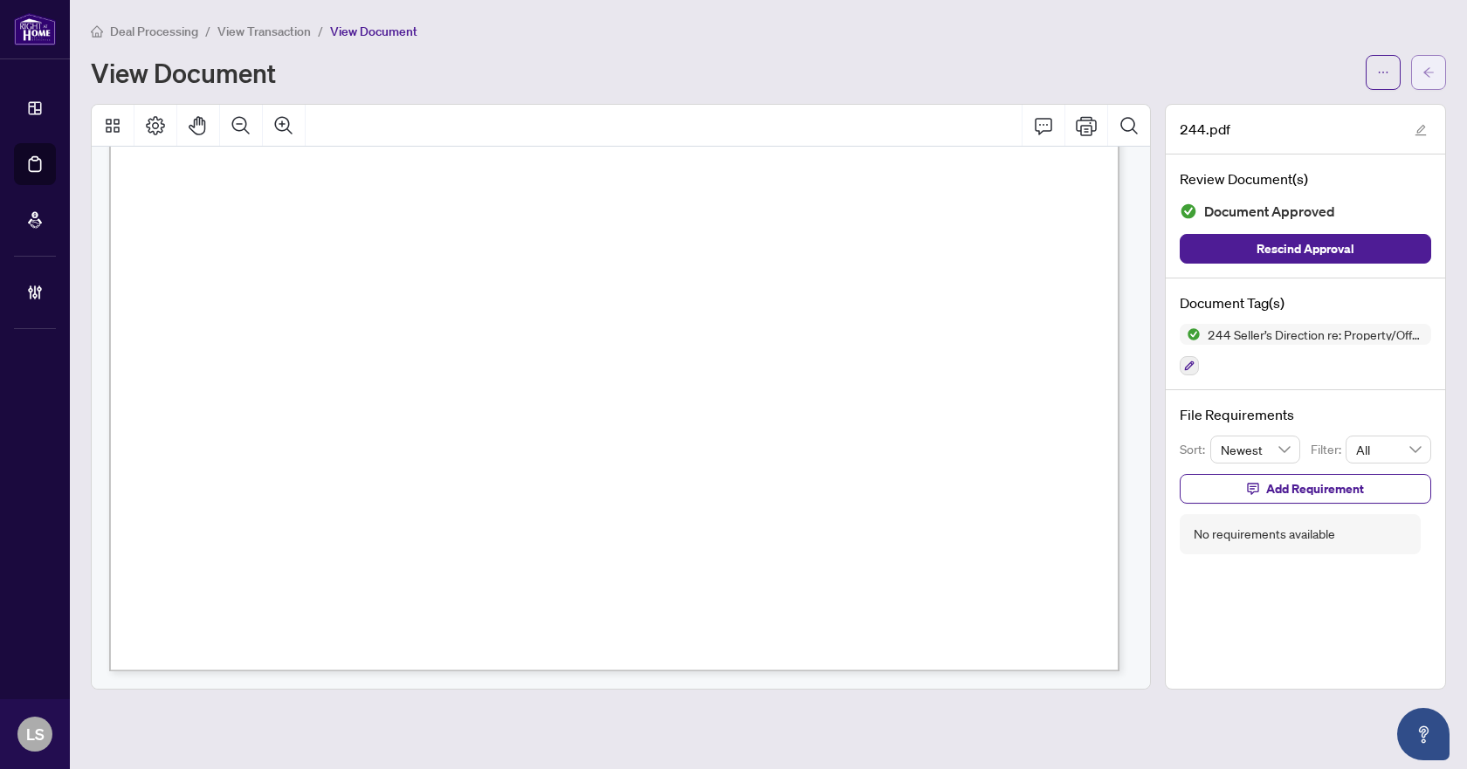
click at [1427, 72] on icon "arrow-left" at bounding box center [1428, 72] width 12 height 12
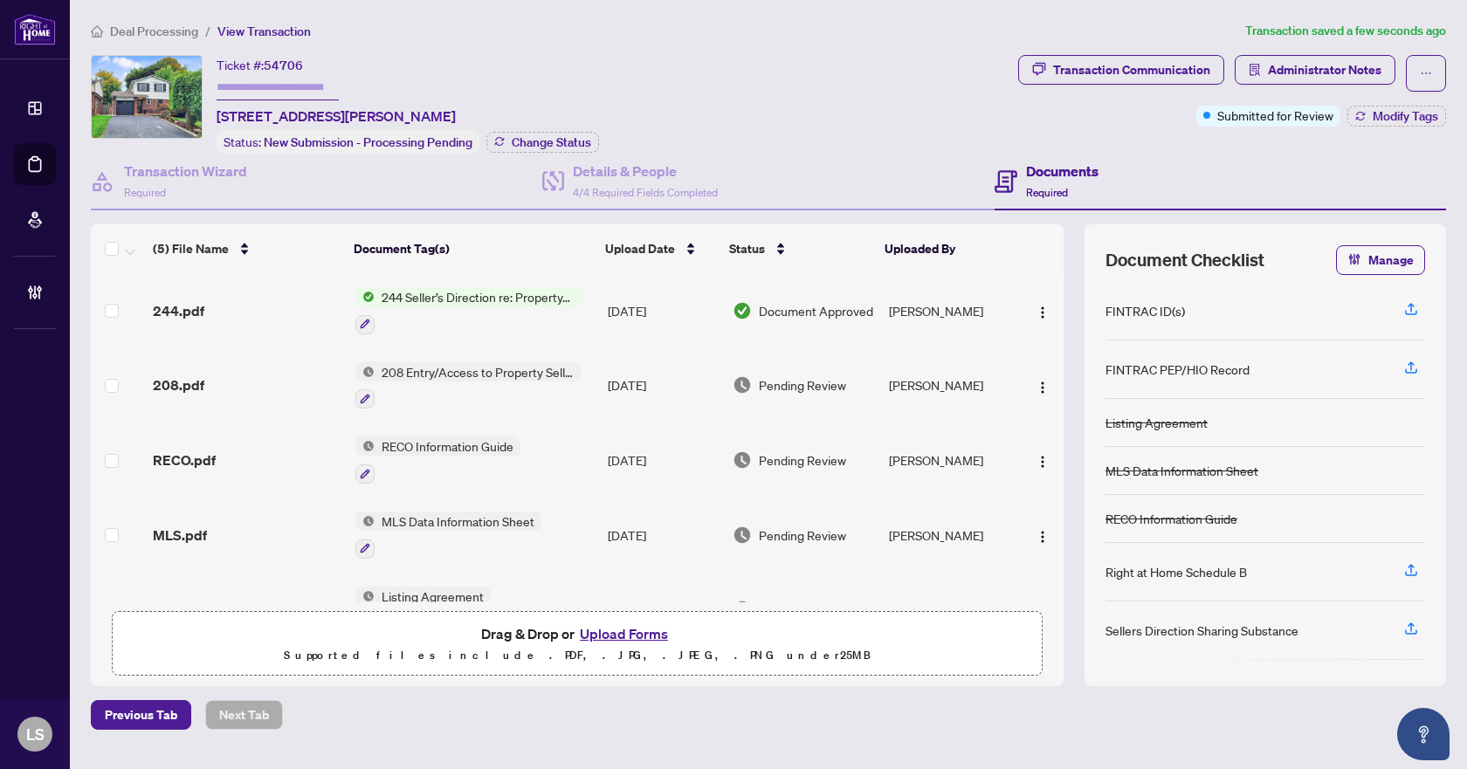
click at [435, 368] on span "208 Entry/Access to Property Seller Acknowledgement" at bounding box center [477, 371] width 207 height 19
click at [210, 380] on div "208.pdf" at bounding box center [247, 384] width 188 height 21
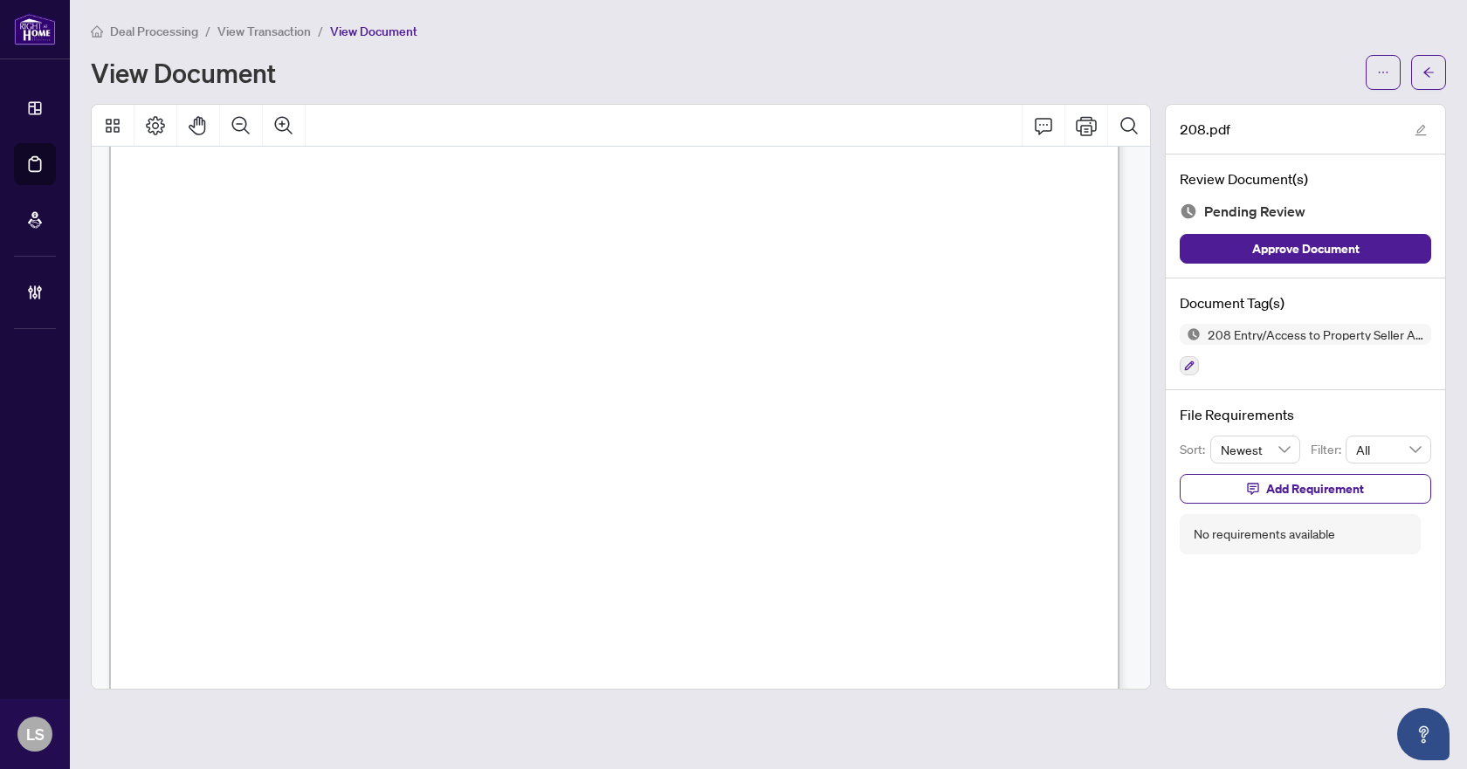
scroll to position [800, 0]
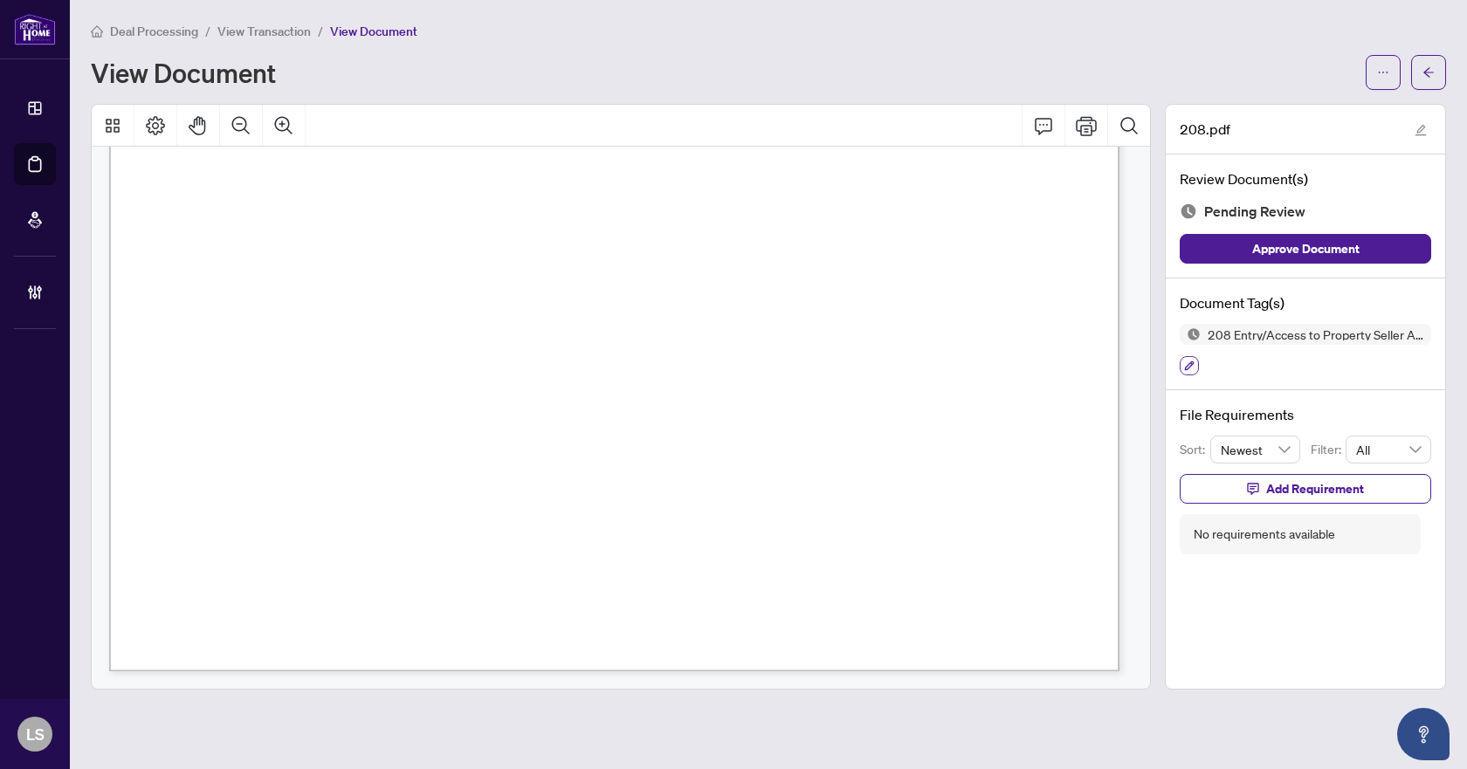
click at [1185, 368] on icon "button" at bounding box center [1190, 366] width 10 height 10
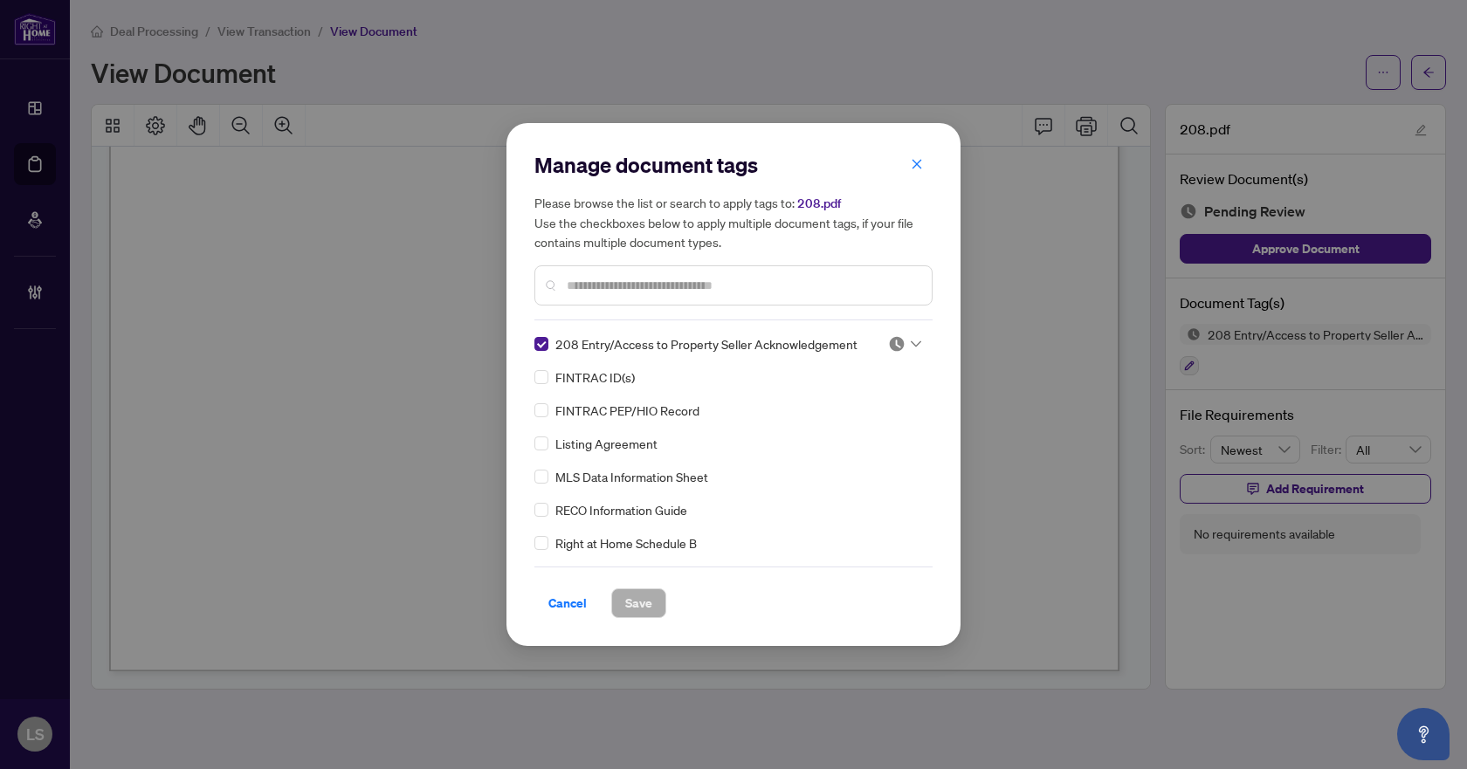
click at [910, 338] on div at bounding box center [904, 343] width 33 height 17
click at [873, 430] on div "Approved" at bounding box center [847, 429] width 112 height 19
click at [626, 600] on span "Save" at bounding box center [638, 603] width 27 height 28
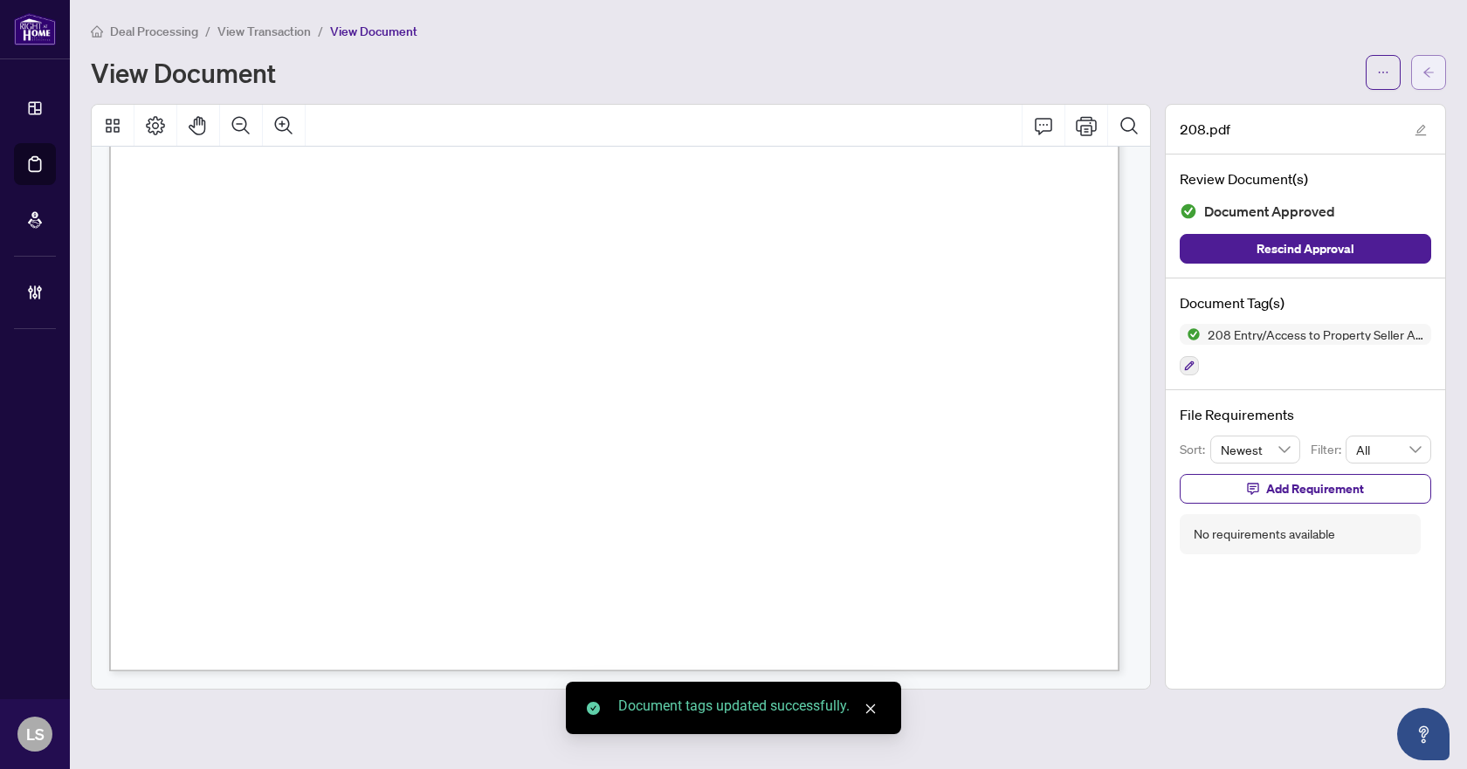
click at [1426, 79] on span "button" at bounding box center [1428, 72] width 12 height 28
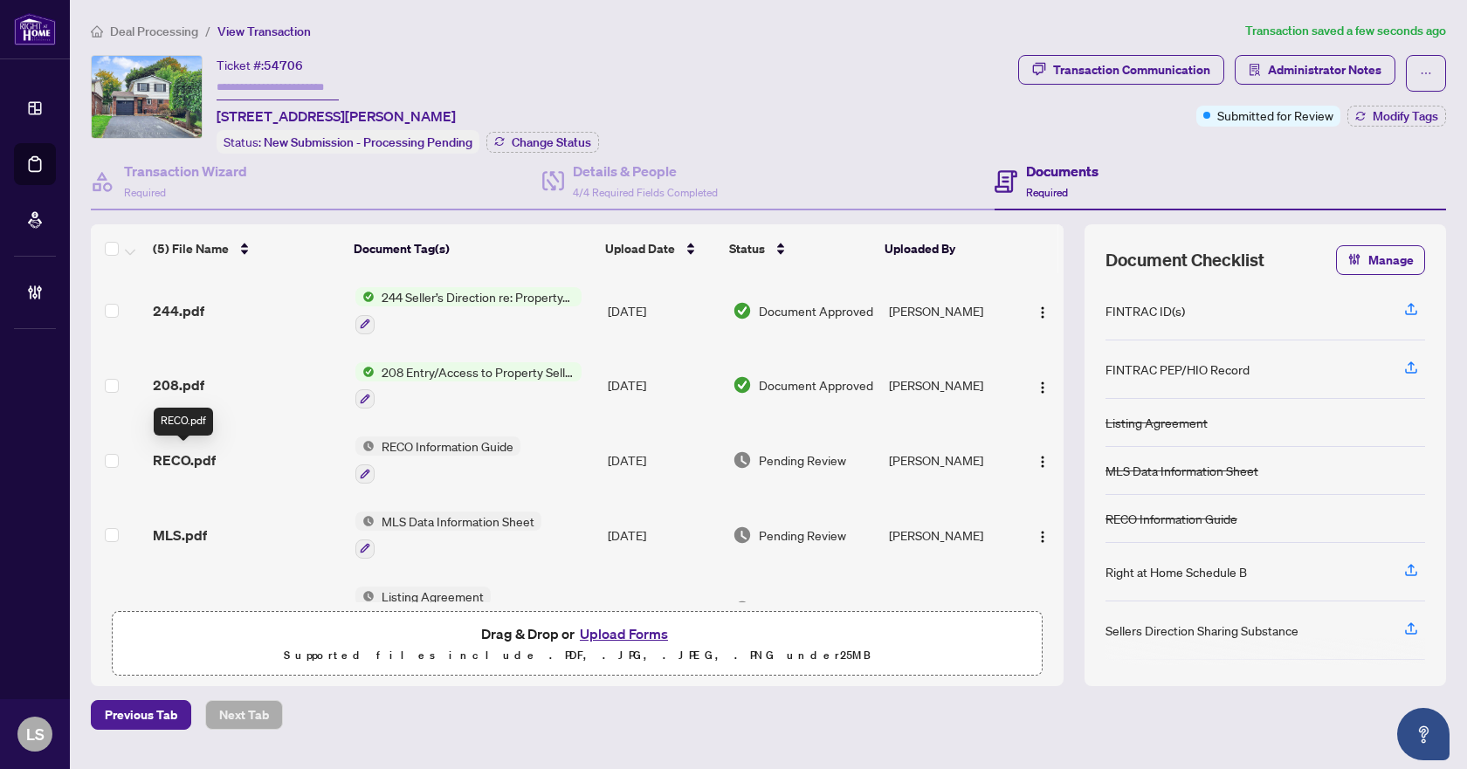
click at [187, 460] on span "RECO.pdf" at bounding box center [184, 460] width 63 height 21
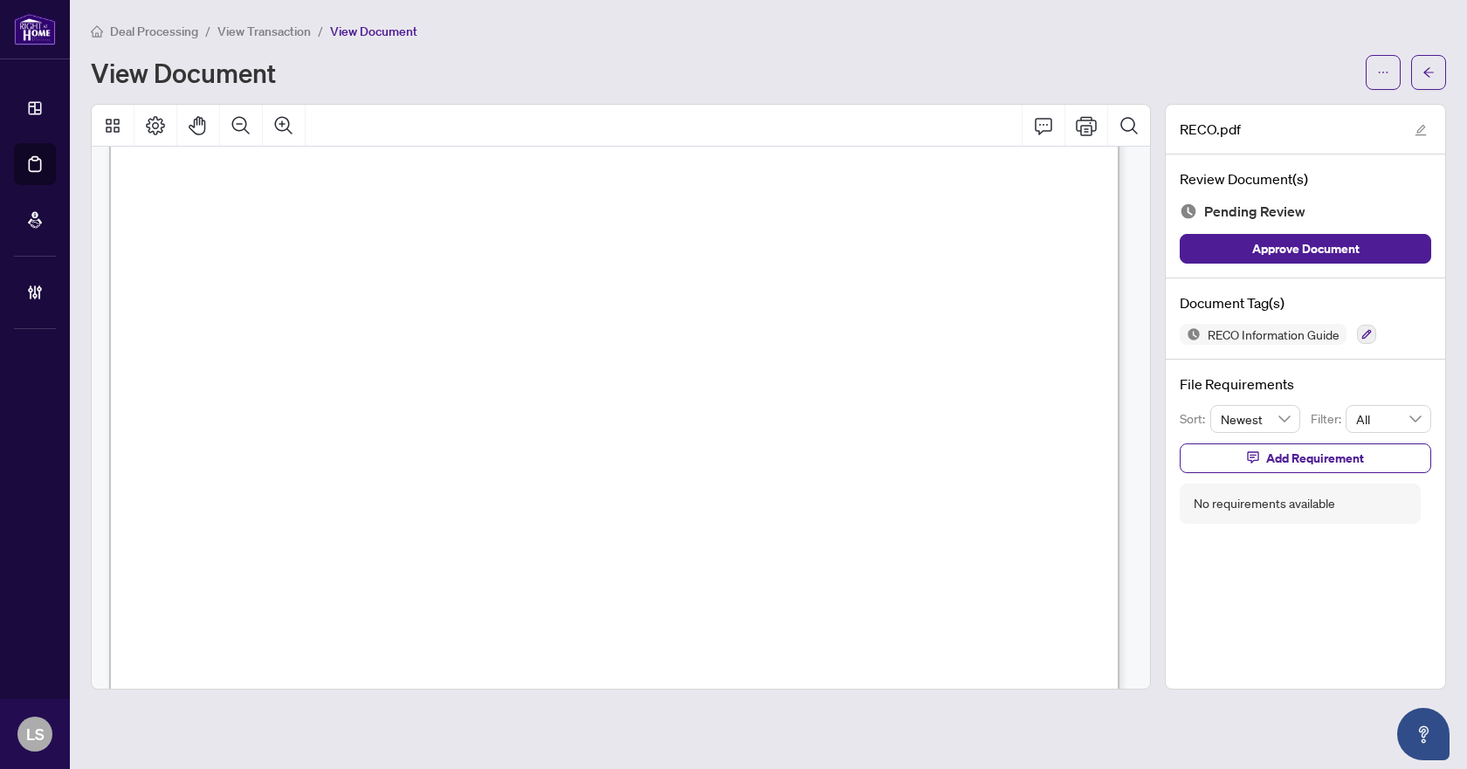
scroll to position [16411, 0]
click at [1368, 332] on icon "button" at bounding box center [1366, 334] width 10 height 10
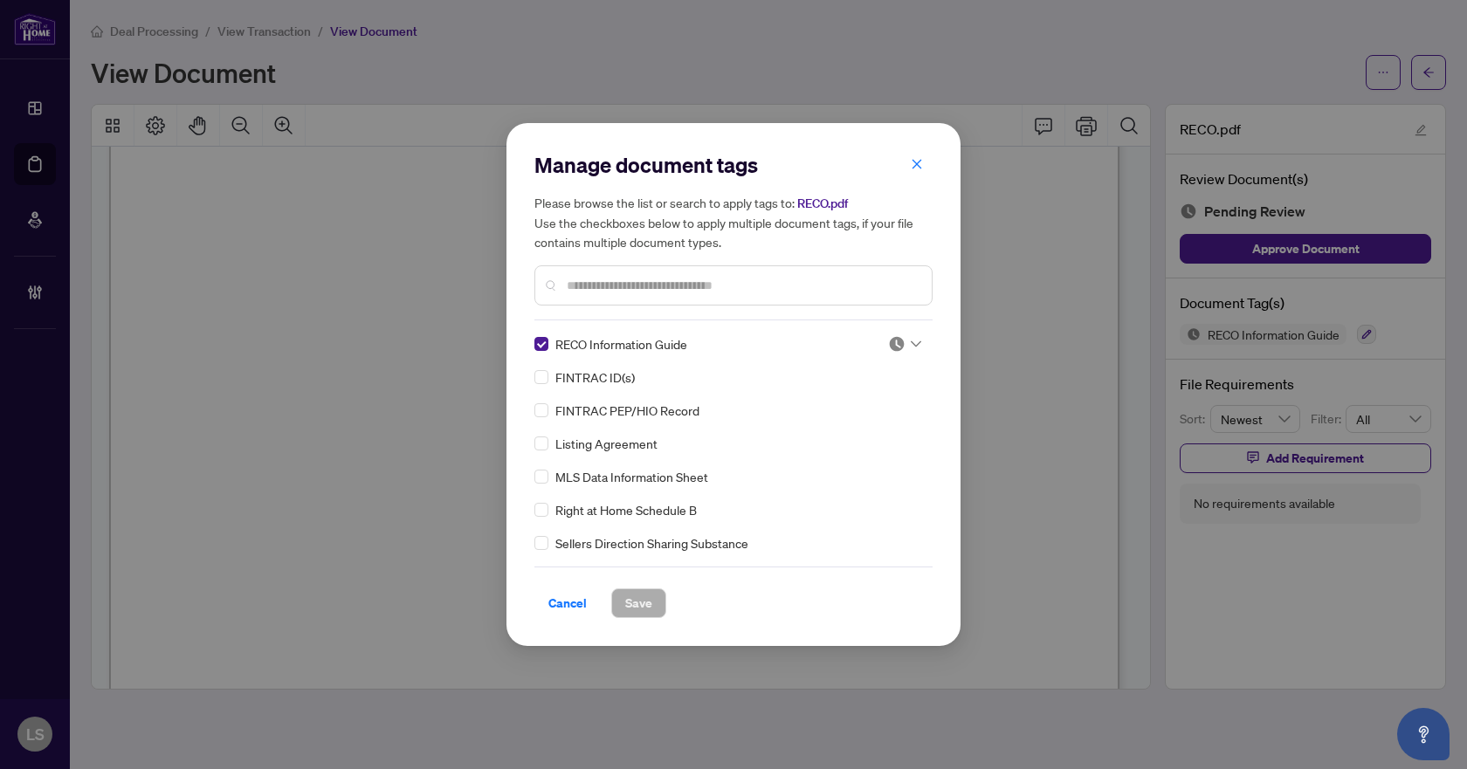
click at [908, 338] on div at bounding box center [904, 343] width 33 height 17
click at [862, 425] on div "Approved" at bounding box center [847, 429] width 112 height 19
click at [645, 603] on span "Save" at bounding box center [638, 603] width 27 height 28
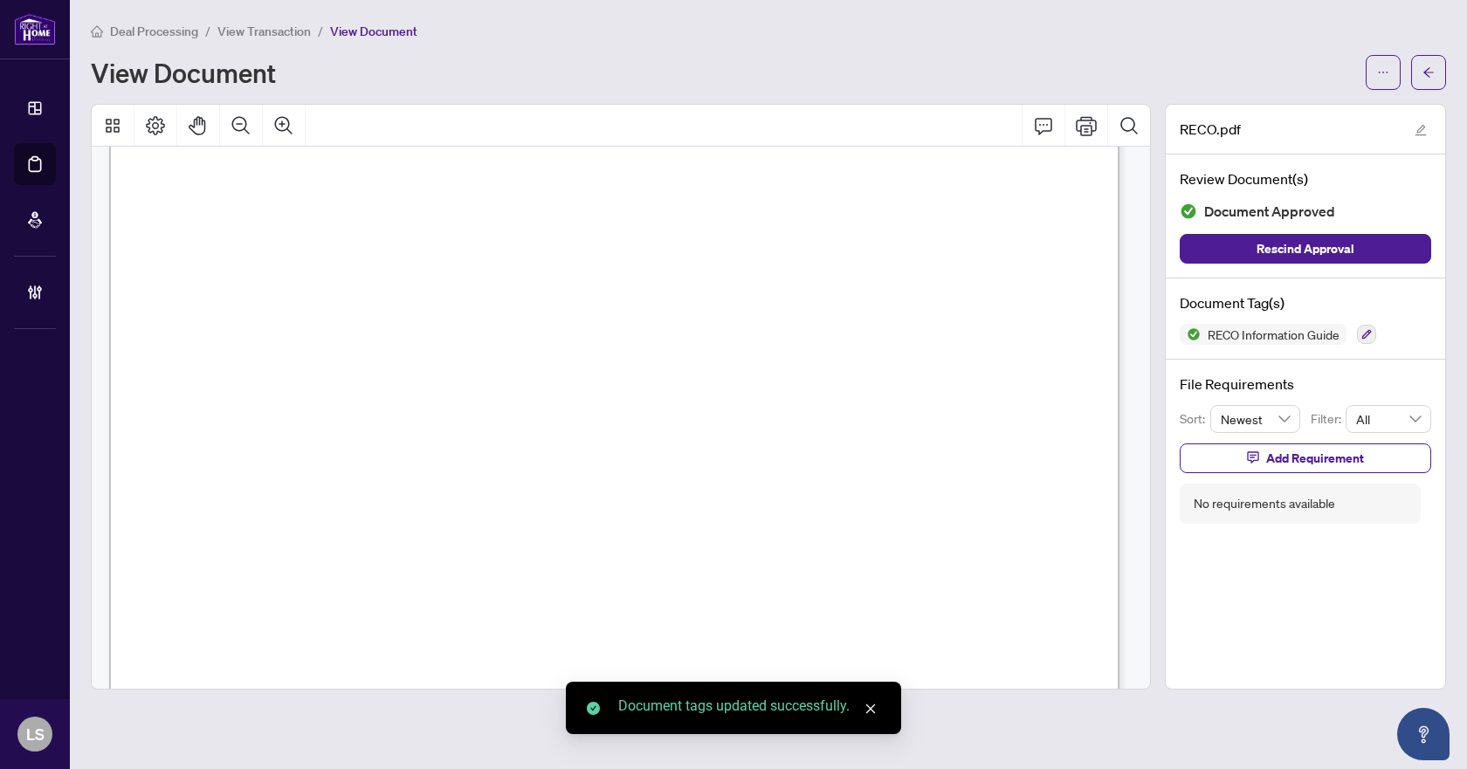
click at [1433, 73] on div "Manage document tags Please browse the list or search to apply tags to: RECO.pd…" at bounding box center [733, 384] width 1467 height 769
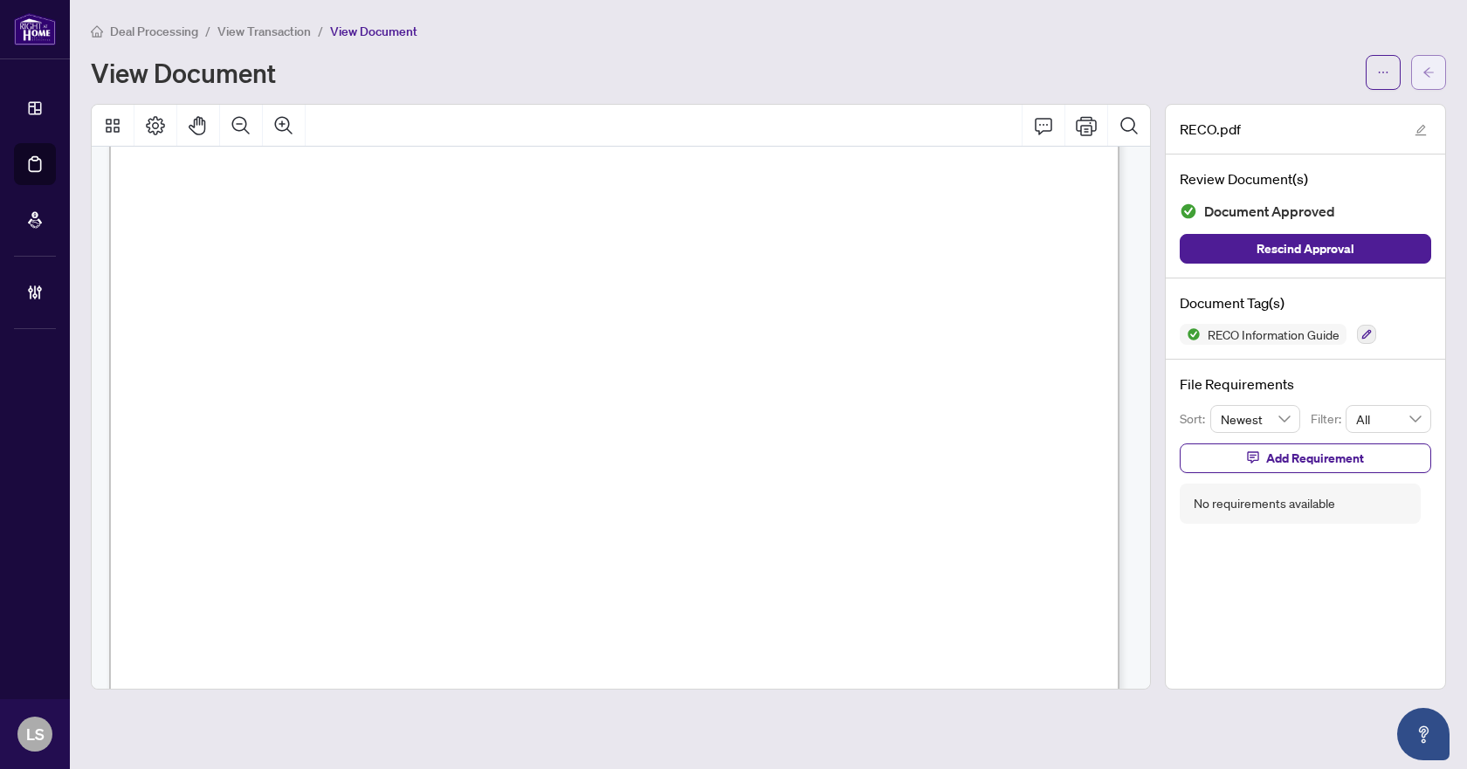
click at [1433, 72] on icon "arrow-left" at bounding box center [1428, 72] width 12 height 12
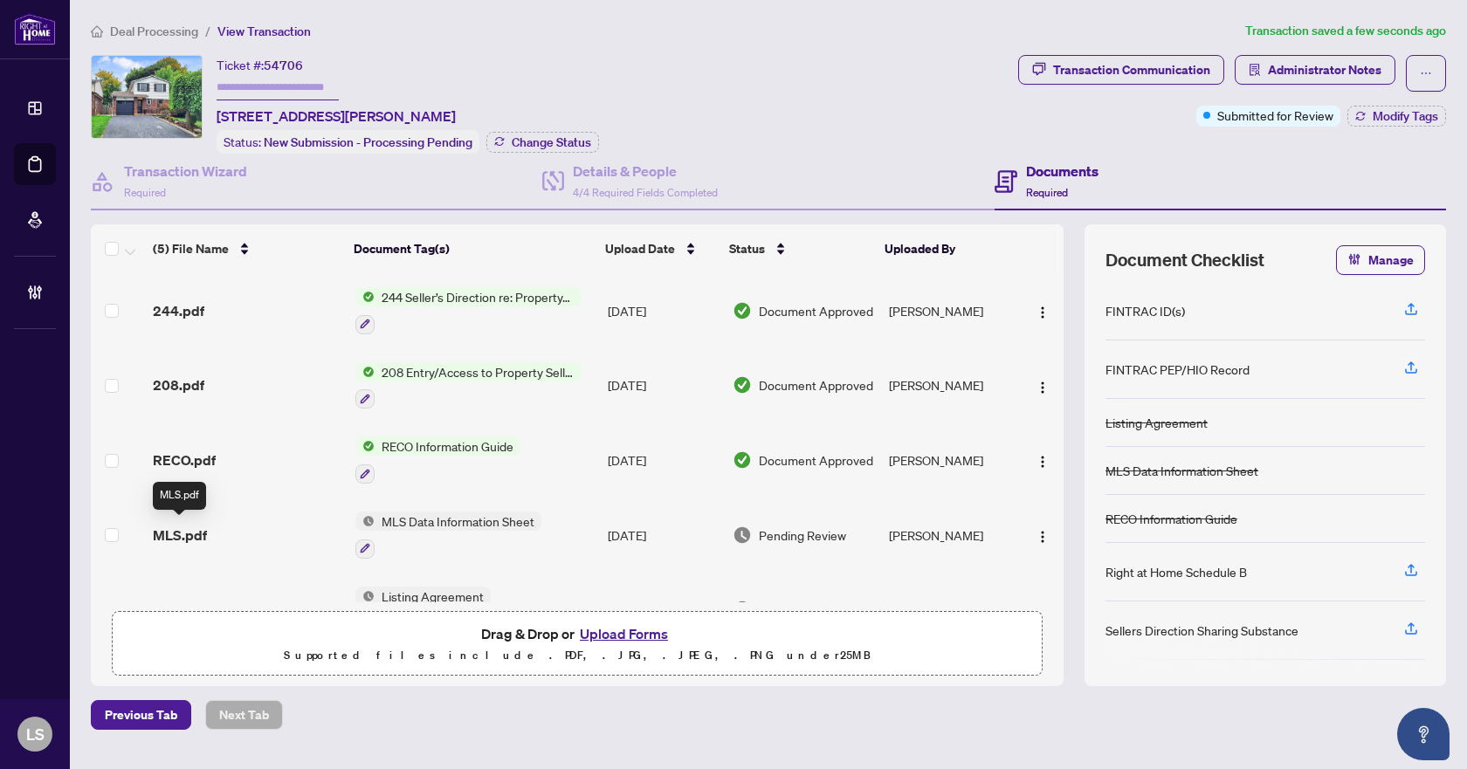
click at [198, 530] on span "MLS.pdf" at bounding box center [180, 535] width 54 height 21
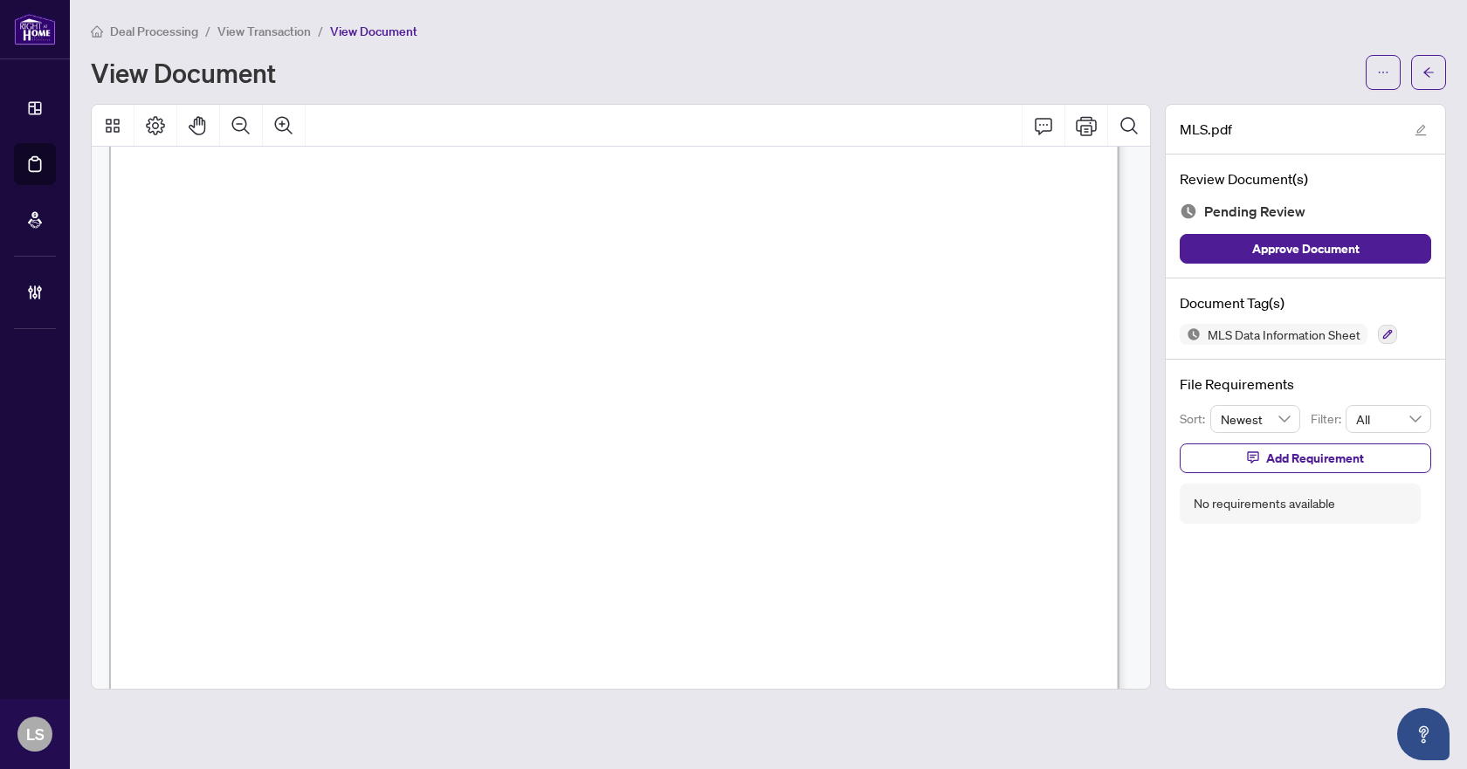
scroll to position [1659, 0]
click at [1385, 329] on icon "button" at bounding box center [1387, 334] width 10 height 10
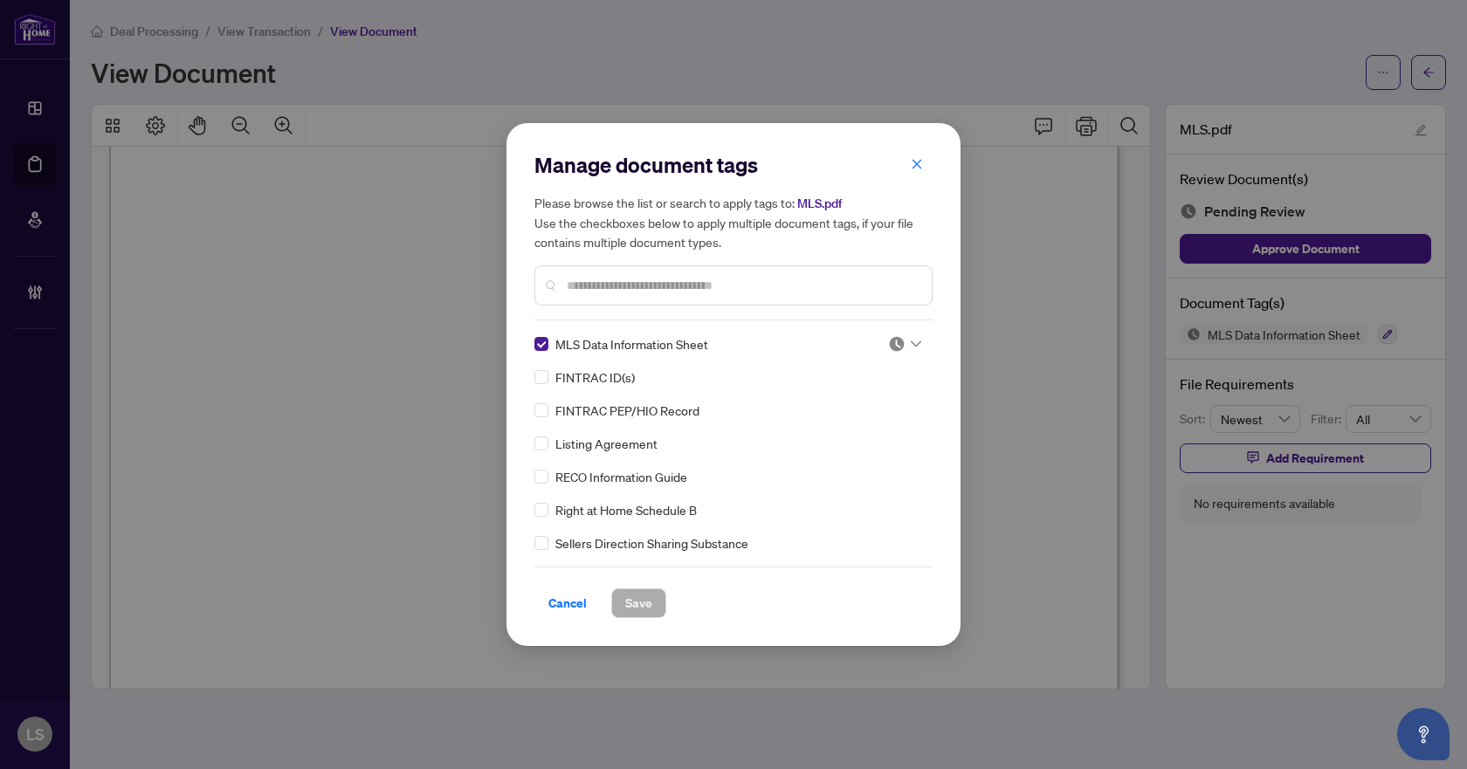
click at [912, 345] on icon at bounding box center [915, 344] width 10 height 6
click at [854, 430] on div "Approved" at bounding box center [847, 429] width 112 height 19
click at [652, 597] on button "Save" at bounding box center [638, 603] width 55 height 30
click at [1422, 73] on div "Manage document tags Please browse the list or search to apply tags to: MLS.pdf…" at bounding box center [733, 384] width 1467 height 769
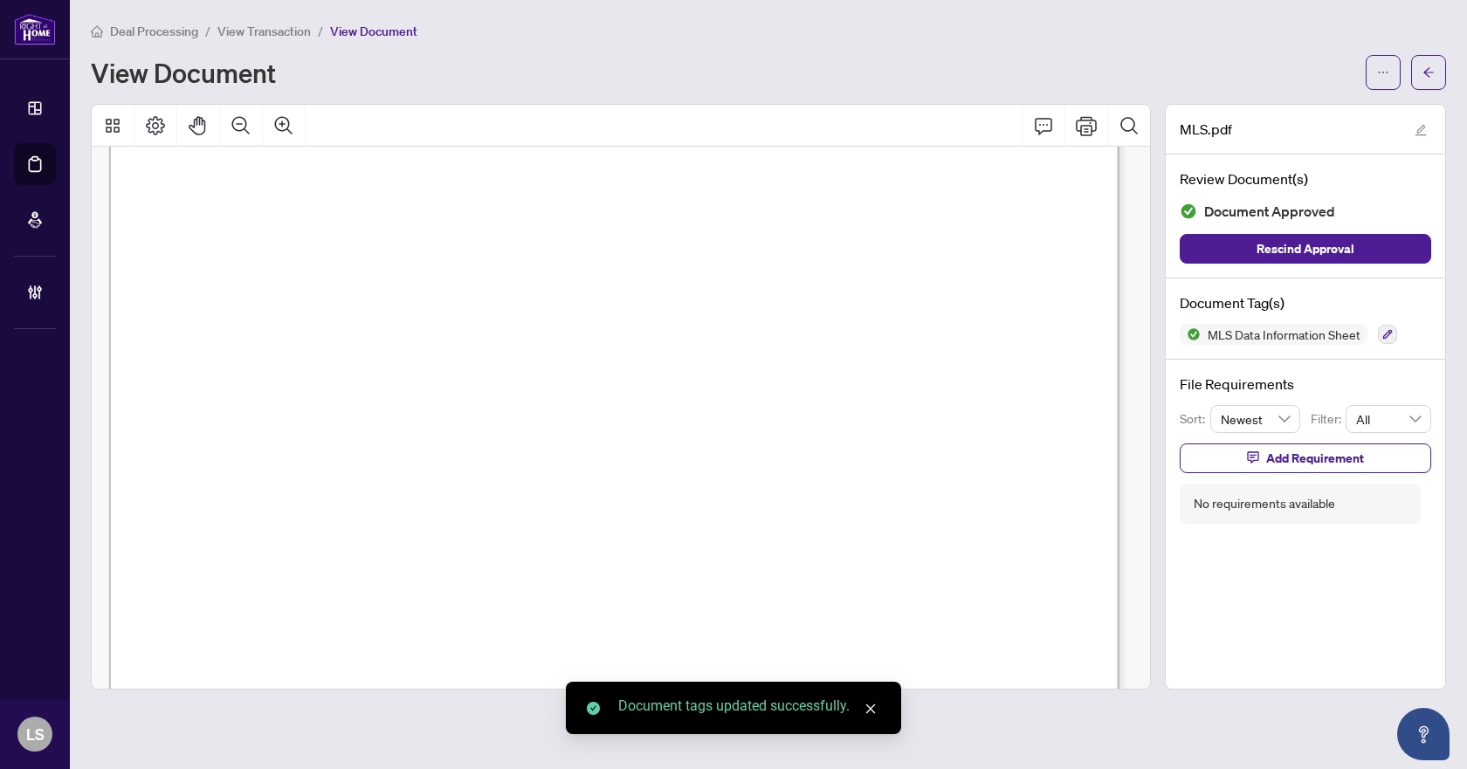
click at [1422, 73] on icon "arrow-left" at bounding box center [1428, 72] width 12 height 12
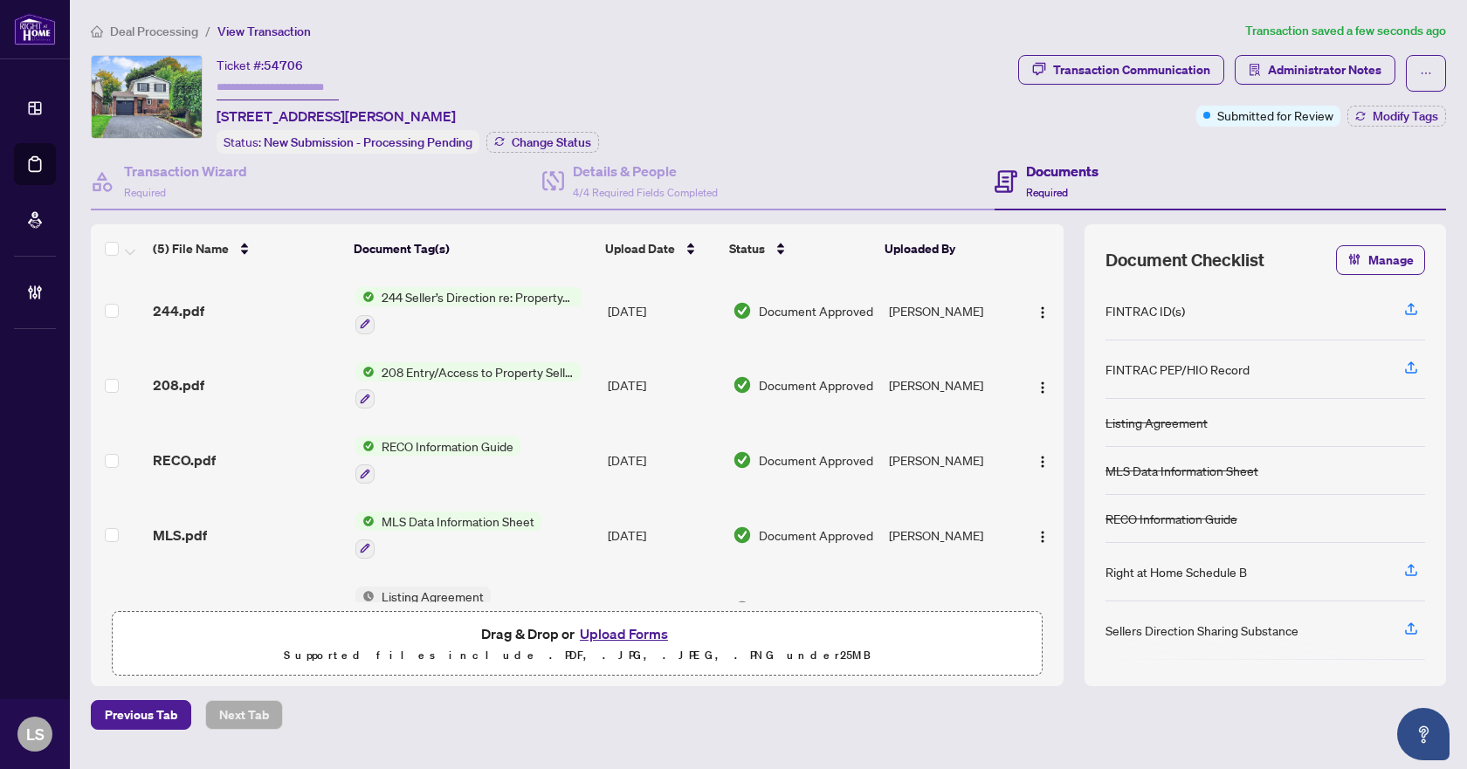
scroll to position [49, 0]
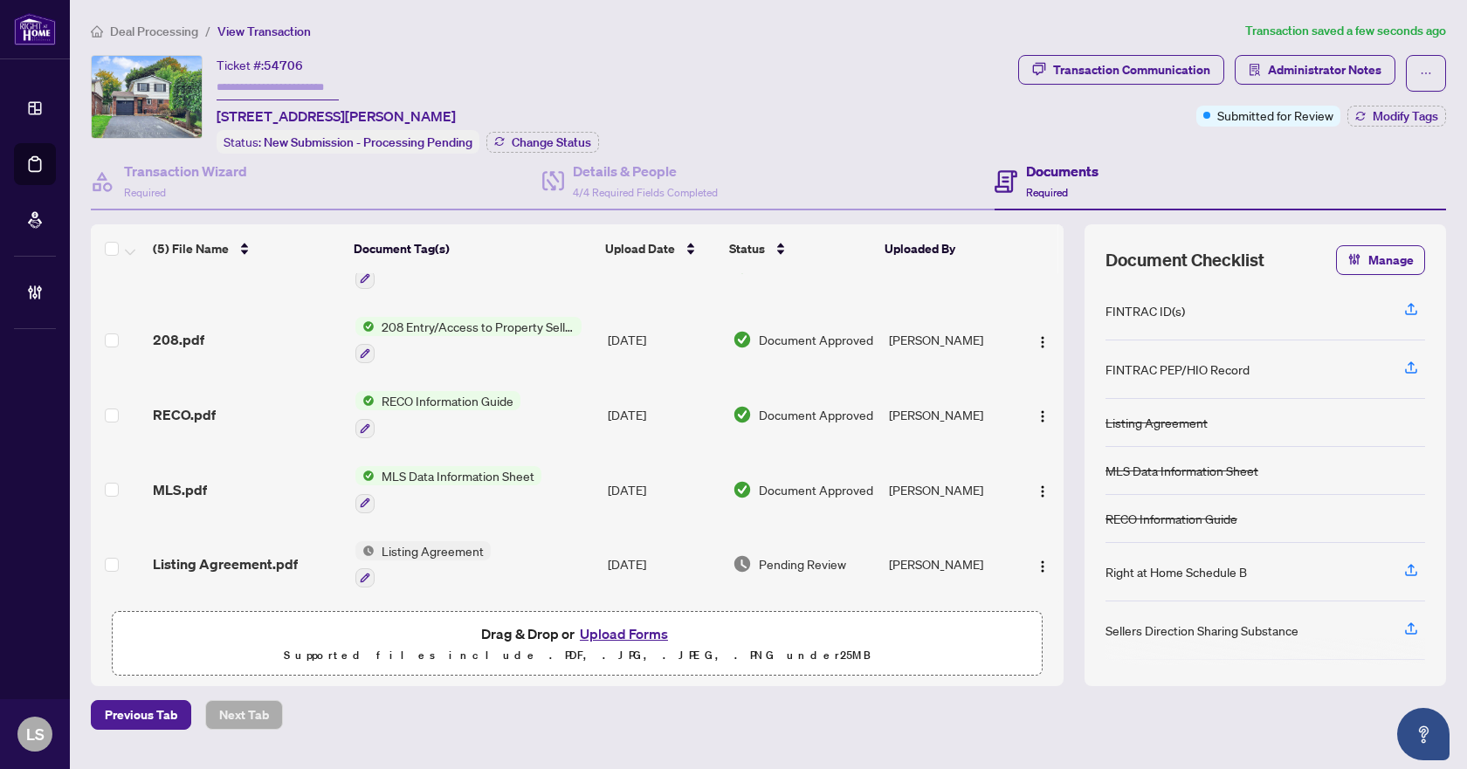
click at [240, 557] on span "Listing Agreement.pdf" at bounding box center [225, 563] width 145 height 21
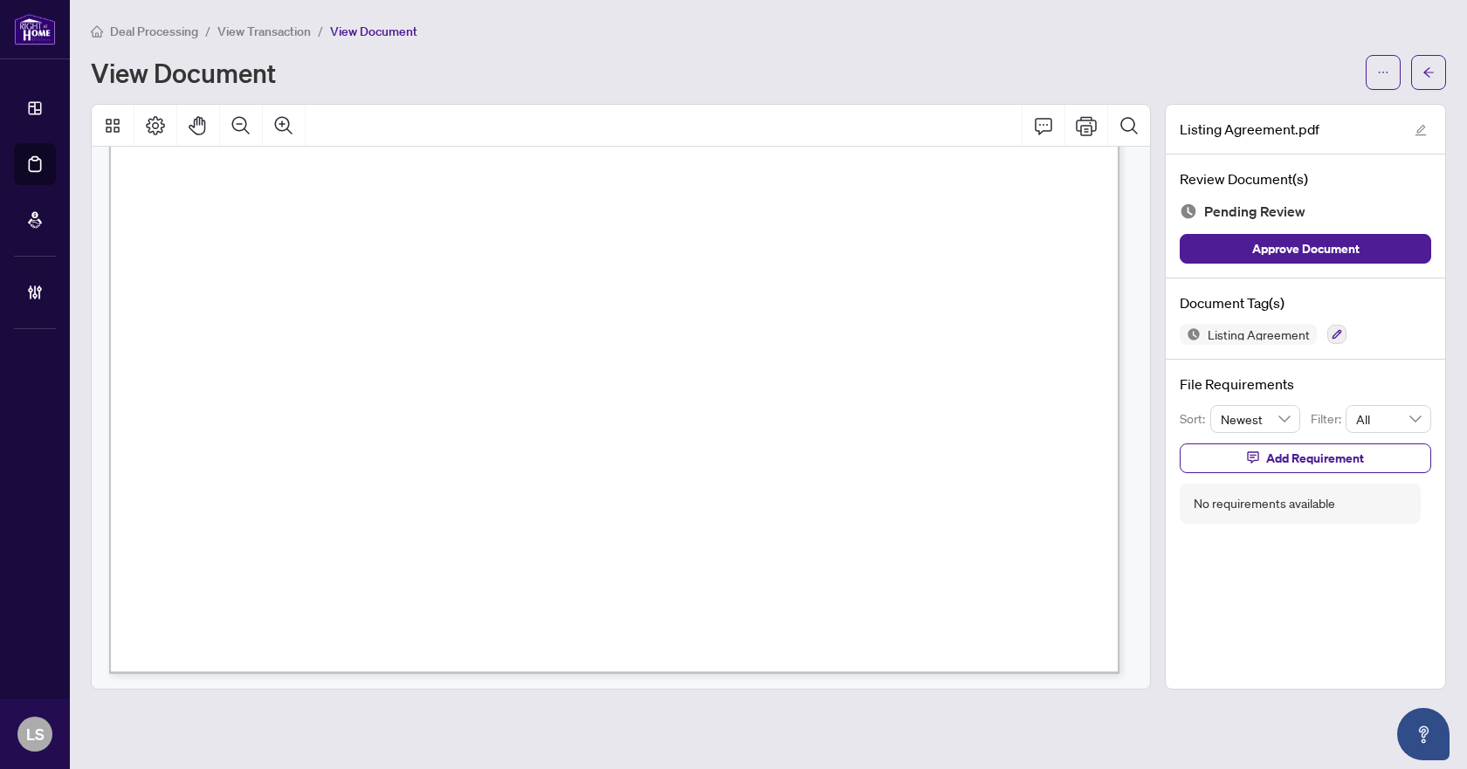
scroll to position [6160, 0]
click at [1337, 340] on button "button" at bounding box center [1336, 334] width 19 height 19
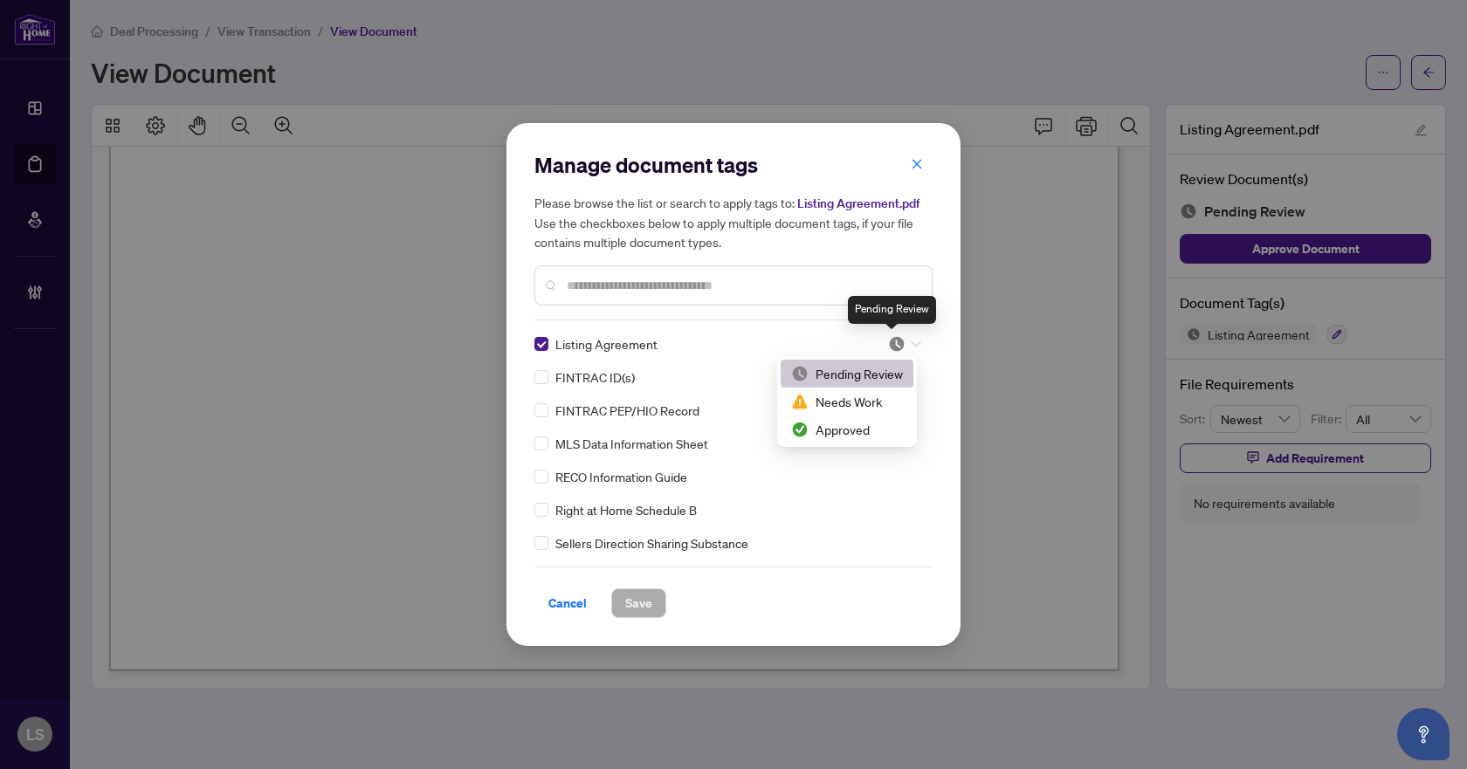
click at [893, 349] on img at bounding box center [896, 343] width 17 height 17
click at [869, 435] on div "Approved" at bounding box center [847, 429] width 112 height 19
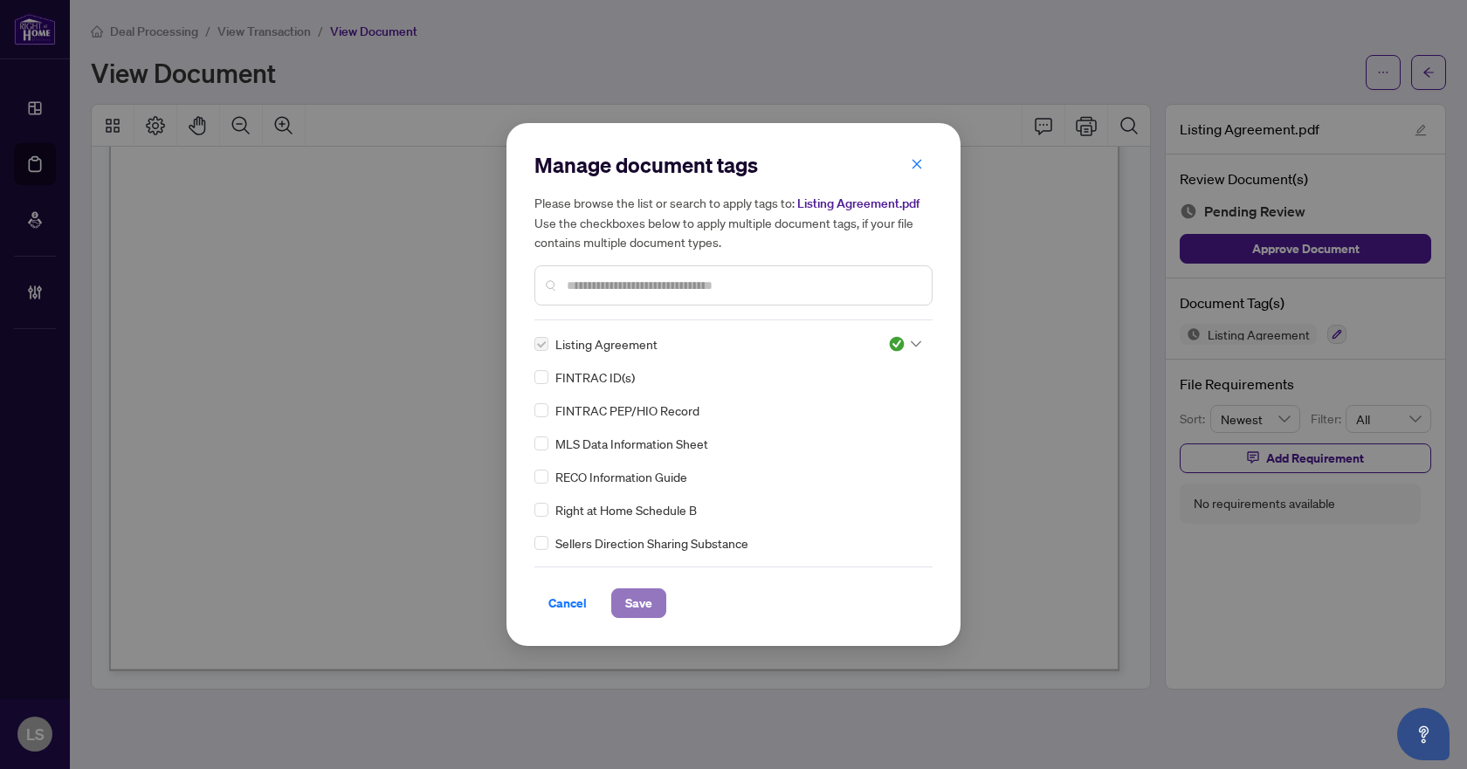
click at [649, 597] on span "Save" at bounding box center [638, 603] width 27 height 28
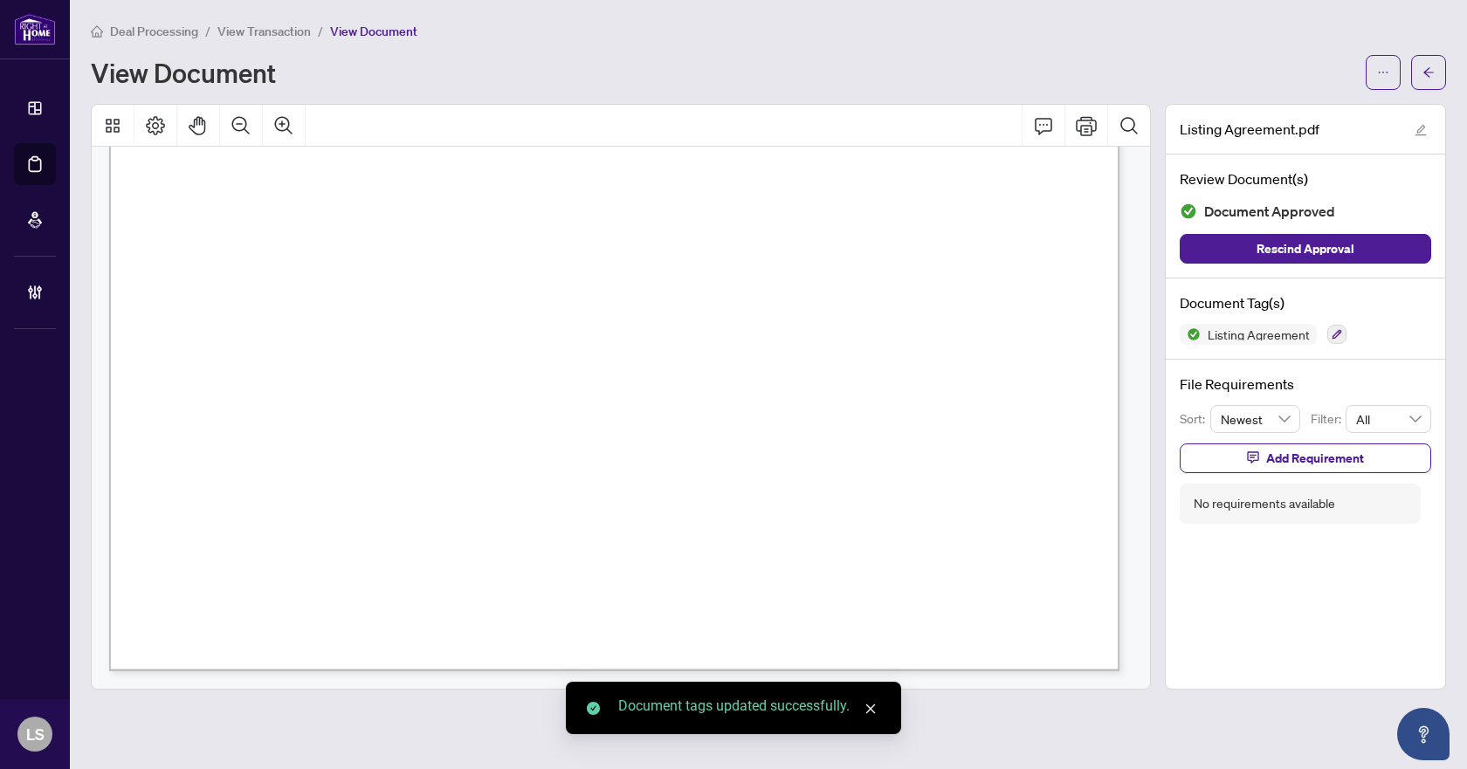
click at [1424, 79] on span "button" at bounding box center [1428, 72] width 12 height 28
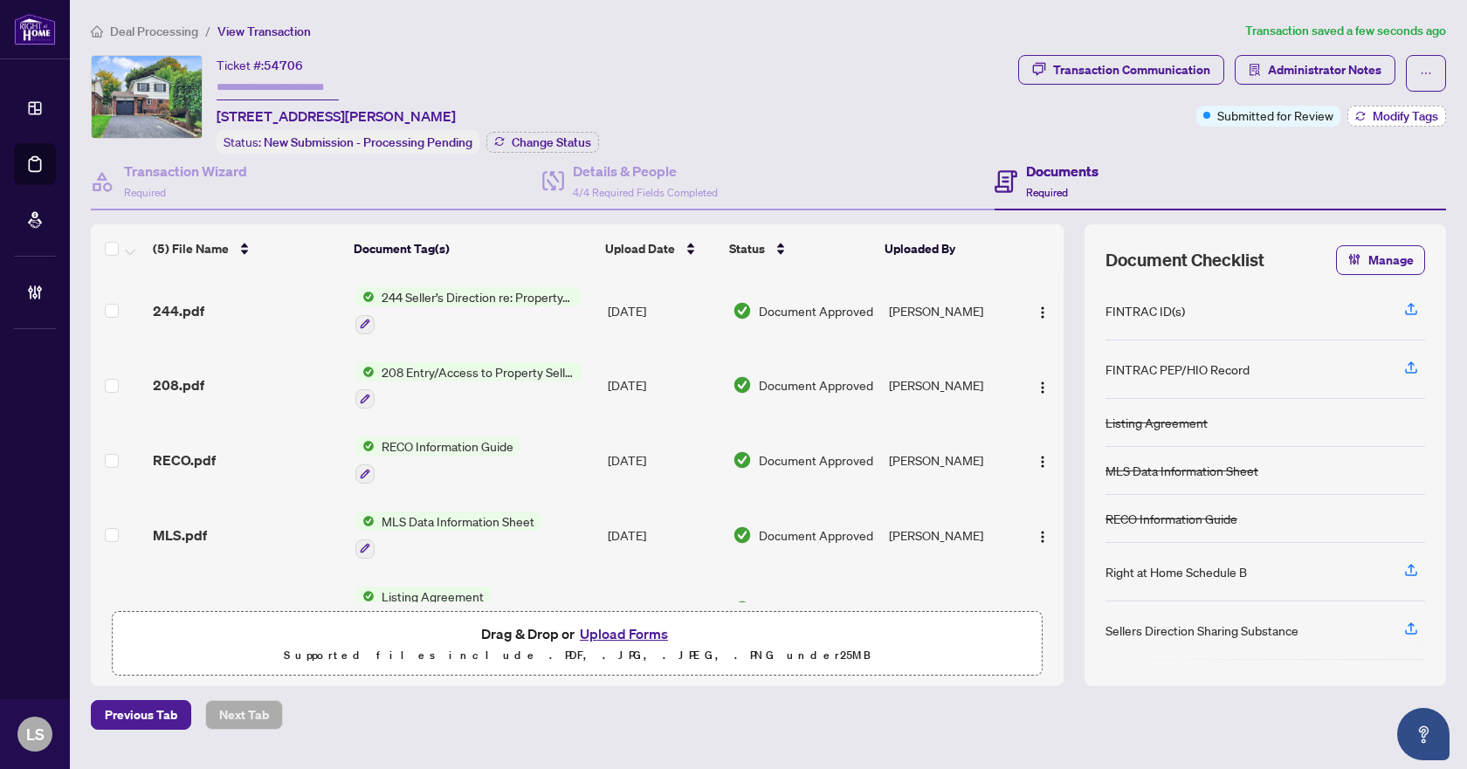
click at [1409, 114] on span "Modify Tags" at bounding box center [1404, 116] width 65 height 12
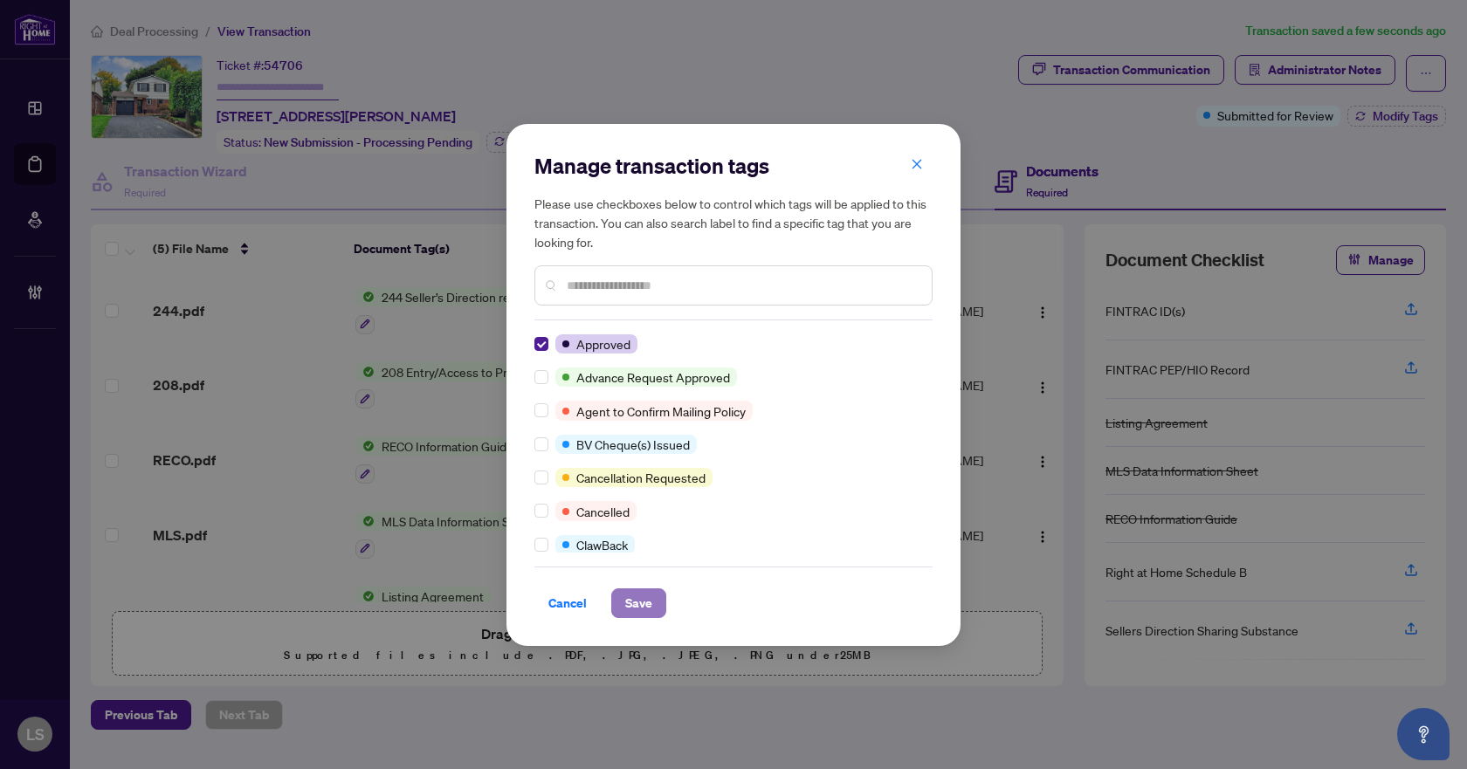
click at [644, 600] on span "Save" at bounding box center [638, 603] width 27 height 28
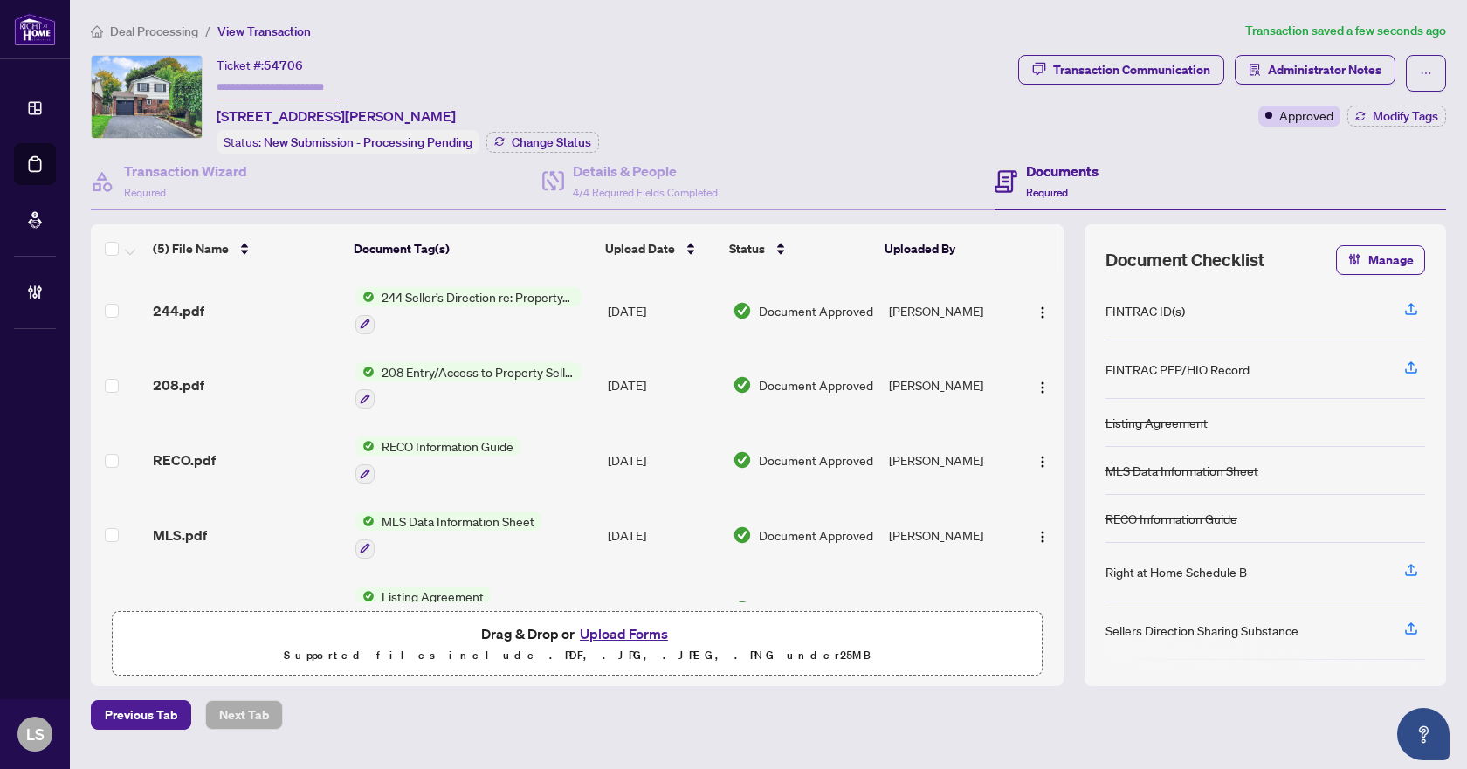
click at [178, 24] on span "Deal Processing" at bounding box center [154, 32] width 88 height 16
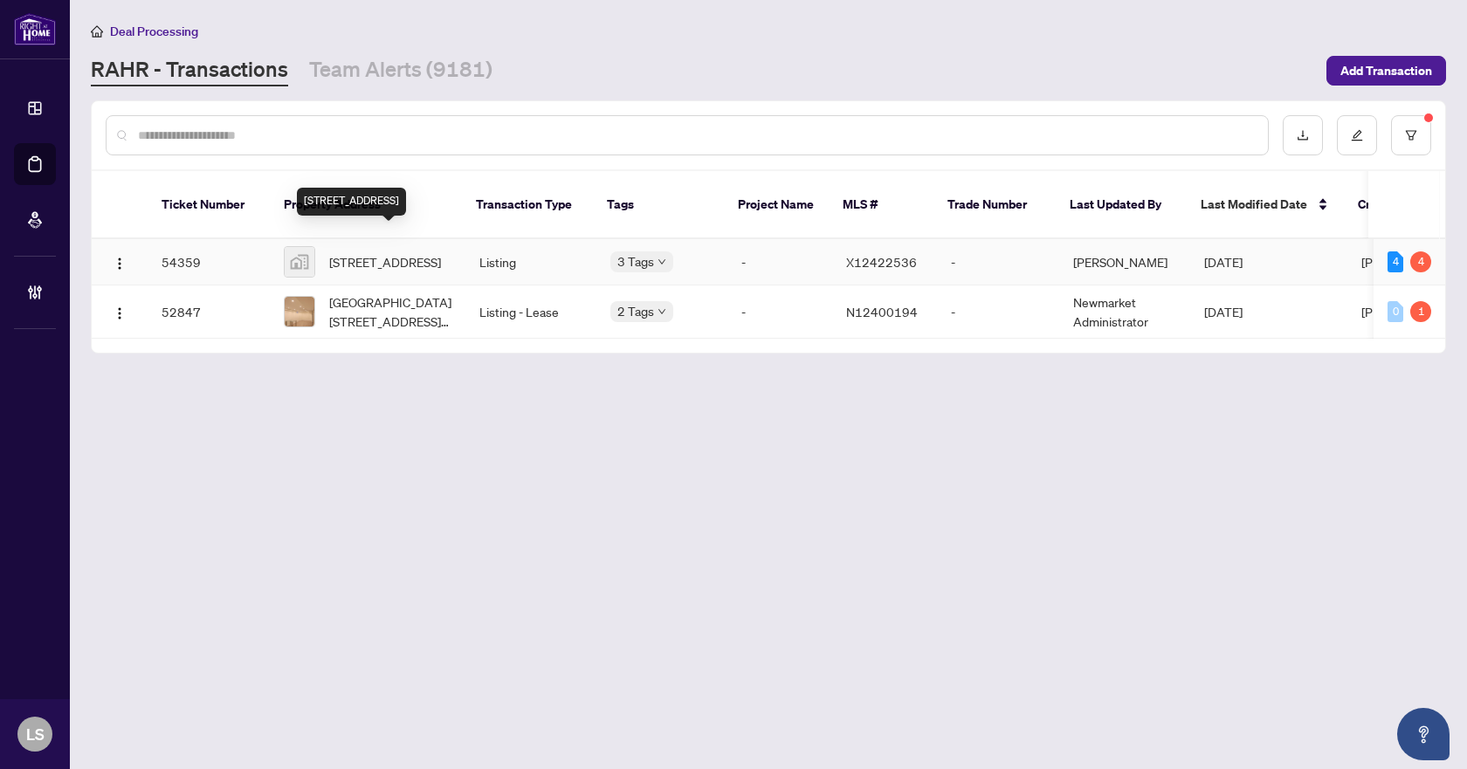
click at [370, 252] on span "[STREET_ADDRESS]" at bounding box center [385, 261] width 112 height 19
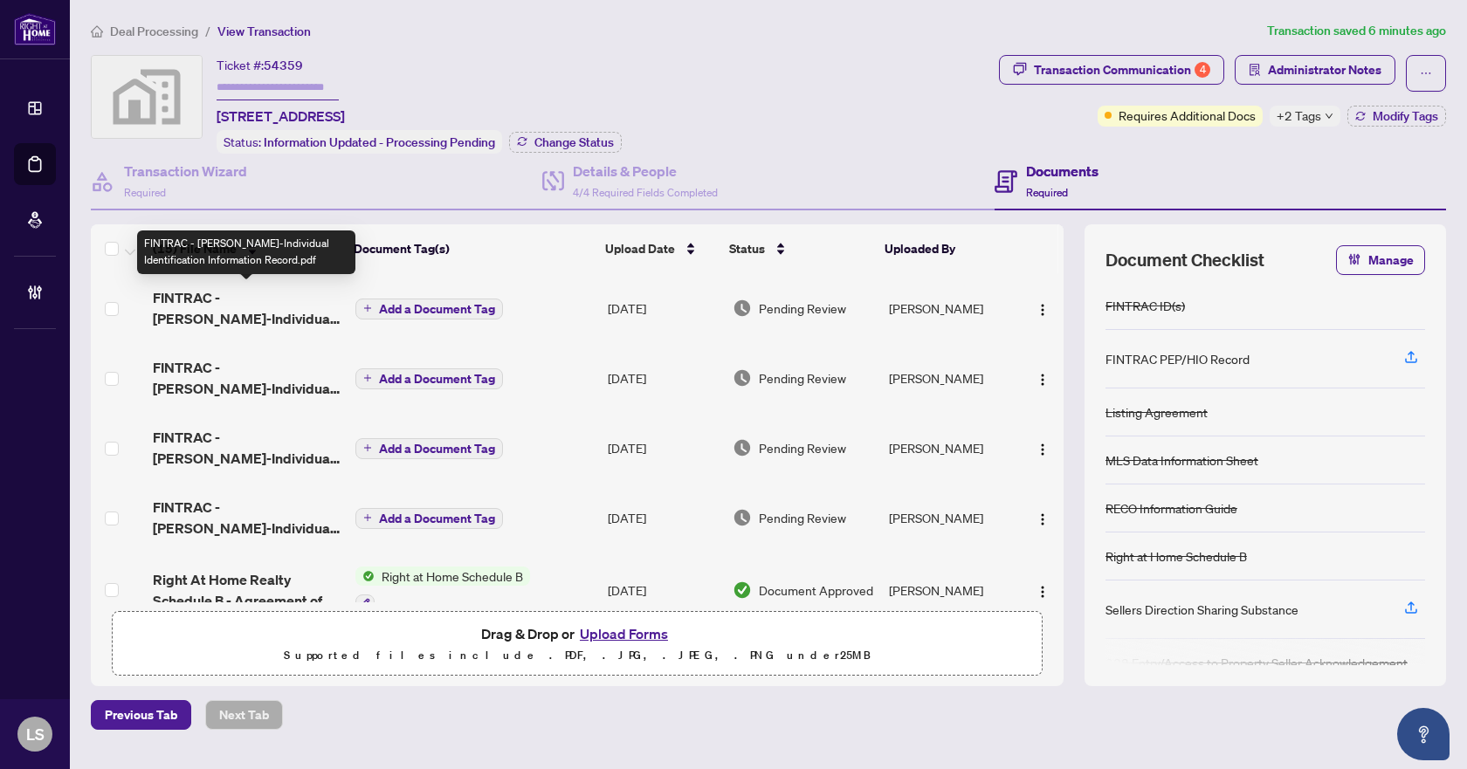
click at [239, 298] on span "FINTRAC - [PERSON_NAME]-Individual Identification Information Record.pdf" at bounding box center [247, 308] width 188 height 42
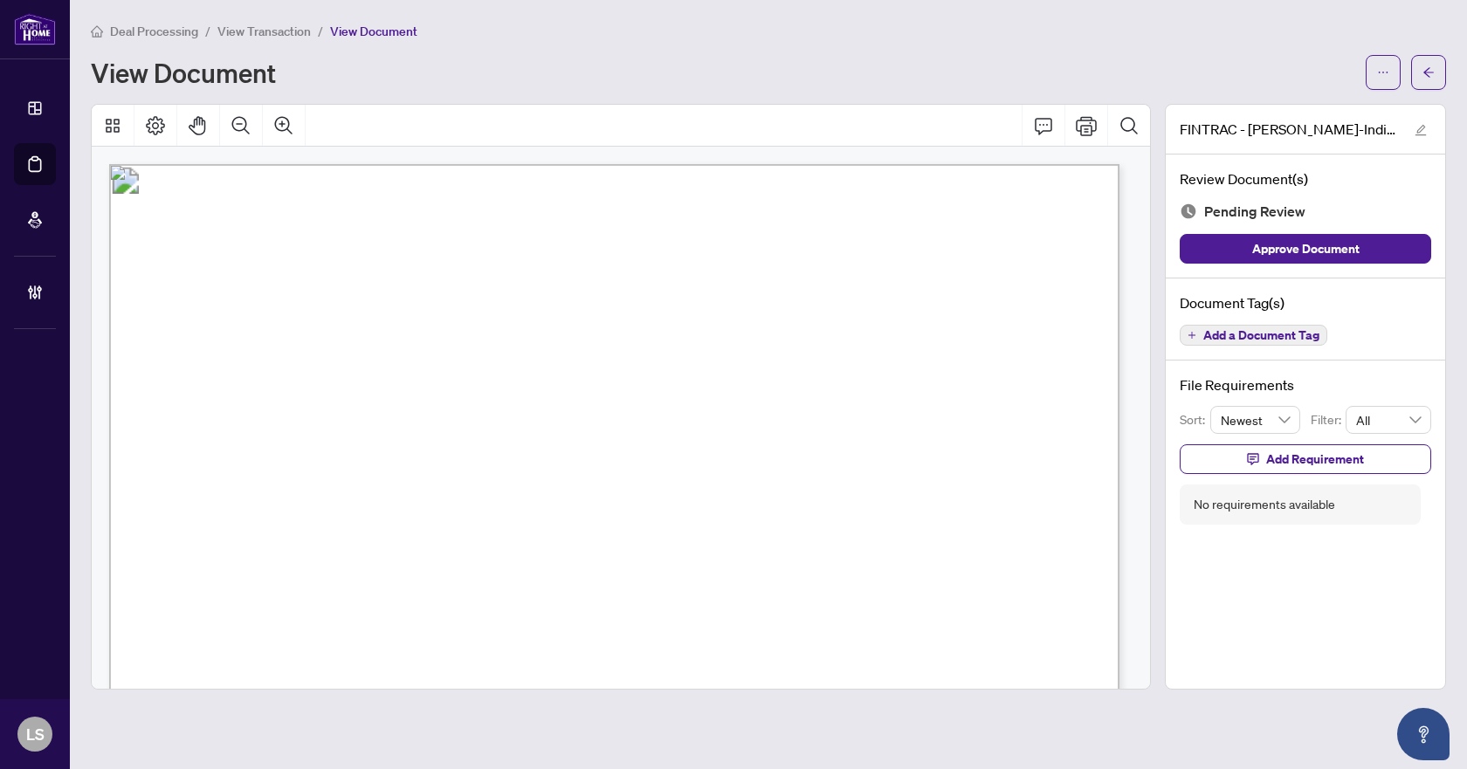
click at [1235, 337] on span "Add a Document Tag" at bounding box center [1261, 335] width 116 height 12
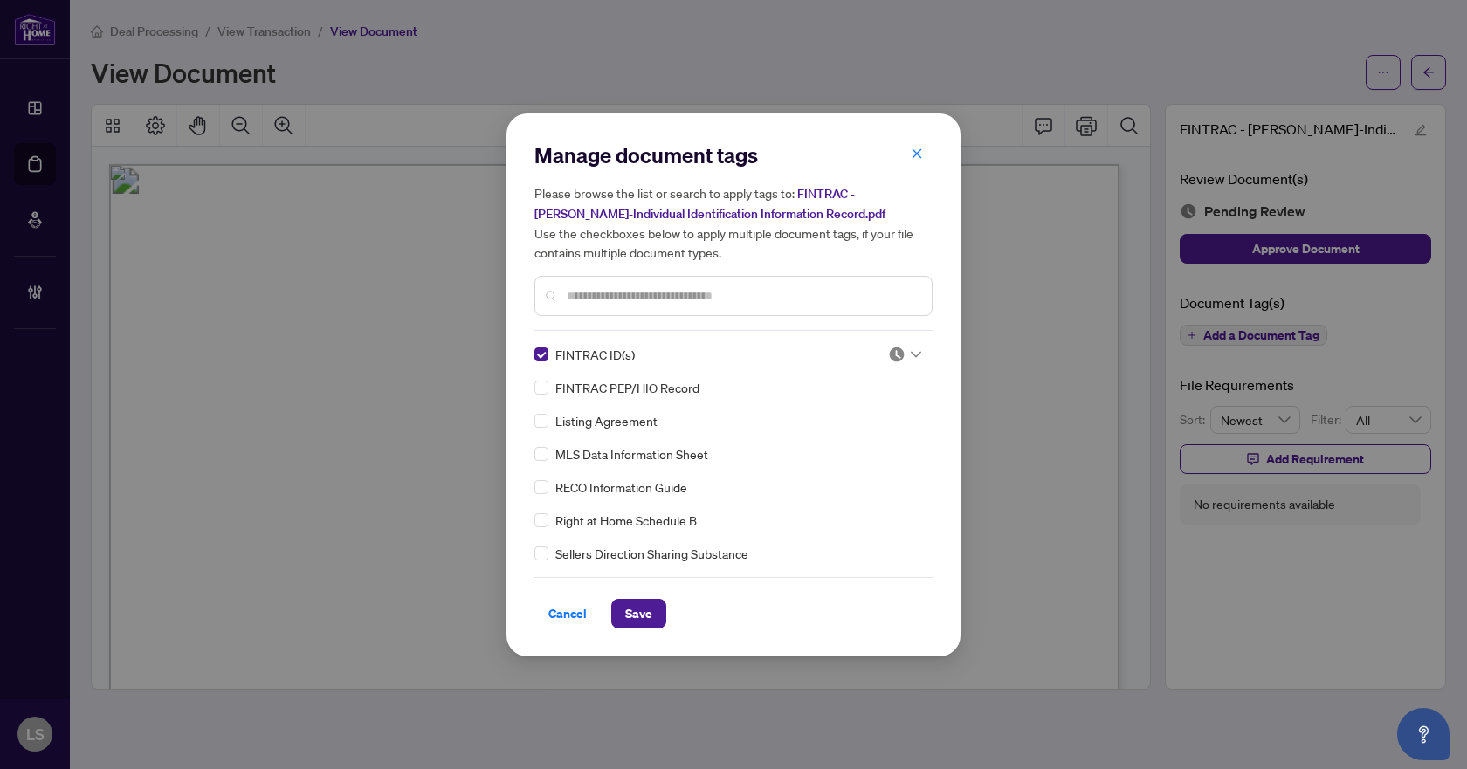
click at [901, 350] on div at bounding box center [904, 354] width 33 height 17
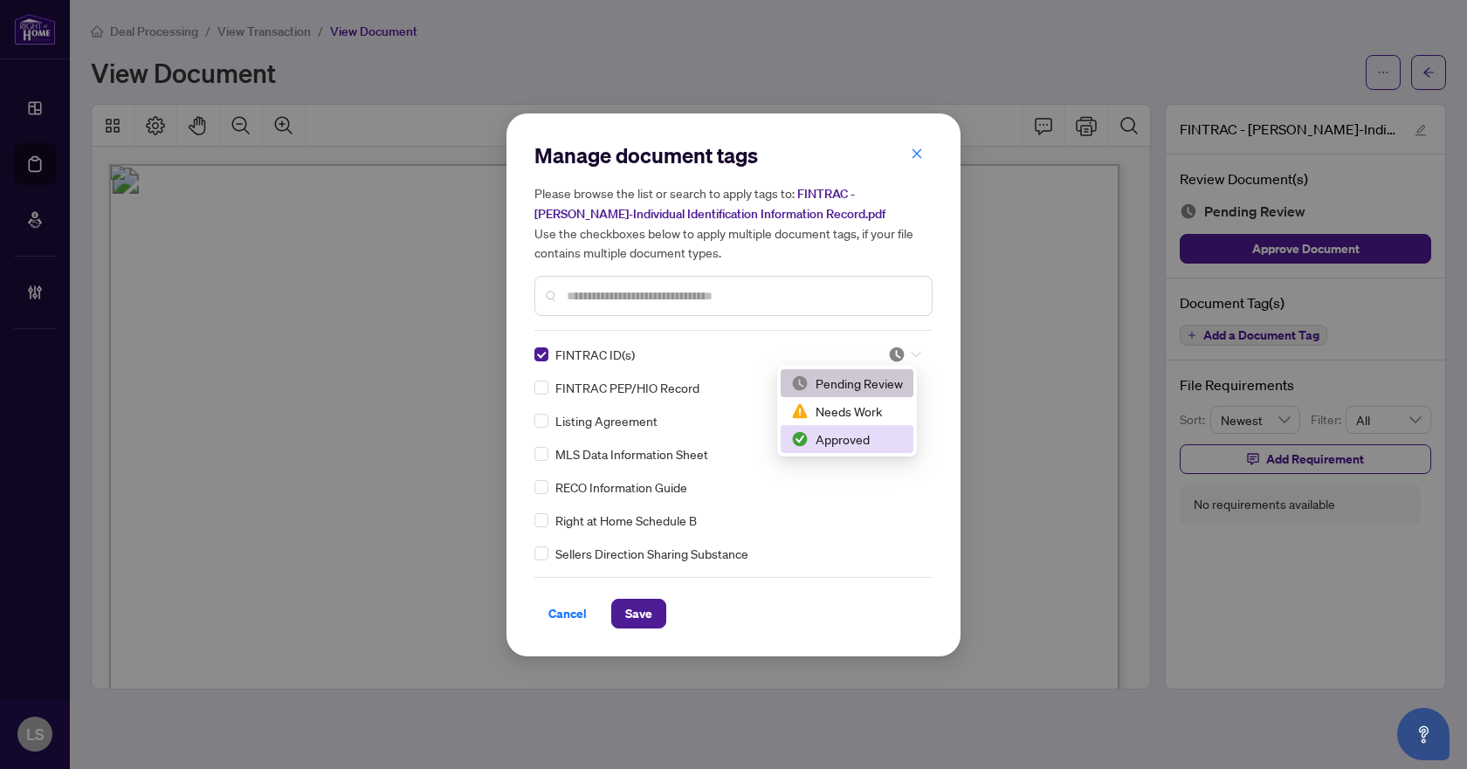
drag, startPoint x: 858, startPoint y: 438, endPoint x: 780, endPoint y: 546, distance: 133.0
click at [859, 438] on div "Approved" at bounding box center [847, 438] width 112 height 19
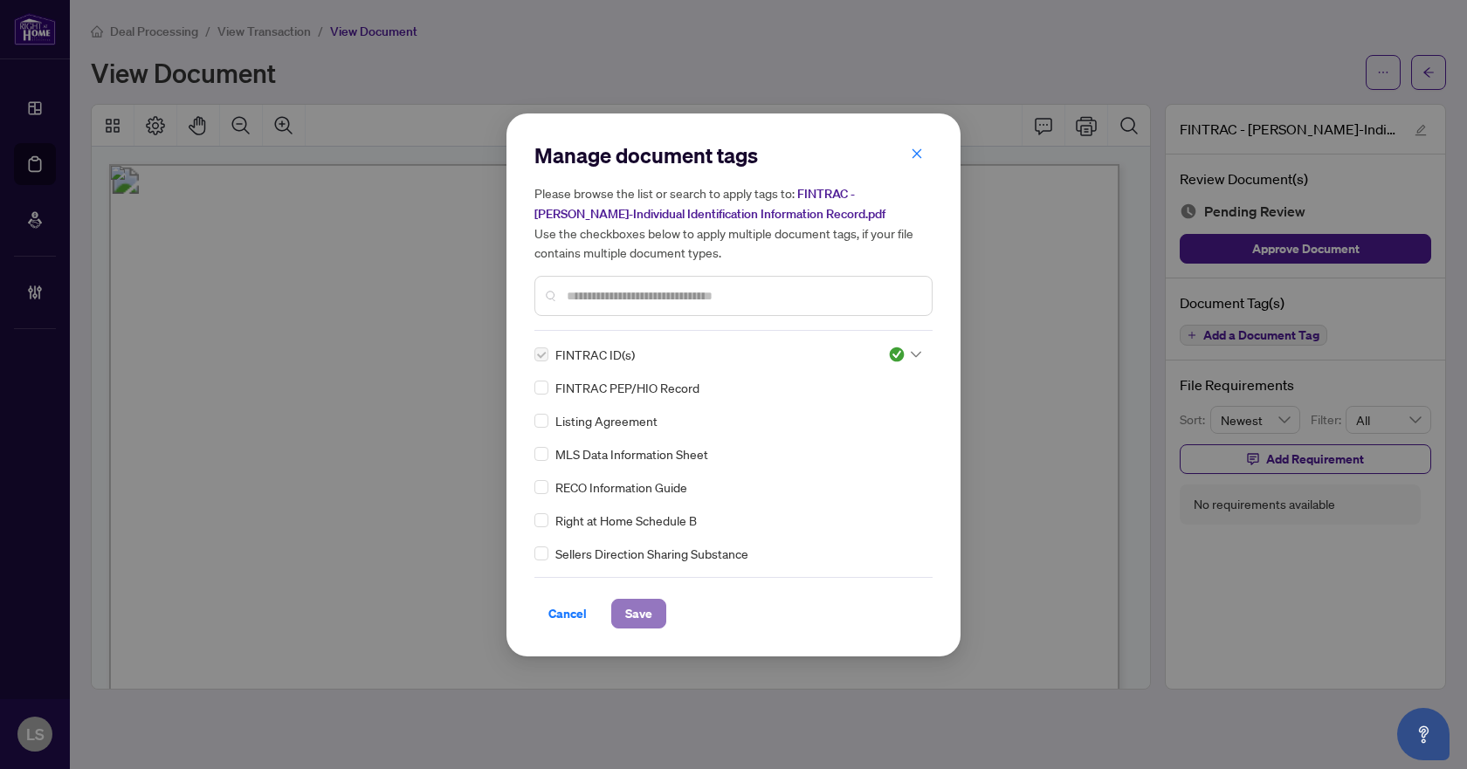
click at [633, 620] on span "Save" at bounding box center [638, 614] width 27 height 28
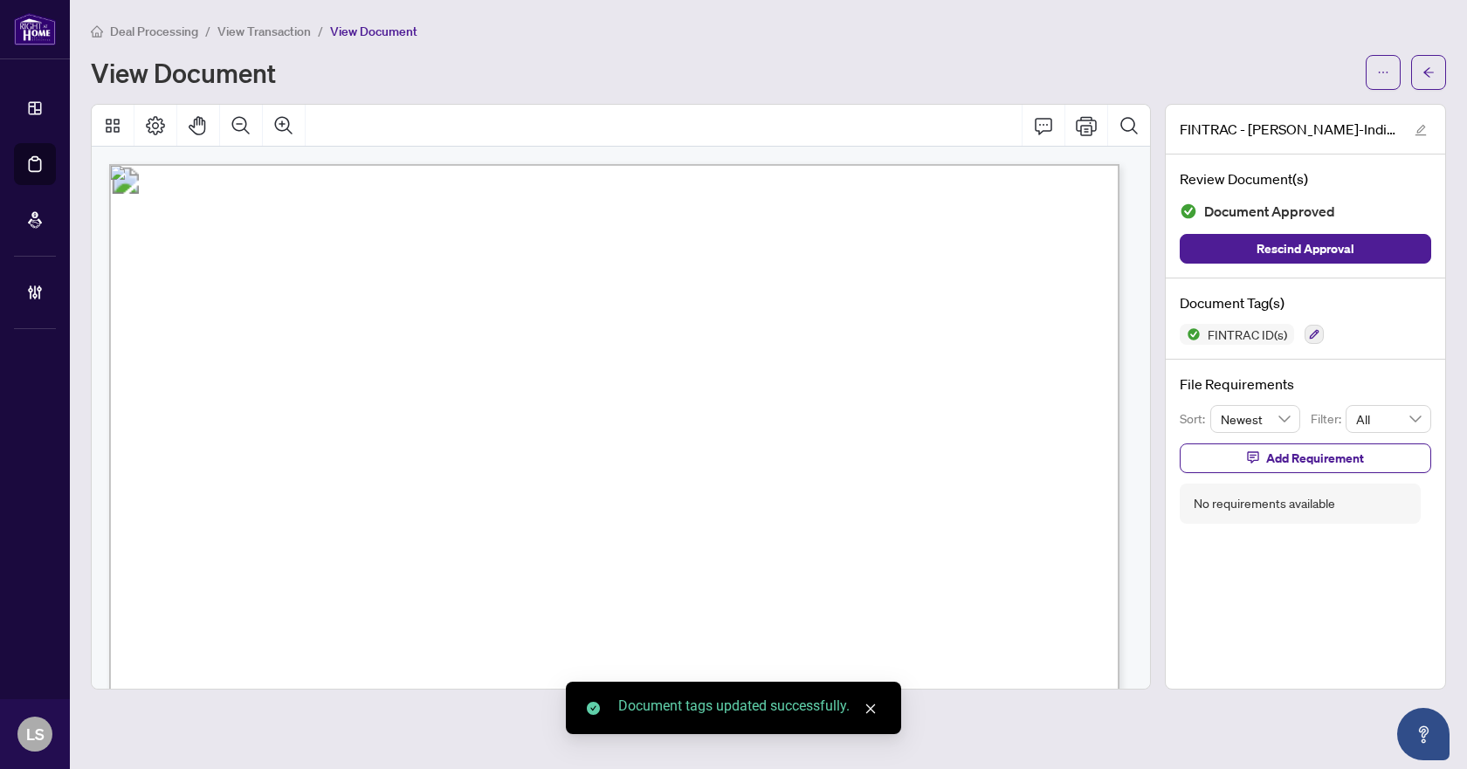
click at [1429, 81] on span "button" at bounding box center [1428, 72] width 12 height 28
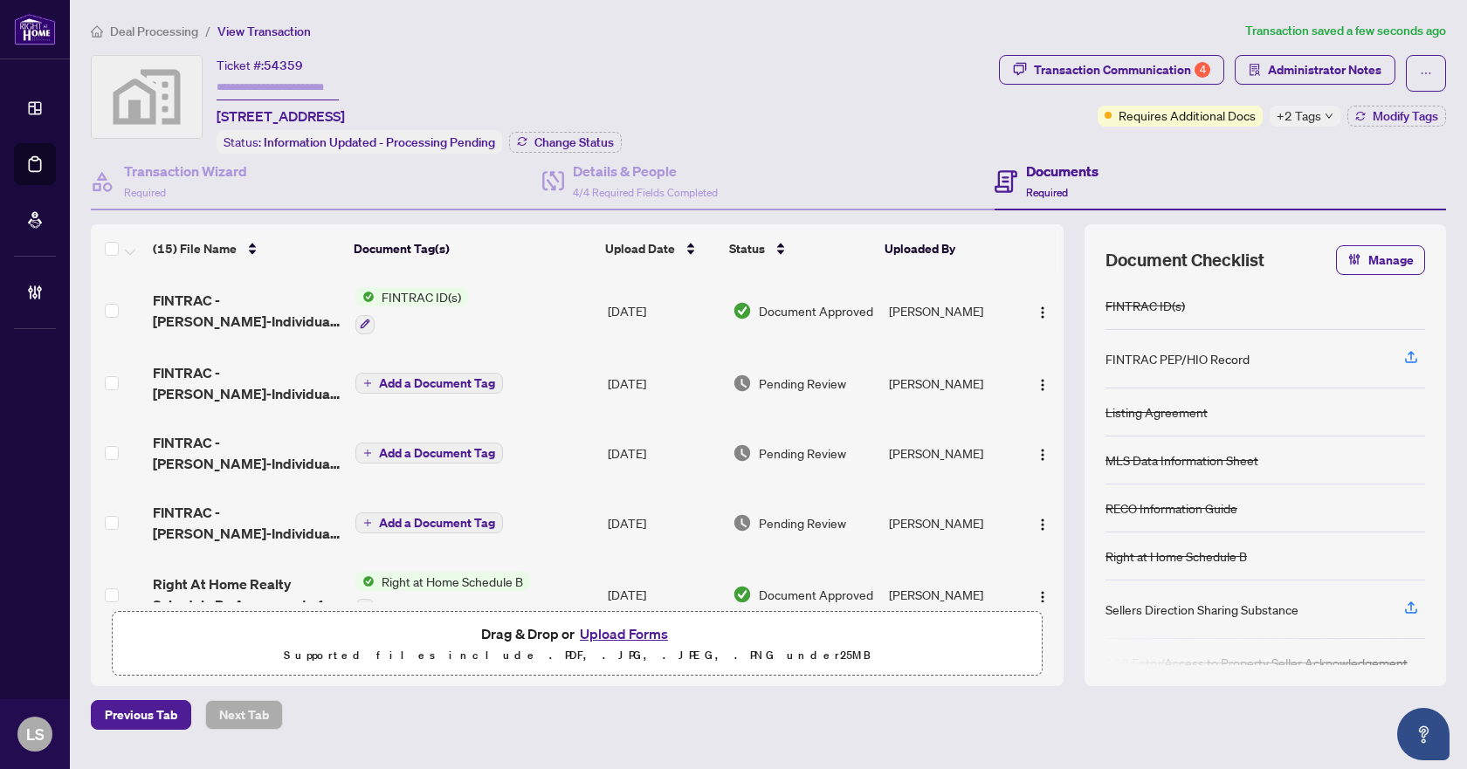
click at [272, 389] on span "FINTRAC - [PERSON_NAME]-Individual Identification Information Record.pdf" at bounding box center [247, 383] width 188 height 42
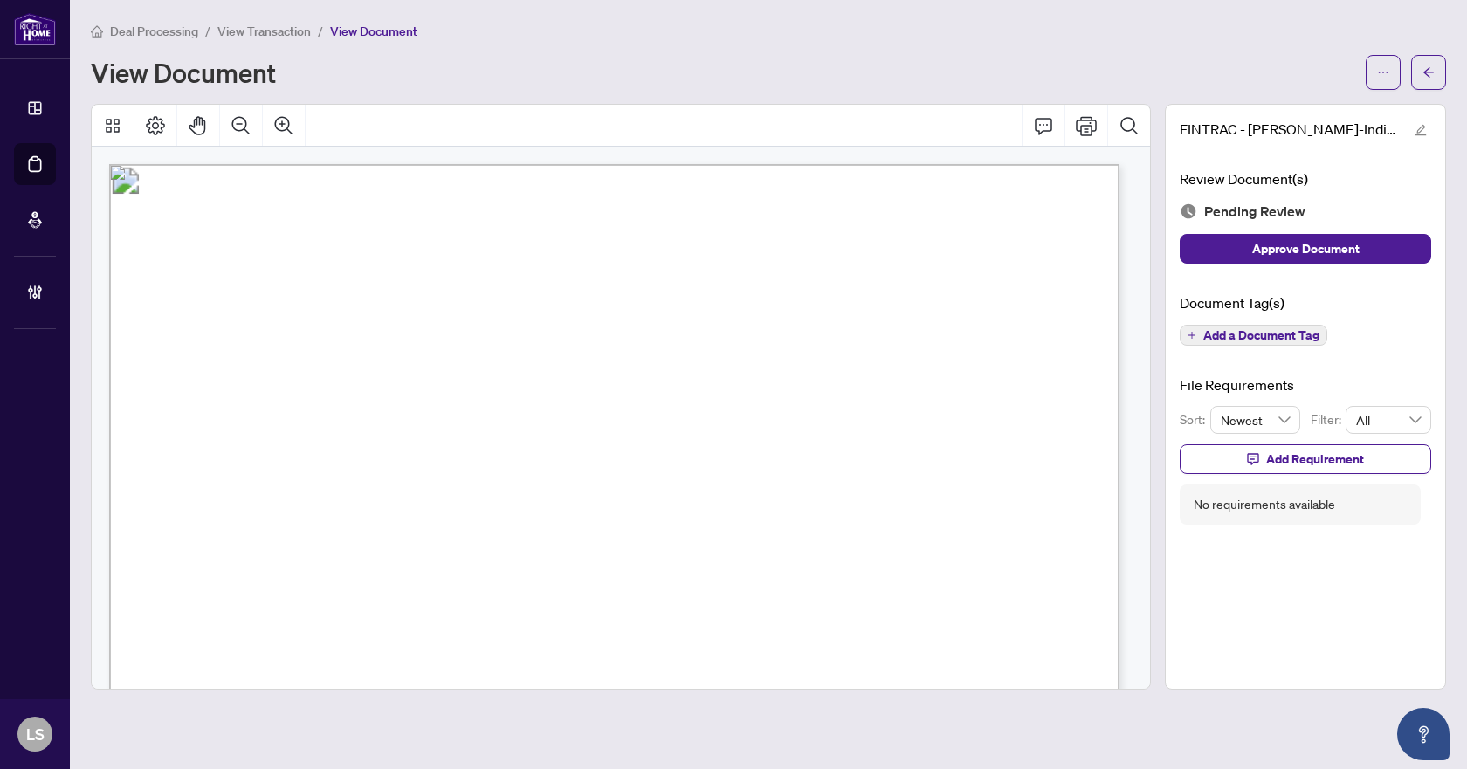
click at [1279, 333] on span "Add a Document Tag" at bounding box center [1261, 335] width 116 height 12
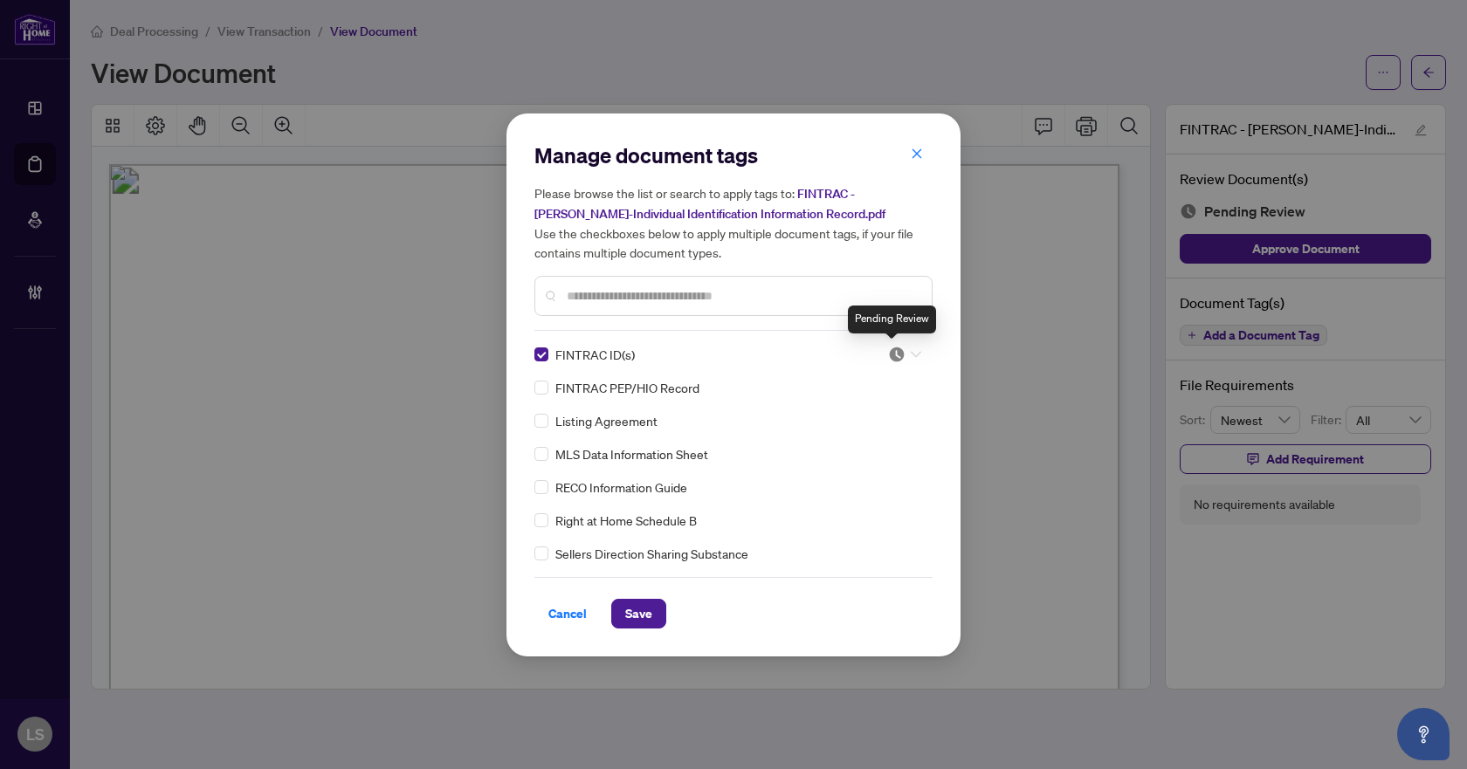
click at [893, 353] on img at bounding box center [896, 354] width 17 height 17
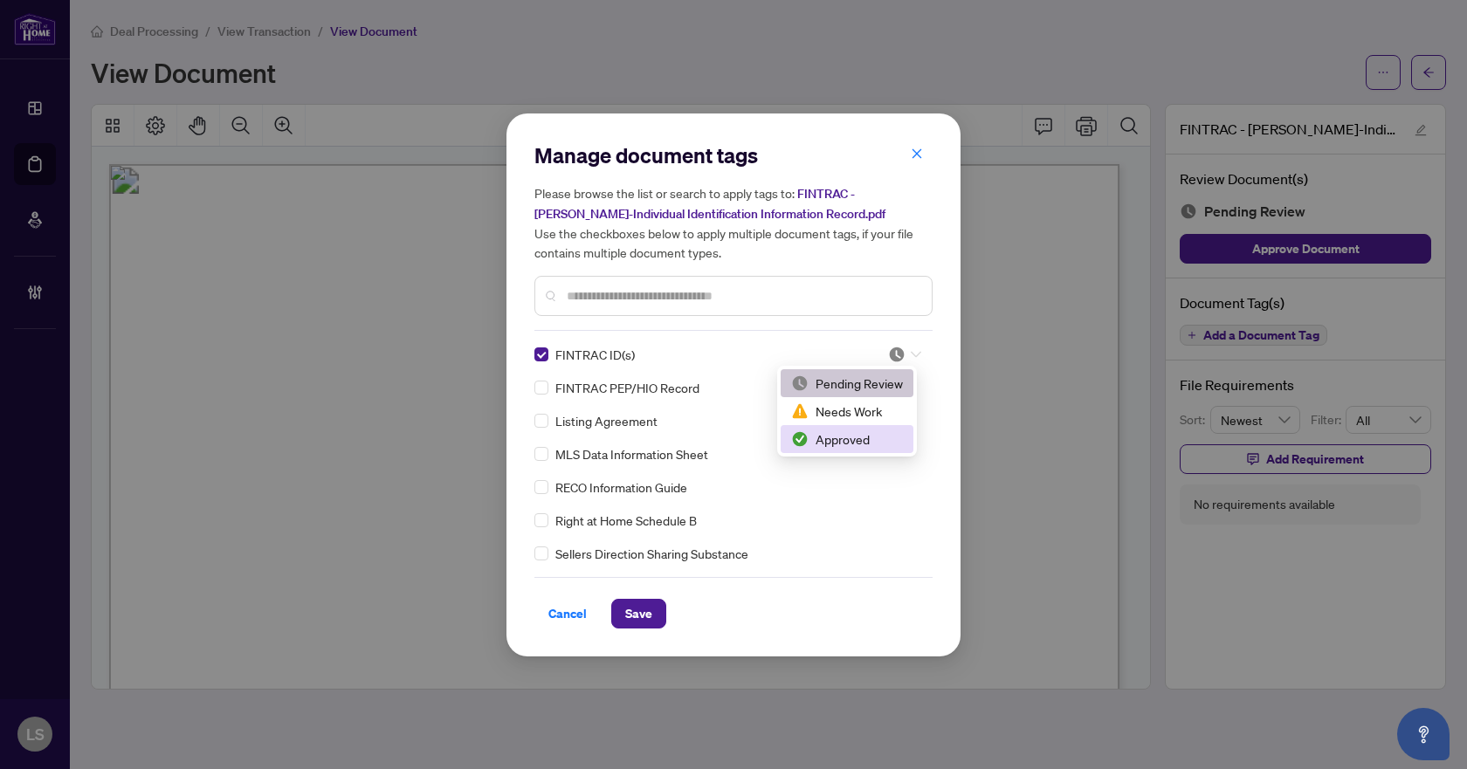
click at [836, 440] on div "Approved" at bounding box center [847, 438] width 112 height 19
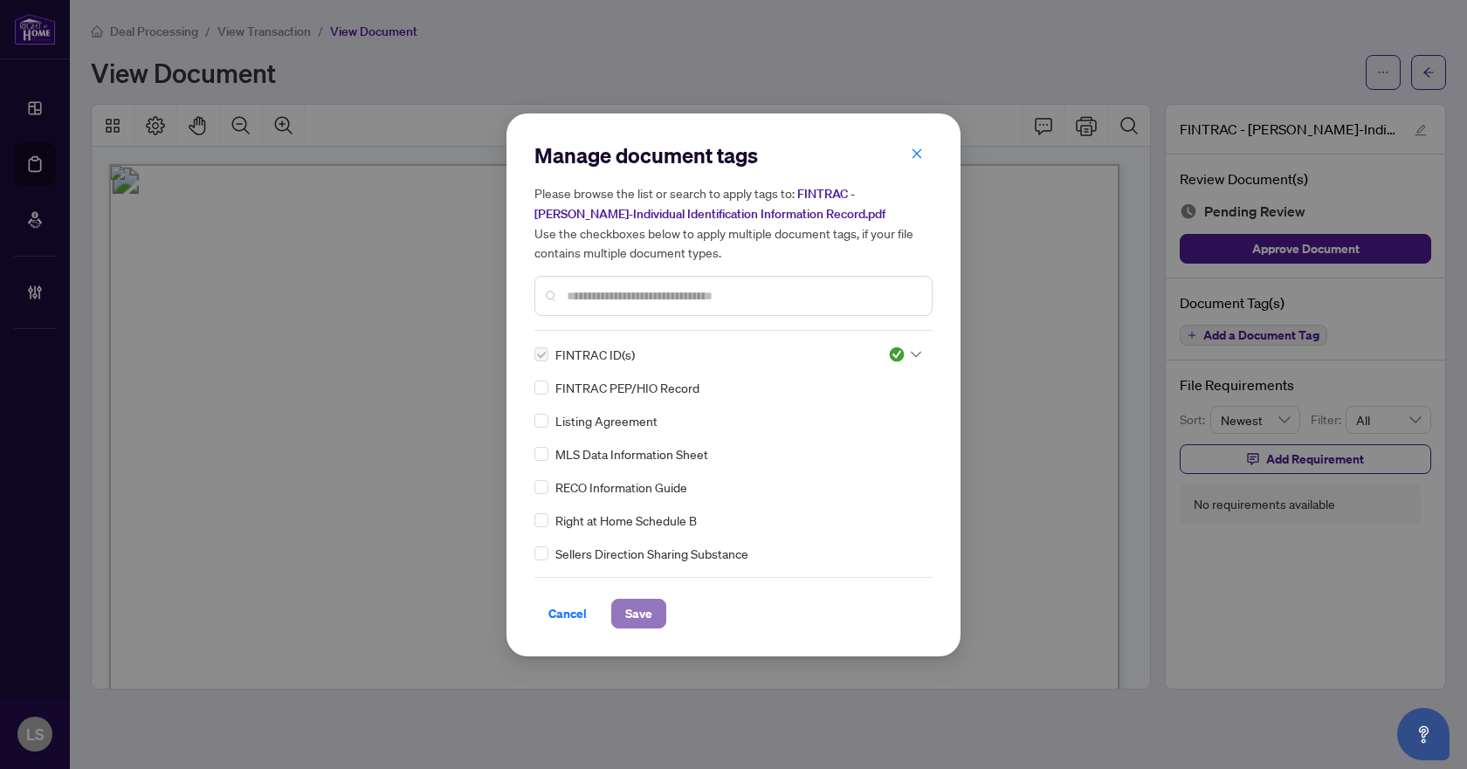
click at [656, 626] on button "Save" at bounding box center [638, 614] width 55 height 30
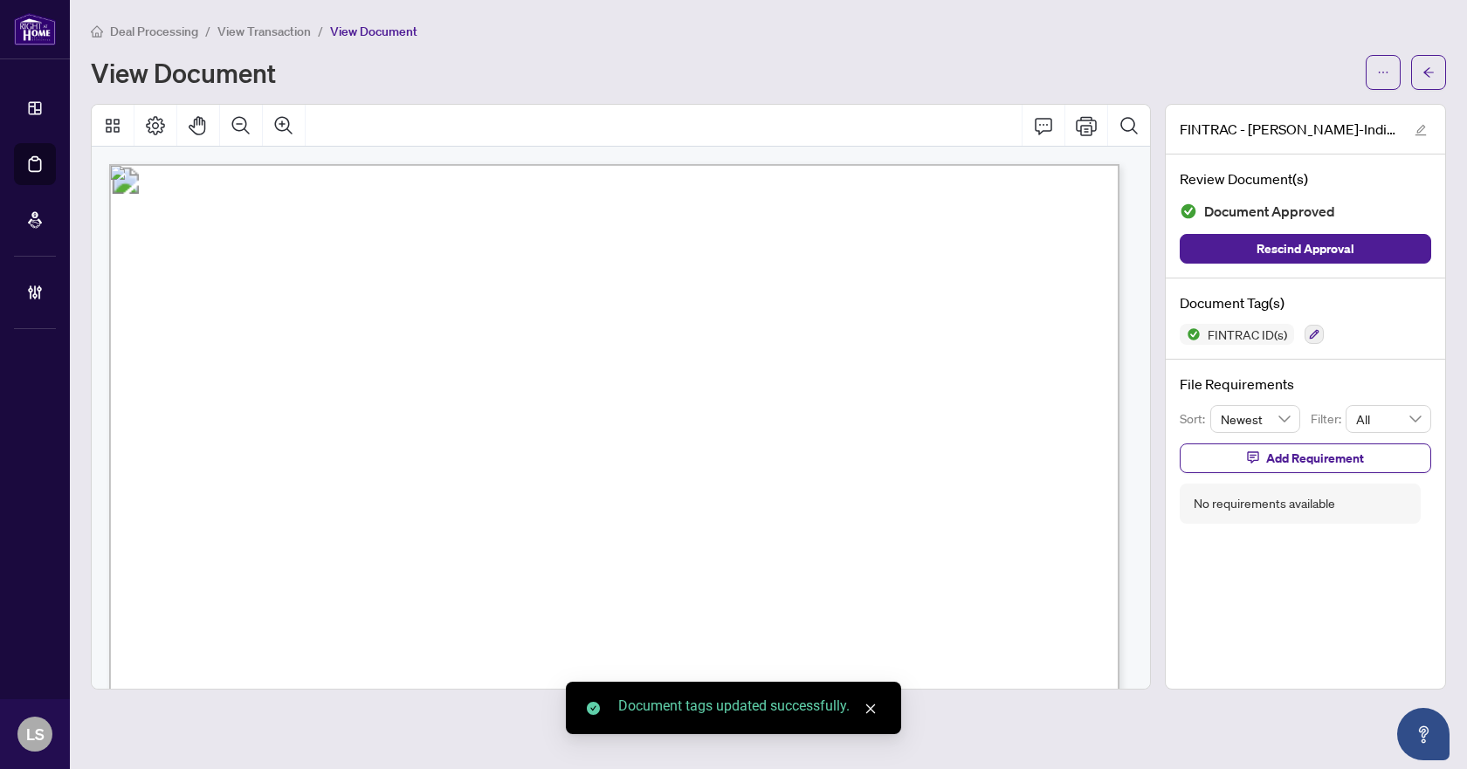
click at [1431, 69] on icon "arrow-left" at bounding box center [1428, 72] width 12 height 12
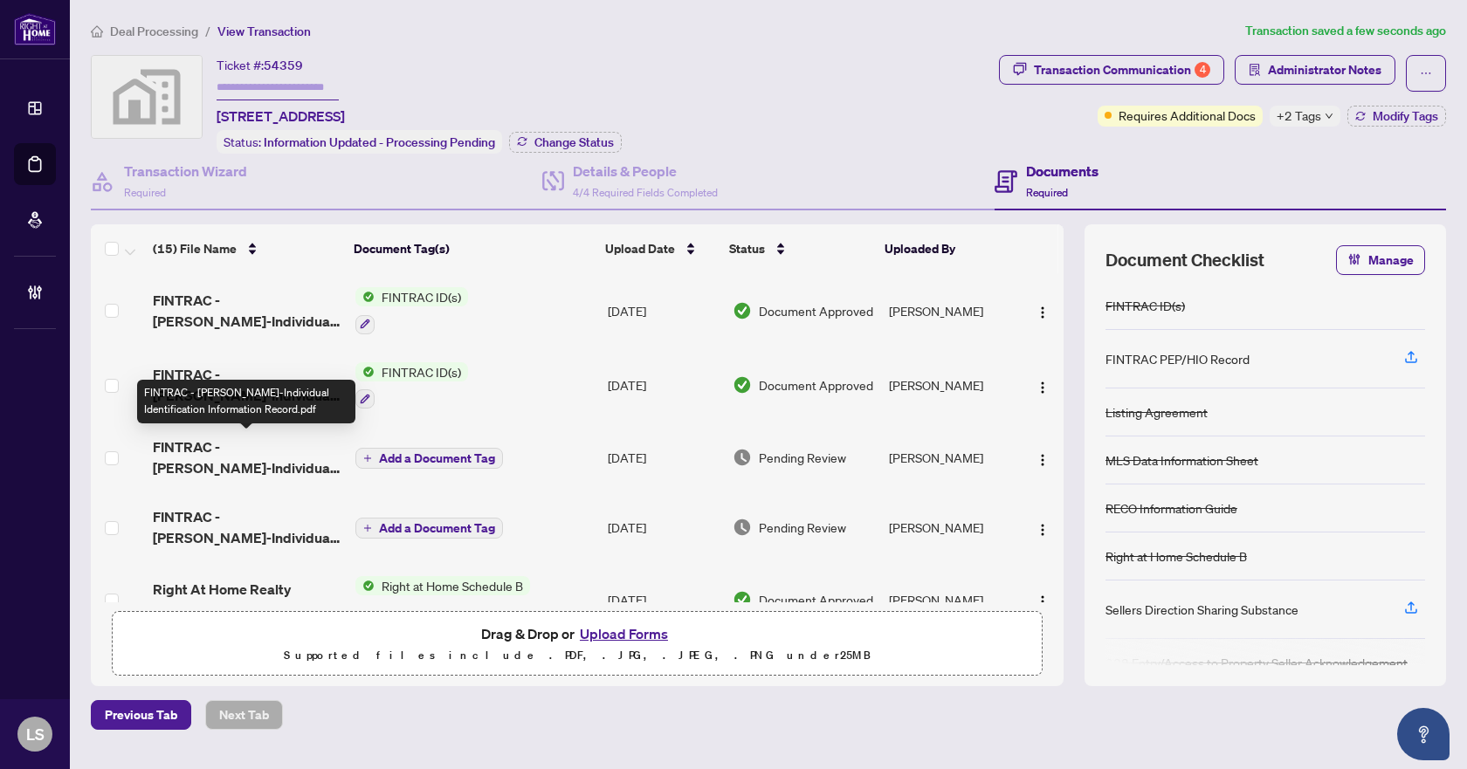
click at [265, 461] on span "FINTRAC - [PERSON_NAME]-Individual Identification Information Record.pdf" at bounding box center [247, 457] width 188 height 42
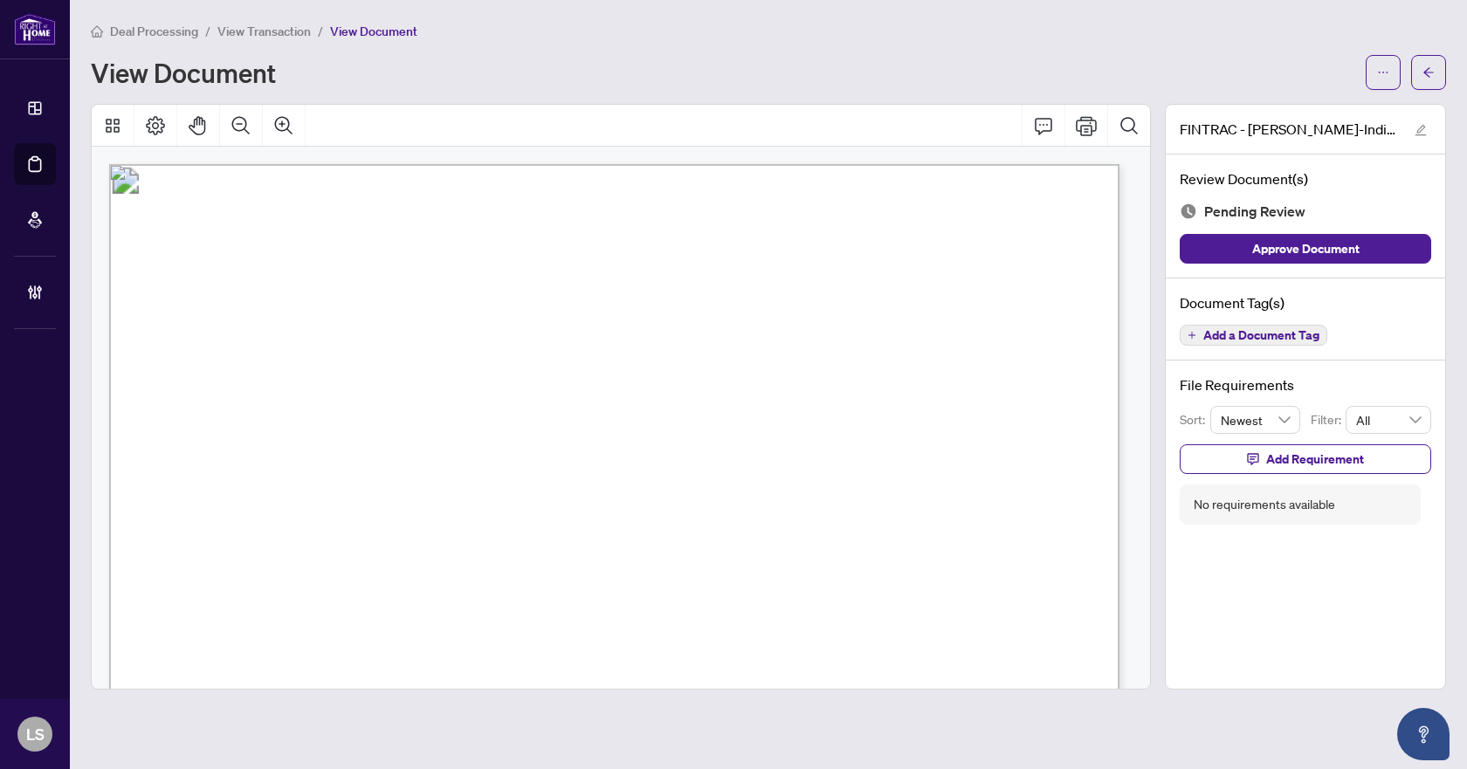
click at [1234, 329] on span "Add a Document Tag" at bounding box center [1261, 335] width 116 height 12
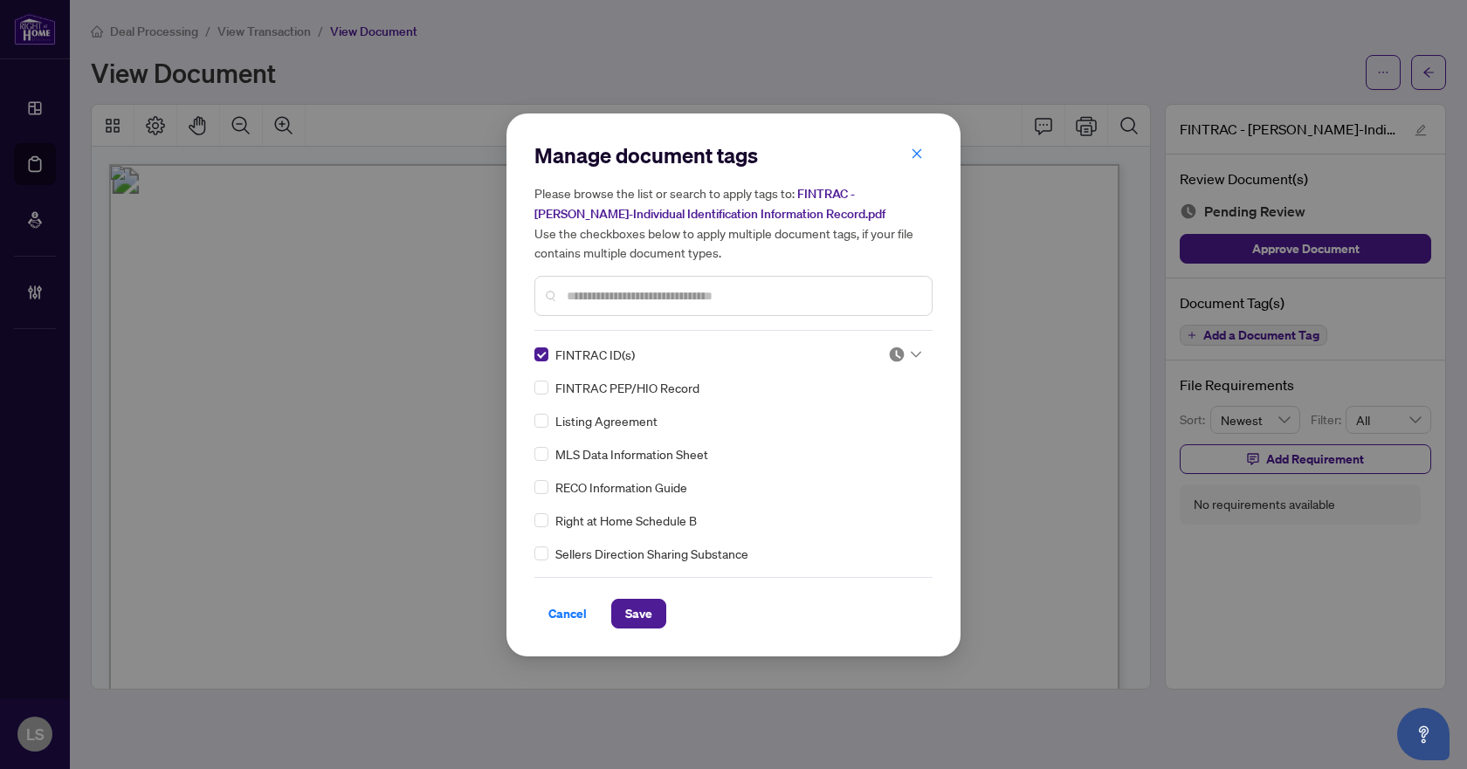
click at [892, 349] on img at bounding box center [896, 354] width 17 height 17
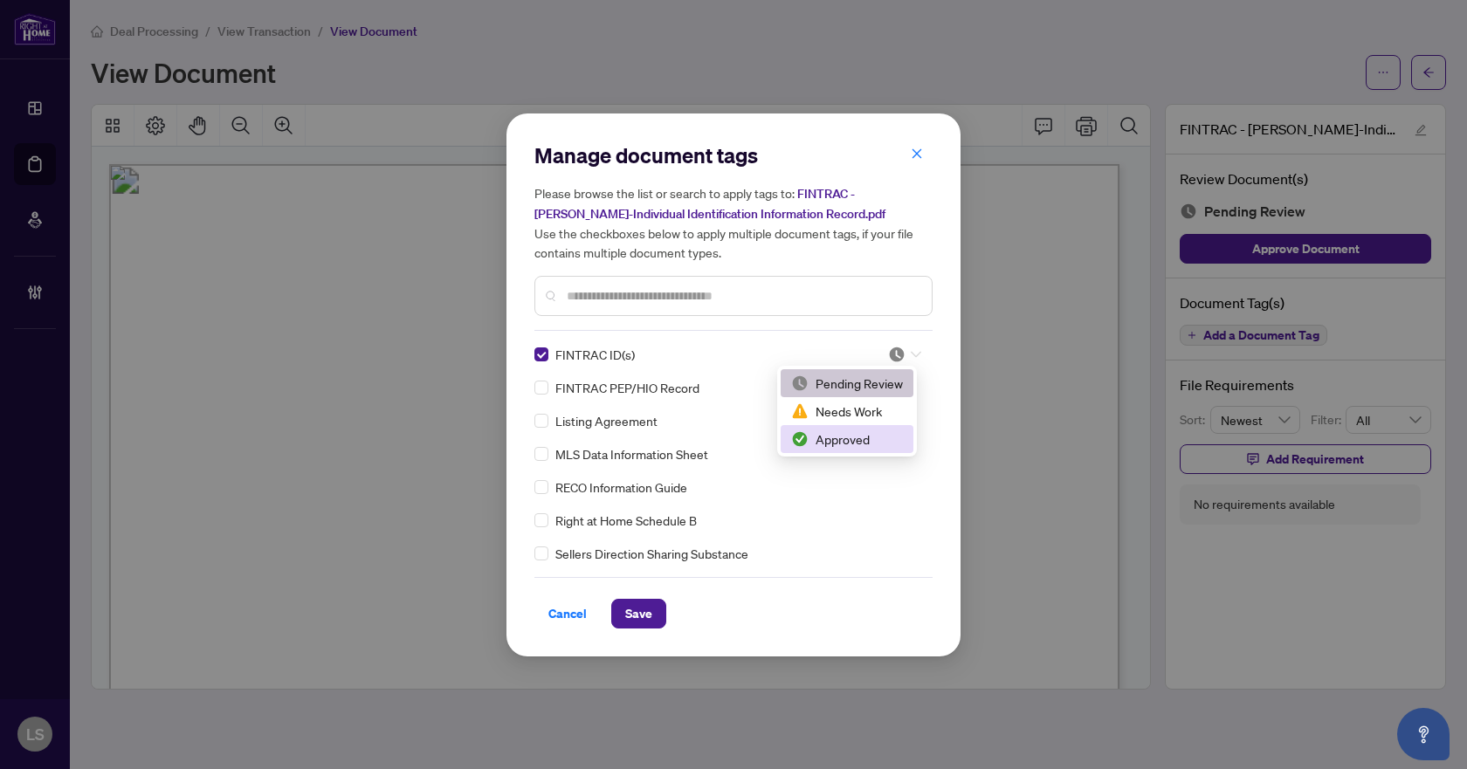
click at [863, 438] on div "Approved" at bounding box center [847, 438] width 112 height 19
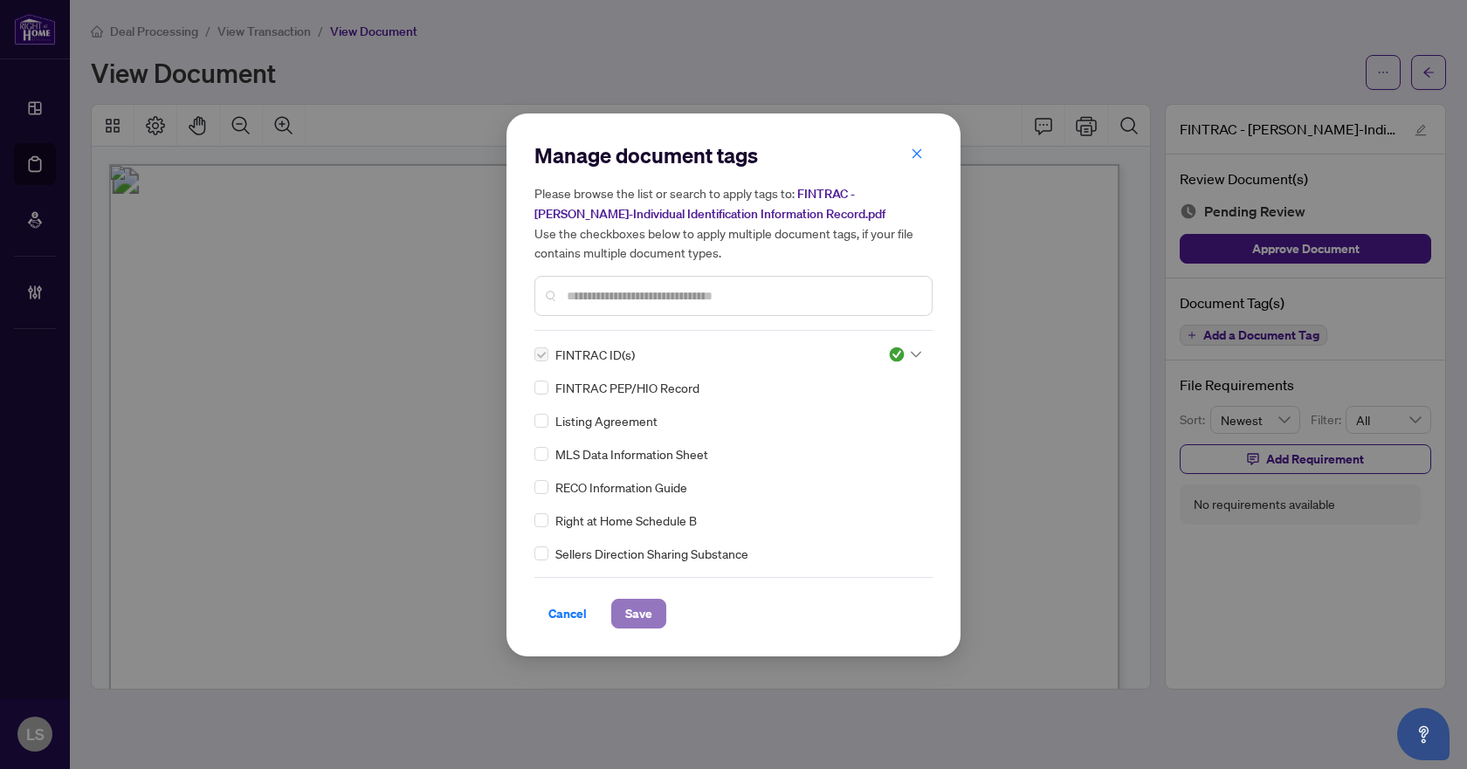
click at [636, 615] on span "Save" at bounding box center [638, 614] width 27 height 28
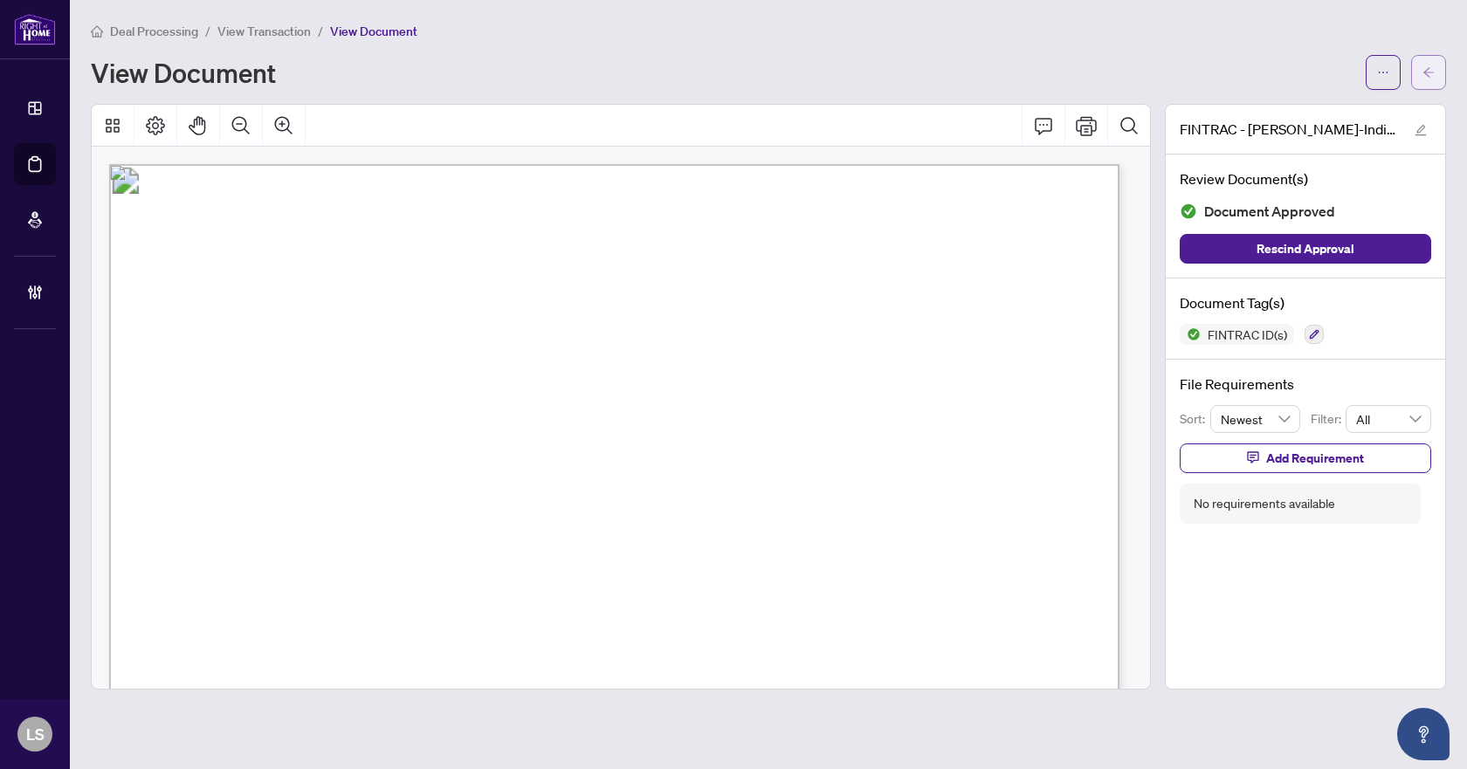
click at [1427, 68] on icon "arrow-left" at bounding box center [1428, 72] width 12 height 12
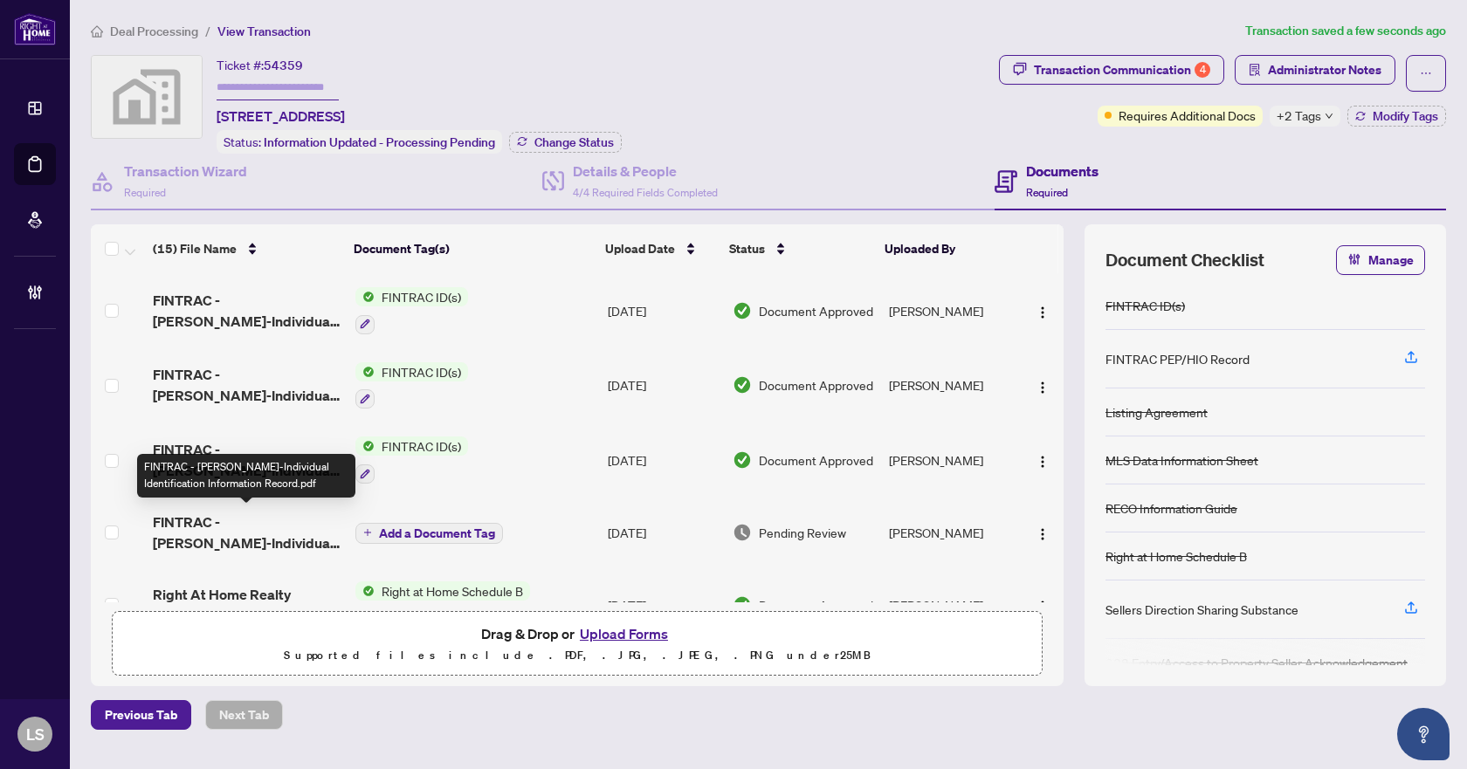
click at [258, 539] on span "FINTRAC - [PERSON_NAME]-Individual Identification Information Record.pdf" at bounding box center [247, 533] width 188 height 42
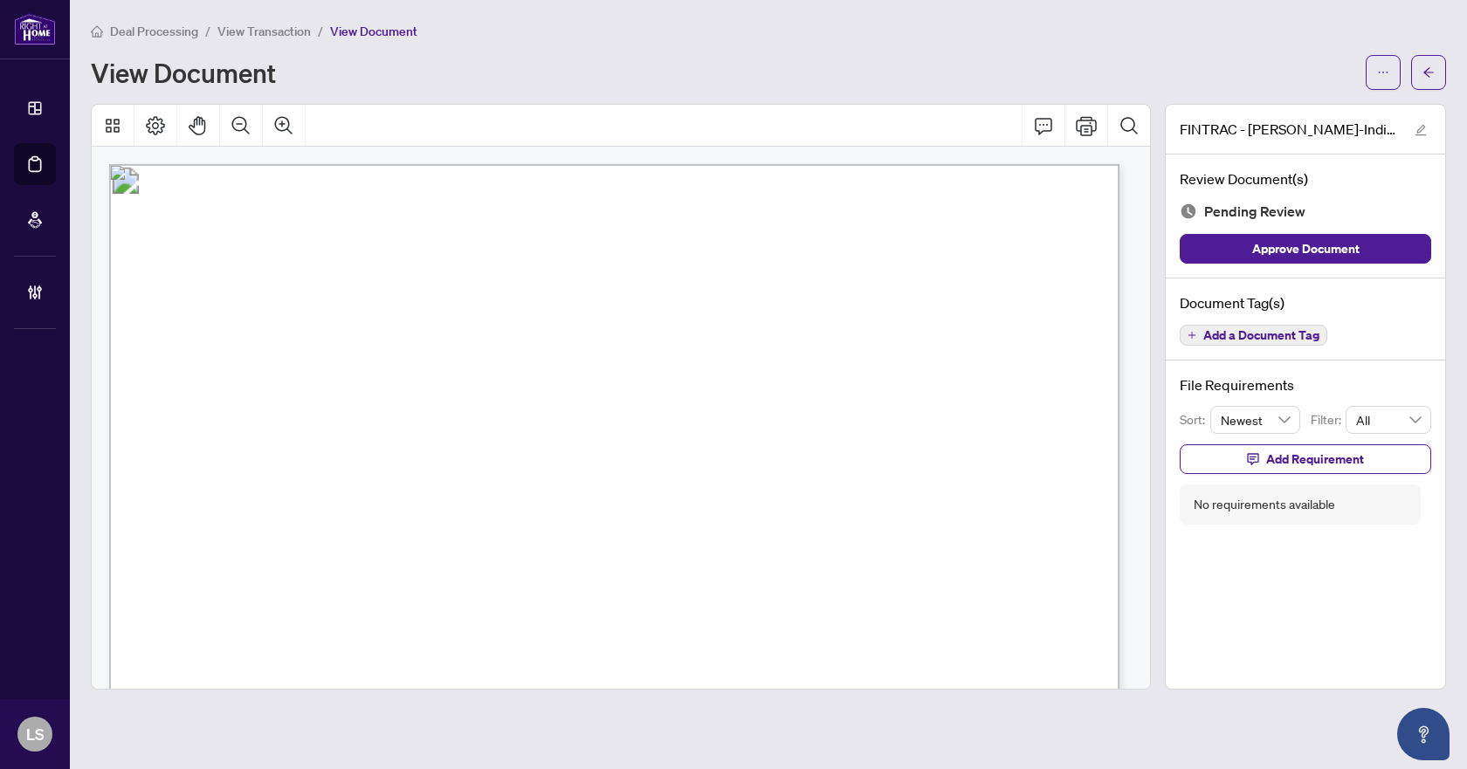
click at [1220, 341] on span "Add a Document Tag" at bounding box center [1261, 335] width 116 height 12
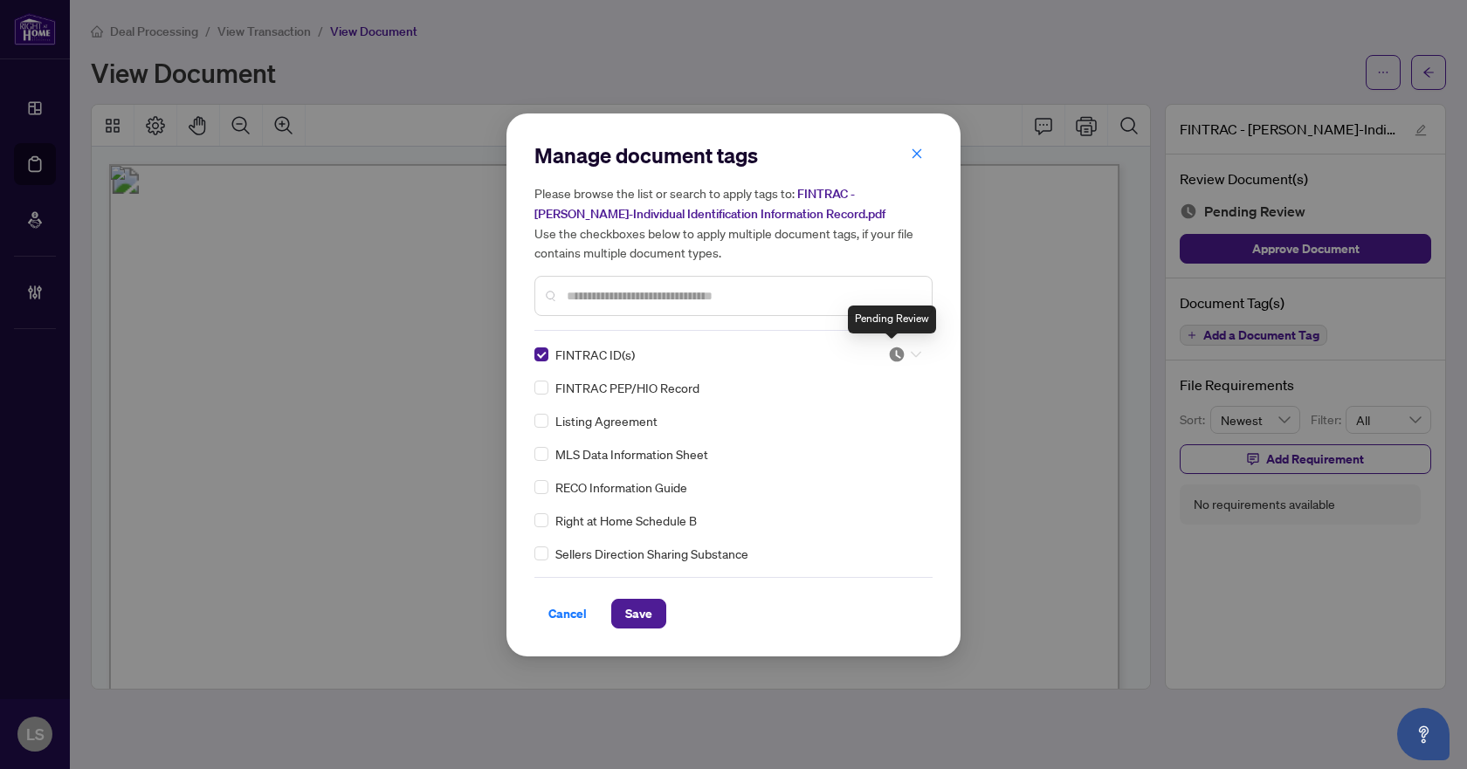
click at [888, 352] on img at bounding box center [896, 354] width 17 height 17
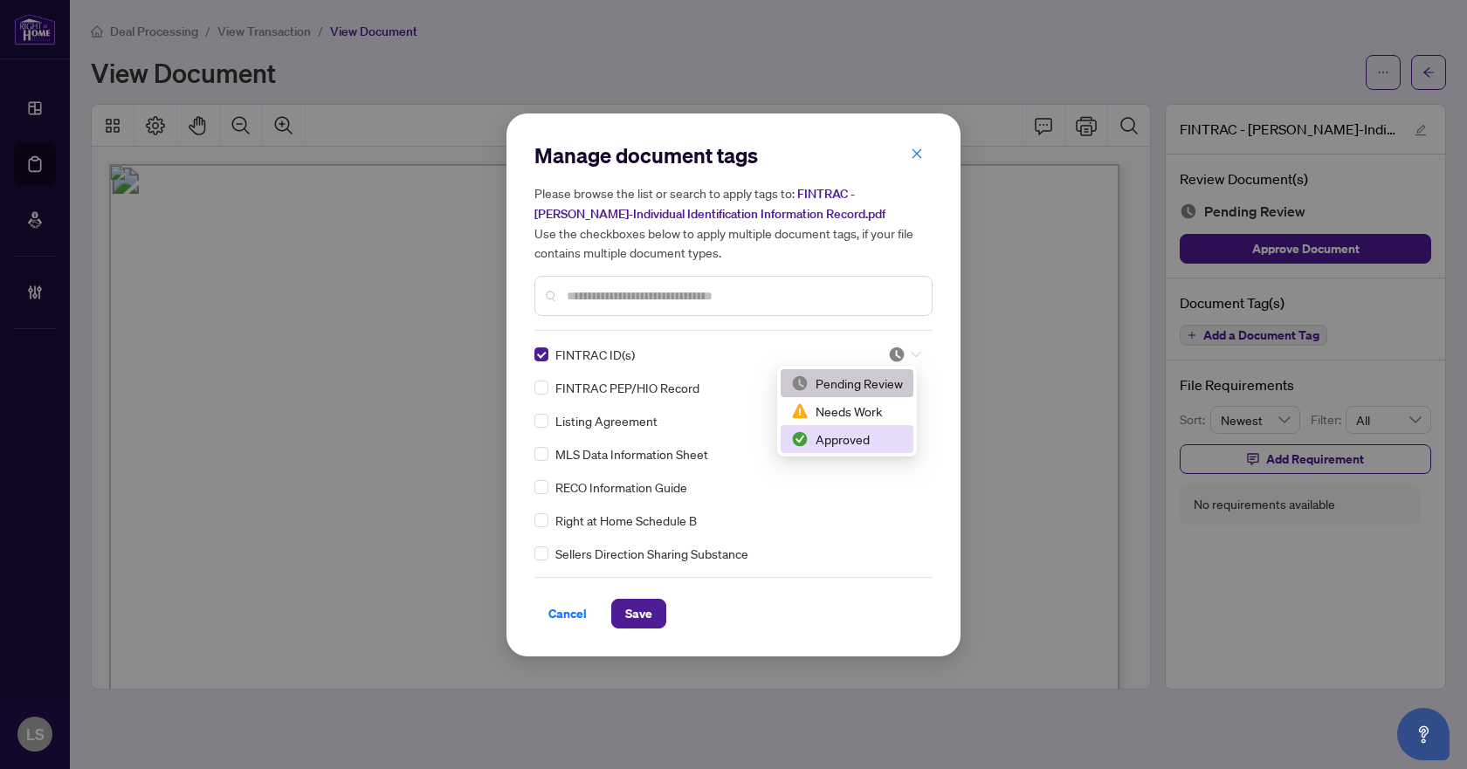
click at [851, 445] on div "Approved" at bounding box center [847, 438] width 112 height 19
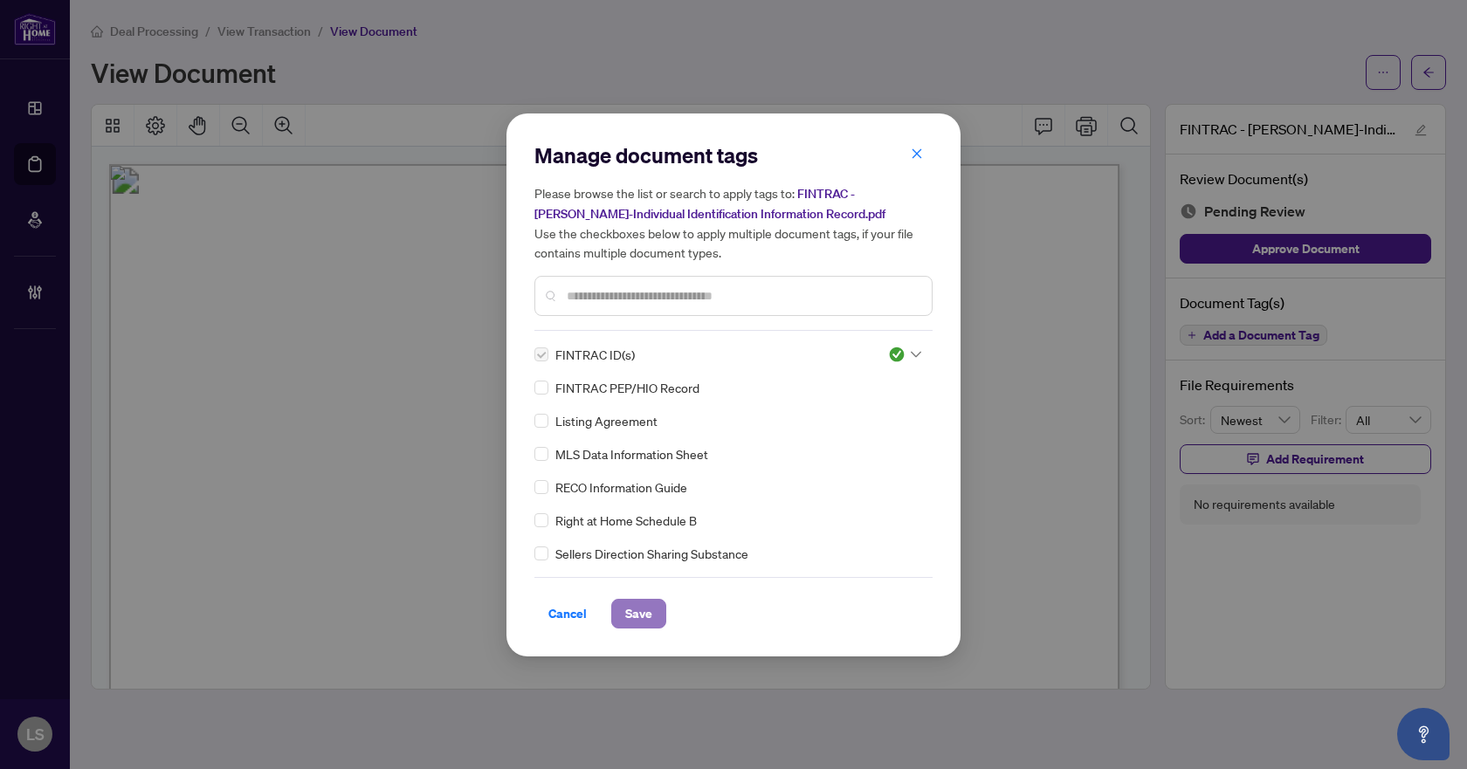
click at [644, 606] on span "Save" at bounding box center [638, 614] width 27 height 28
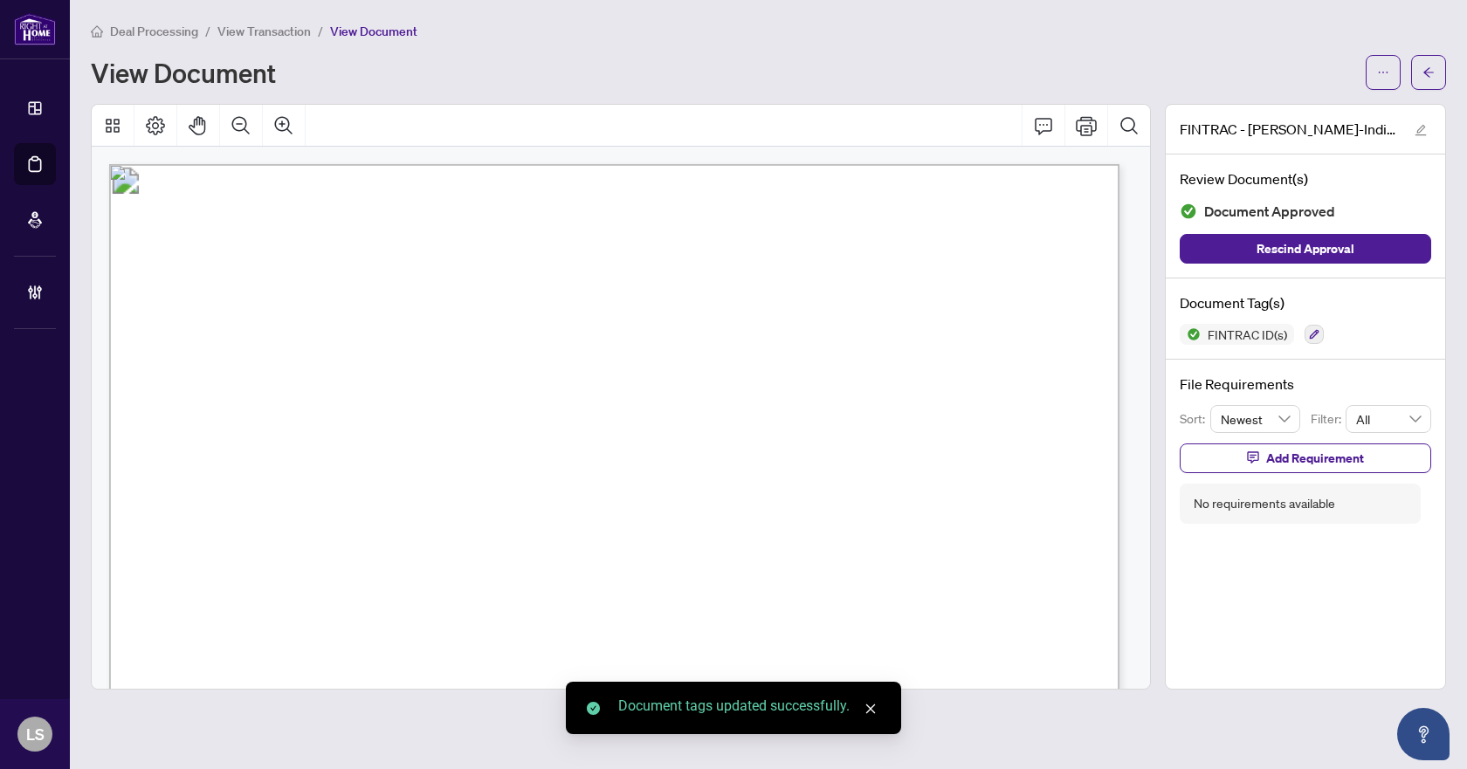
click at [1427, 72] on icon "arrow-left" at bounding box center [1428, 72] width 12 height 12
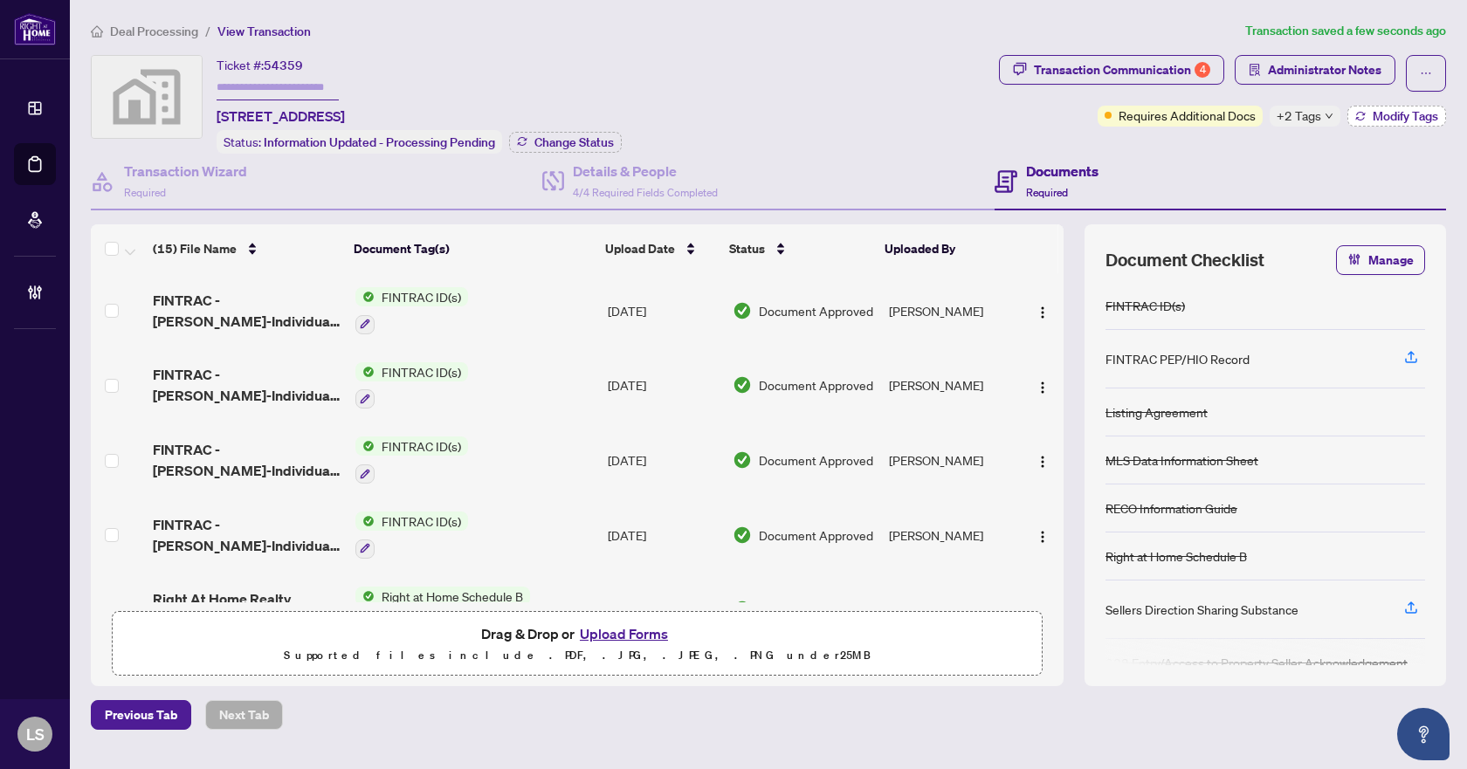
click at [1398, 119] on span "Modify Tags" at bounding box center [1404, 116] width 65 height 12
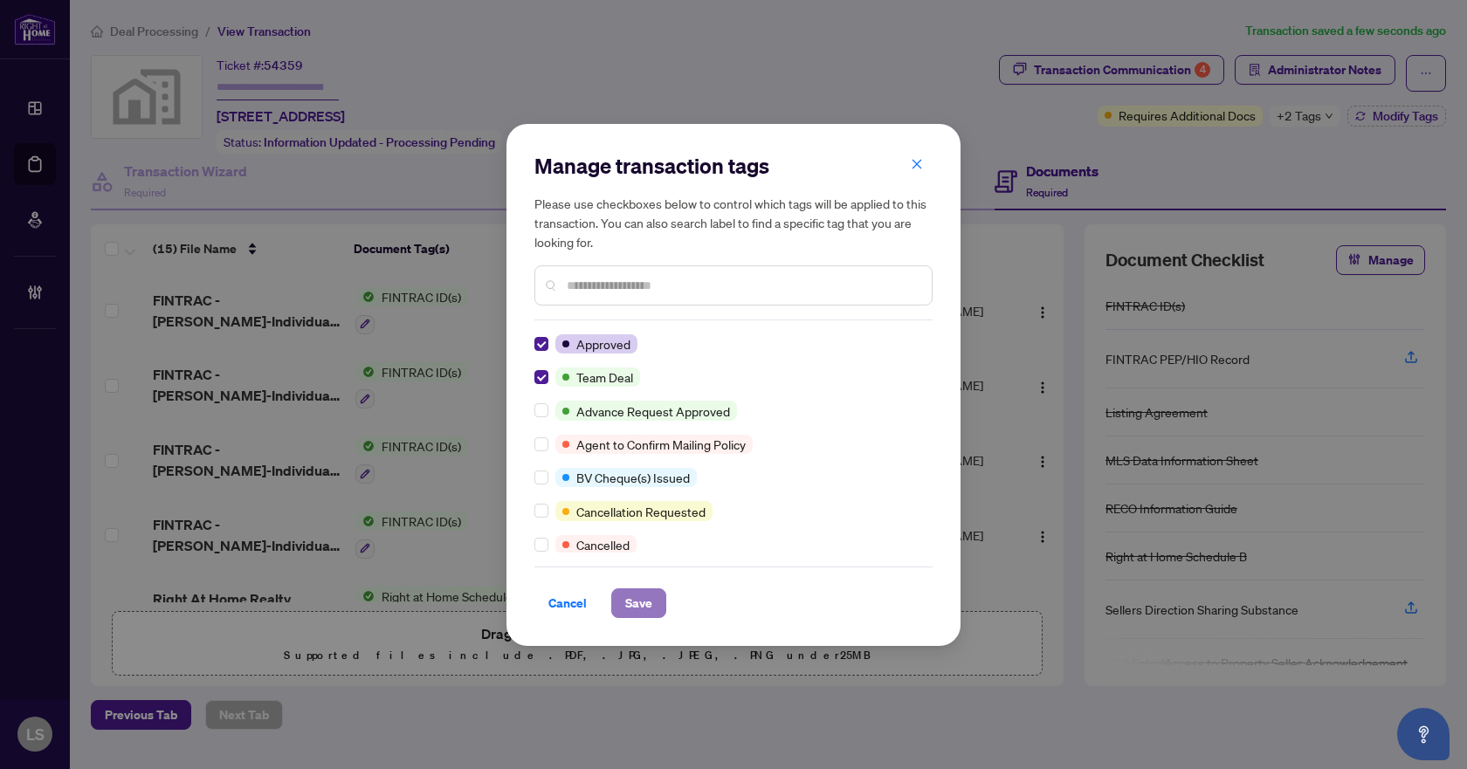
click at [630, 608] on span "Save" at bounding box center [638, 603] width 27 height 28
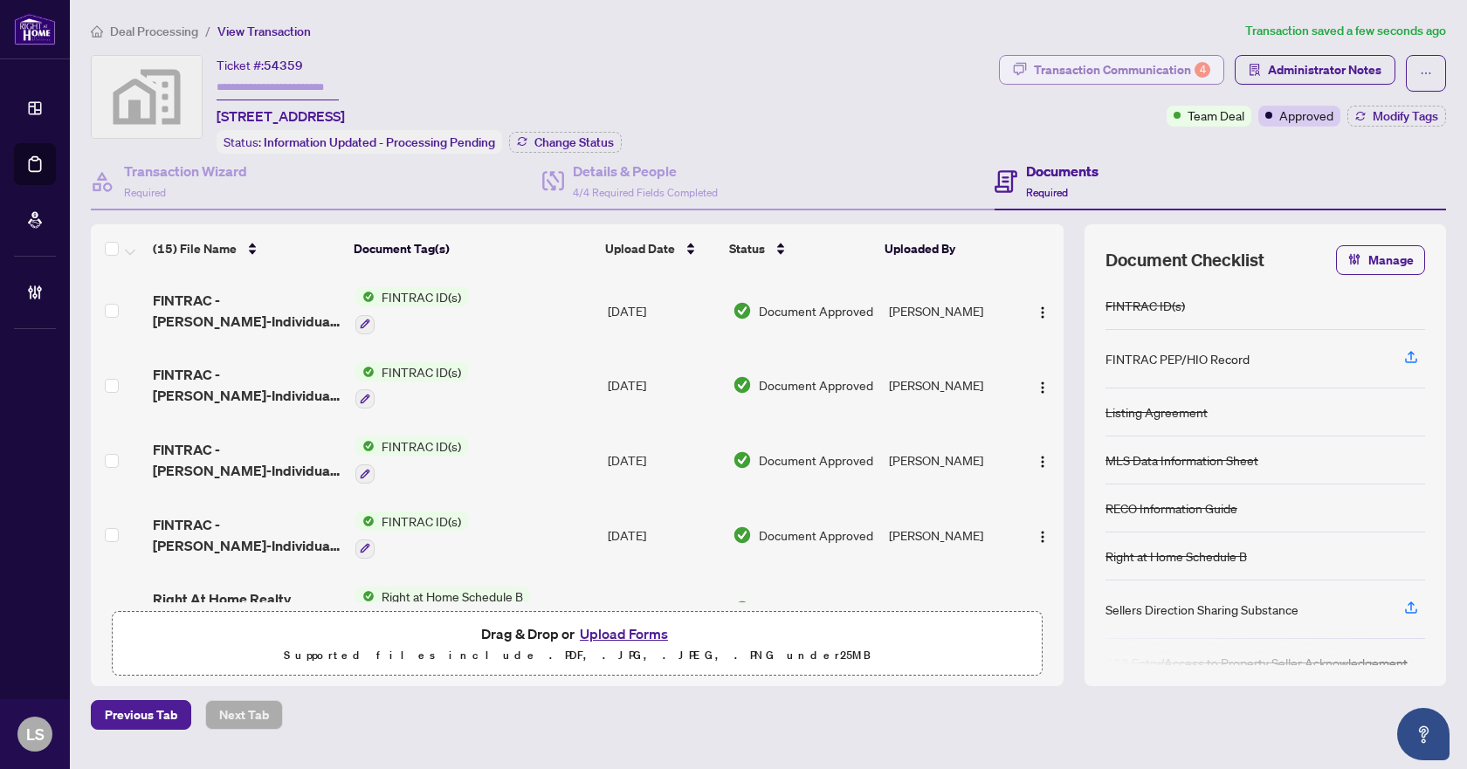
click at [1116, 67] on div "Transaction Communication 4" at bounding box center [1122, 70] width 176 height 28
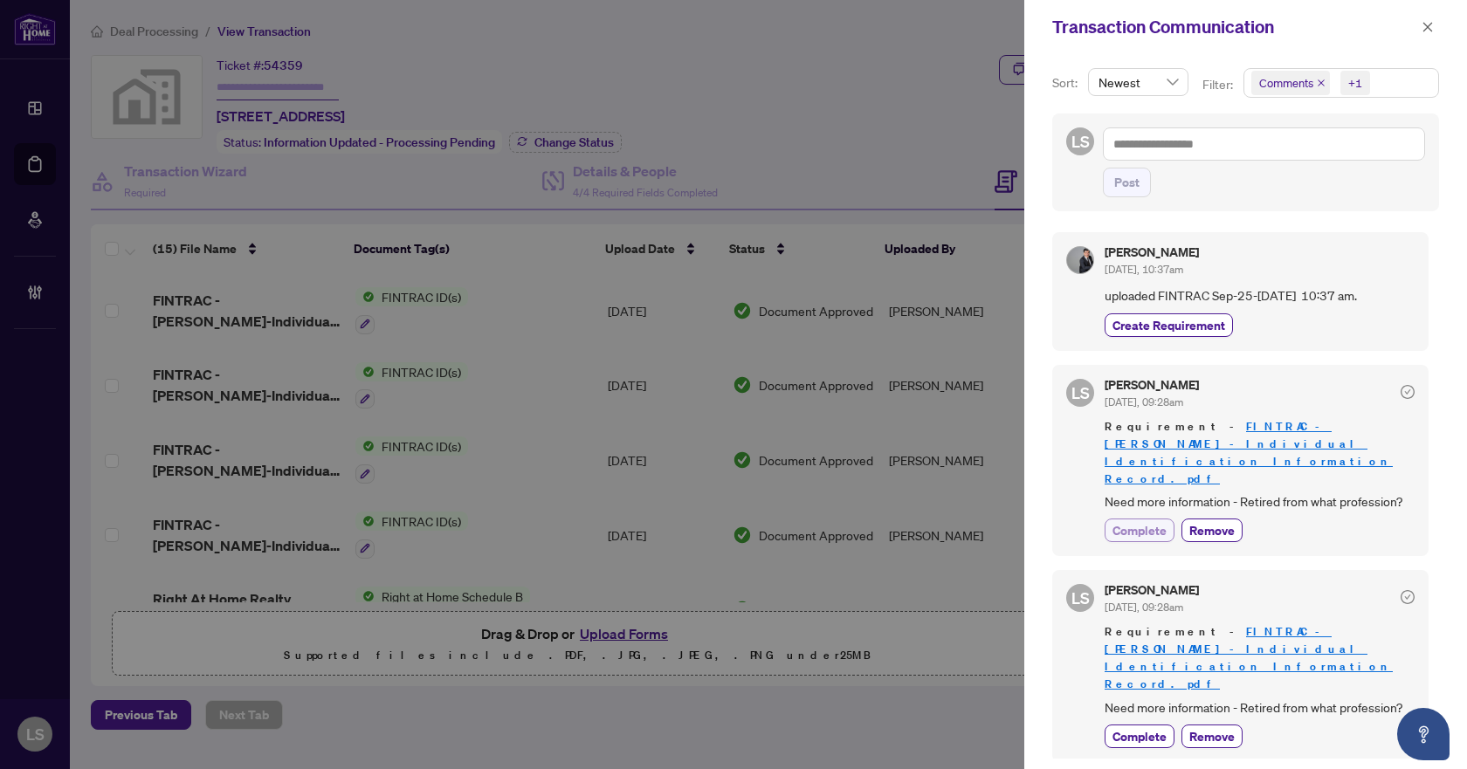
click at [1144, 521] on span "Complete" at bounding box center [1139, 530] width 54 height 18
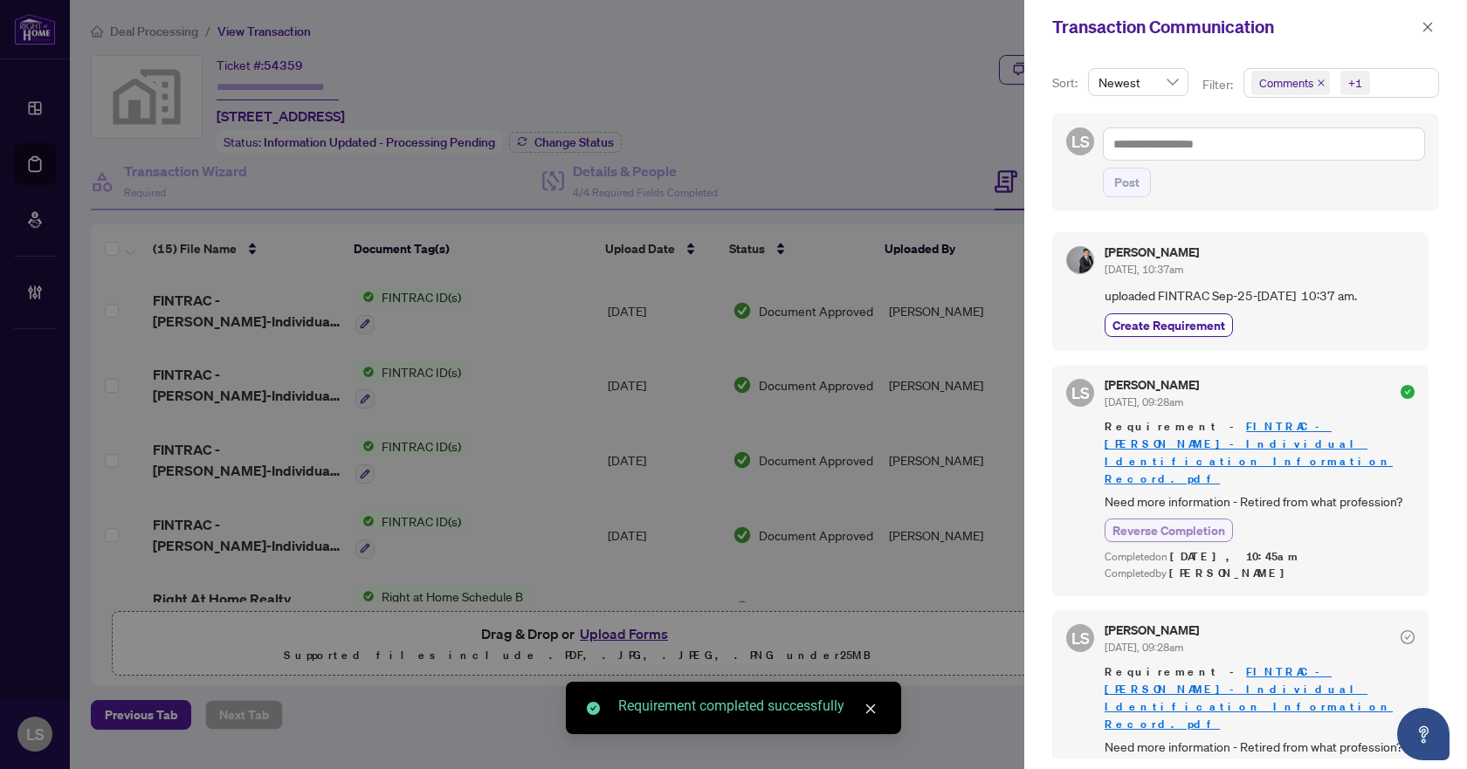
scroll to position [87, 0]
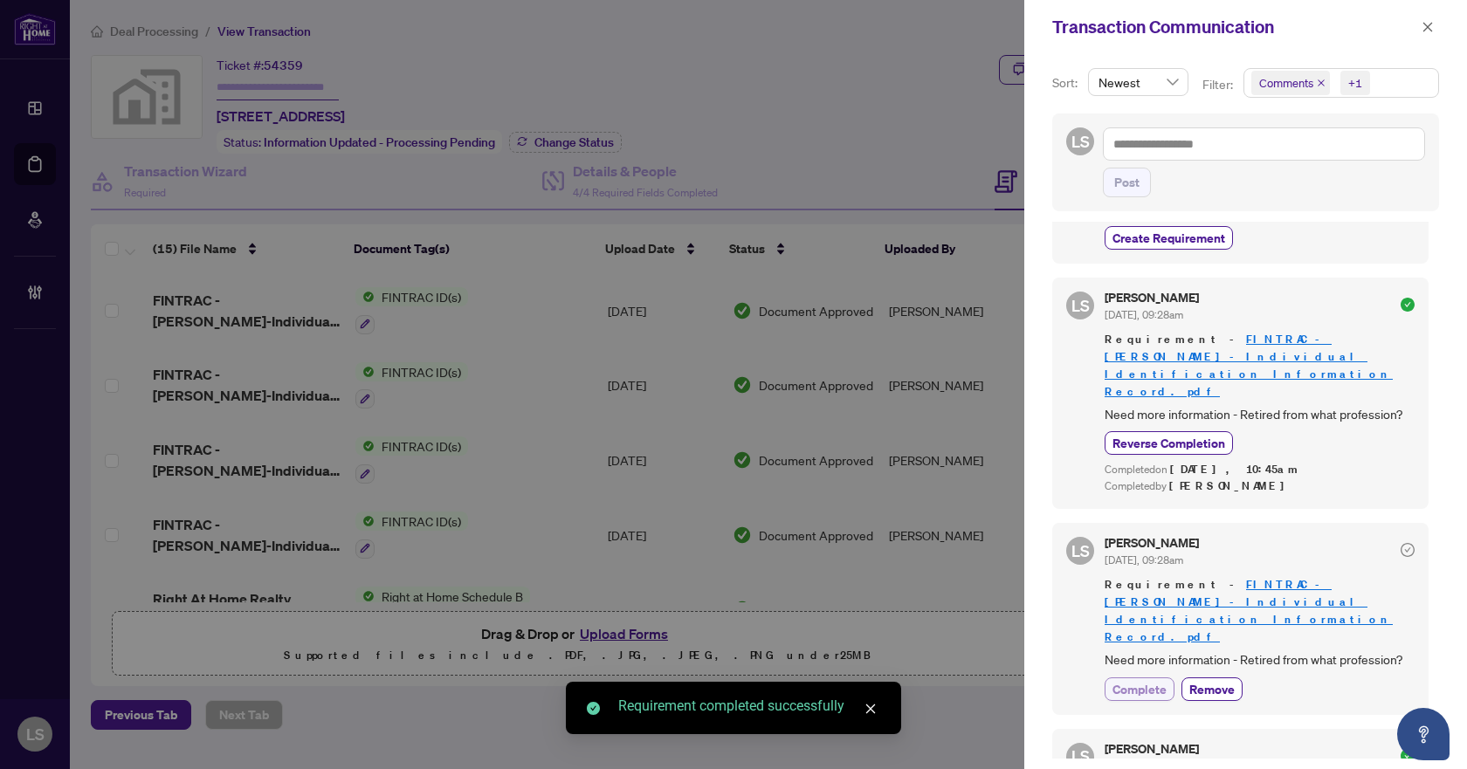
click at [1137, 680] on span "Complete" at bounding box center [1139, 689] width 54 height 18
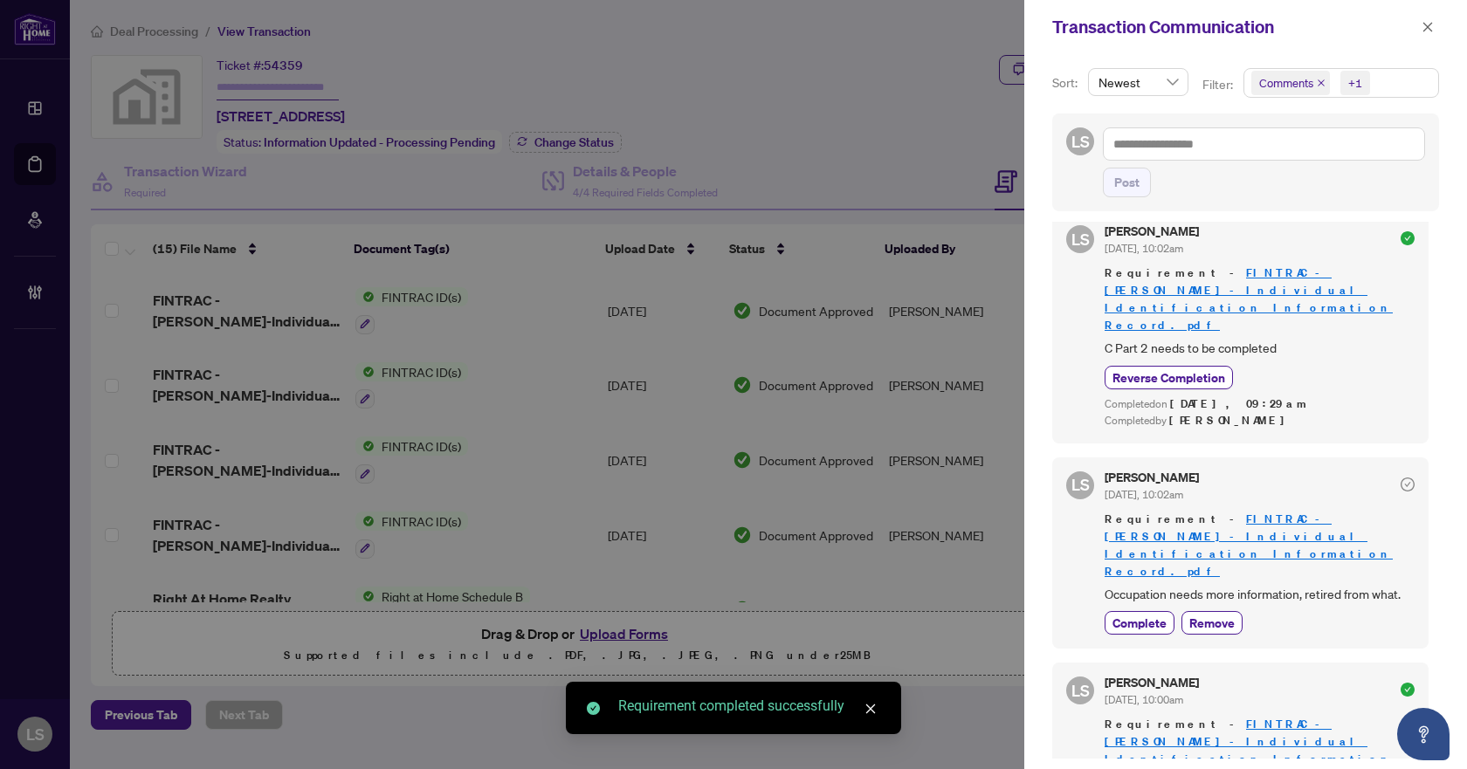
scroll to position [873, 0]
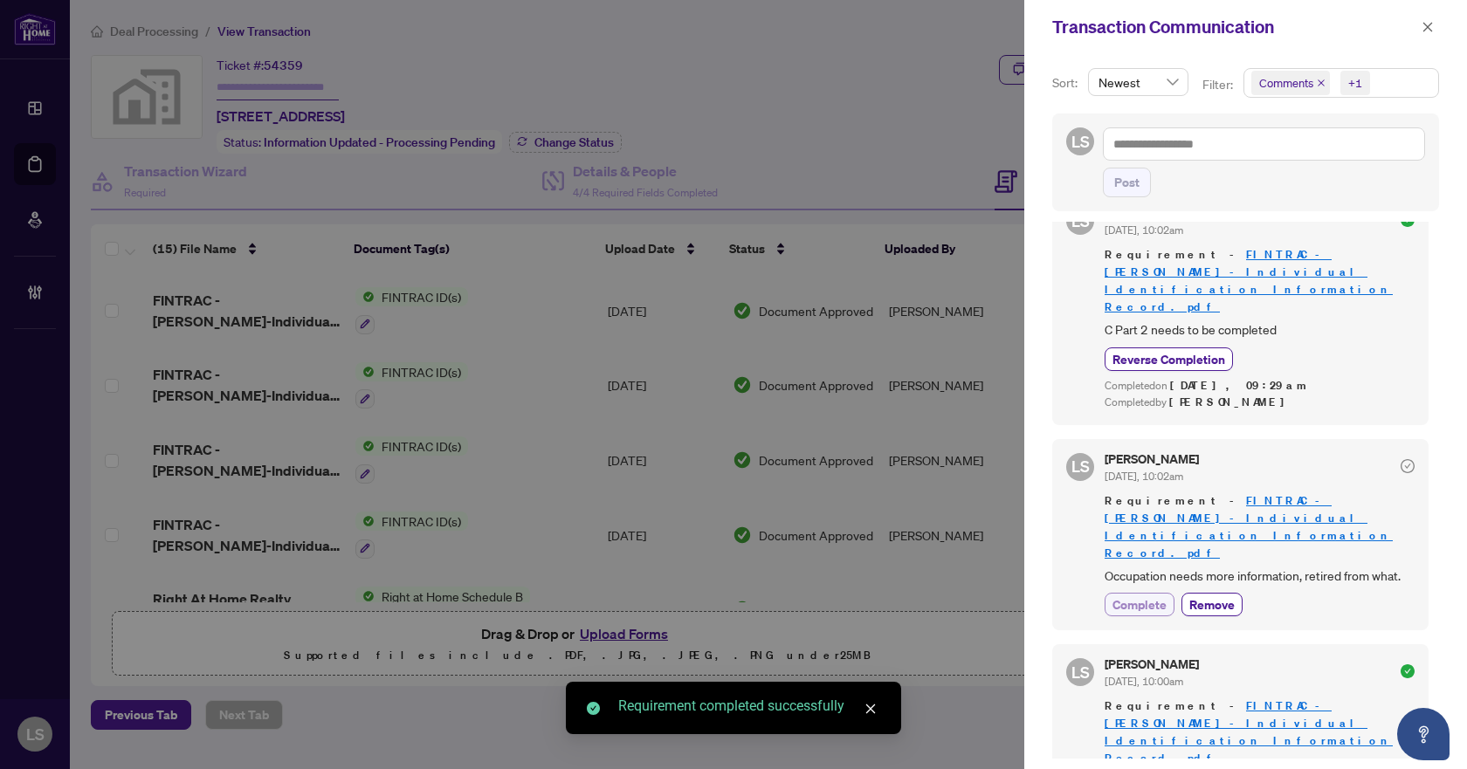
click at [1158, 595] on span "Complete" at bounding box center [1139, 604] width 54 height 18
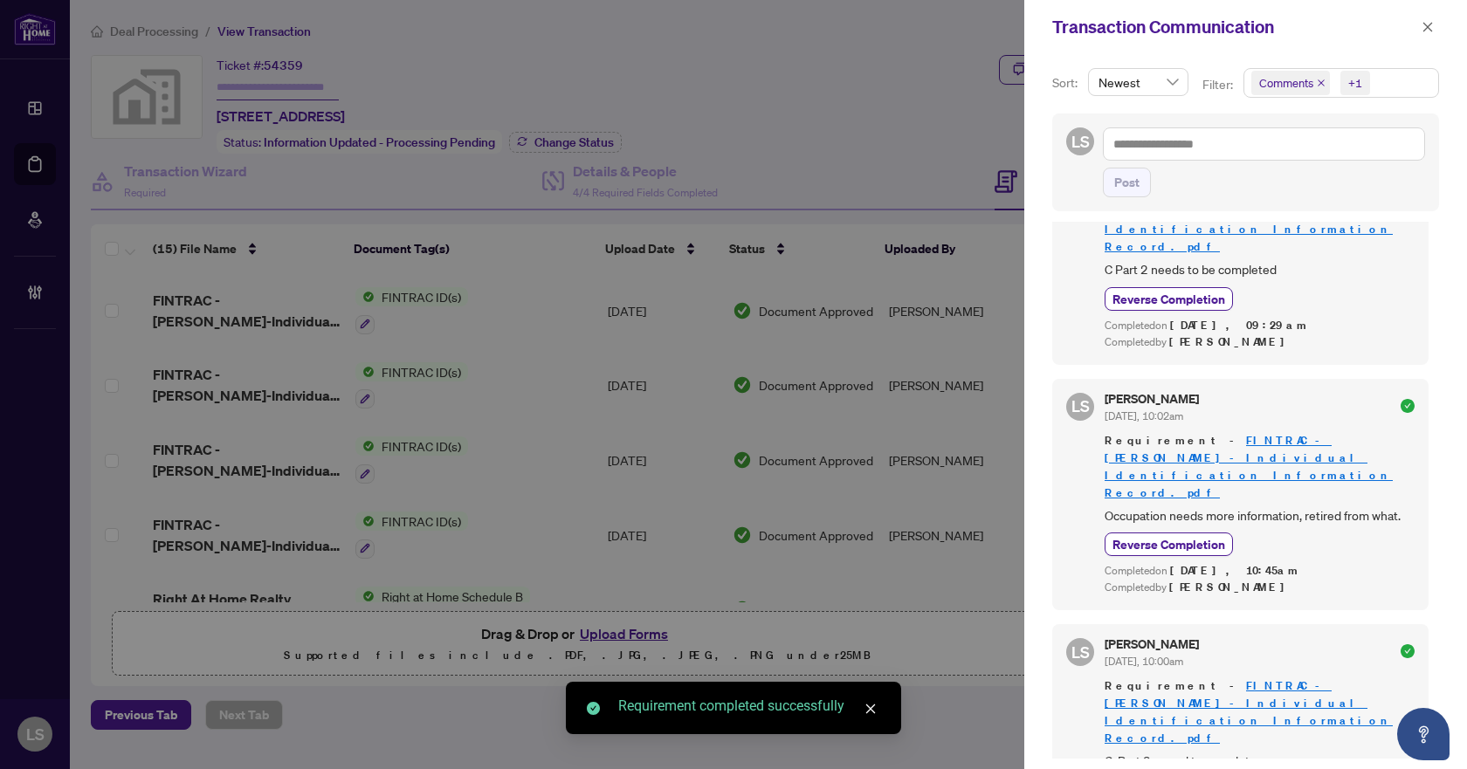
scroll to position [1028, 0]
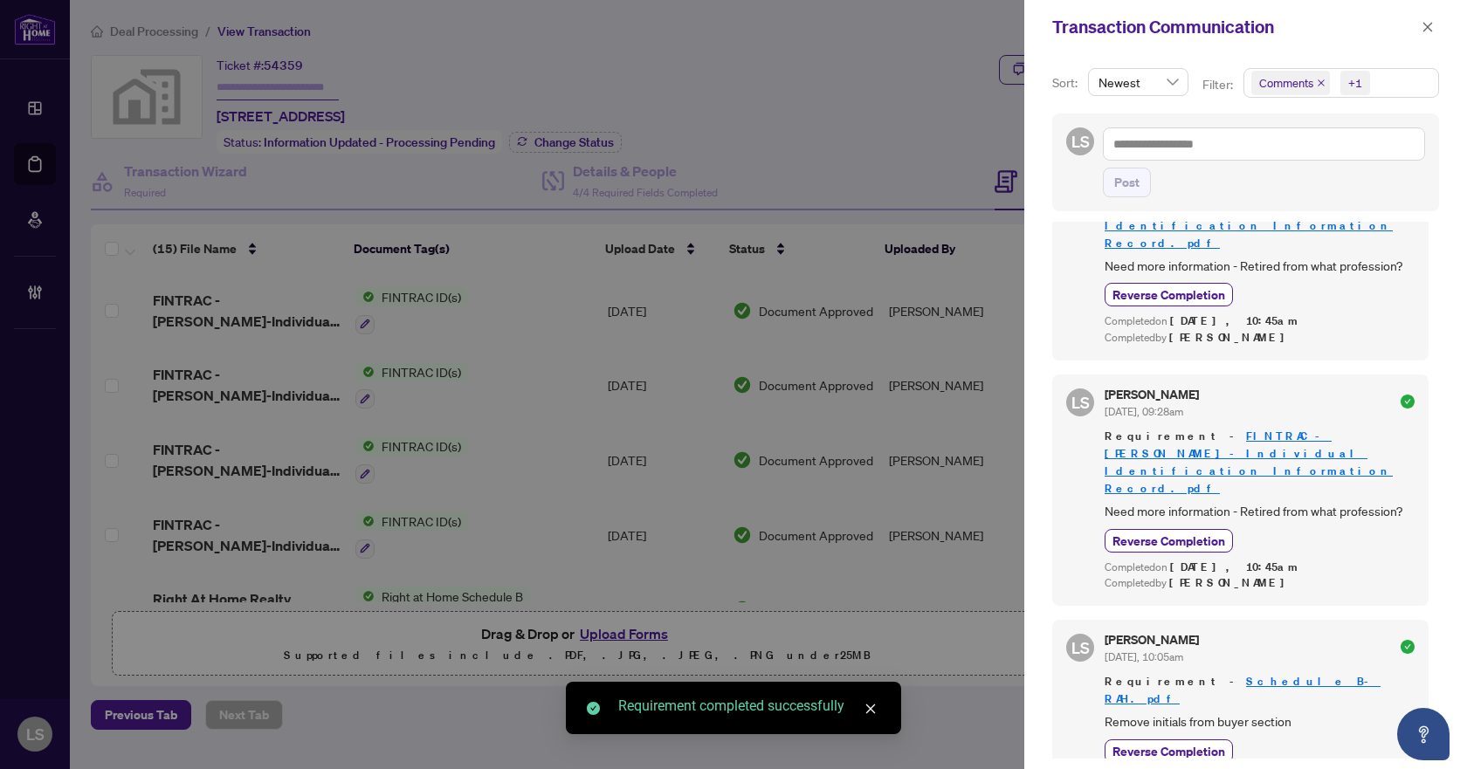
scroll to position [0, 0]
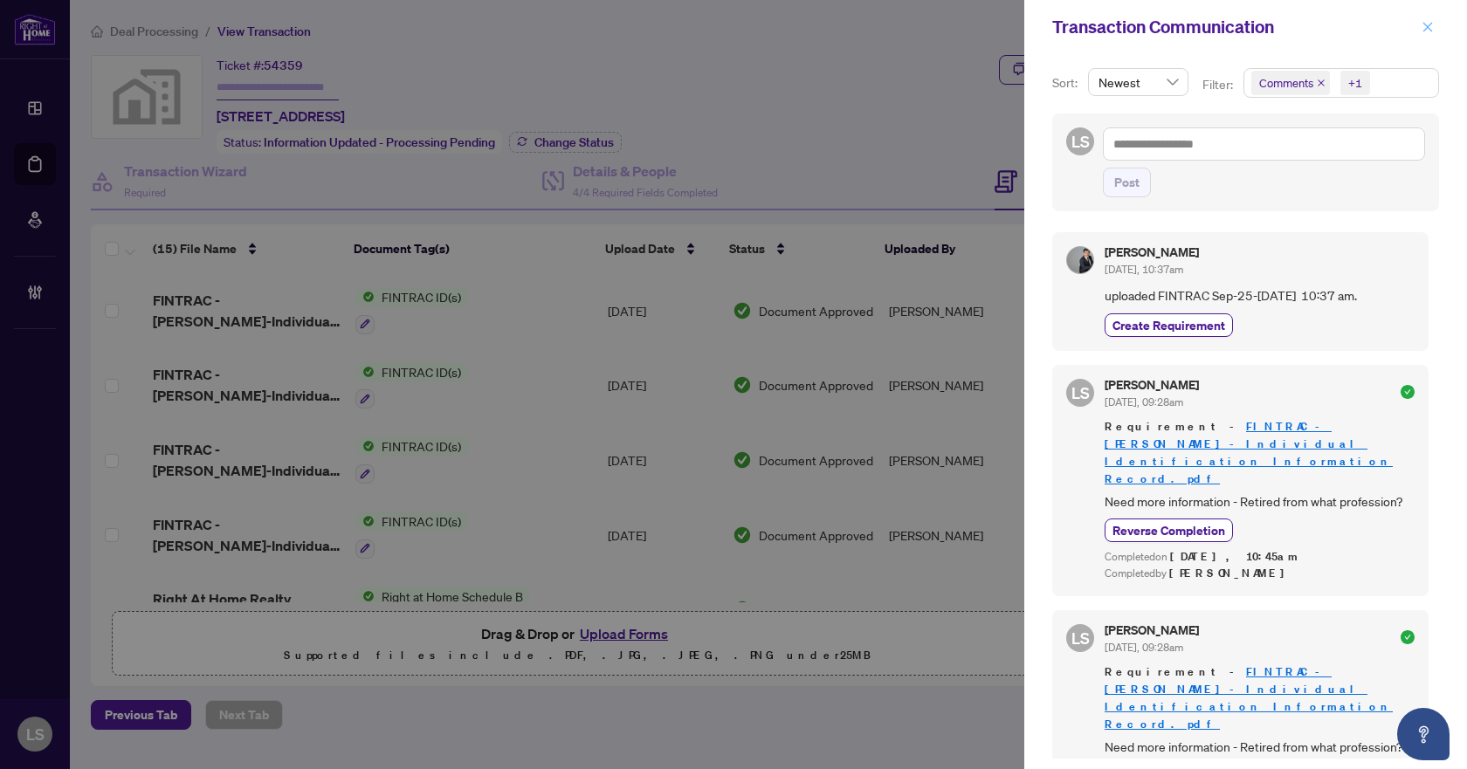
click at [1429, 26] on icon "close" at bounding box center [1428, 27] width 10 height 10
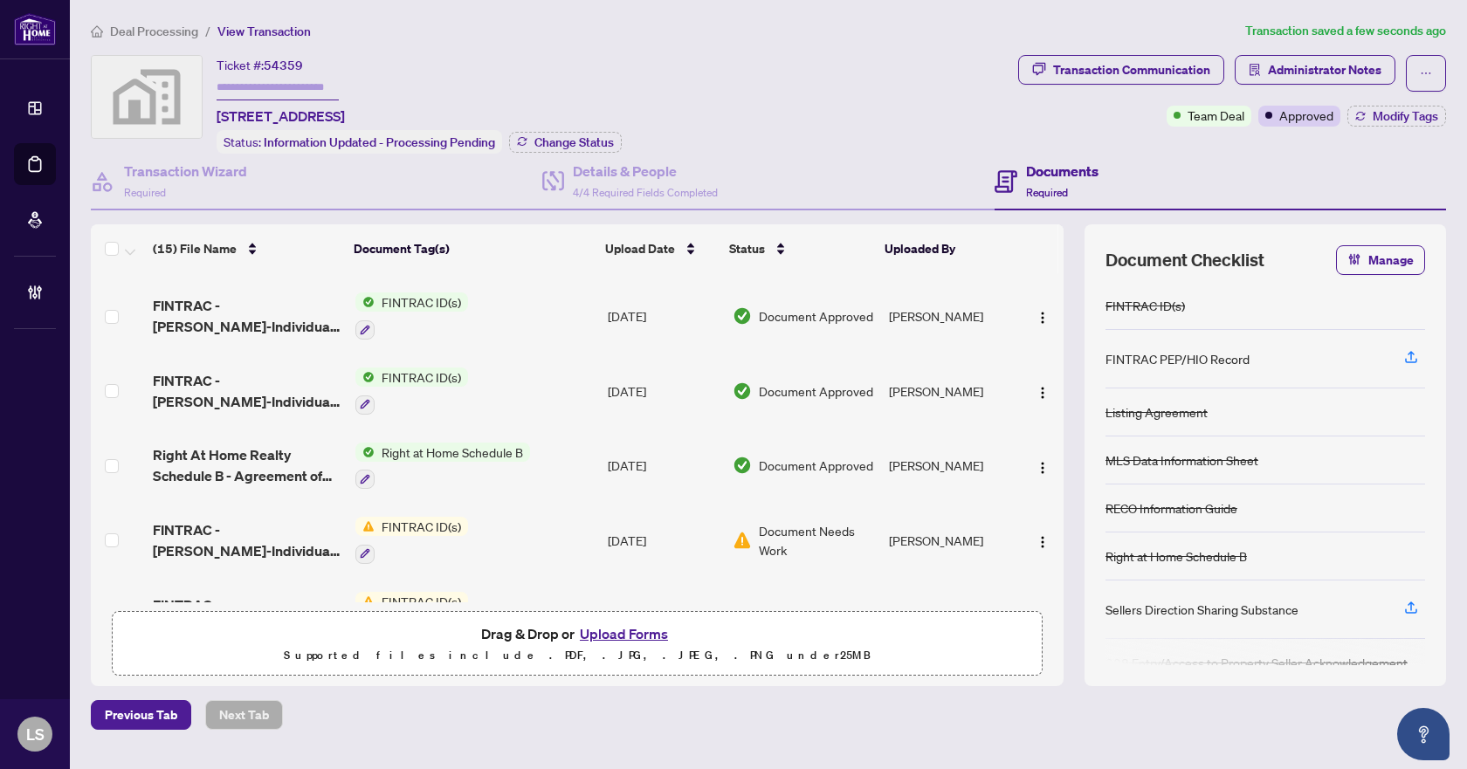
scroll to position [524, 0]
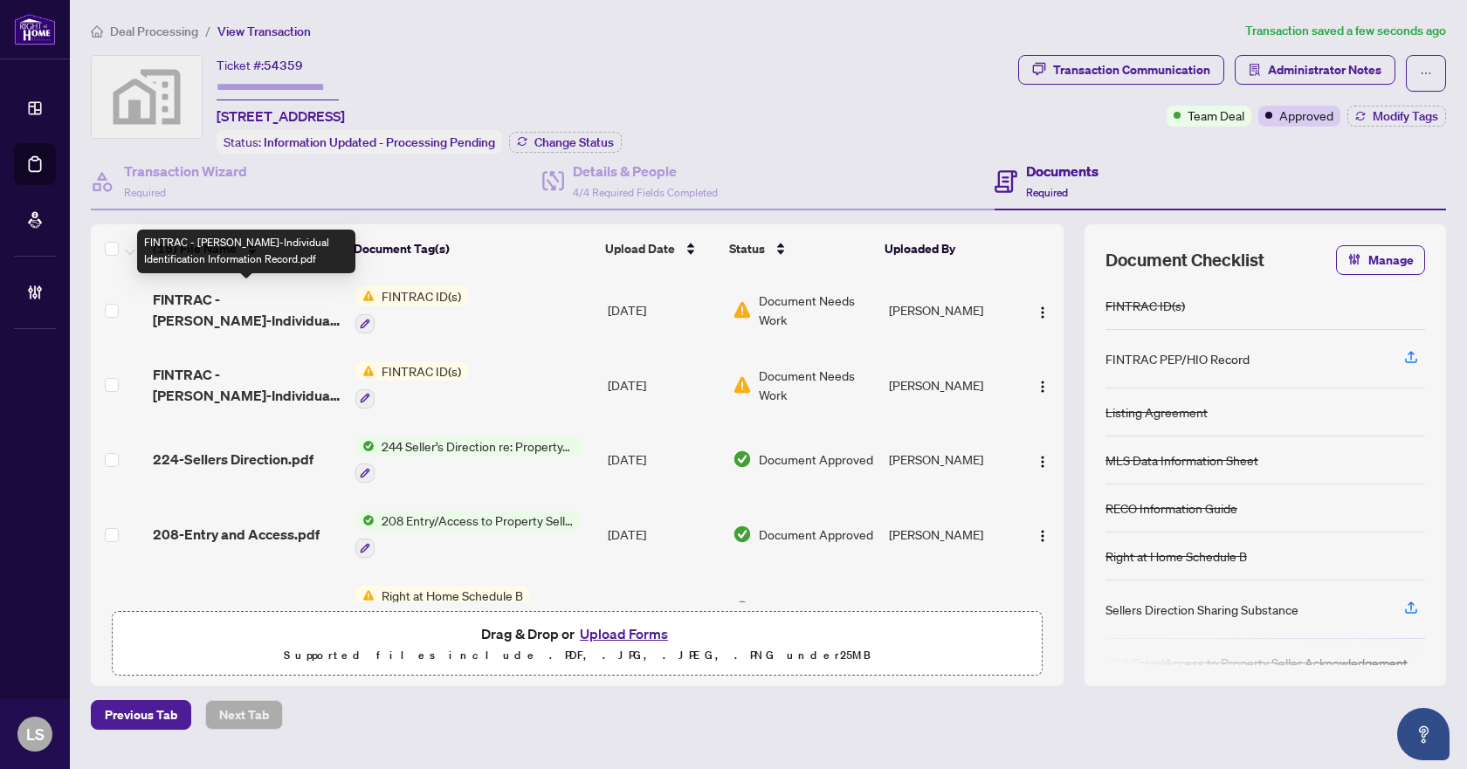
click at [195, 294] on span "FINTRAC - [PERSON_NAME]-Individual Identification Information Record.pdf" at bounding box center [247, 310] width 188 height 42
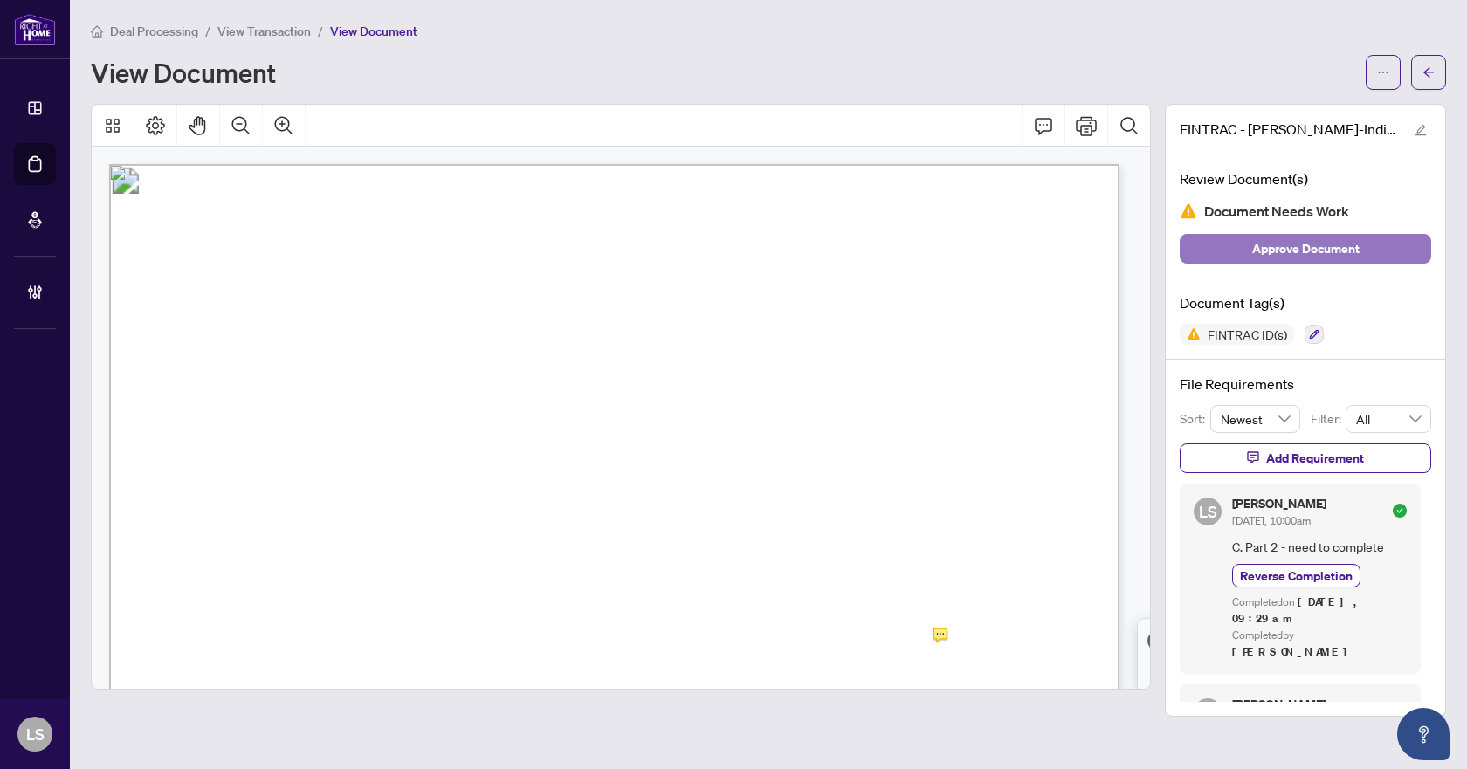
click at [1319, 245] on span "Approve Document" at bounding box center [1305, 249] width 107 height 28
click at [1422, 71] on icon "arrow-left" at bounding box center [1428, 72] width 12 height 12
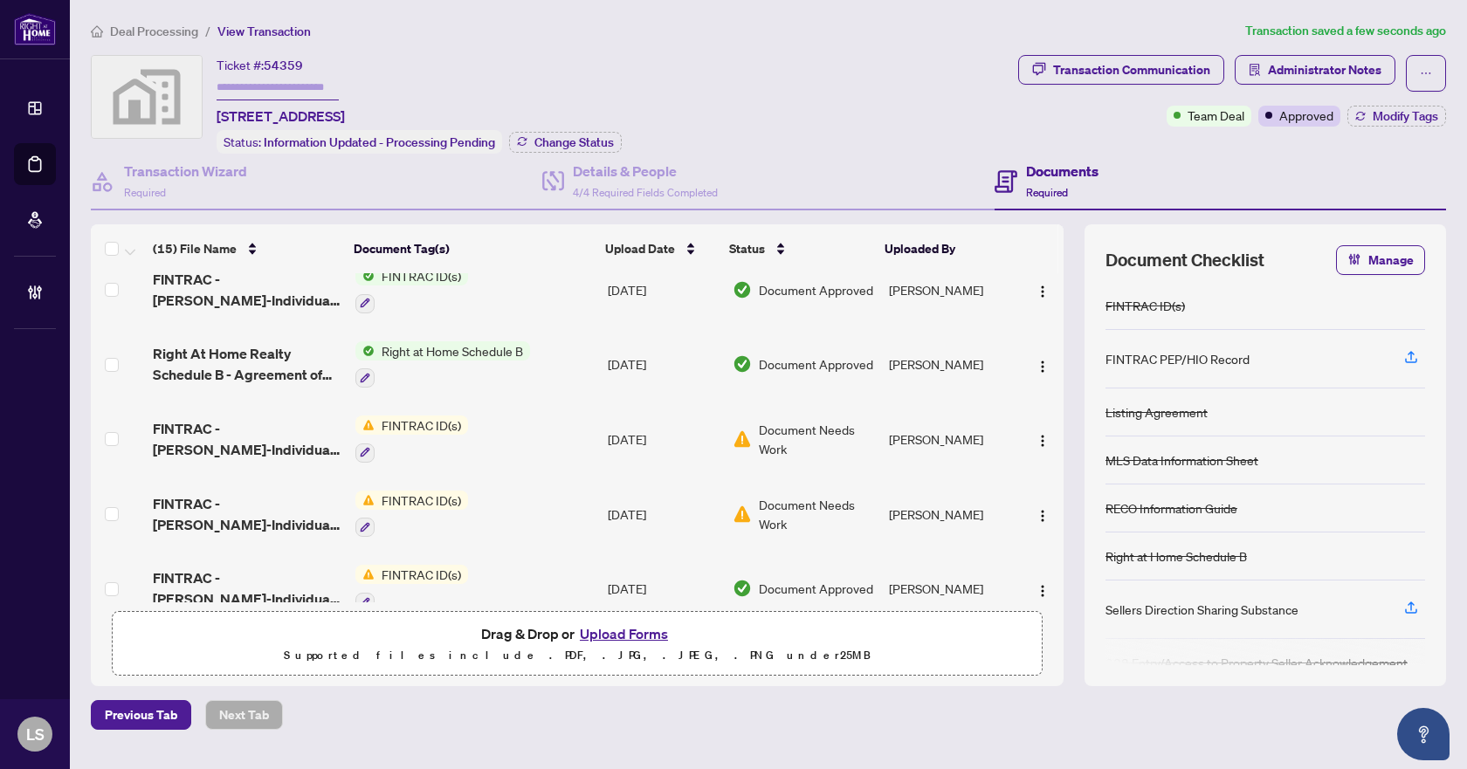
scroll to position [262, 0]
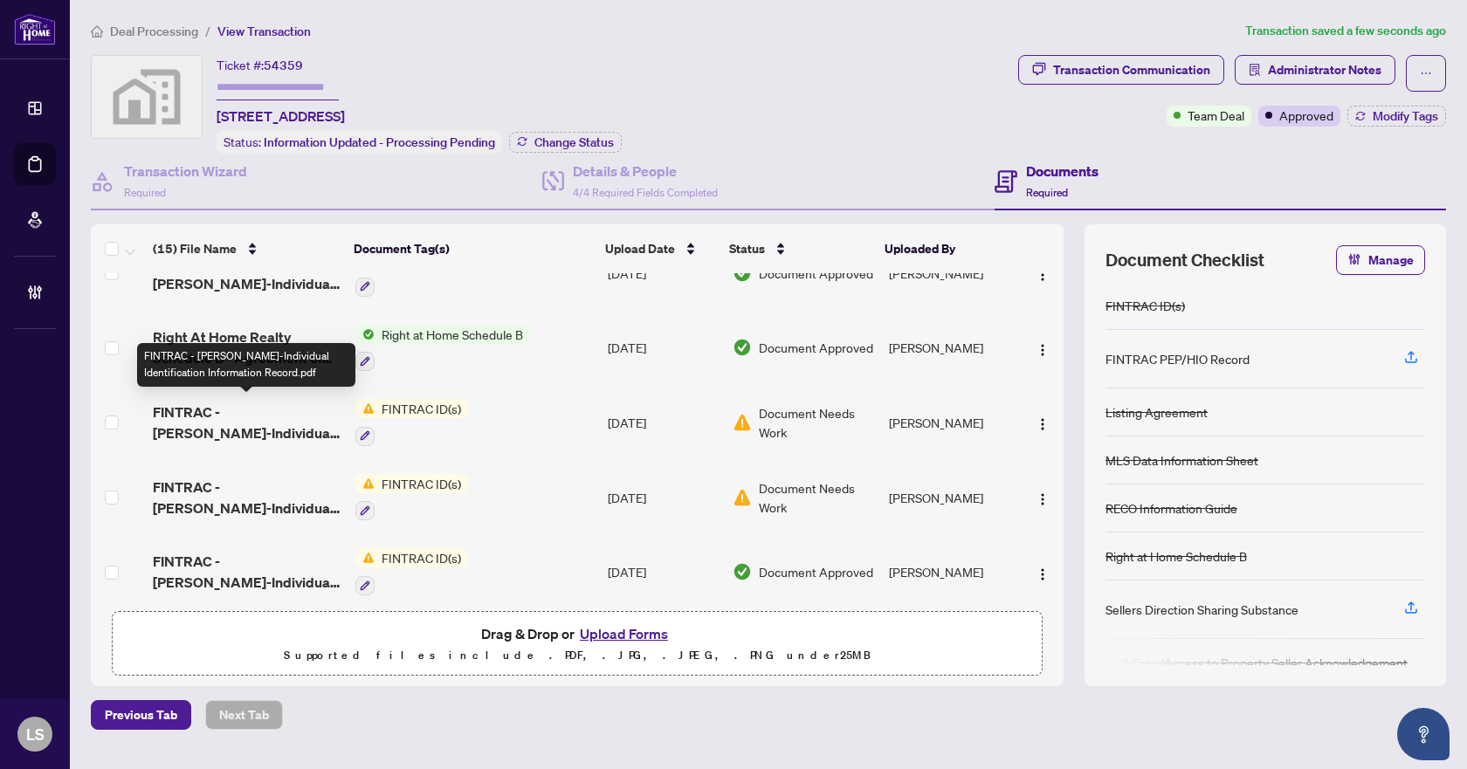
click at [221, 402] on span "FINTRAC - [PERSON_NAME]-Individual Identification Information Record.pdf" at bounding box center [247, 423] width 188 height 42
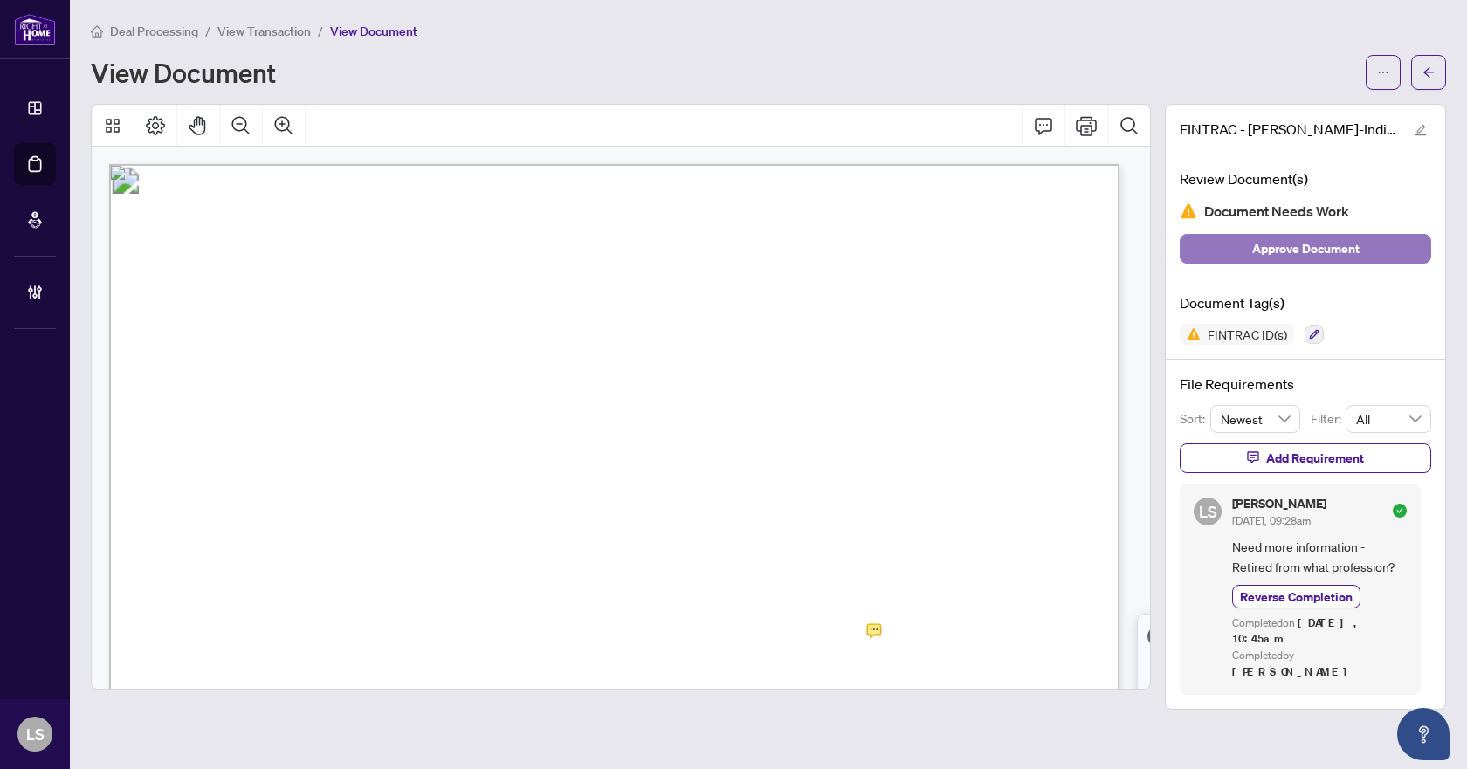
click at [1298, 251] on span "Approve Document" at bounding box center [1305, 249] width 107 height 28
click at [1426, 74] on icon "arrow-left" at bounding box center [1428, 72] width 10 height 10
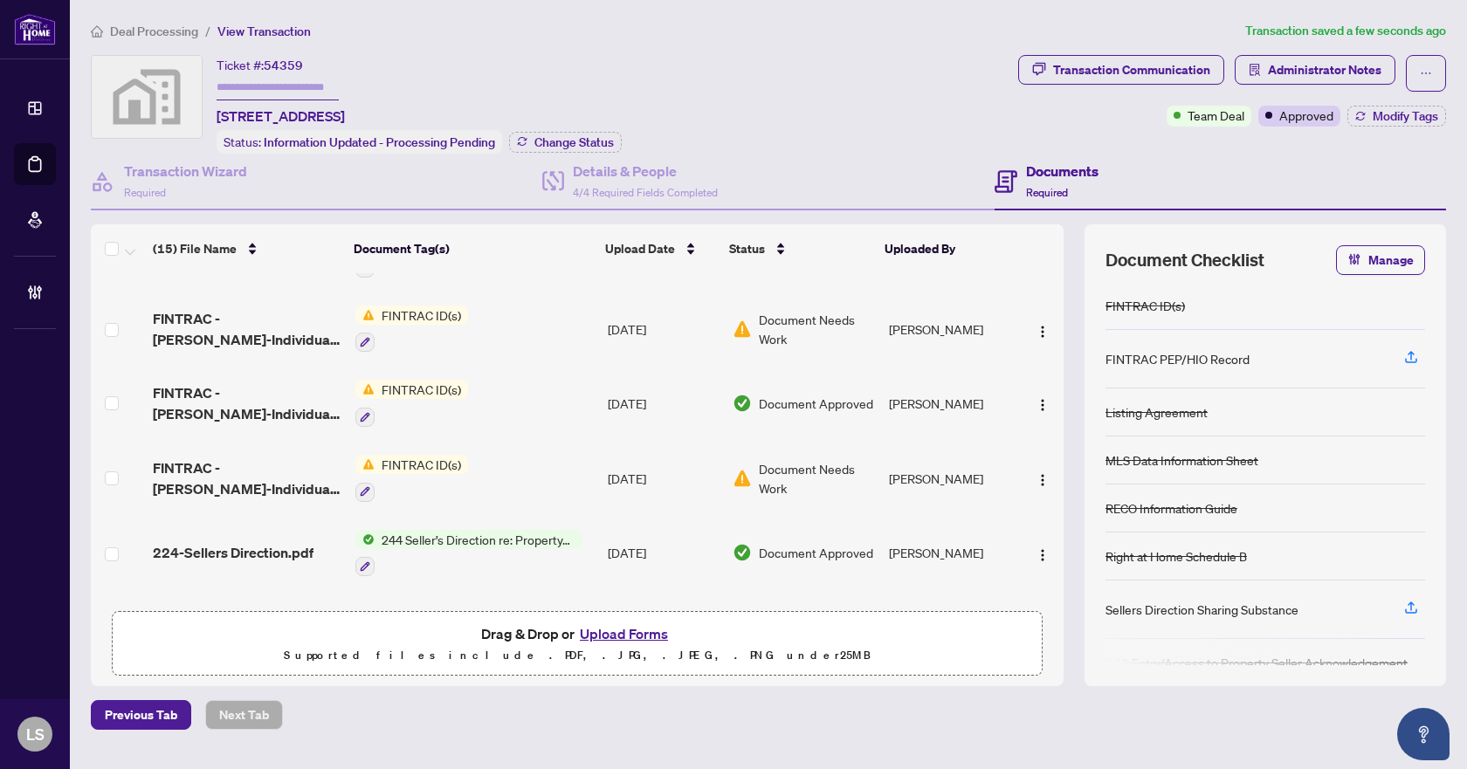
scroll to position [436, 0]
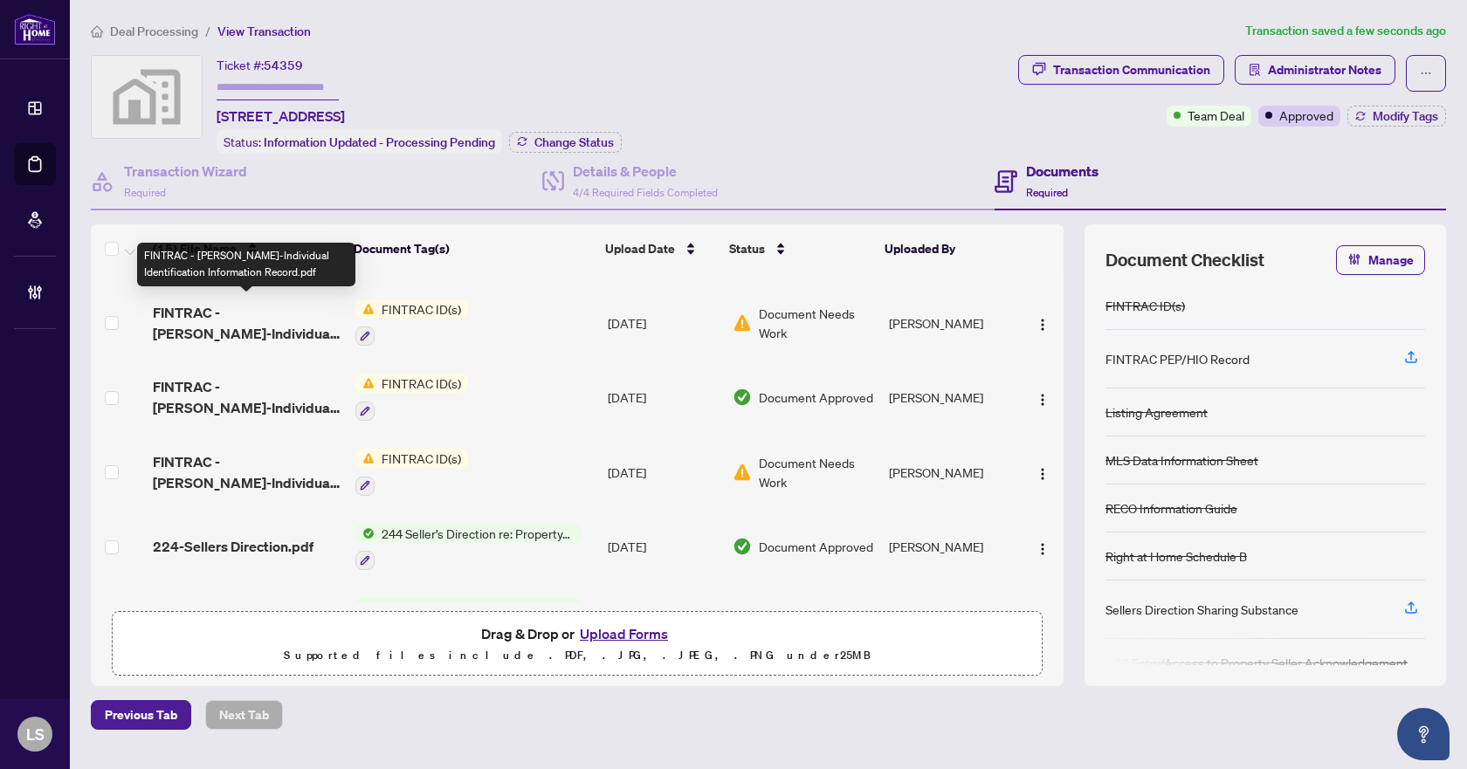
click at [255, 326] on span "FINTRAC - [PERSON_NAME]-Individual Identification Information Record.pdf" at bounding box center [247, 323] width 188 height 42
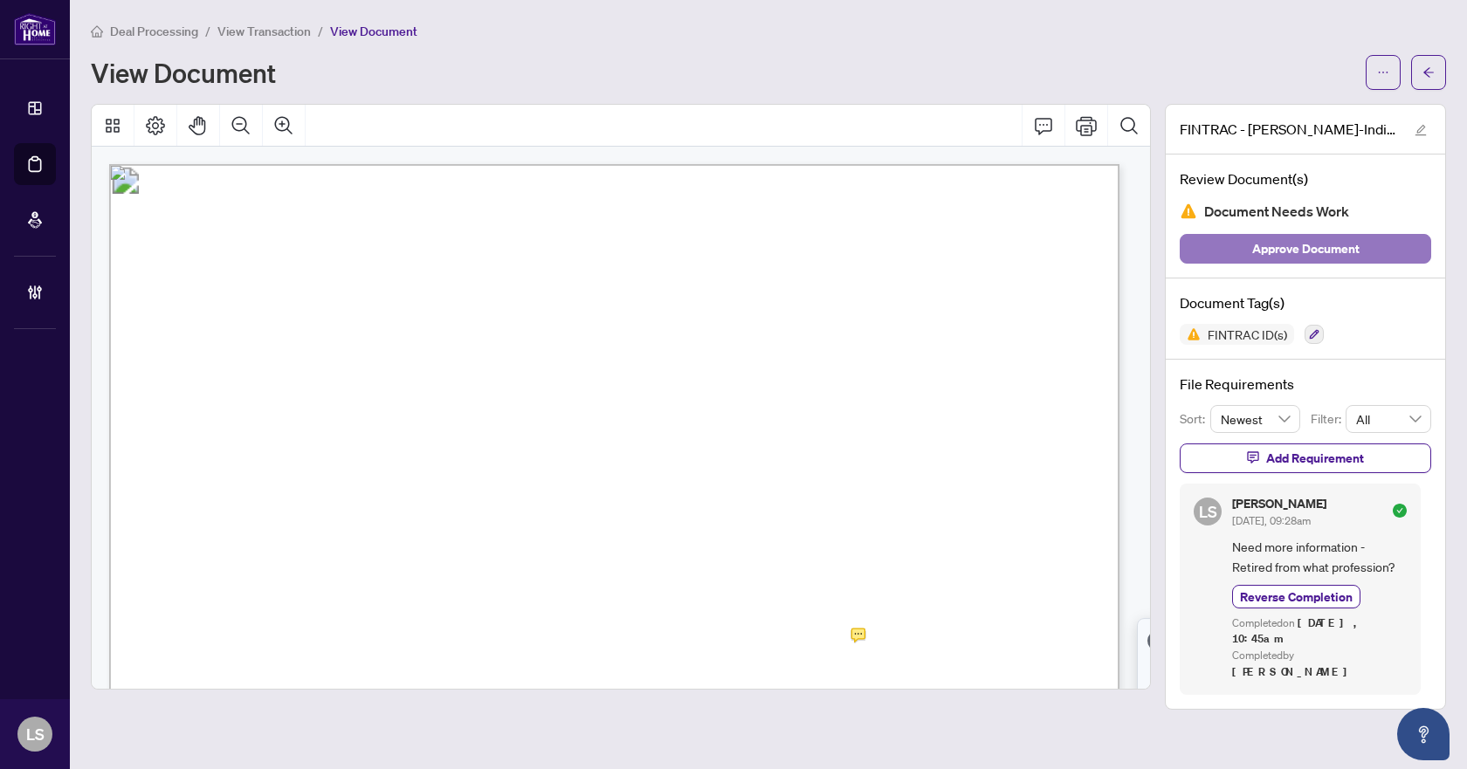
click at [1368, 251] on button "Approve Document" at bounding box center [1304, 249] width 251 height 30
click at [1426, 76] on icon "arrow-left" at bounding box center [1428, 72] width 12 height 12
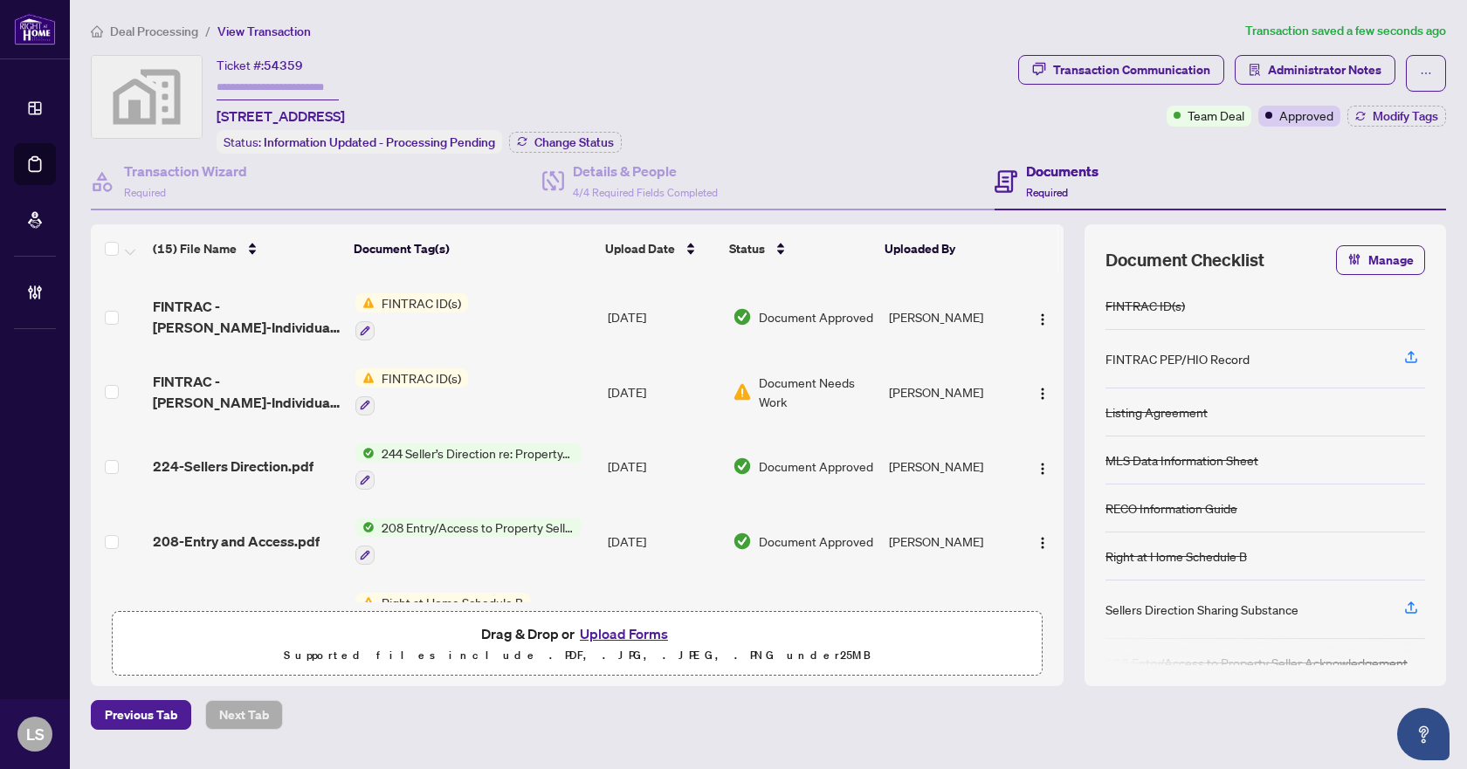
scroll to position [524, 0]
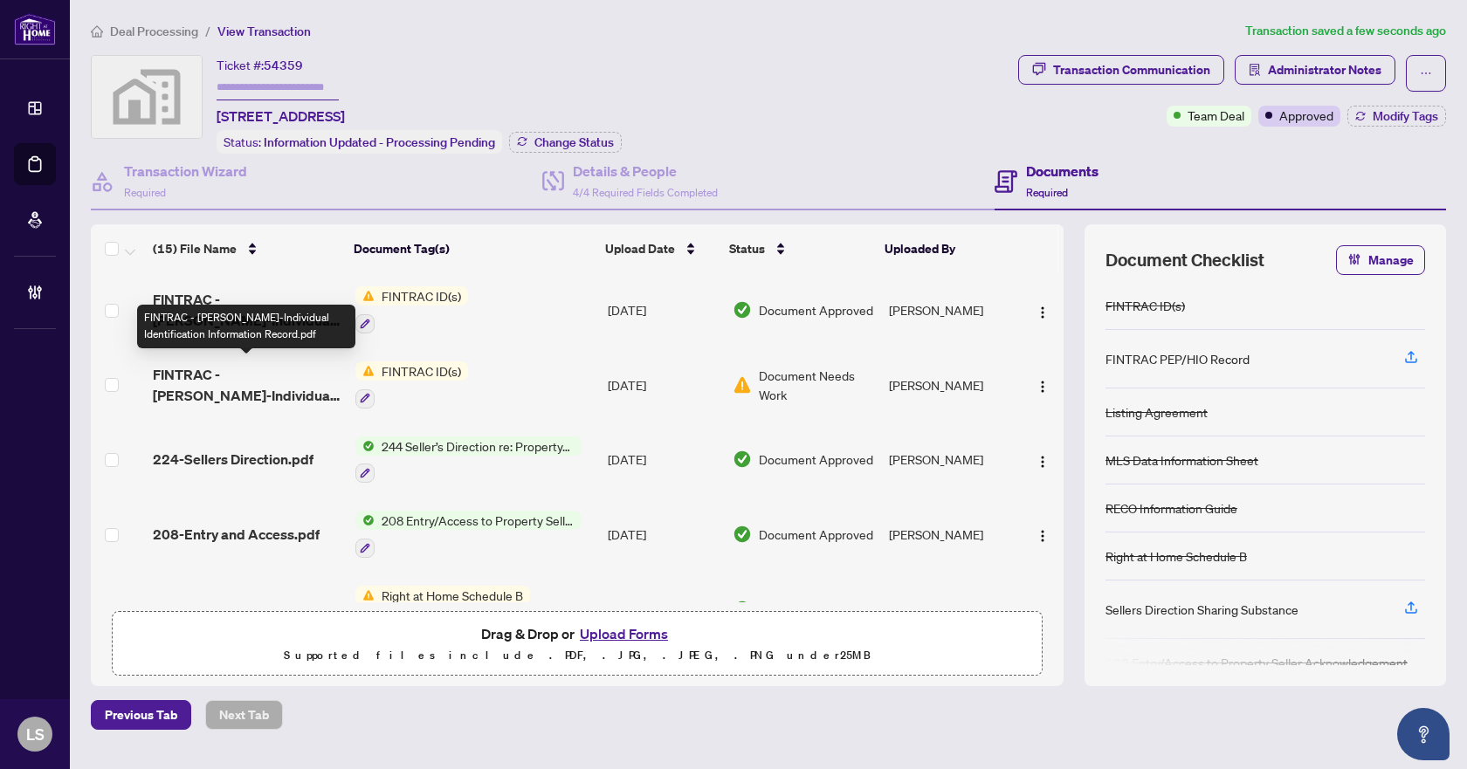
click at [255, 387] on span "FINTRAC - [PERSON_NAME]-Individual Identification Information Record.pdf" at bounding box center [247, 385] width 188 height 42
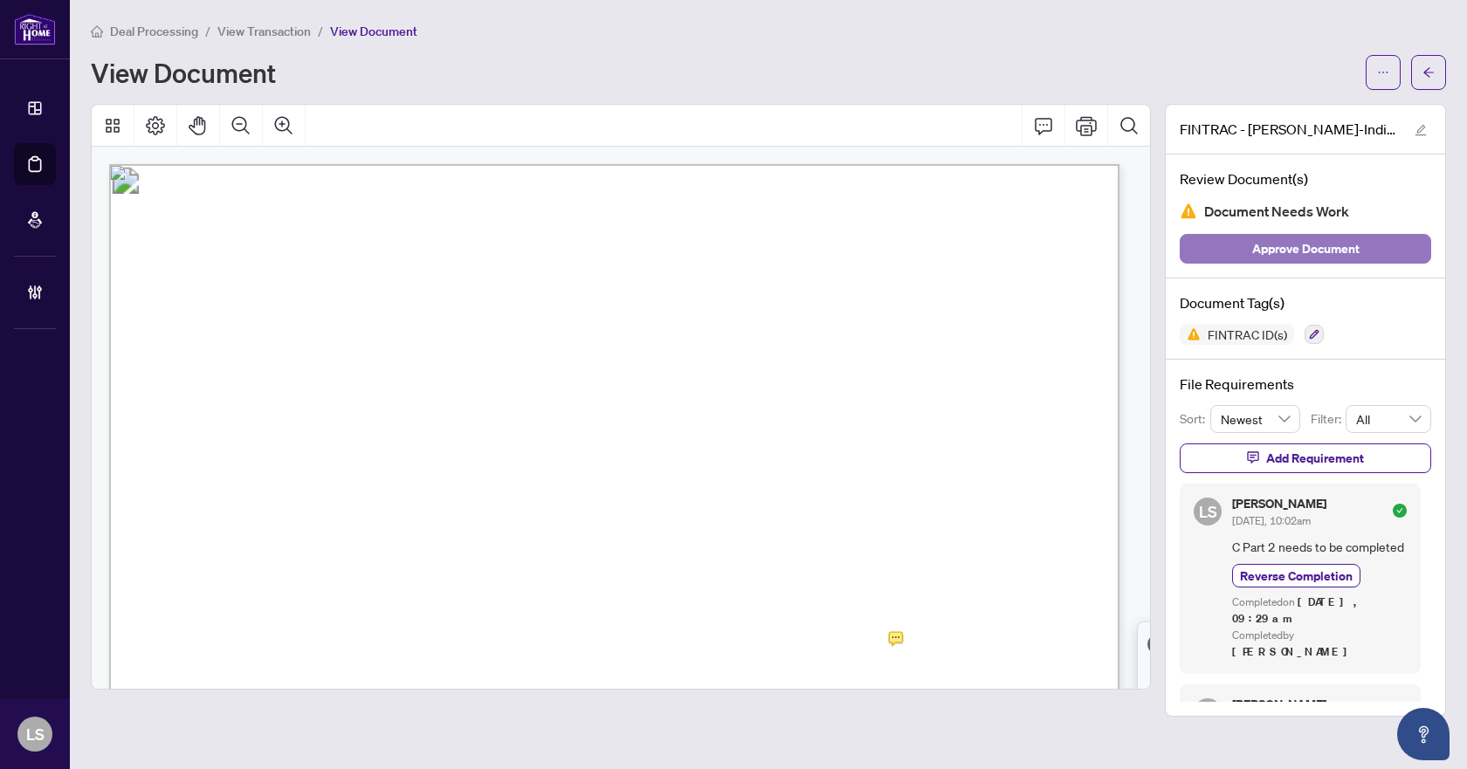
click at [1323, 252] on span "Approve Document" at bounding box center [1305, 249] width 107 height 28
click at [1423, 75] on icon "arrow-left" at bounding box center [1428, 72] width 12 height 12
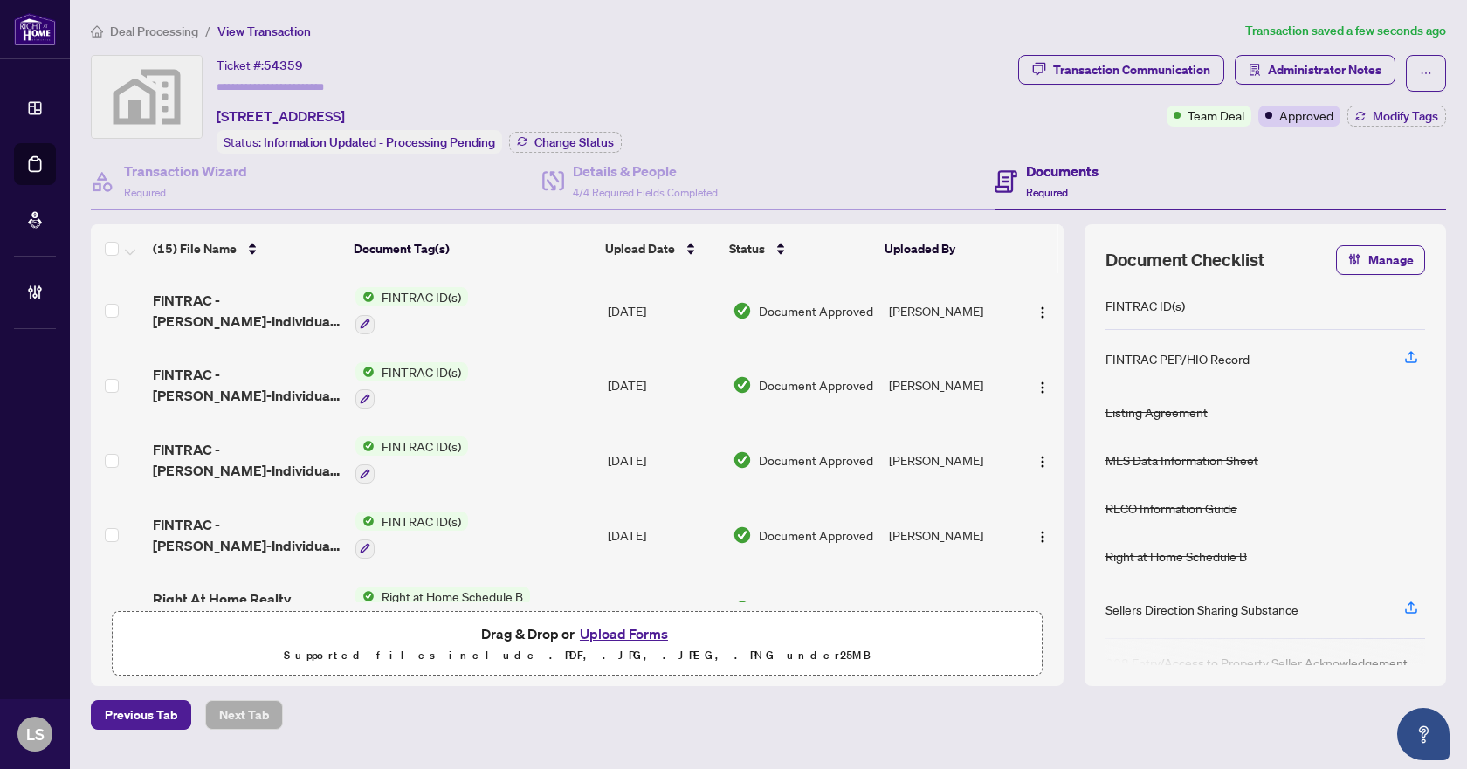
click at [175, 29] on span "Deal Processing" at bounding box center [154, 32] width 88 height 16
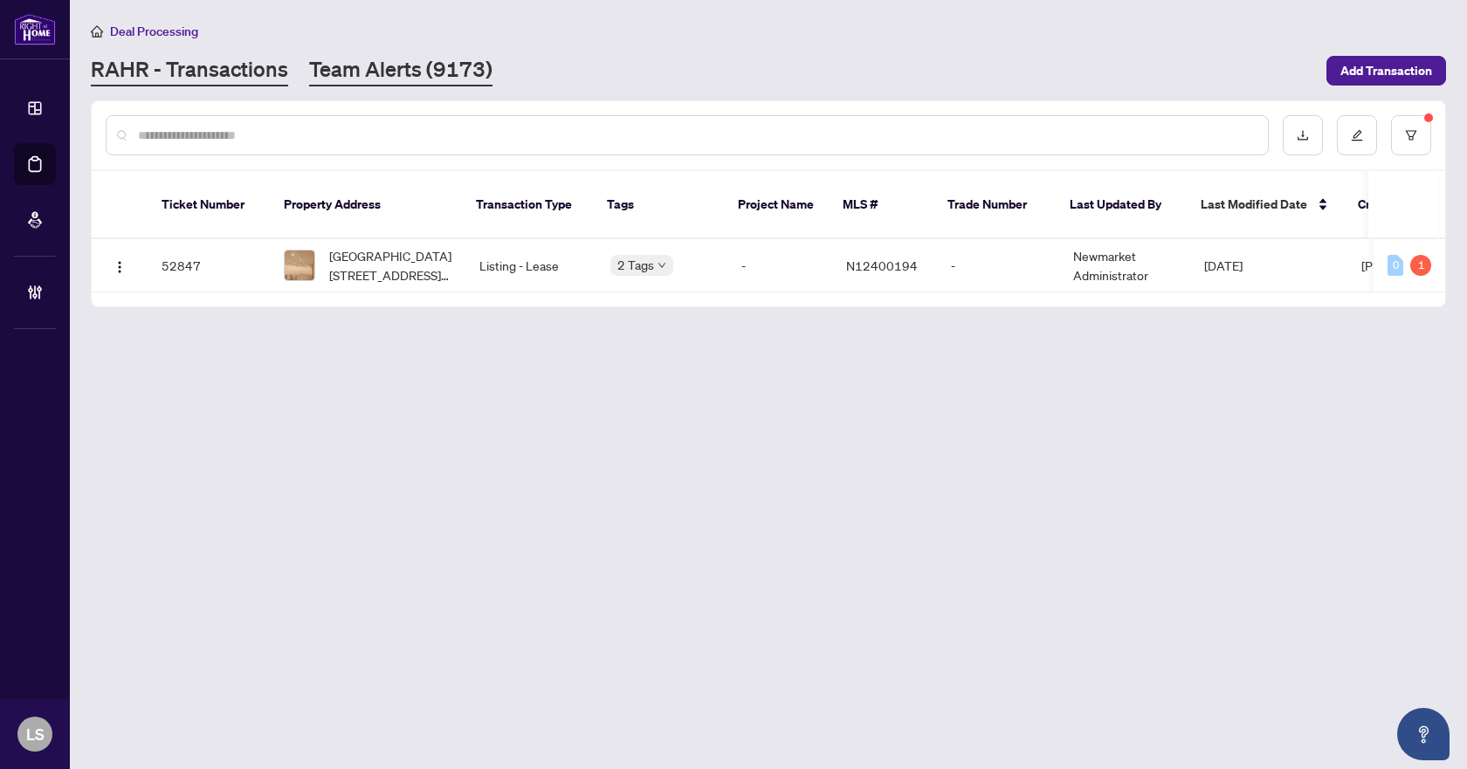
click at [409, 60] on link "Team Alerts (9173)" at bounding box center [400, 70] width 183 height 31
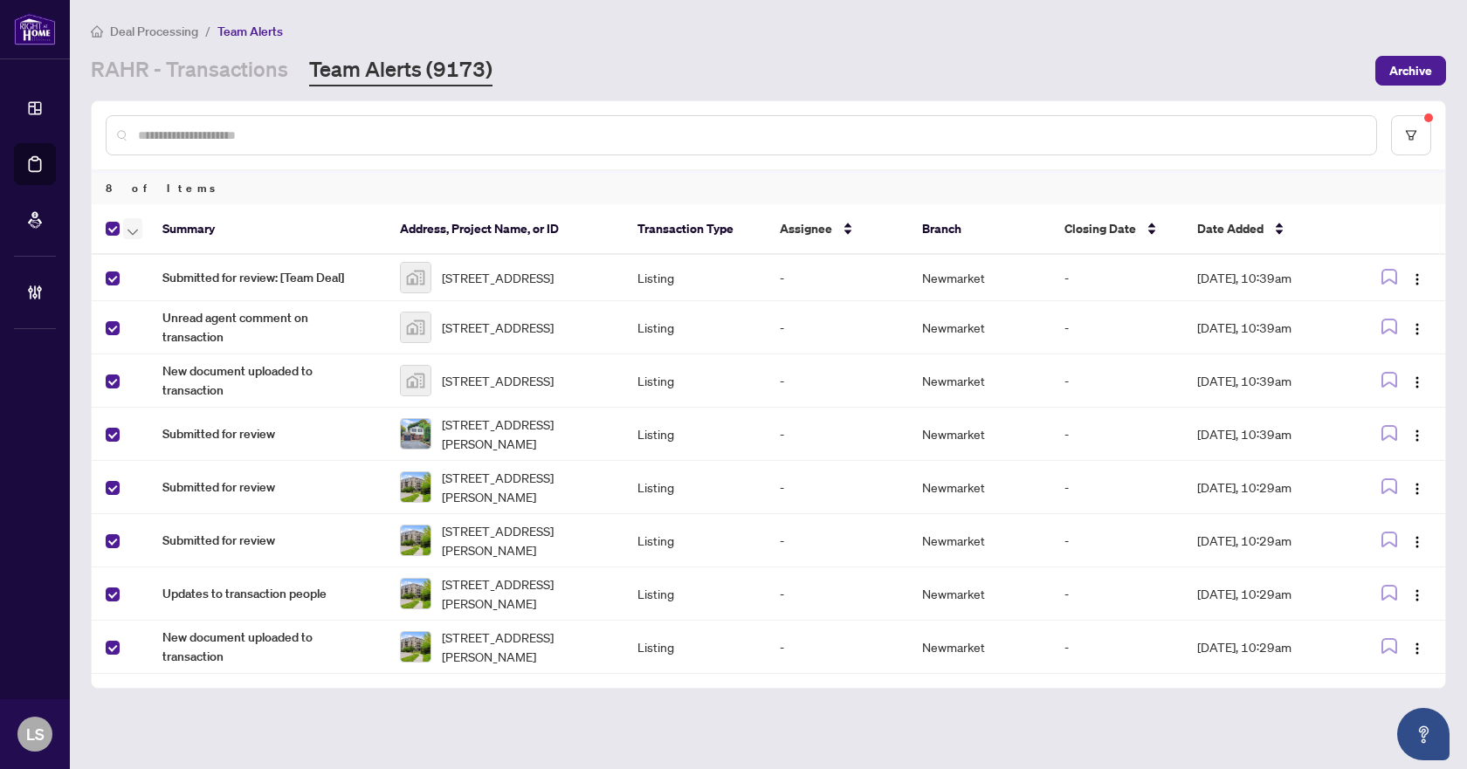
click at [128, 232] on icon "button" at bounding box center [132, 232] width 10 height 7
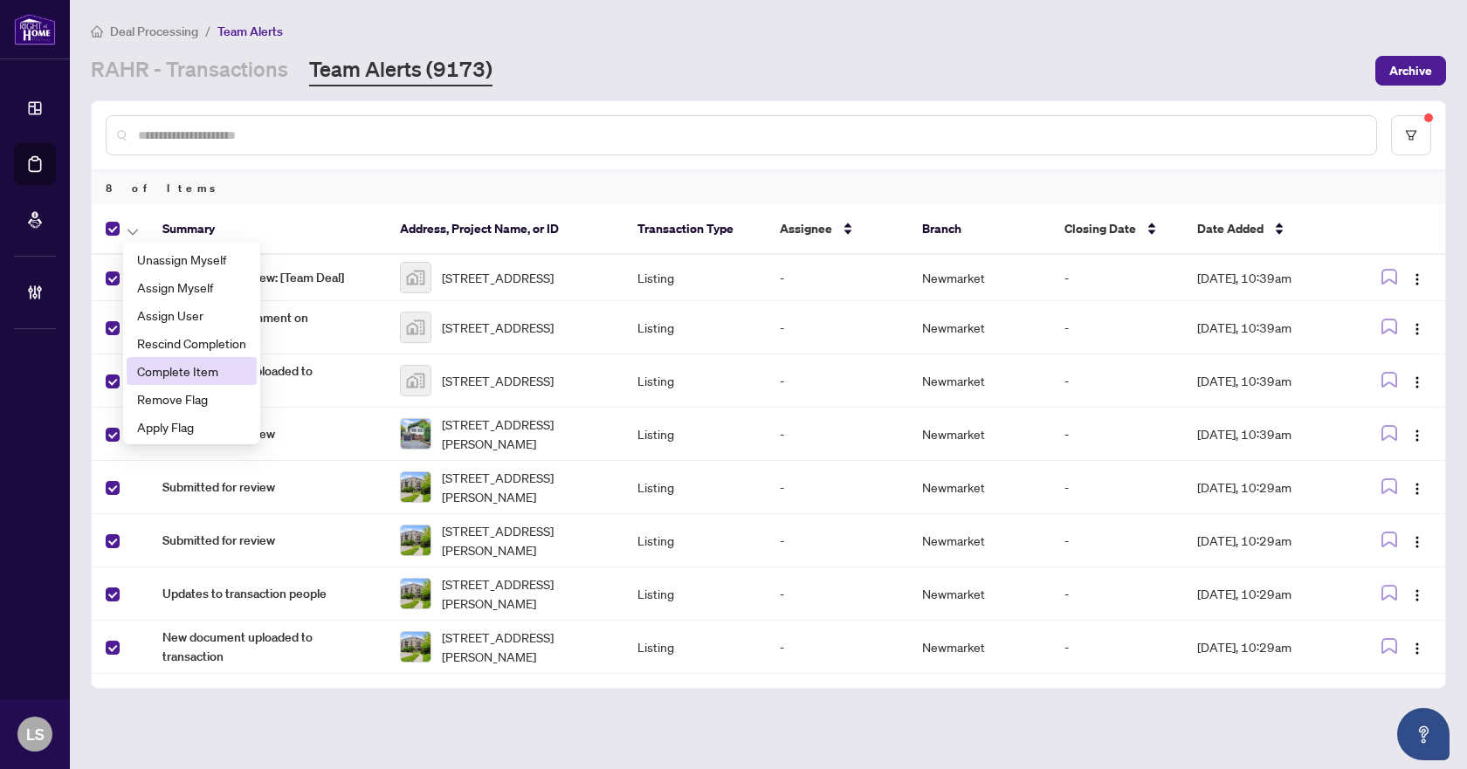
click at [166, 373] on span "Complete Item" at bounding box center [191, 370] width 109 height 19
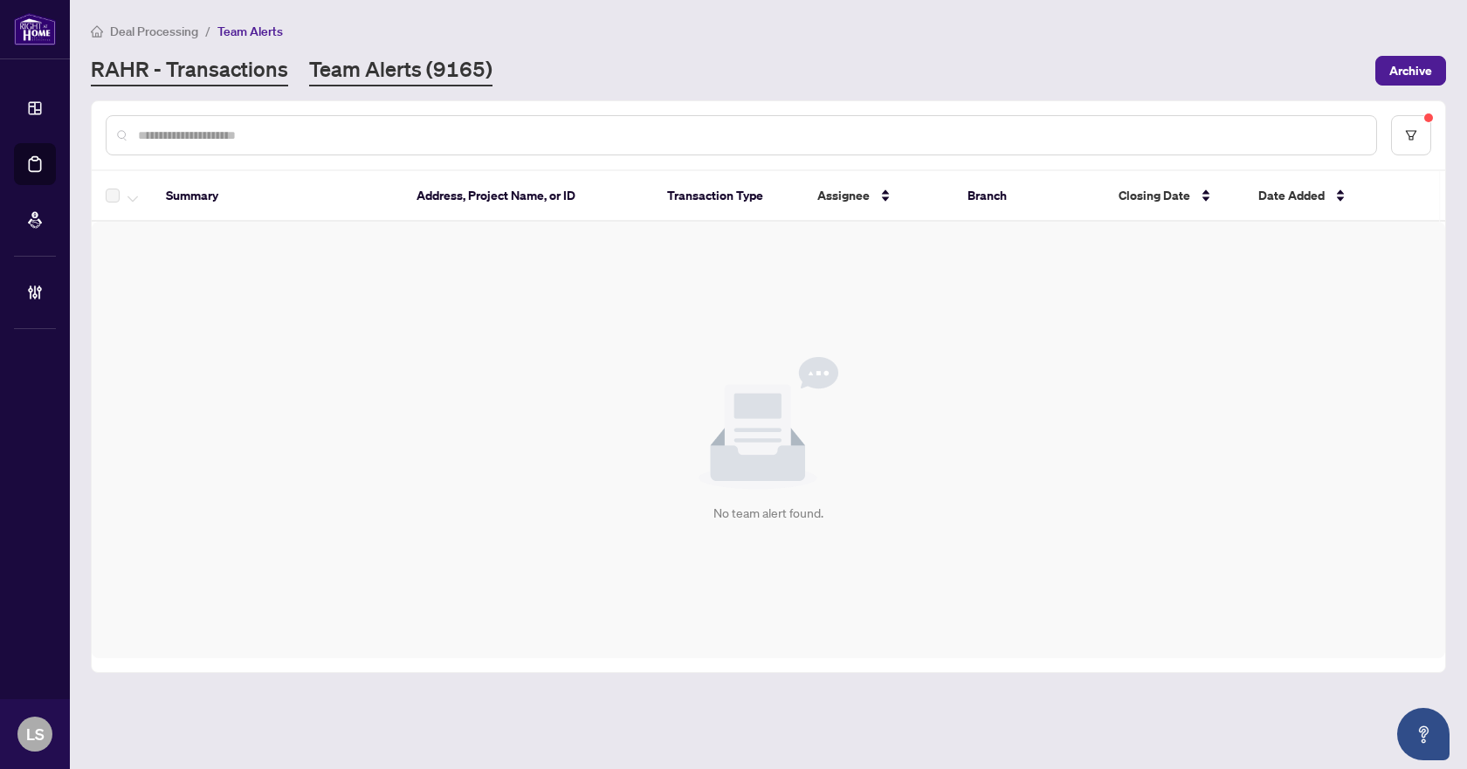
click at [209, 79] on link "RAHR - Transactions" at bounding box center [189, 70] width 197 height 31
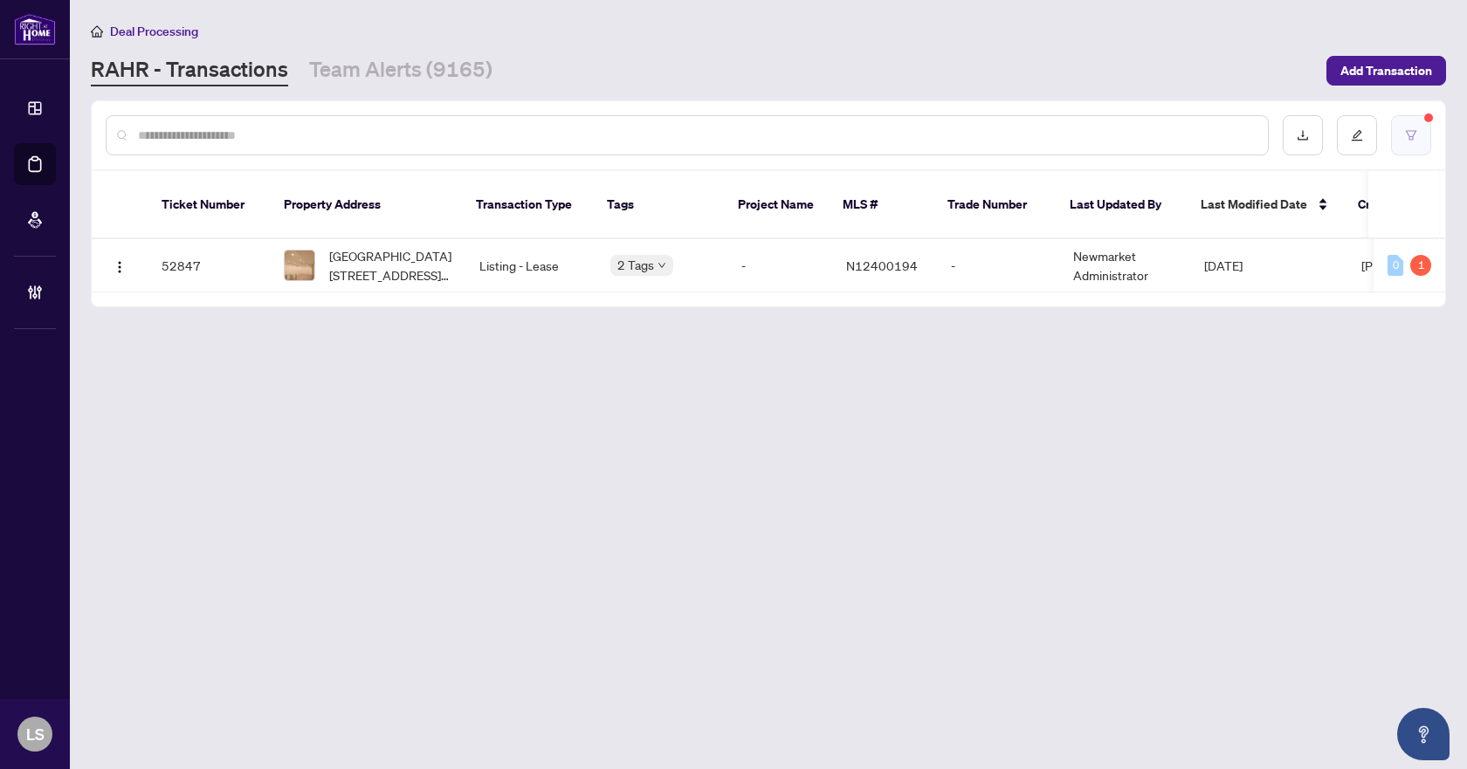
click at [1424, 129] on button "button" at bounding box center [1411, 135] width 40 height 40
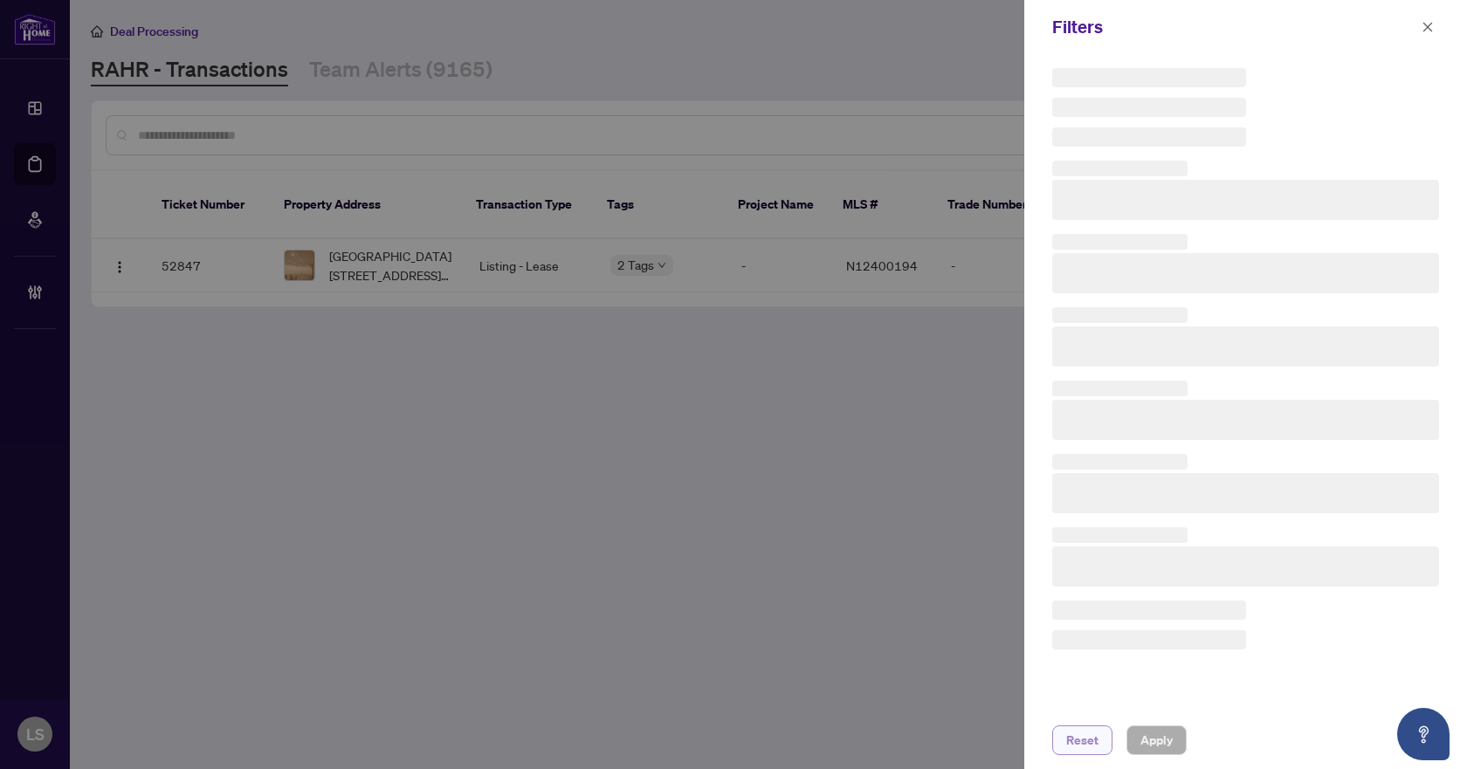
click at [1062, 742] on button "Reset" at bounding box center [1082, 740] width 60 height 30
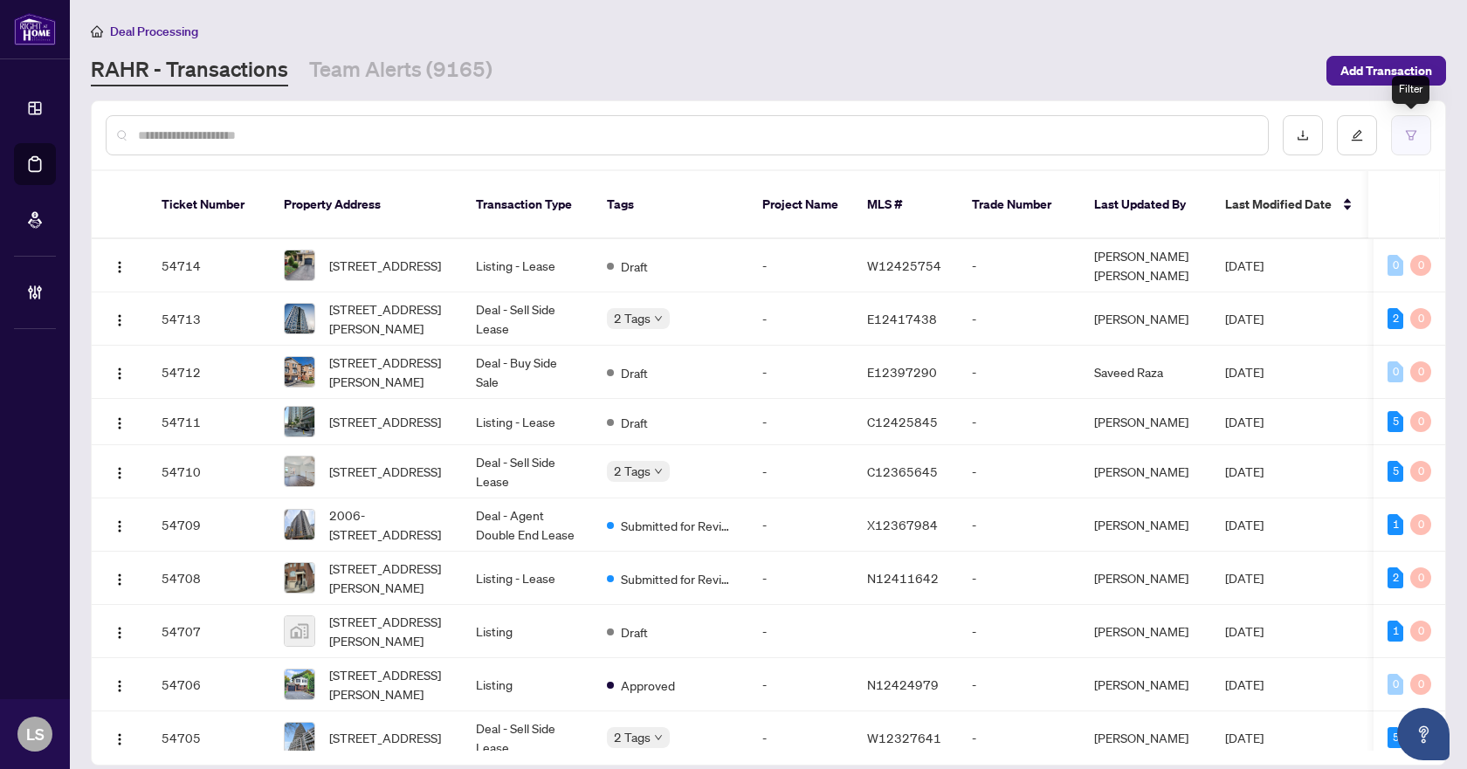
click at [1405, 136] on icon "filter" at bounding box center [1411, 135] width 12 height 12
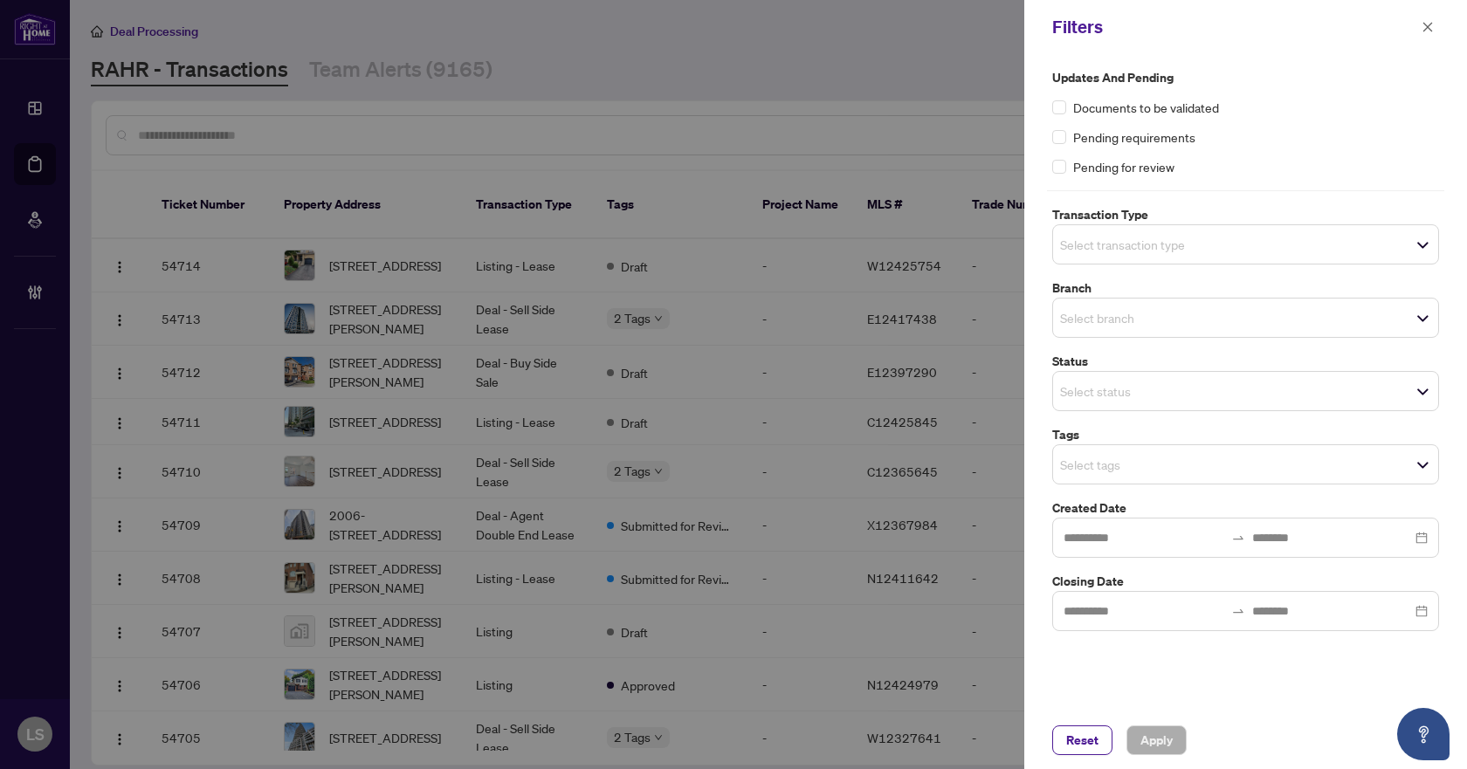
click at [502, 149] on div at bounding box center [733, 384] width 1467 height 769
click at [506, 122] on div at bounding box center [733, 384] width 1467 height 769
click at [501, 127] on div at bounding box center [733, 384] width 1467 height 769
click at [1422, 27] on icon "close" at bounding box center [1427, 27] width 12 height 12
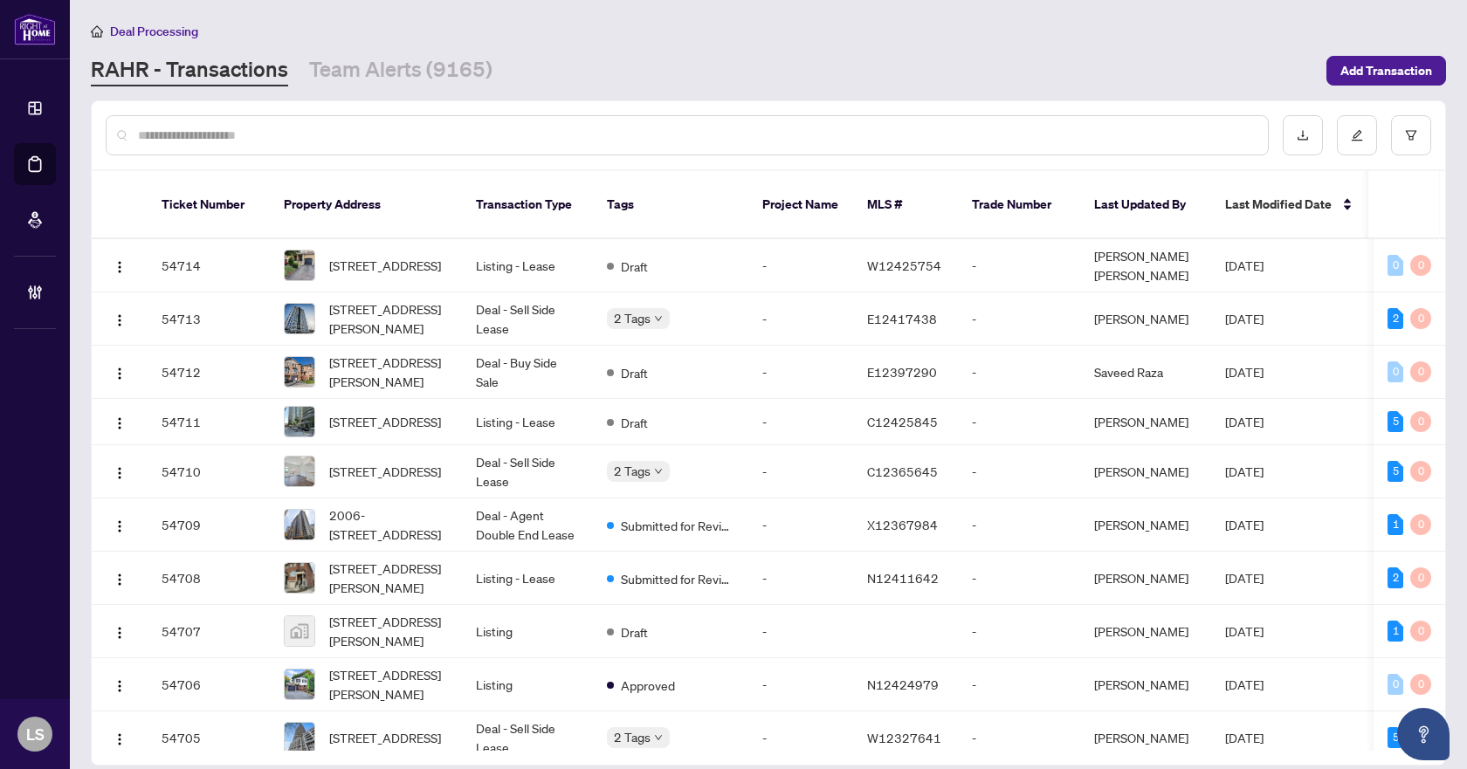
click at [727, 121] on div at bounding box center [687, 135] width 1163 height 40
click at [732, 145] on div at bounding box center [687, 135] width 1163 height 40
click at [719, 128] on input "text" at bounding box center [696, 135] width 1116 height 19
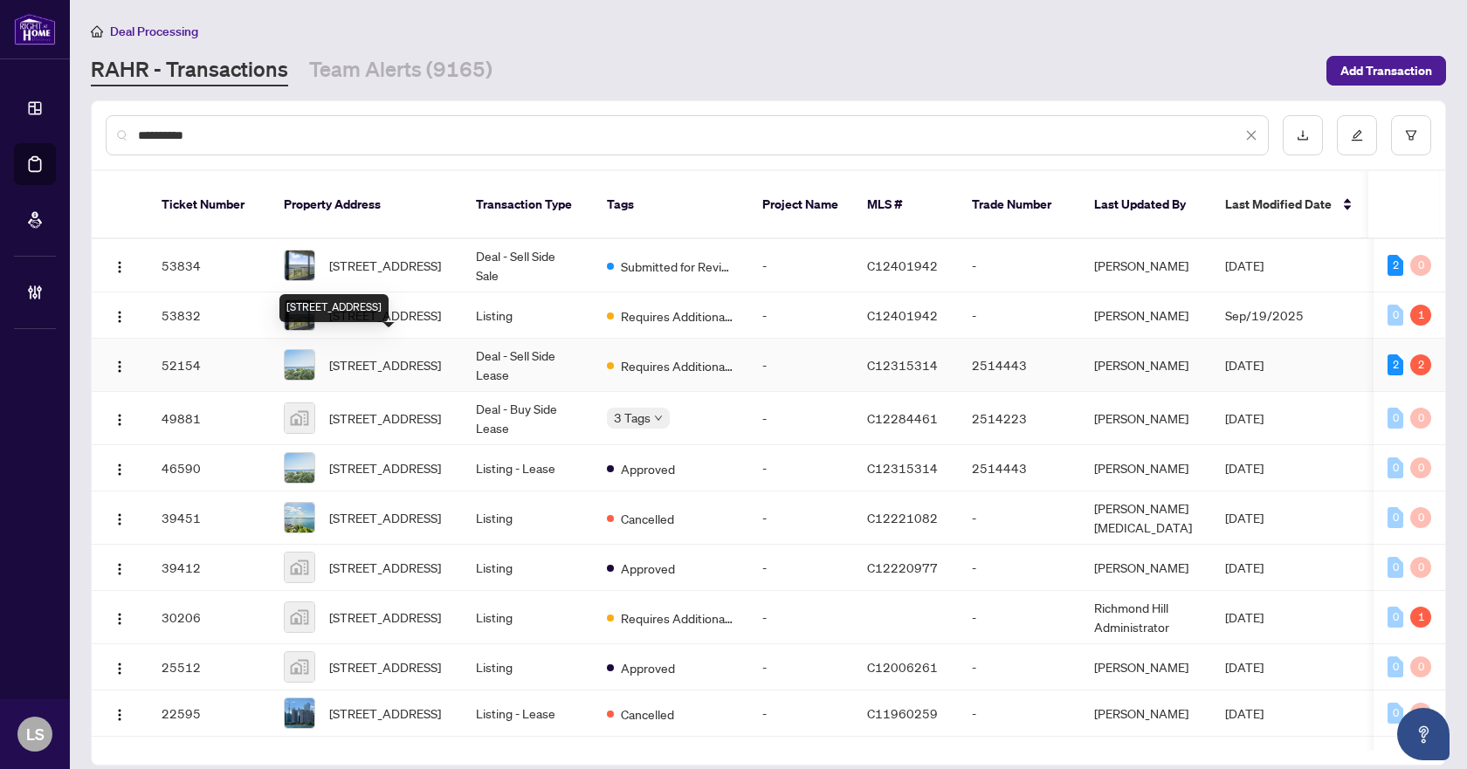
type input "**********"
click at [387, 355] on span "1027-33 Harbour Sq, Toronto, Ontario M5J 2G2, Canada" at bounding box center [385, 364] width 112 height 19
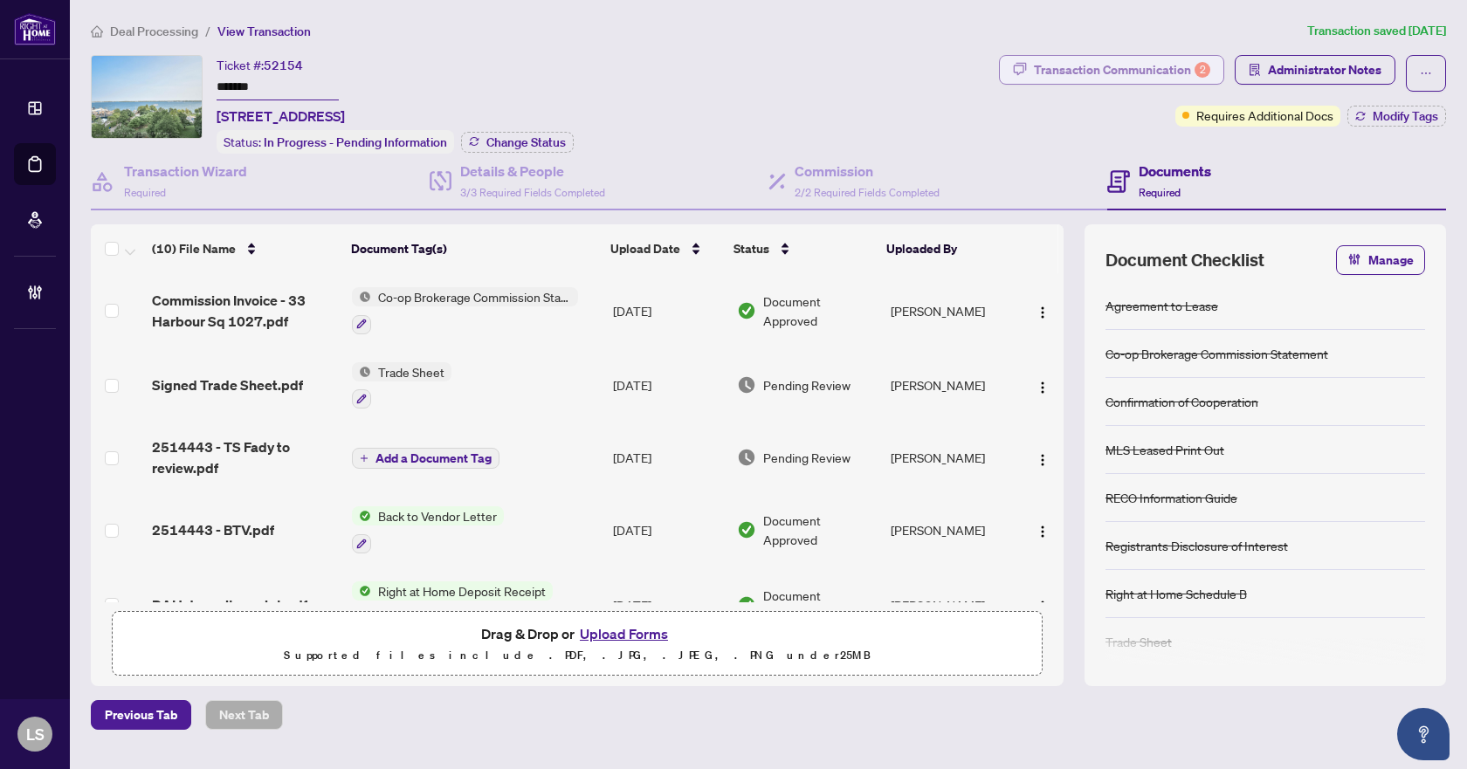
click at [1157, 65] on div "Transaction Communication 2" at bounding box center [1122, 70] width 176 height 28
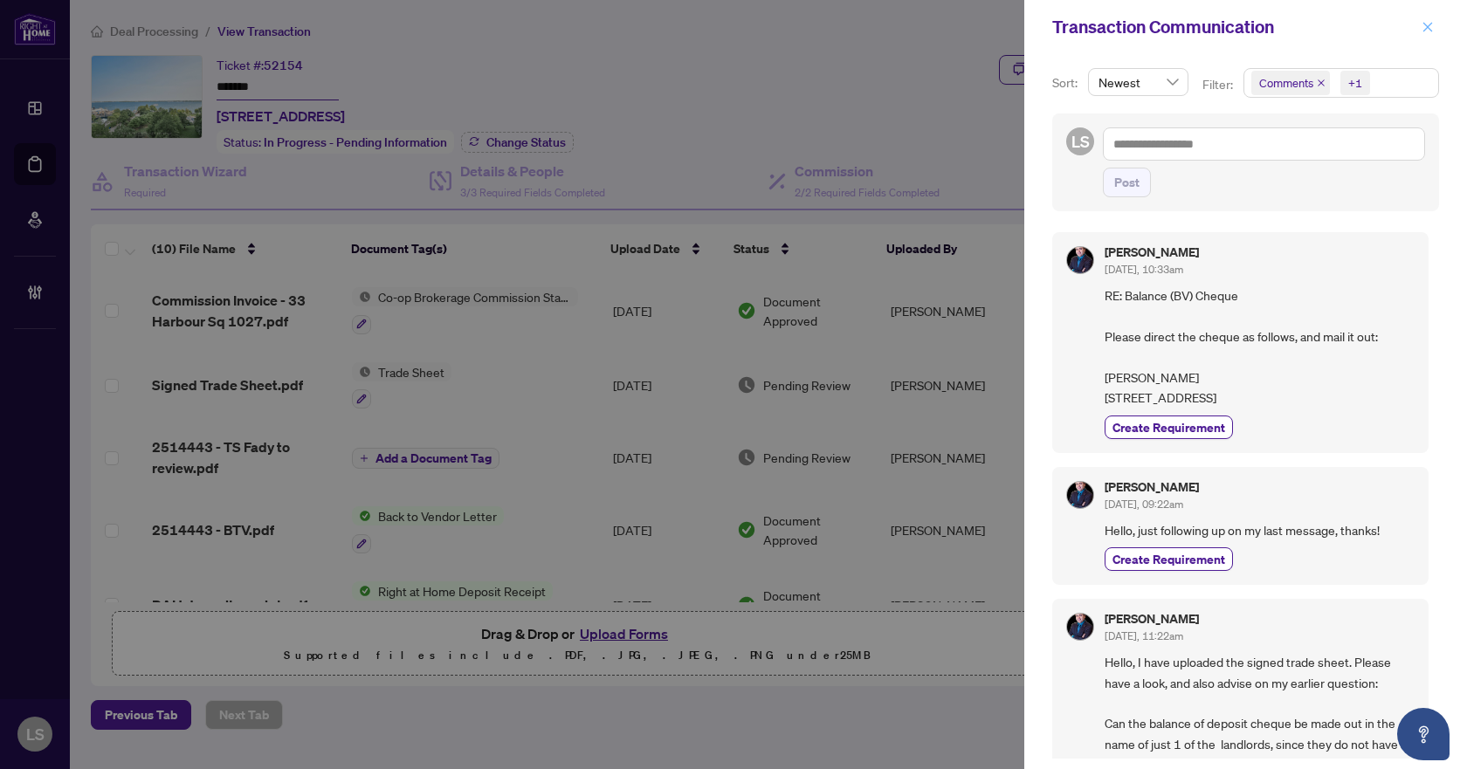
click at [1427, 21] on icon "close" at bounding box center [1427, 27] width 12 height 12
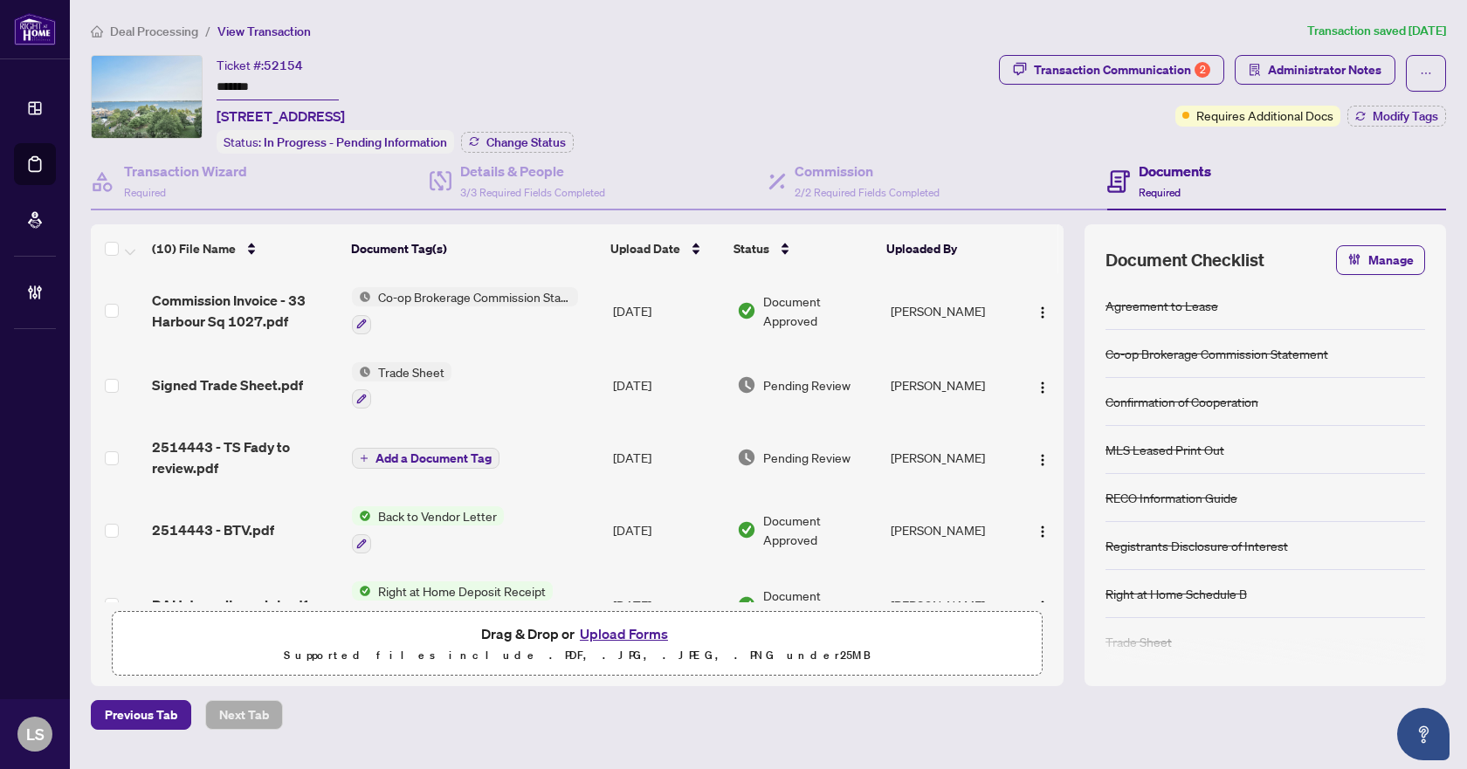
click at [175, 30] on span "Deal Processing" at bounding box center [154, 32] width 88 height 16
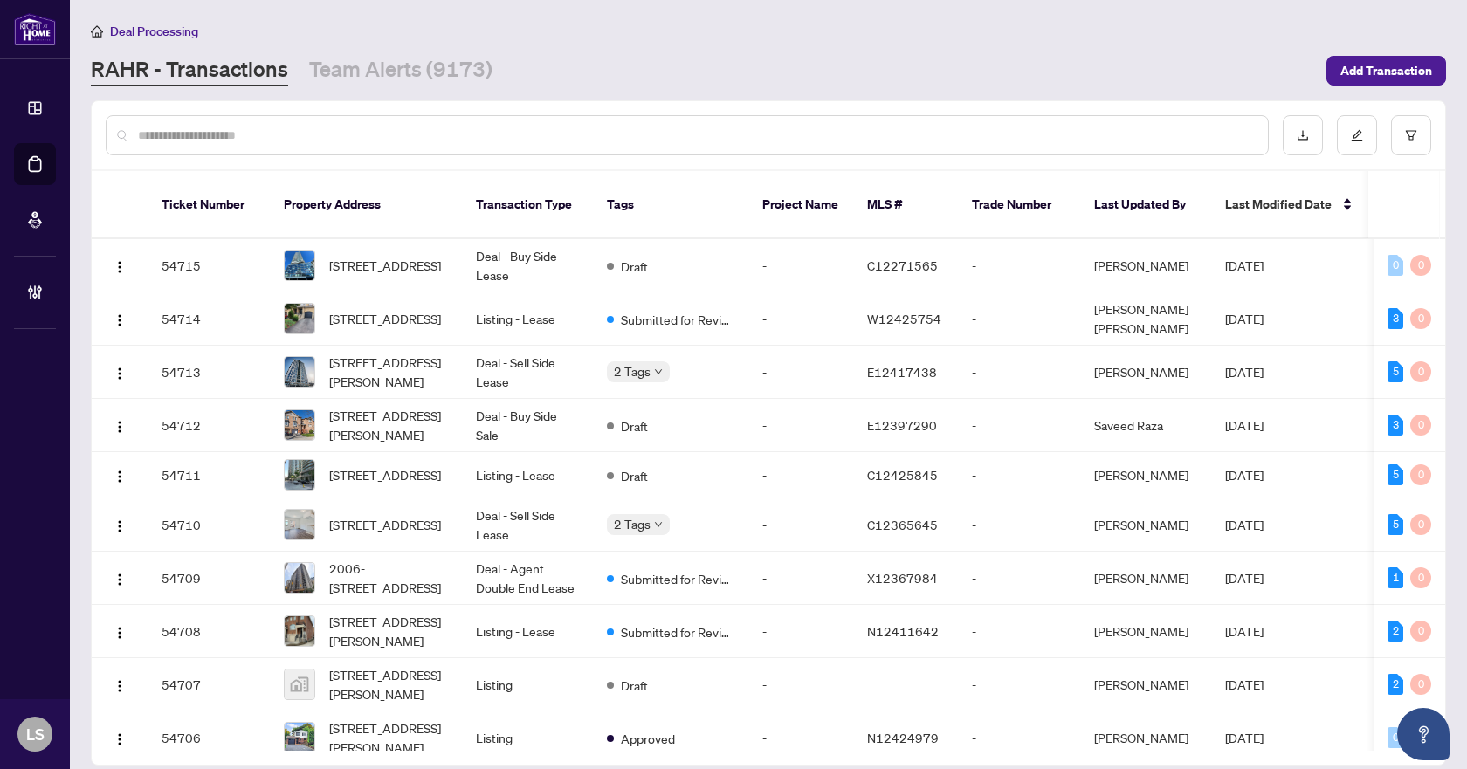
click at [523, 119] on div at bounding box center [687, 135] width 1163 height 40
click at [524, 130] on input "text" at bounding box center [696, 135] width 1116 height 19
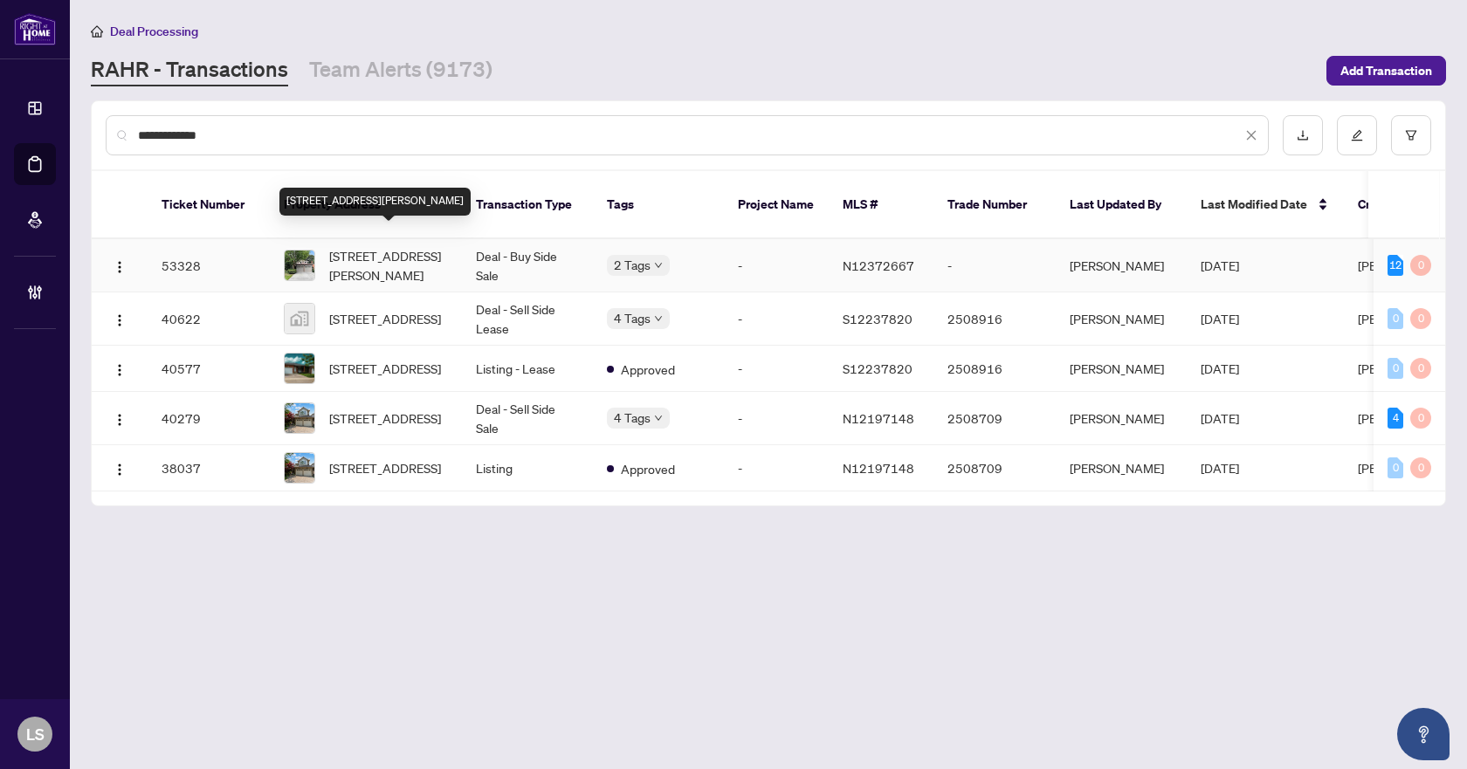
type input "**********"
click at [382, 246] on span "371 Binns Ave, Newmarket, Ontario L3X 1T7, Canada" at bounding box center [388, 265] width 119 height 38
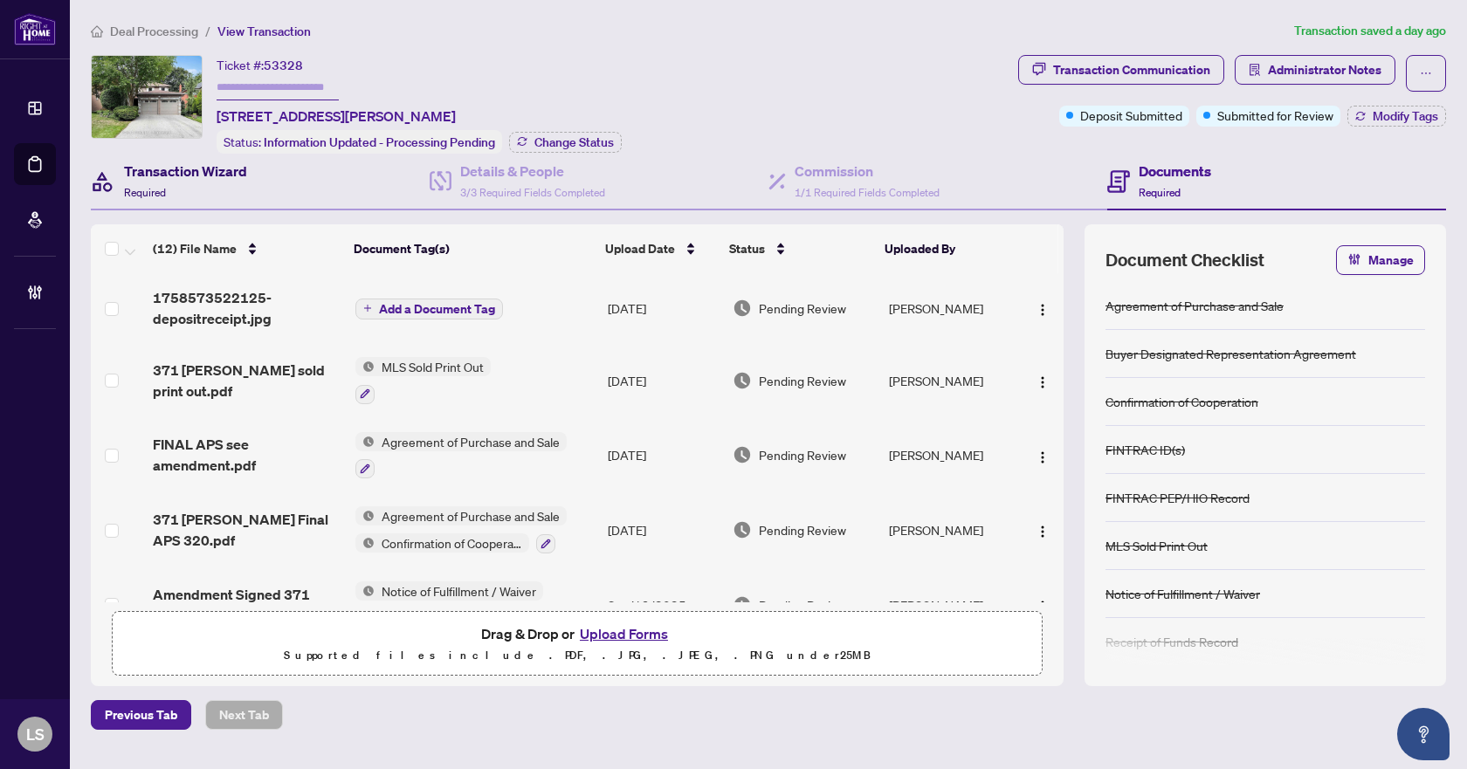
click at [180, 171] on h4 "Transaction Wizard" at bounding box center [185, 171] width 123 height 21
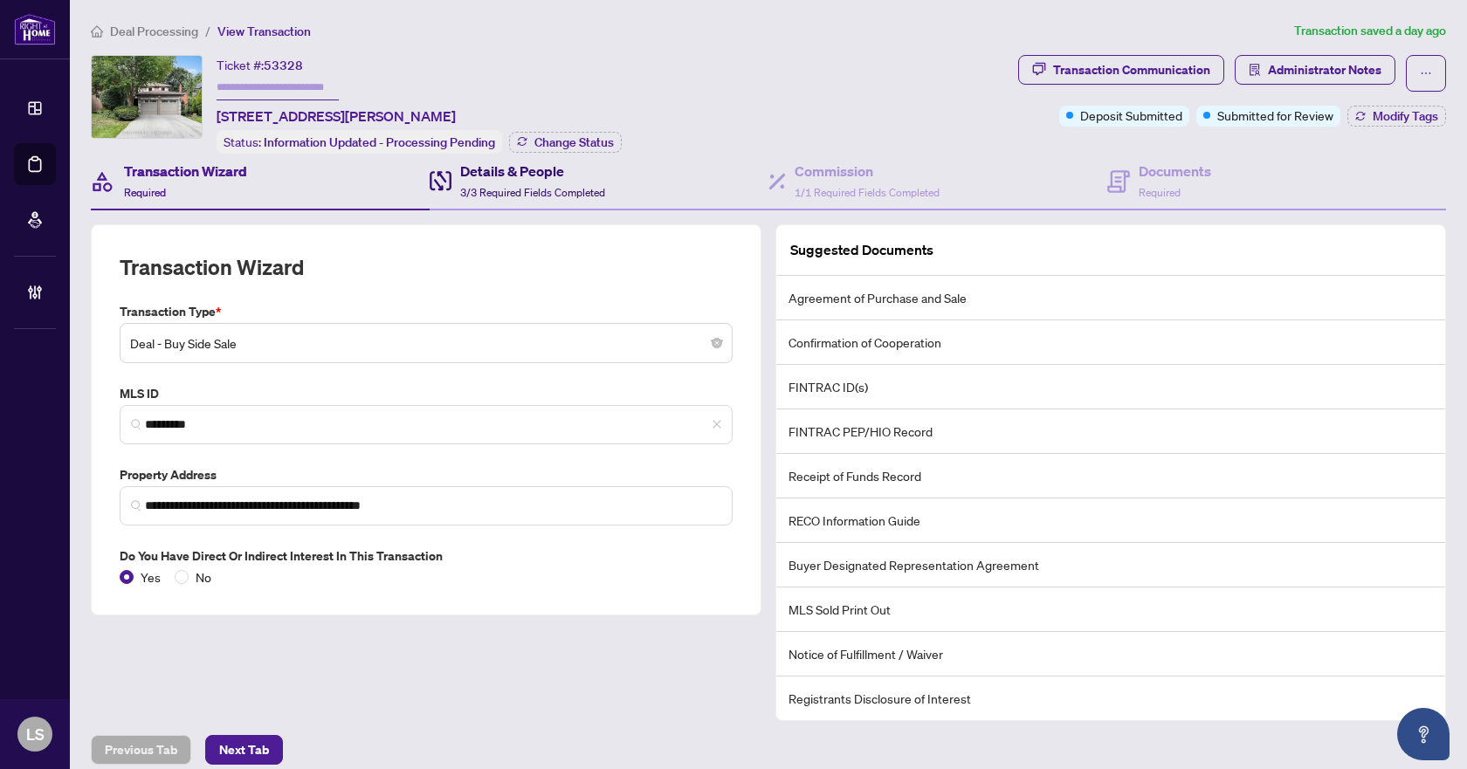
click at [584, 177] on h4 "Details & People" at bounding box center [532, 171] width 145 height 21
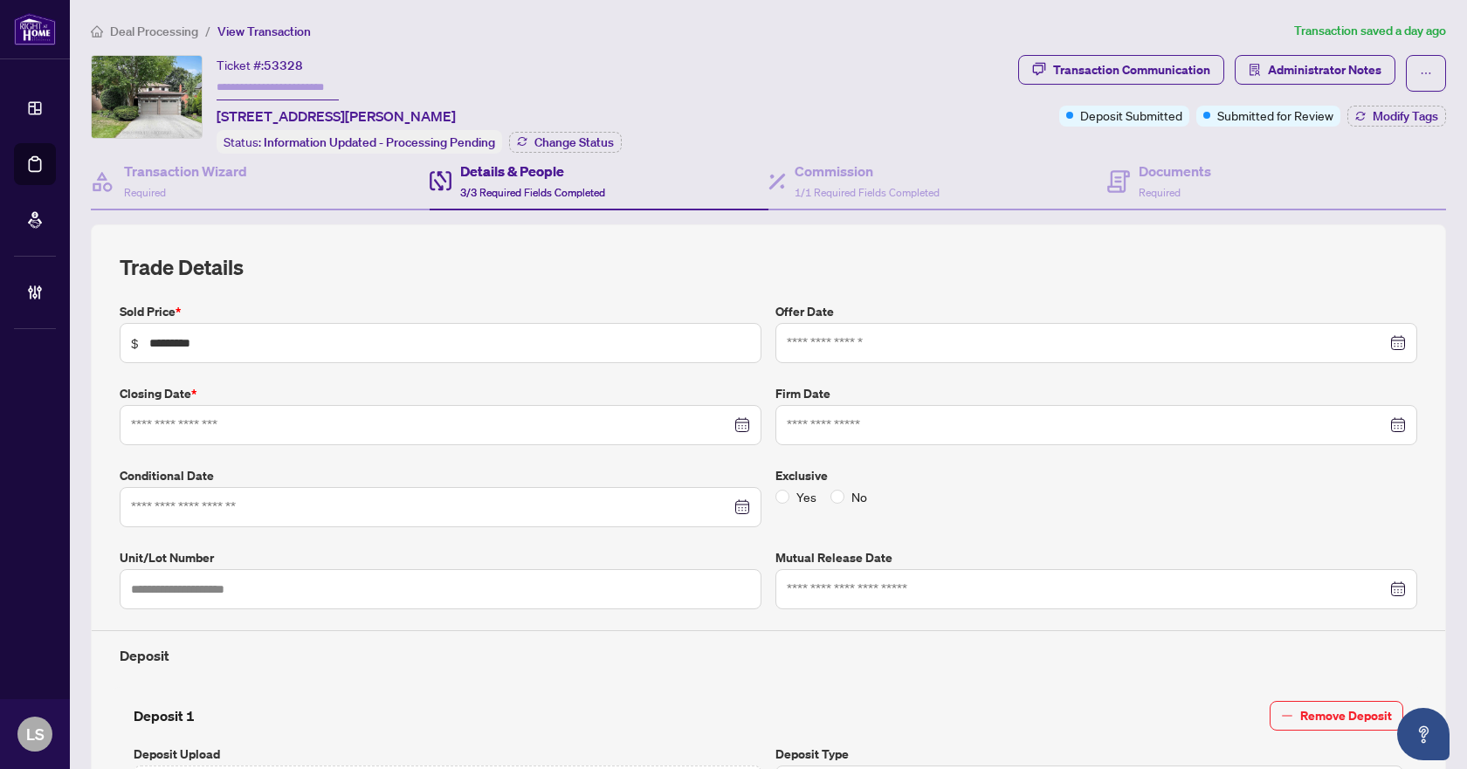
type input "**********"
click at [238, 174] on h4 "Transaction Wizard" at bounding box center [185, 171] width 123 height 21
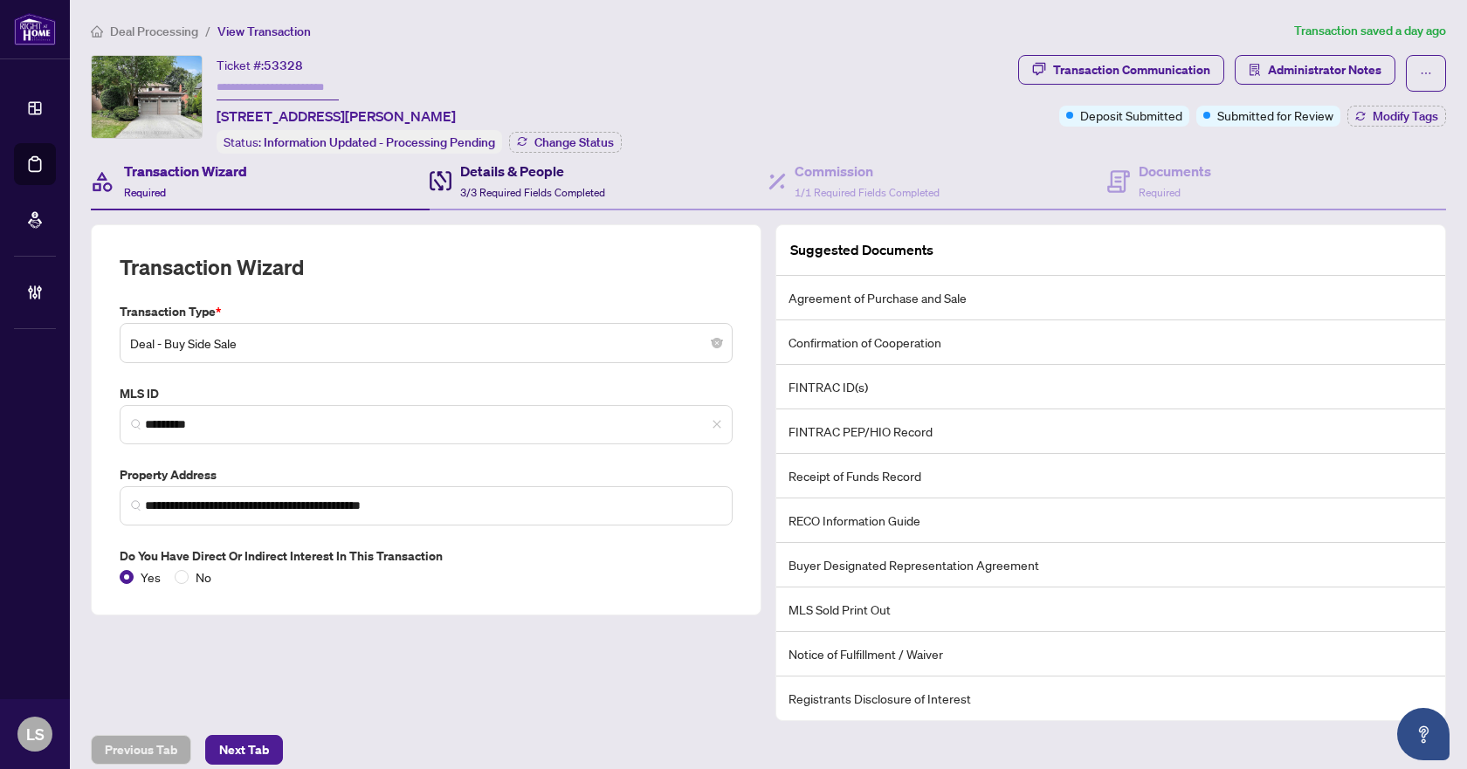
click at [567, 186] on span "3/3 Required Fields Completed" at bounding box center [532, 192] width 145 height 13
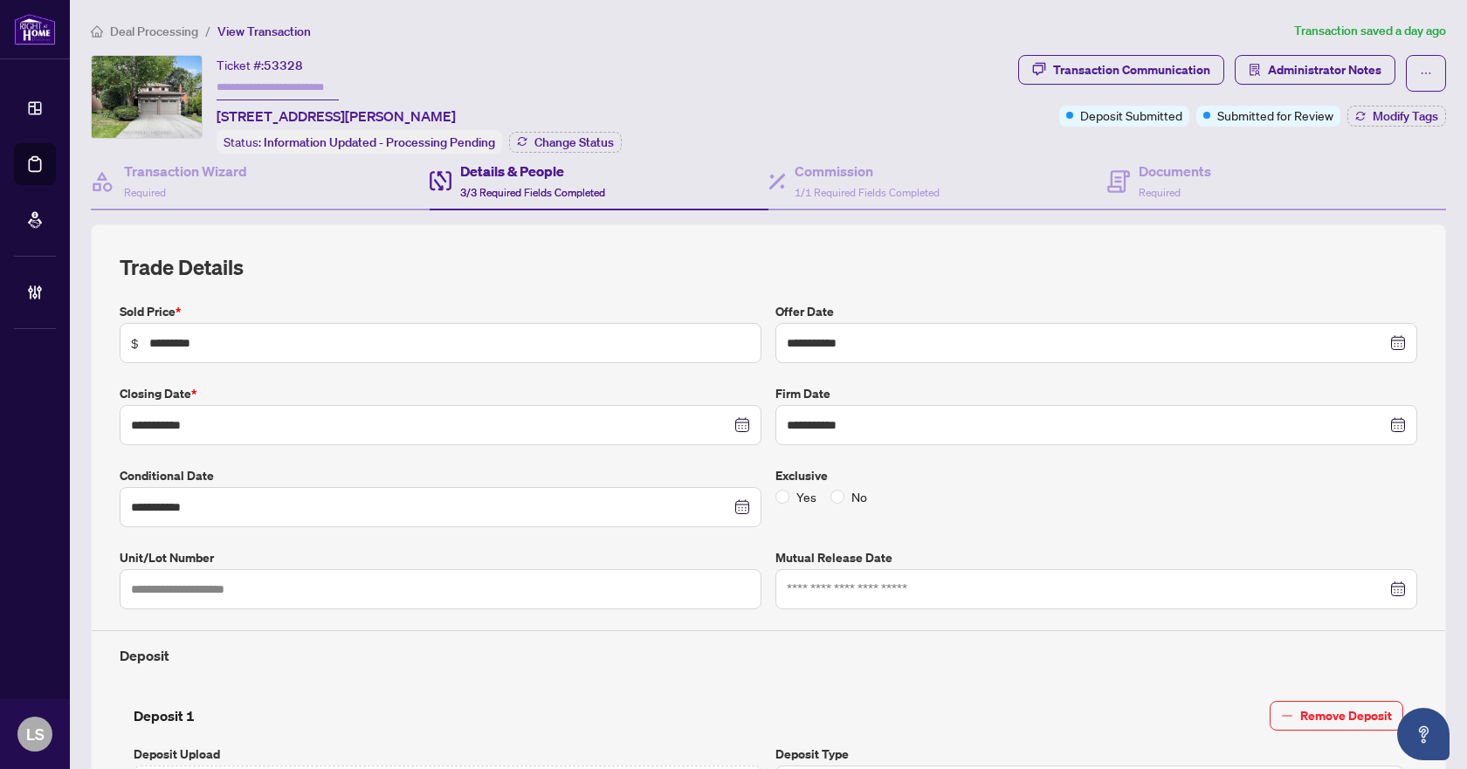
click at [157, 37] on span "Deal Processing" at bounding box center [154, 32] width 88 height 16
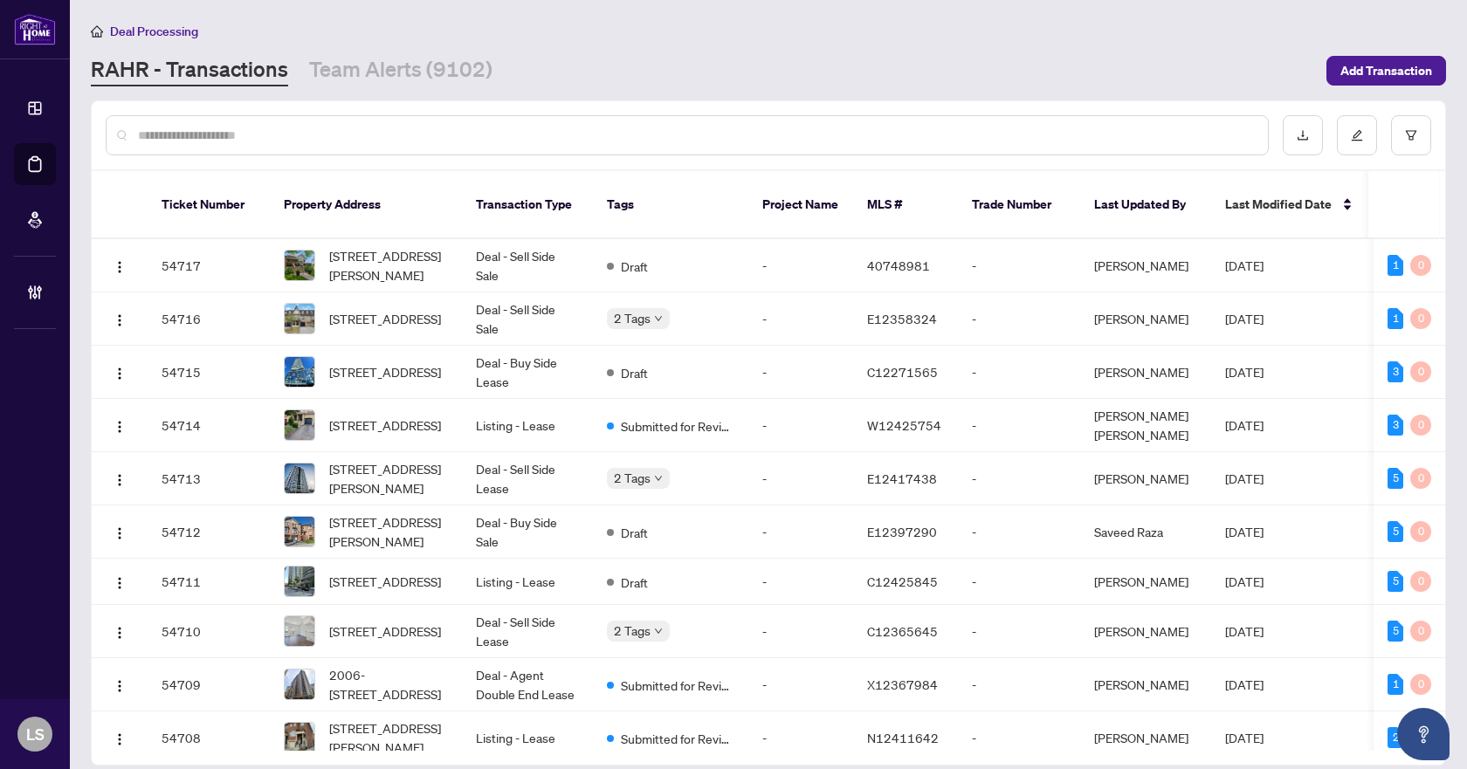
click at [246, 140] on input "text" at bounding box center [696, 135] width 1116 height 19
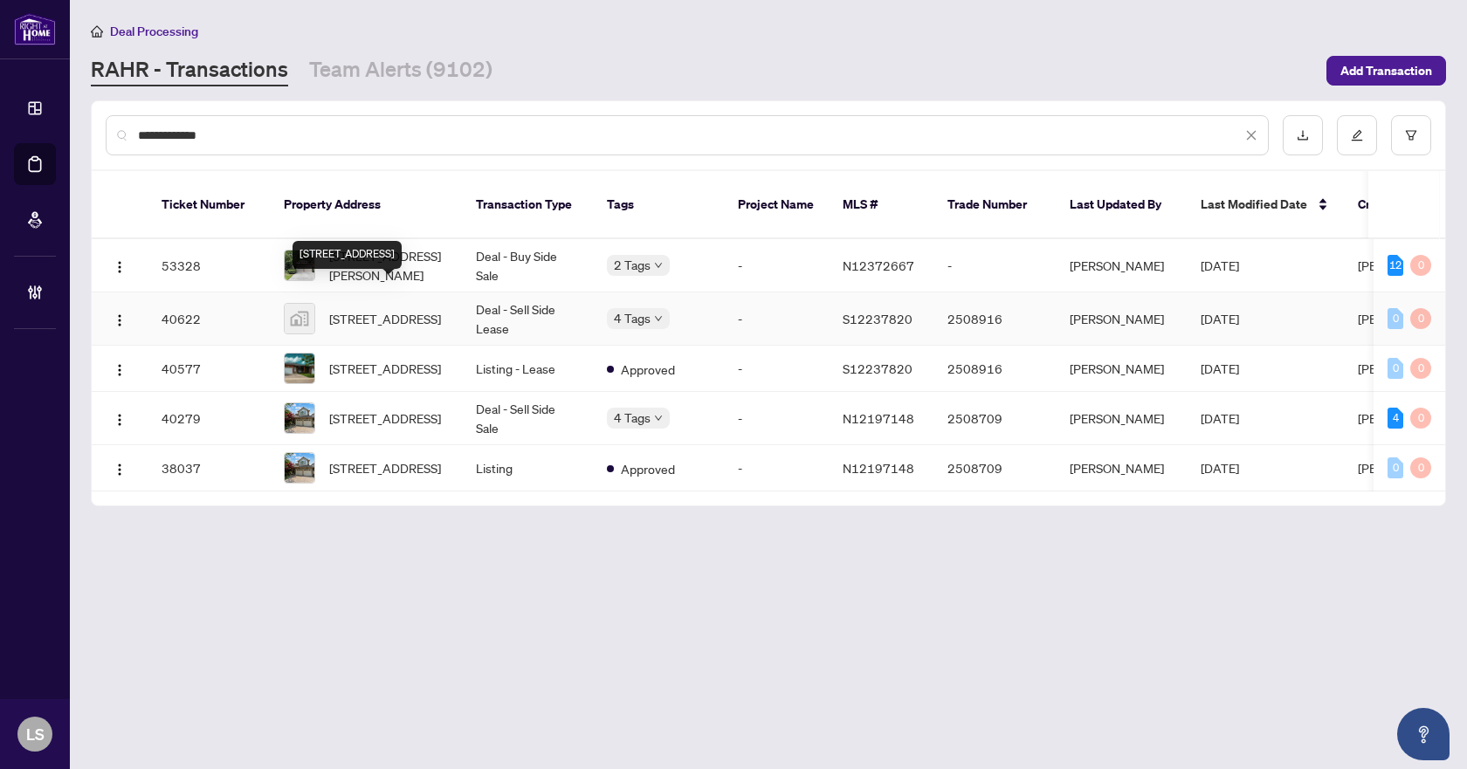
type input "**********"
click at [388, 309] on span "19 Butternut Drive, Barrie, ON, Canada" at bounding box center [385, 318] width 112 height 19
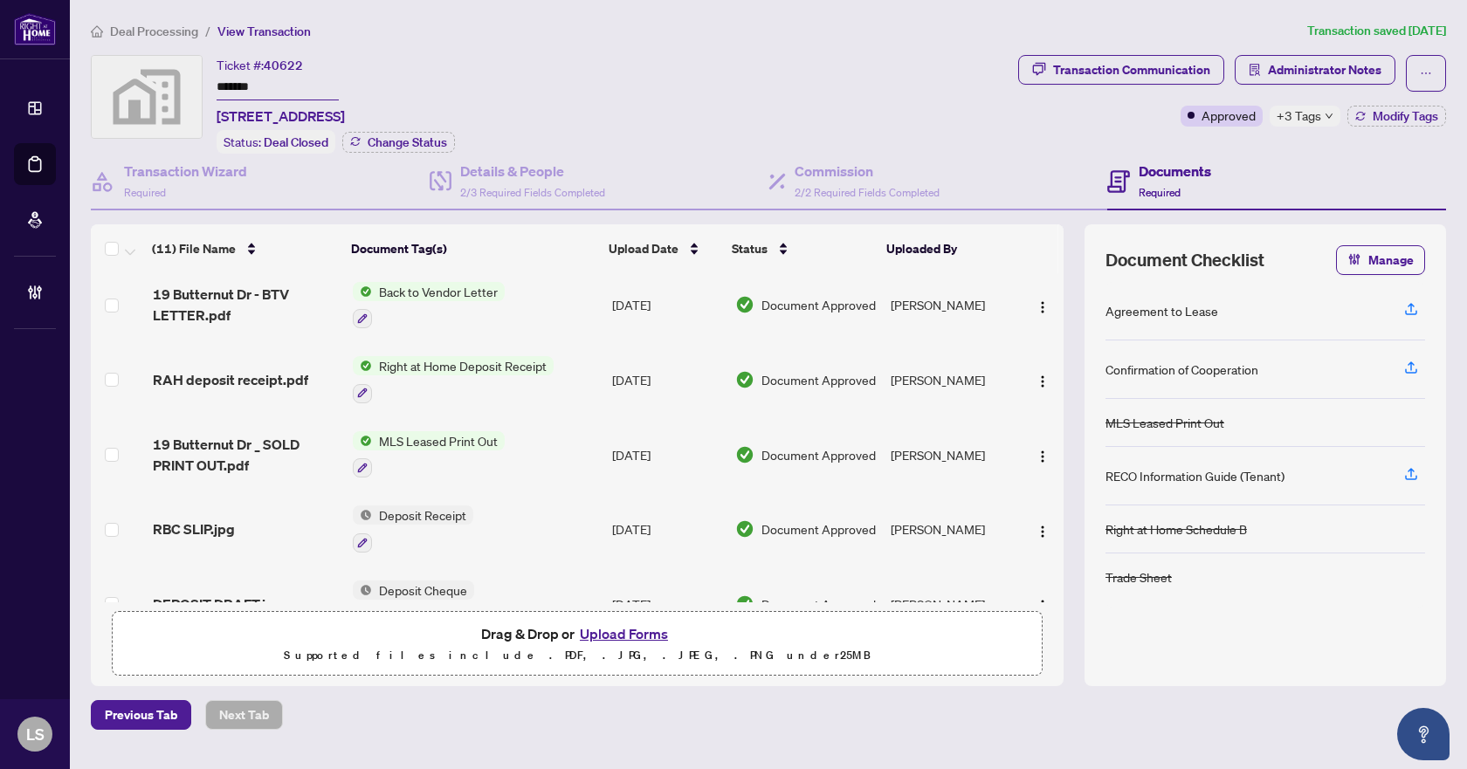
scroll to position [59, 0]
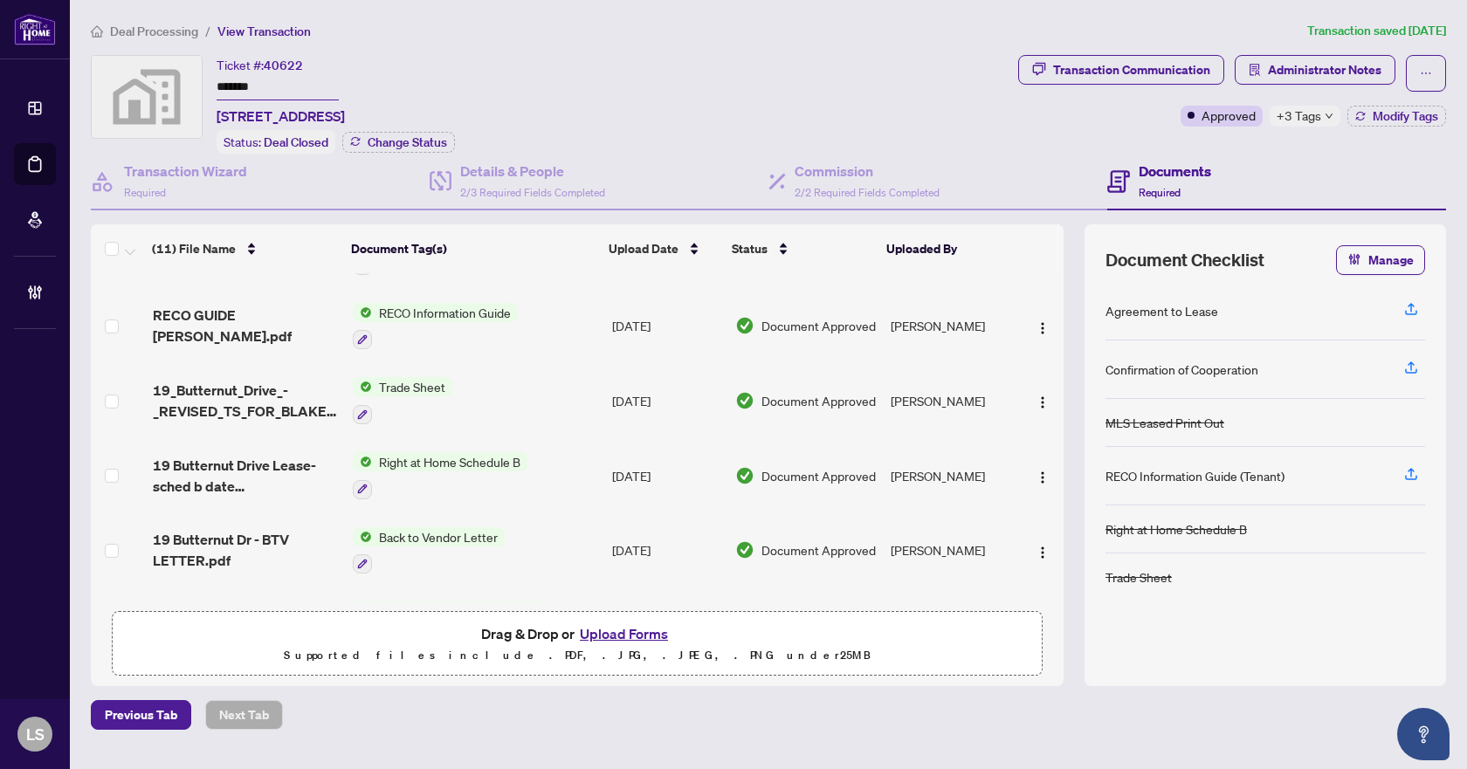
click at [167, 31] on span "Deal Processing" at bounding box center [154, 32] width 88 height 16
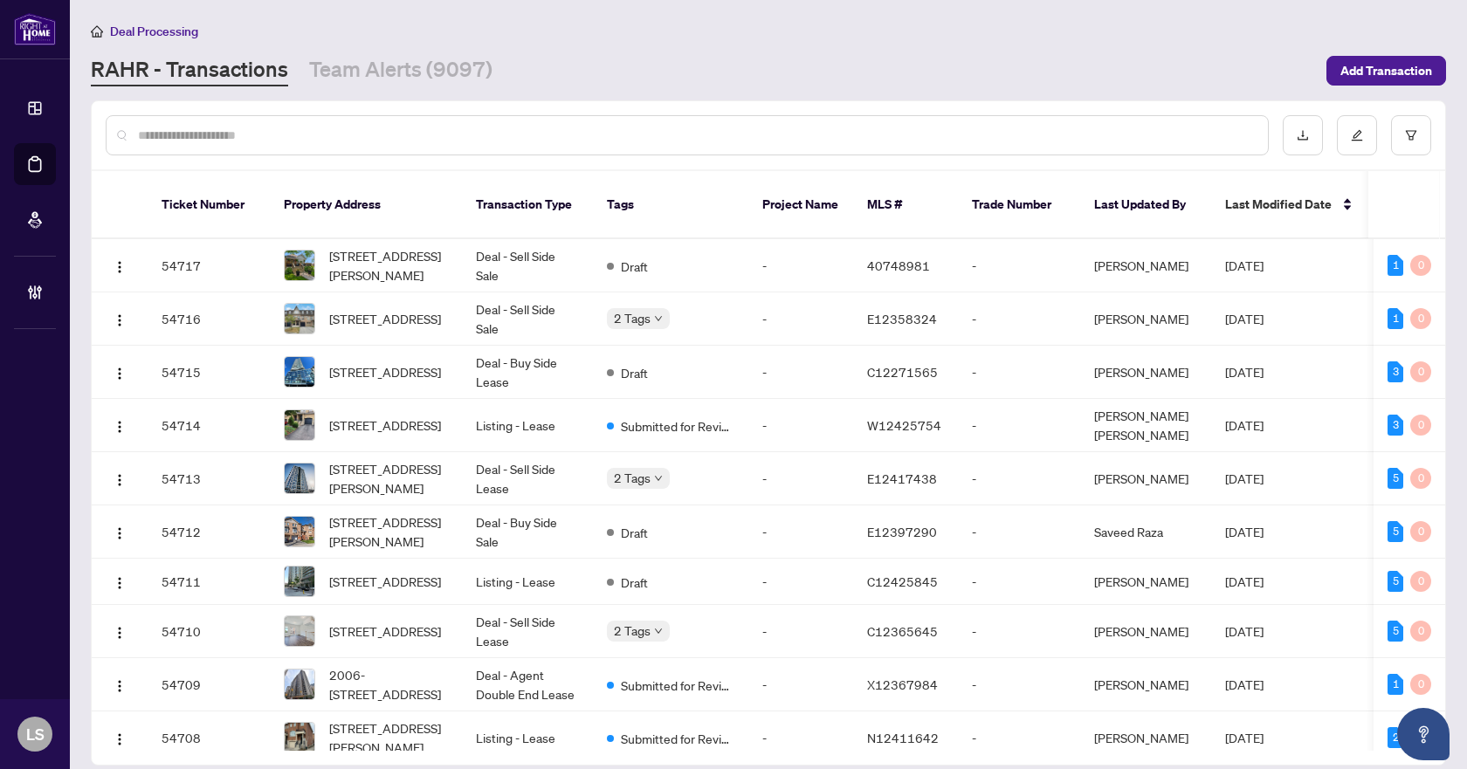
click at [272, 134] on input "text" at bounding box center [696, 135] width 1116 height 19
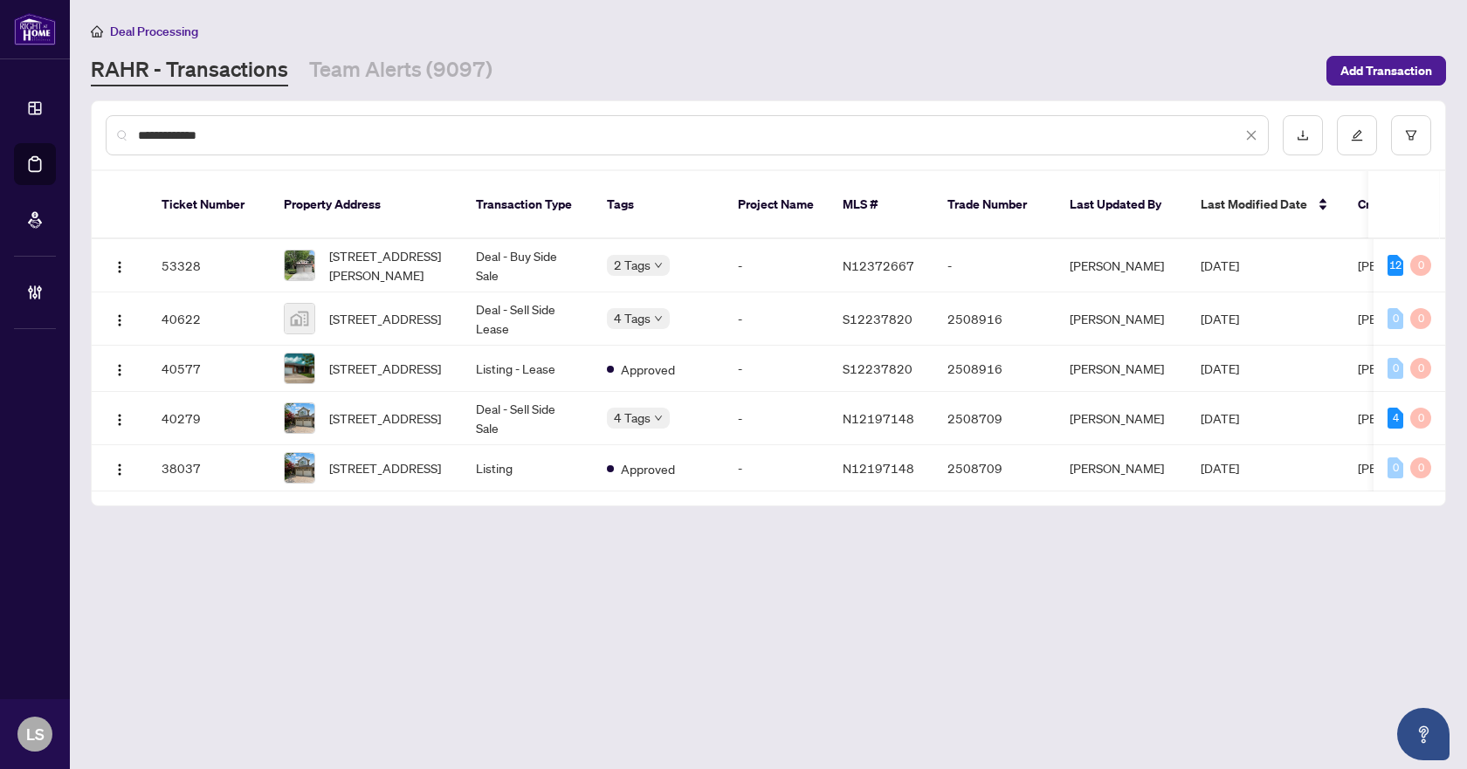
type input "**********"
click at [378, 246] on span "371 Binns Ave, Newmarket, Ontario L3X 1T7, Canada" at bounding box center [388, 265] width 119 height 38
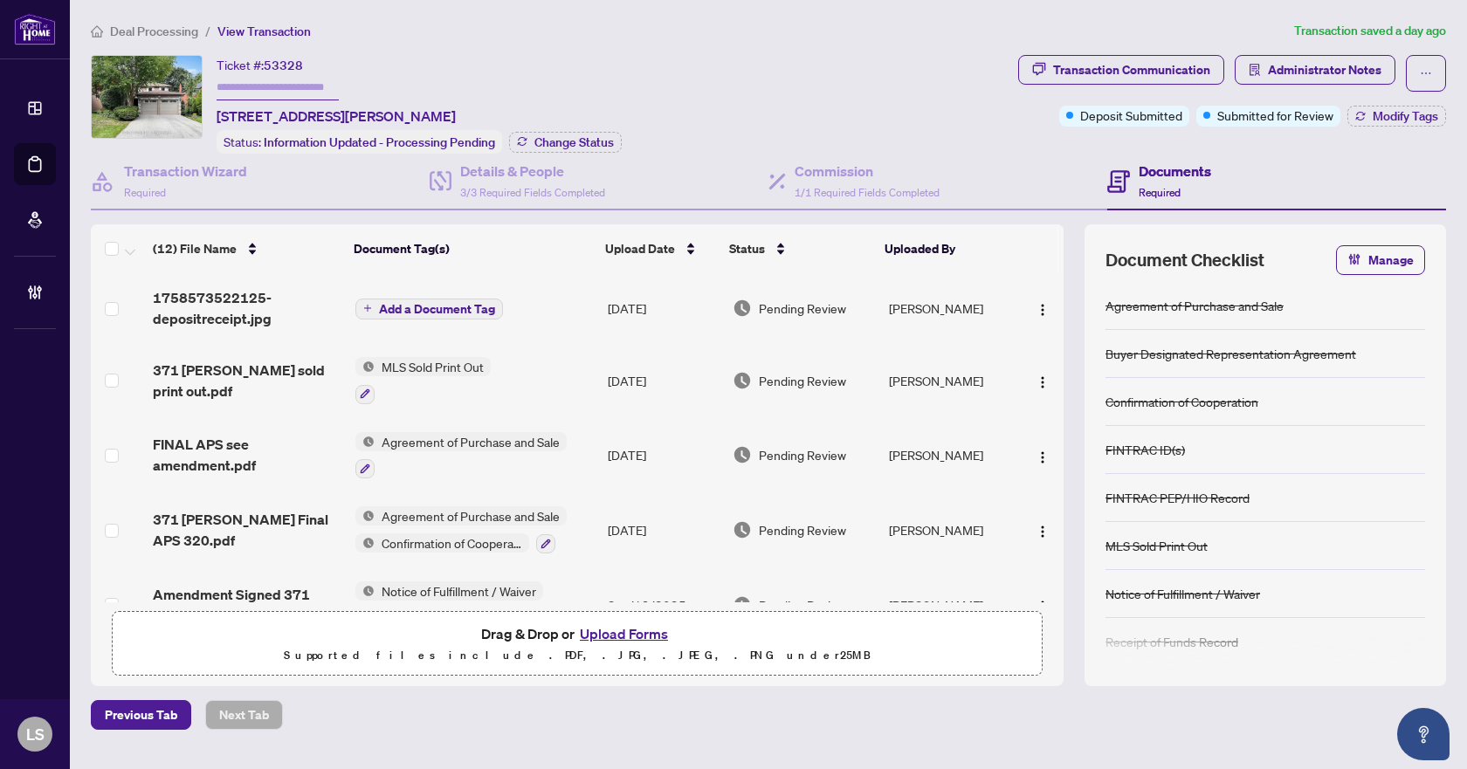
click at [174, 32] on span "Deal Processing" at bounding box center [154, 32] width 88 height 16
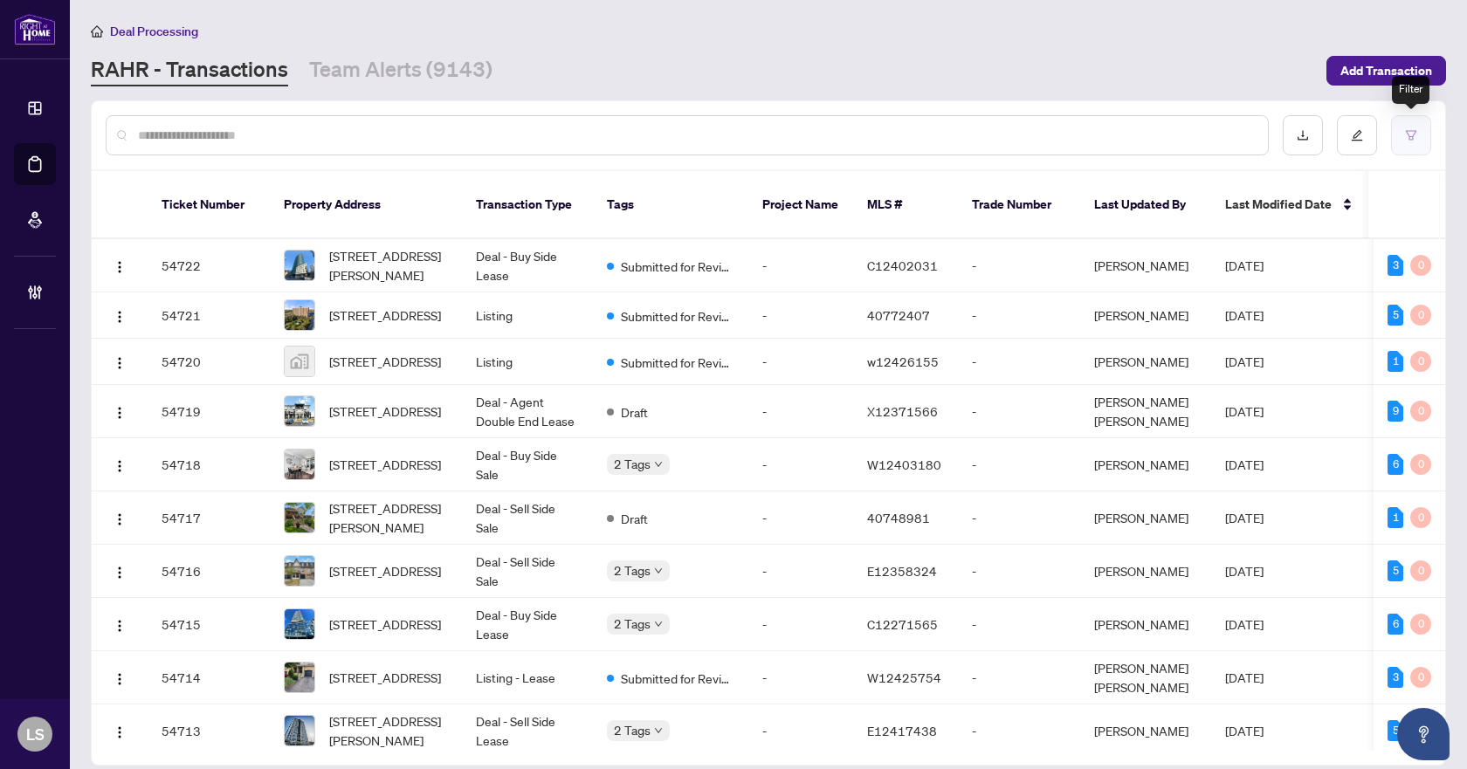
click at [1394, 127] on button "button" at bounding box center [1411, 135] width 40 height 40
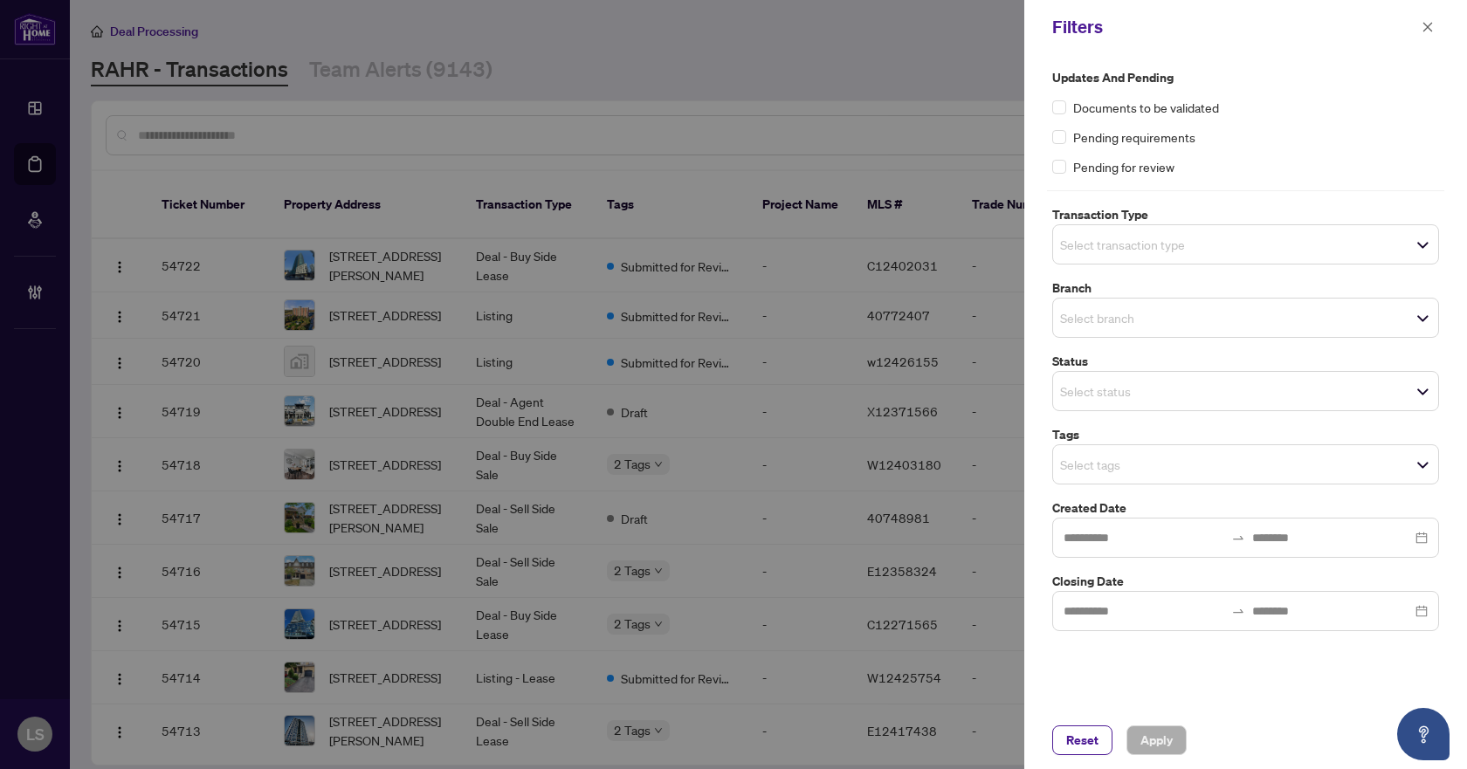
click at [1106, 245] on input "search" at bounding box center [1121, 244] width 122 height 21
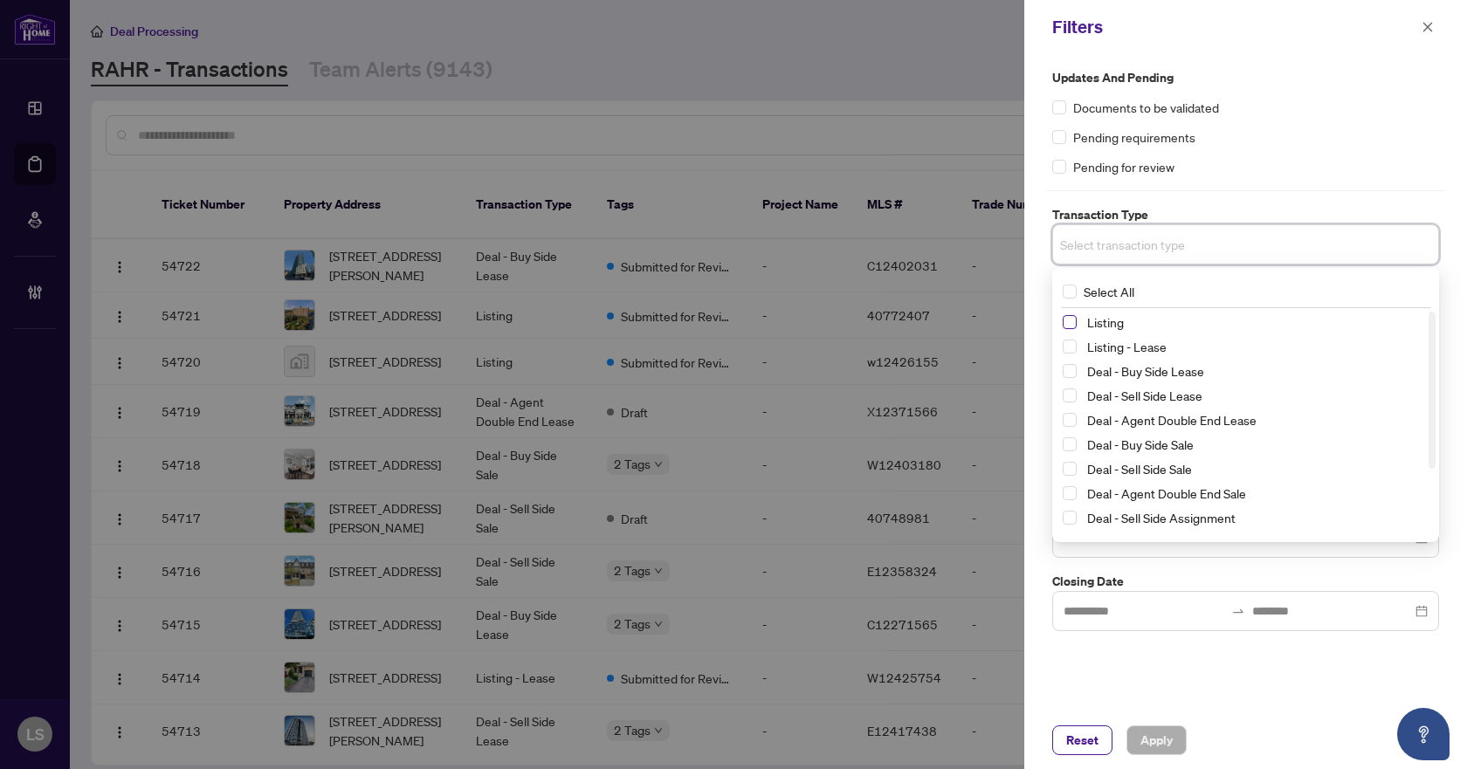
click at [1068, 320] on span "Select Listing" at bounding box center [1069, 322] width 14 height 14
click at [1071, 345] on span "Select Listing - Lease" at bounding box center [1069, 350] width 14 height 14
click at [1297, 85] on label "Updates and Pending" at bounding box center [1245, 77] width 387 height 19
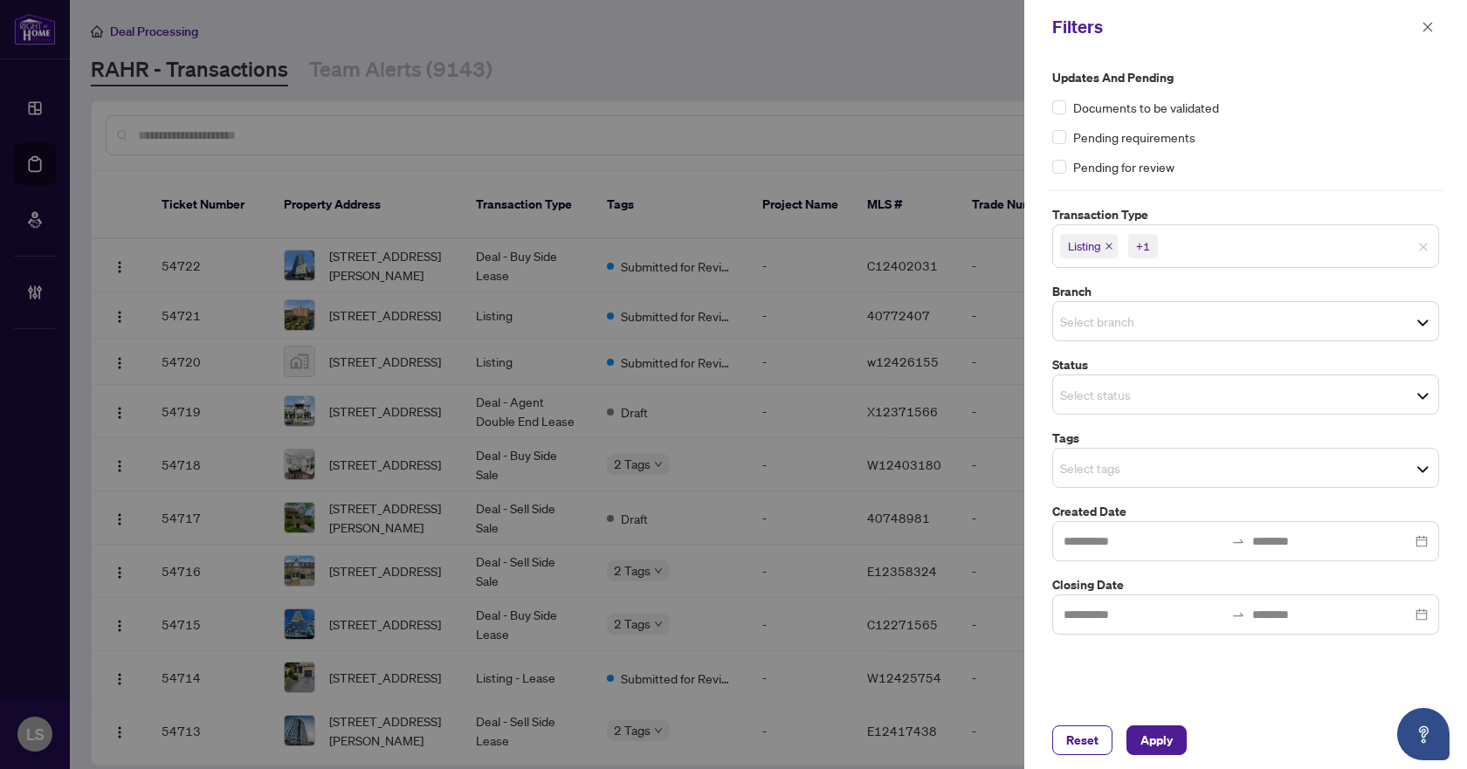
click at [1112, 325] on input "search" at bounding box center [1121, 321] width 122 height 21
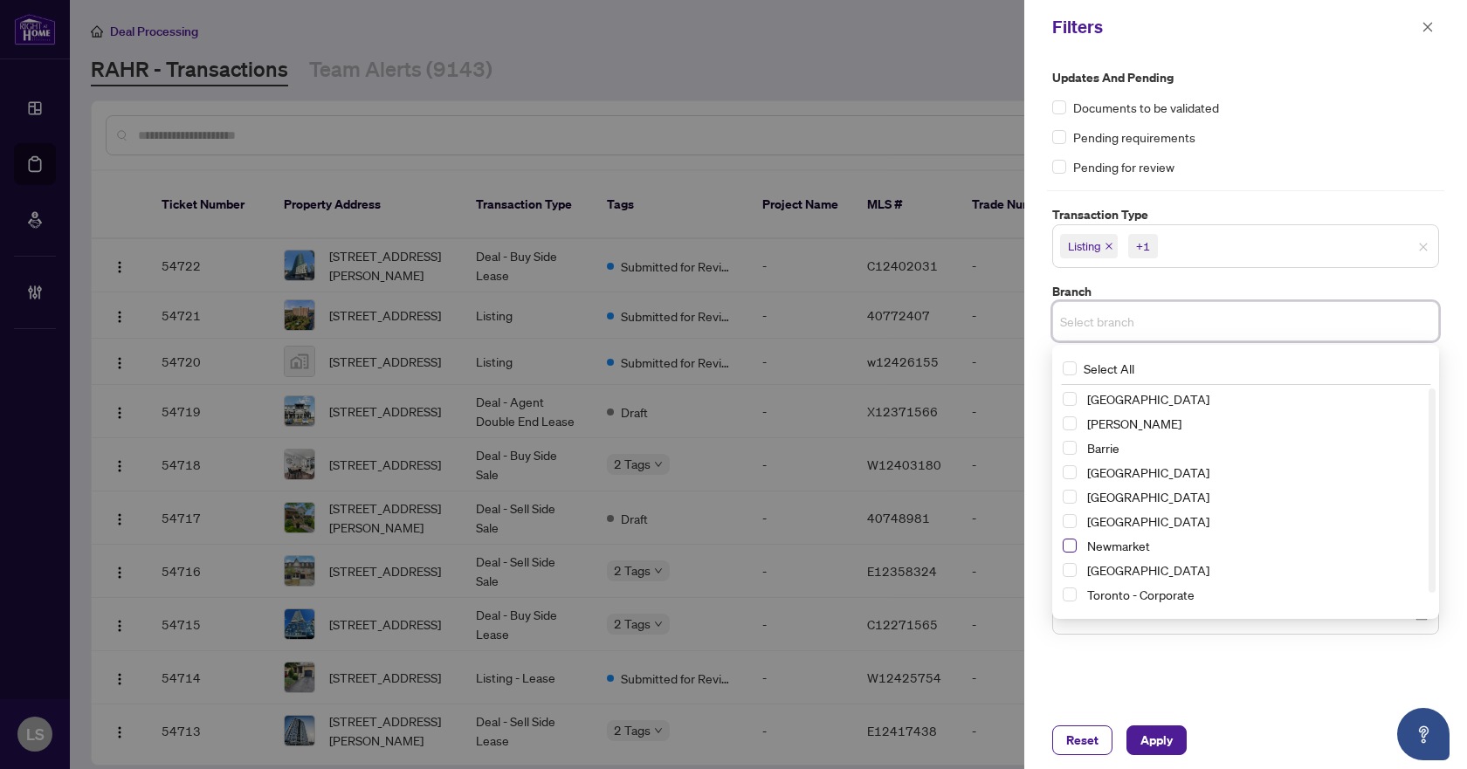
click at [1072, 541] on span "Select Newmarket" at bounding box center [1069, 546] width 14 height 14
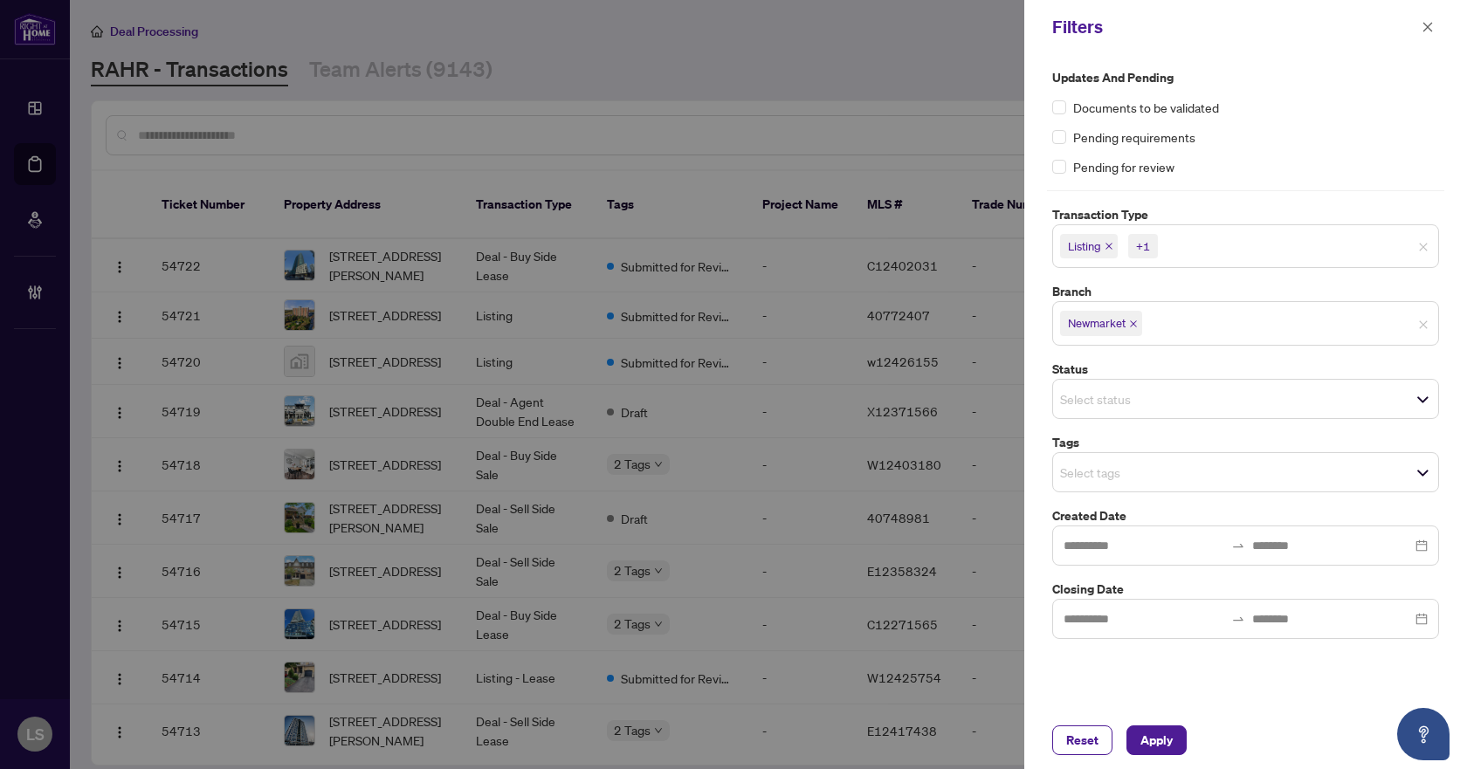
click at [1295, 120] on div "Updates and Pending Documents to be validated Pending requirements Pending for …" at bounding box center [1245, 122] width 387 height 108
click at [1081, 479] on input "search" at bounding box center [1121, 472] width 122 height 21
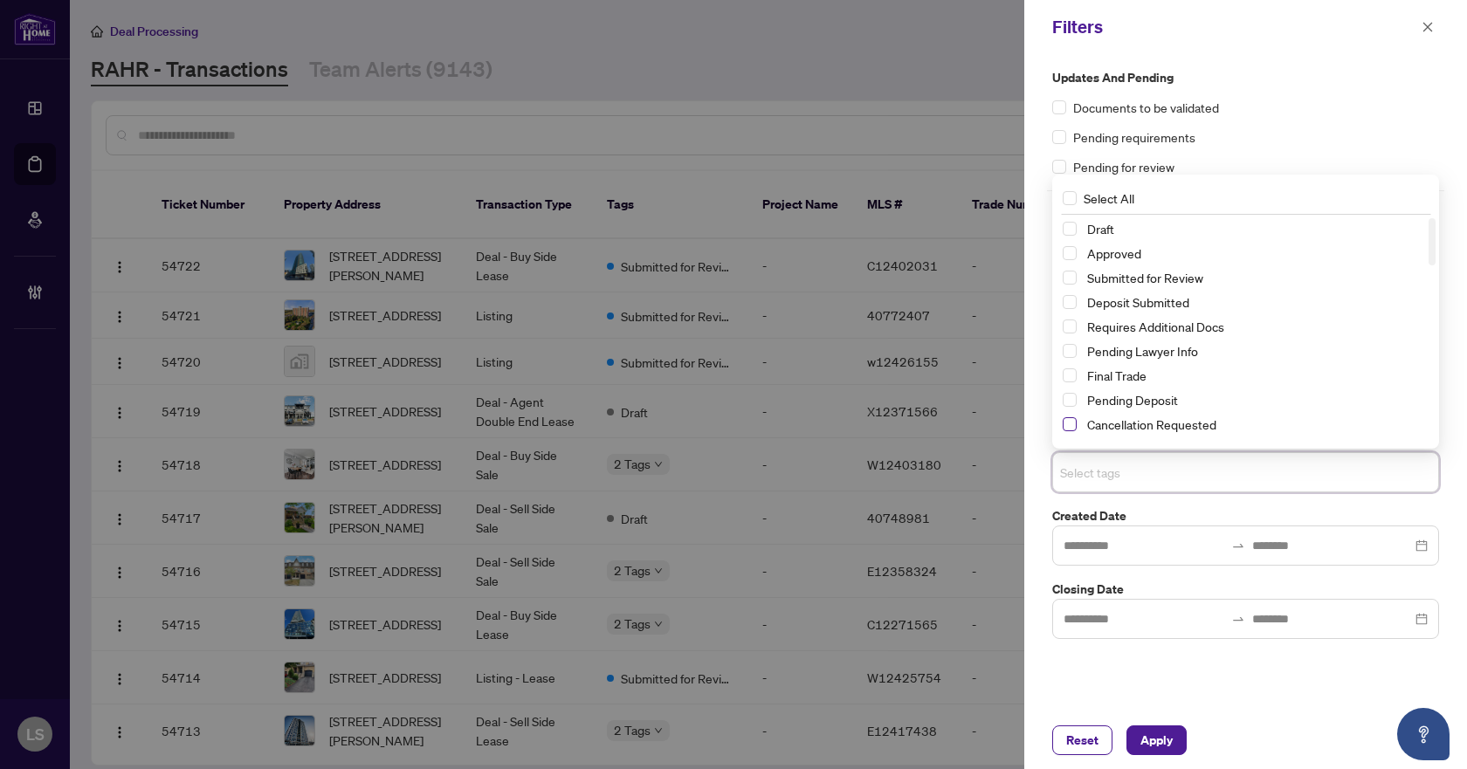
click at [1068, 425] on span "Select Cancellation Requested" at bounding box center [1069, 424] width 14 height 14
click at [1065, 251] on span "Select Approved" at bounding box center [1069, 253] width 14 height 14
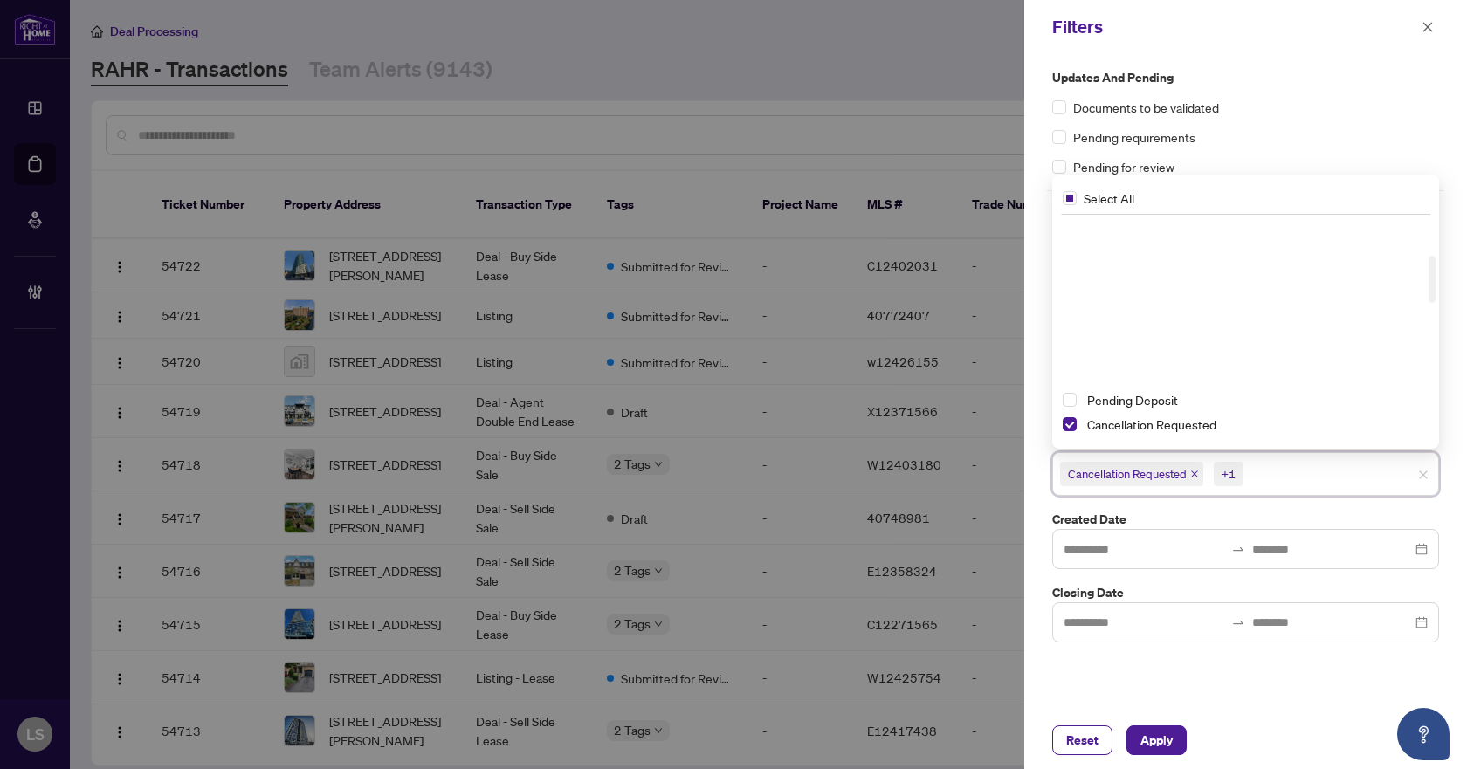
scroll to position [175, 0]
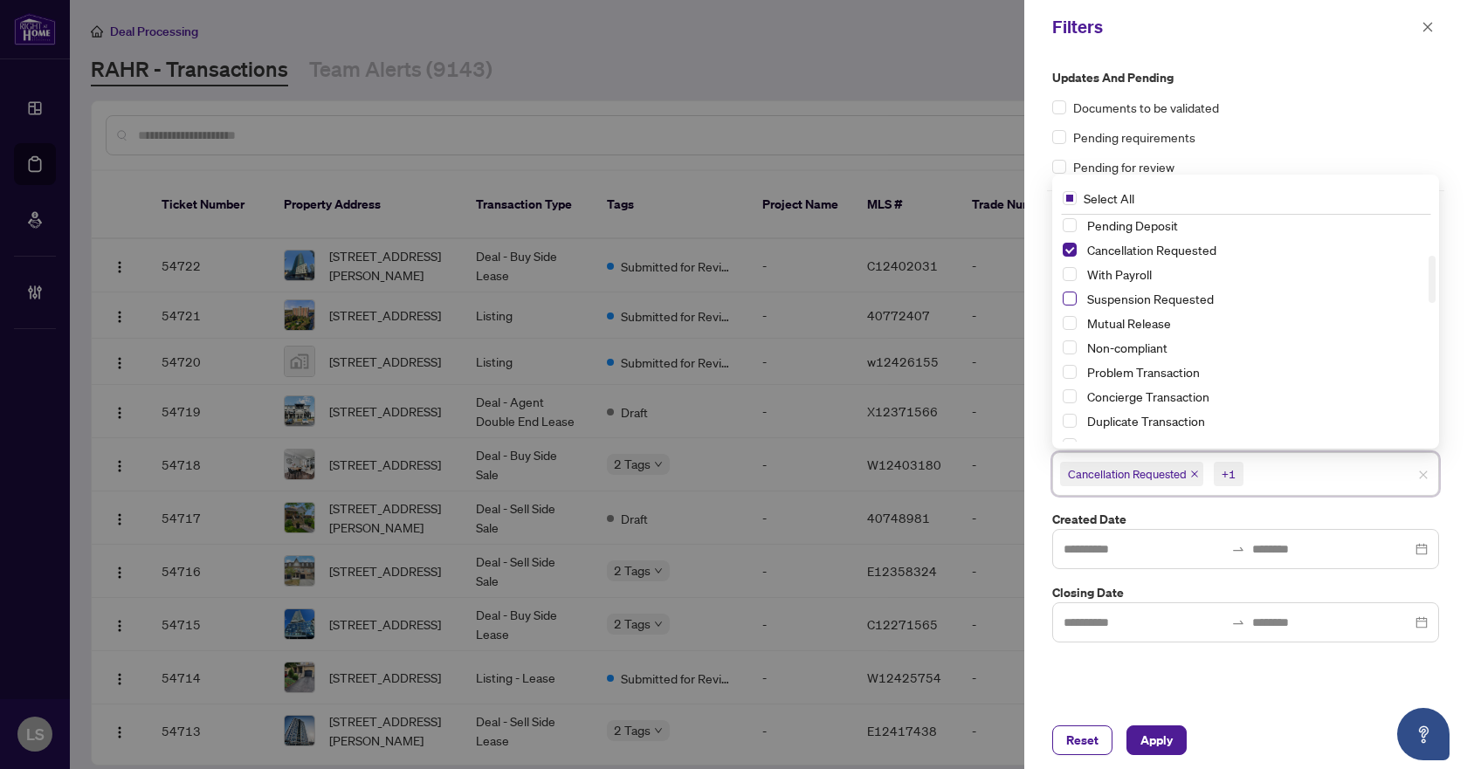
click at [1065, 296] on span "Select Suspension Requested" at bounding box center [1069, 299] width 14 height 14
click at [1147, 730] on span "Apply" at bounding box center [1156, 740] width 32 height 28
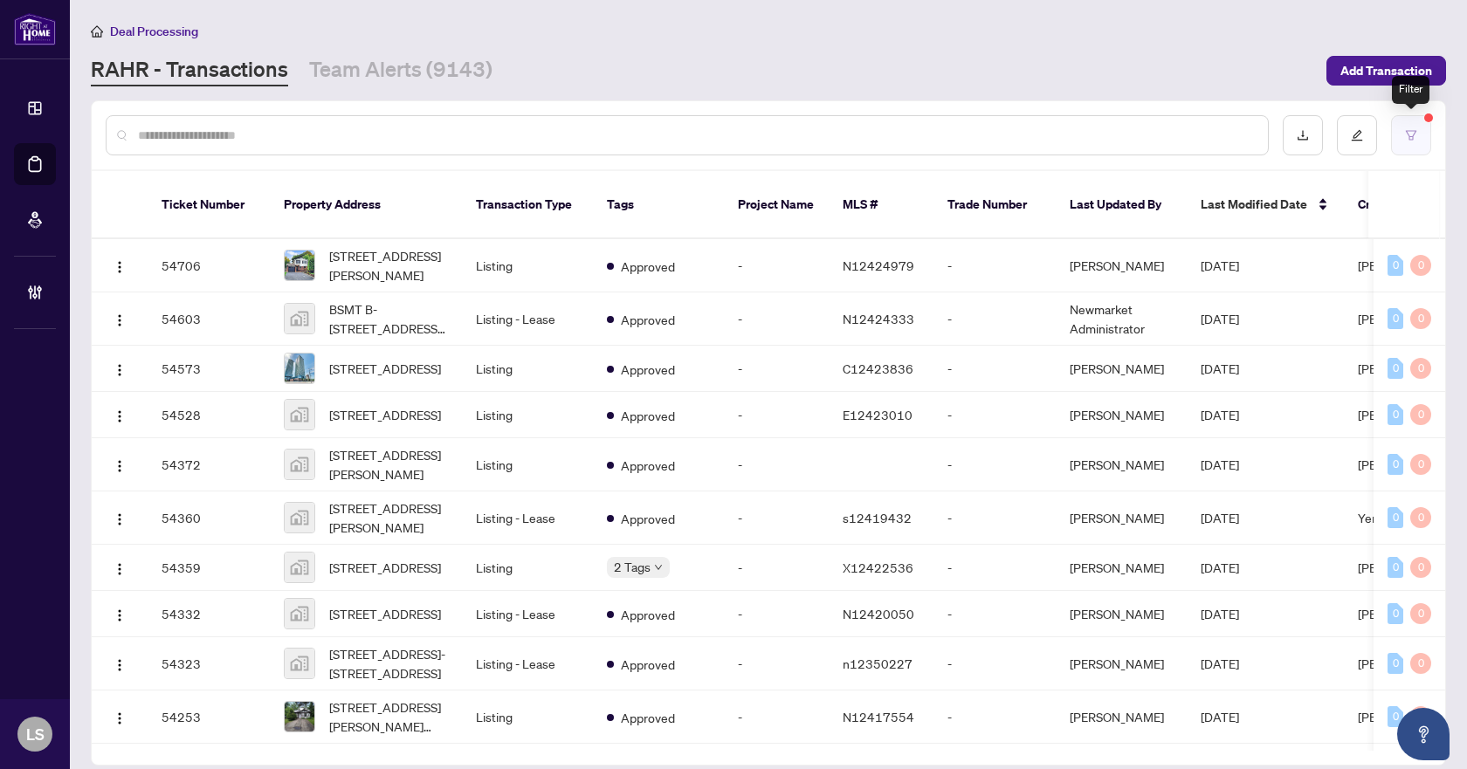
click at [1411, 140] on icon "filter" at bounding box center [1411, 135] width 12 height 12
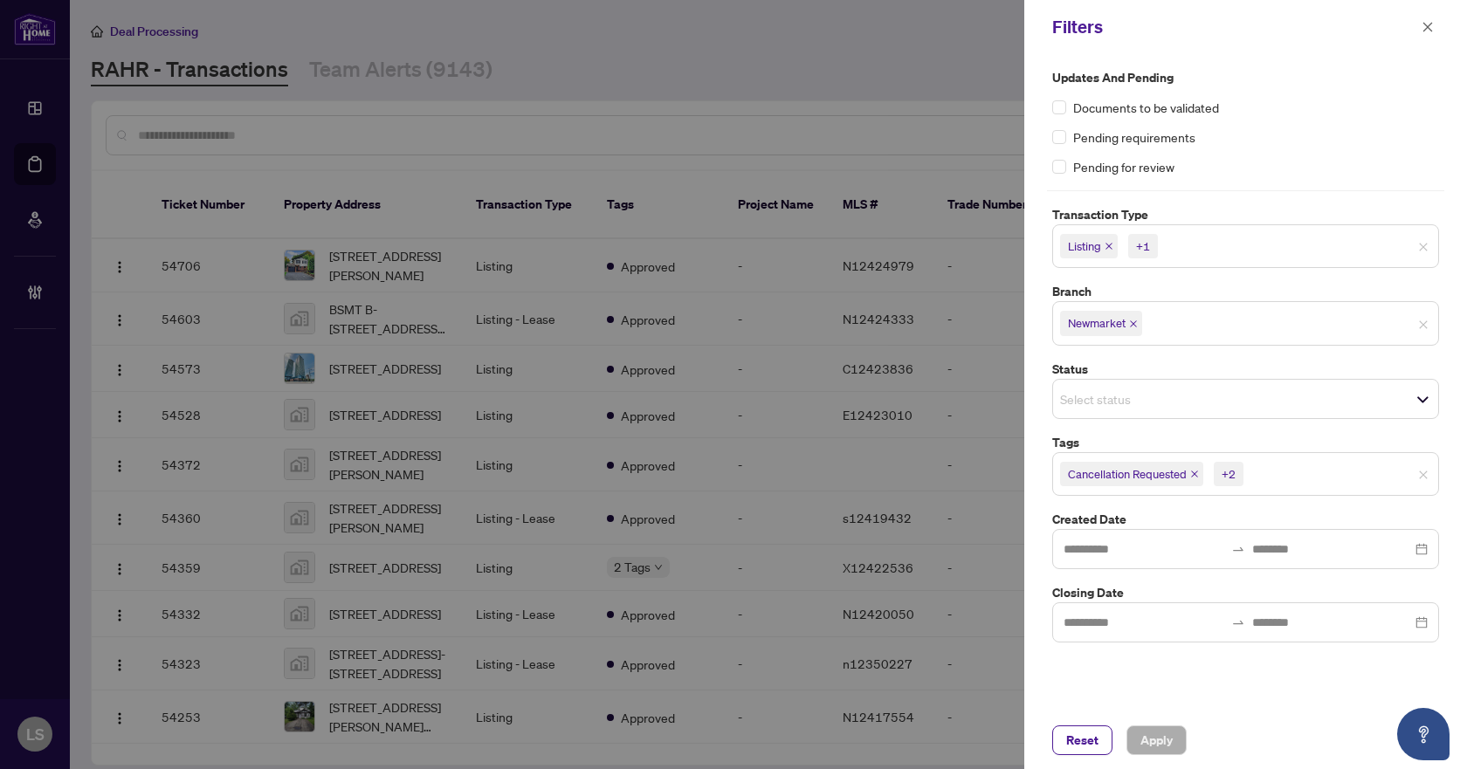
click at [1325, 480] on input "search" at bounding box center [1308, 474] width 122 height 21
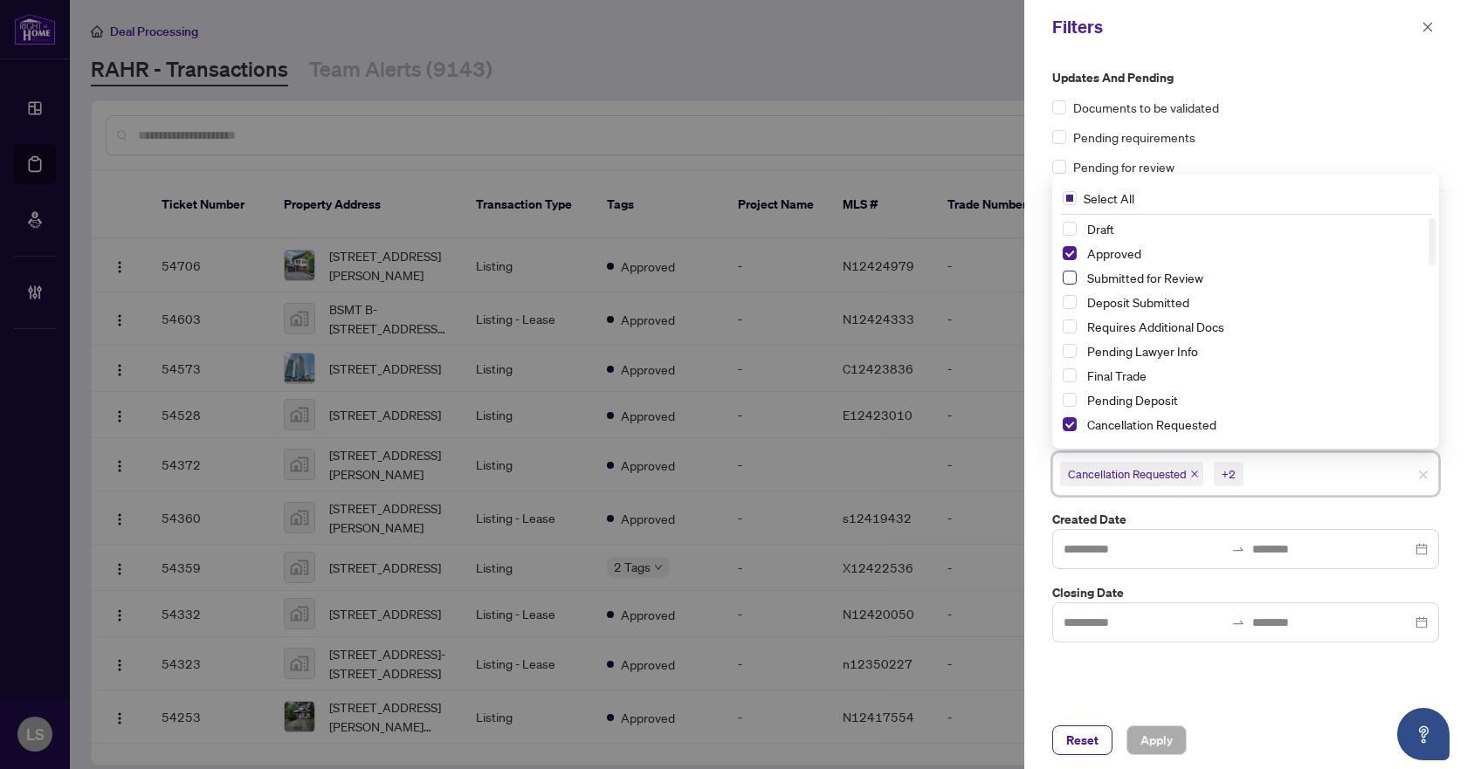
click at [1069, 273] on span "Select Submitted for Review" at bounding box center [1069, 278] width 14 height 14
click at [1073, 254] on span "Select Approved" at bounding box center [1069, 253] width 14 height 14
click at [1157, 735] on span "Apply" at bounding box center [1156, 740] width 32 height 28
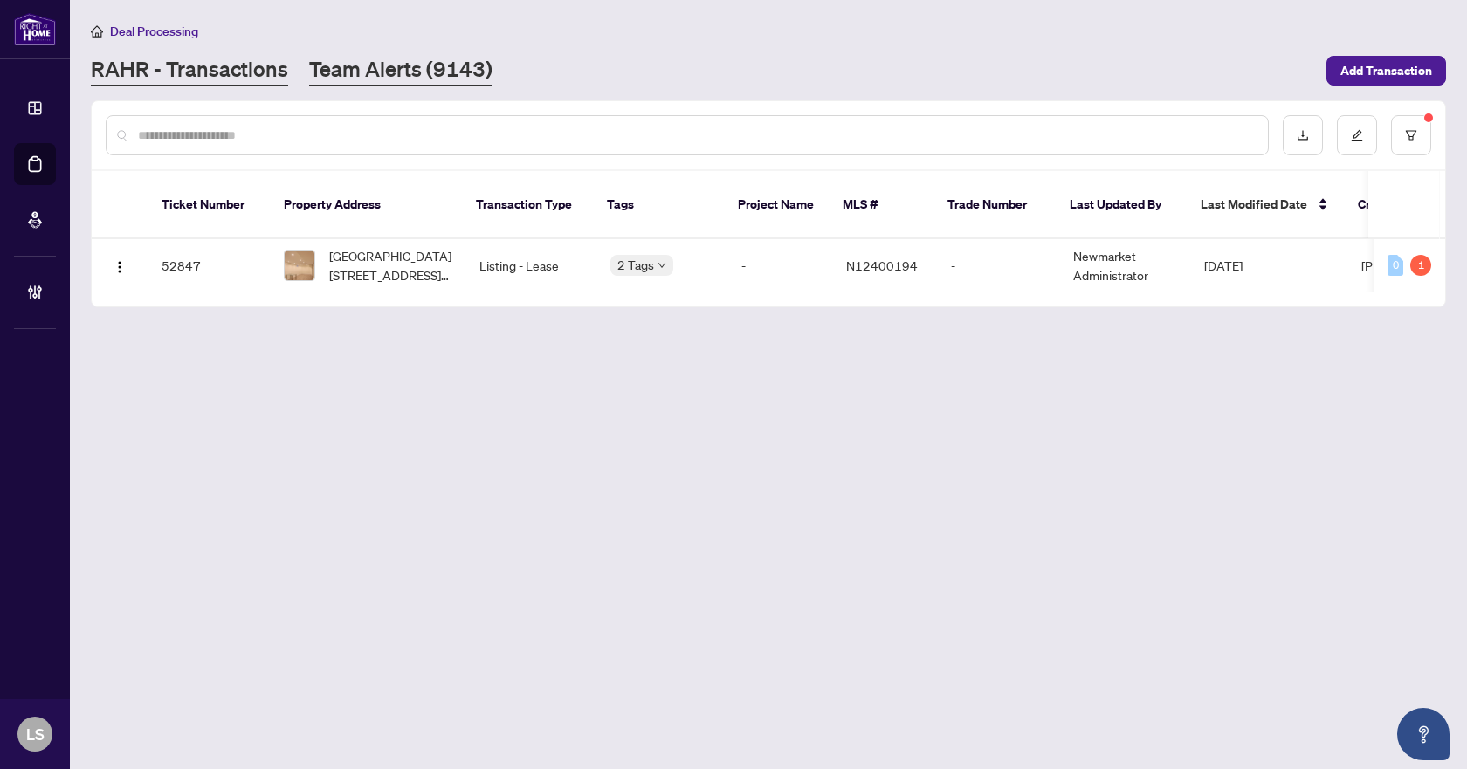
click at [388, 76] on link "Team Alerts (9143)" at bounding box center [400, 70] width 183 height 31
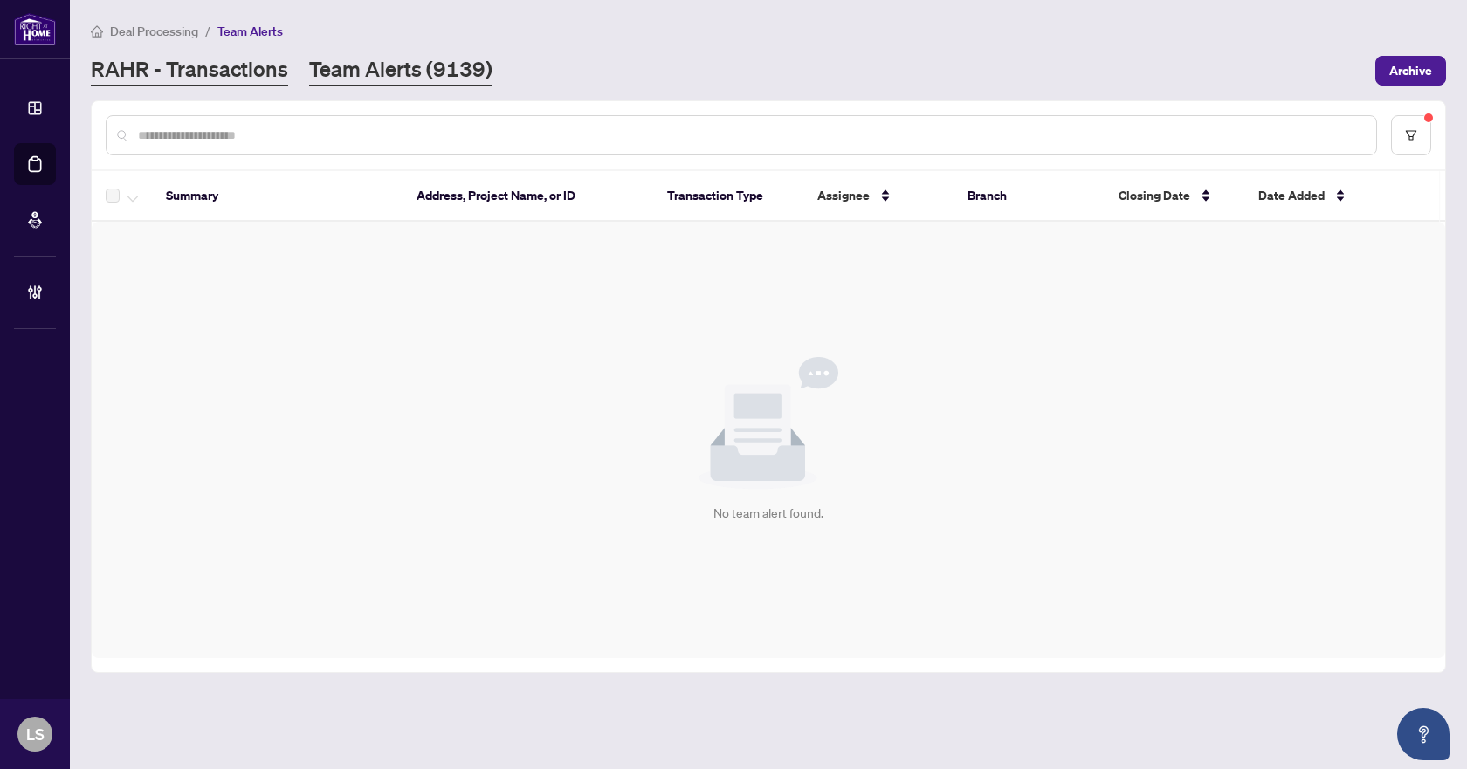
click at [232, 69] on link "RAHR - Transactions" at bounding box center [189, 70] width 197 height 31
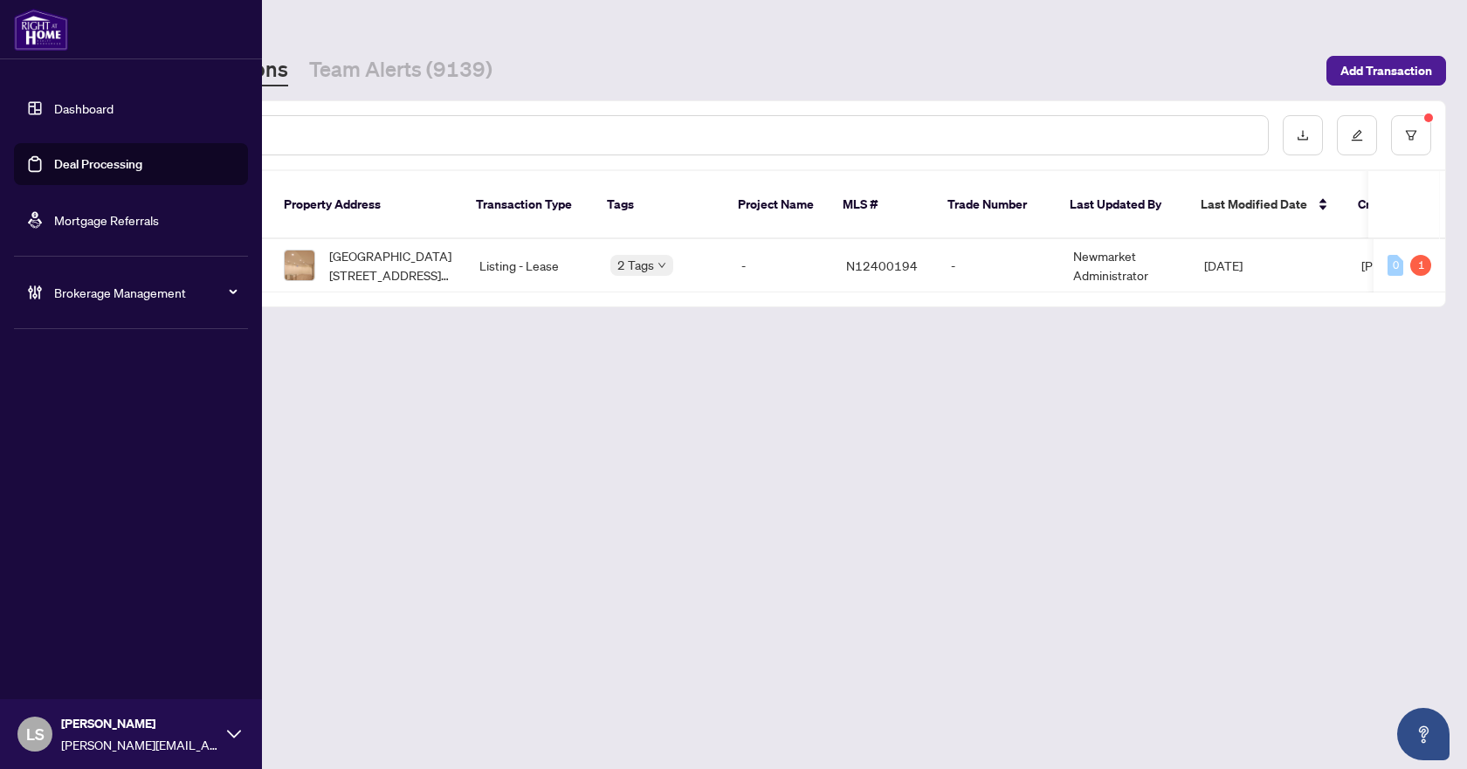
click at [153, 288] on span "Brokerage Management" at bounding box center [145, 292] width 182 height 19
click at [95, 424] on link "Manage Agents" at bounding box center [80, 418] width 86 height 16
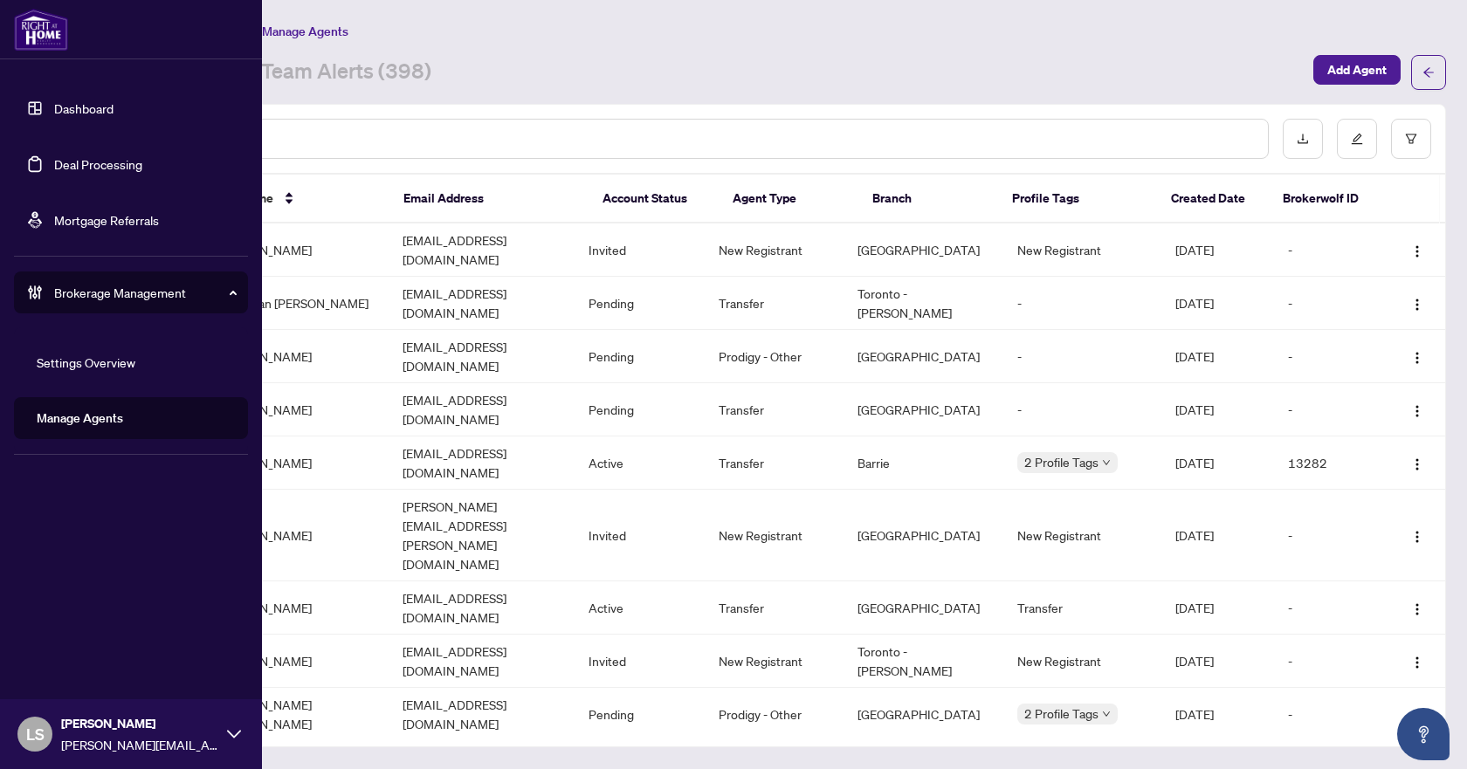
click at [71, 161] on link "Deal Processing" at bounding box center [98, 164] width 88 height 16
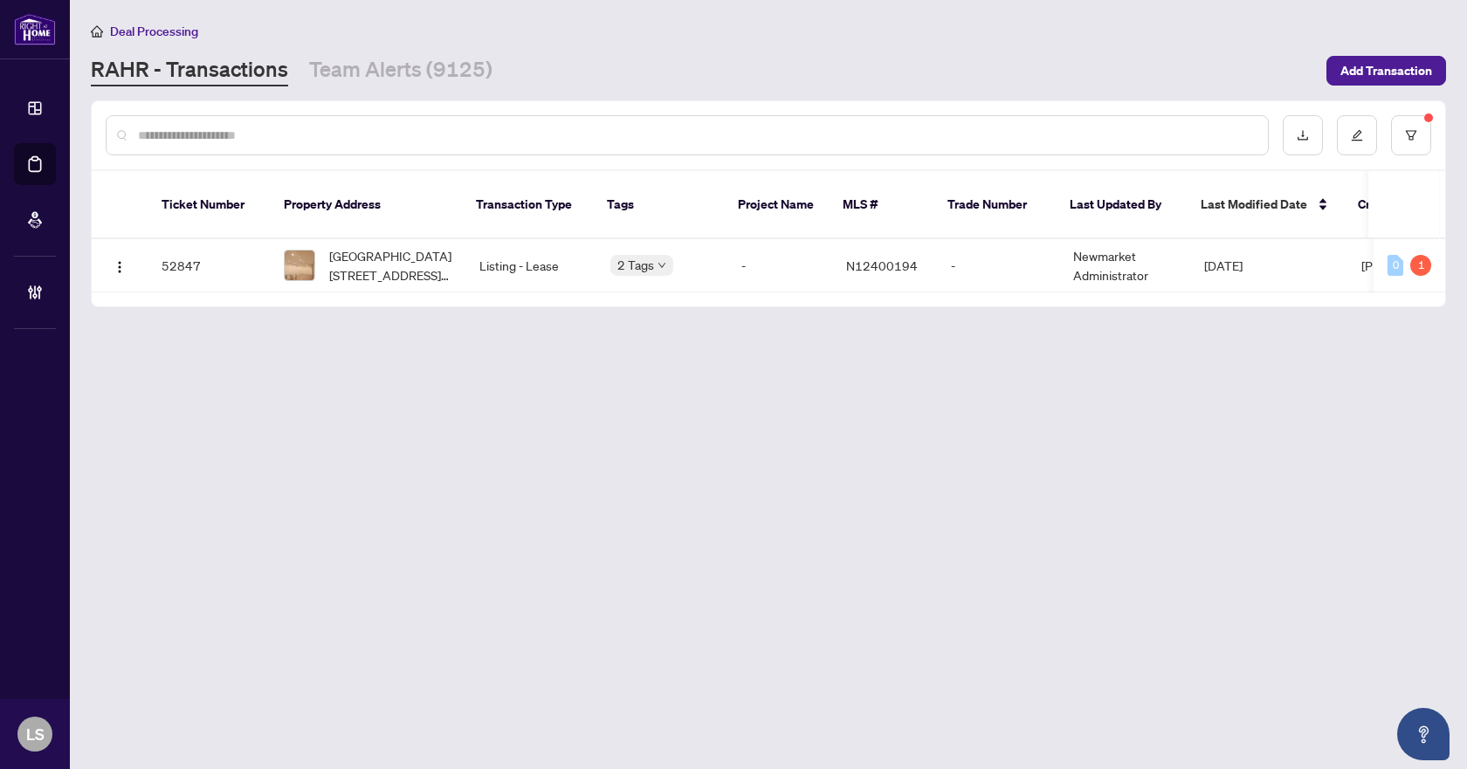
click at [368, 120] on div at bounding box center [687, 135] width 1163 height 40
click at [370, 132] on input "text" at bounding box center [696, 135] width 1116 height 19
click at [1407, 124] on button "button" at bounding box center [1411, 135] width 40 height 40
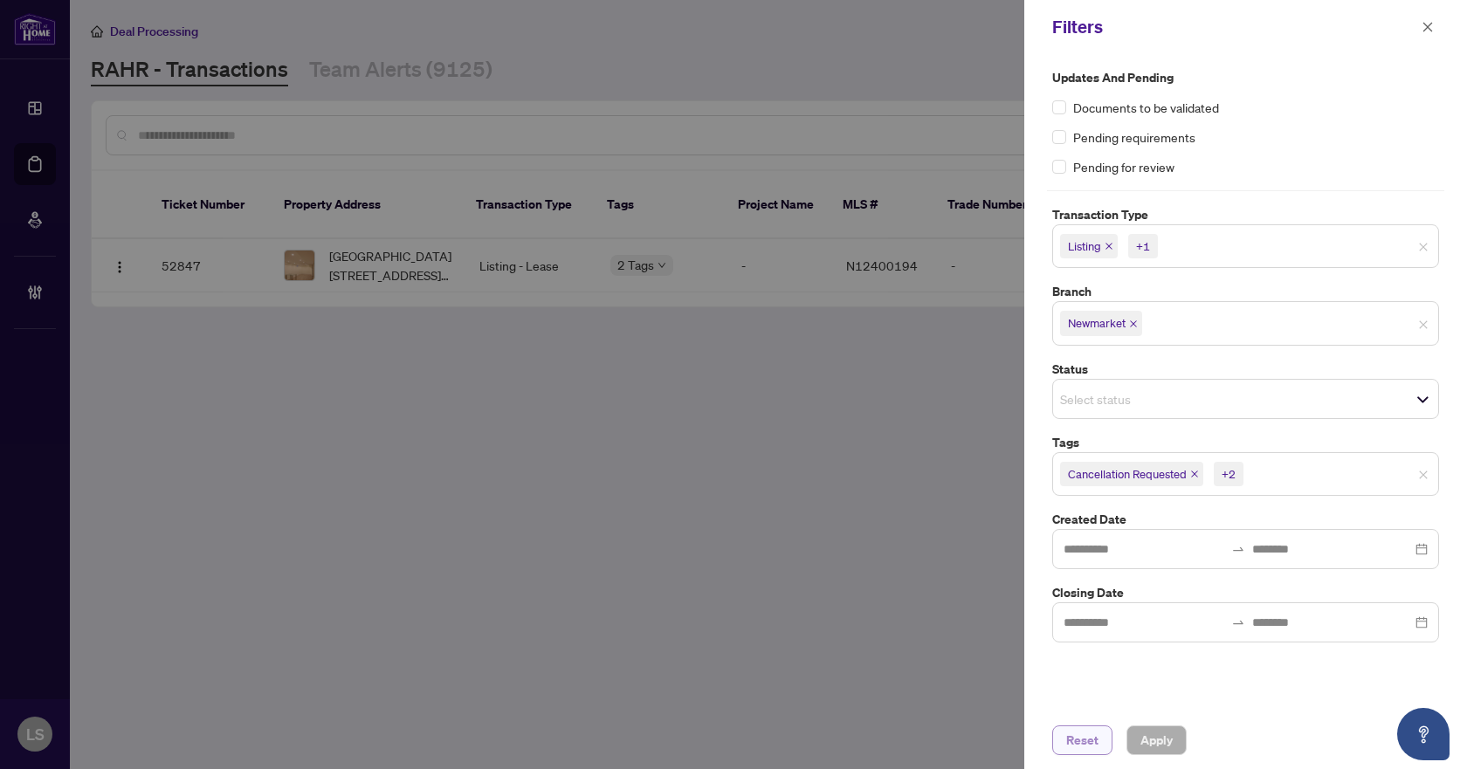
click at [1068, 735] on span "Reset" at bounding box center [1082, 740] width 32 height 28
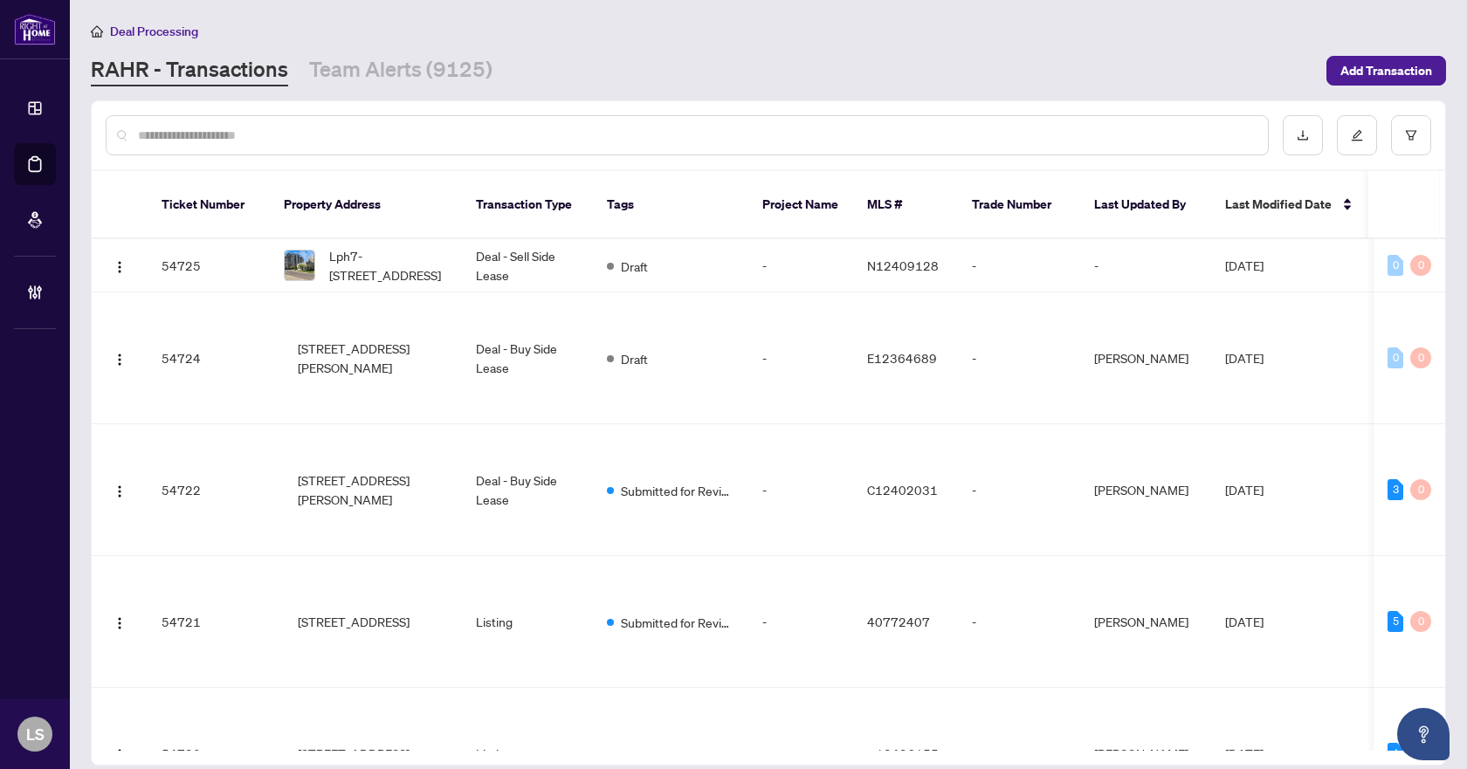
click at [376, 133] on input "text" at bounding box center [696, 135] width 1116 height 19
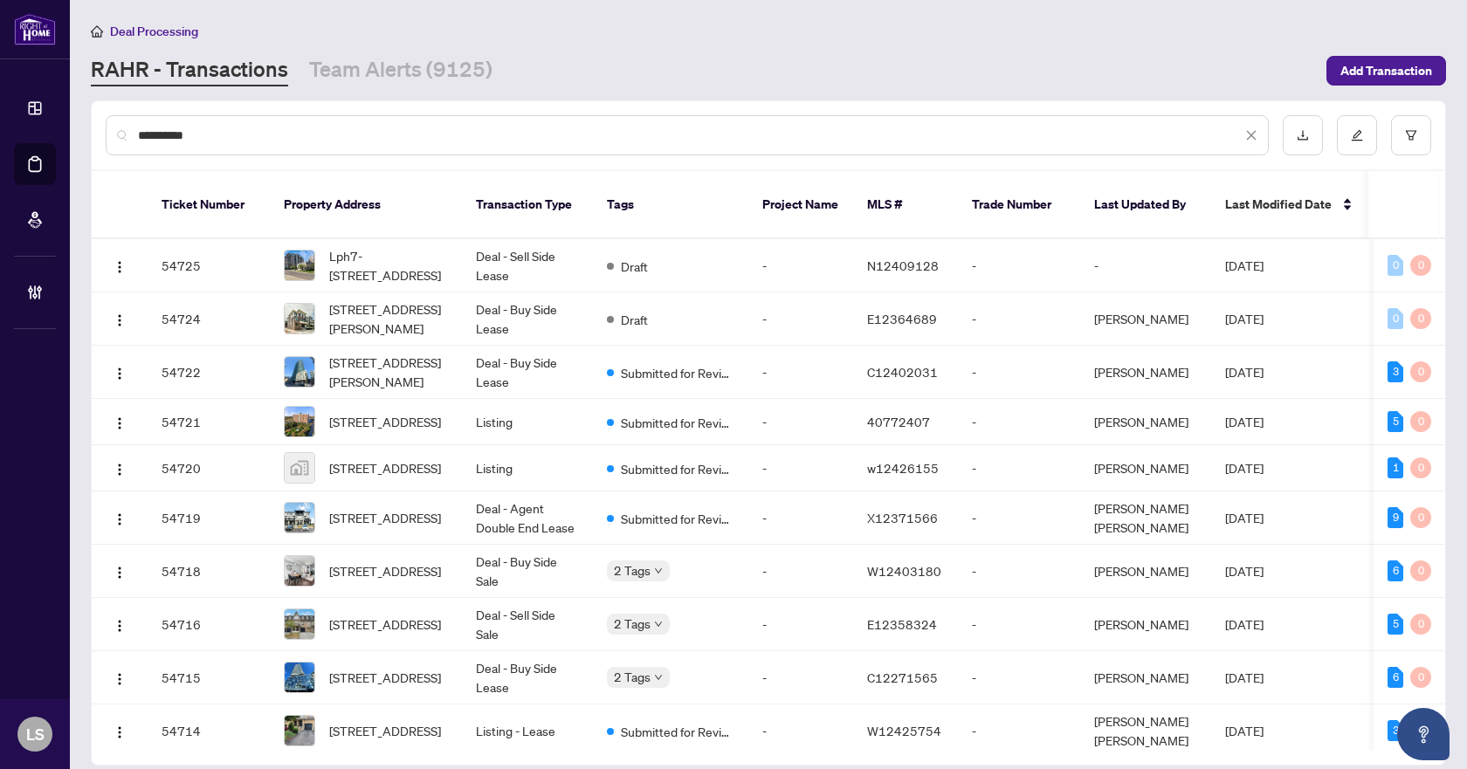
type input "*********"
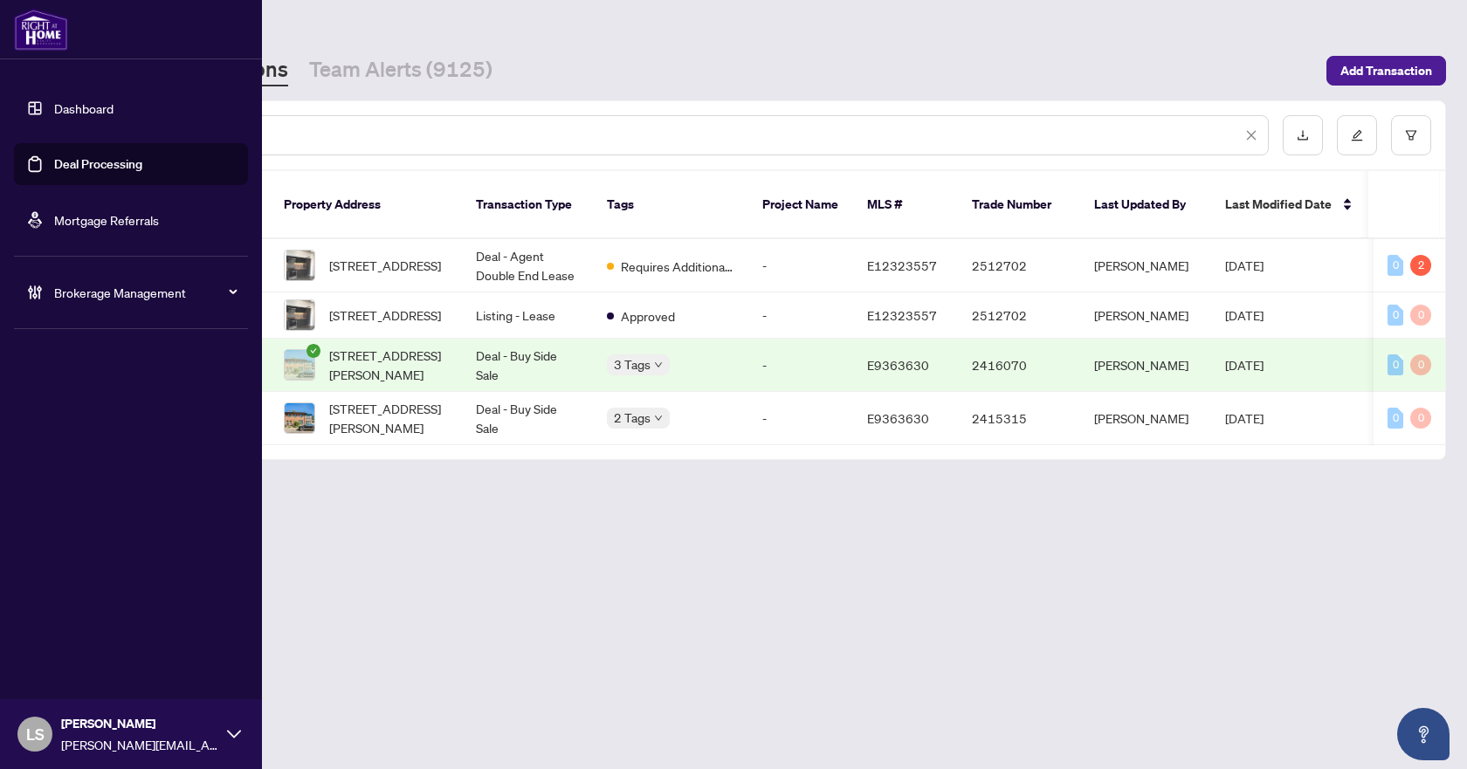
click at [167, 290] on span "Brokerage Management" at bounding box center [145, 292] width 182 height 19
click at [99, 411] on link "Manage Agents" at bounding box center [80, 418] width 86 height 16
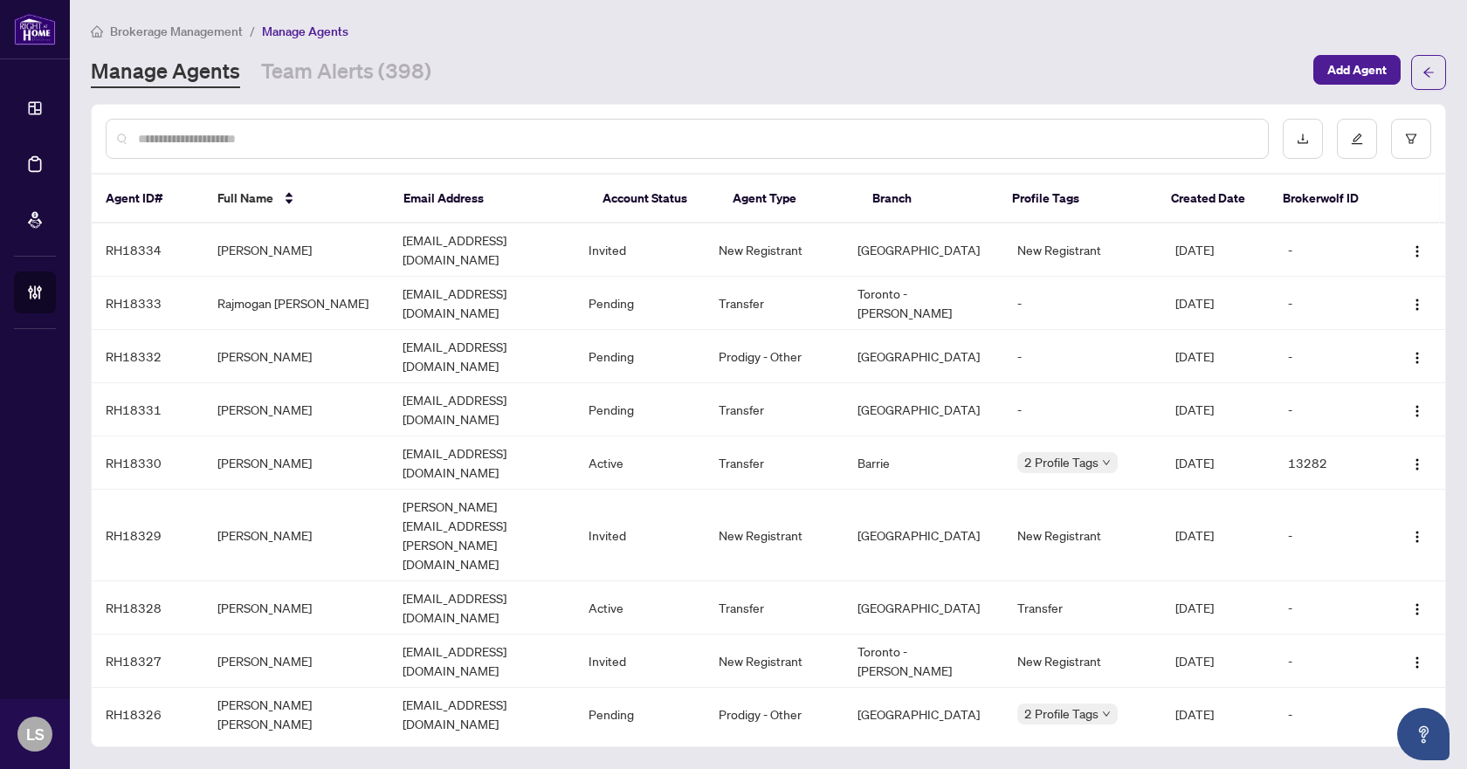
click at [223, 144] on input "text" at bounding box center [696, 138] width 1116 height 19
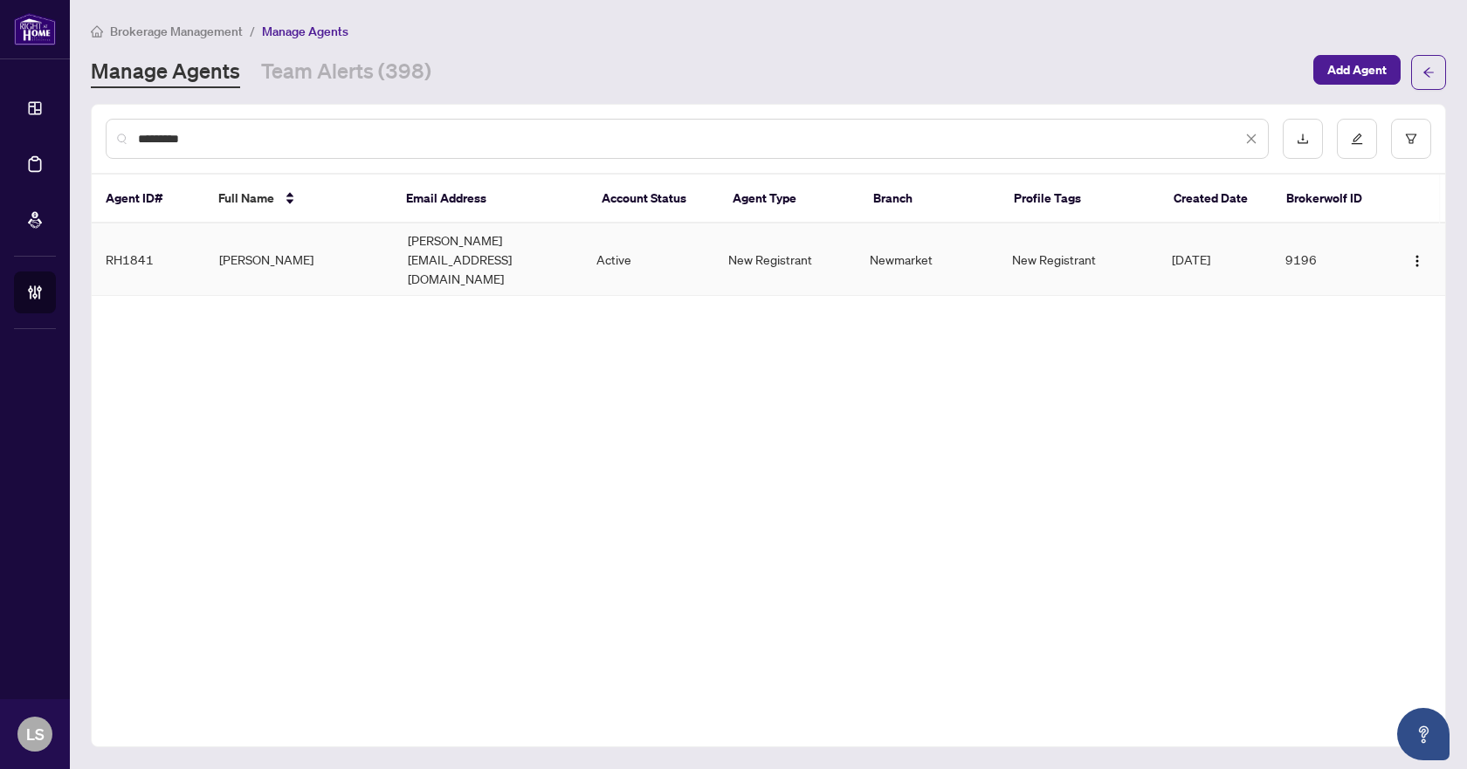
type input "*********"
click at [337, 245] on td "Susan Sun" at bounding box center [299, 259] width 189 height 72
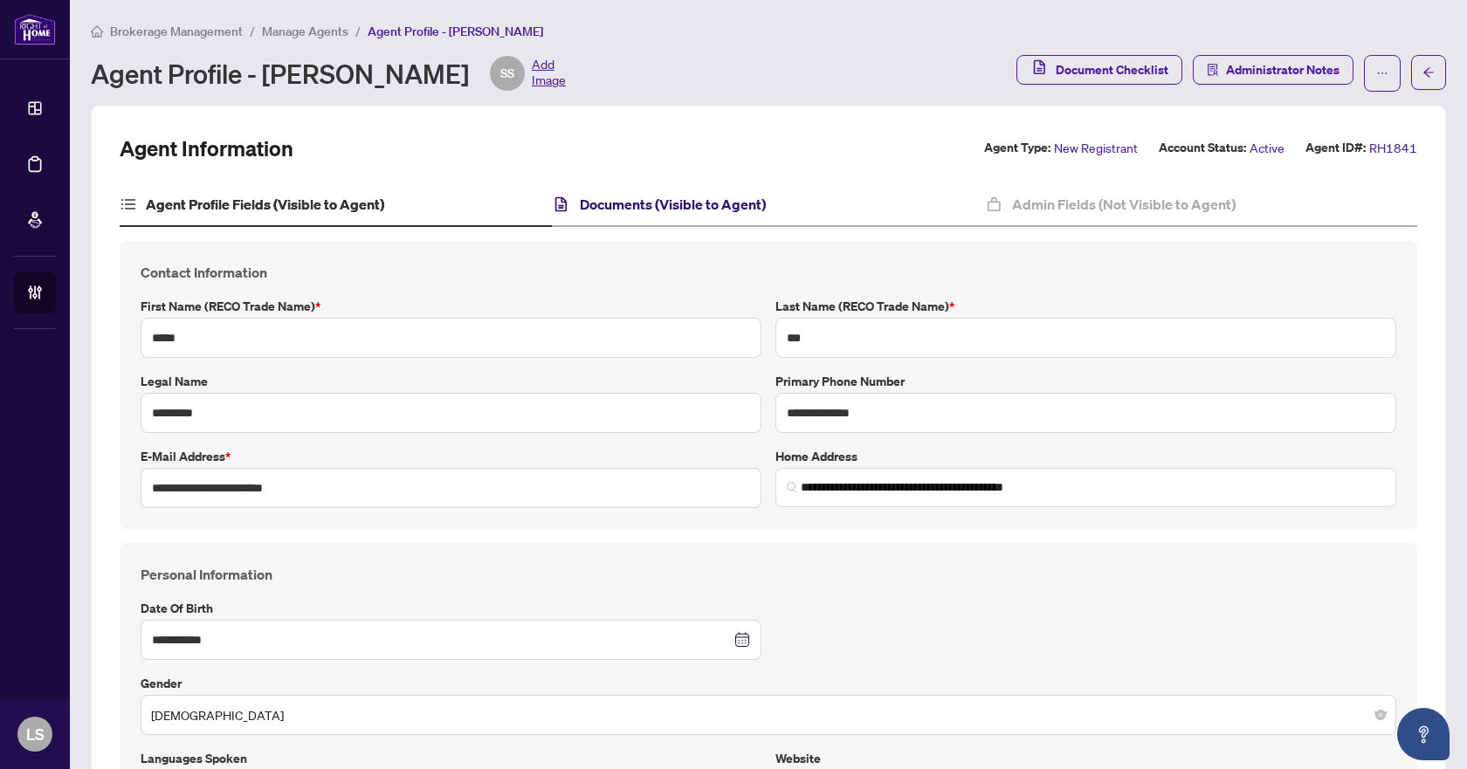
click at [686, 197] on h4 "Documents (Visible to Agent)" at bounding box center [673, 204] width 186 height 21
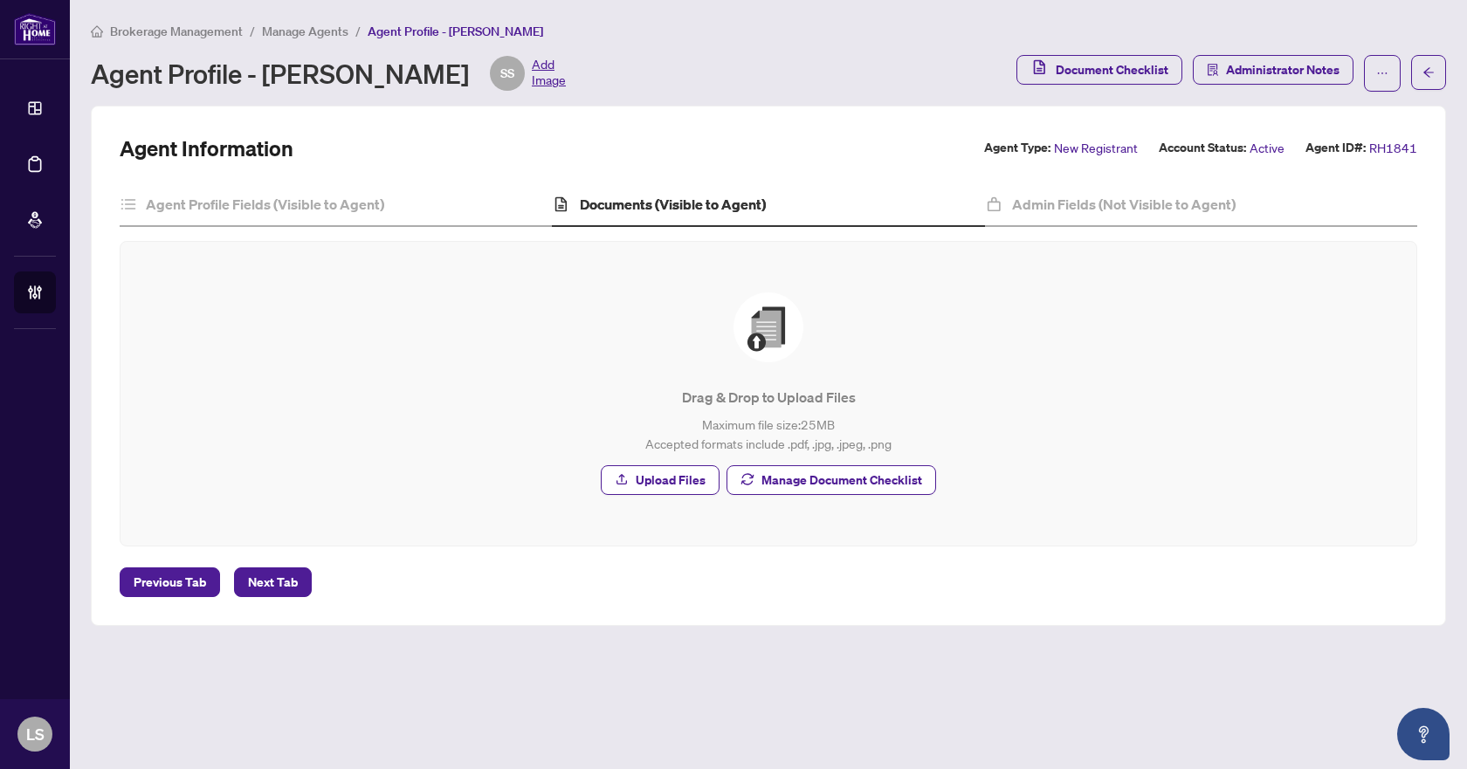
click at [291, 30] on span "Manage Agents" at bounding box center [305, 32] width 86 height 16
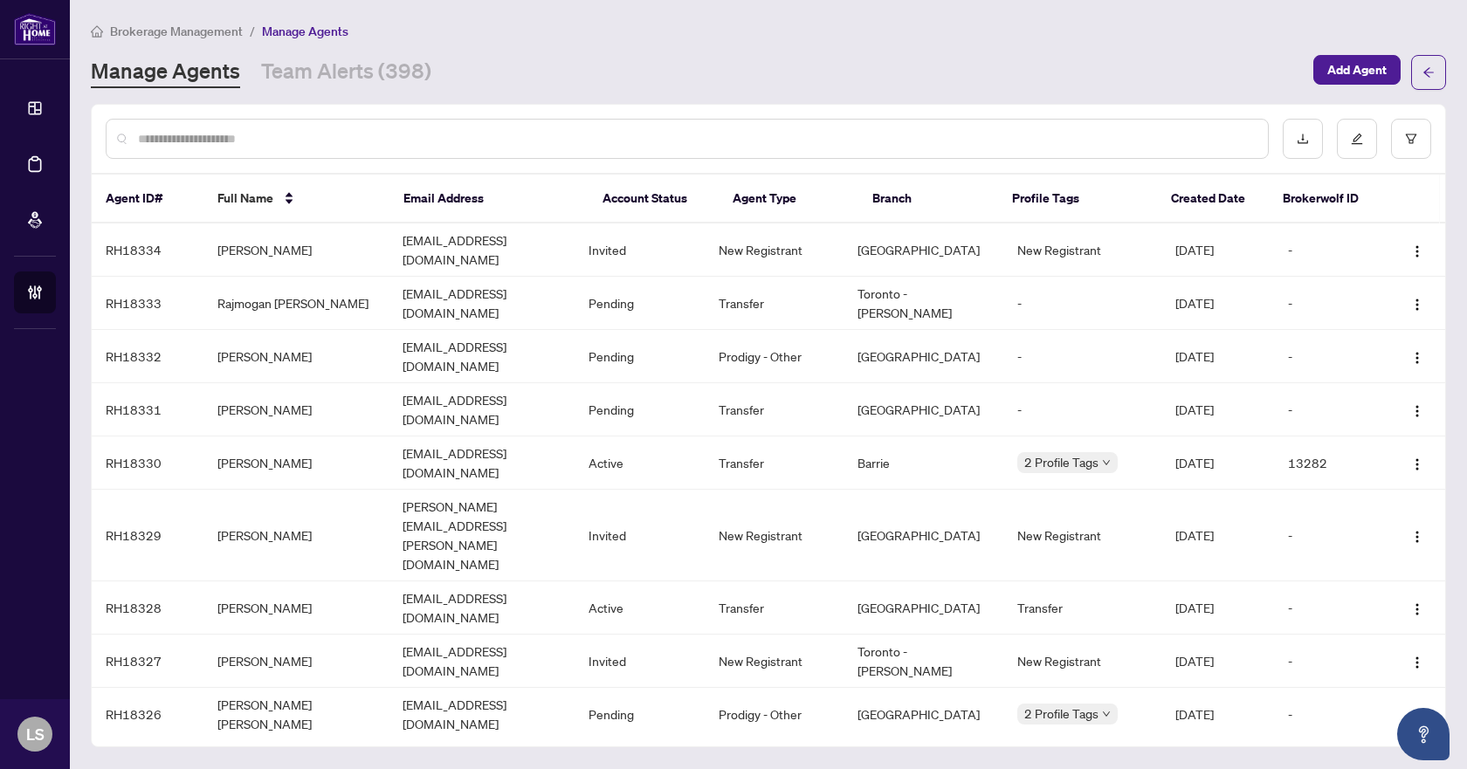
click at [173, 30] on span "Brokerage Management" at bounding box center [176, 32] width 133 height 16
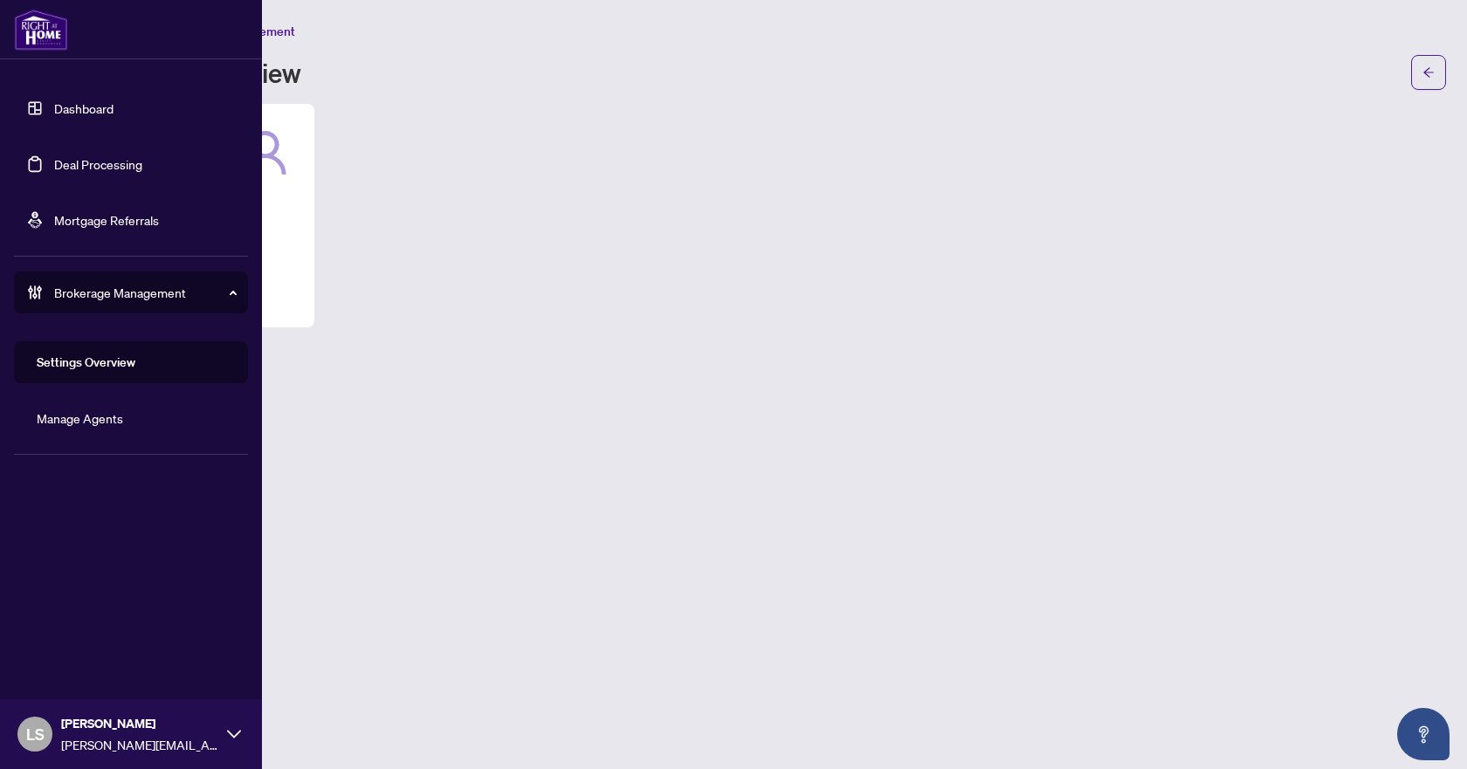
click at [93, 160] on link "Deal Processing" at bounding box center [98, 164] width 88 height 16
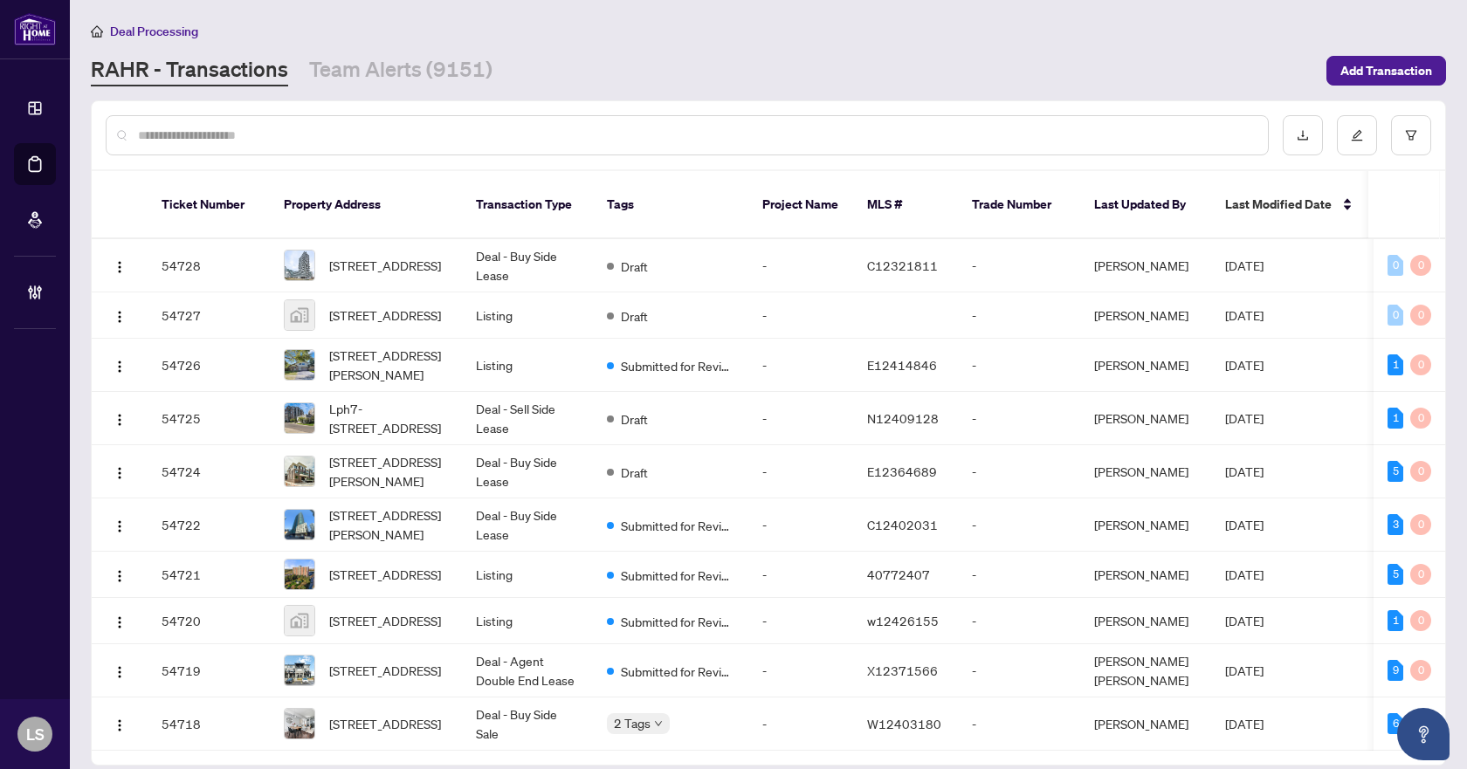
click at [627, 19] on main "Deal Processing RAHR - Transactions Team Alerts (9151) Add Transaction Ticket N…" at bounding box center [768, 384] width 1397 height 769
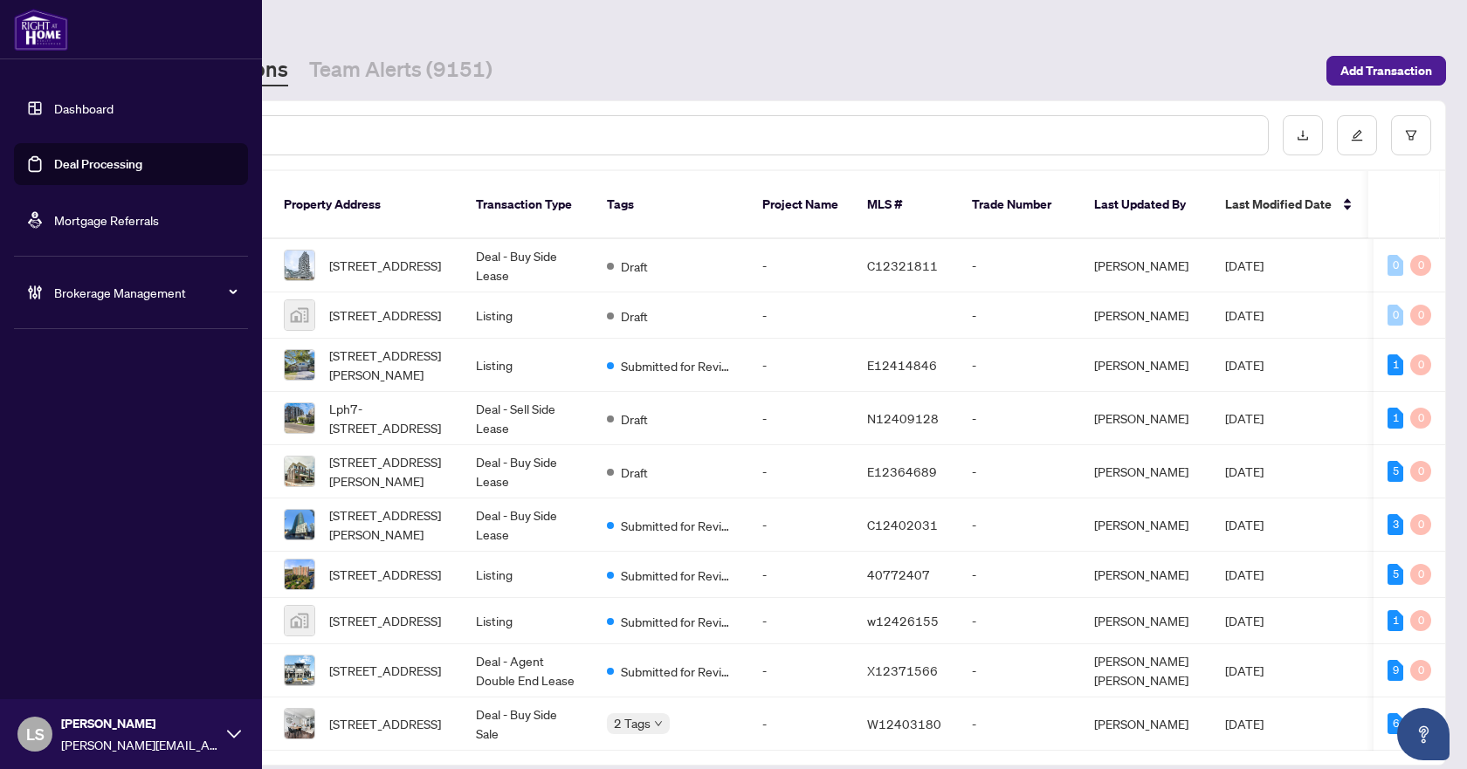
click at [31, 292] on icon at bounding box center [30, 291] width 4 height 13
click at [126, 297] on span "Brokerage Management" at bounding box center [145, 292] width 182 height 19
click at [111, 295] on span "Brokerage Management" at bounding box center [145, 292] width 182 height 19
click at [95, 424] on link "Manage Agents" at bounding box center [80, 418] width 86 height 16
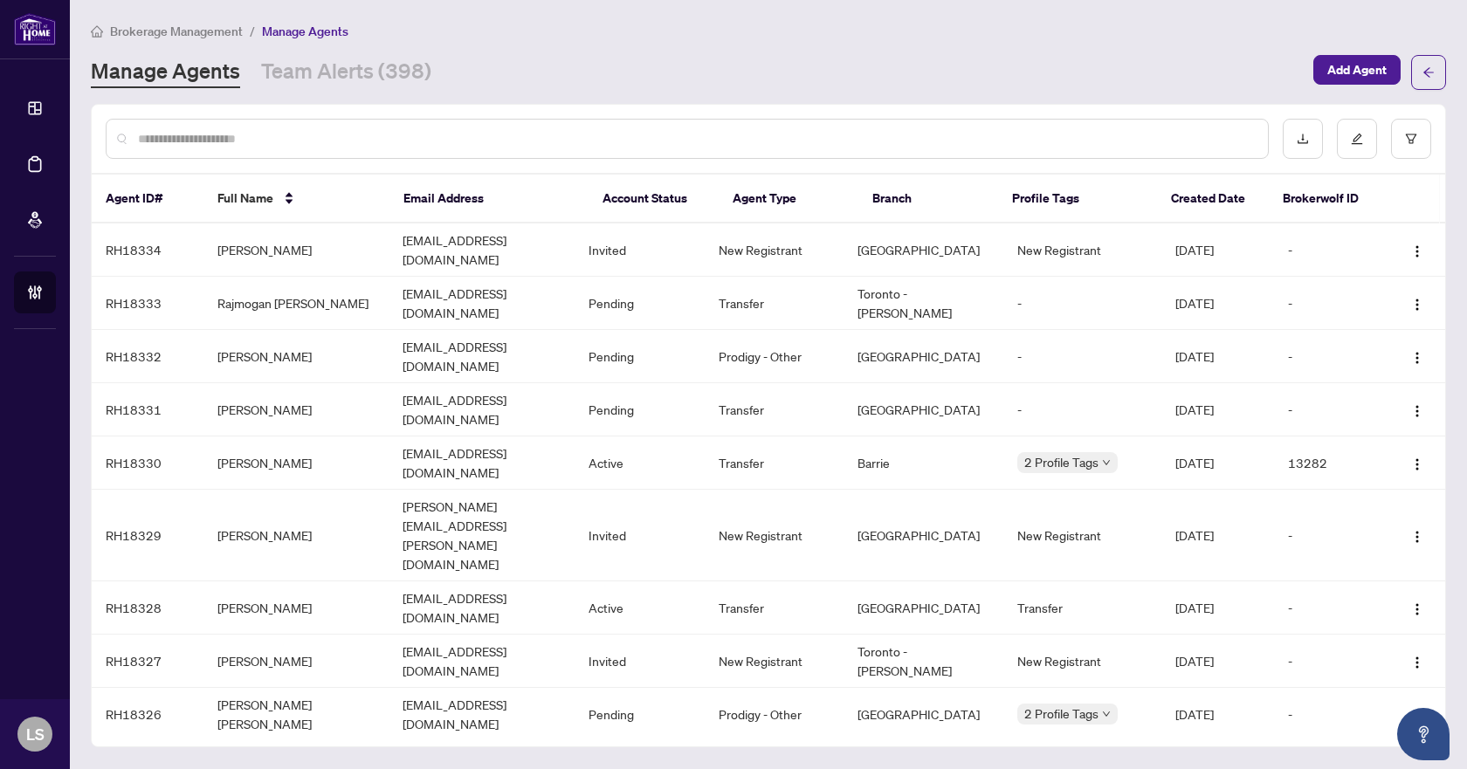
click at [210, 142] on input "text" at bounding box center [696, 138] width 1116 height 19
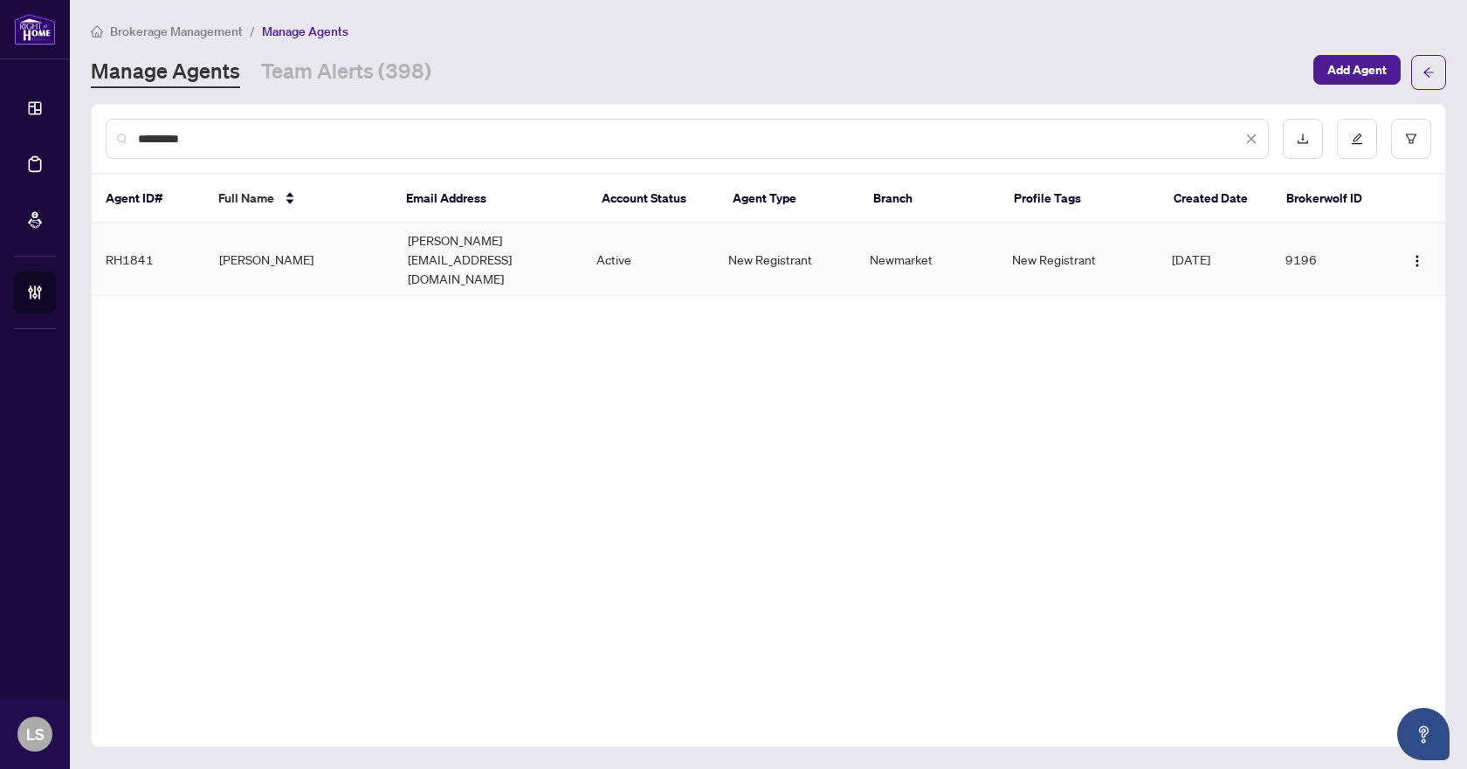
type input "*********"
click at [272, 251] on td "Susan Sun" at bounding box center [299, 259] width 189 height 72
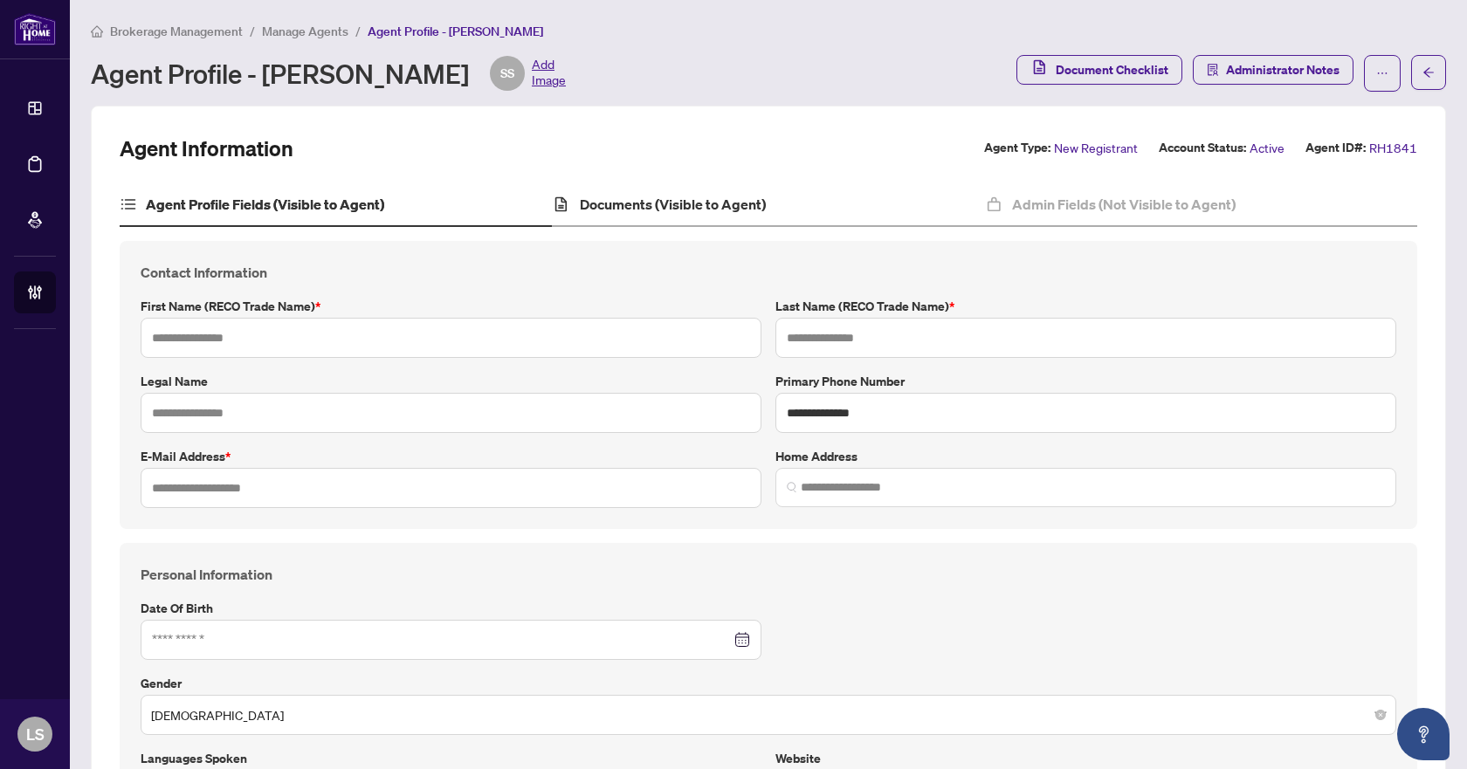
type input "*****"
type input "***"
type input "*********"
type input "**********"
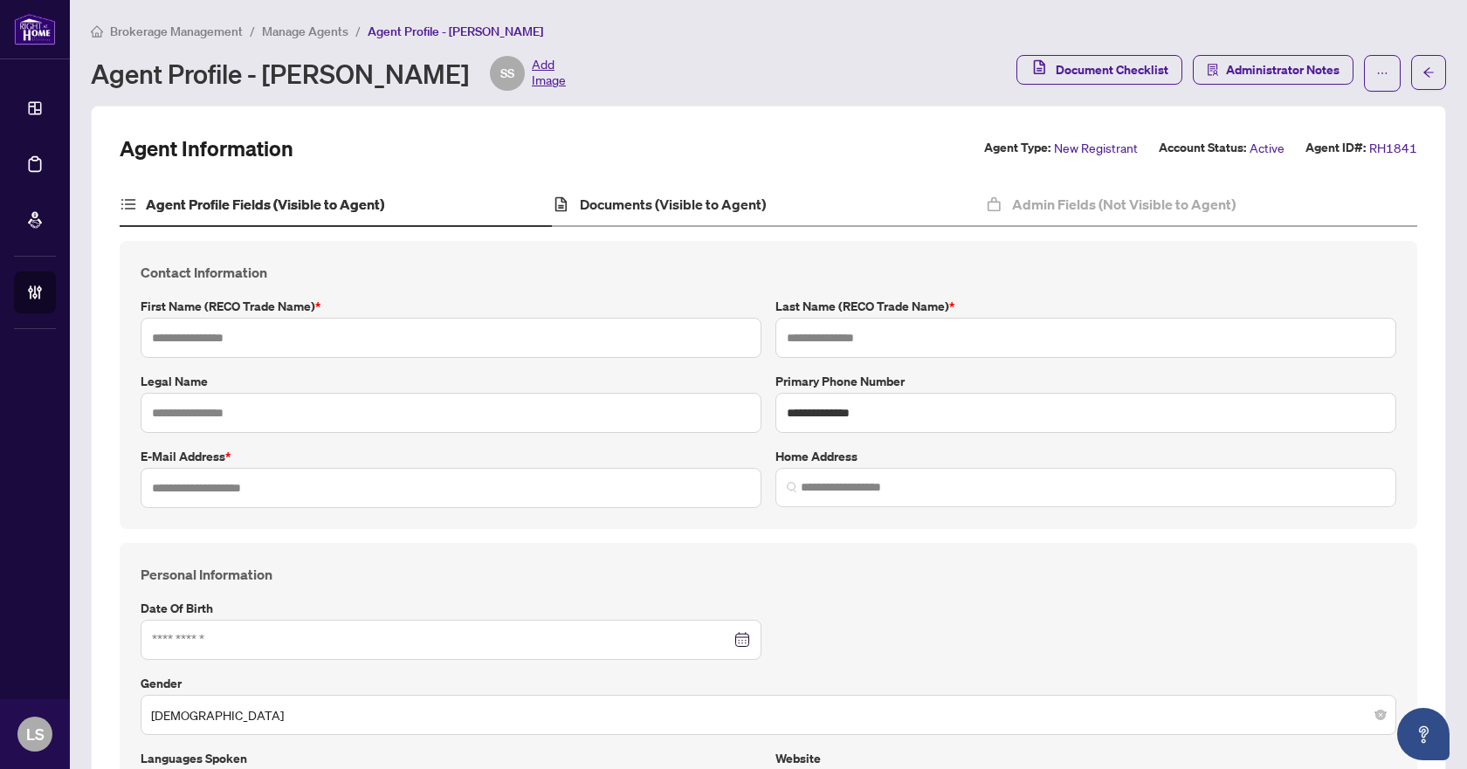
type input "*********"
type input "*"
type input "*******"
type input "**********"
type input "****"
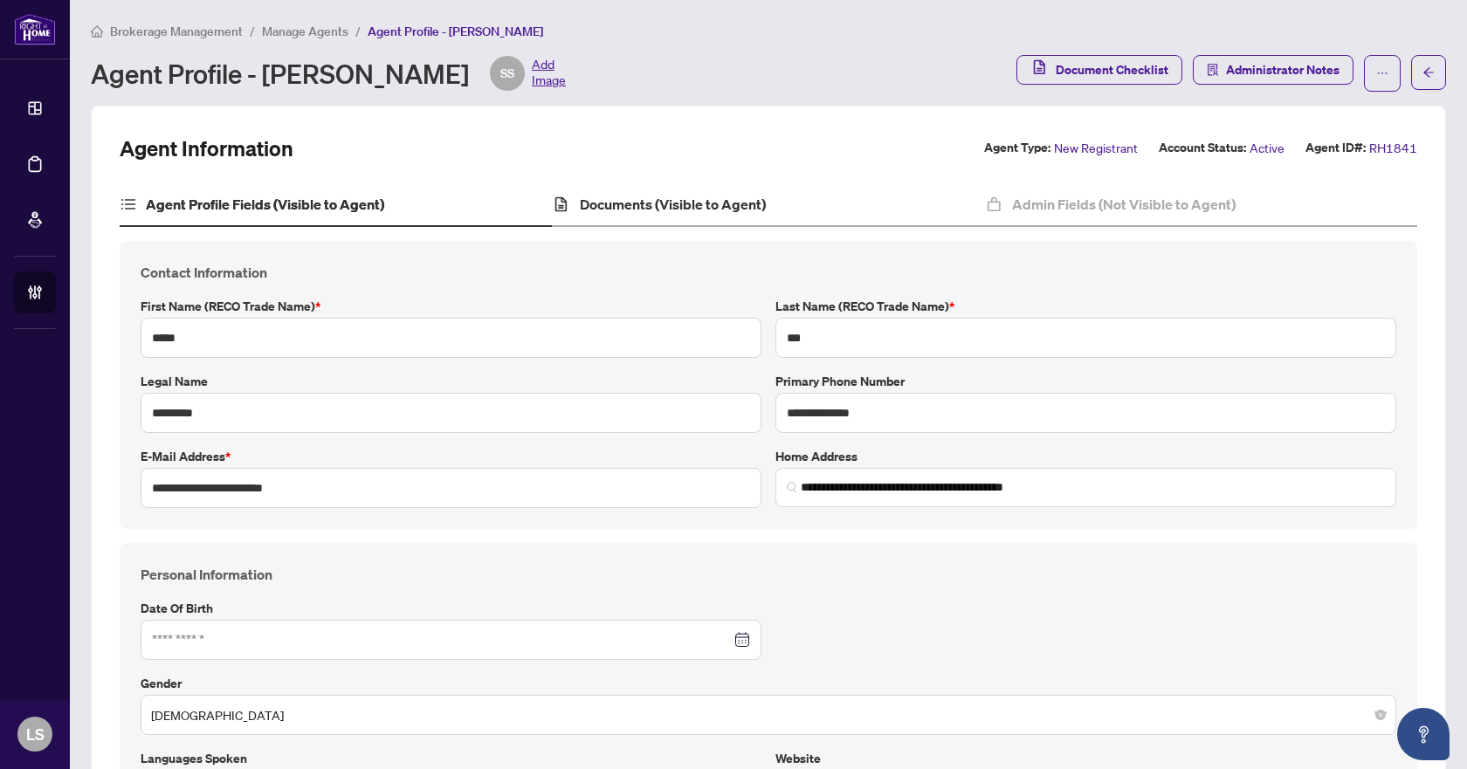
type input "**********"
click at [688, 211] on h4 "Documents (Visible to Agent)" at bounding box center [673, 204] width 186 height 21
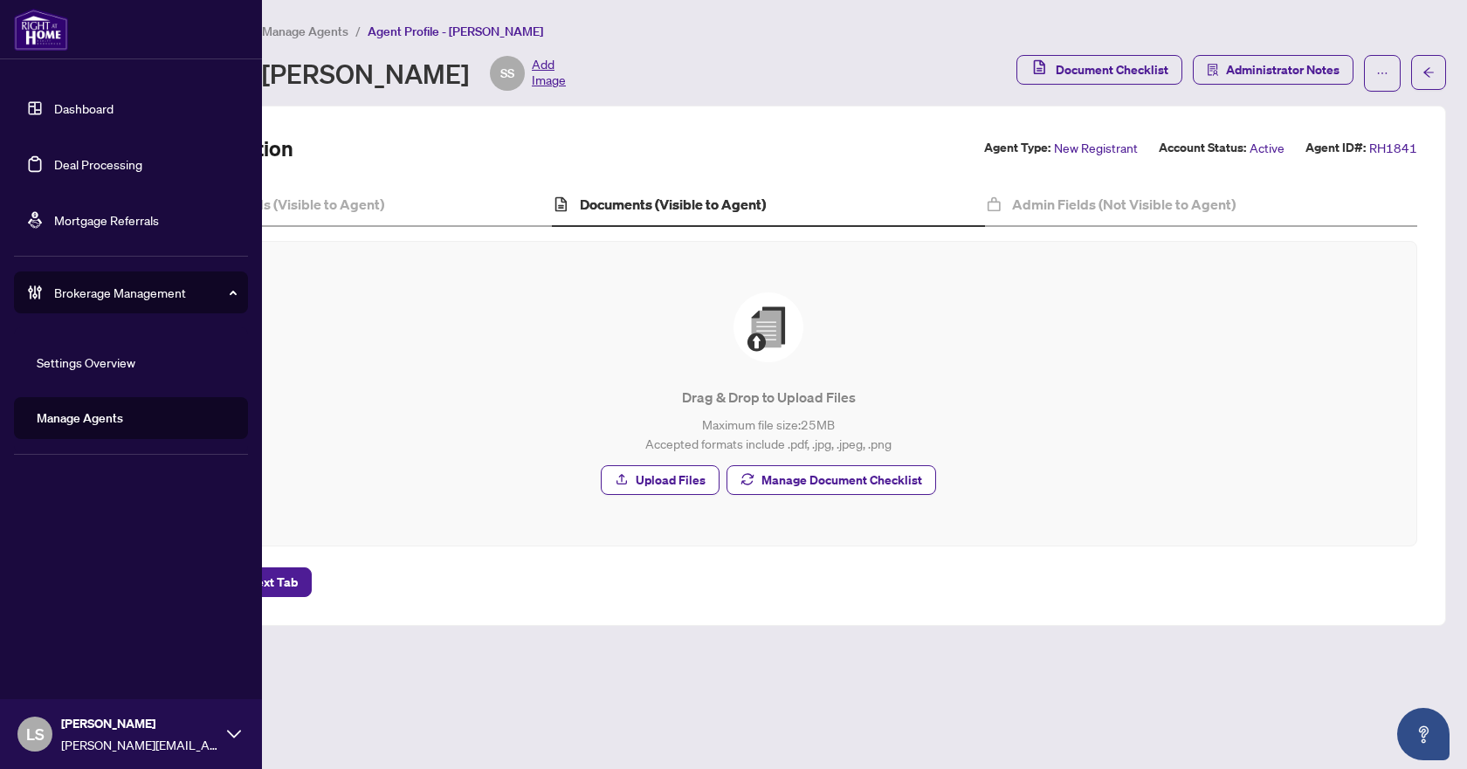
click at [133, 169] on link "Deal Processing" at bounding box center [98, 164] width 88 height 16
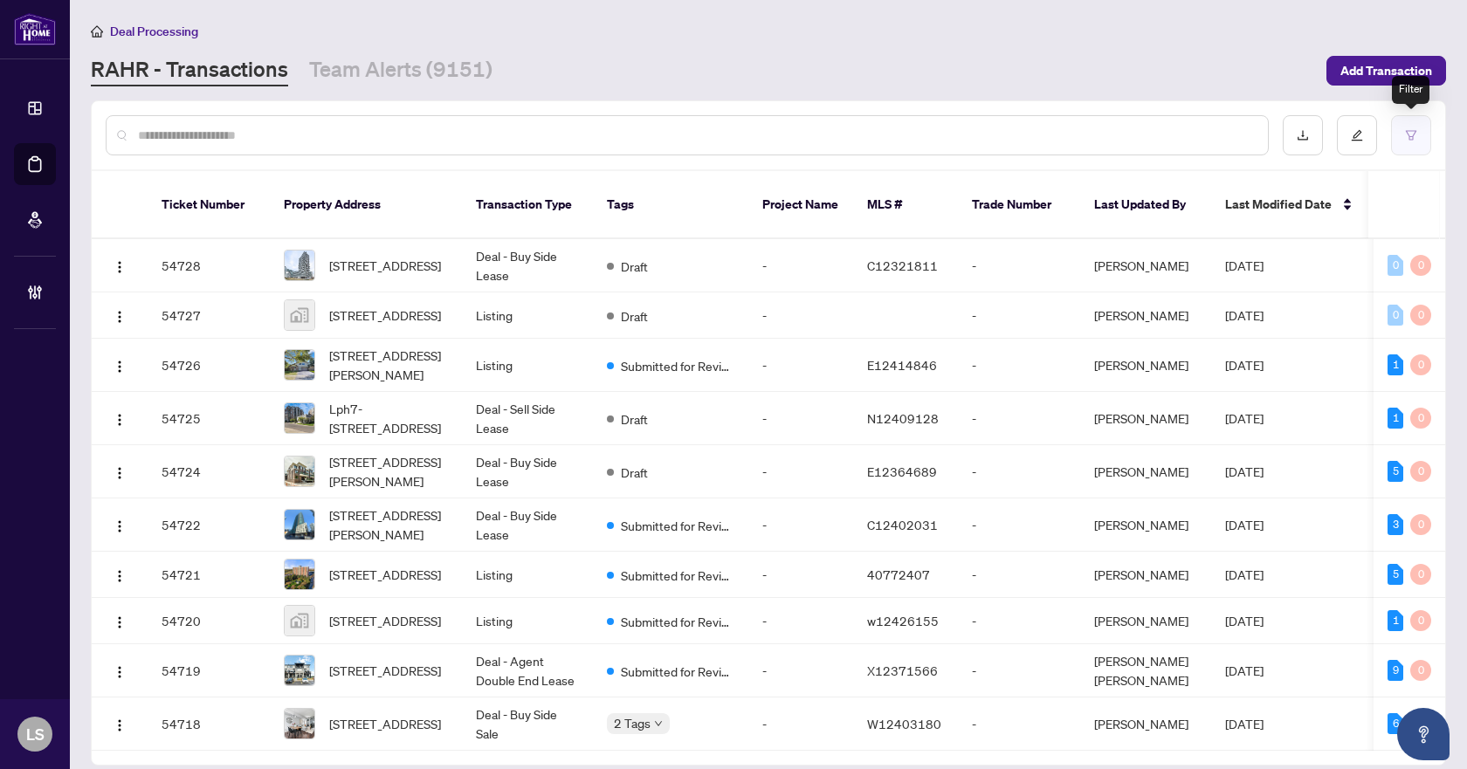
click at [1408, 129] on icon "filter" at bounding box center [1411, 135] width 12 height 12
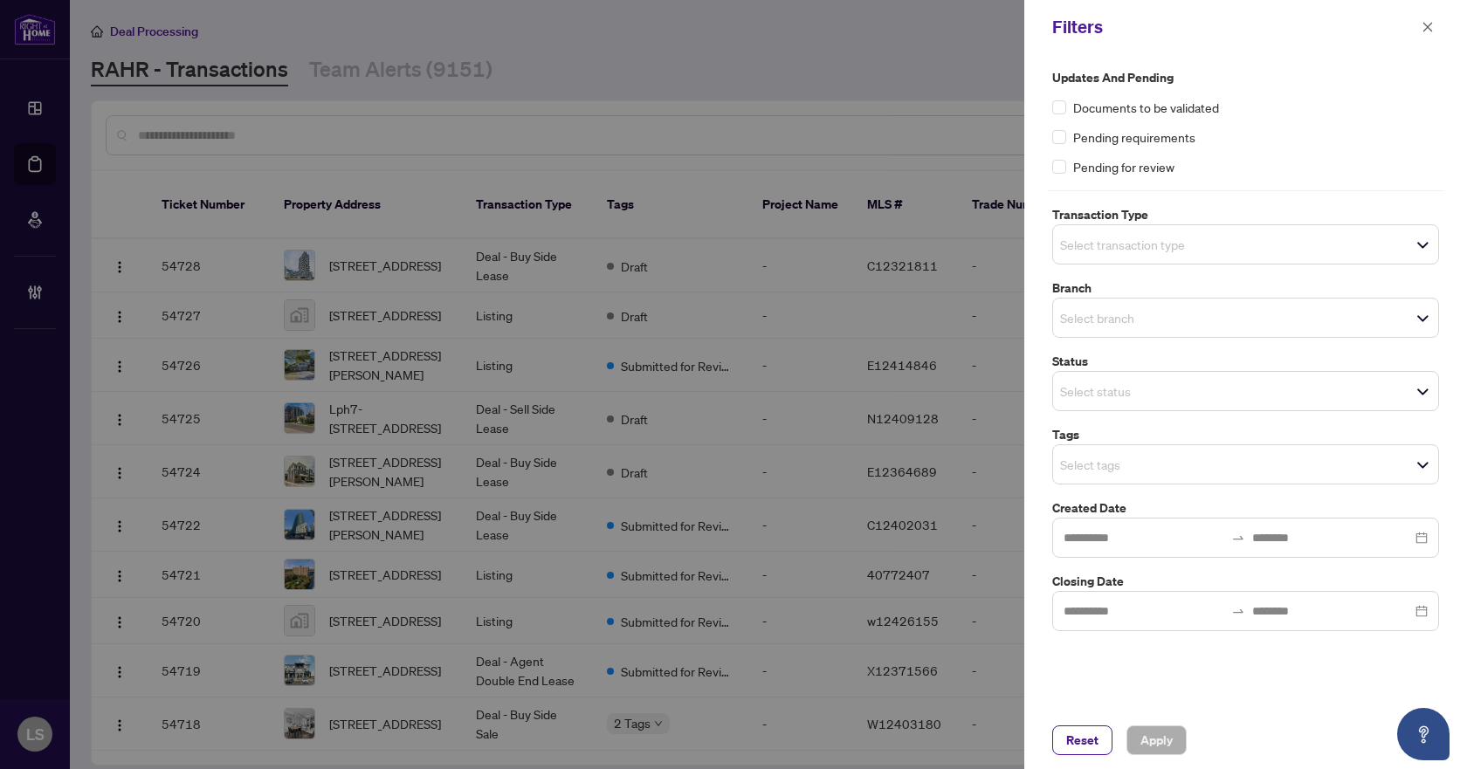
click at [1095, 256] on span "Select transaction type" at bounding box center [1245, 244] width 385 height 24
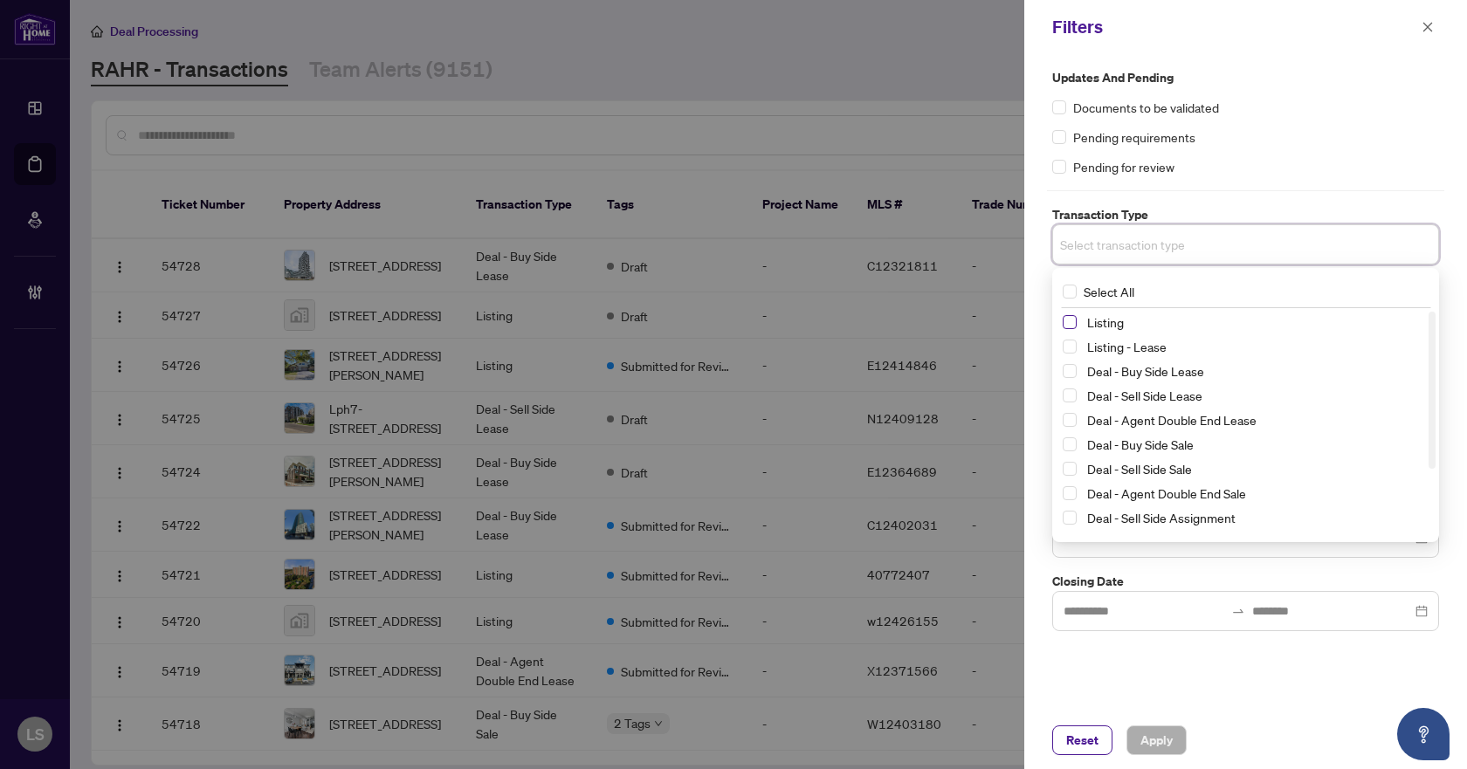
click at [1069, 321] on span "Select Listing" at bounding box center [1069, 322] width 14 height 14
click at [1065, 354] on span "Select Listing - Lease" at bounding box center [1069, 350] width 14 height 14
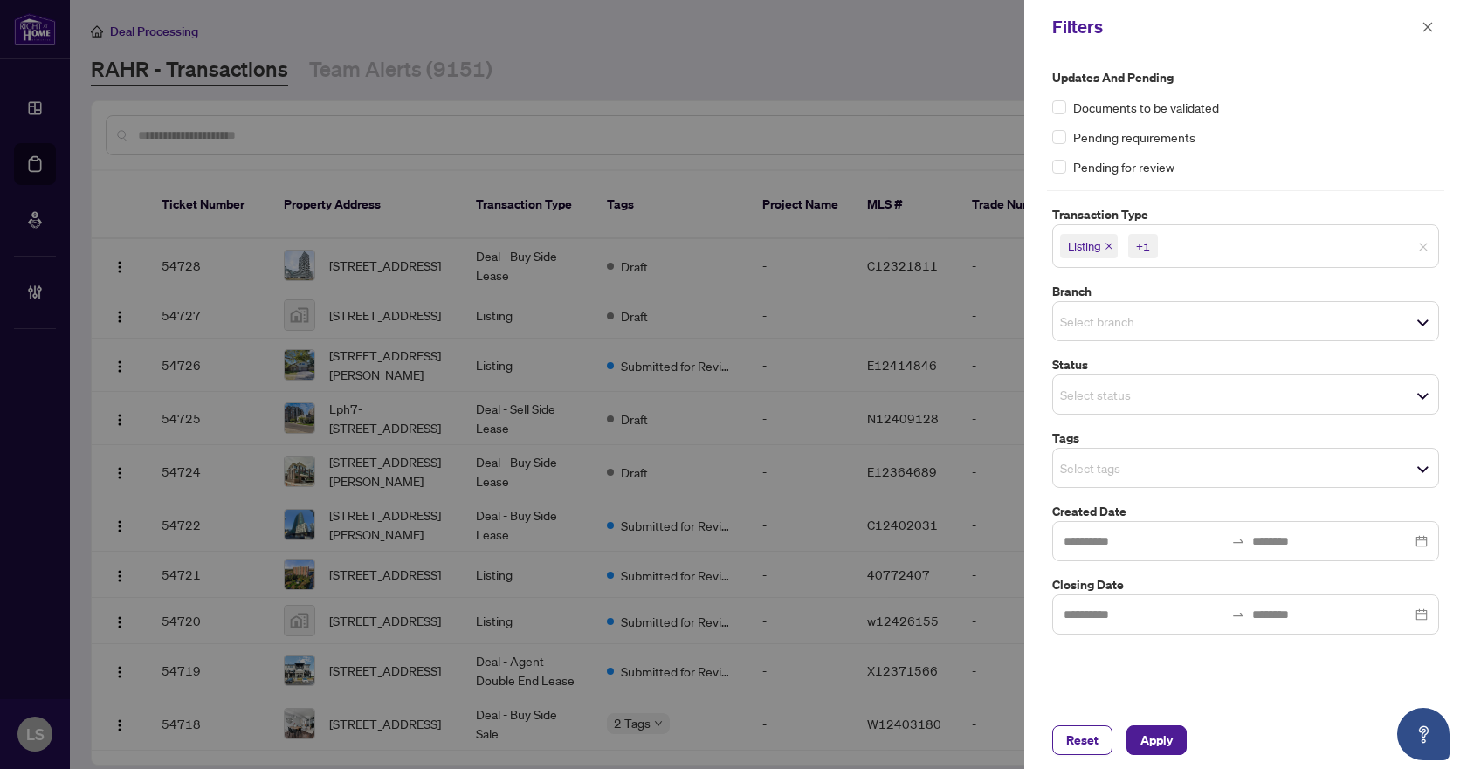
click at [1282, 141] on div "Pending requirements" at bounding box center [1245, 136] width 387 height 19
click at [1104, 320] on input "search" at bounding box center [1121, 321] width 122 height 21
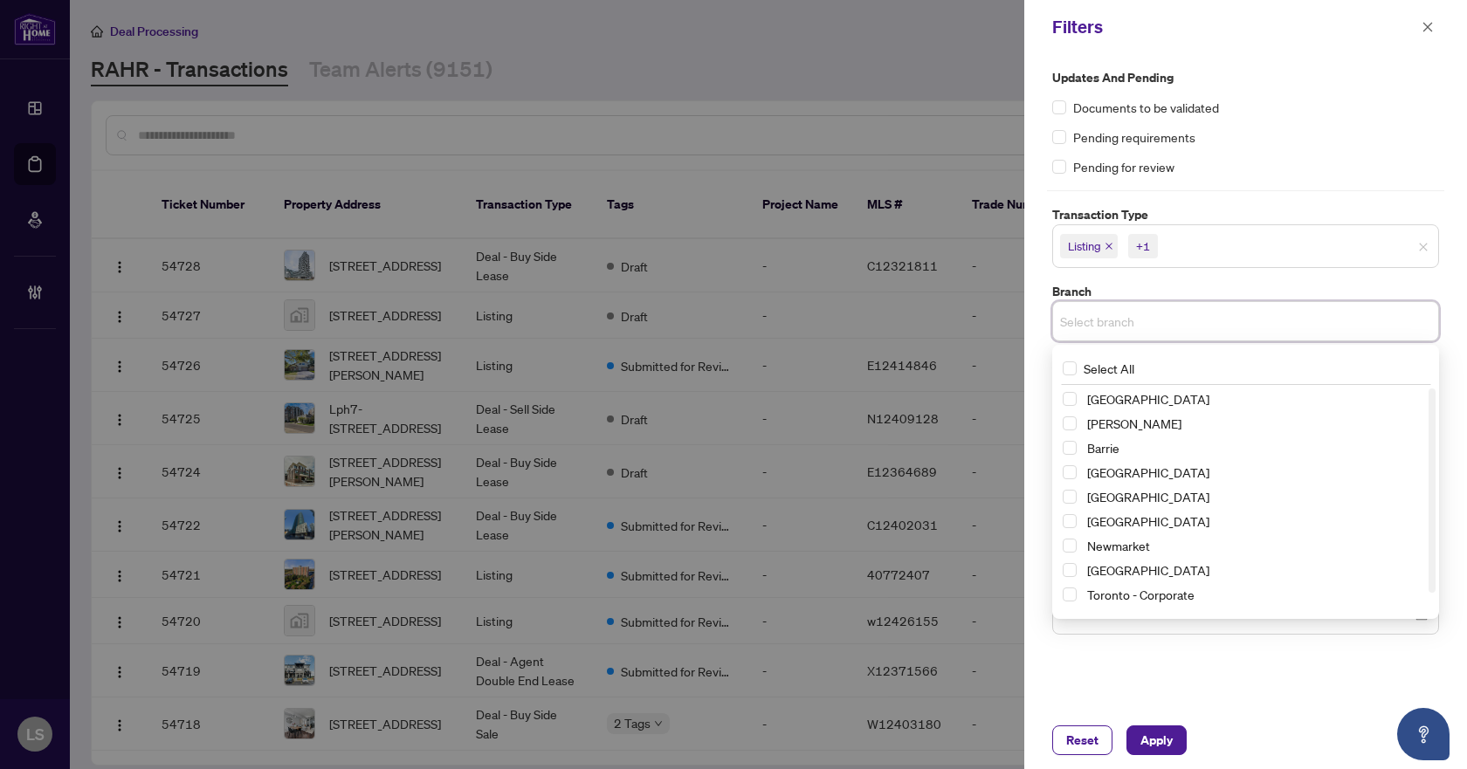
click at [1062, 546] on div "Richmond Hill Vaughan Barrie Burlington Durham Mississauga Newmarket Ottawa Tor…" at bounding box center [1245, 510] width 380 height 244
click at [1072, 547] on span "Select Newmarket" at bounding box center [1069, 546] width 14 height 14
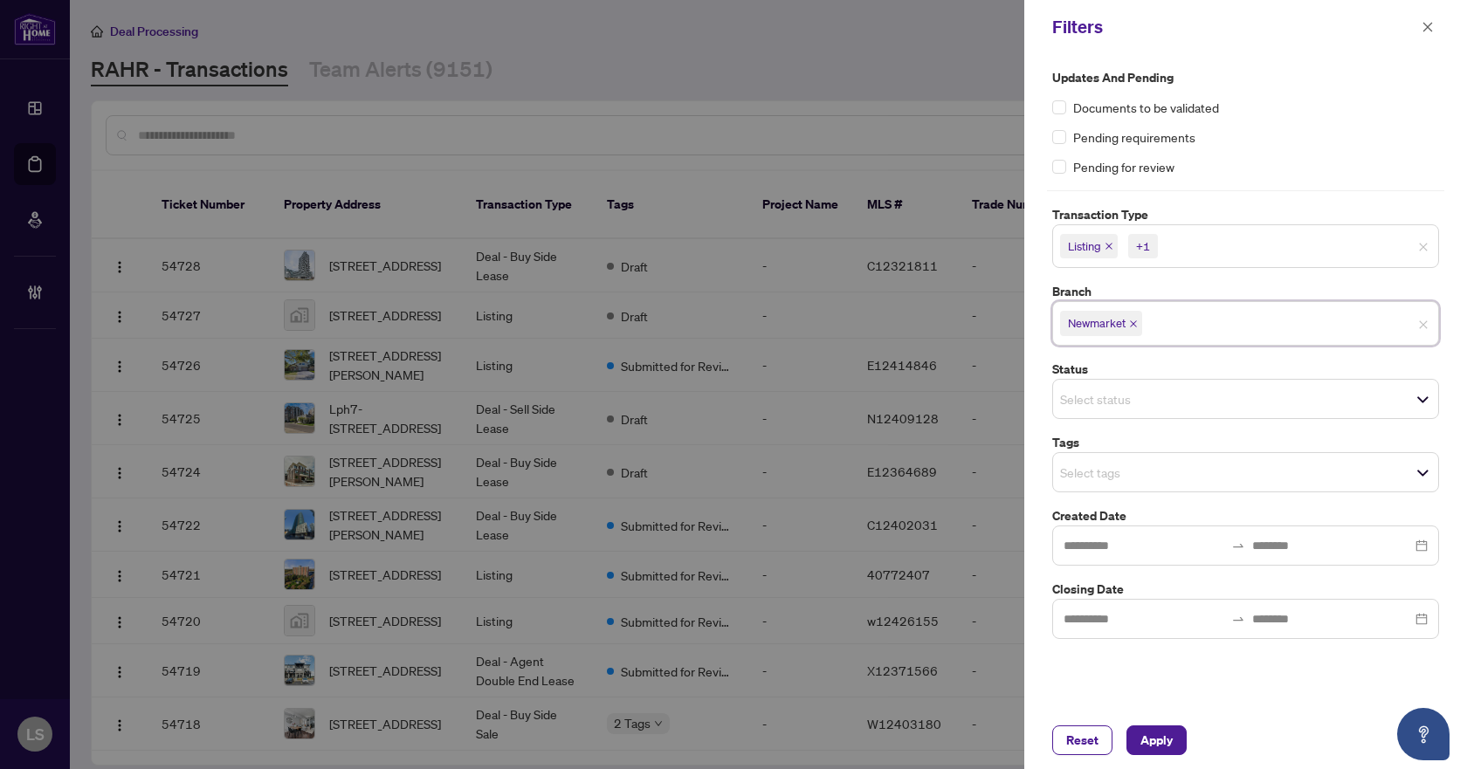
click at [1316, 108] on div "Documents to be validated" at bounding box center [1245, 107] width 387 height 19
click at [1132, 470] on input "search" at bounding box center [1121, 472] width 122 height 21
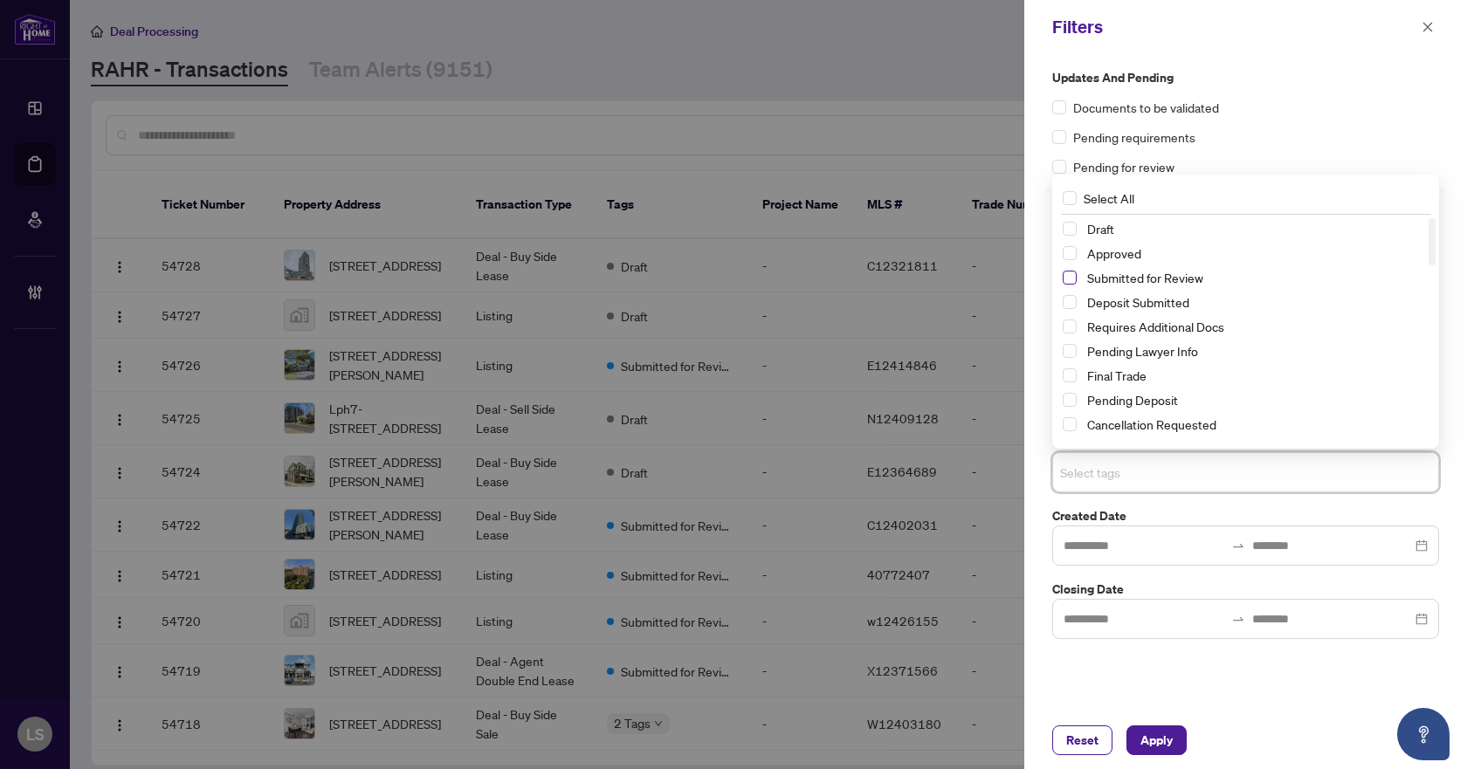
click at [1070, 279] on span "Select Submitted for Review" at bounding box center [1069, 278] width 14 height 14
click at [1069, 426] on span "Select Cancellation Requested" at bounding box center [1069, 424] width 14 height 14
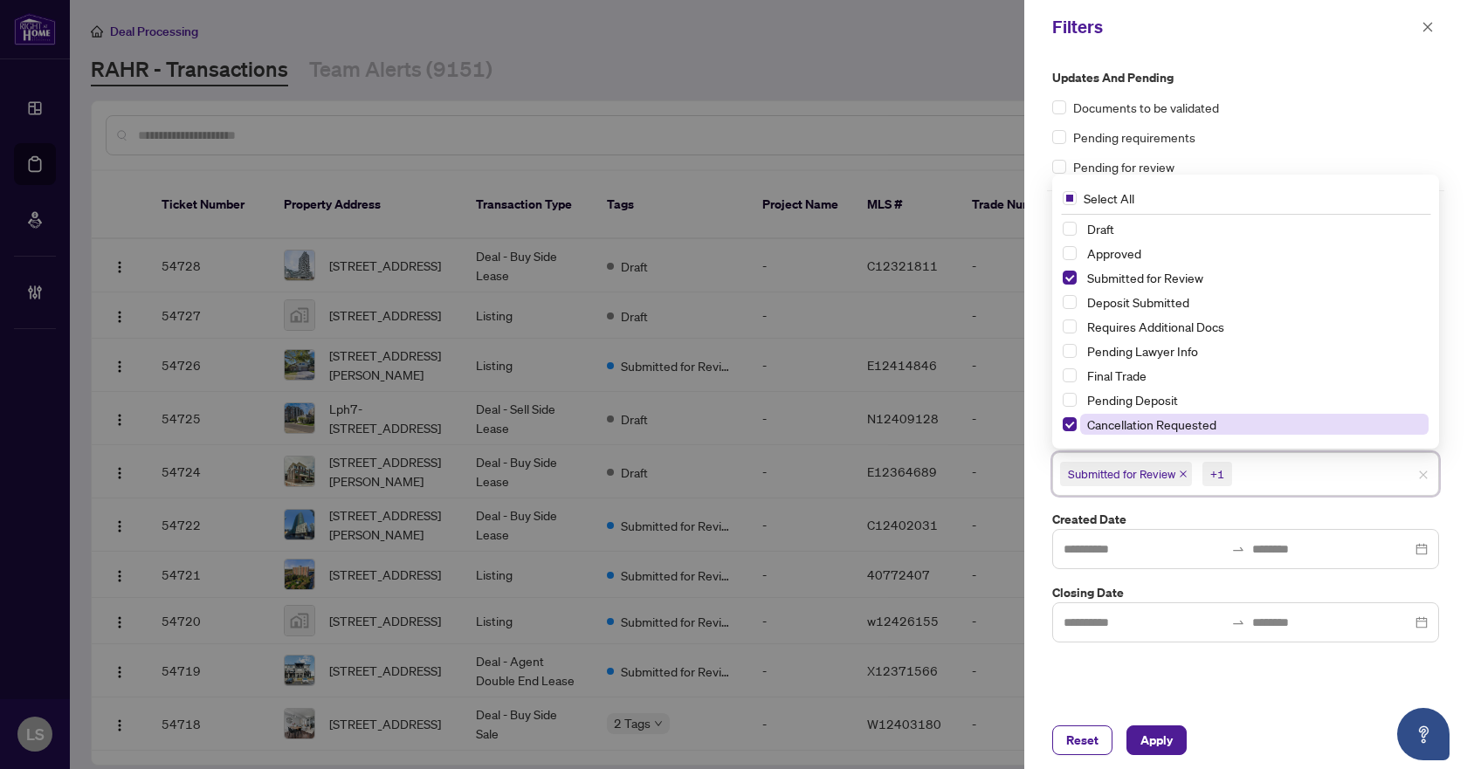
scroll to position [87, 0]
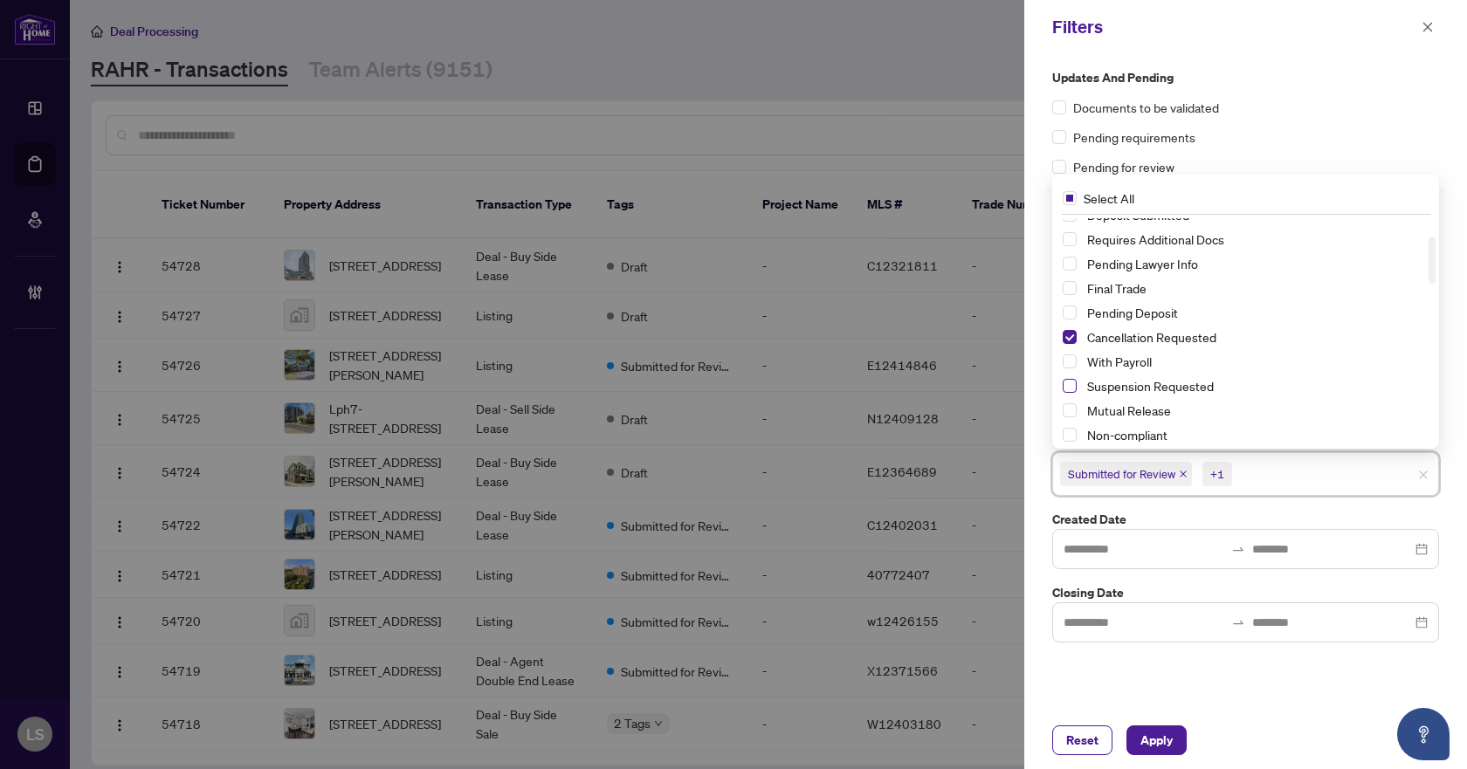
click at [1066, 381] on span "Select Suspension Requested" at bounding box center [1069, 386] width 14 height 14
click at [1164, 733] on span "Apply" at bounding box center [1156, 740] width 32 height 28
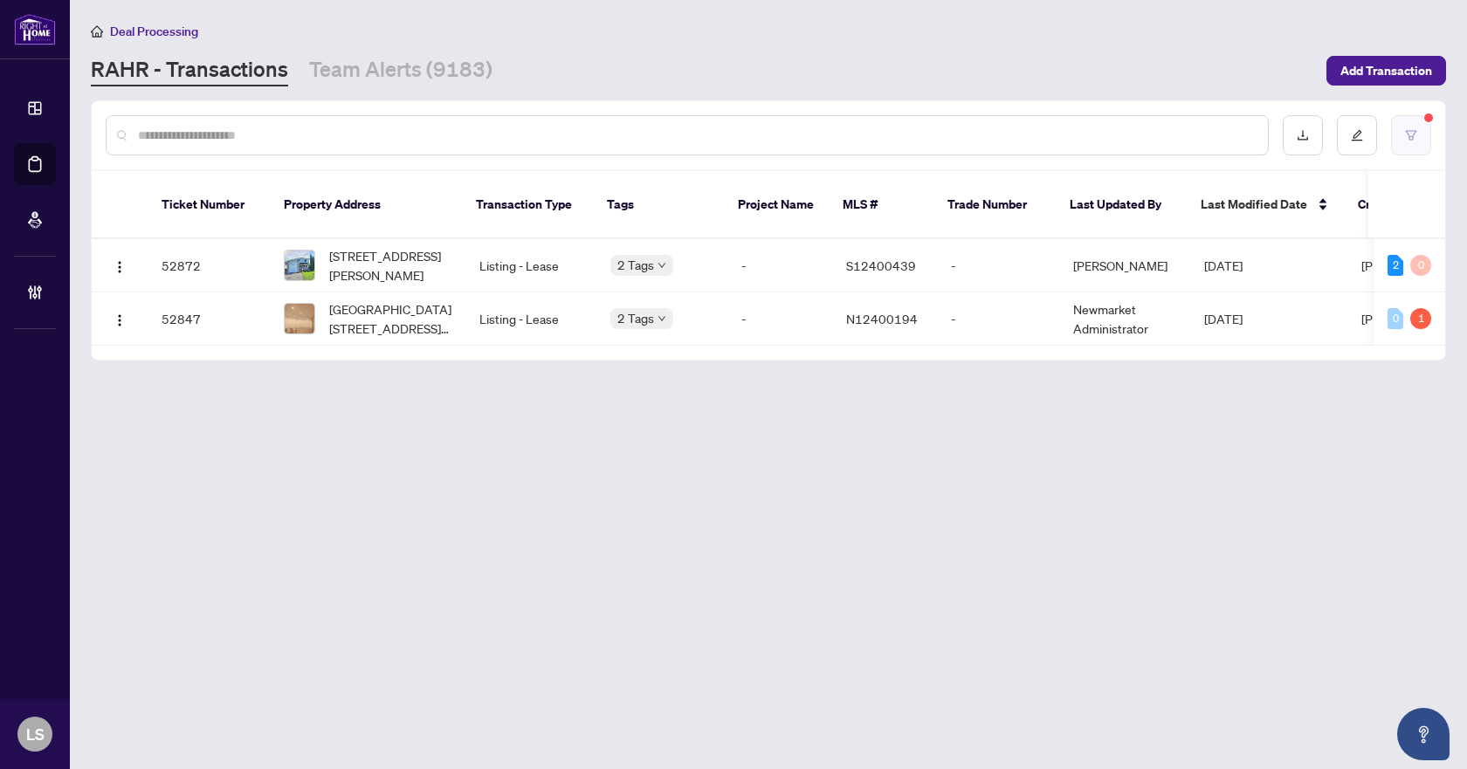
click at [1417, 137] on button "button" at bounding box center [1411, 135] width 40 height 40
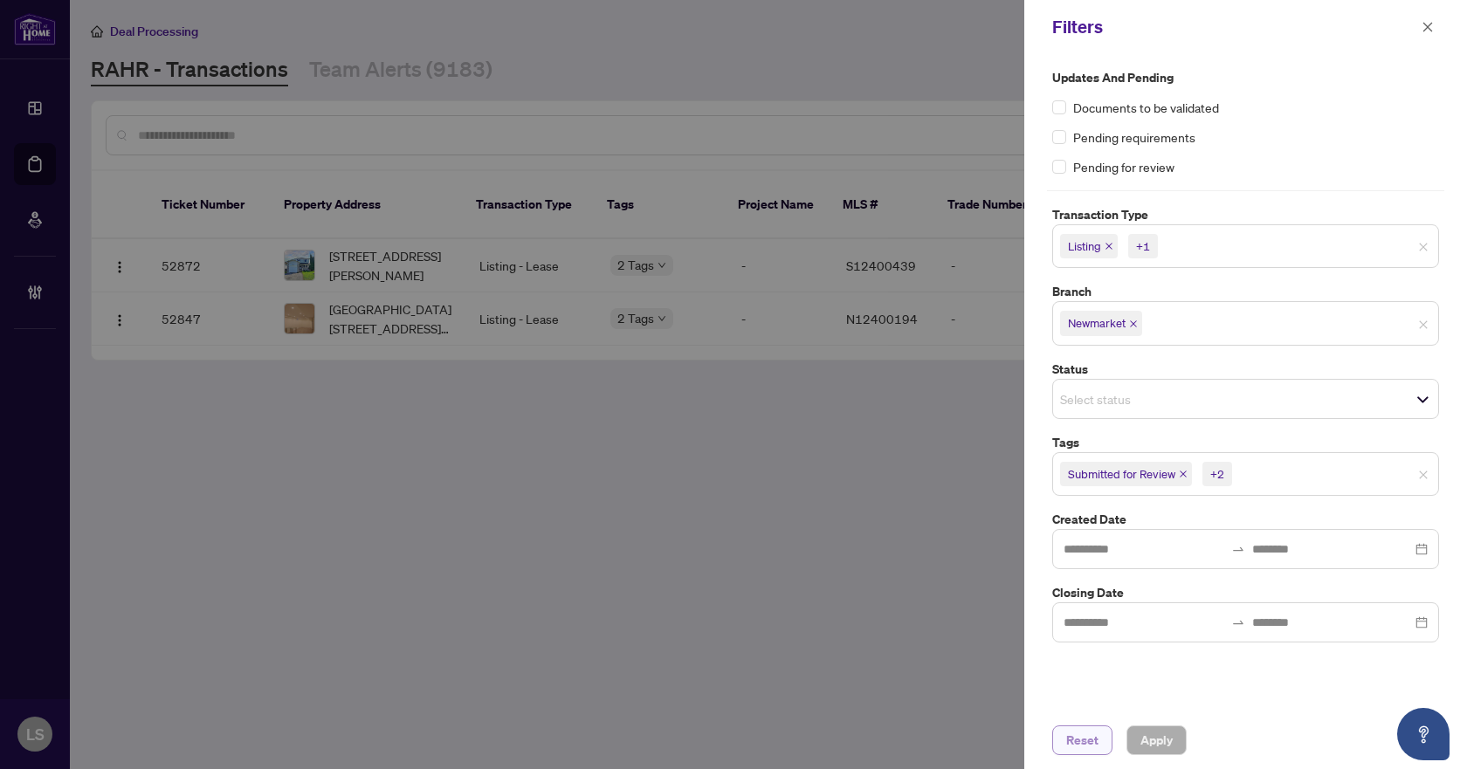
click at [1092, 743] on span "Reset" at bounding box center [1082, 740] width 32 height 28
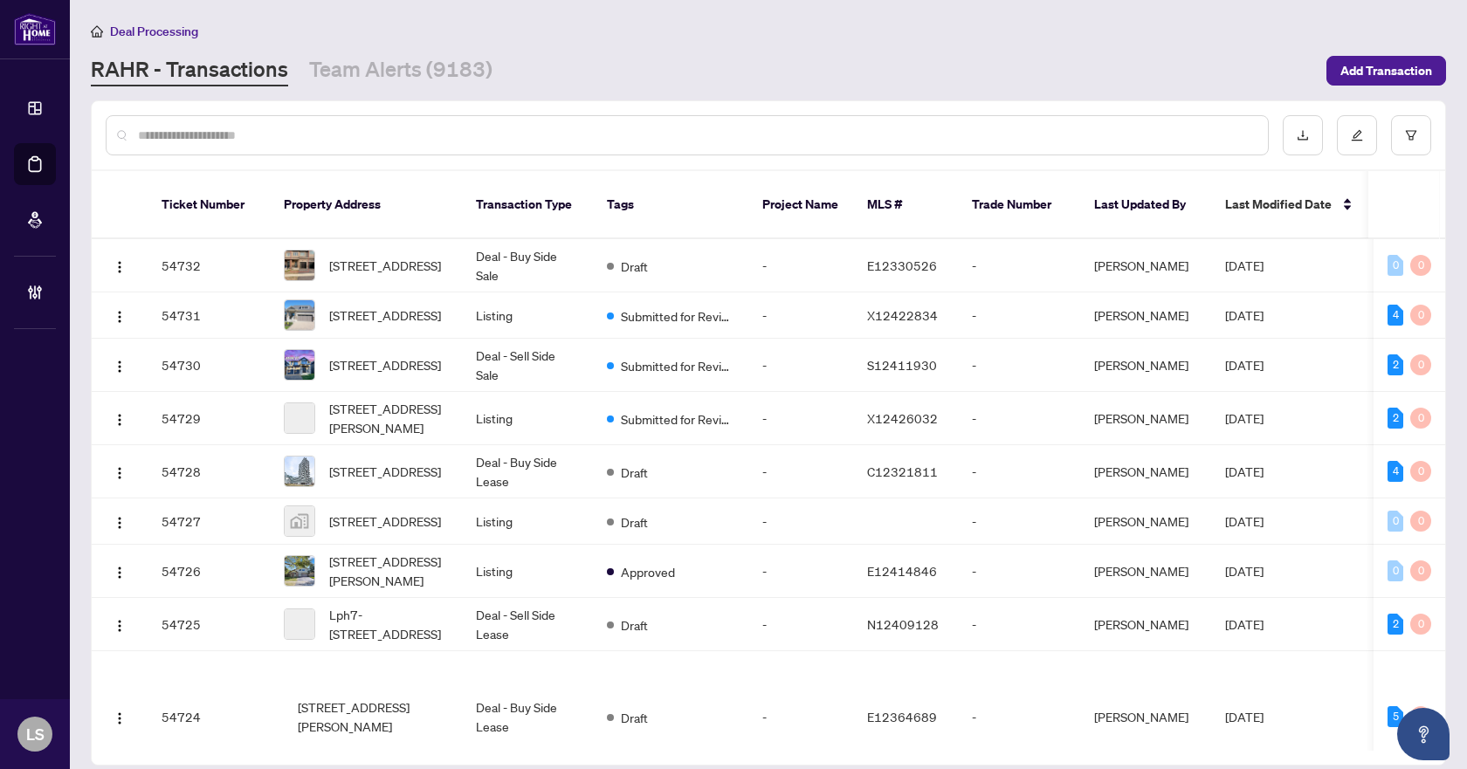
click at [436, 129] on input "text" at bounding box center [696, 135] width 1116 height 19
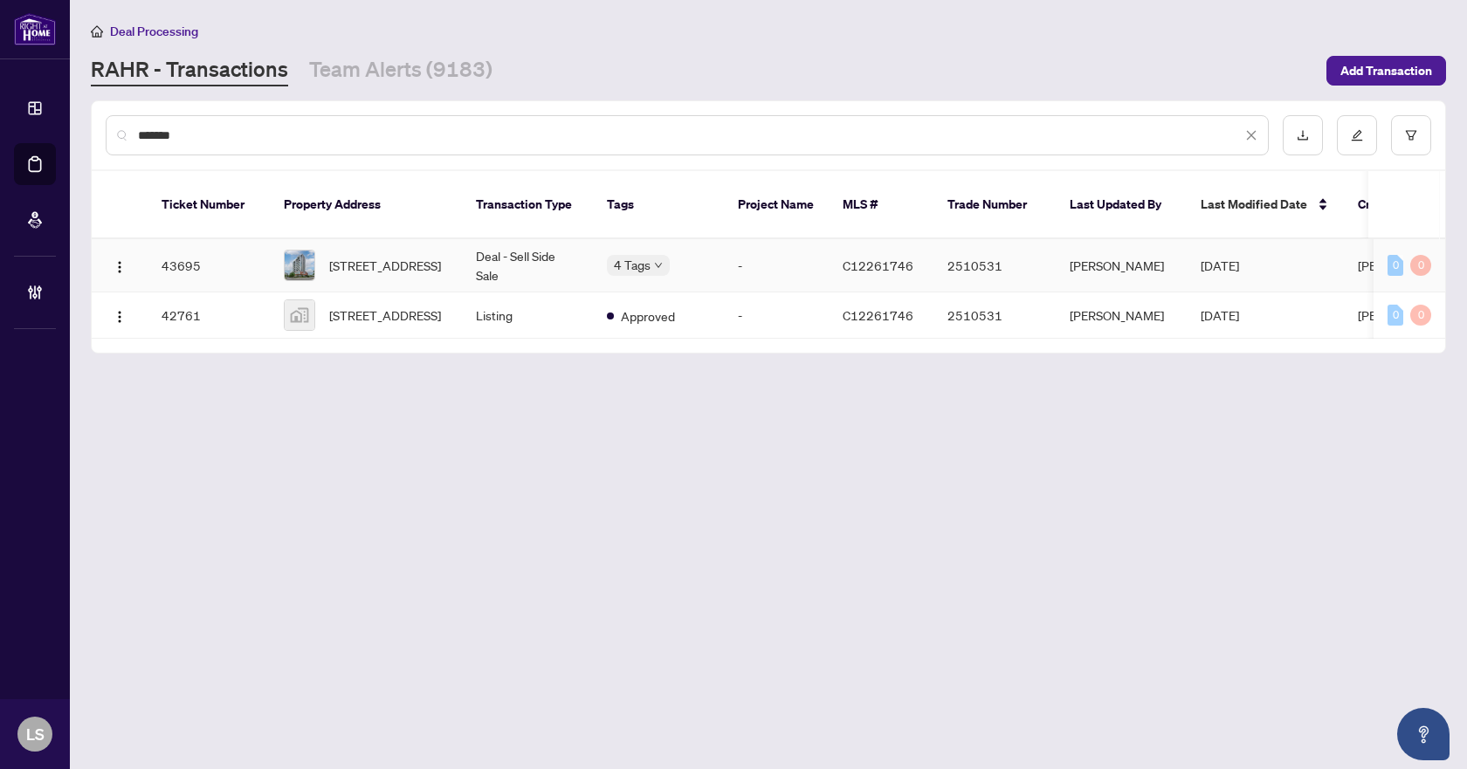
type input "*******"
click at [426, 256] on span "1208-30 Canterbury Pl, Toronto, Ontario M2N 0B9, Canada" at bounding box center [385, 265] width 112 height 19
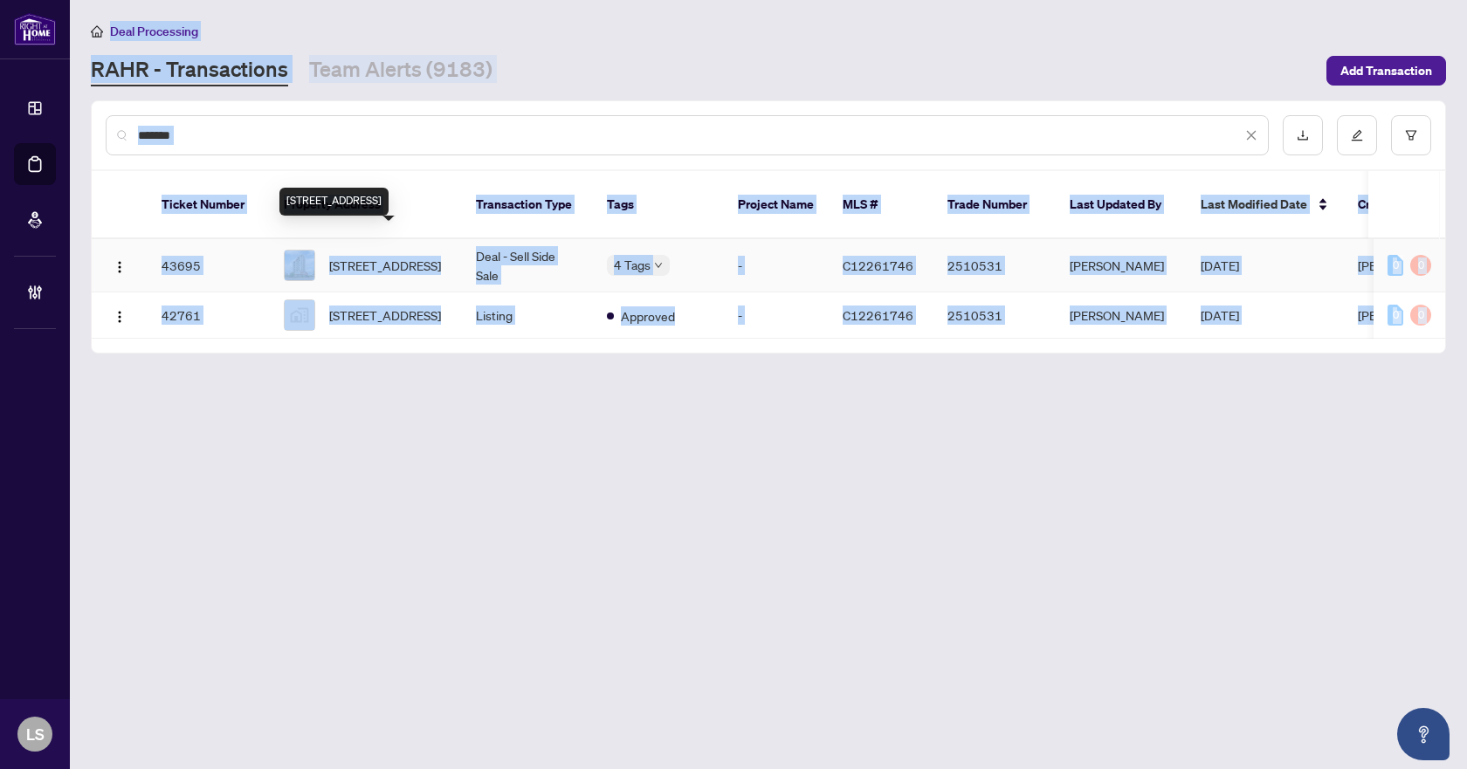
click at [426, 240] on main "Deal Processing RAHR - Transactions Team Alerts (9183) Add Transaction ******* …" at bounding box center [768, 384] width 1397 height 769
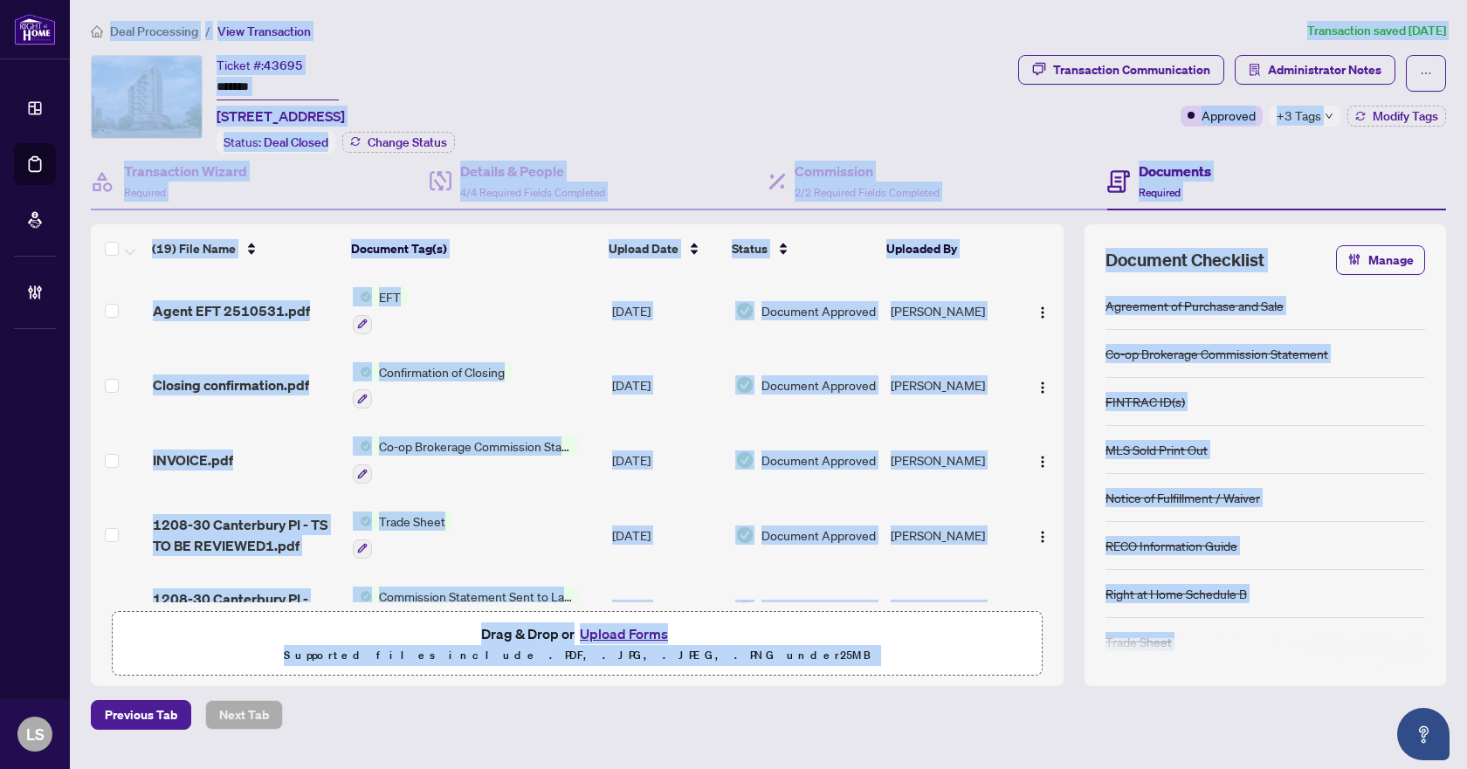
click at [732, 64] on div "Ticket #: 43695 ******* 1208-30 Canterbury Pl, Toronto, Ontario M2N 0B9, Canada…" at bounding box center [551, 104] width 920 height 99
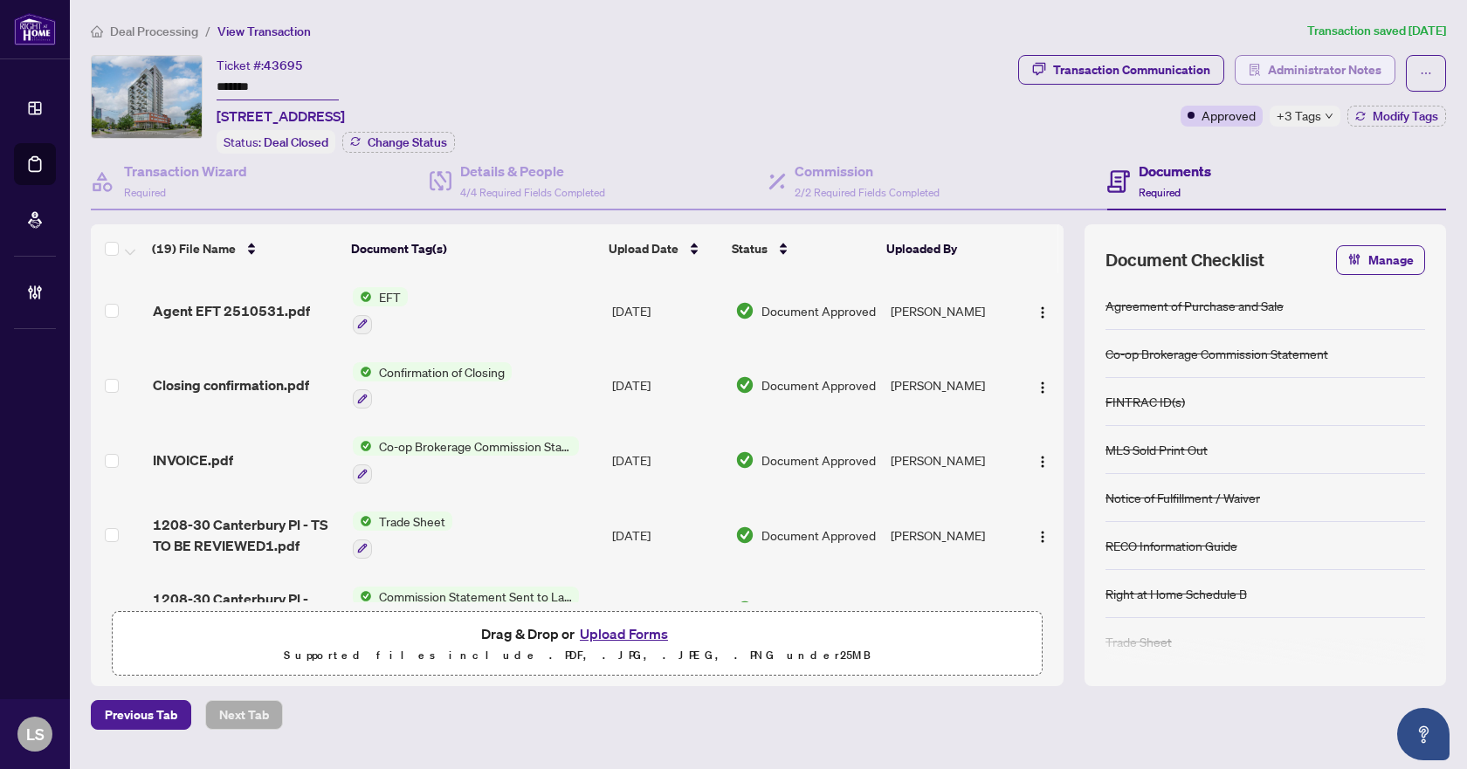
click at [1347, 65] on span "Administrator Notes" at bounding box center [1324, 70] width 113 height 28
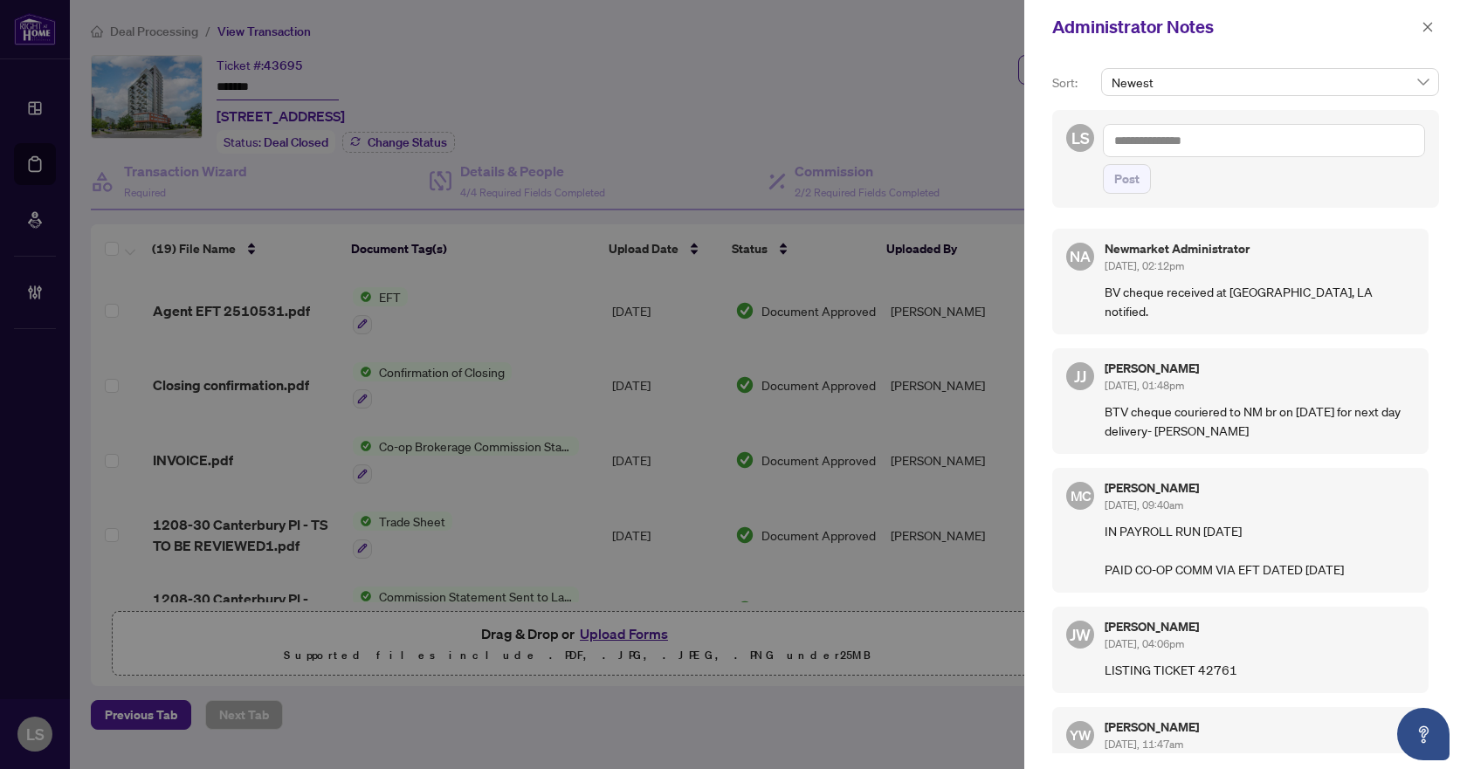
click at [1168, 133] on textarea at bounding box center [1264, 140] width 322 height 33
type textarea "**********"
click at [1137, 187] on span "Post" at bounding box center [1126, 179] width 25 height 28
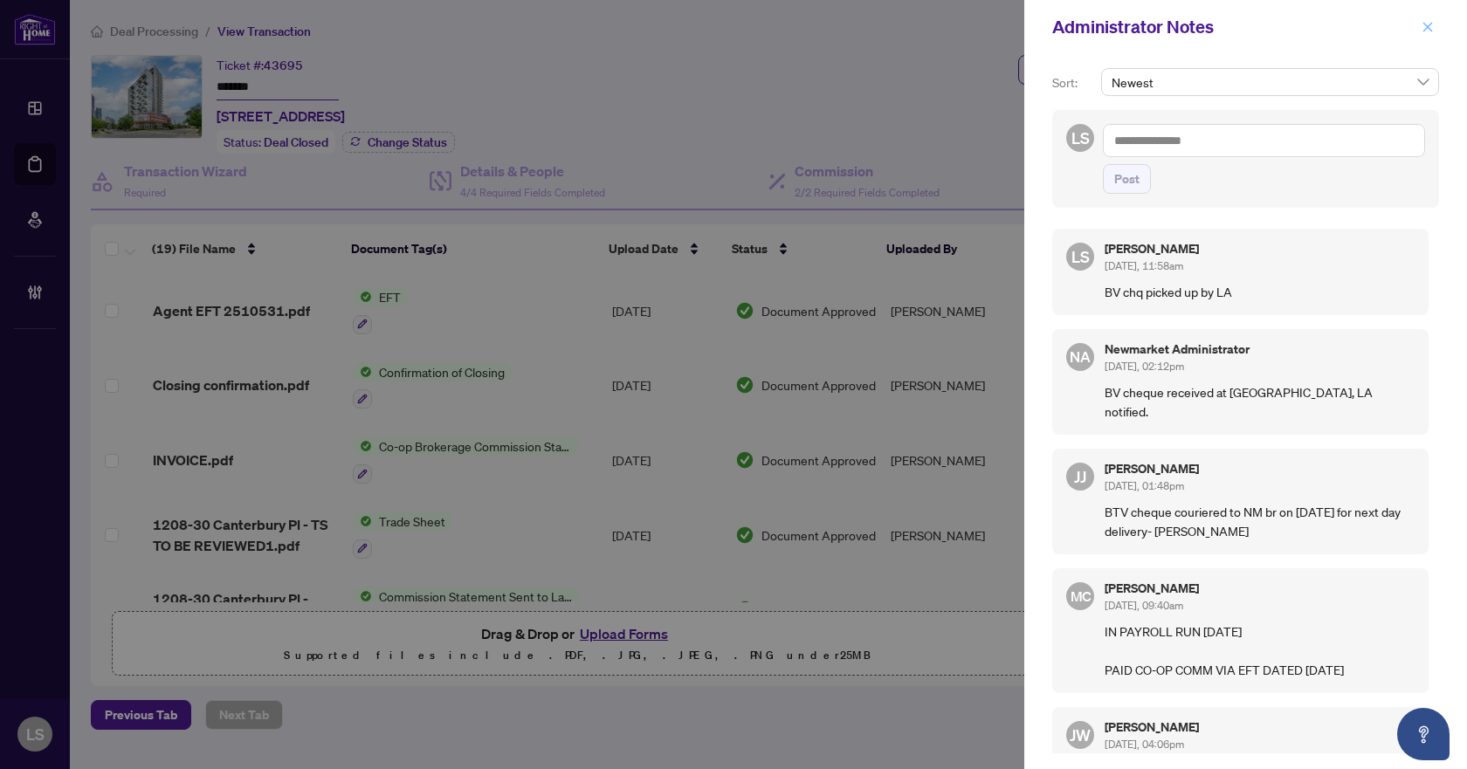
click at [1431, 31] on icon "close" at bounding box center [1428, 27] width 10 height 10
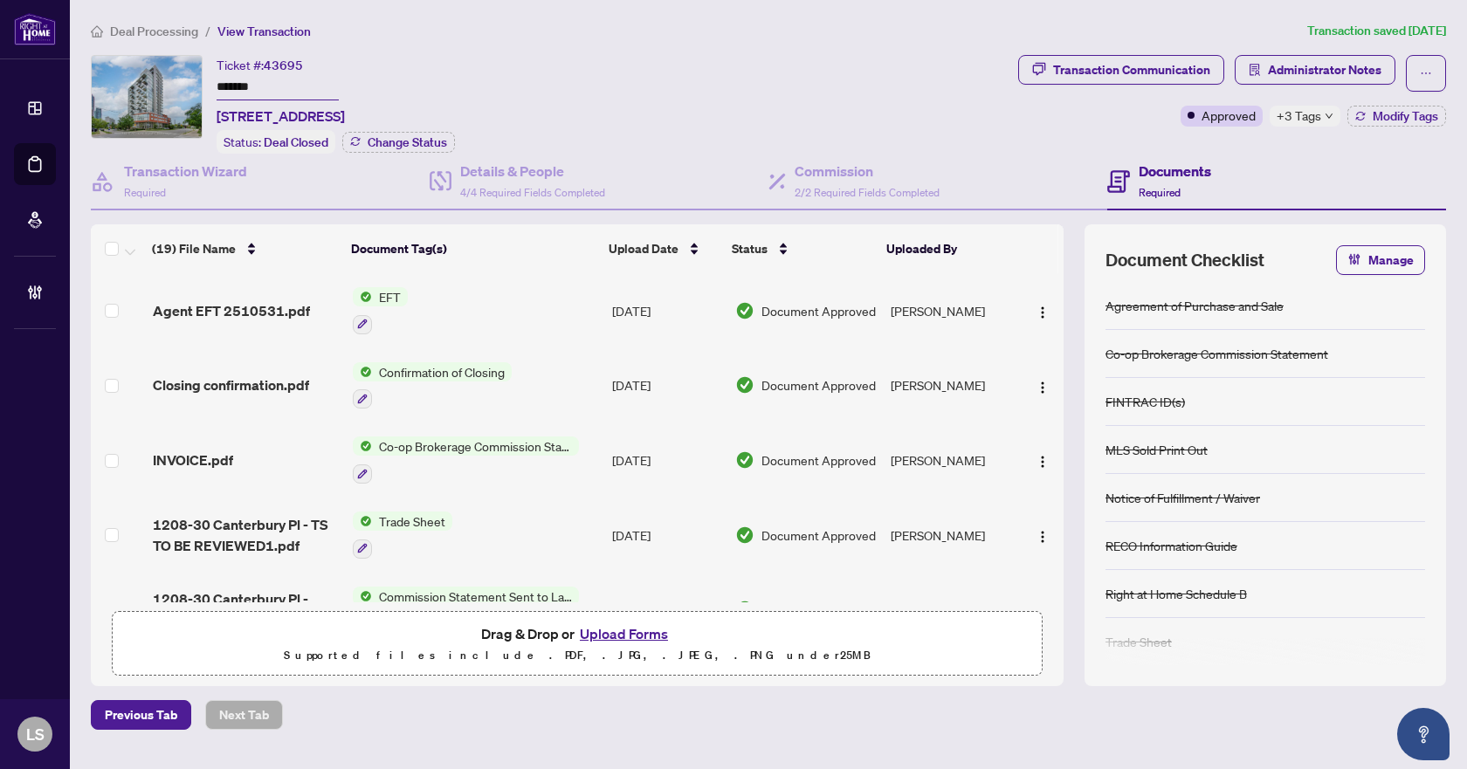
click at [159, 32] on span "Deal Processing" at bounding box center [154, 32] width 88 height 16
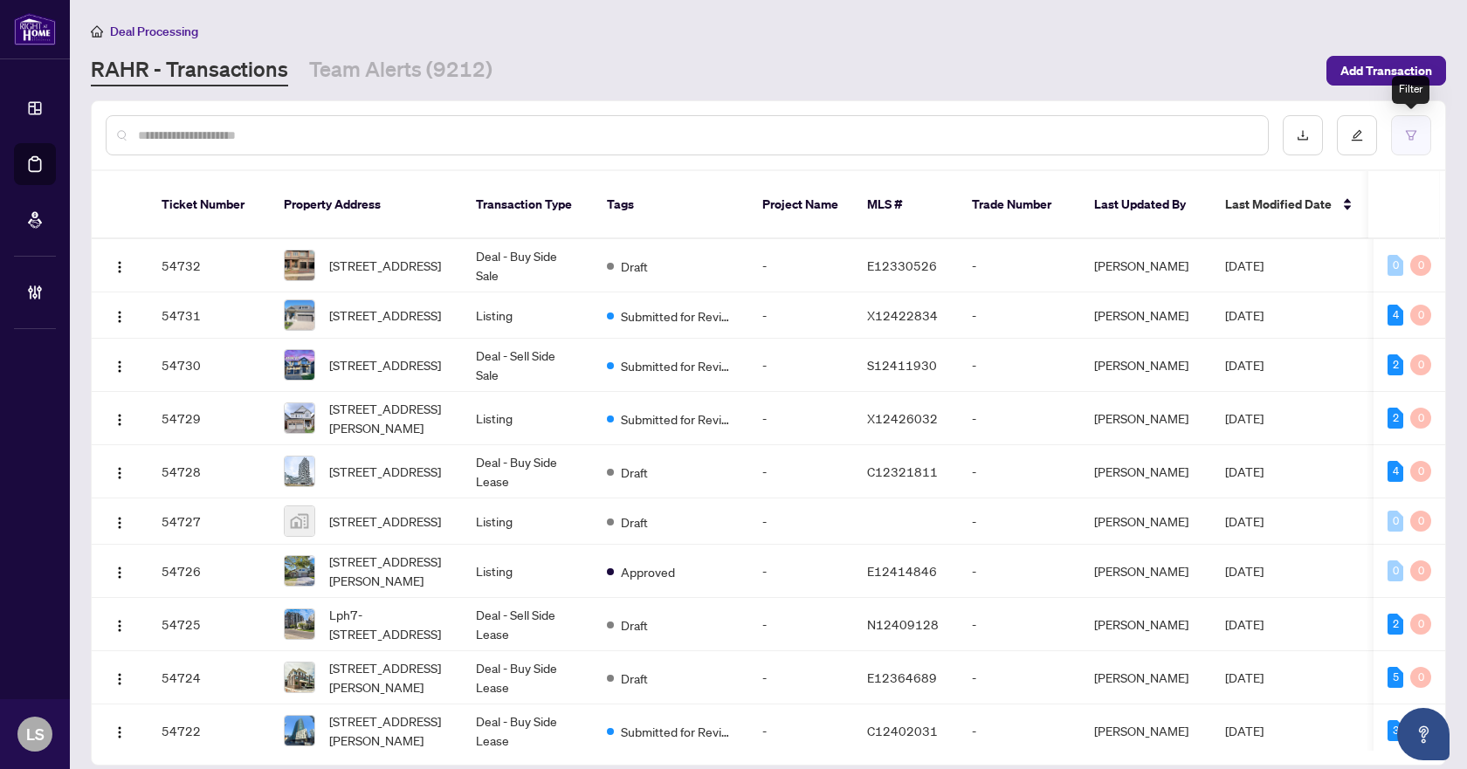
click at [1402, 130] on button "button" at bounding box center [1411, 135] width 40 height 40
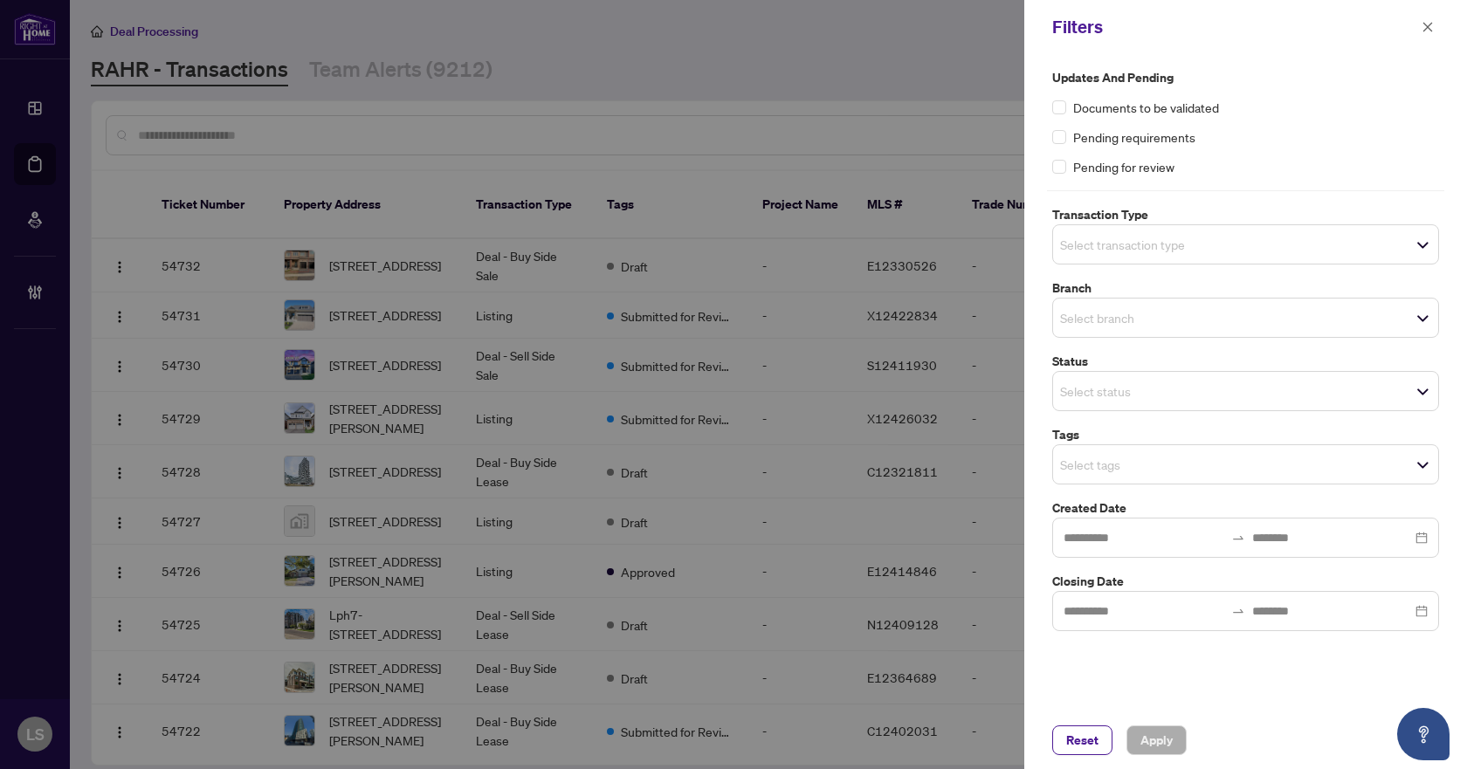
click at [1426, 245] on span "Select transaction type" at bounding box center [1245, 244] width 385 height 24
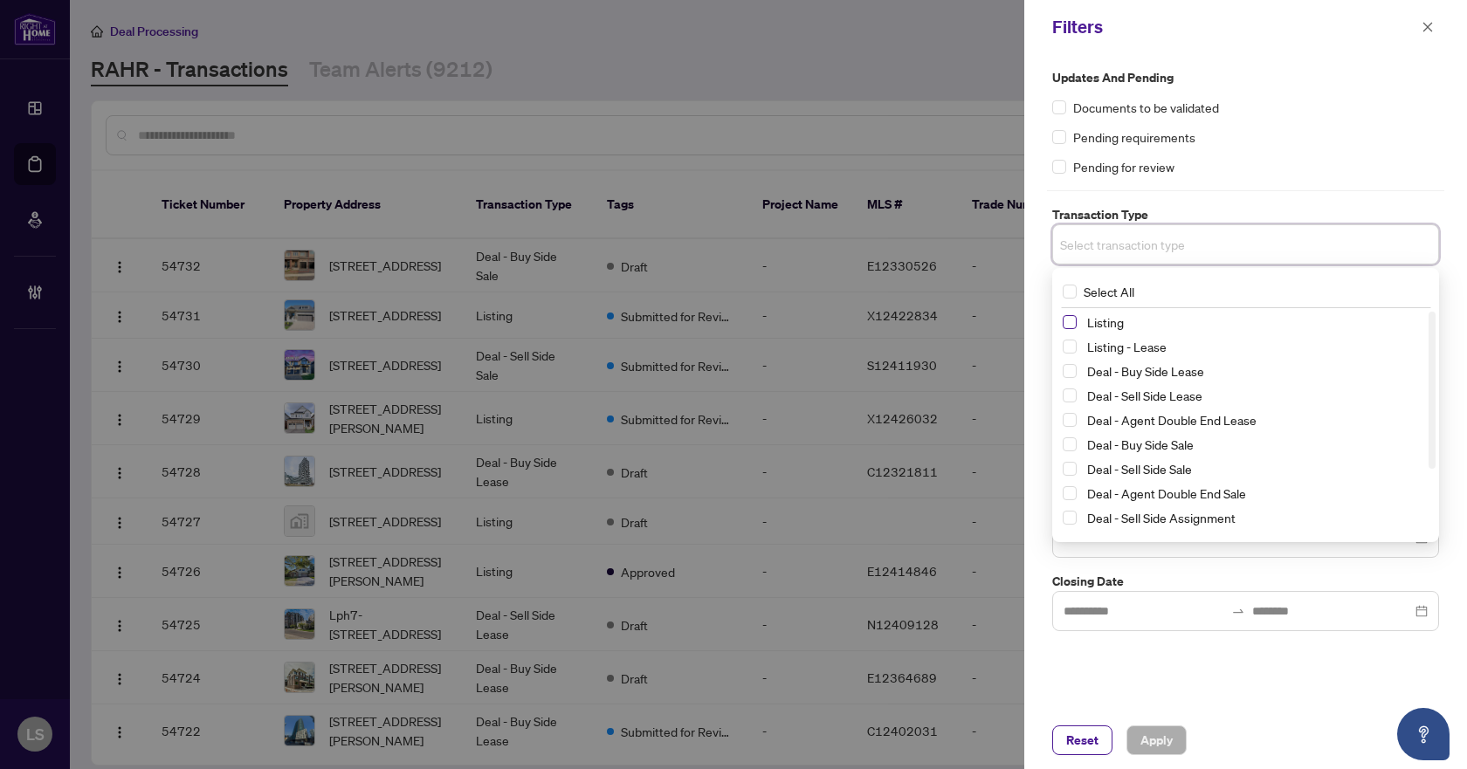
click at [1065, 318] on span "Select Listing" at bounding box center [1069, 322] width 14 height 14
click at [1067, 346] on span "Select Listing - Lease" at bounding box center [1069, 350] width 14 height 14
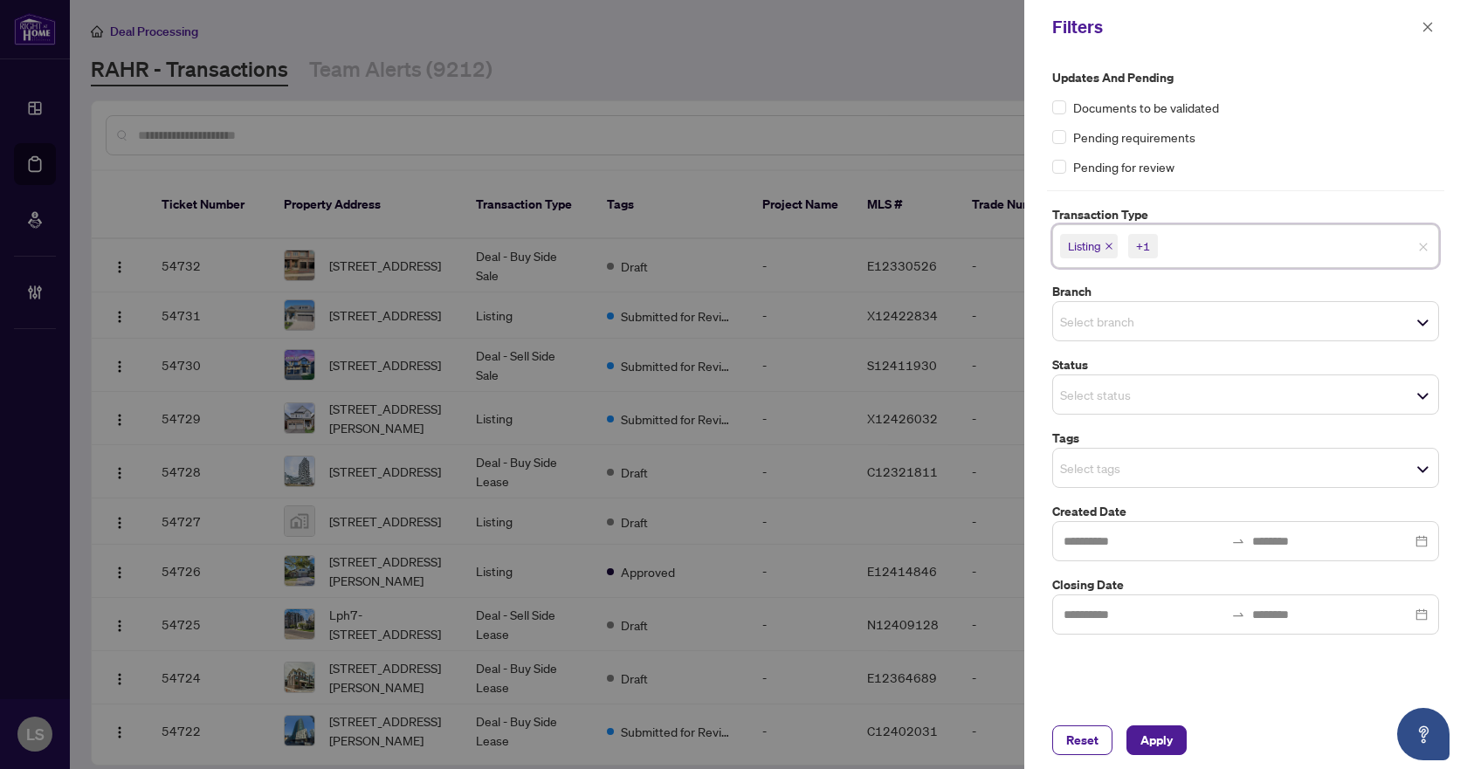
click at [1301, 175] on div "Pending for review" at bounding box center [1245, 166] width 387 height 19
click at [1115, 313] on input "search" at bounding box center [1121, 321] width 122 height 21
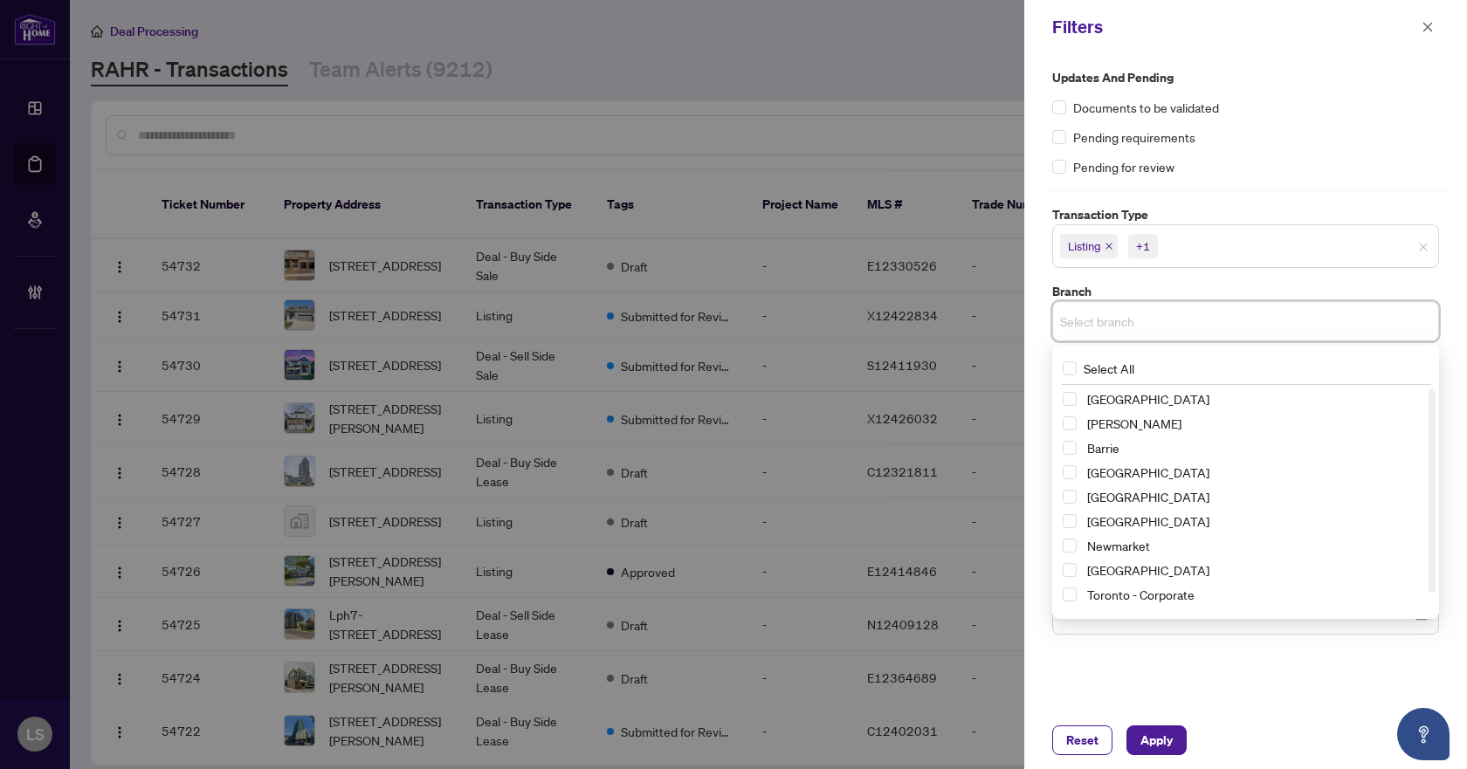
click at [1062, 545] on div "Richmond Hill Vaughan Barrie Burlington Durham Mississauga Newmarket Ottawa Tor…" at bounding box center [1245, 510] width 380 height 244
click at [1072, 544] on span "Select Newmarket" at bounding box center [1069, 546] width 14 height 14
click at [1295, 173] on div "Pending for review" at bounding box center [1245, 166] width 387 height 19
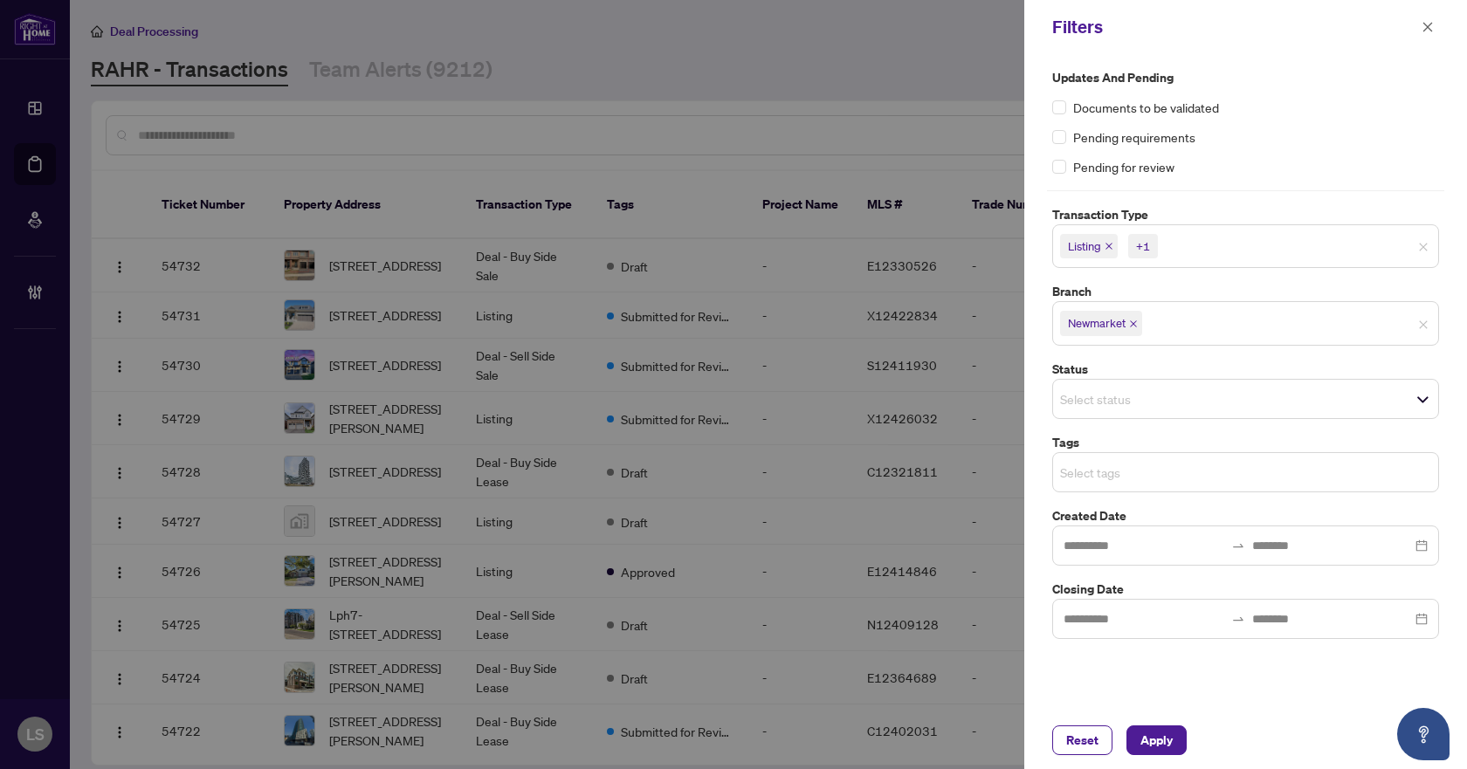
click at [1112, 479] on input "search" at bounding box center [1121, 472] width 122 height 21
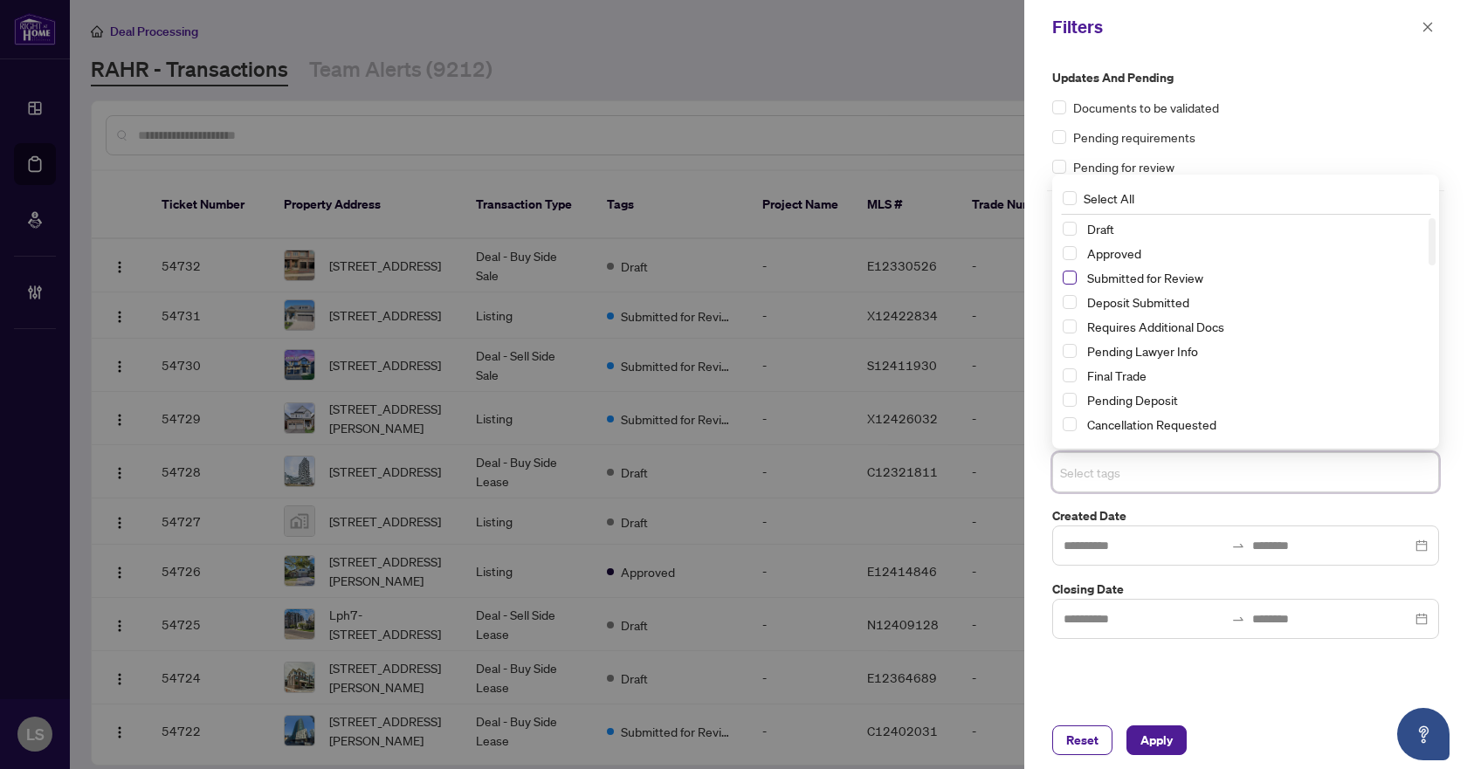
click at [1067, 279] on span "Select Submitted for Review" at bounding box center [1069, 278] width 14 height 14
click at [1065, 423] on span "Select Cancellation Requested" at bounding box center [1069, 424] width 14 height 14
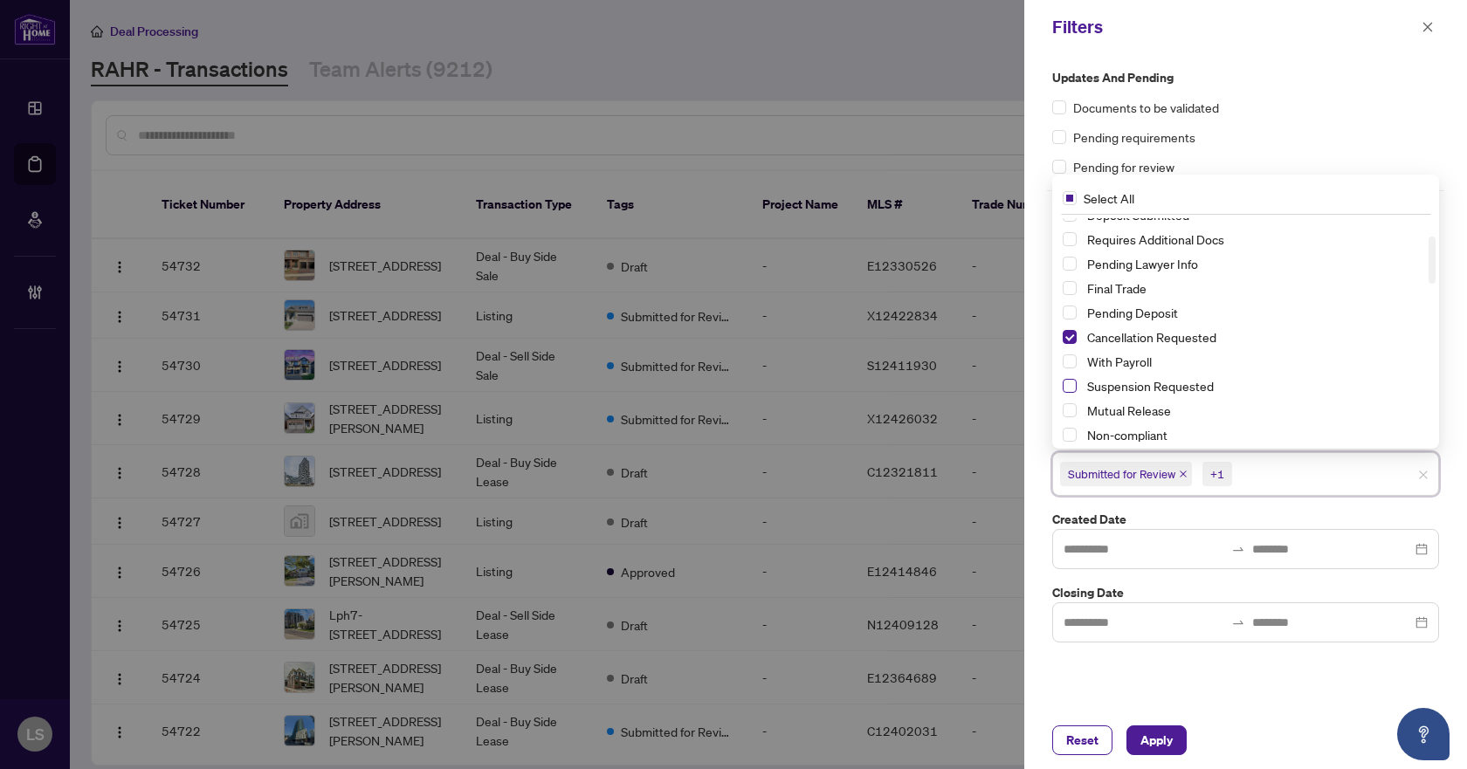
click at [1068, 384] on span "Select Suspension Requested" at bounding box center [1069, 386] width 14 height 14
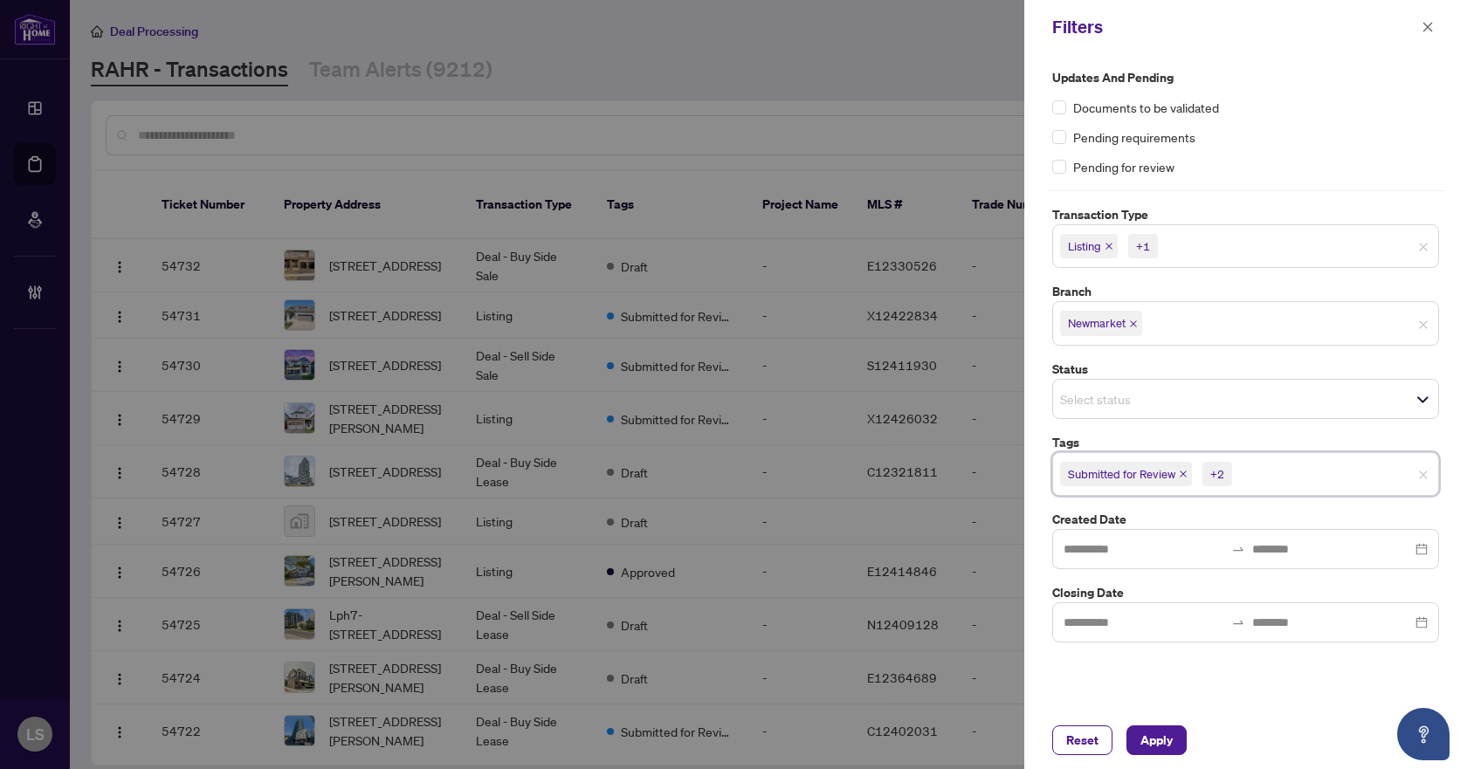
click at [1309, 123] on div "Updates and Pending Documents to be validated Pending requirements Pending for …" at bounding box center [1245, 122] width 387 height 108
click at [1151, 740] on span "Apply" at bounding box center [1156, 740] width 32 height 28
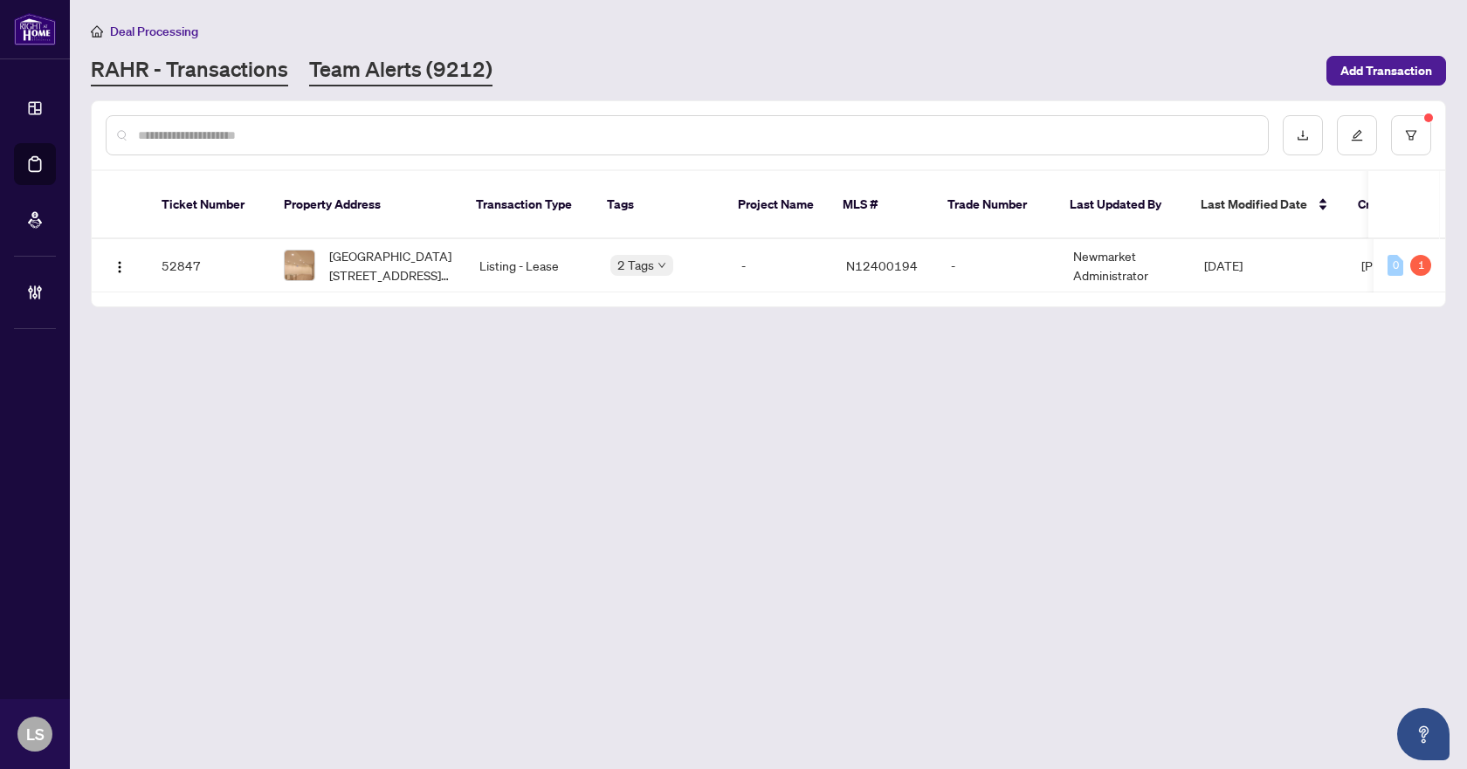
click at [358, 72] on link "Team Alerts (9212)" at bounding box center [400, 70] width 183 height 31
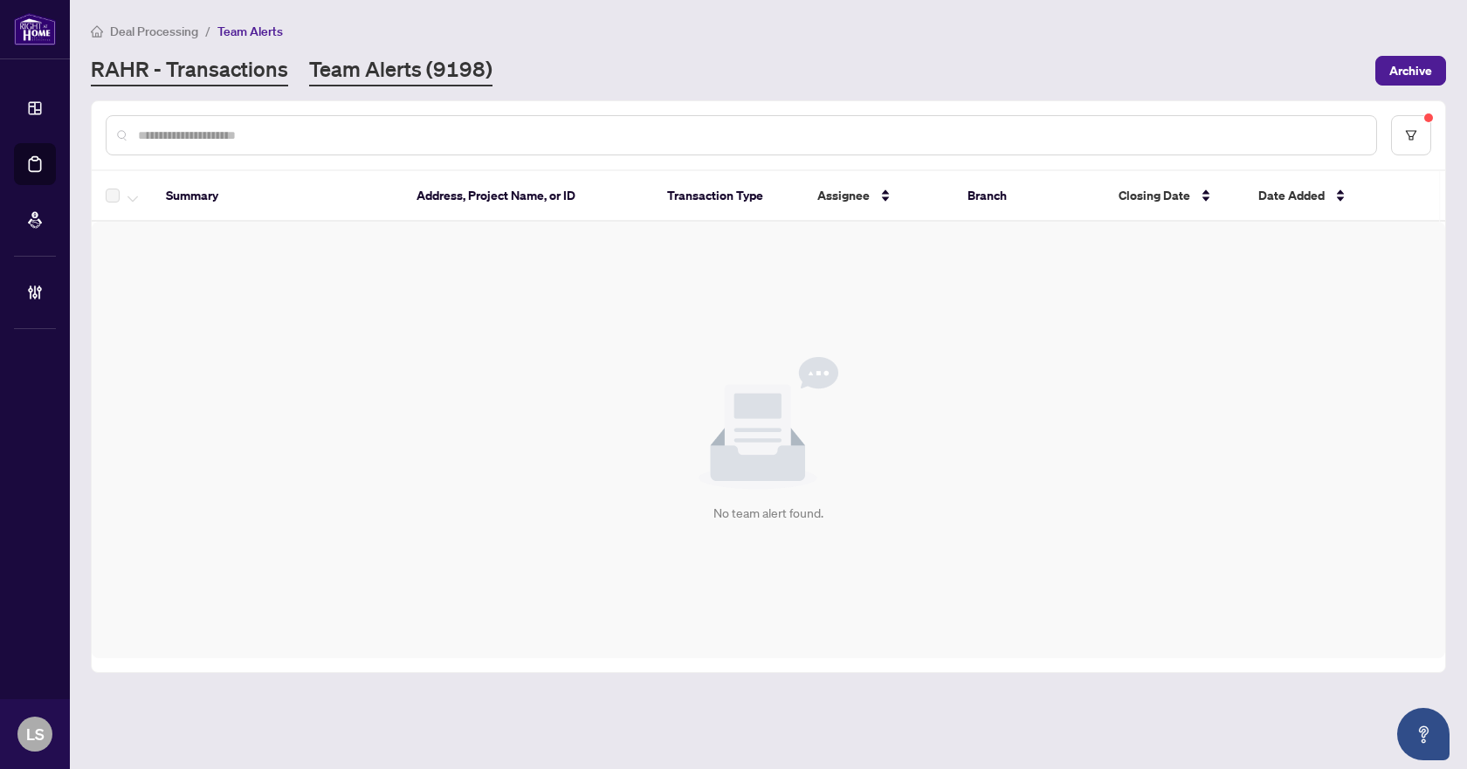
click at [185, 66] on link "RAHR - Transactions" at bounding box center [189, 70] width 197 height 31
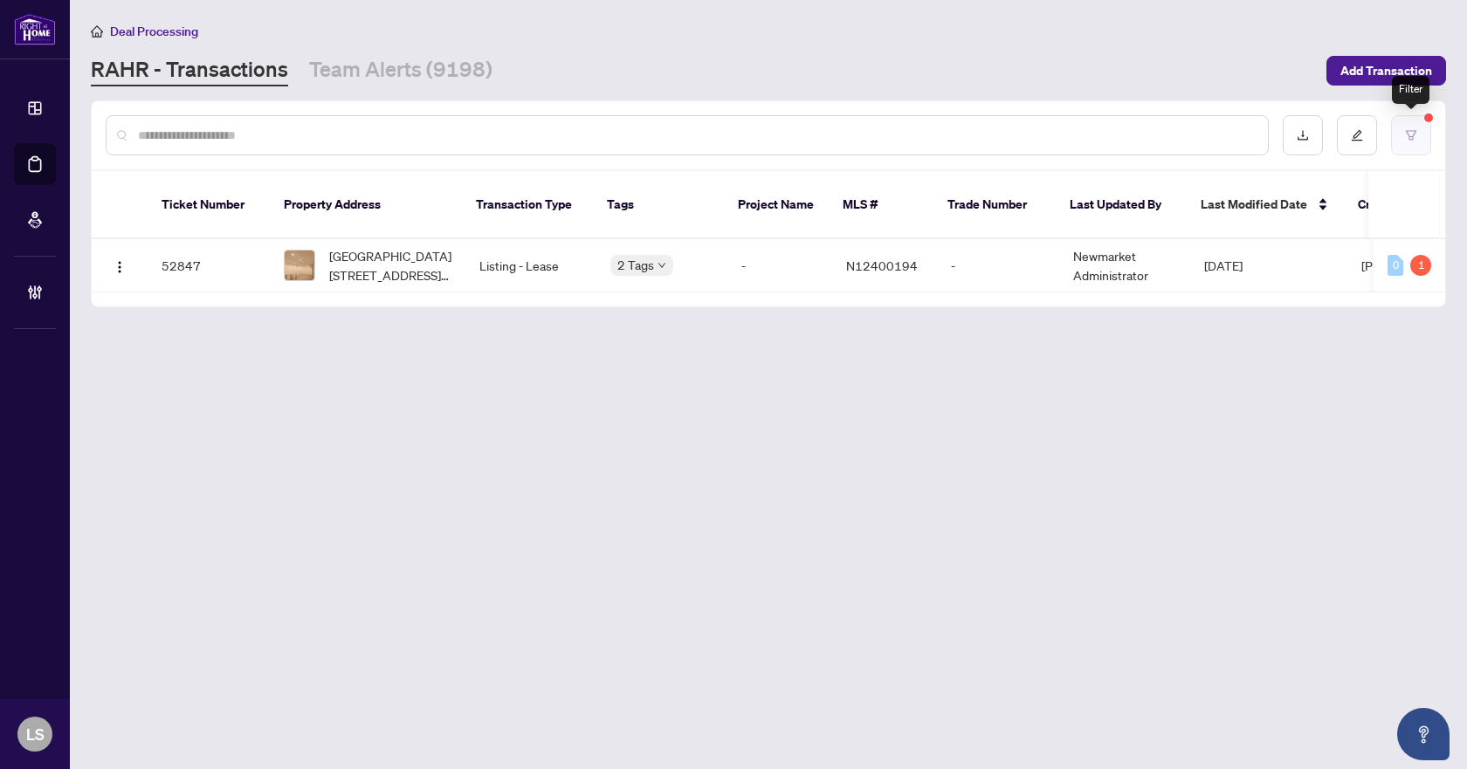
click at [1418, 137] on button "button" at bounding box center [1411, 135] width 40 height 40
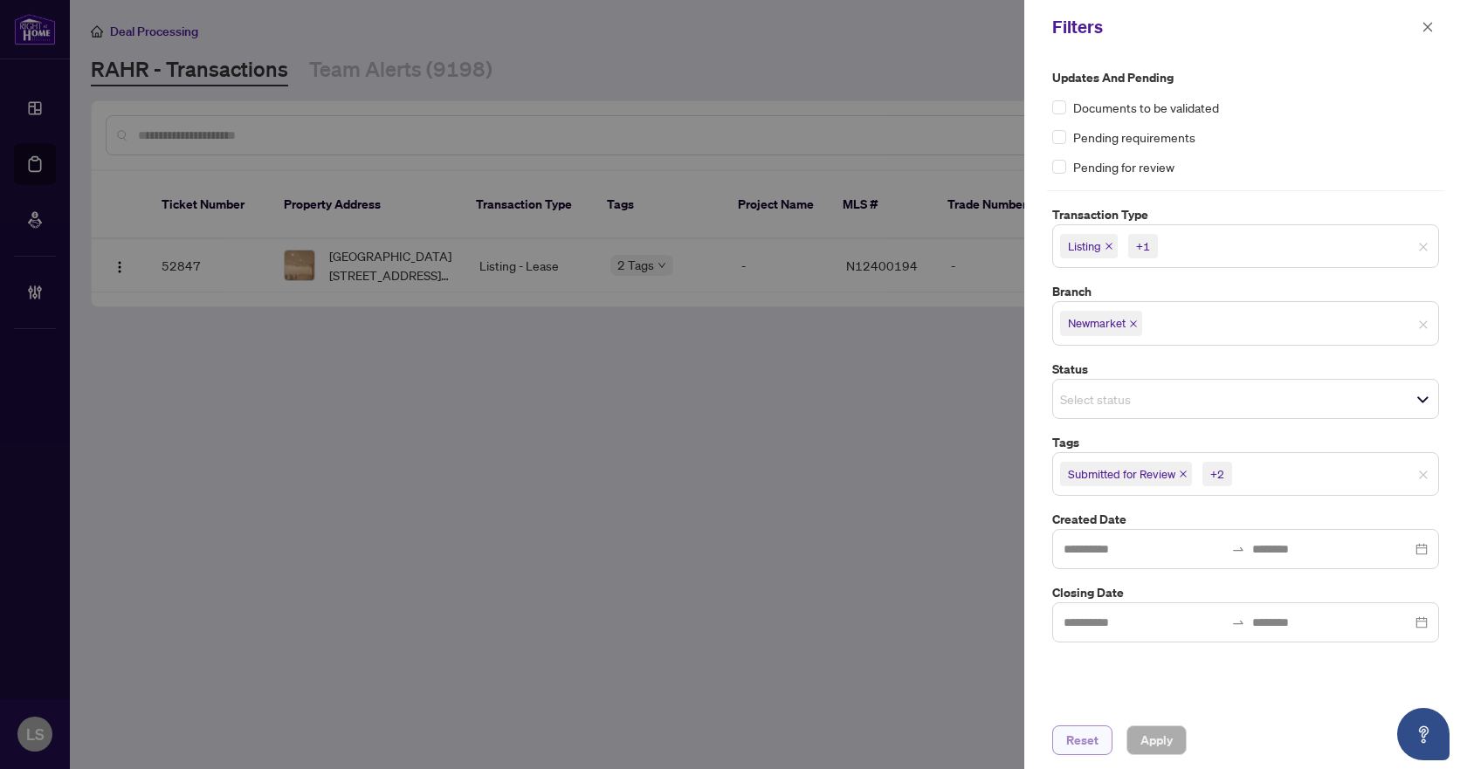
click at [1097, 743] on button "Reset" at bounding box center [1082, 740] width 60 height 30
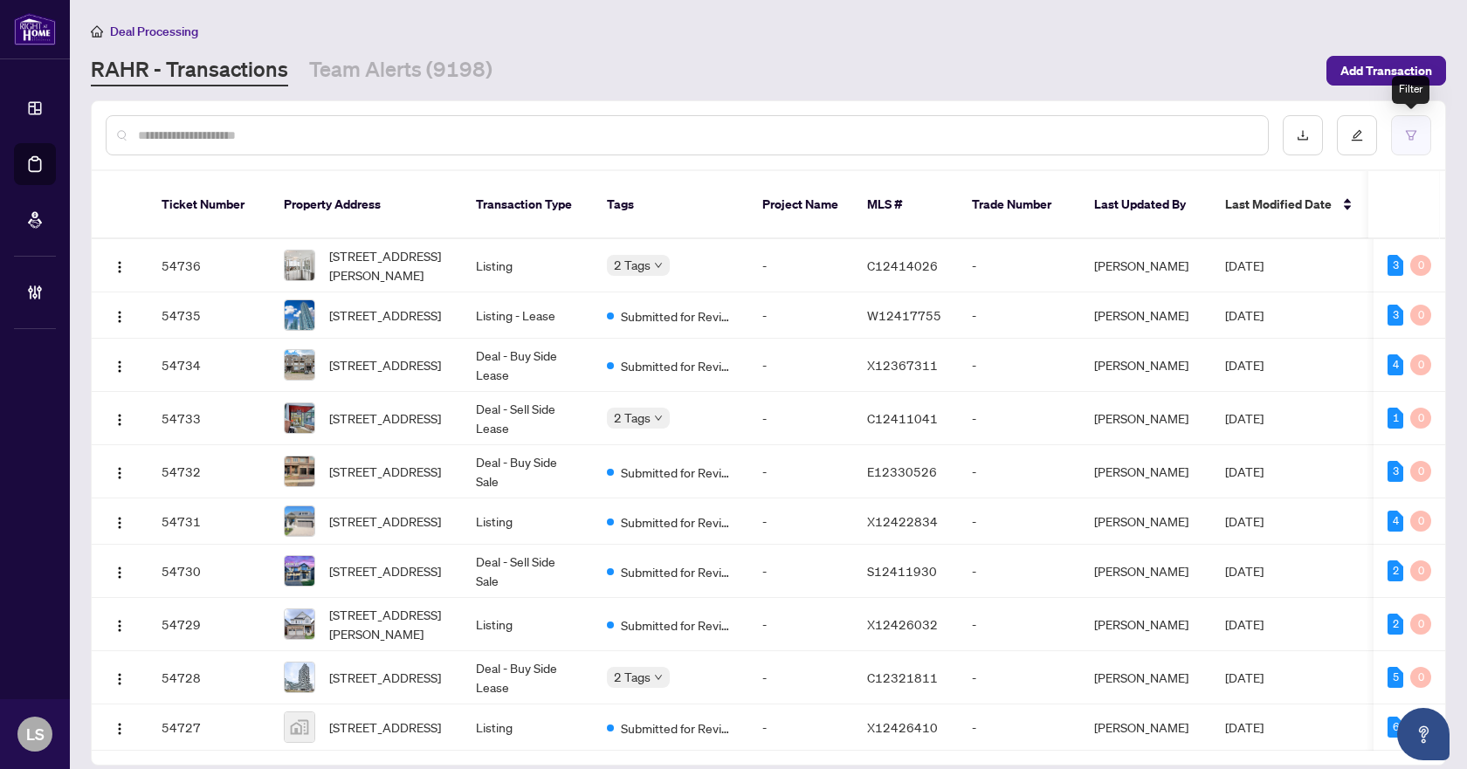
click at [1405, 134] on icon "filter" at bounding box center [1411, 135] width 12 height 12
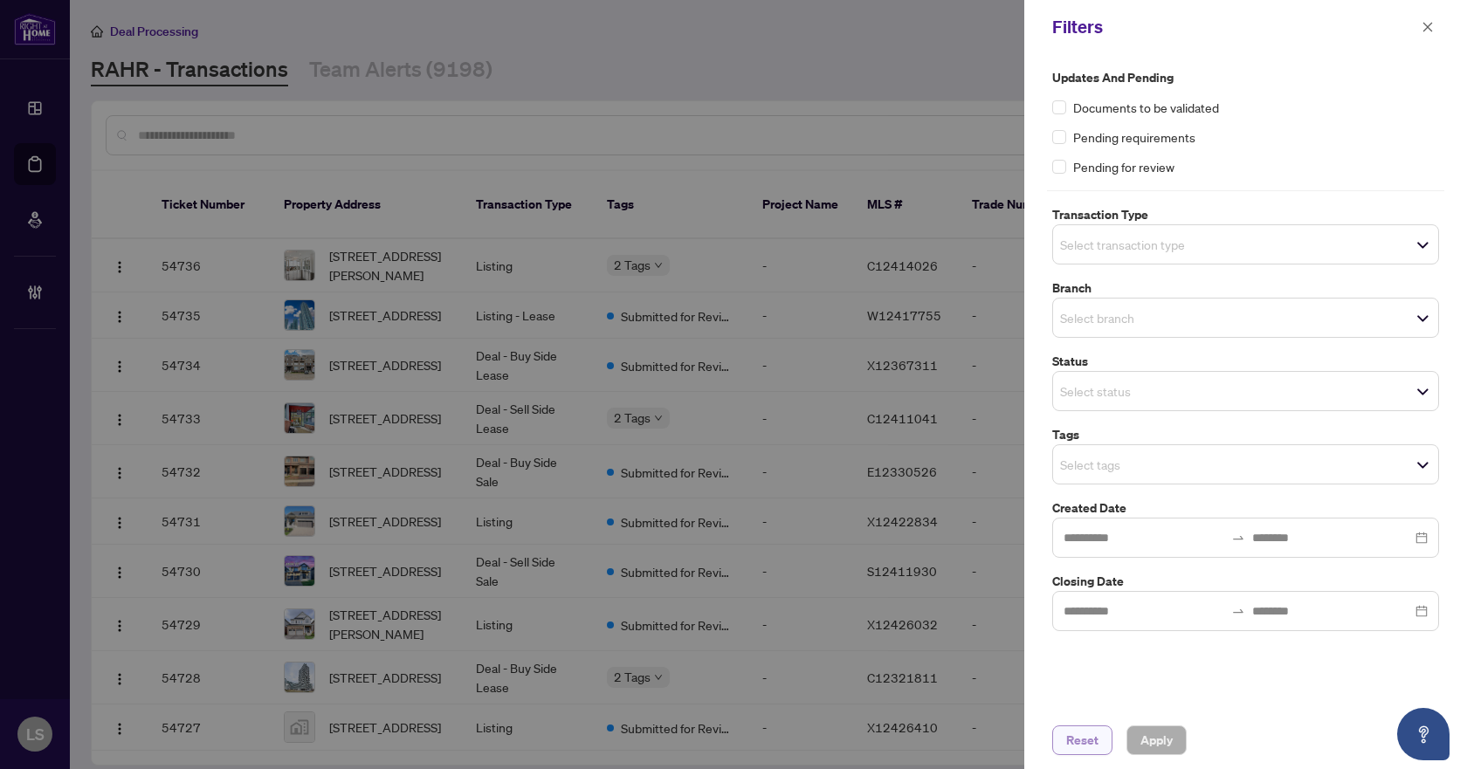
click at [1072, 735] on span "Reset" at bounding box center [1082, 740] width 32 height 28
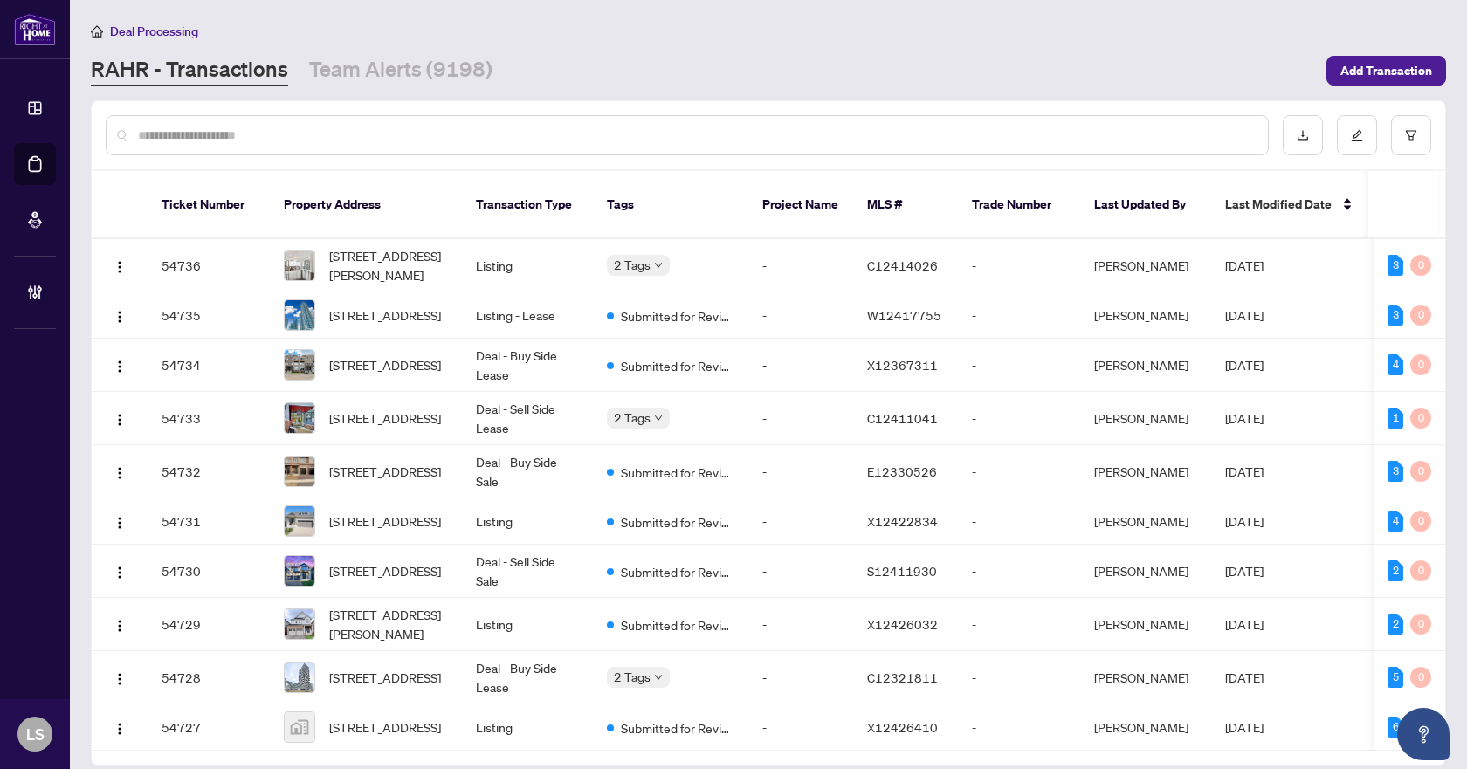
click at [416, 133] on input "text" at bounding box center [696, 135] width 1116 height 19
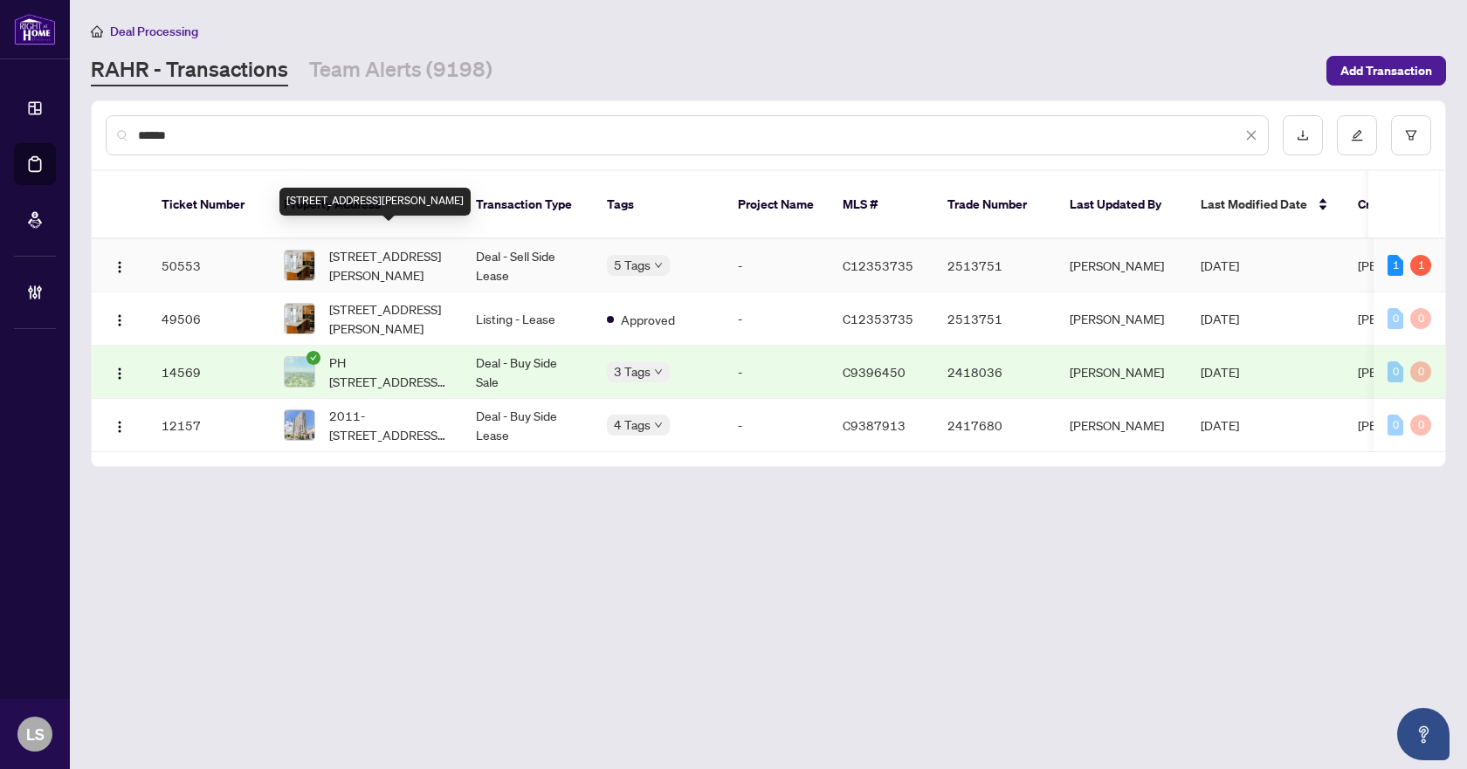
type input "******"
click at [397, 246] on span "701-153 Beecroft Rd, Toronto, Ontario M2N 7C5, Canada" at bounding box center [388, 265] width 119 height 38
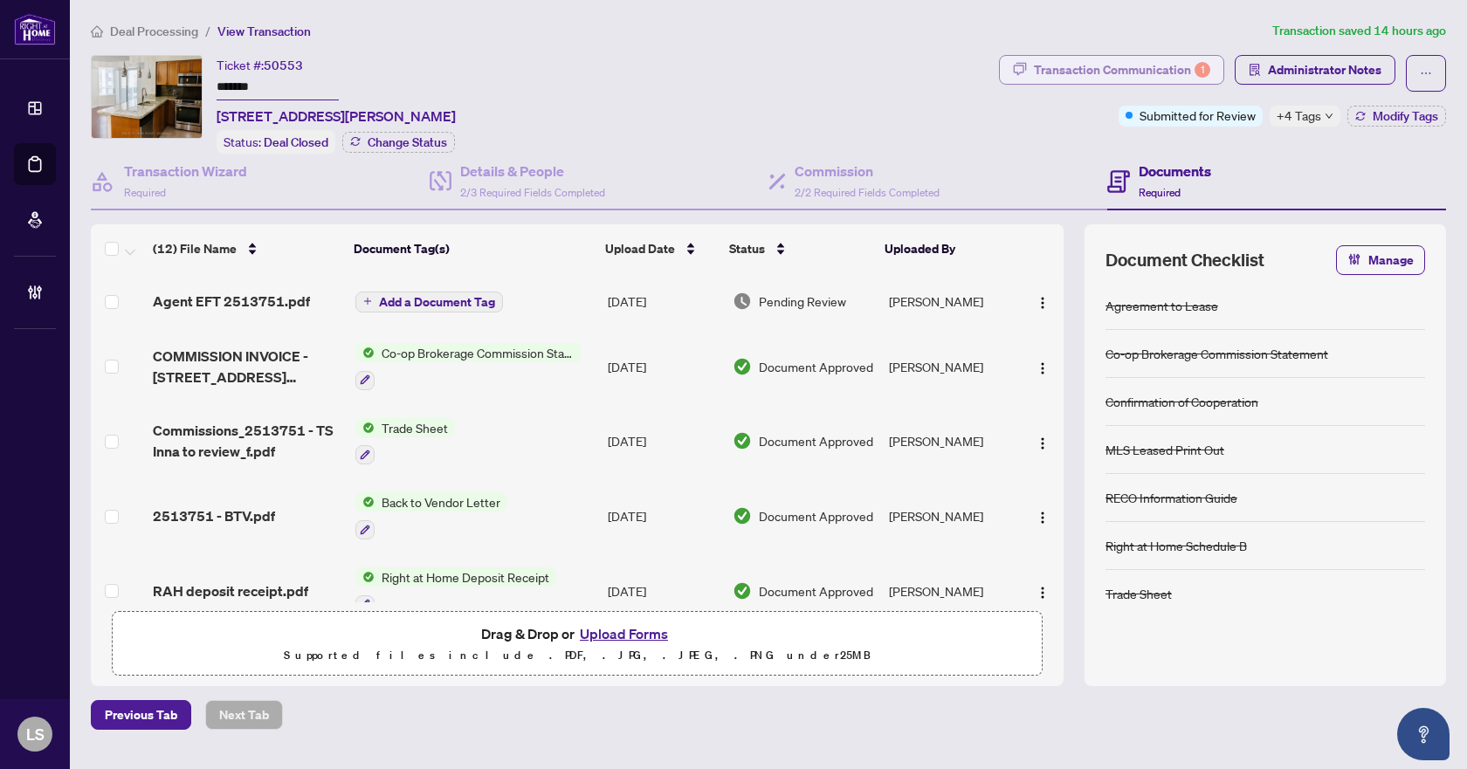
click at [1132, 65] on div "Transaction Communication 1" at bounding box center [1122, 70] width 176 height 28
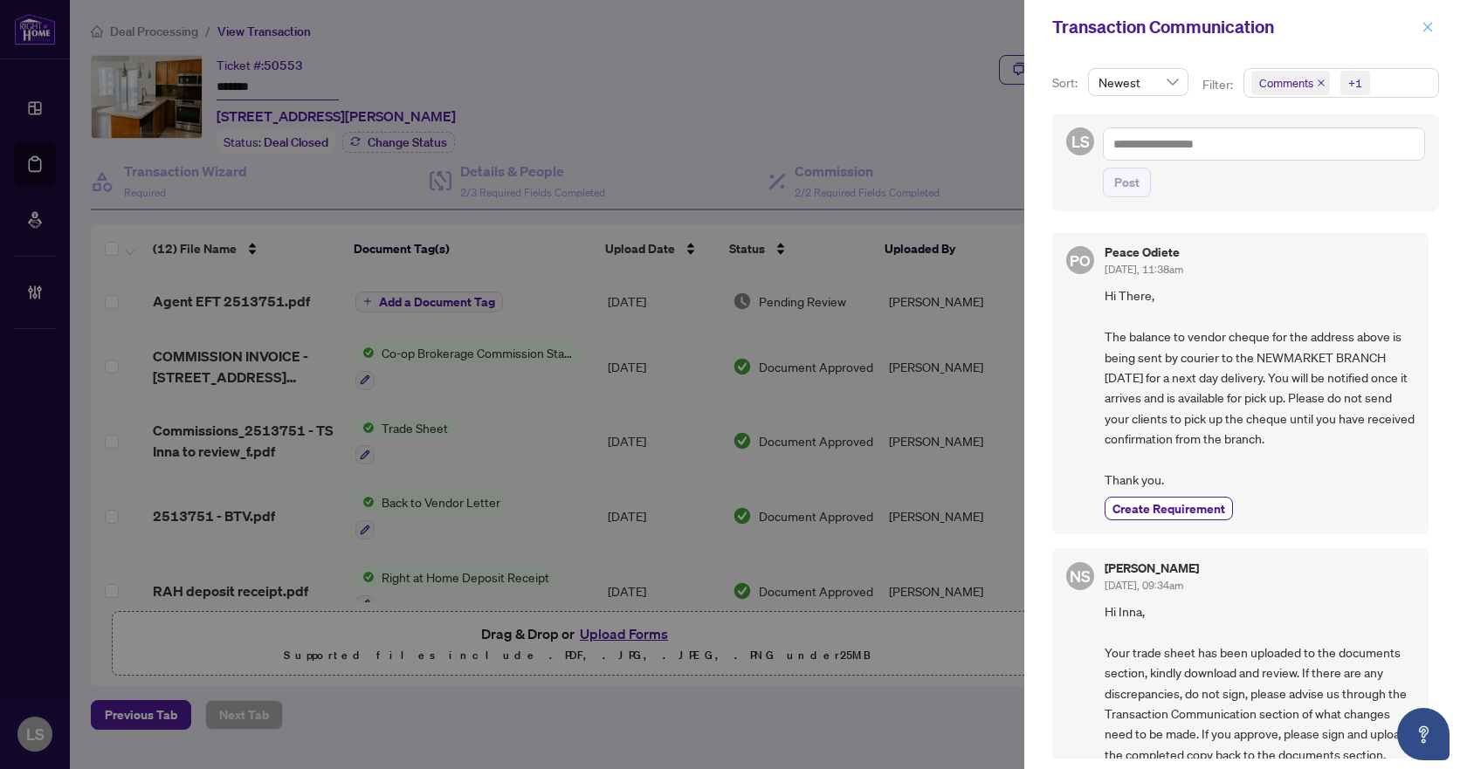
click at [1425, 30] on icon "close" at bounding box center [1428, 27] width 10 height 10
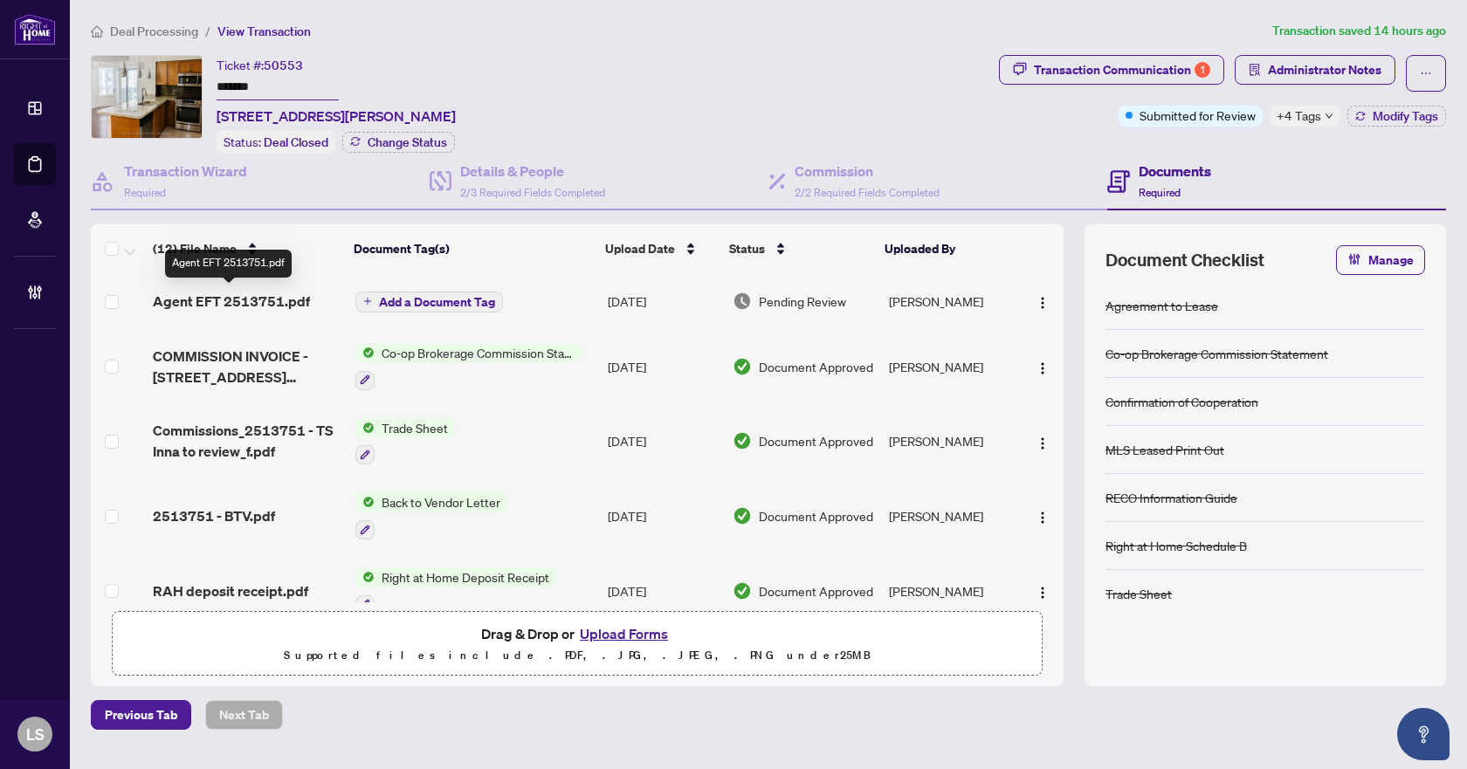
click at [271, 304] on span "Agent EFT 2513751.pdf" at bounding box center [231, 301] width 157 height 21
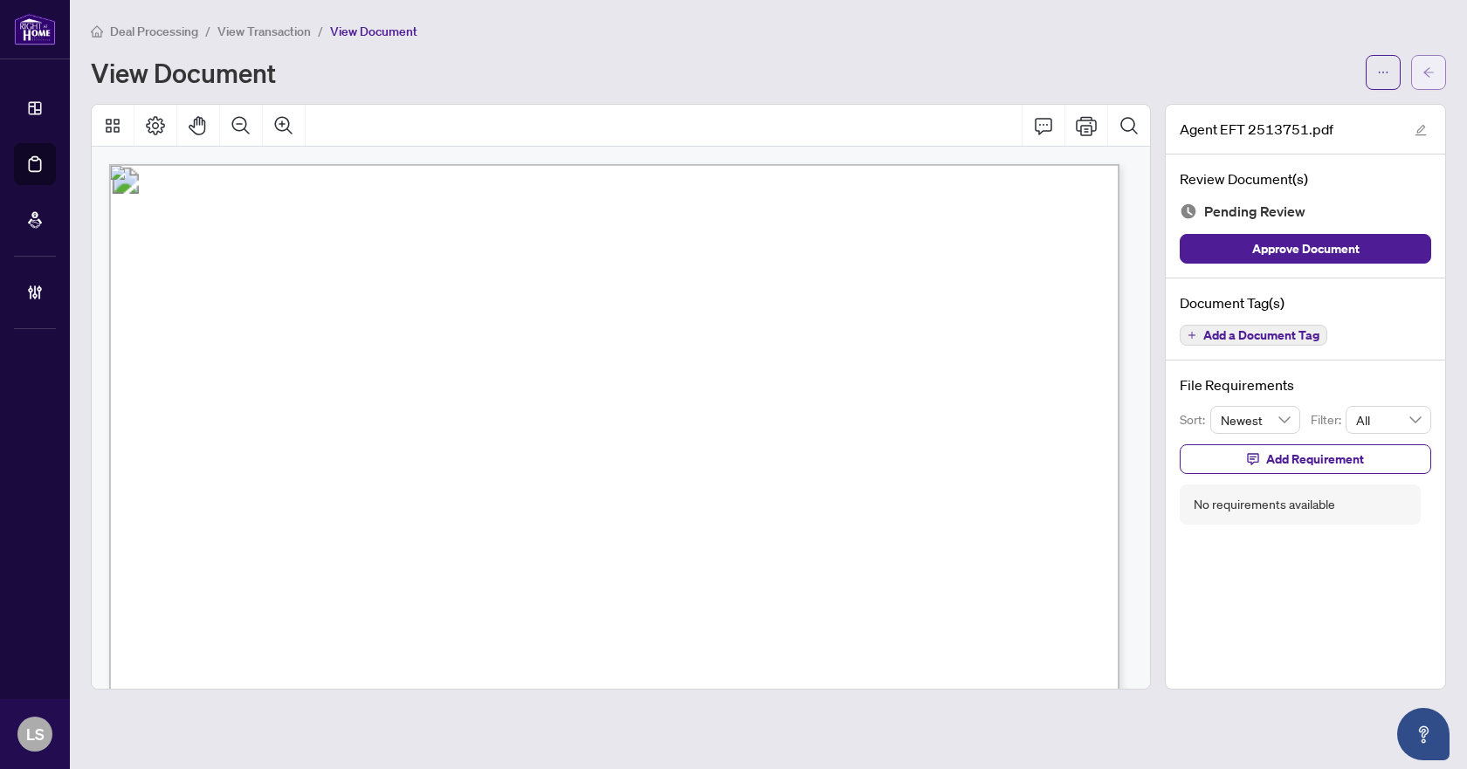
click at [1426, 87] on button "button" at bounding box center [1428, 72] width 35 height 35
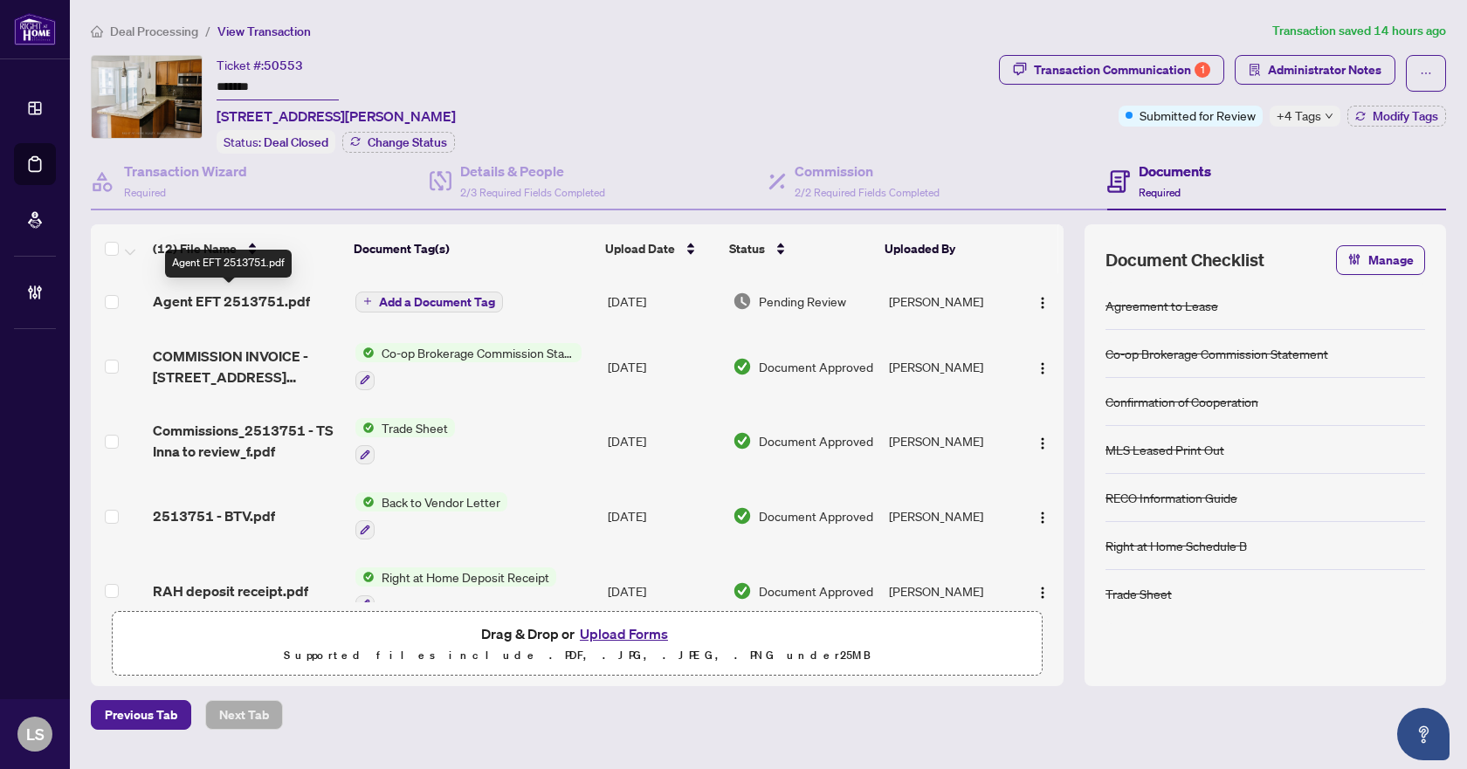
click at [281, 299] on span "Agent EFT 2513751.pdf" at bounding box center [231, 301] width 157 height 21
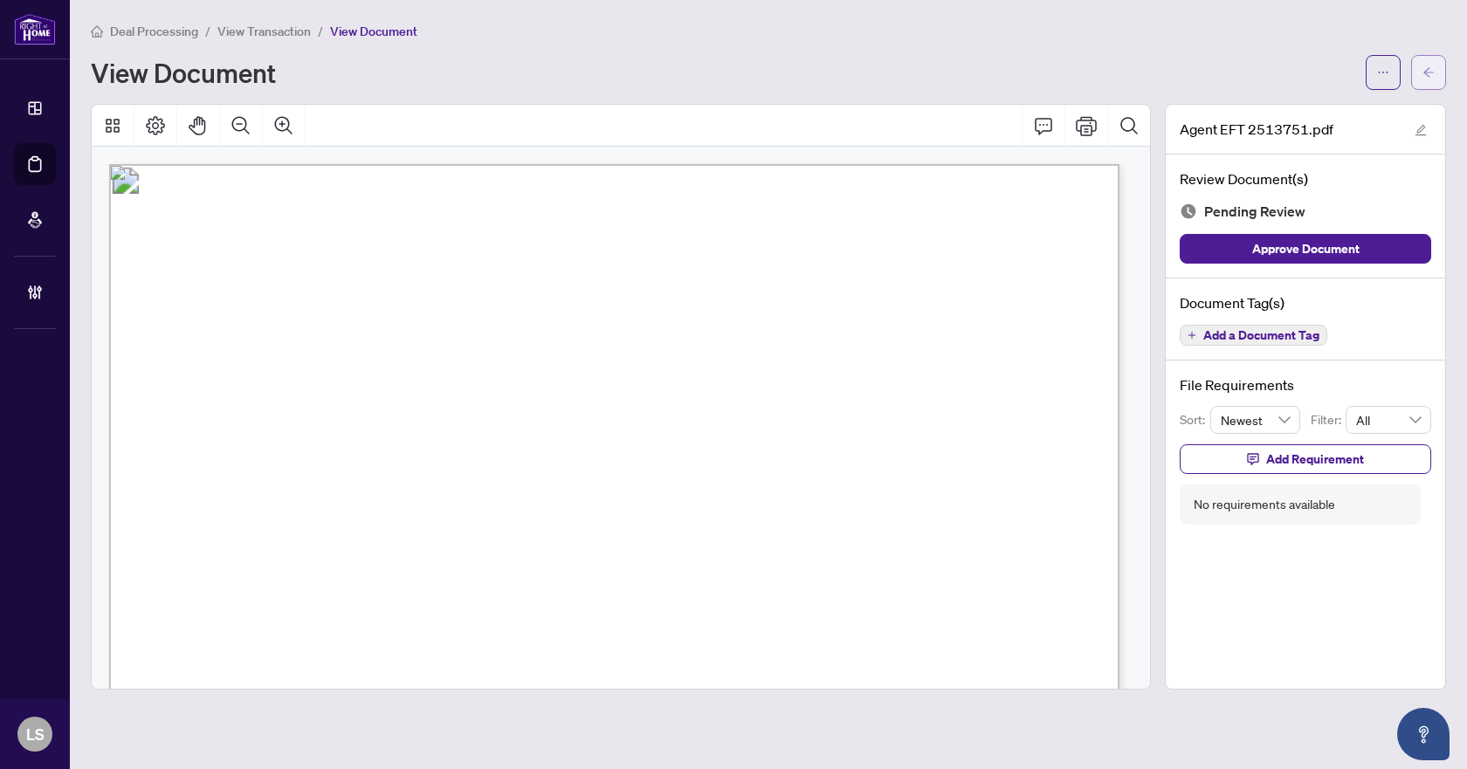
click at [1424, 74] on icon "arrow-left" at bounding box center [1428, 72] width 12 height 12
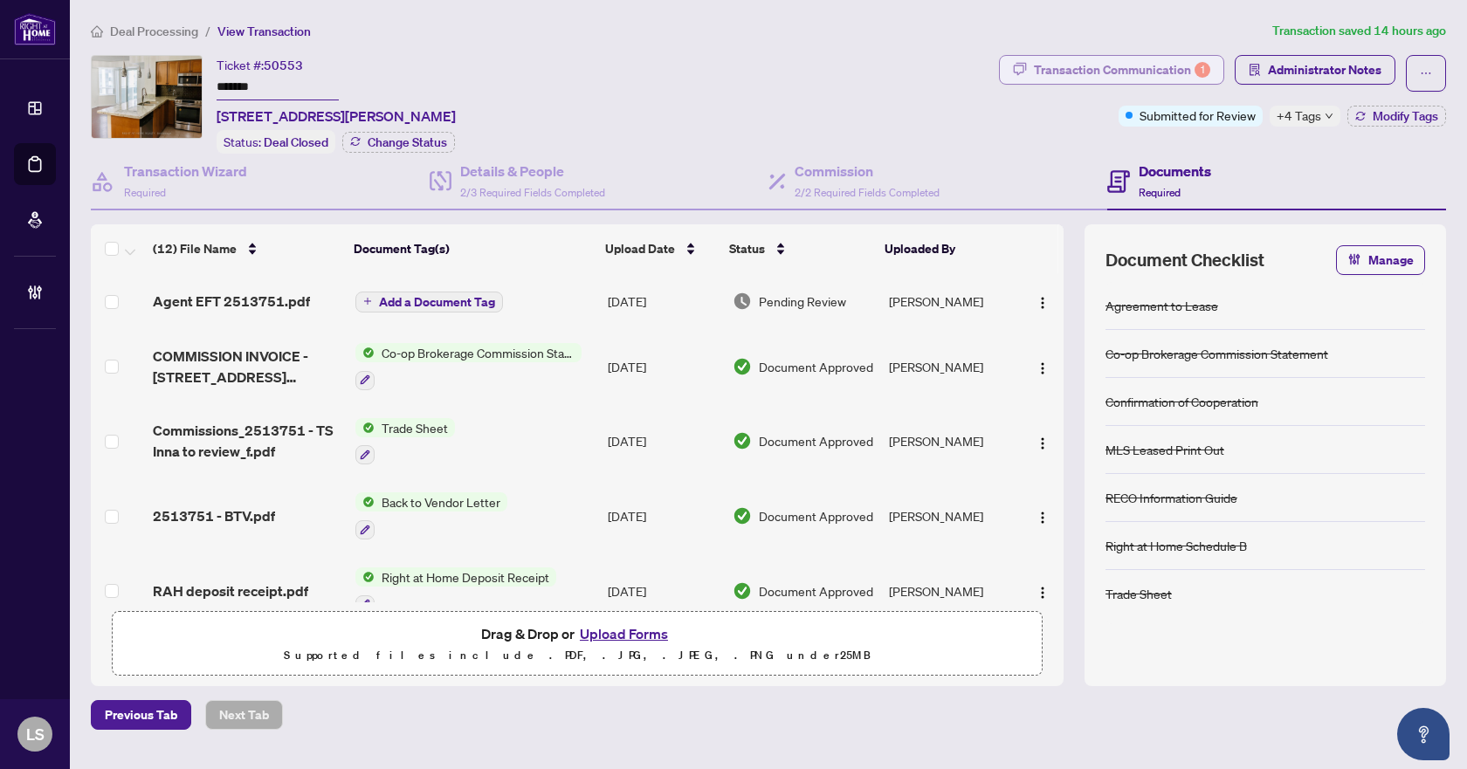
click at [1151, 69] on div "Transaction Communication 1" at bounding box center [1122, 70] width 176 height 28
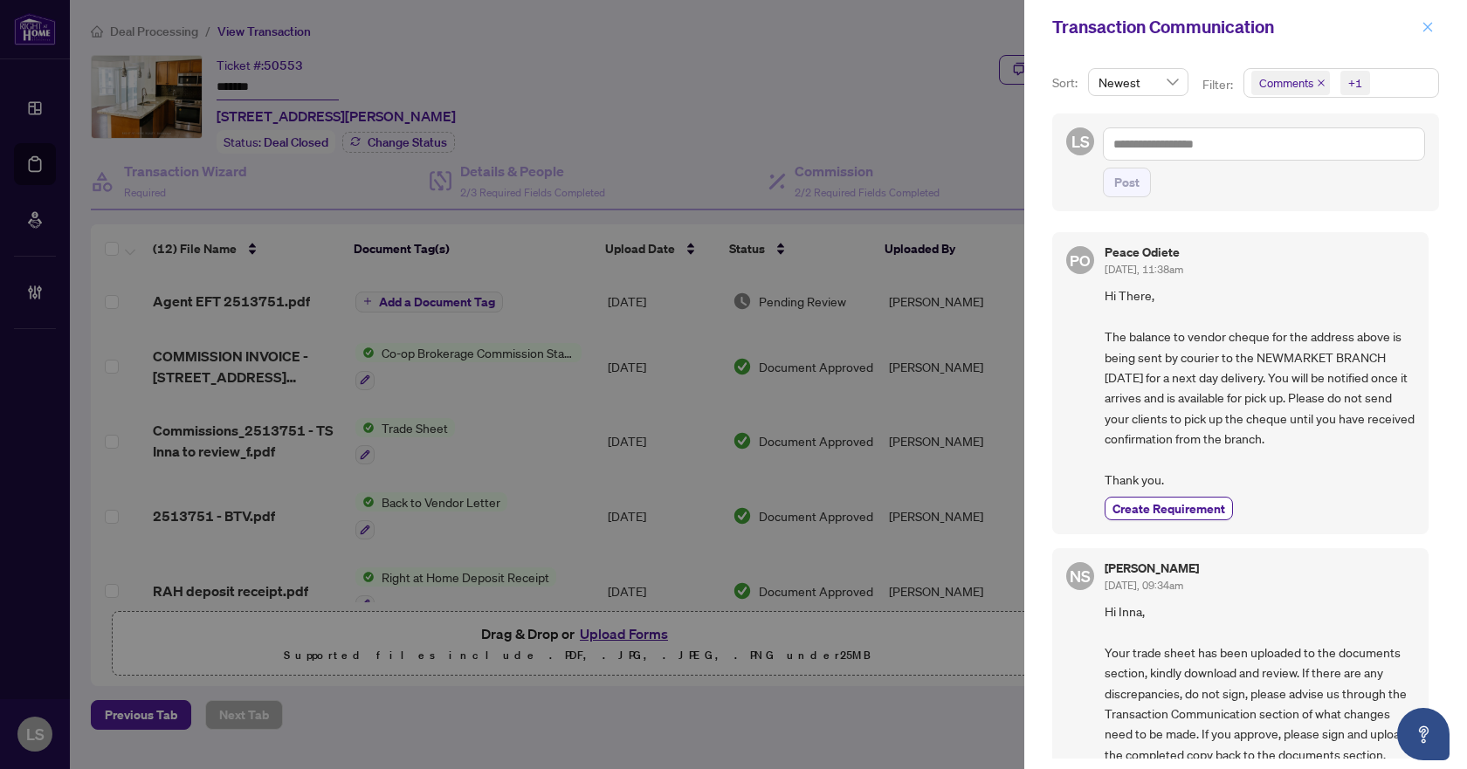
click at [1424, 27] on icon "close" at bounding box center [1427, 27] width 12 height 12
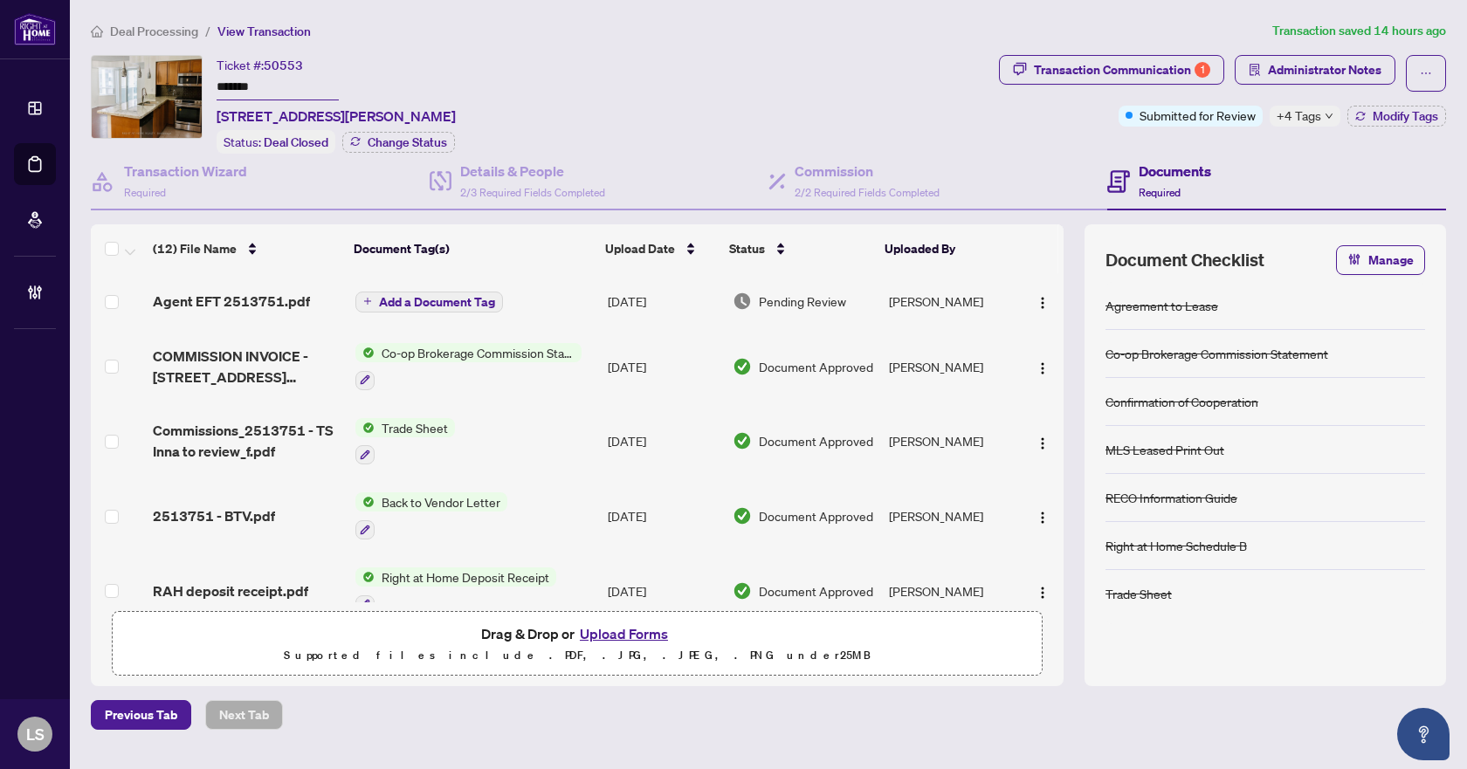
click at [176, 31] on span "Deal Processing" at bounding box center [154, 32] width 88 height 16
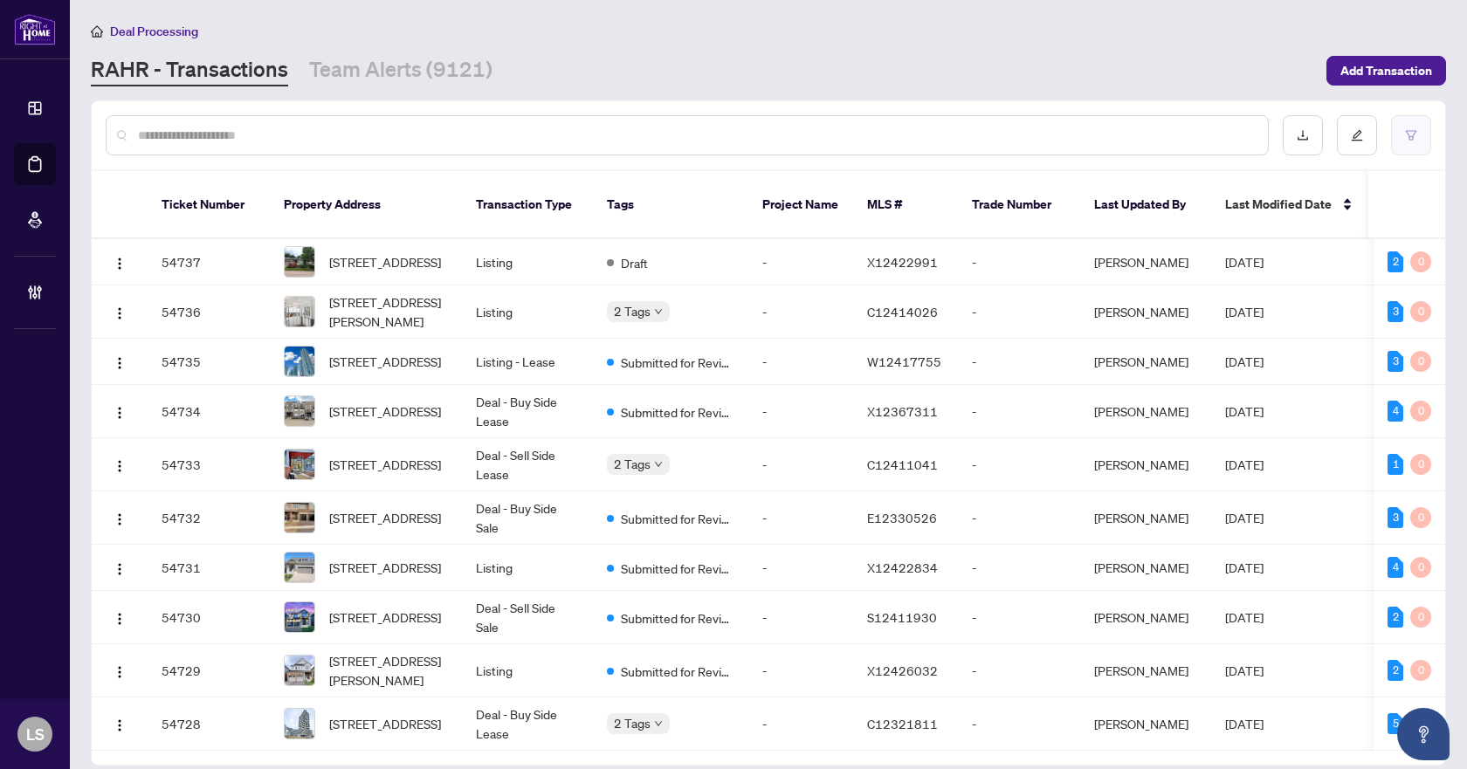
click at [1406, 142] on button "button" at bounding box center [1411, 135] width 40 height 40
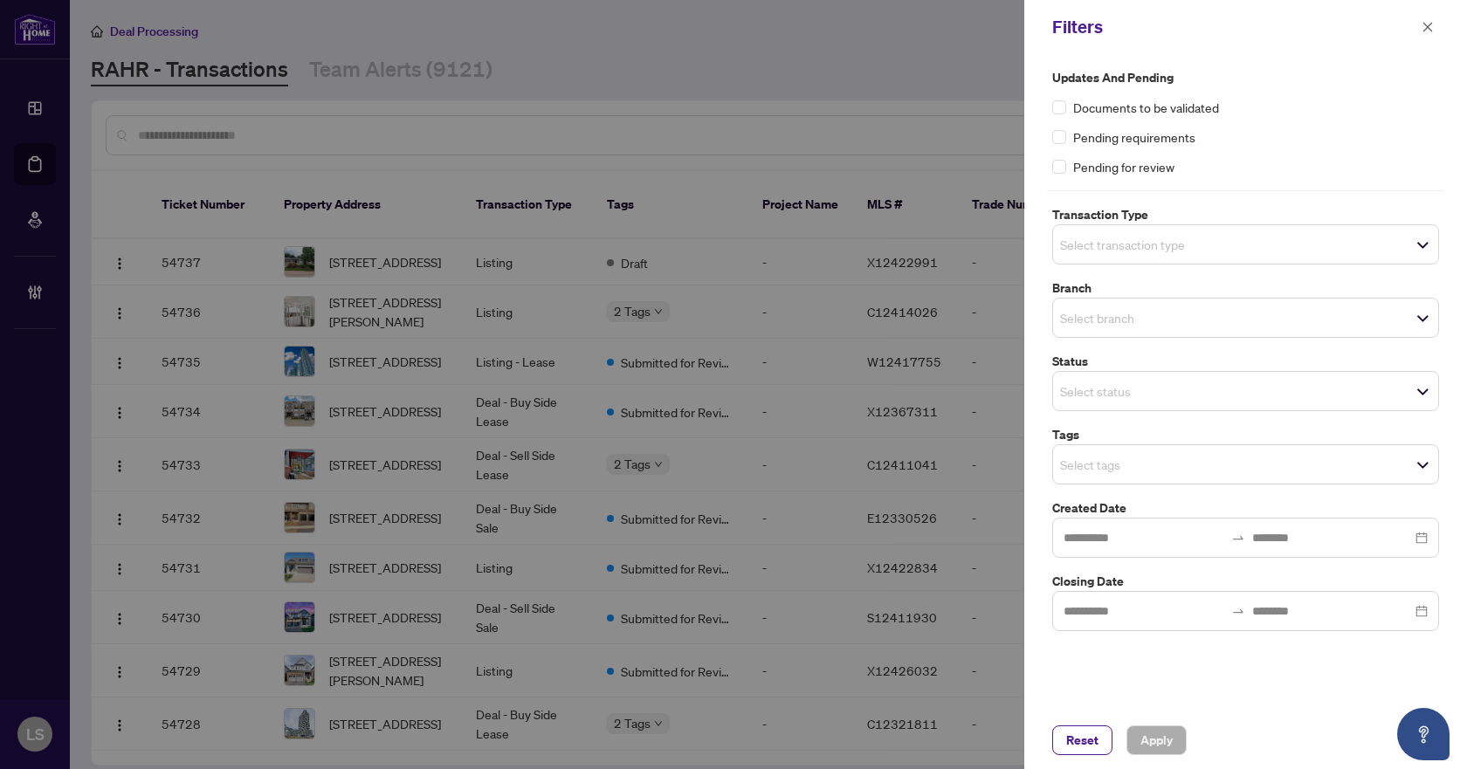
click at [1220, 247] on span "Select transaction type" at bounding box center [1245, 244] width 385 height 24
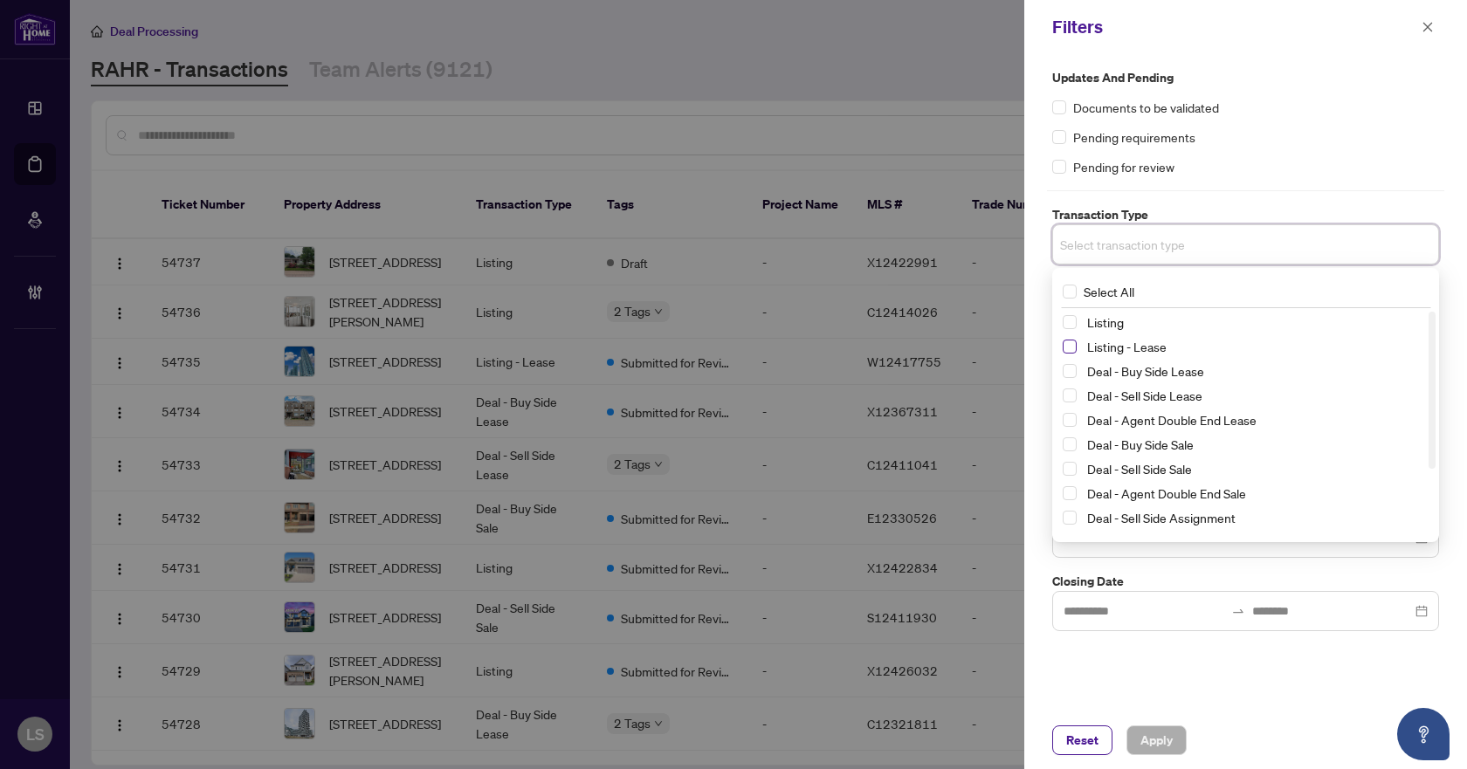
drag, startPoint x: 1068, startPoint y: 320, endPoint x: 1068, endPoint y: 350, distance: 29.7
click at [1067, 320] on span "Select Listing" at bounding box center [1069, 322] width 14 height 14
click at [1068, 352] on span "Select Listing - Lease" at bounding box center [1069, 350] width 14 height 14
click at [1318, 68] on label "Updates and Pending" at bounding box center [1245, 77] width 387 height 19
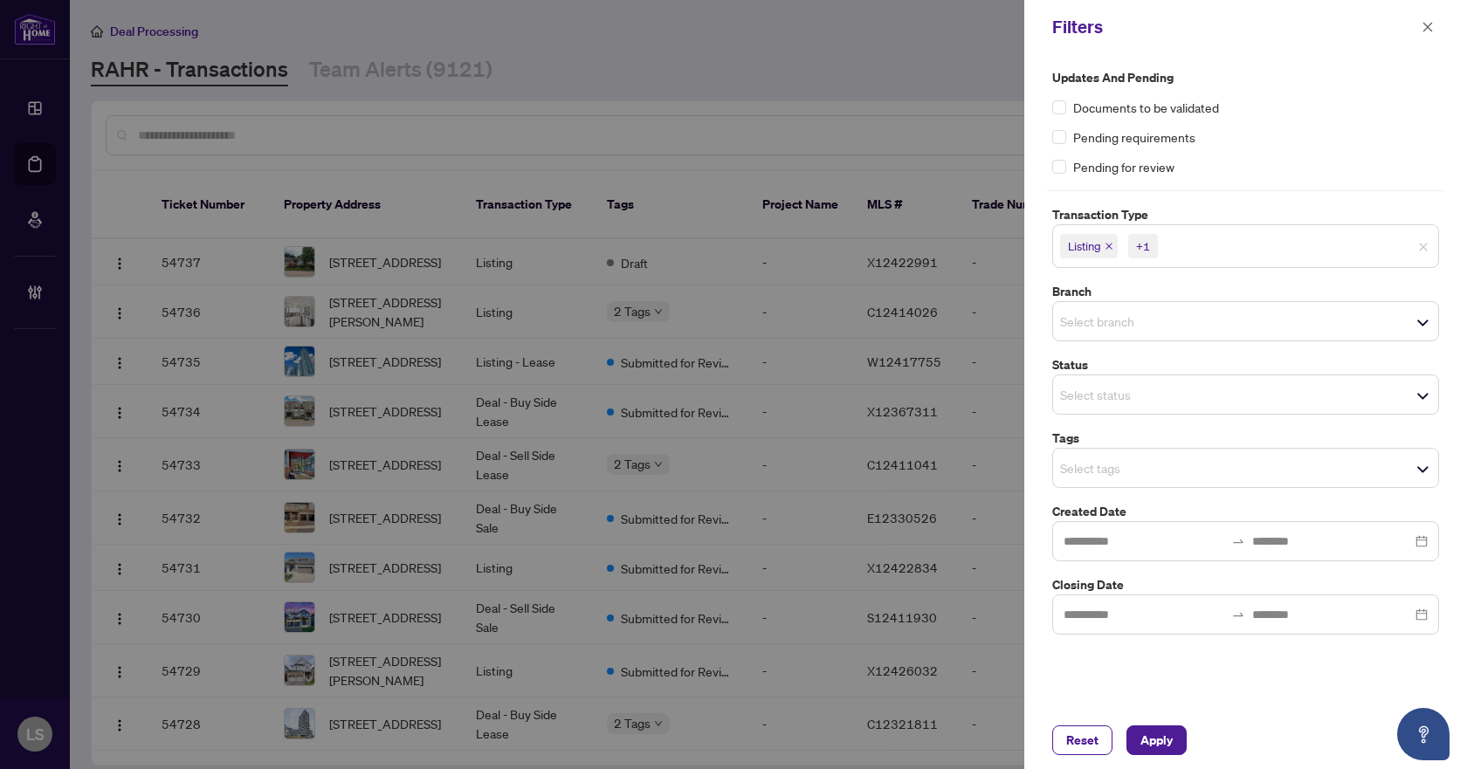
click at [1126, 333] on span "Select branch" at bounding box center [1245, 321] width 385 height 24
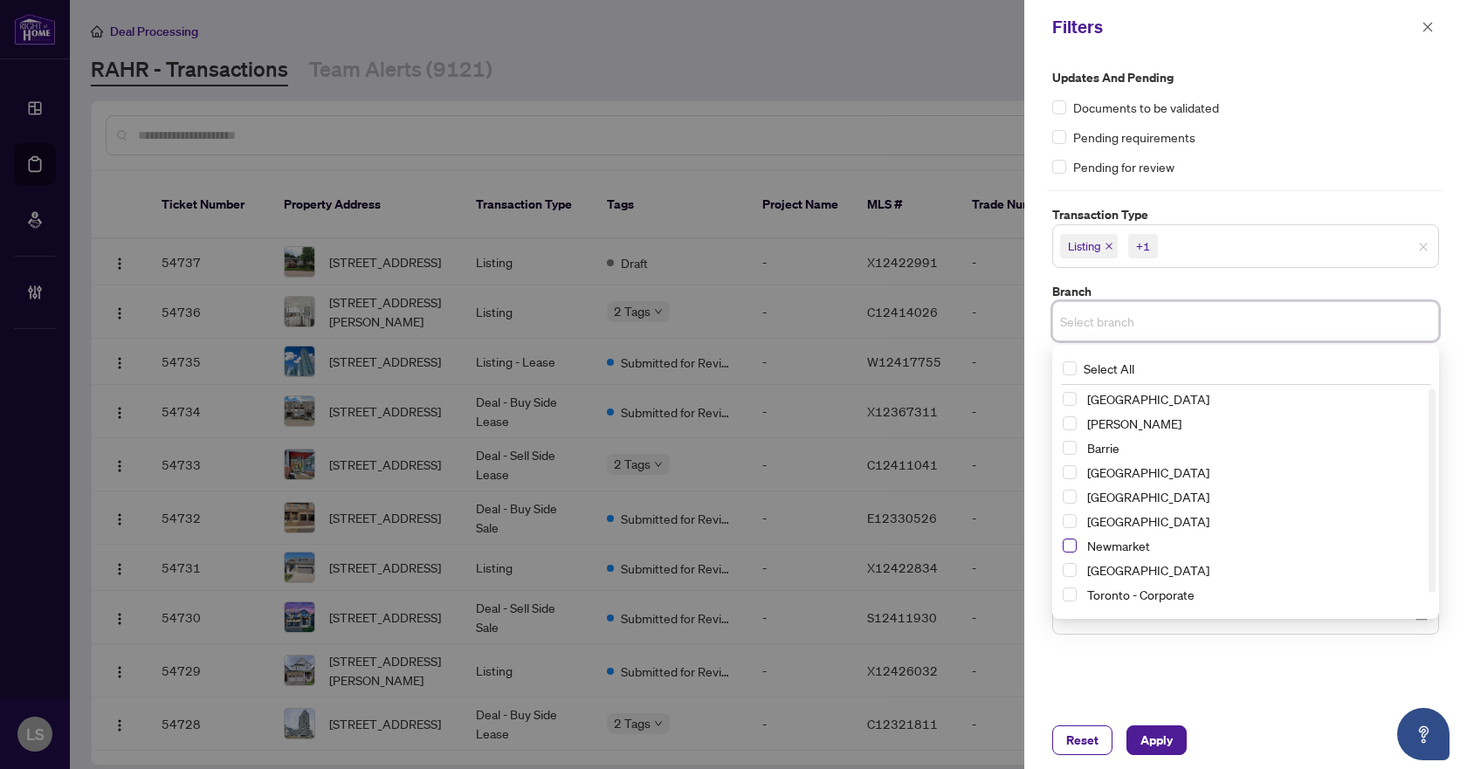
click at [1075, 546] on span "Select Newmarket" at bounding box center [1069, 546] width 14 height 14
click at [1268, 148] on div "Updates and Pending Documents to be validated Pending requirements Pending for …" at bounding box center [1245, 122] width 387 height 108
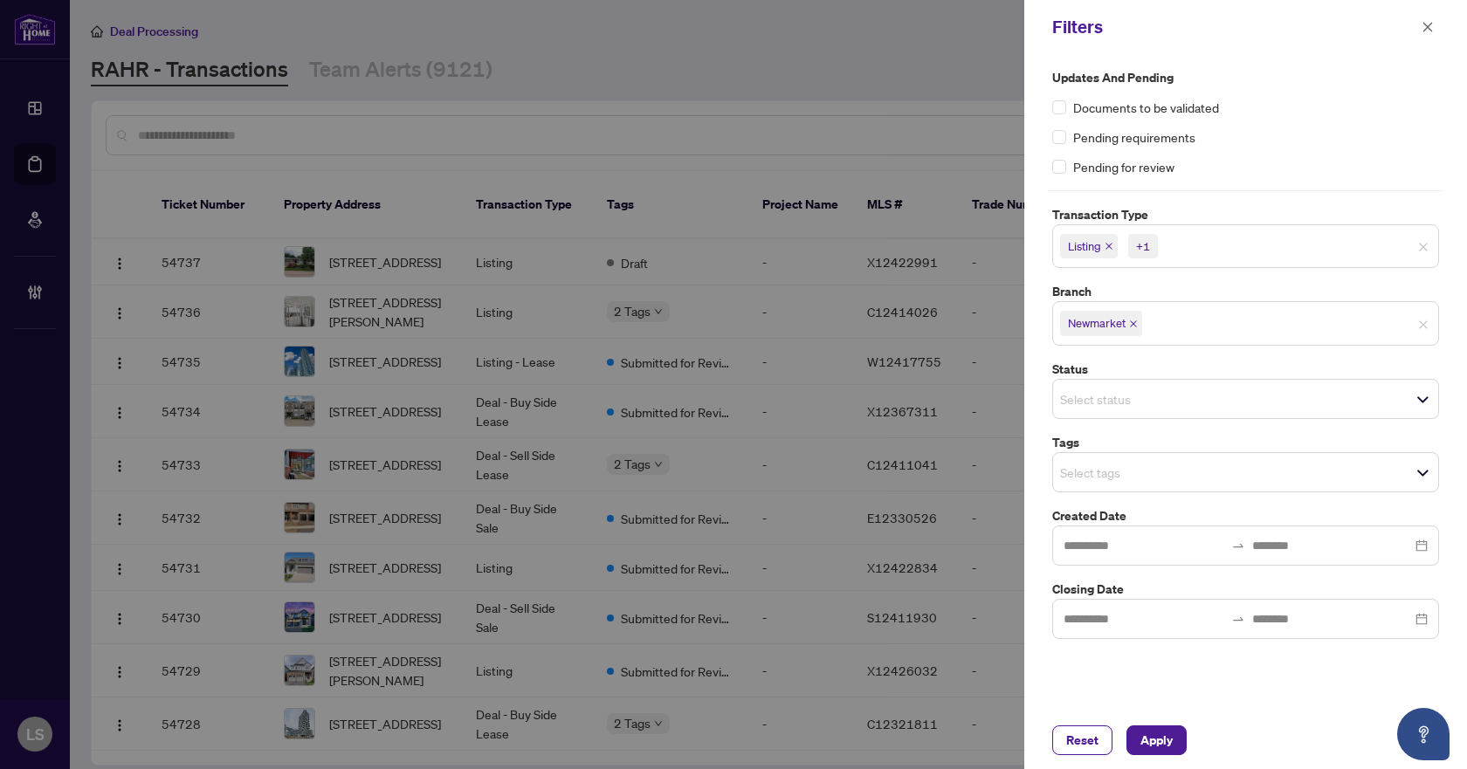
click at [1112, 395] on input "search" at bounding box center [1121, 398] width 122 height 21
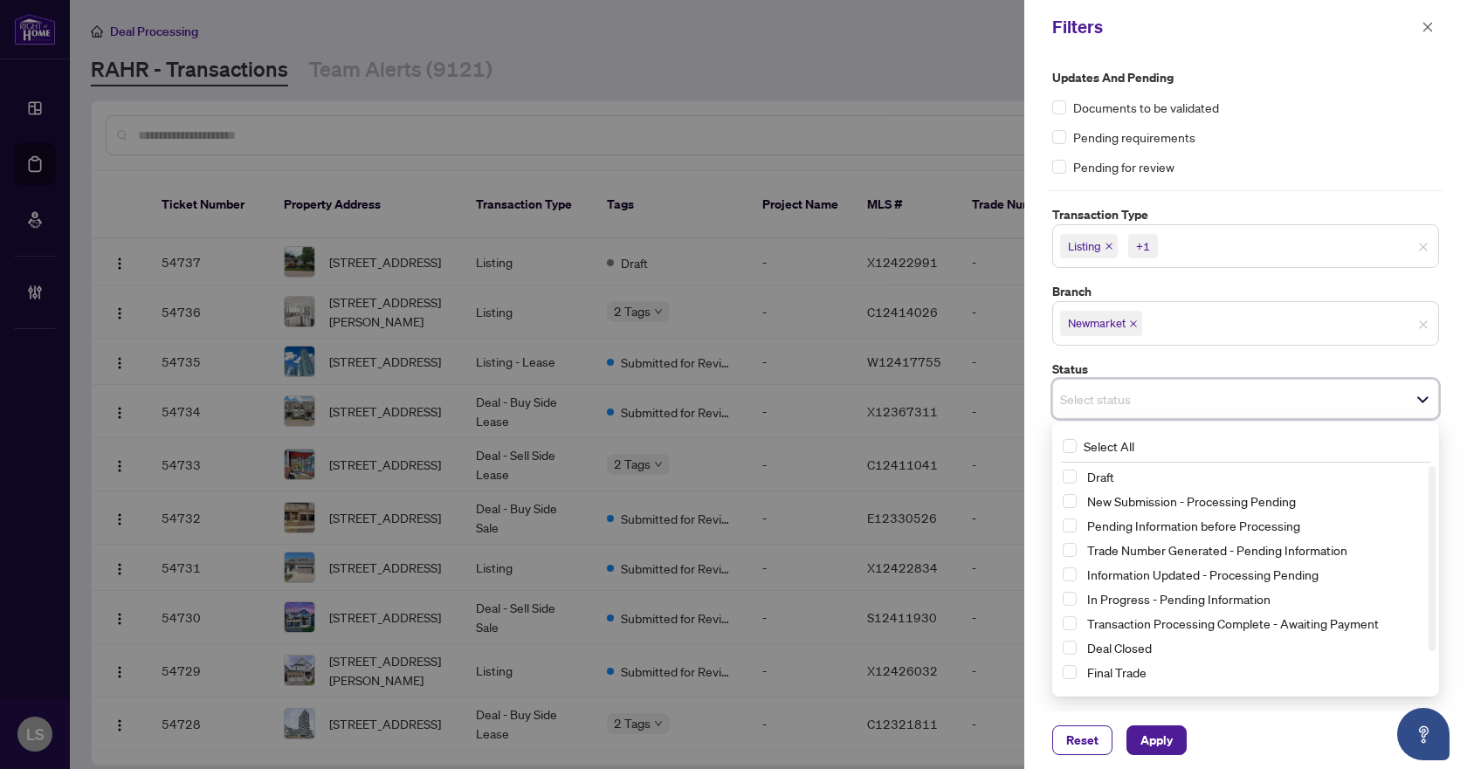
click at [1274, 119] on div "Updates and Pending Documents to be validated Pending requirements Pending for …" at bounding box center [1245, 122] width 387 height 108
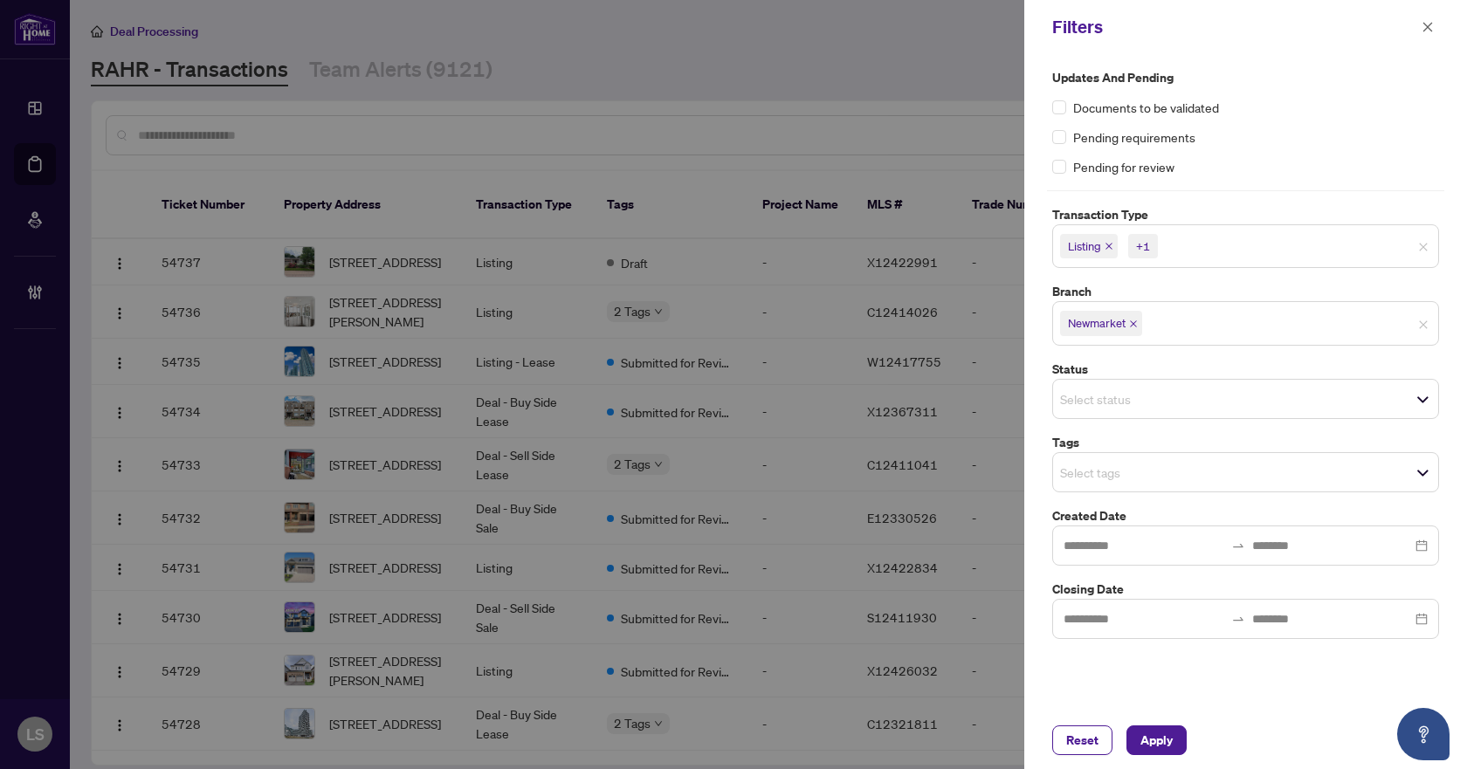
click at [1087, 480] on input "search" at bounding box center [1121, 472] width 122 height 21
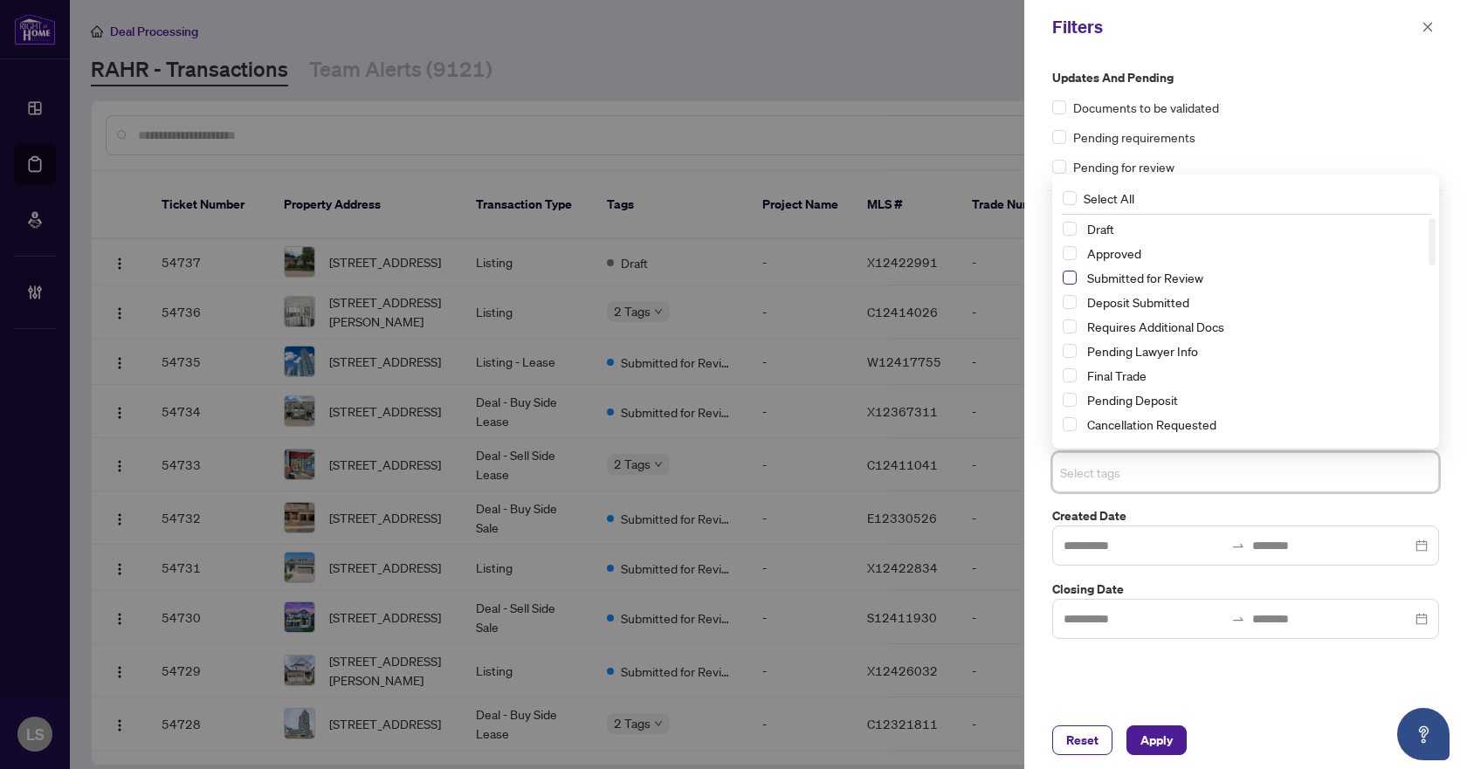
click at [1068, 278] on span "Select Submitted for Review" at bounding box center [1069, 278] width 14 height 14
click at [1067, 427] on span "Select Cancellation Requested" at bounding box center [1069, 424] width 14 height 14
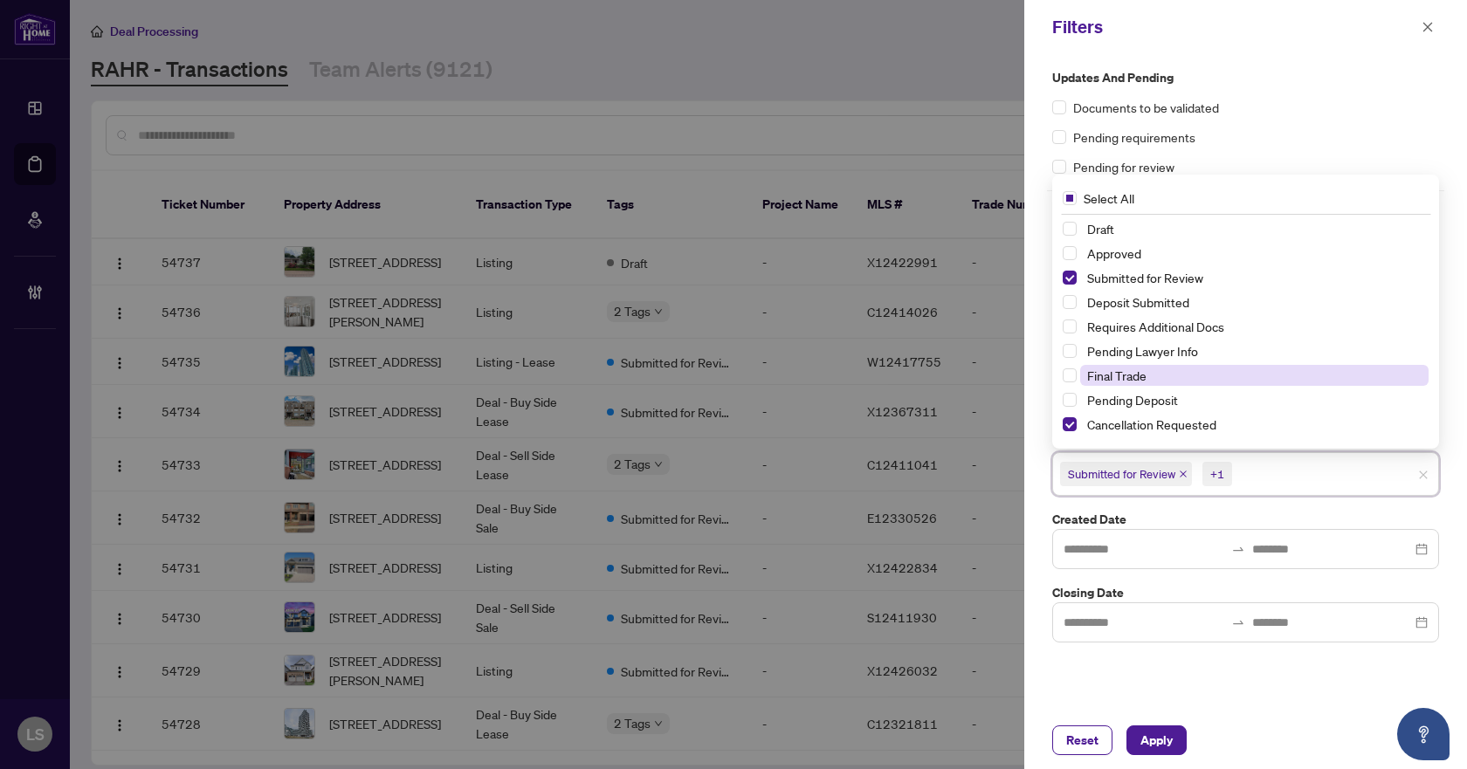
scroll to position [87, 0]
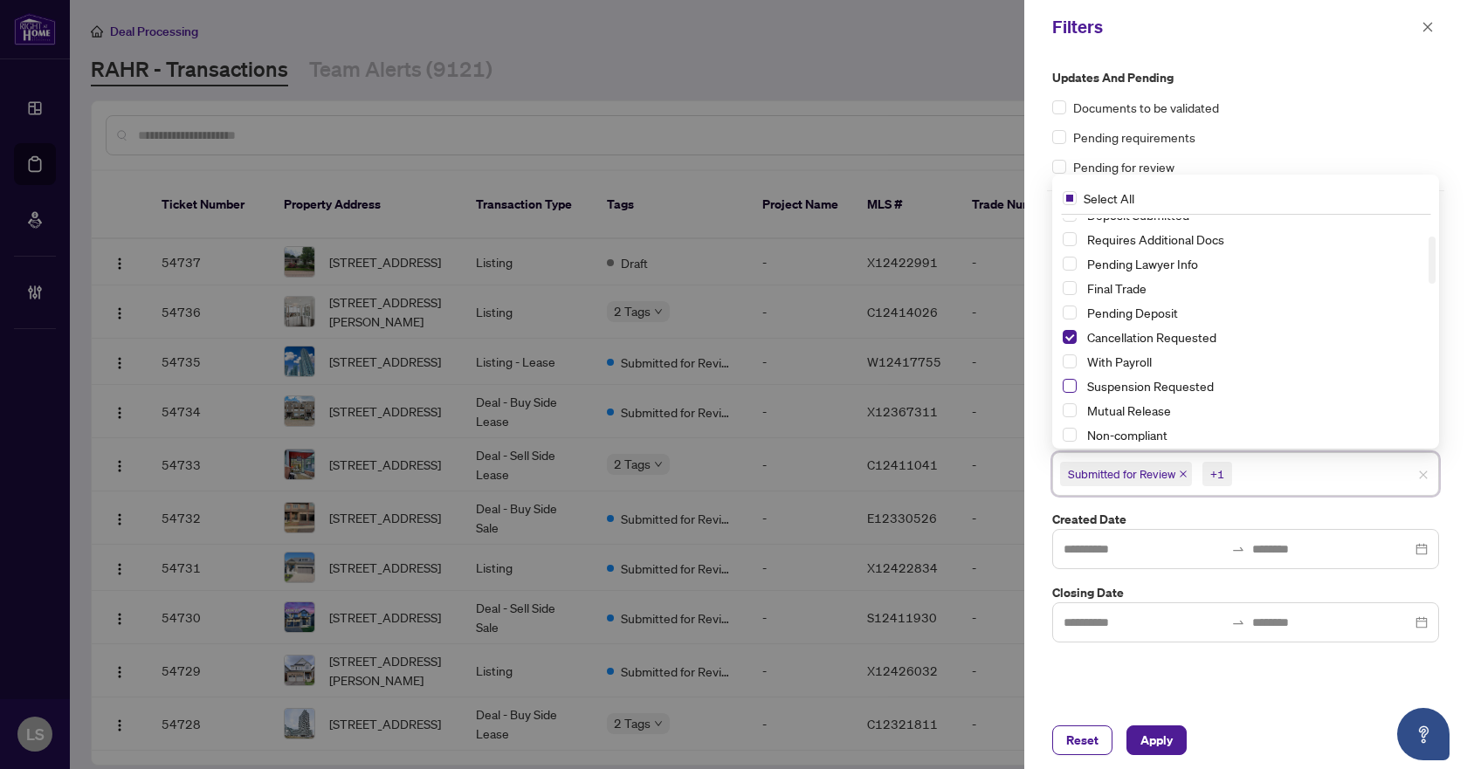
click at [1067, 384] on span "Select Suspension Requested" at bounding box center [1069, 386] width 14 height 14
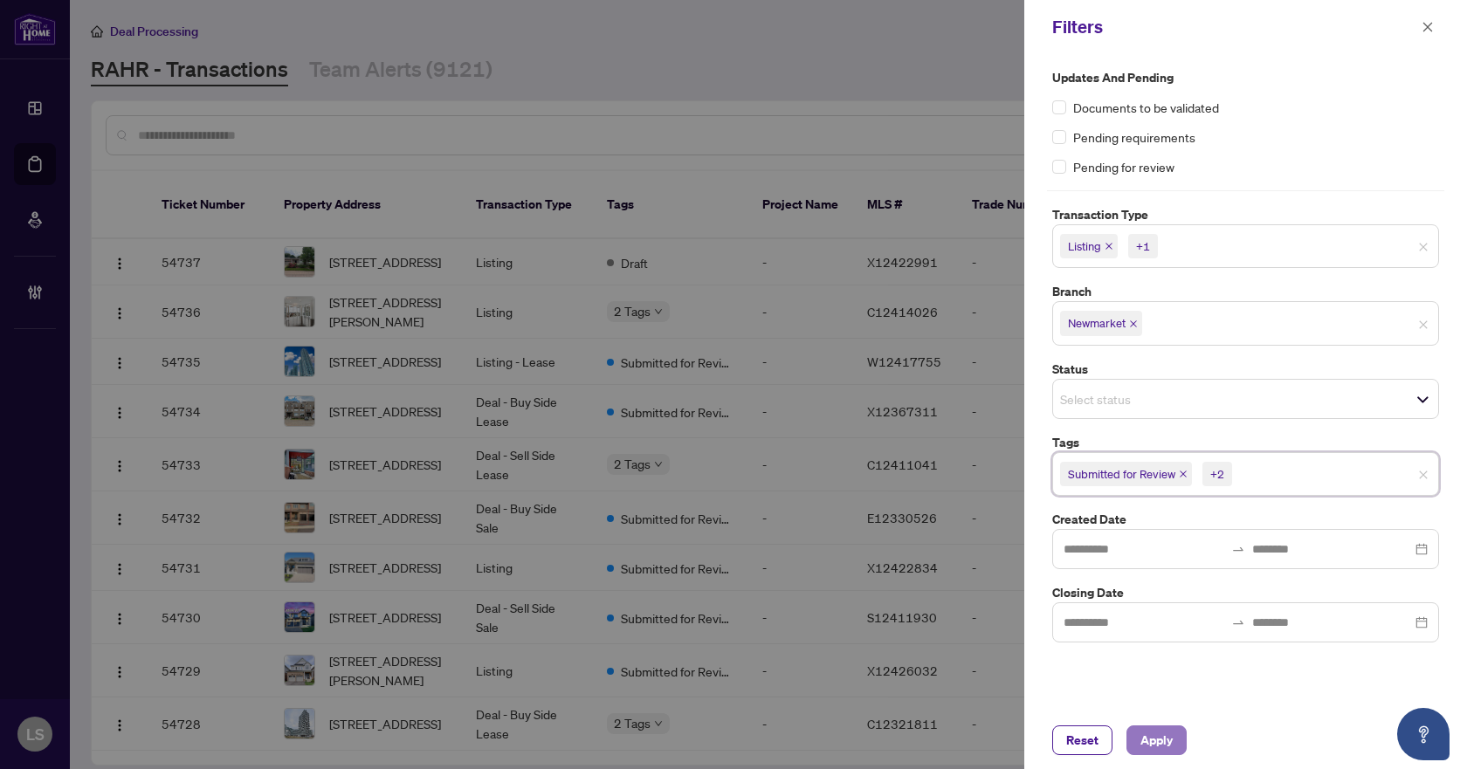
click at [1135, 747] on button "Apply" at bounding box center [1156, 740] width 60 height 30
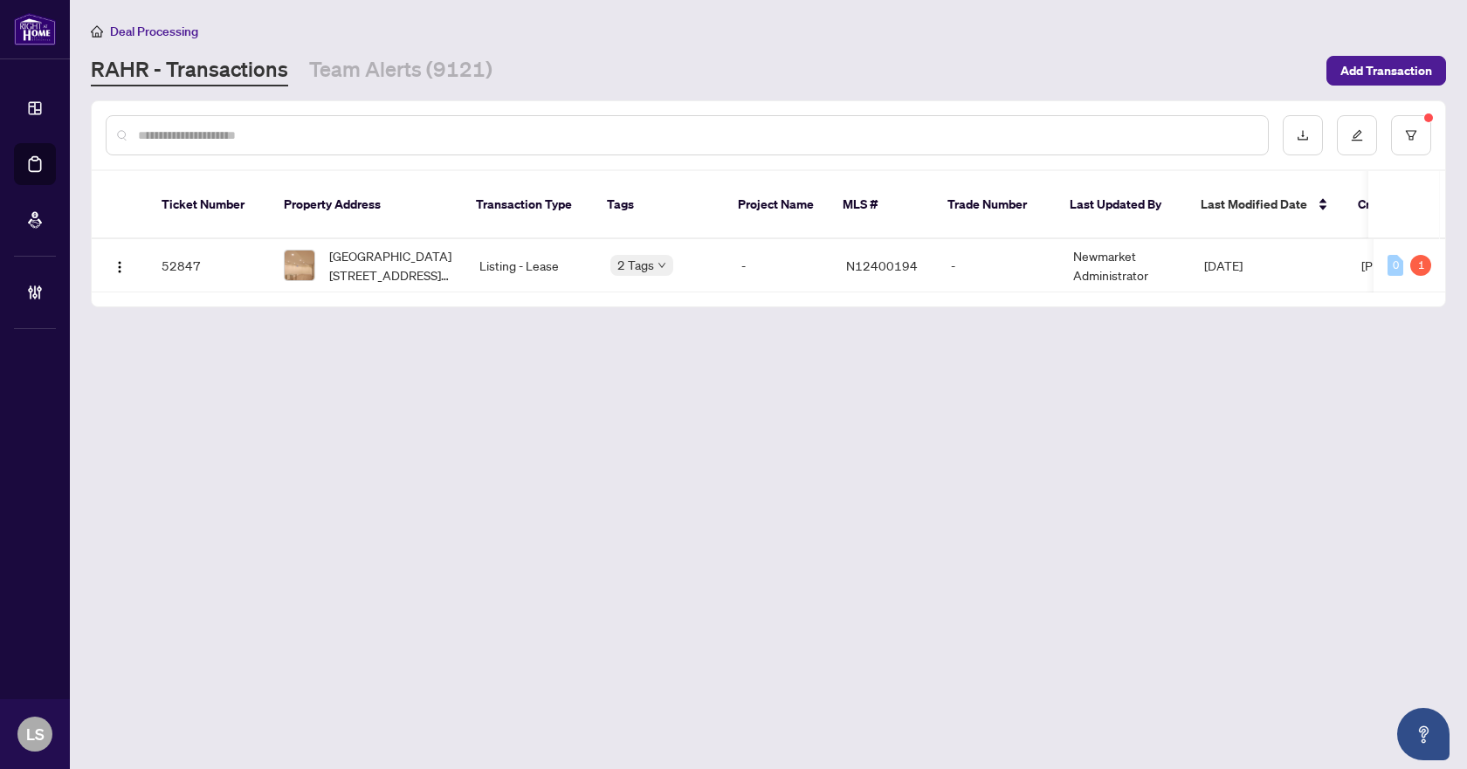
click at [677, 436] on main "Deal Processing RAHR - Transactions Team Alerts (9121) Add Transaction Ticket N…" at bounding box center [768, 384] width 1397 height 769
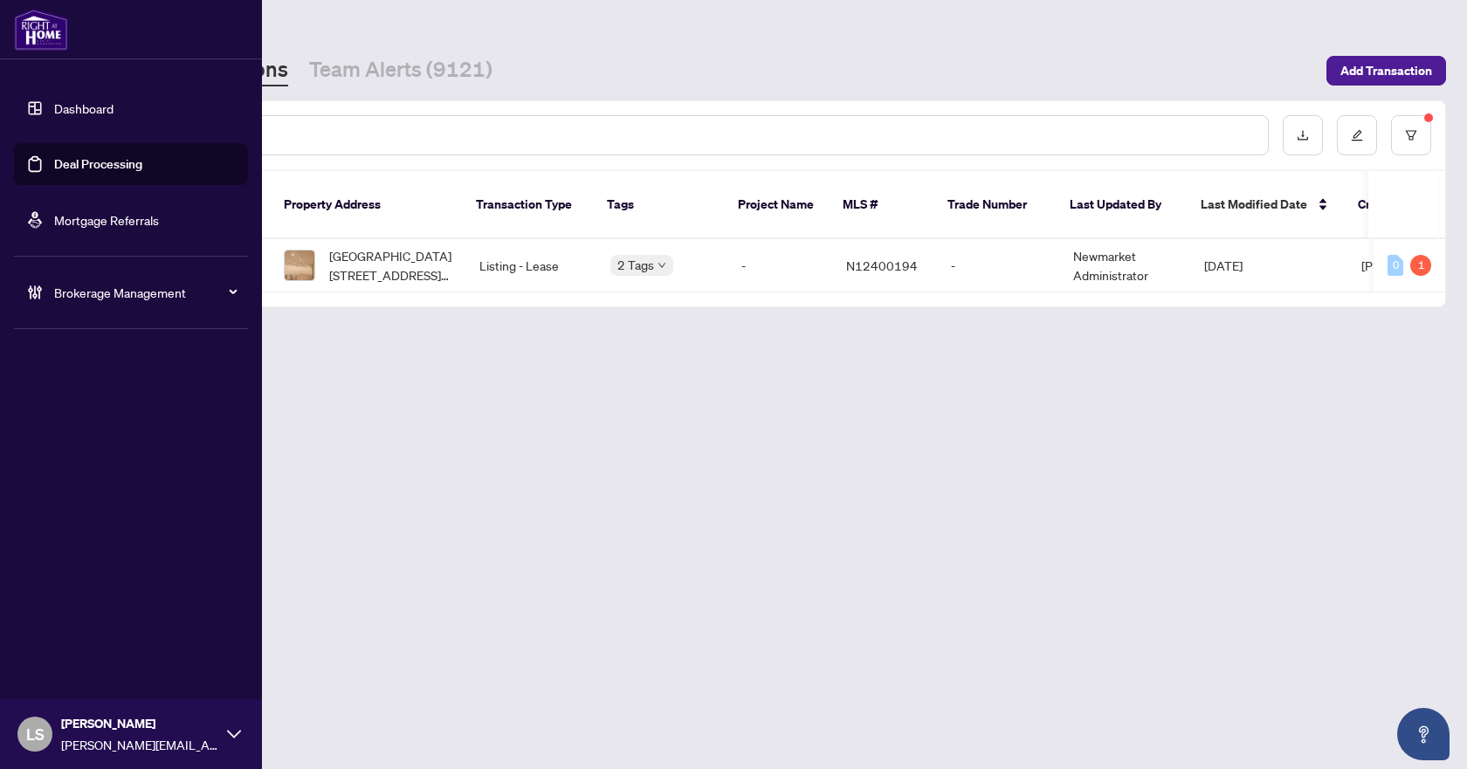
click at [88, 296] on span "Brokerage Management" at bounding box center [145, 292] width 182 height 19
click at [118, 290] on span "Brokerage Management" at bounding box center [145, 292] width 182 height 19
click at [110, 420] on link "Manage Agents" at bounding box center [80, 418] width 86 height 16
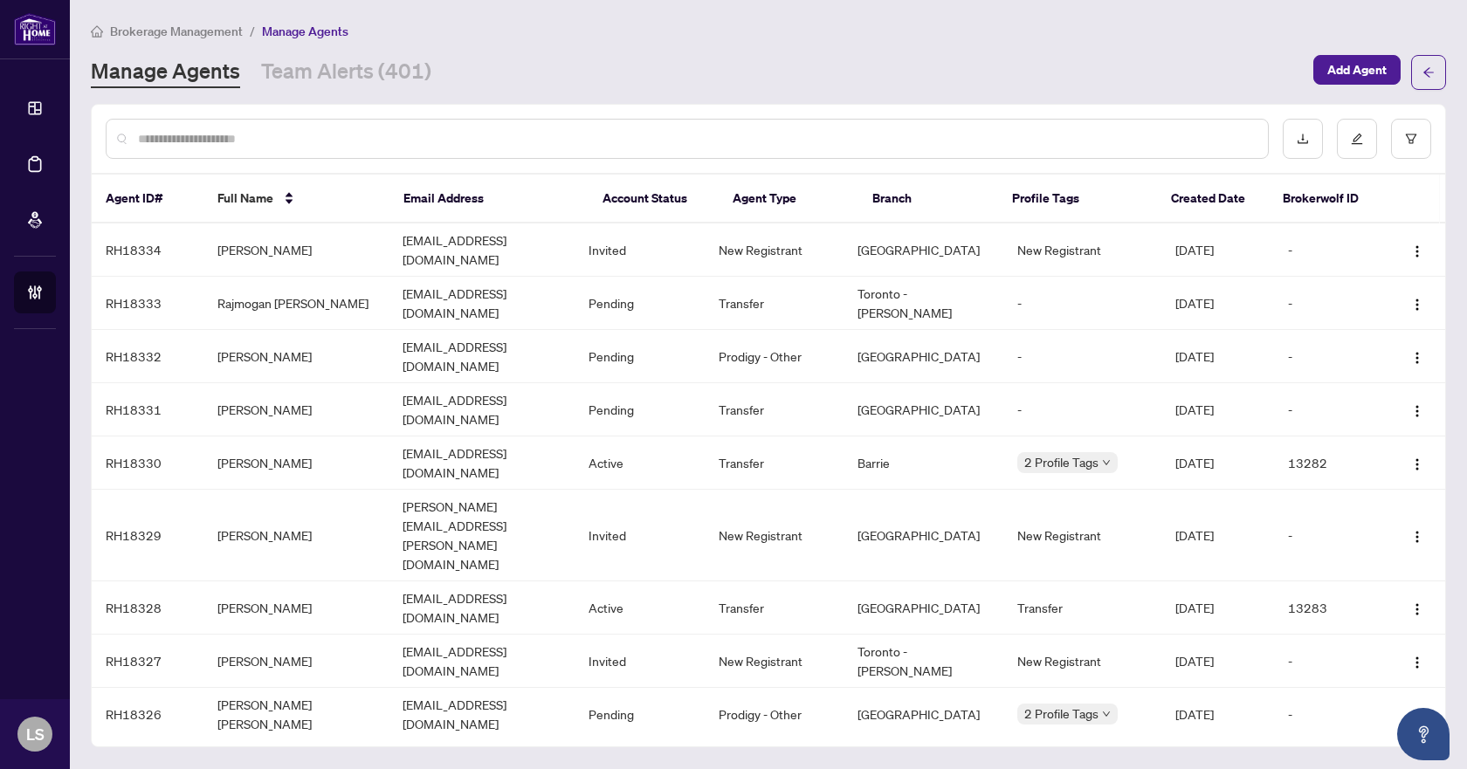
click at [935, 133] on input "text" at bounding box center [696, 138] width 1116 height 19
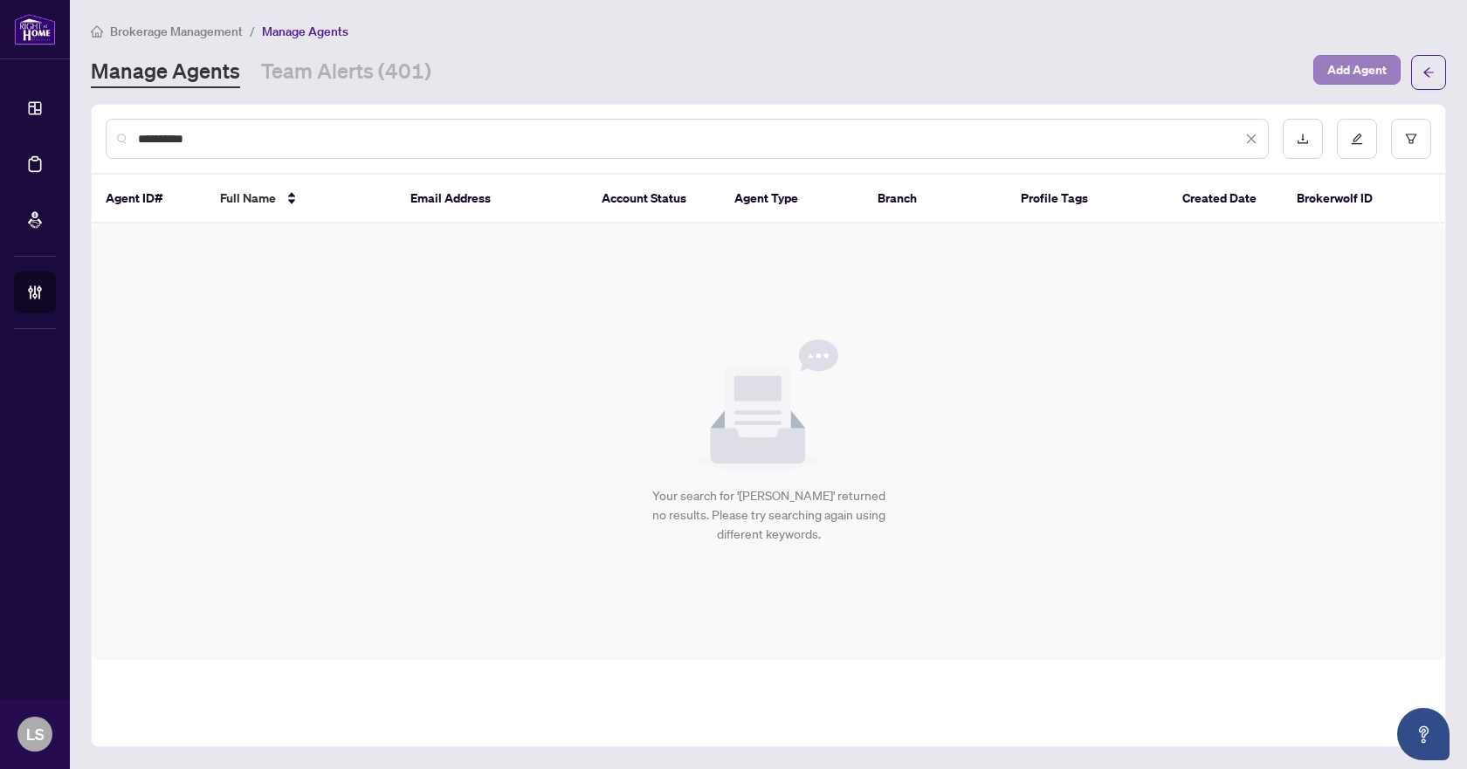
type input "**********"
click at [1357, 76] on span "Add Agent" at bounding box center [1356, 70] width 59 height 28
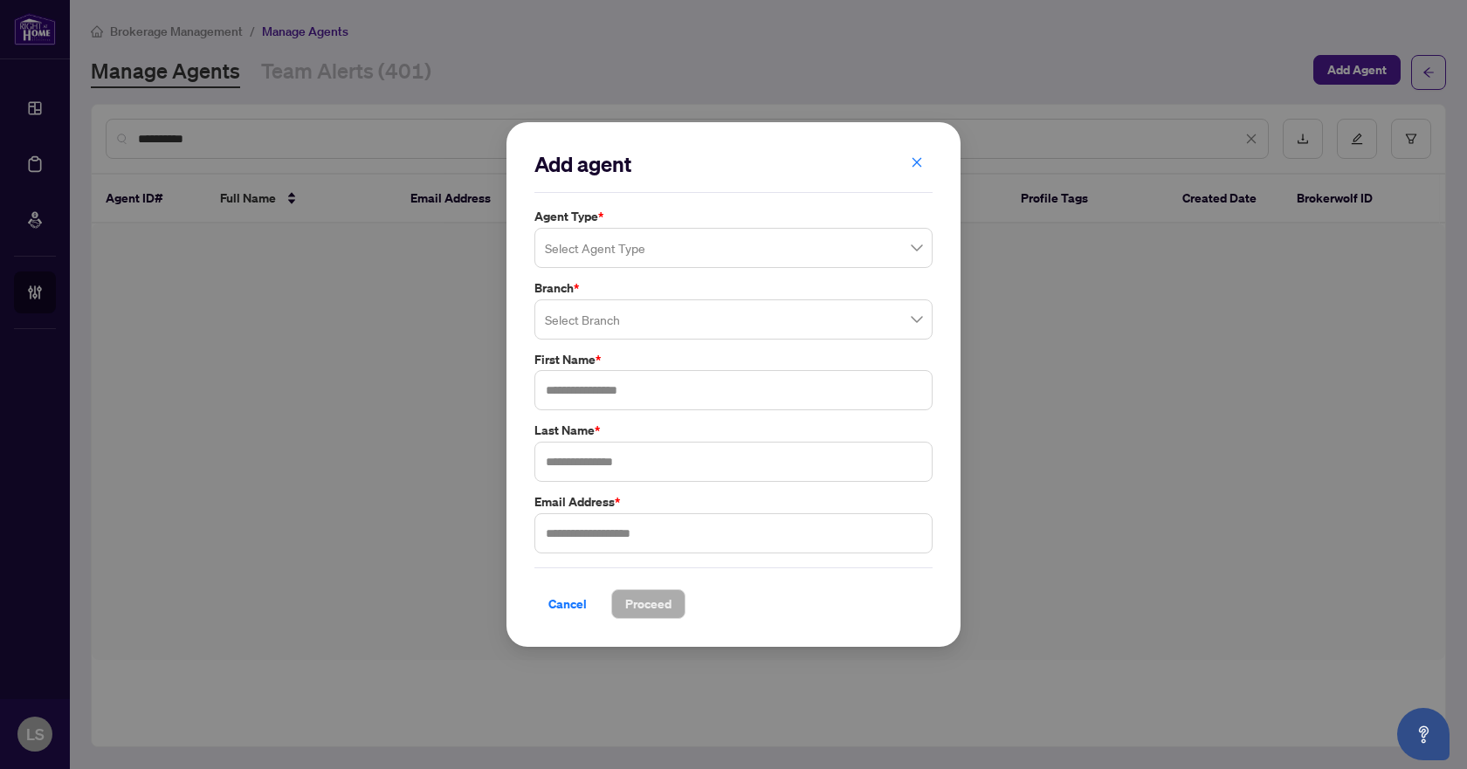
click at [661, 255] on input "search" at bounding box center [725, 250] width 361 height 38
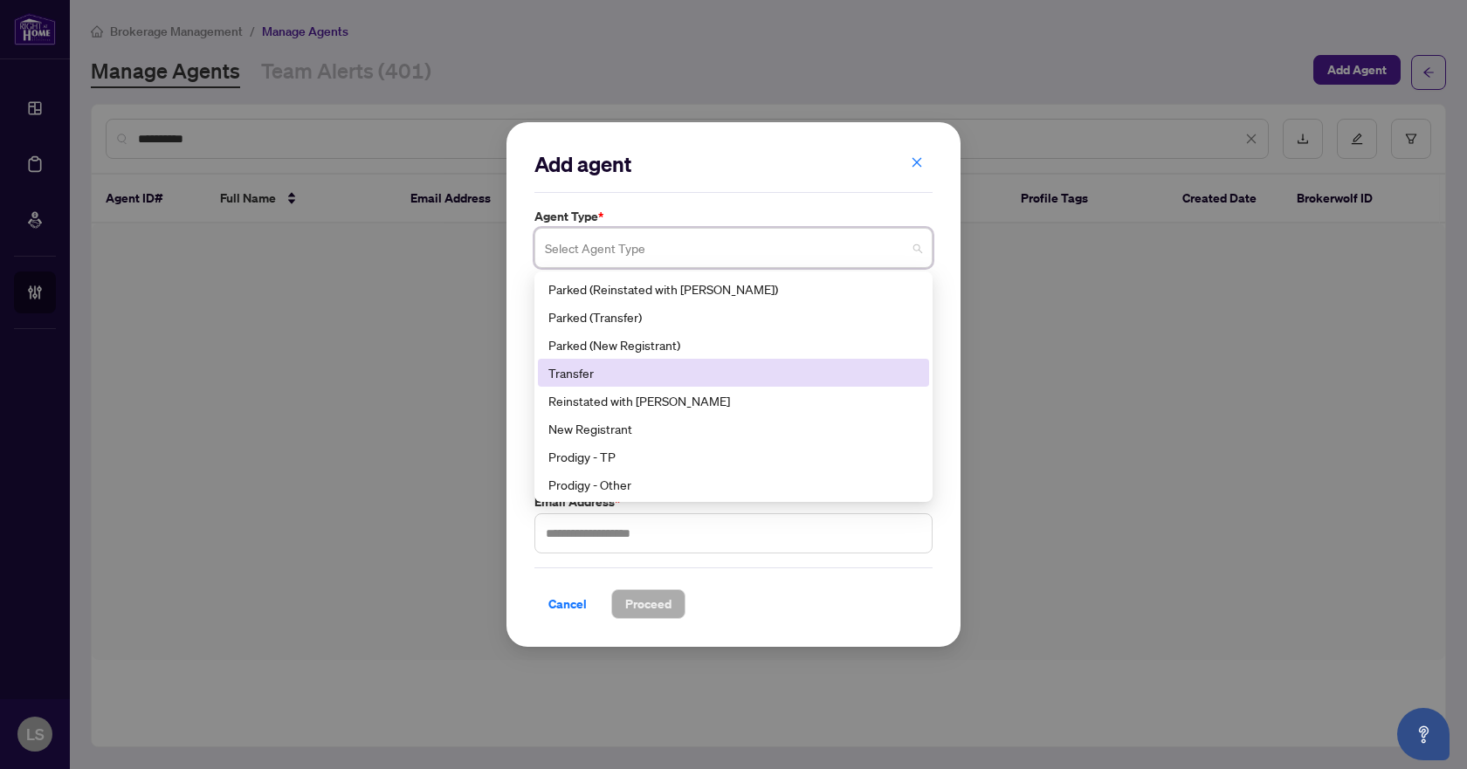
click at [649, 373] on div "Transfer" at bounding box center [733, 372] width 370 height 19
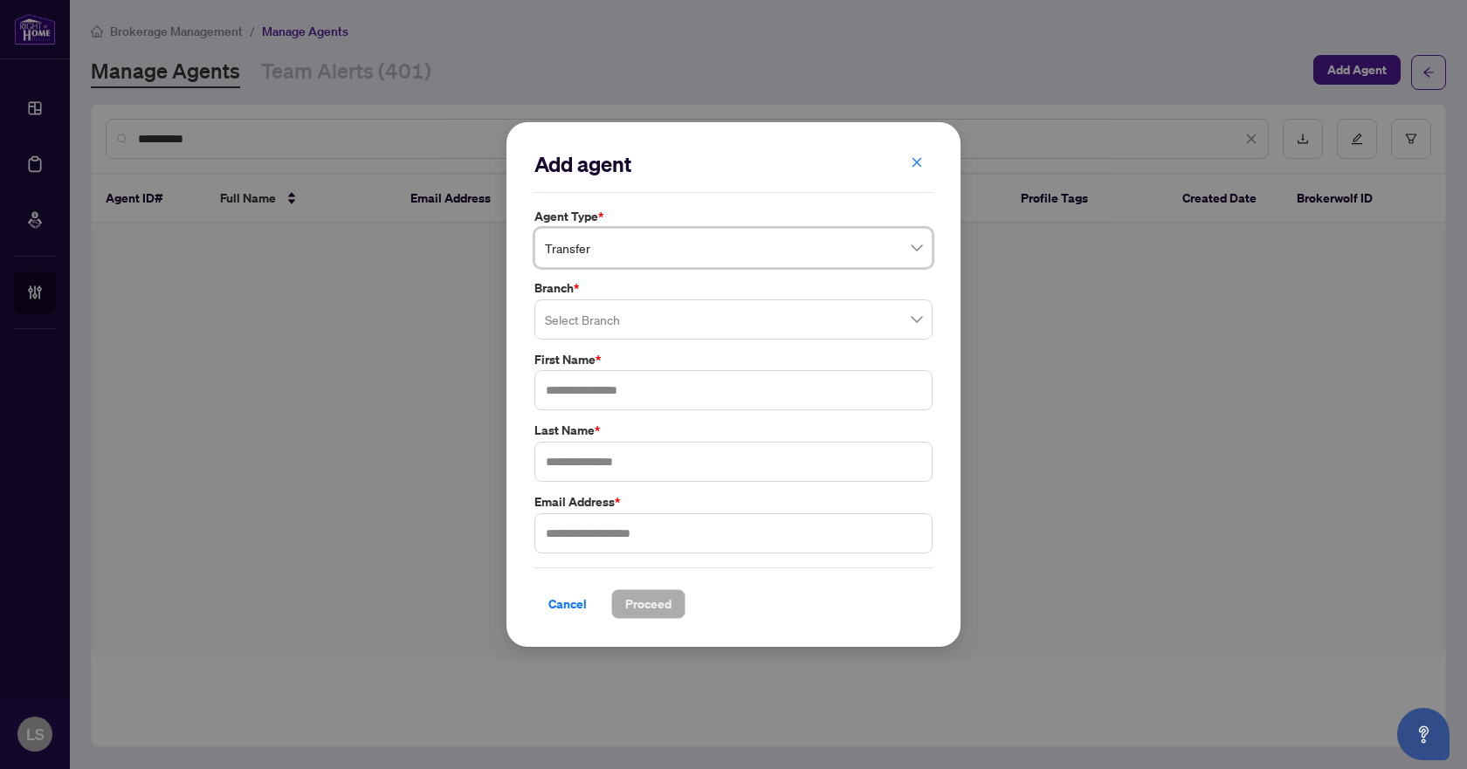
click at [608, 320] on input "search" at bounding box center [725, 322] width 361 height 38
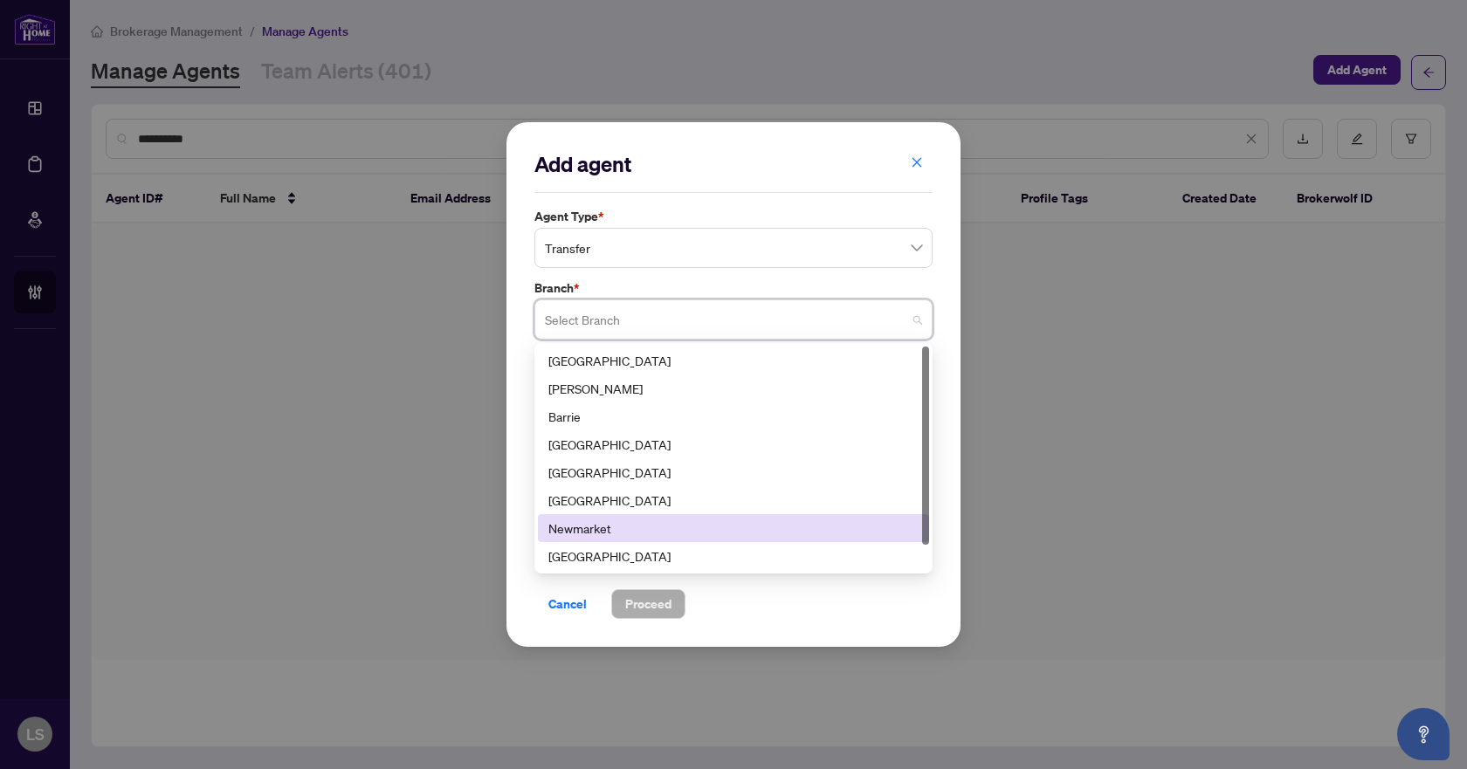
click at [593, 535] on div "Newmarket" at bounding box center [733, 528] width 370 height 19
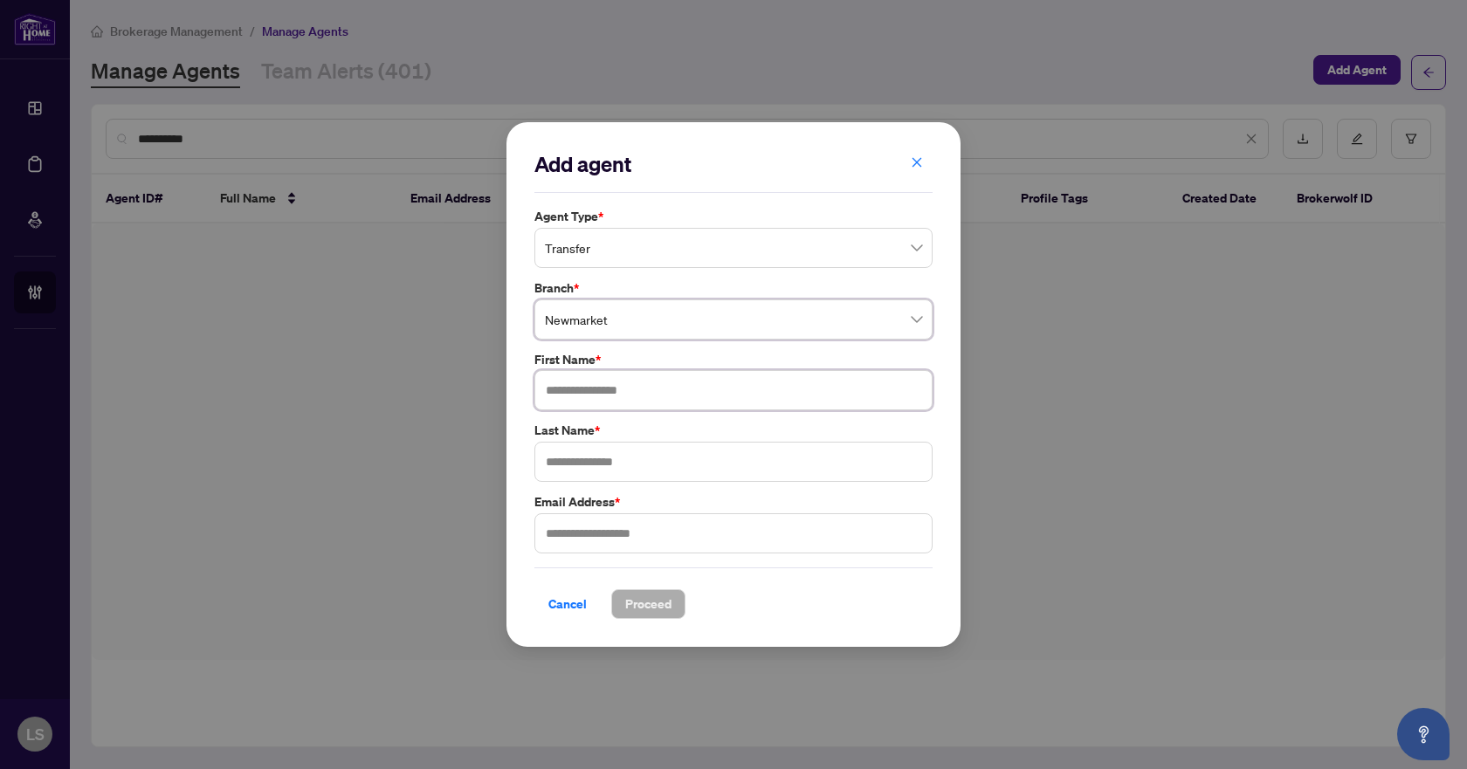
click at [614, 391] on input "text" at bounding box center [733, 390] width 398 height 40
type input "****"
type input "*****"
click at [585, 539] on input "text" at bounding box center [733, 533] width 398 height 40
type input "**********"
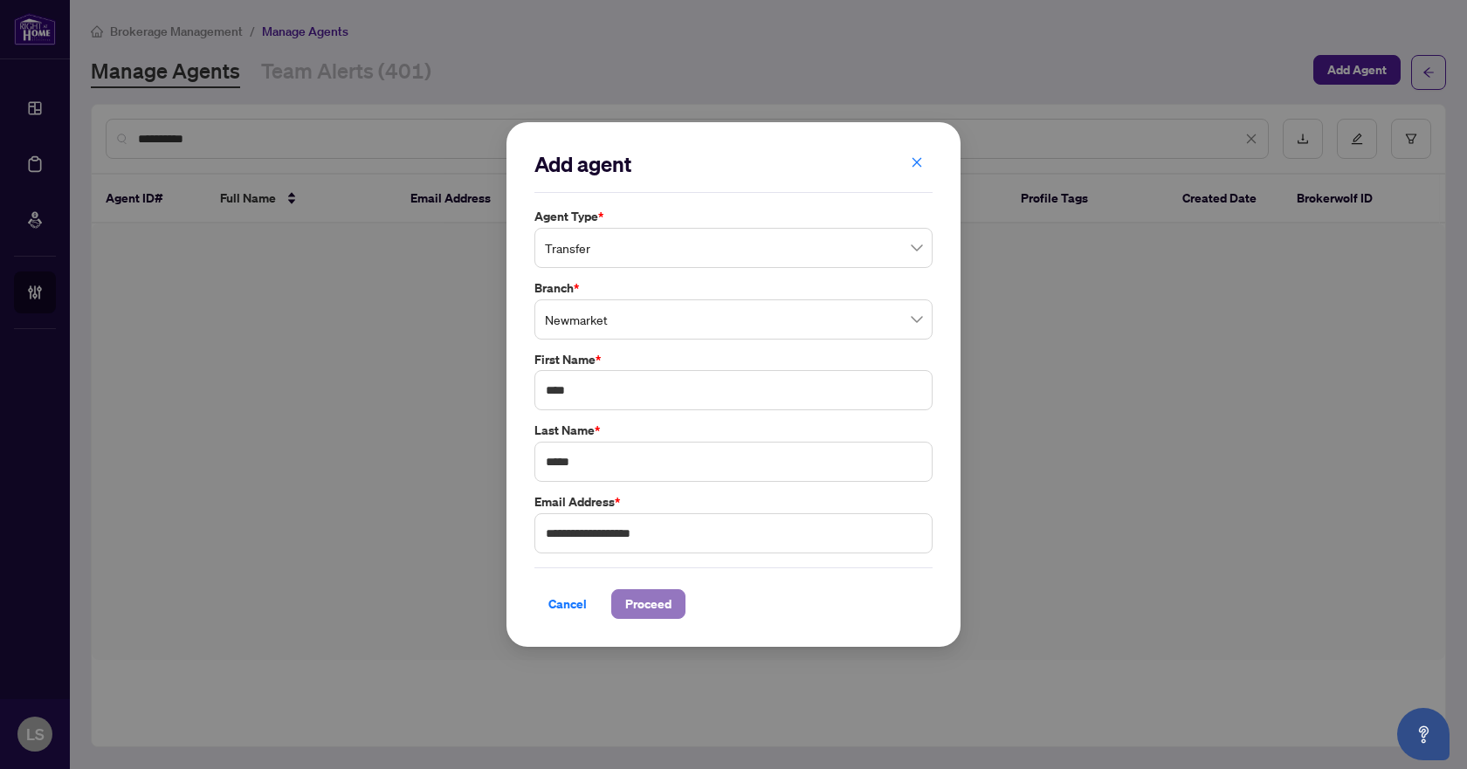
click at [642, 605] on span "Proceed" at bounding box center [648, 604] width 46 height 28
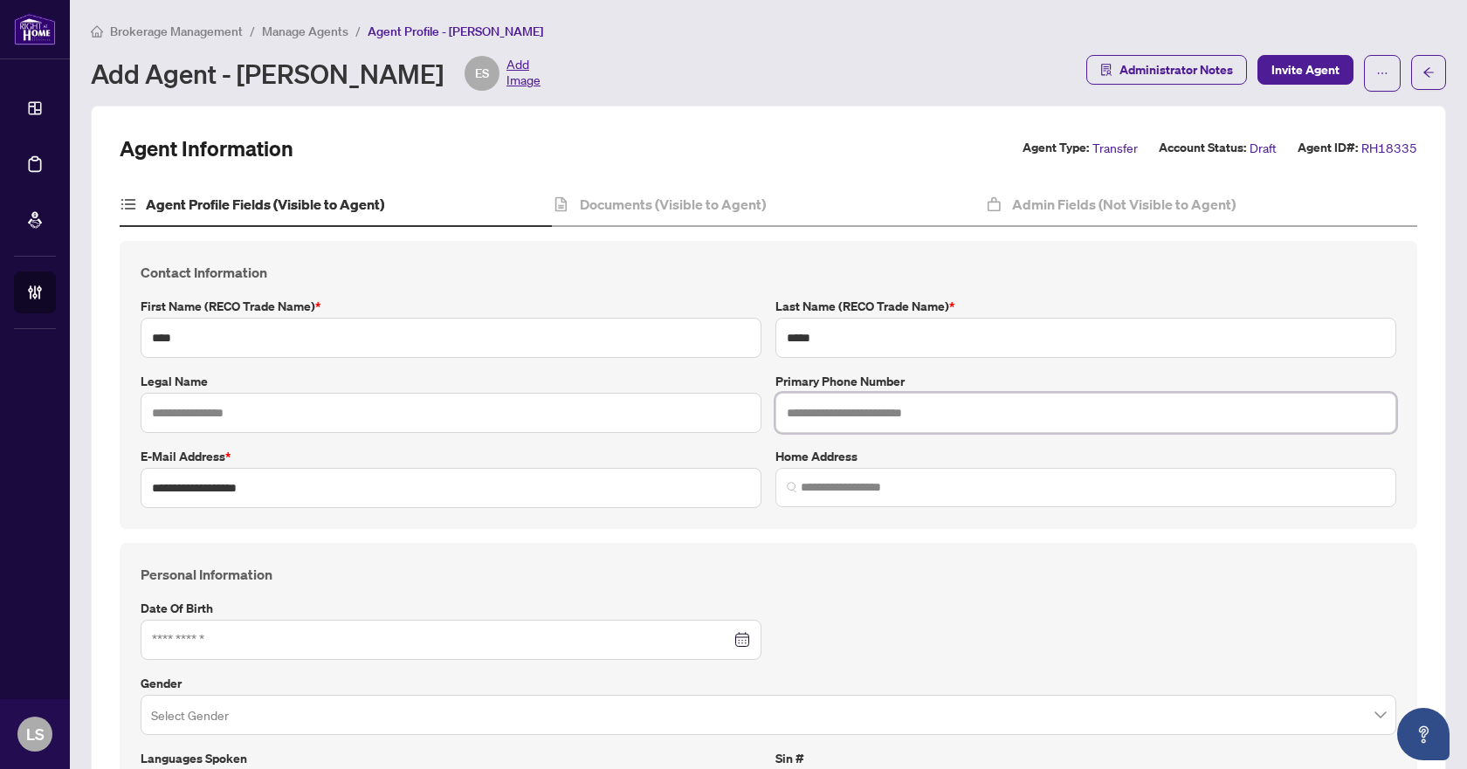
click at [835, 418] on input "text" at bounding box center [1085, 413] width 621 height 40
type input "******"
type input "**********"
type input "*"
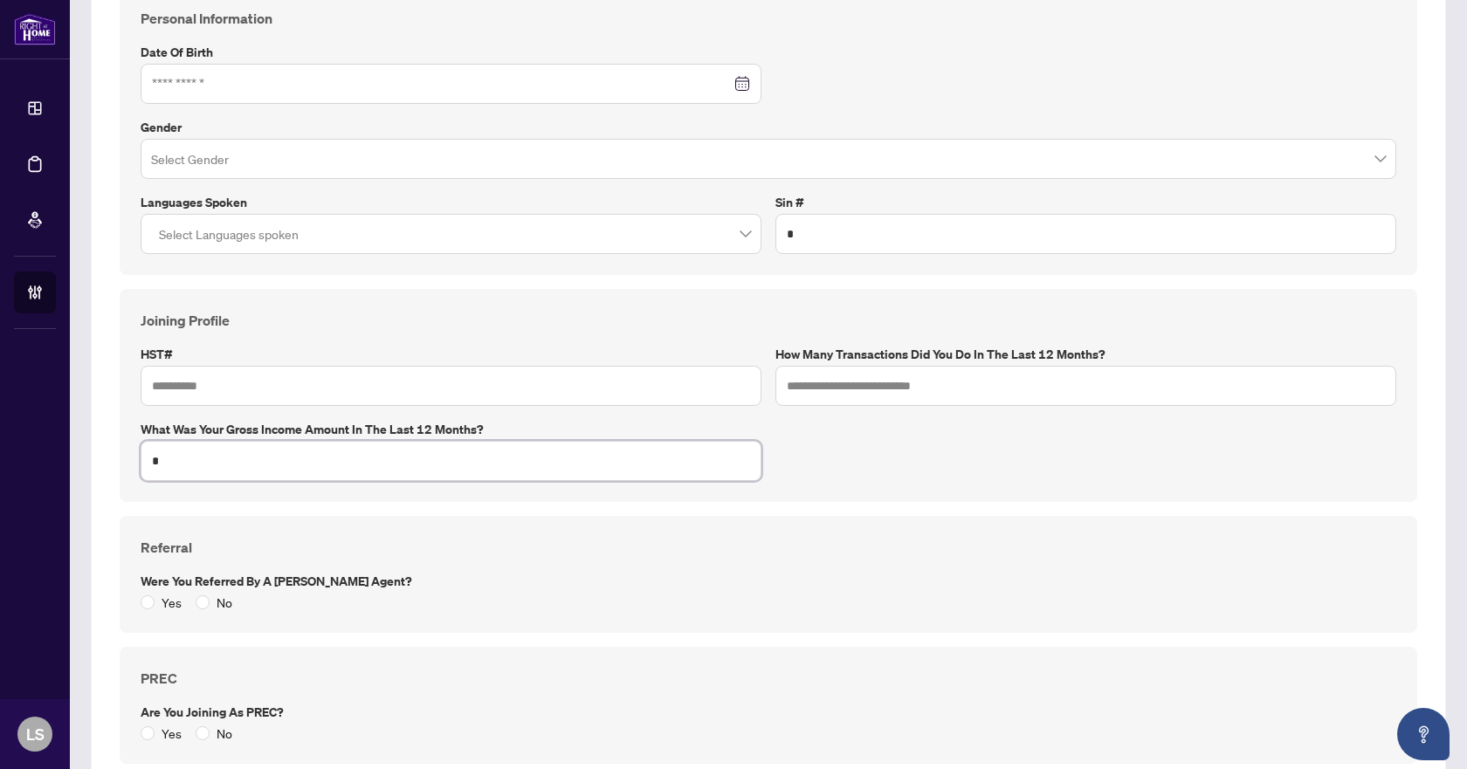
type input "*"
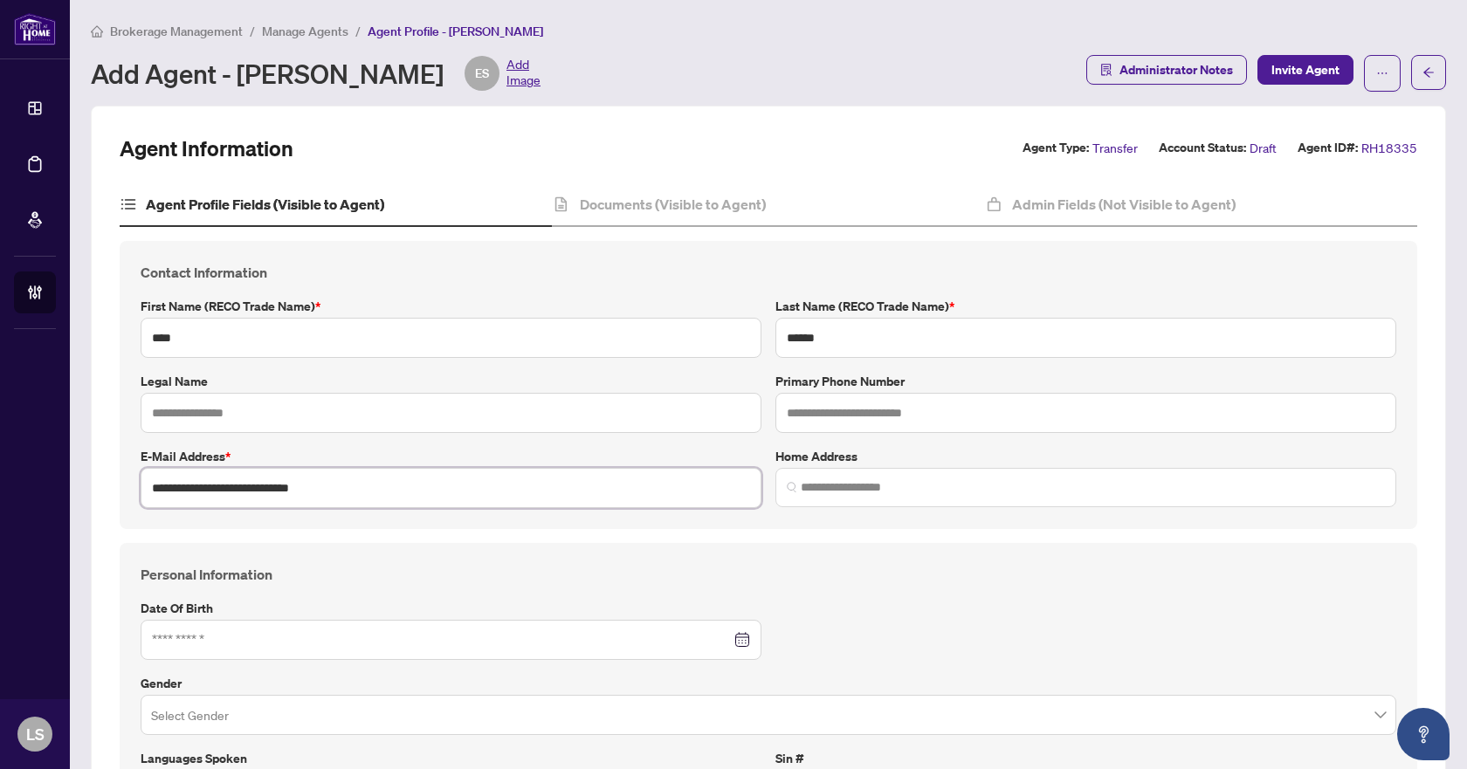
drag, startPoint x: 354, startPoint y: 493, endPoint x: 120, endPoint y: 487, distance: 234.9
click at [120, 487] on div "**********" at bounding box center [768, 385] width 1297 height 288
type input "**********"
click at [878, 415] on input "text" at bounding box center [1085, 413] width 621 height 40
type input "**********"
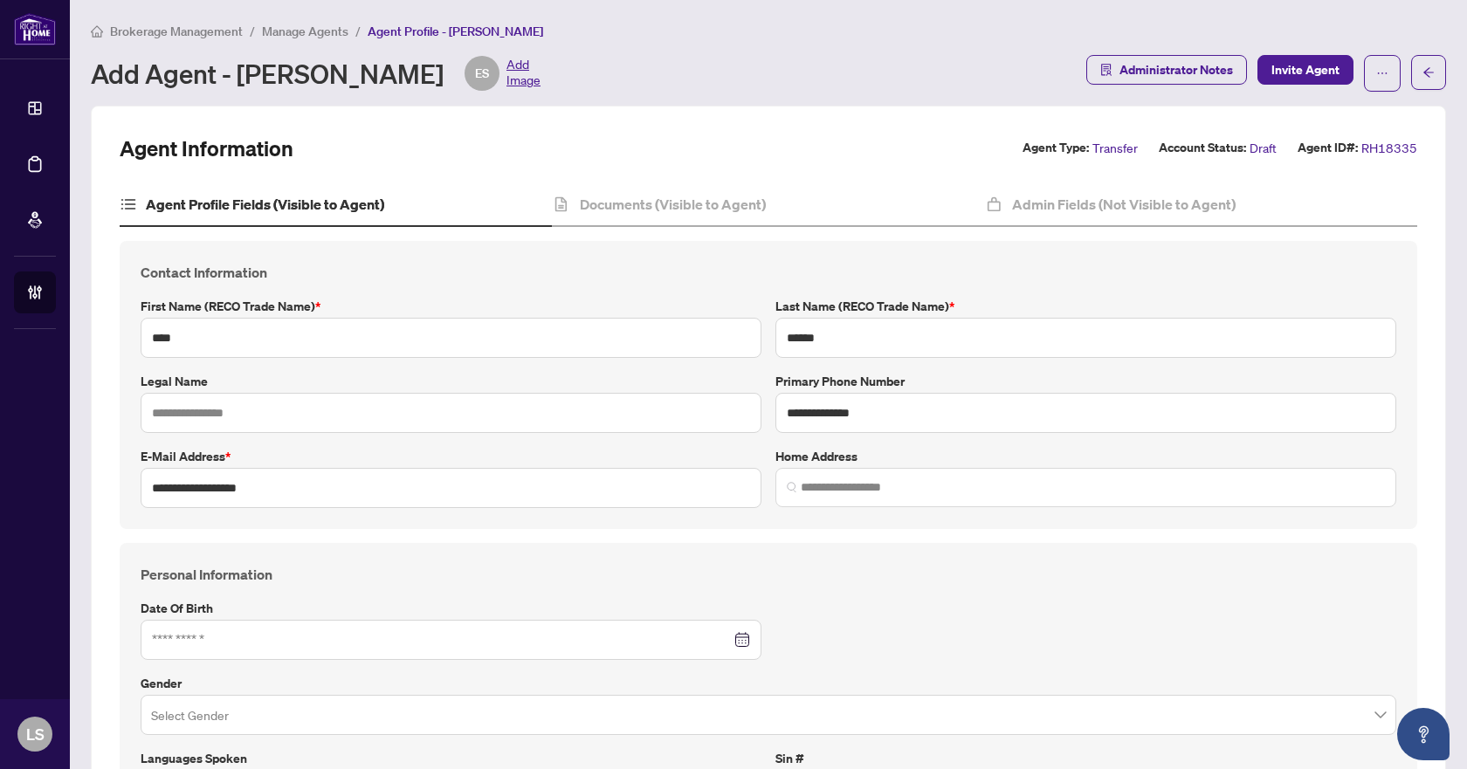
click at [874, 555] on div "Personal Information Date of Birth Gender Select Gender Languages spoken Select…" at bounding box center [768, 687] width 1297 height 288
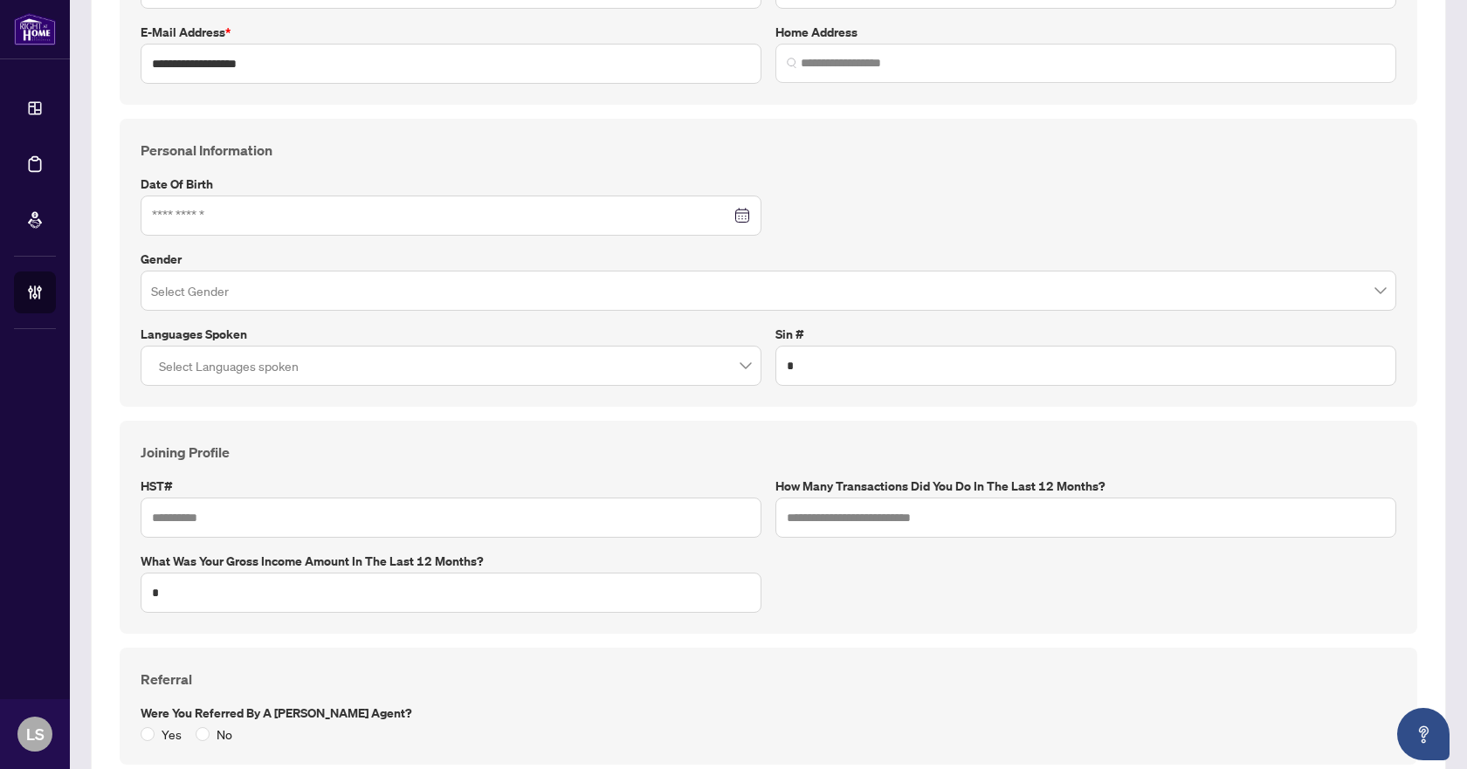
scroll to position [436, 0]
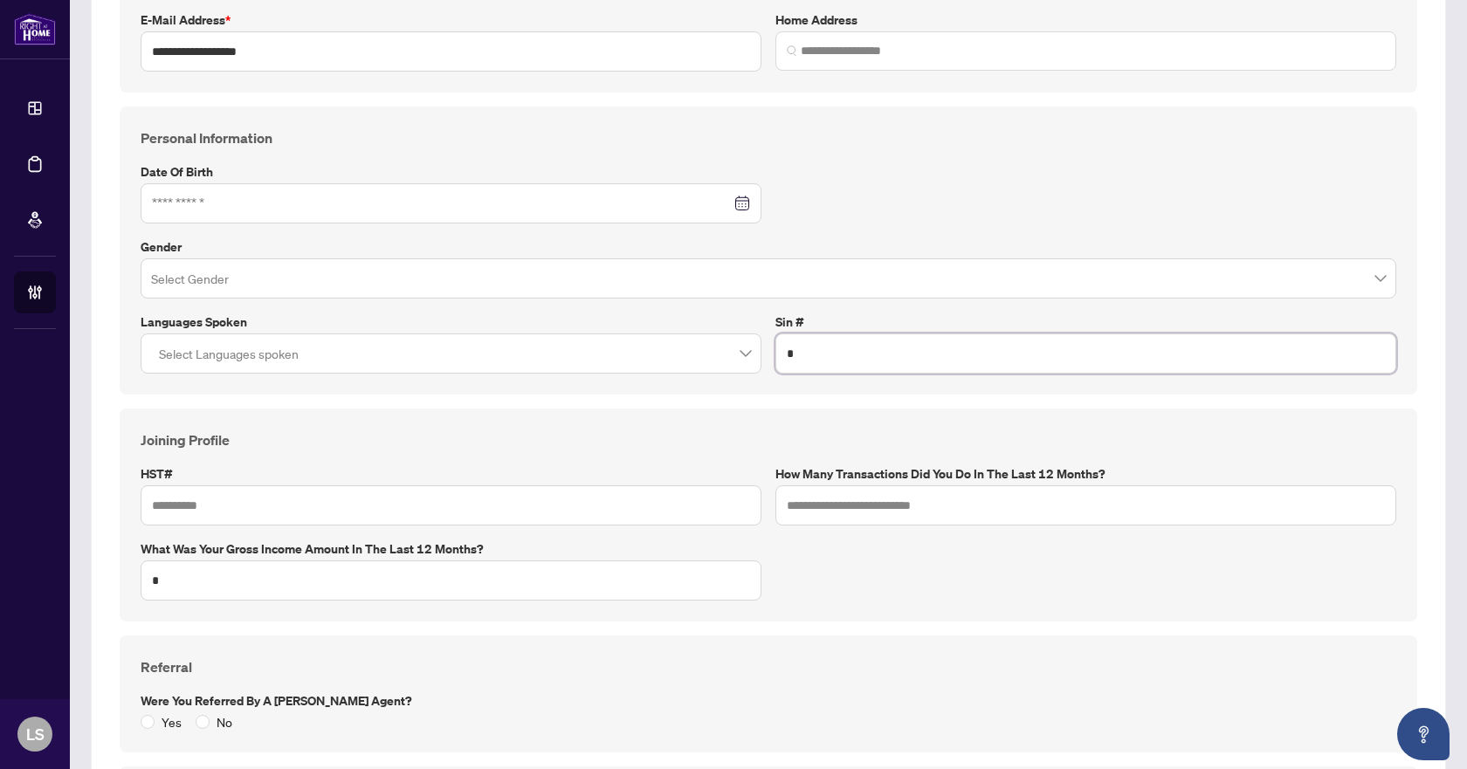
click at [808, 361] on input "*" at bounding box center [1085, 353] width 621 height 40
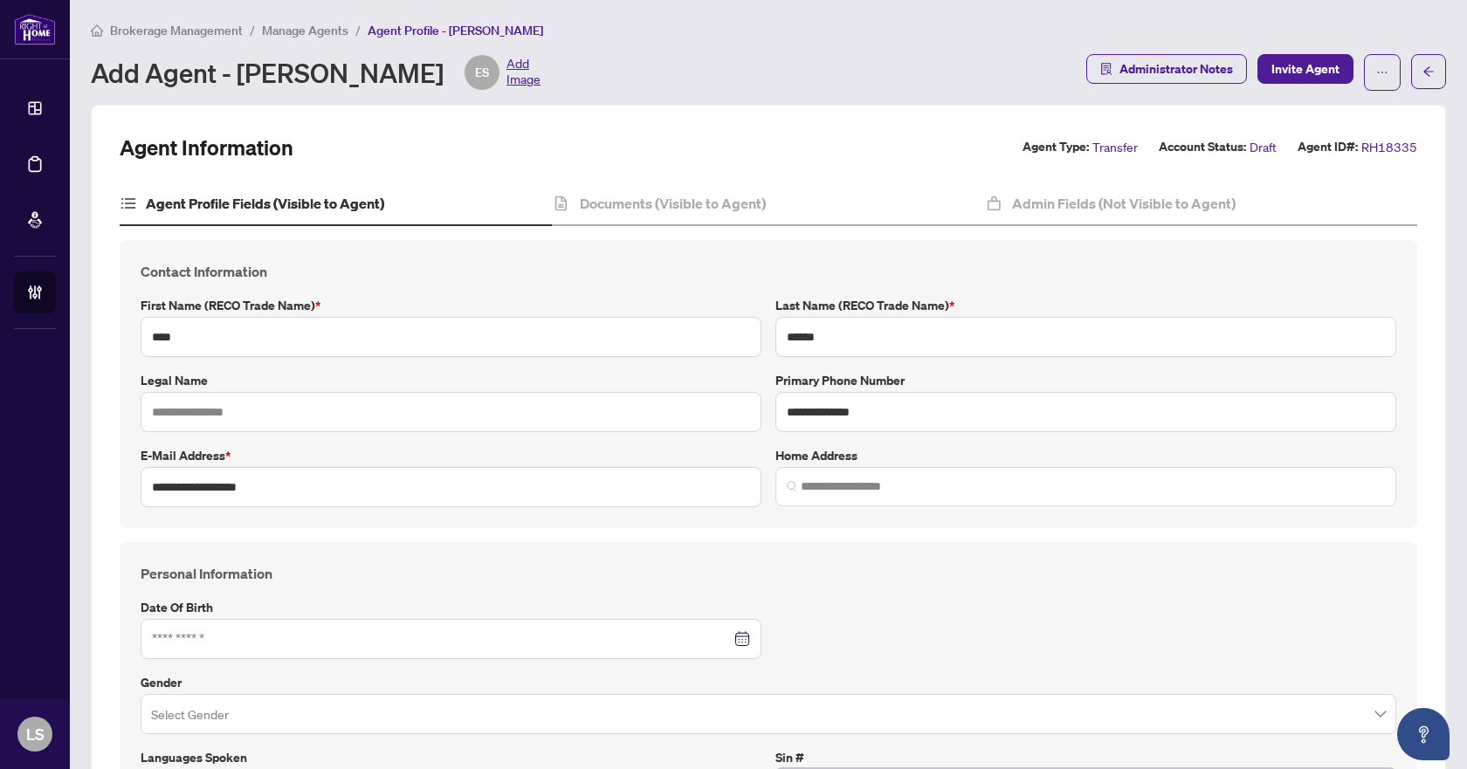
scroll to position [0, 0]
click at [667, 202] on h4 "Documents (Visible to Agent)" at bounding box center [673, 204] width 186 height 21
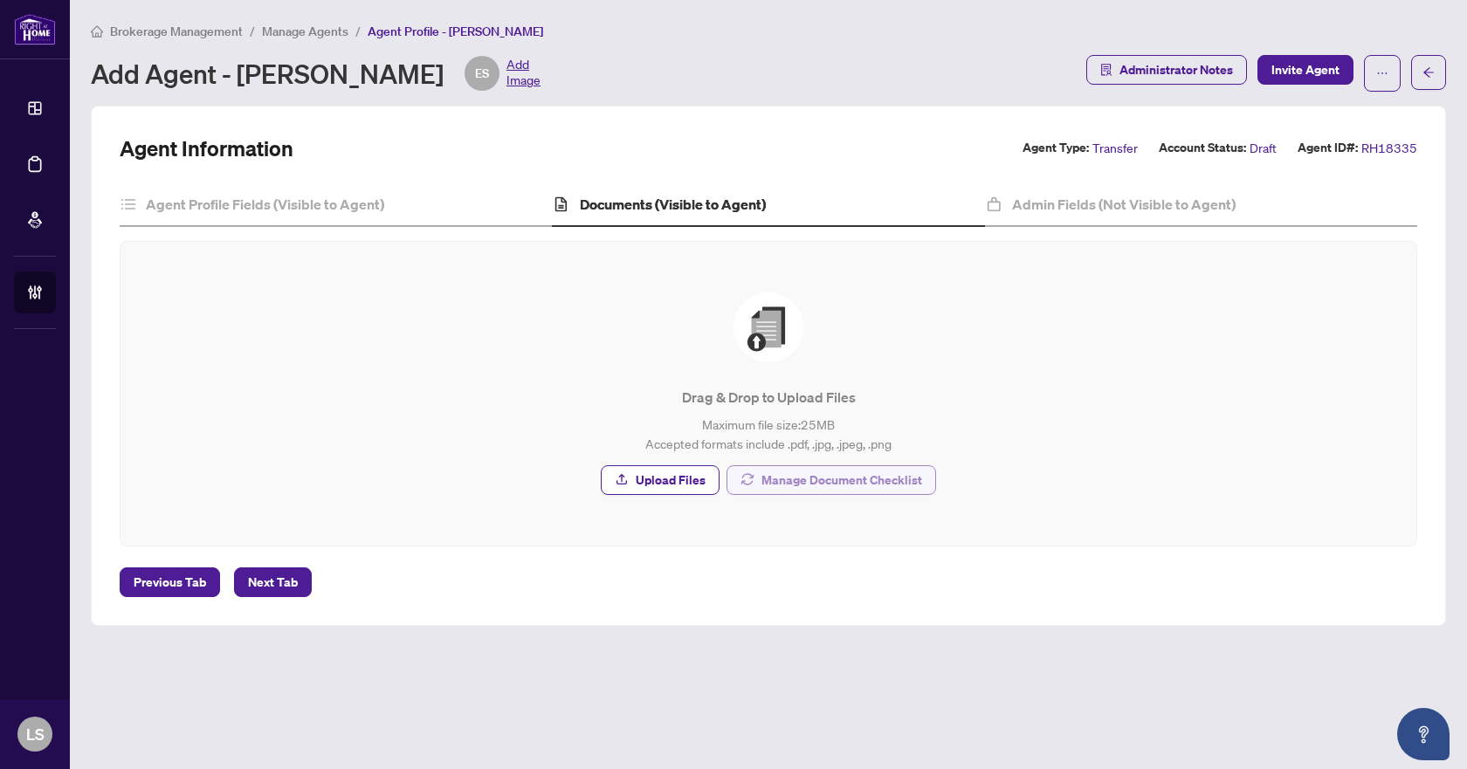
click at [835, 477] on span "Manage Document Checklist" at bounding box center [841, 480] width 161 height 28
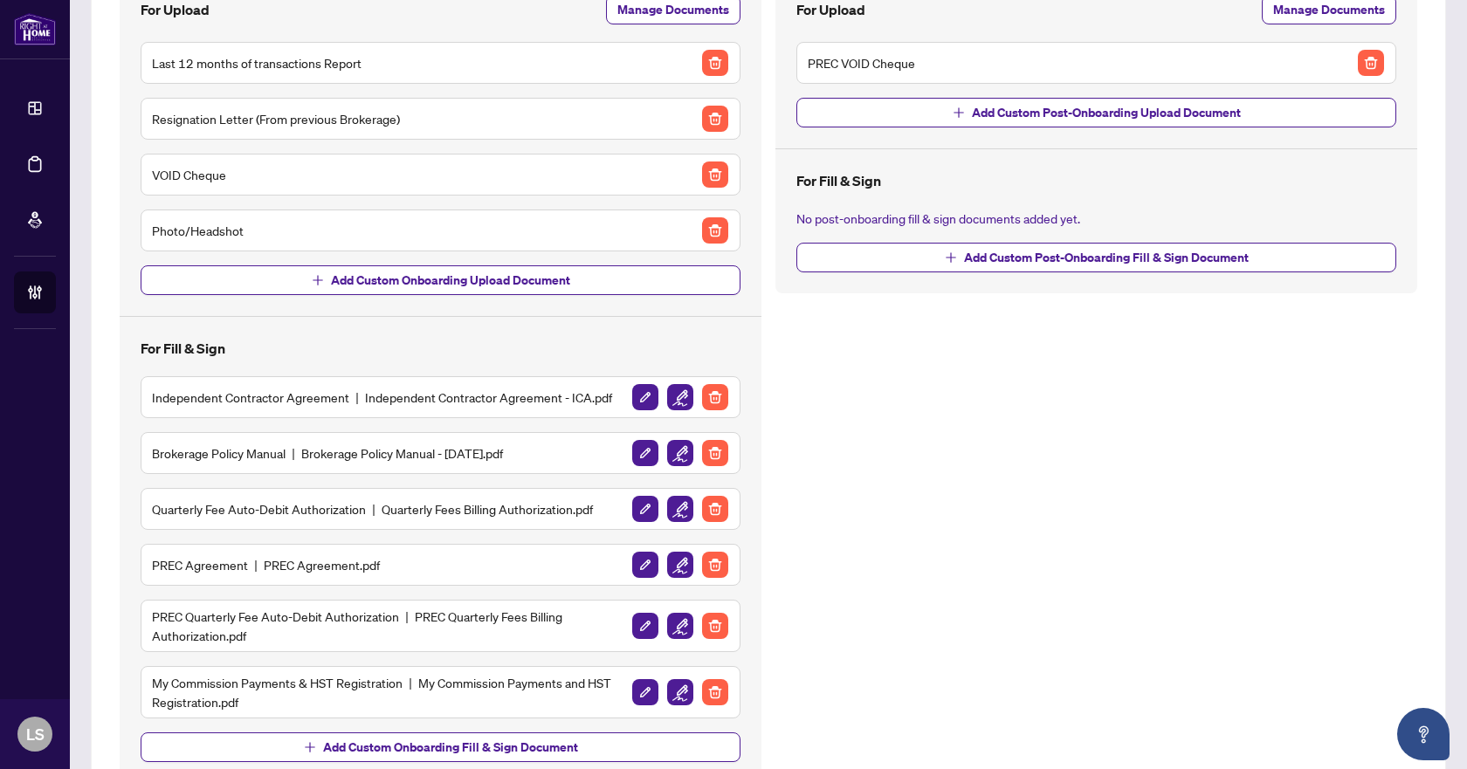
scroll to position [262, 0]
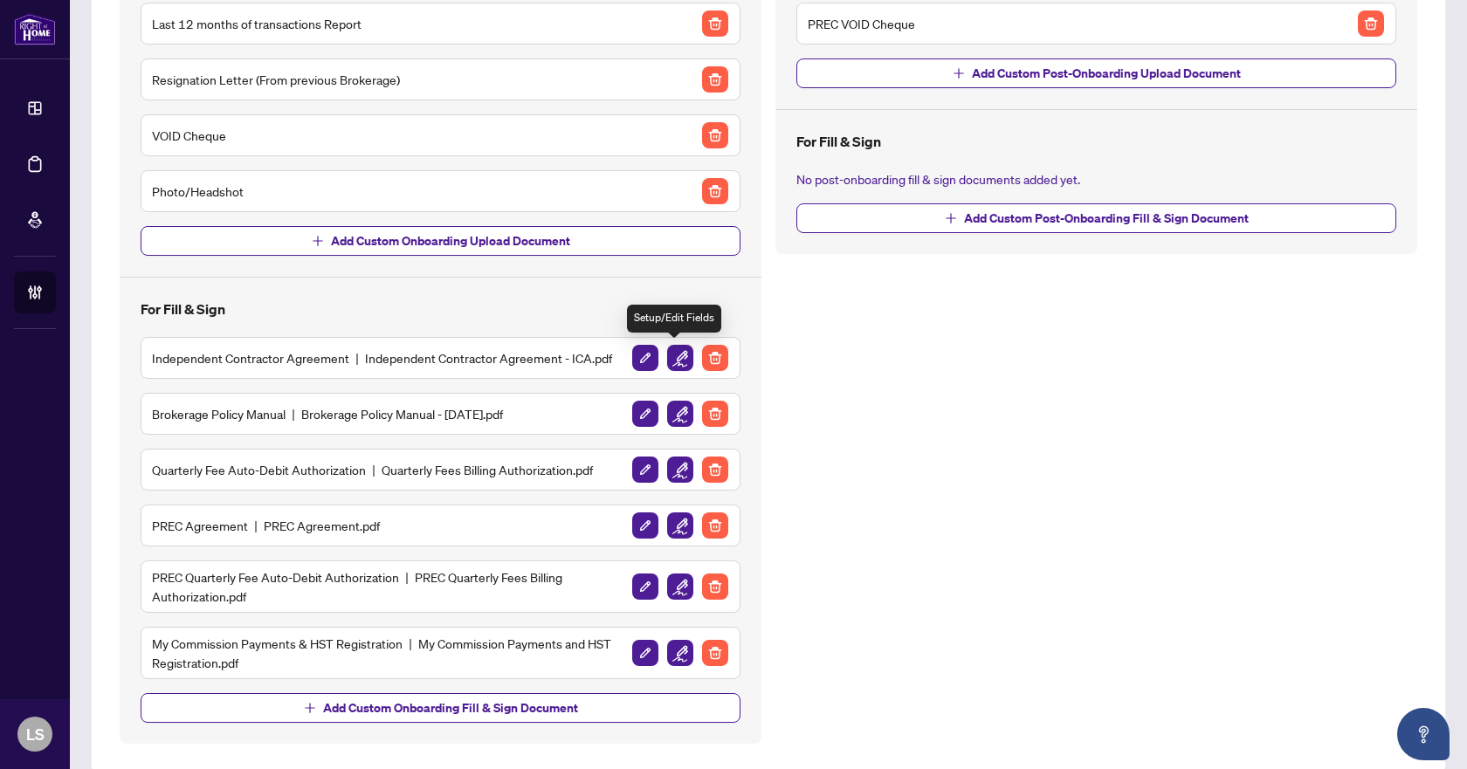
click at [673, 359] on img "button" at bounding box center [680, 358] width 26 height 26
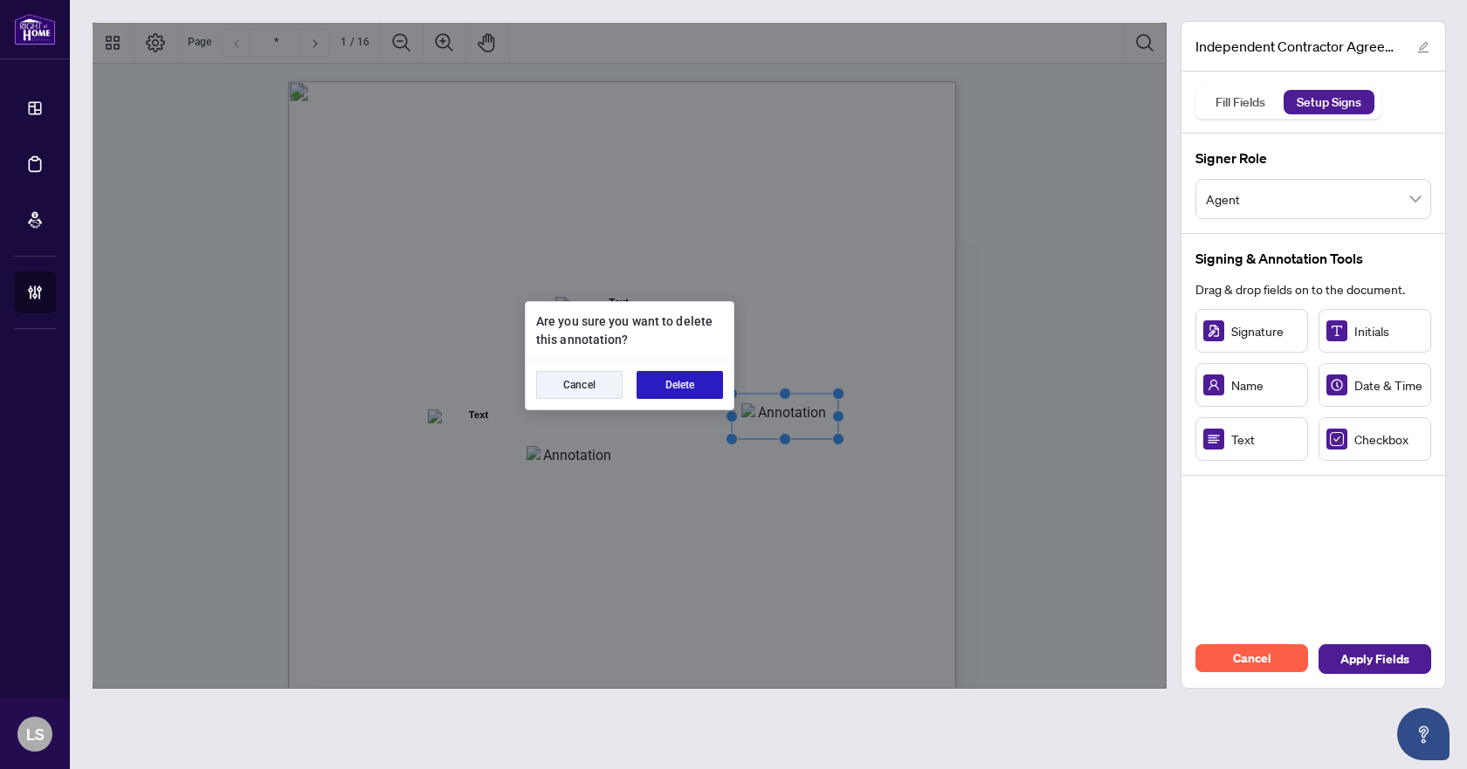
click at [709, 380] on button "Delete" at bounding box center [679, 385] width 86 height 28
click at [671, 380] on button "Delete" at bounding box center [679, 385] width 86 height 28
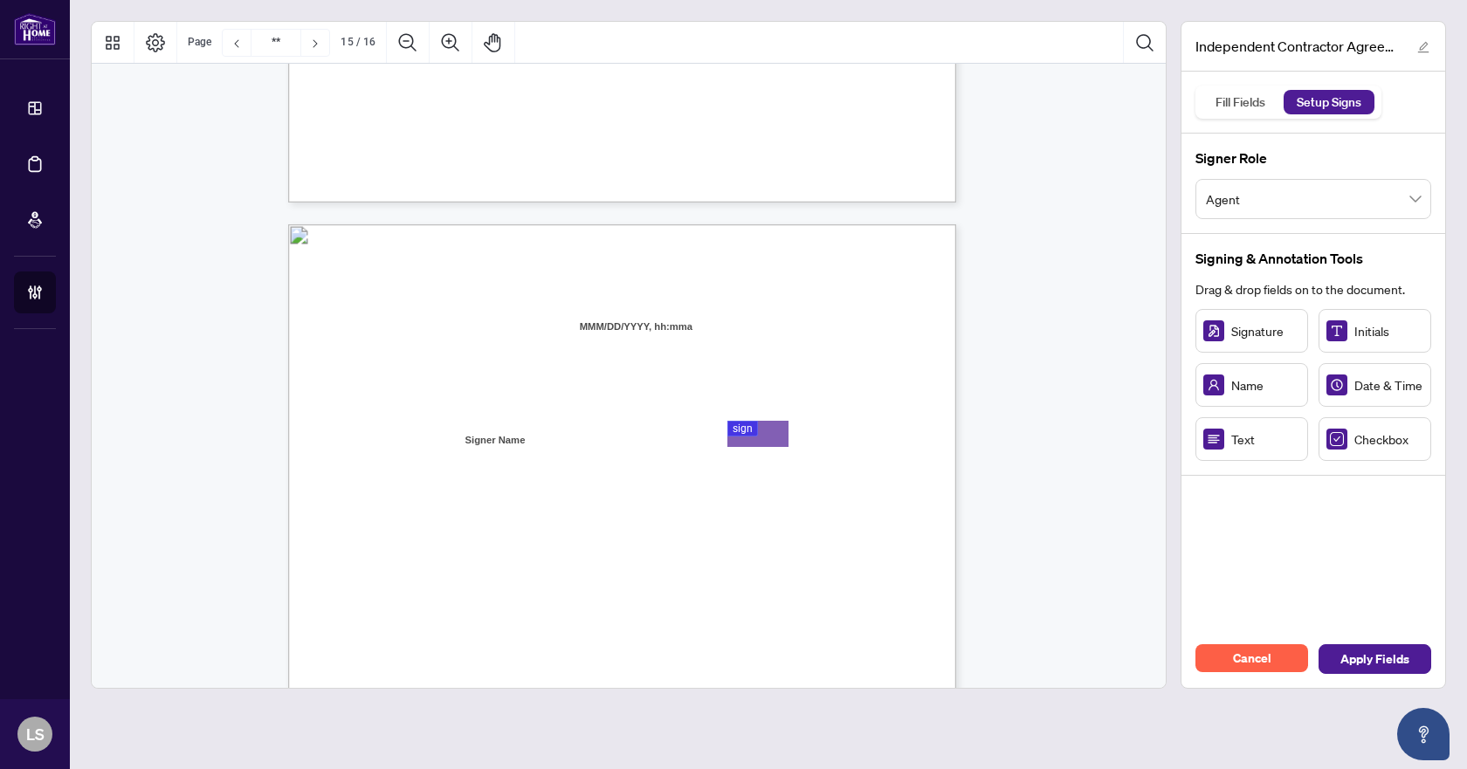
type input "**"
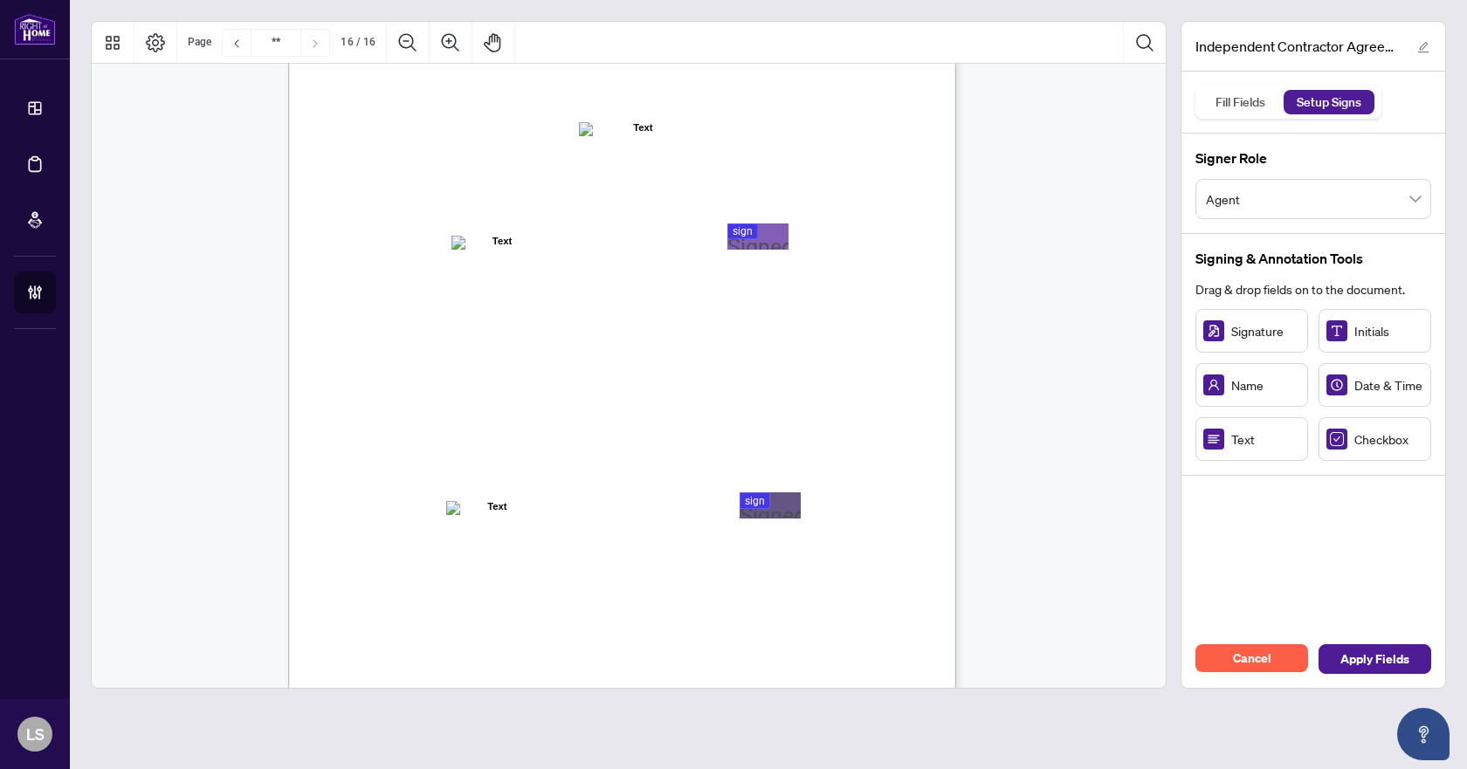
scroll to position [13129, 0]
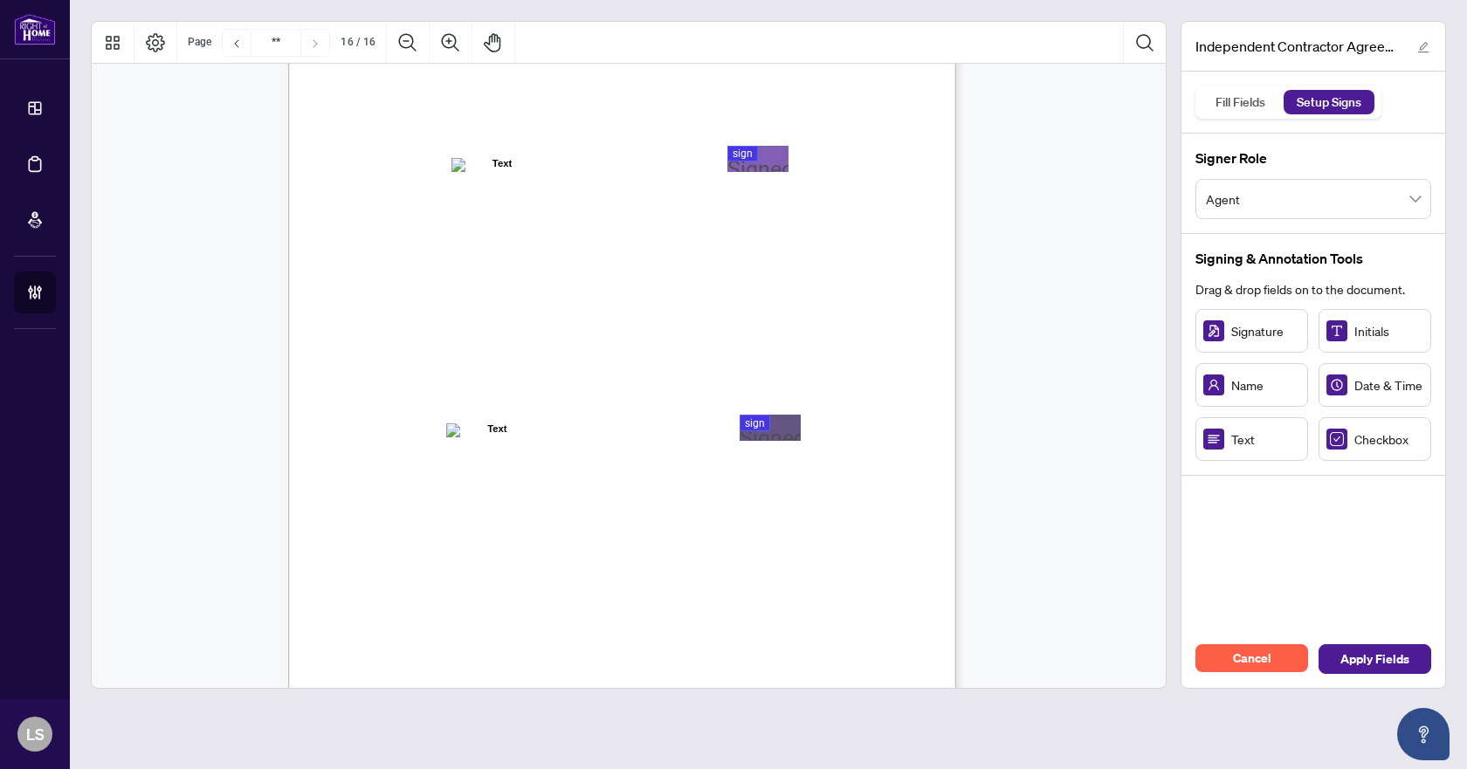
scroll to position [13478, 0]
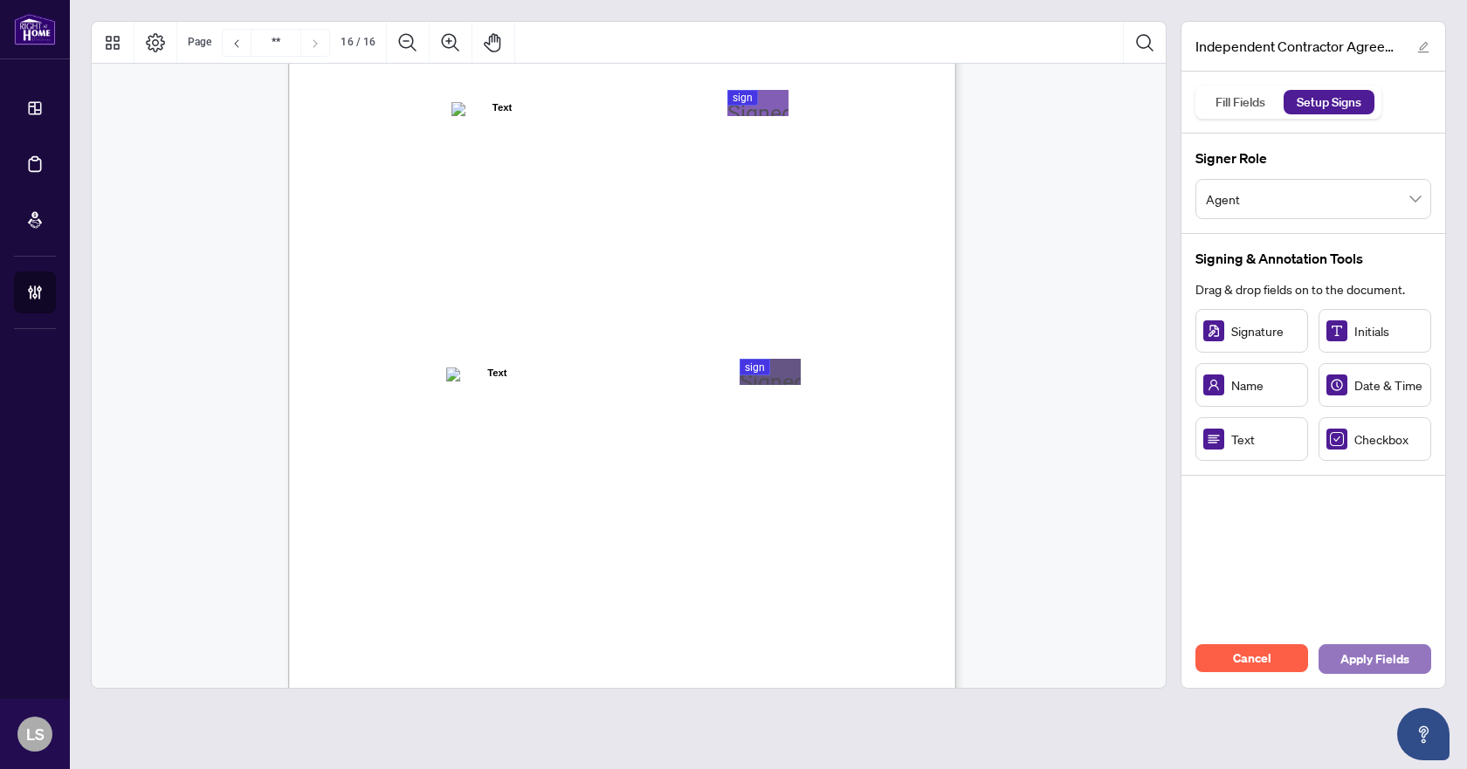
click at [1364, 650] on span "Apply Fields" at bounding box center [1374, 659] width 69 height 28
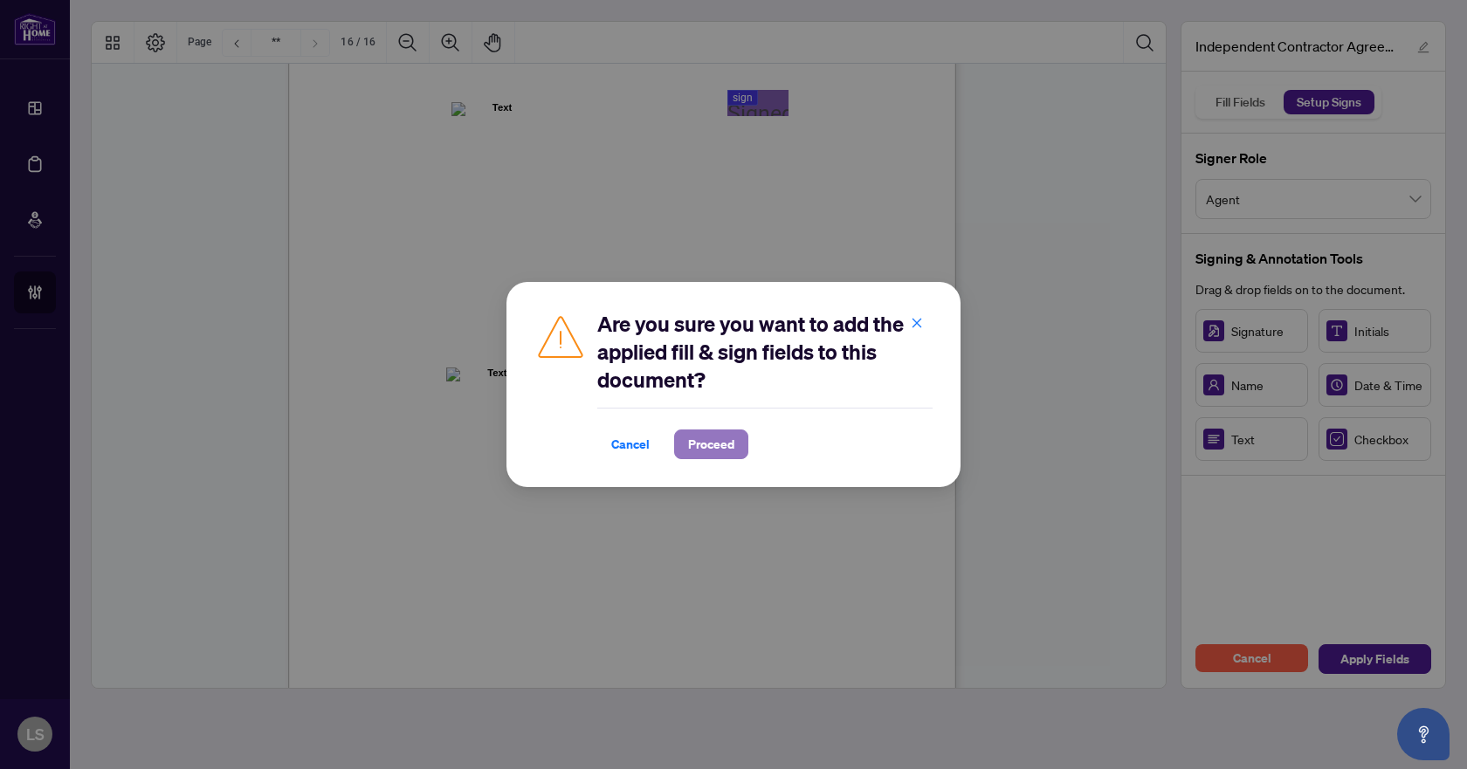
click at [718, 448] on span "Proceed" at bounding box center [711, 444] width 46 height 28
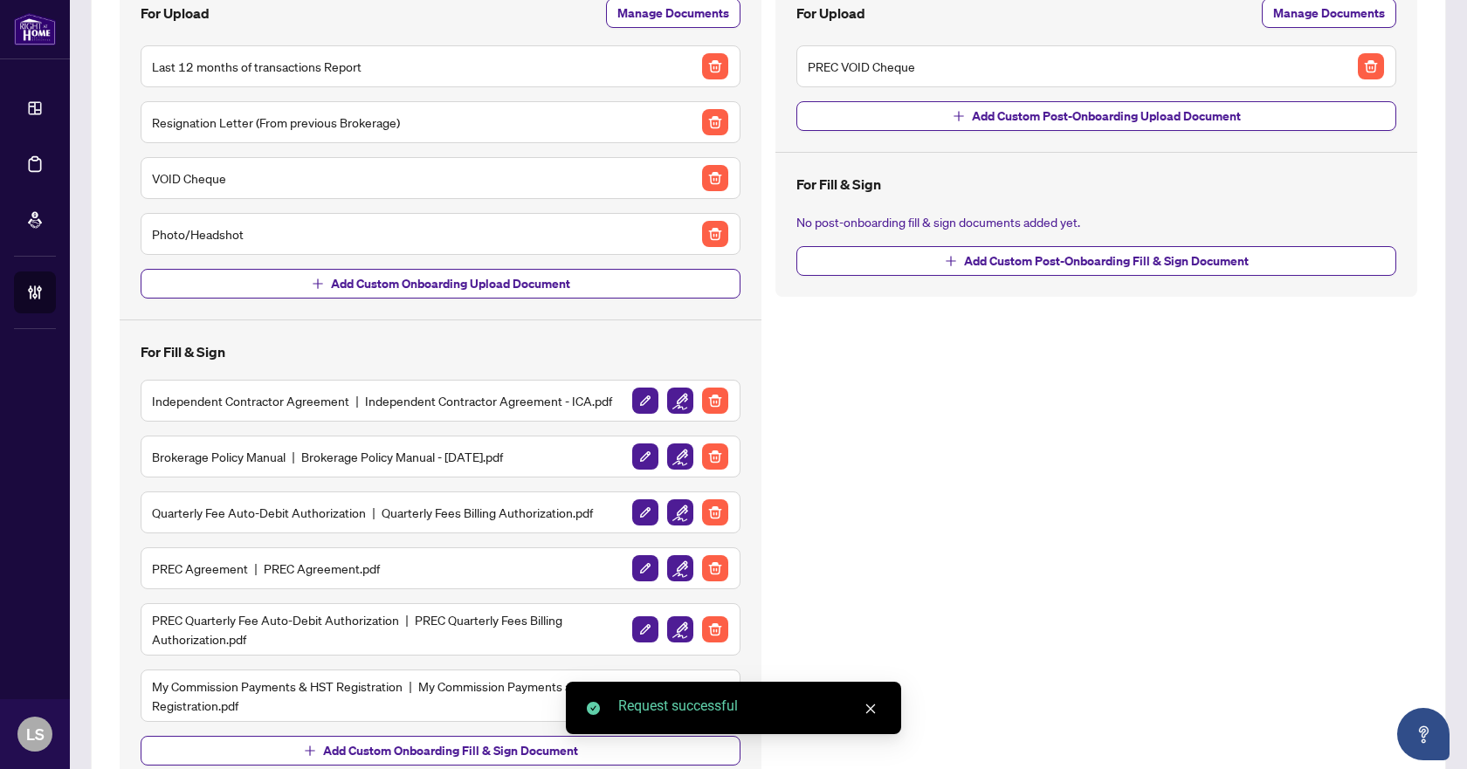
scroll to position [262, 0]
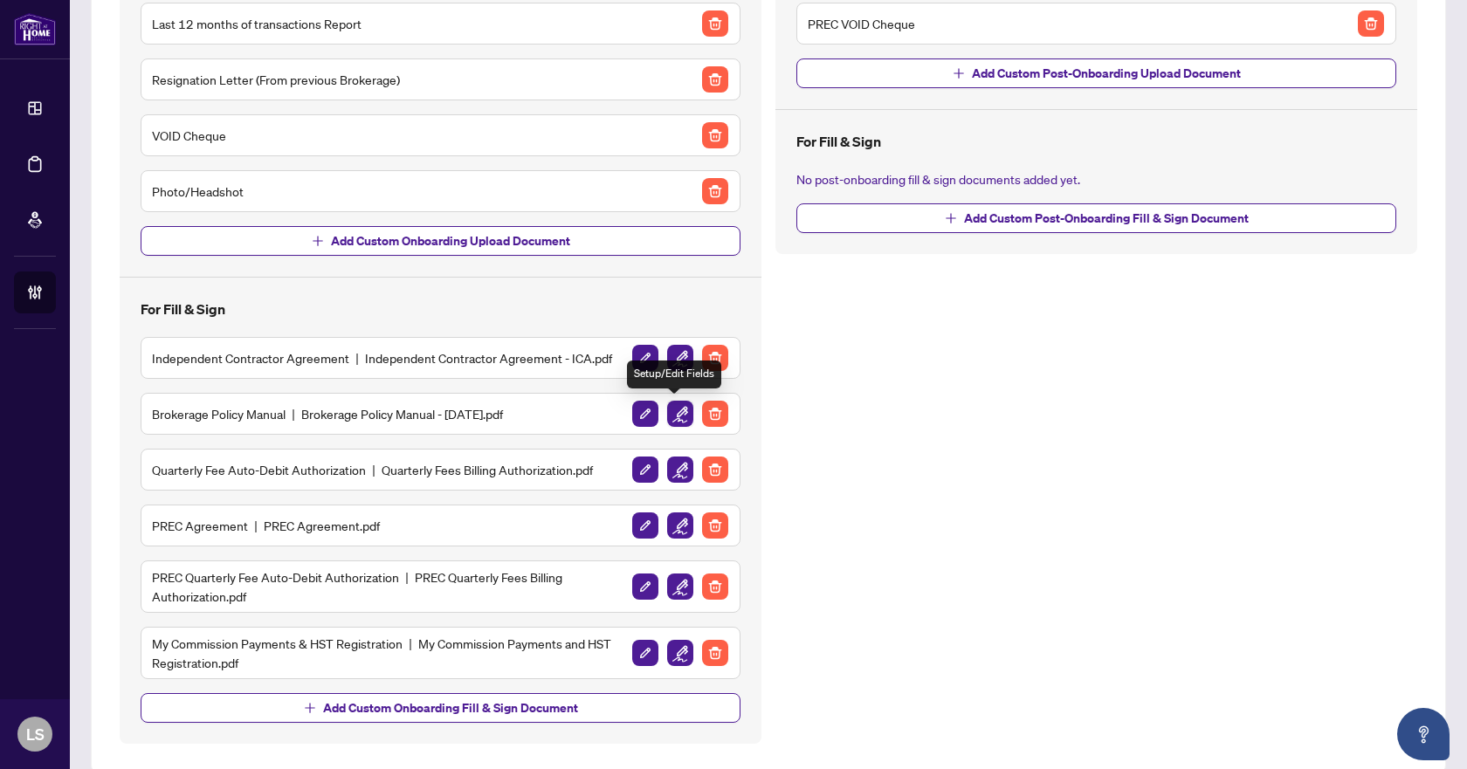
click at [671, 411] on img "button" at bounding box center [680, 414] width 26 height 26
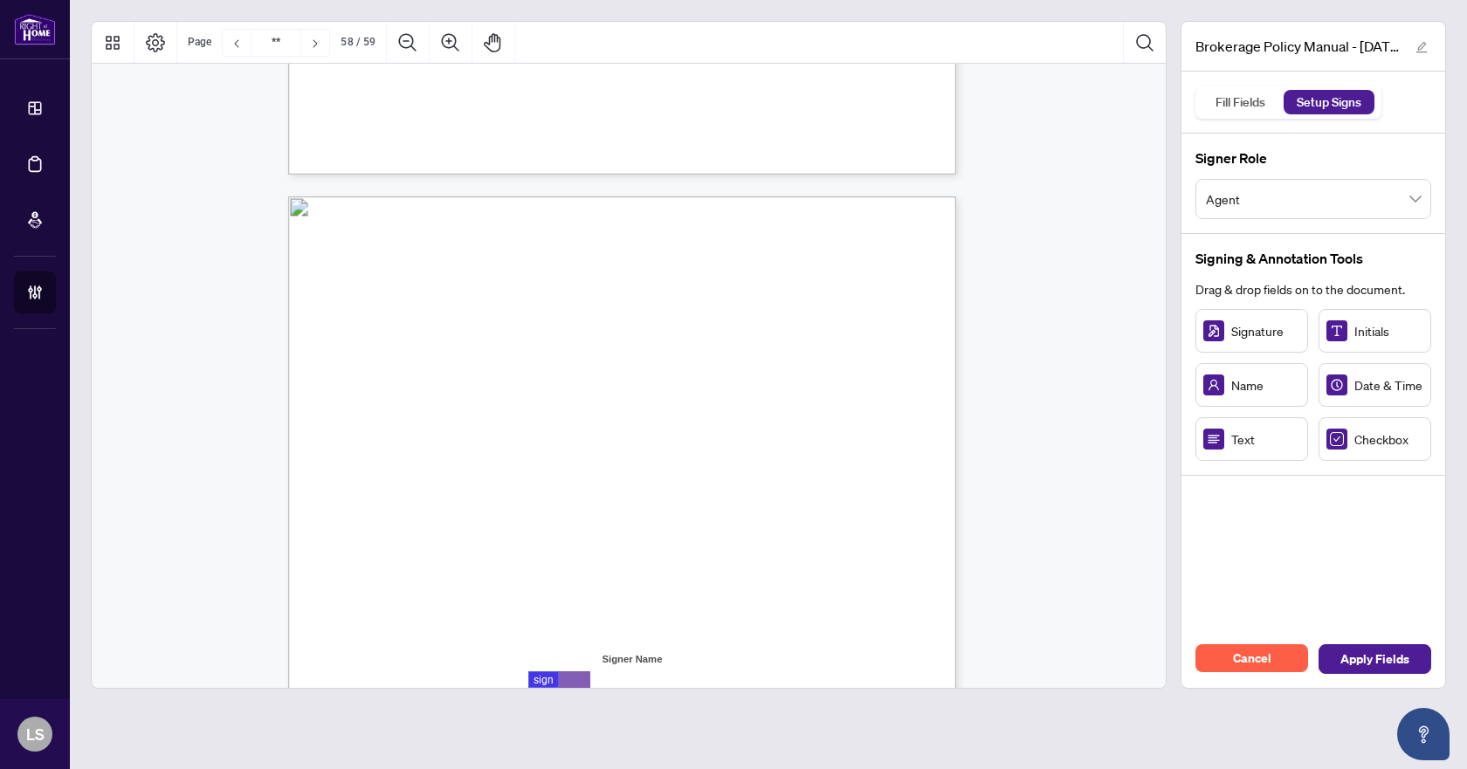
type input "**"
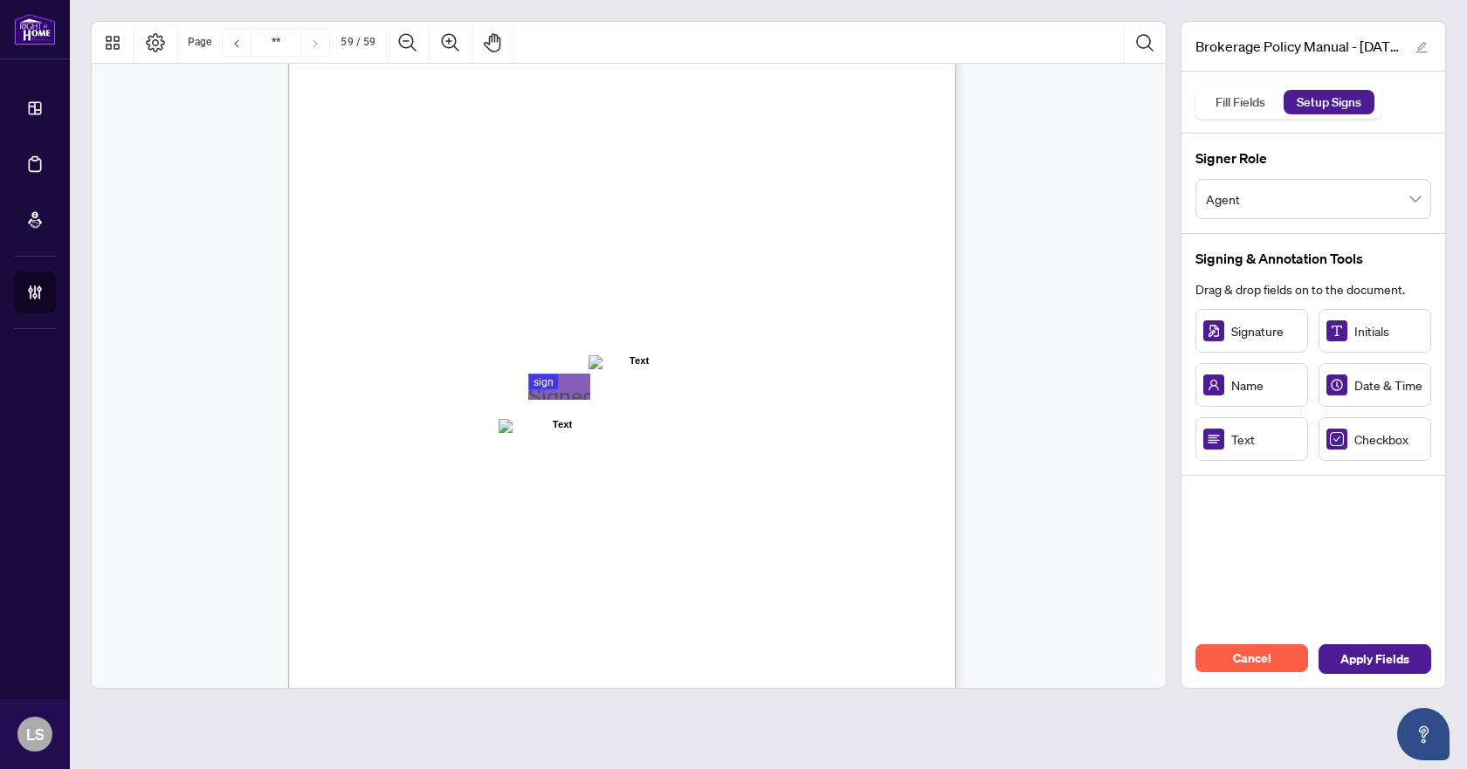
scroll to position [51666, 0]
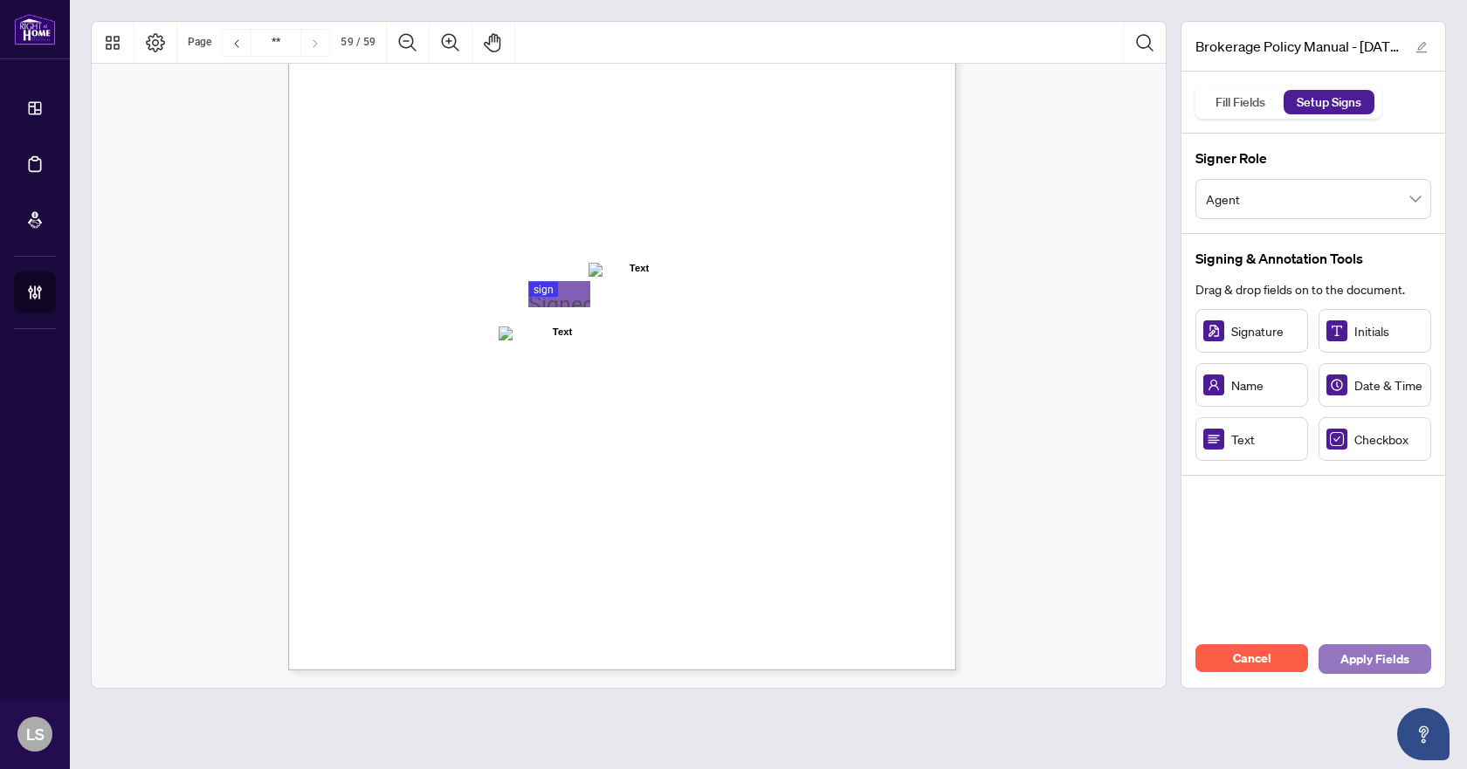
click at [1357, 651] on span "Apply Fields" at bounding box center [1374, 659] width 69 height 28
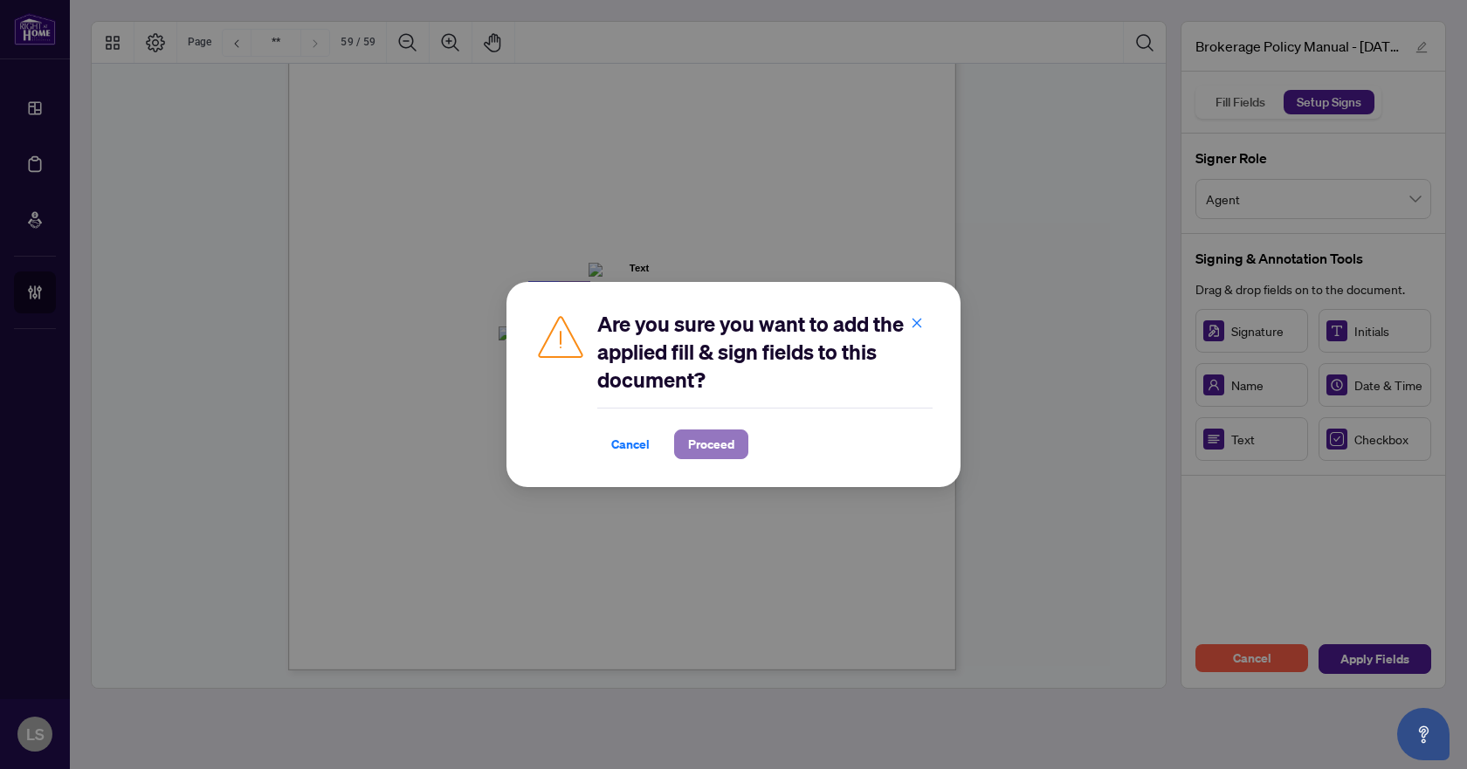
click at [732, 437] on span "Proceed" at bounding box center [711, 444] width 46 height 28
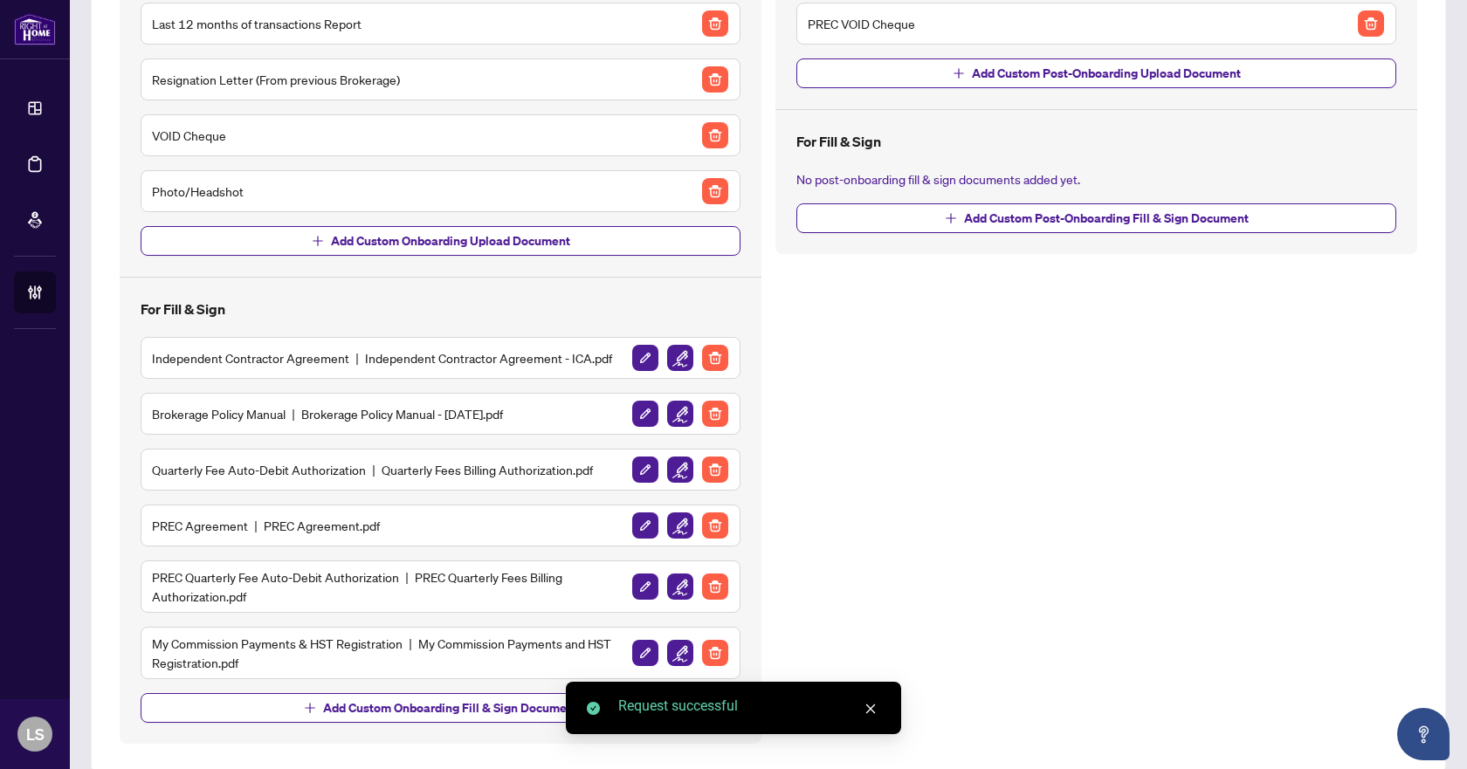
scroll to position [285, 0]
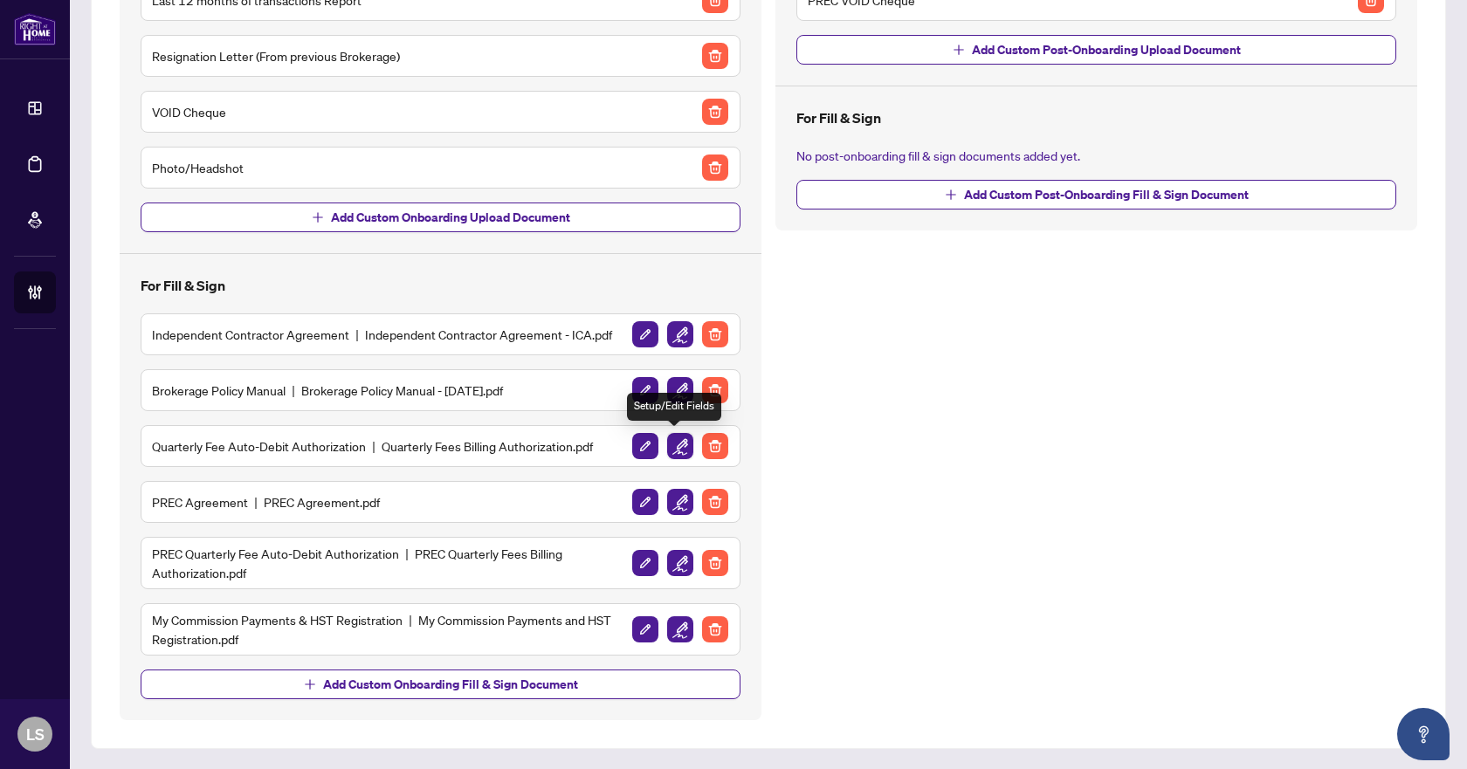
click at [679, 439] on img "button" at bounding box center [680, 446] width 26 height 26
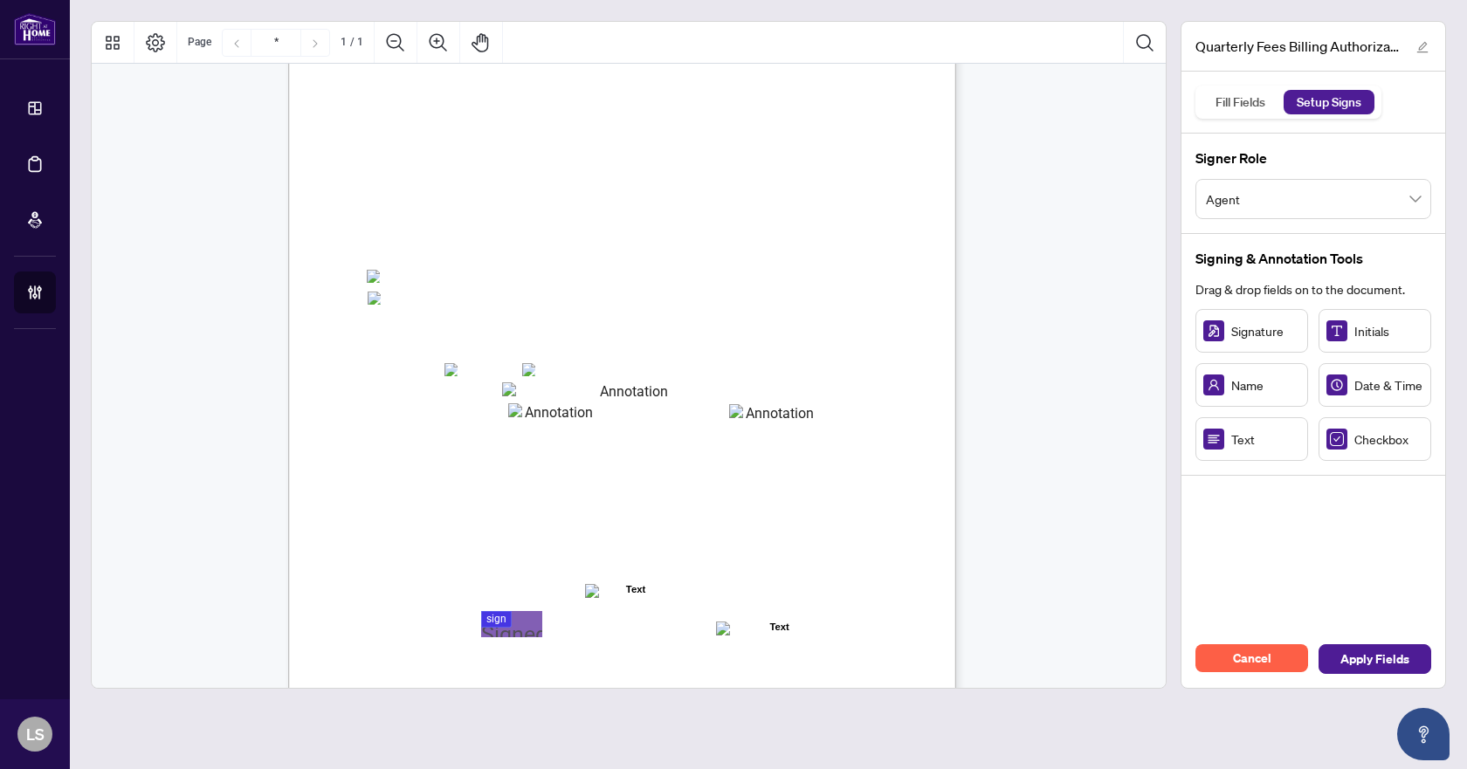
scroll to position [262, 0]
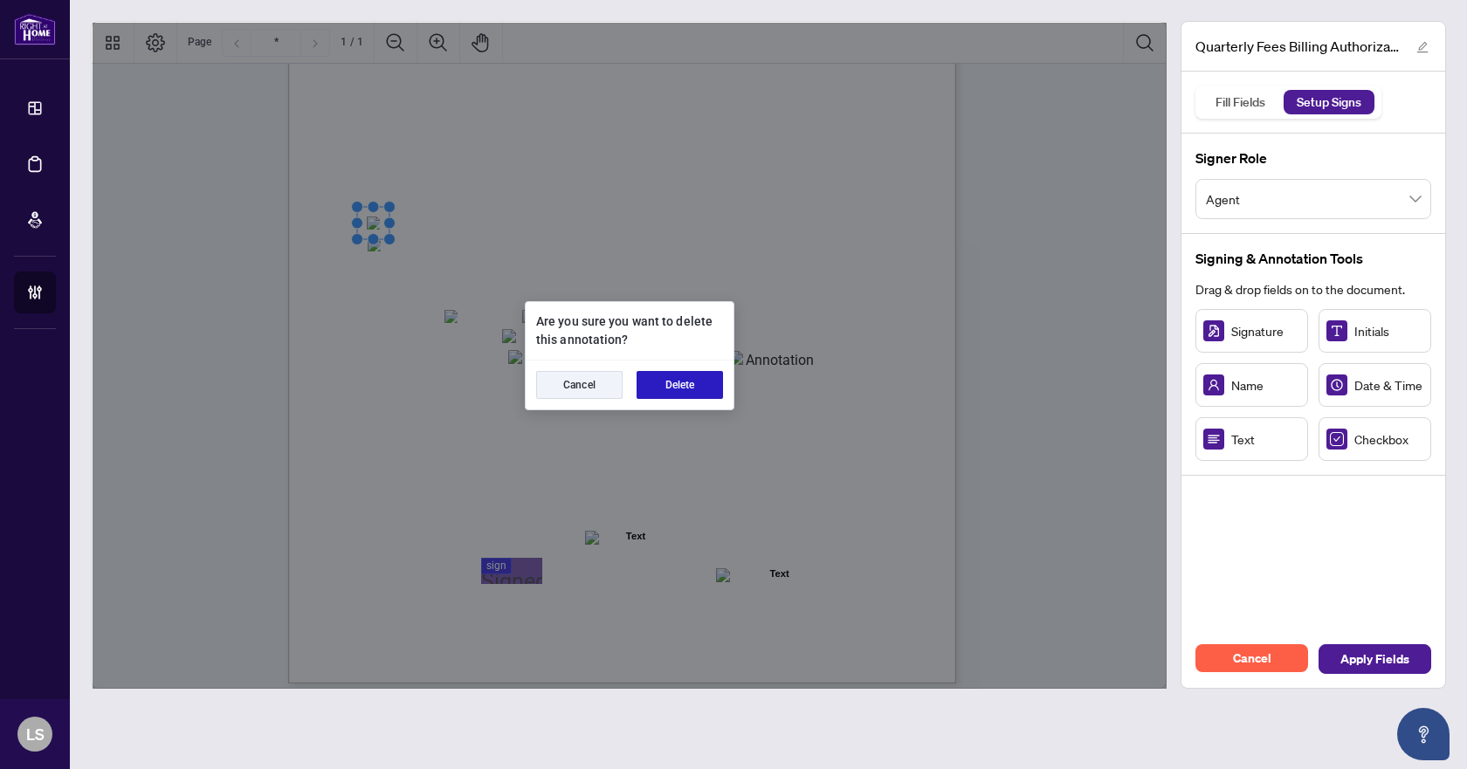
click at [690, 383] on button "Delete" at bounding box center [679, 385] width 86 height 28
click at [692, 390] on button "Delete" at bounding box center [679, 385] width 86 height 28
click at [677, 387] on button "Delete" at bounding box center [679, 385] width 86 height 28
click at [679, 394] on button "Delete" at bounding box center [679, 385] width 86 height 28
click at [700, 388] on button "Delete" at bounding box center [679, 385] width 86 height 28
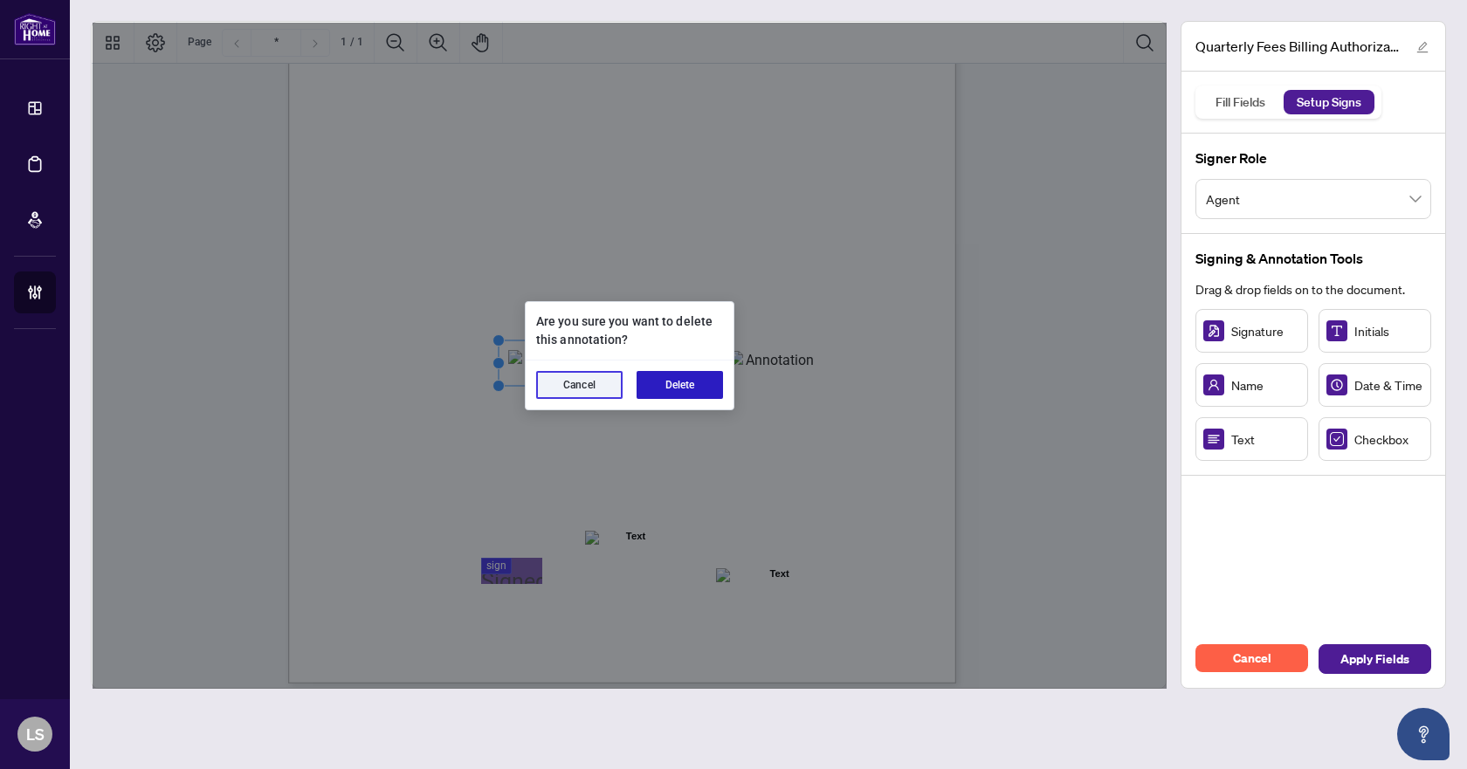
click at [674, 388] on button "Delete" at bounding box center [679, 385] width 86 height 28
click at [682, 391] on button "Delete" at bounding box center [679, 385] width 86 height 28
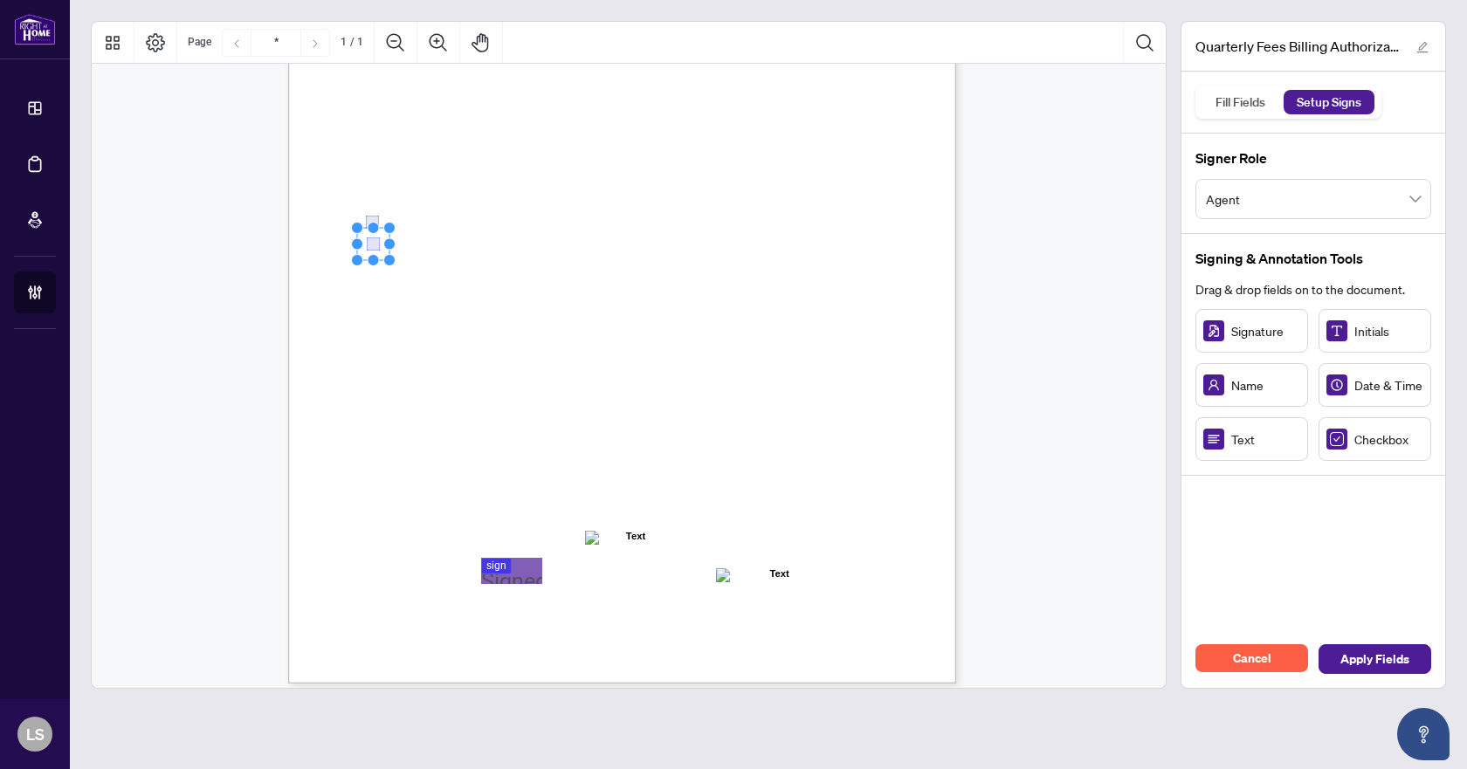
drag, startPoint x: 1322, startPoint y: 449, endPoint x: 373, endPoint y: 244, distance: 970.8
drag, startPoint x: 1331, startPoint y: 446, endPoint x: 447, endPoint y: 315, distance: 893.9
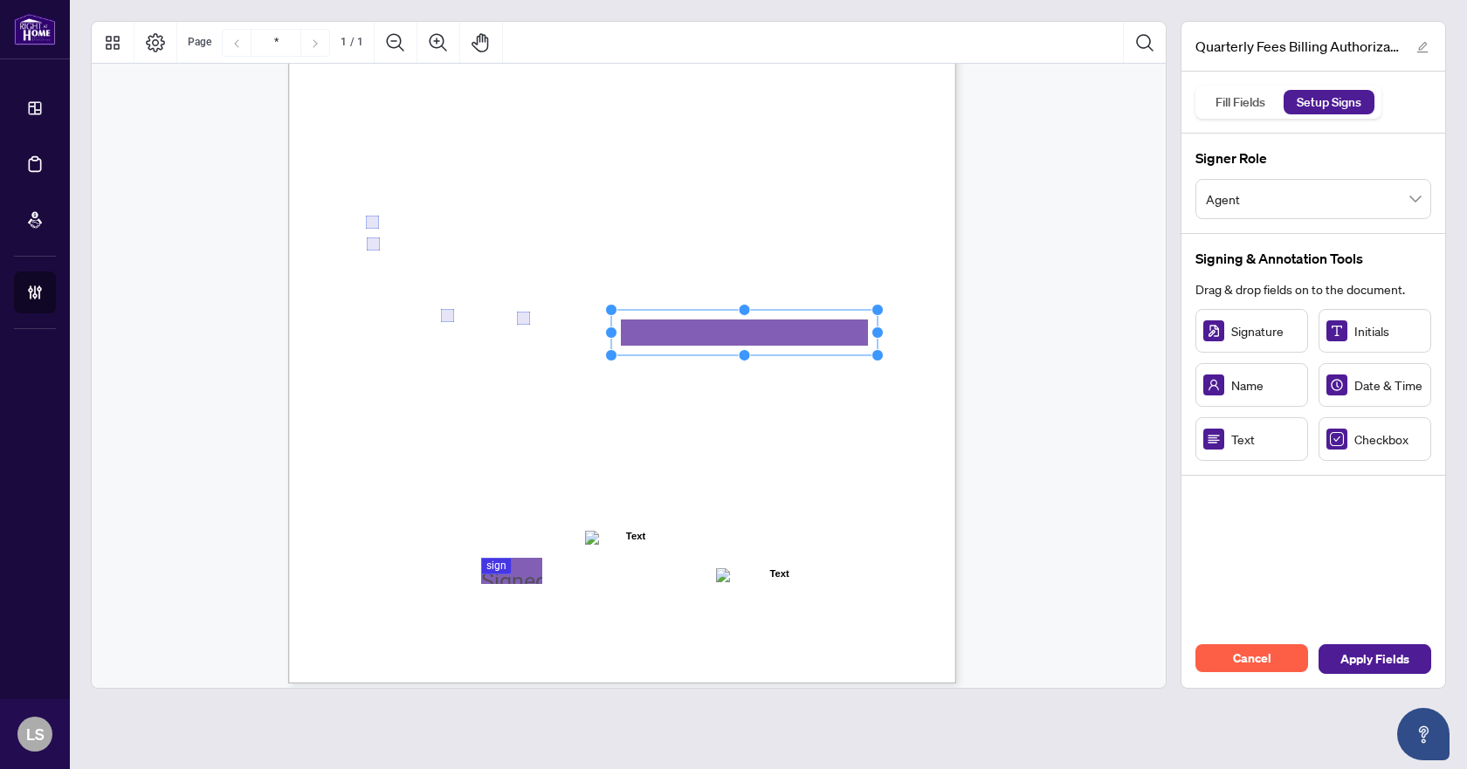
drag, startPoint x: 714, startPoint y: 334, endPoint x: 874, endPoint y: 340, distance: 159.8
click at [874, 340] on icon "Resize, Top Resize, Top, Right Resize, Right Resize, Bottom, Right Resize, Bott…" at bounding box center [744, 333] width 278 height 58
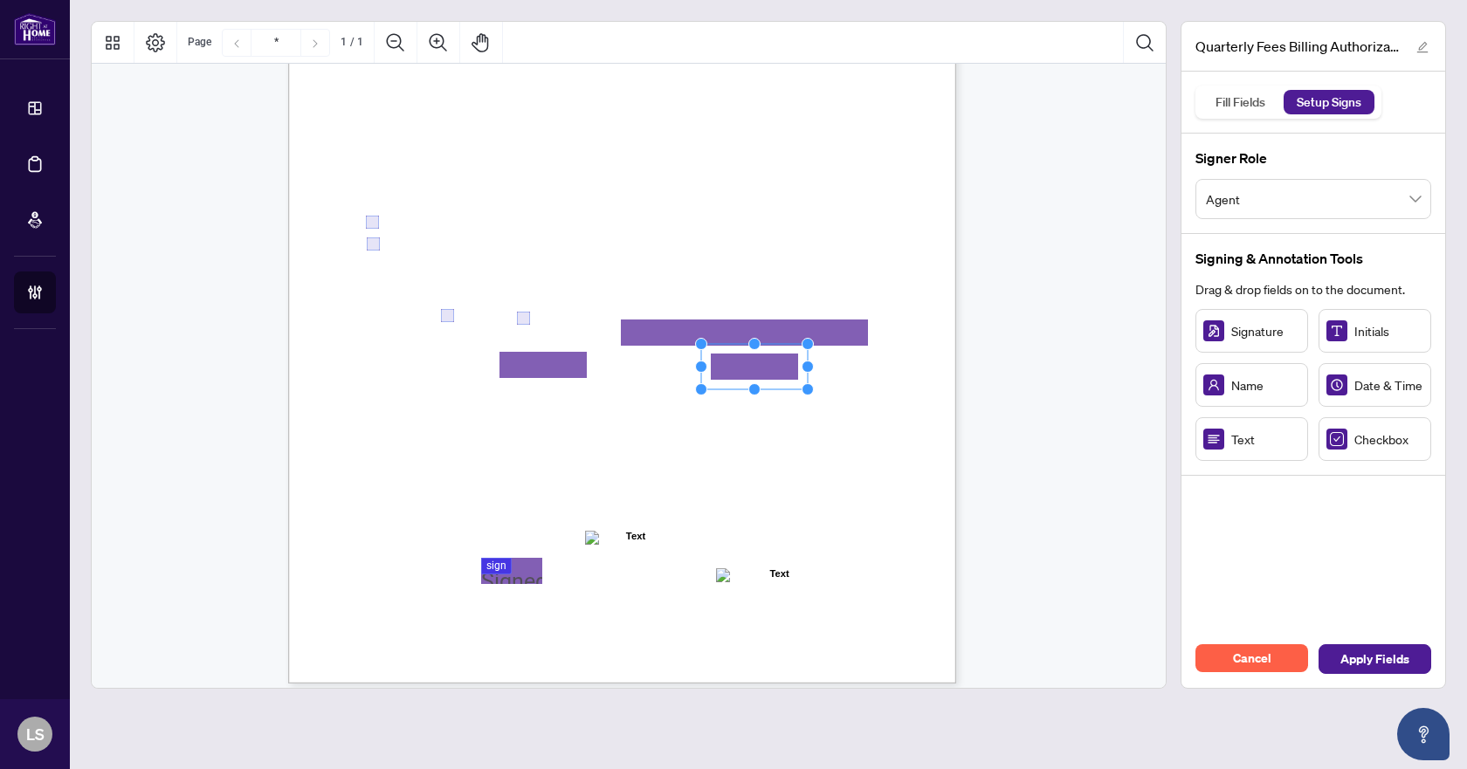
drag, startPoint x: 785, startPoint y: 383, endPoint x: 784, endPoint y: 374, distance: 9.6
click at [1388, 653] on span "Apply Fields" at bounding box center [1374, 659] width 69 height 28
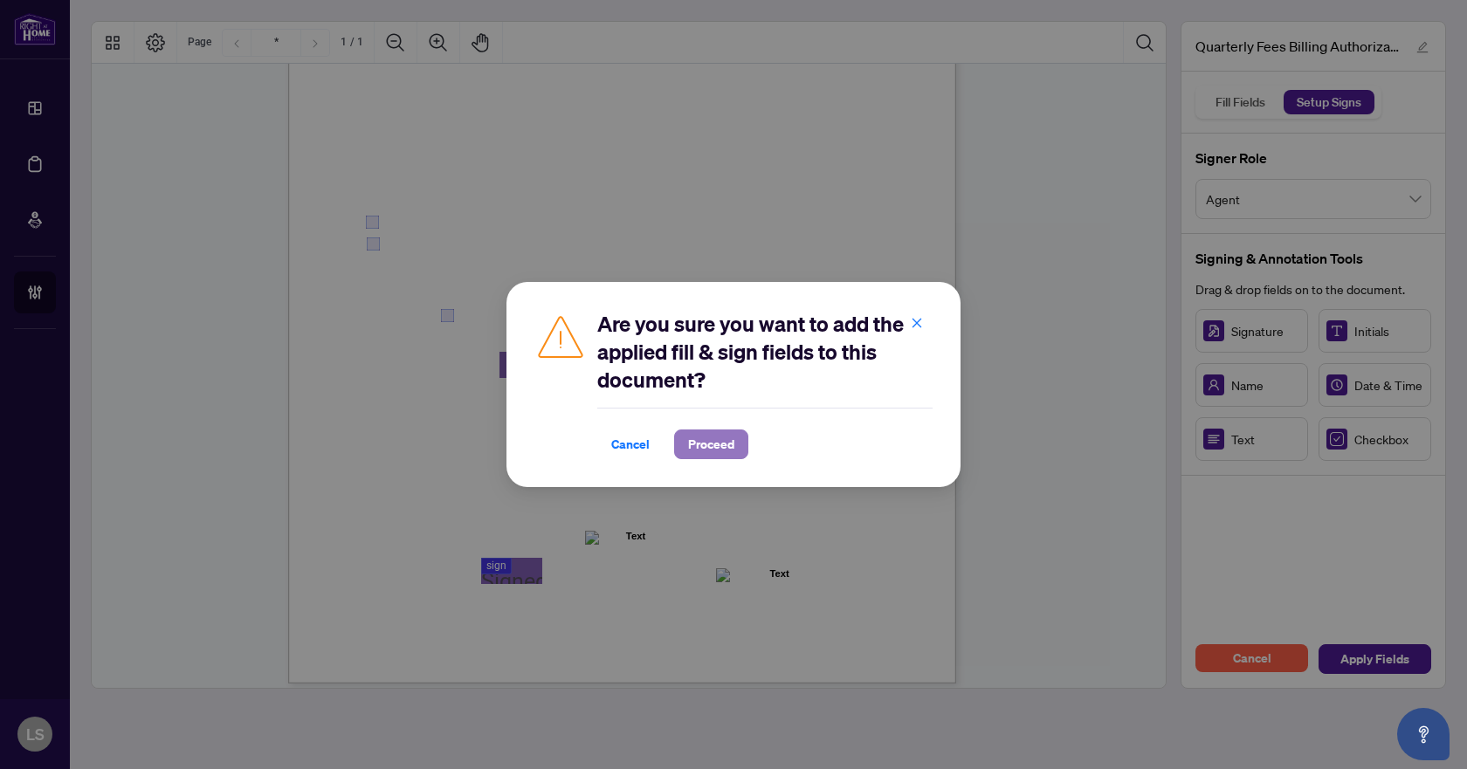
click at [713, 446] on span "Proceed" at bounding box center [711, 444] width 46 height 28
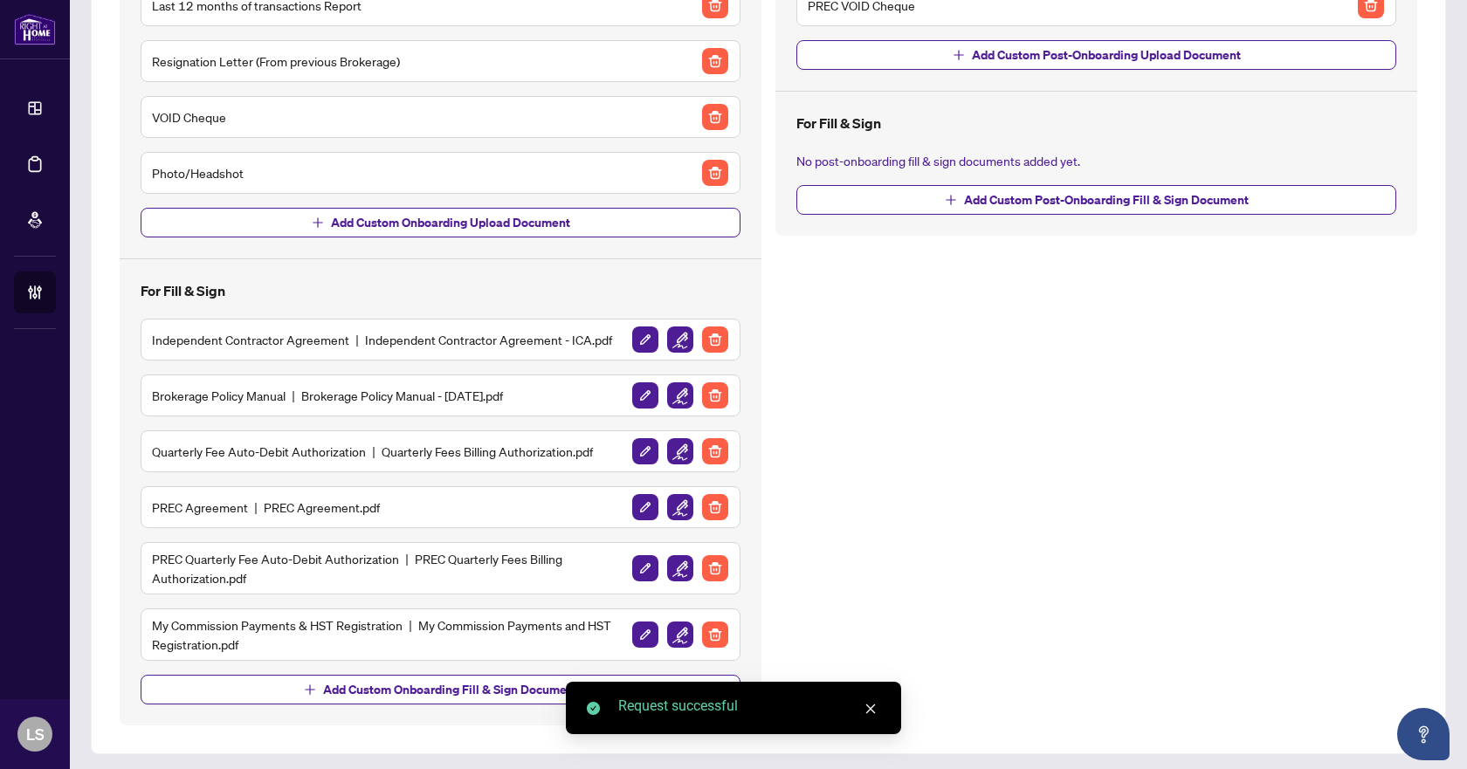
scroll to position [285, 0]
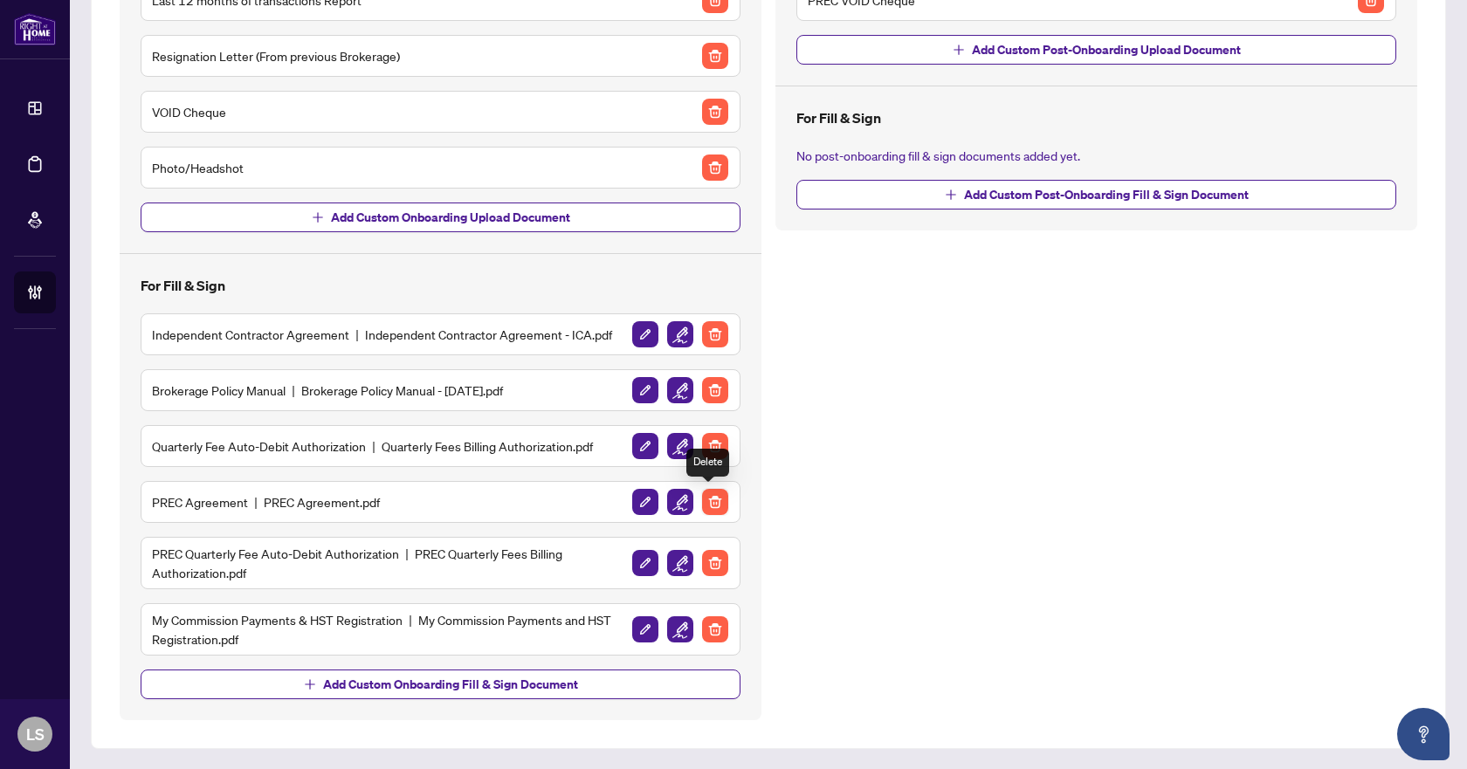
click at [714, 494] on img "button" at bounding box center [715, 502] width 26 height 26
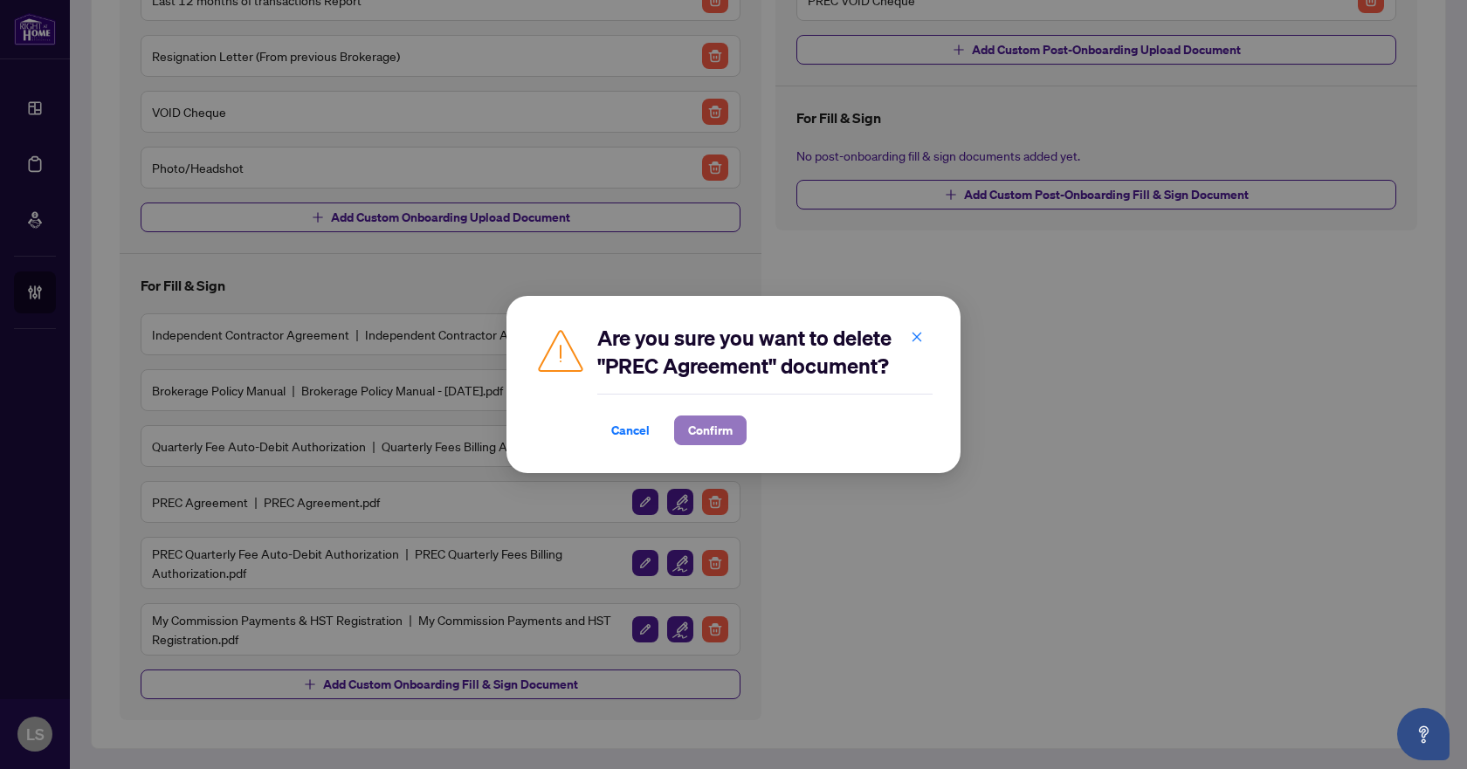
click at [703, 429] on span "Confirm" at bounding box center [710, 430] width 45 height 28
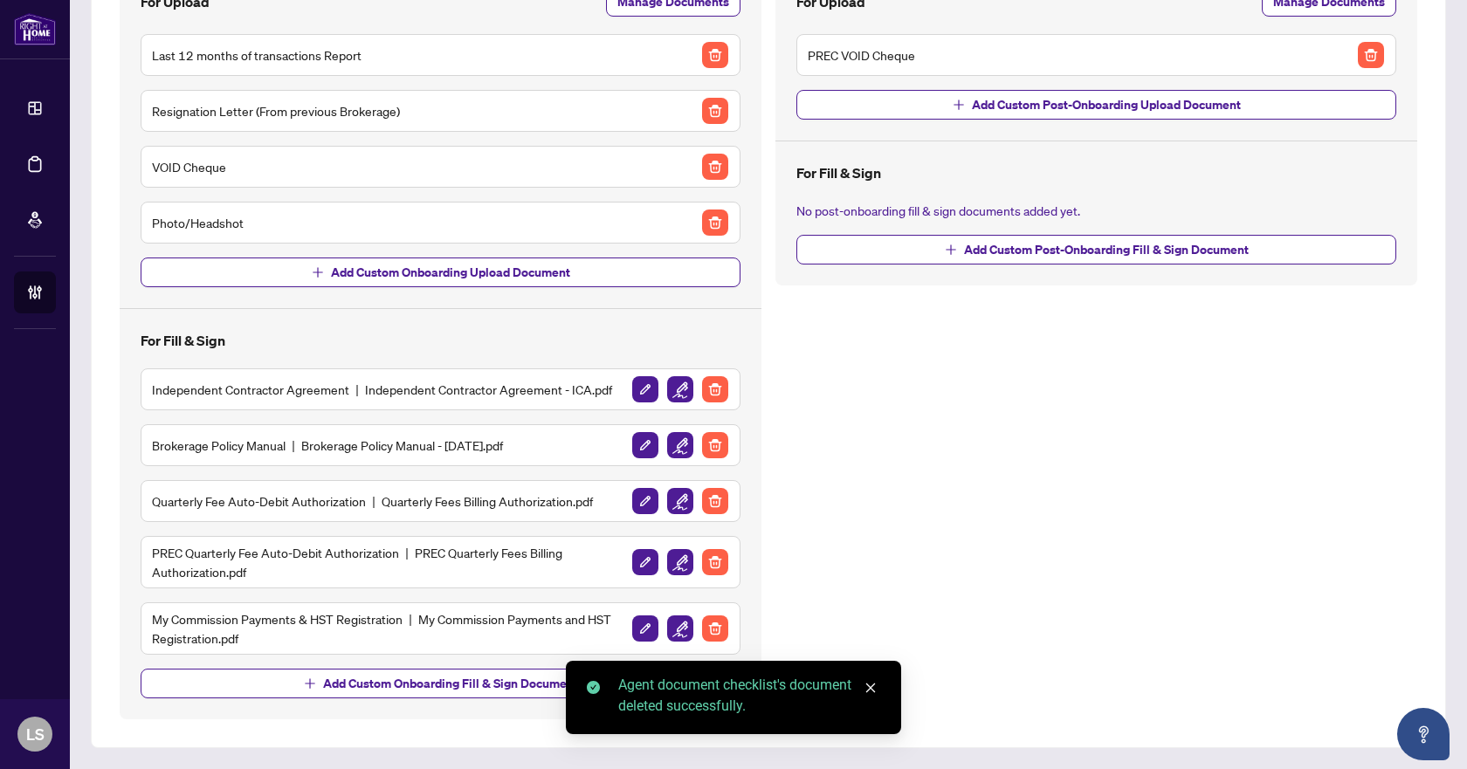
scroll to position [230, 0]
click at [711, 557] on img "button" at bounding box center [715, 563] width 26 height 26
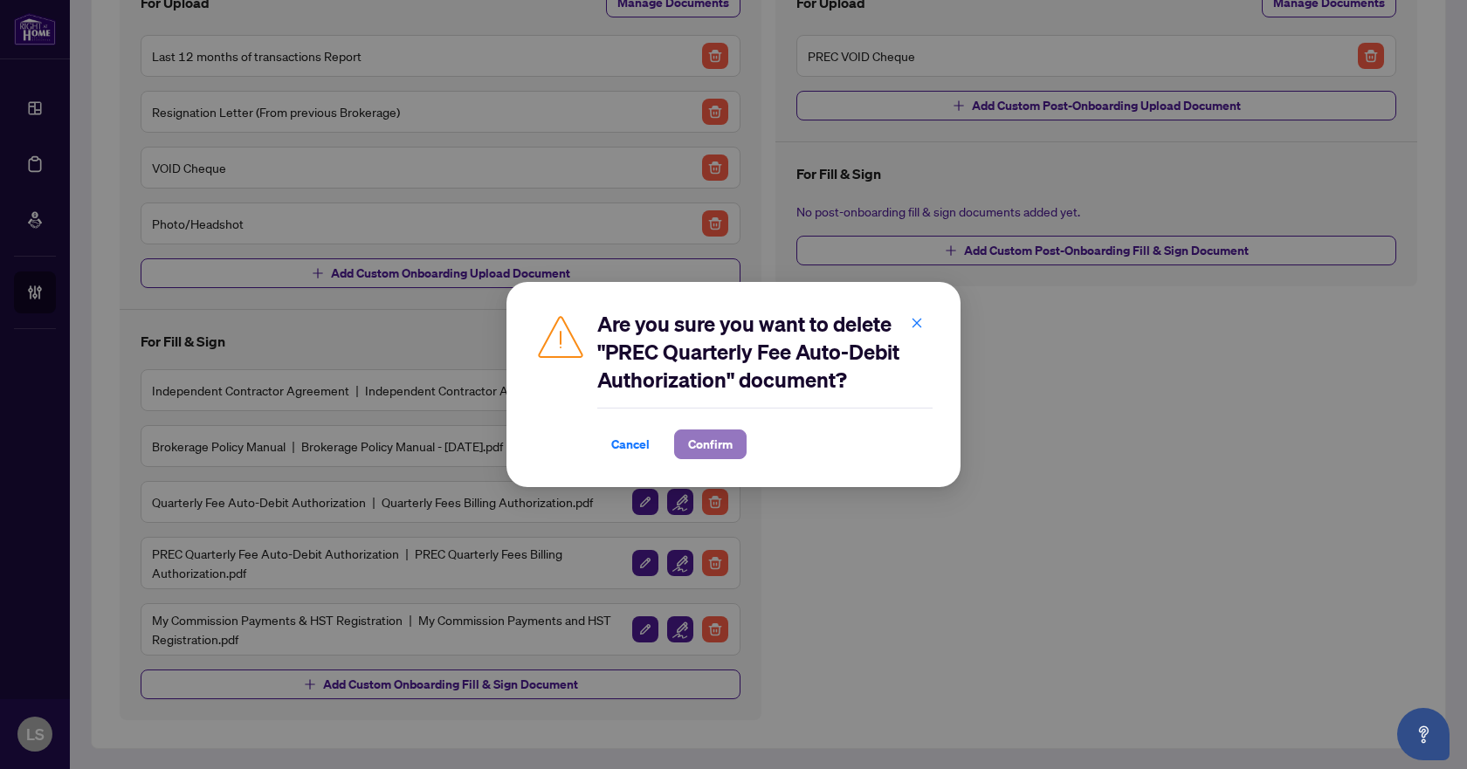
click at [714, 450] on span "Confirm" at bounding box center [710, 444] width 45 height 28
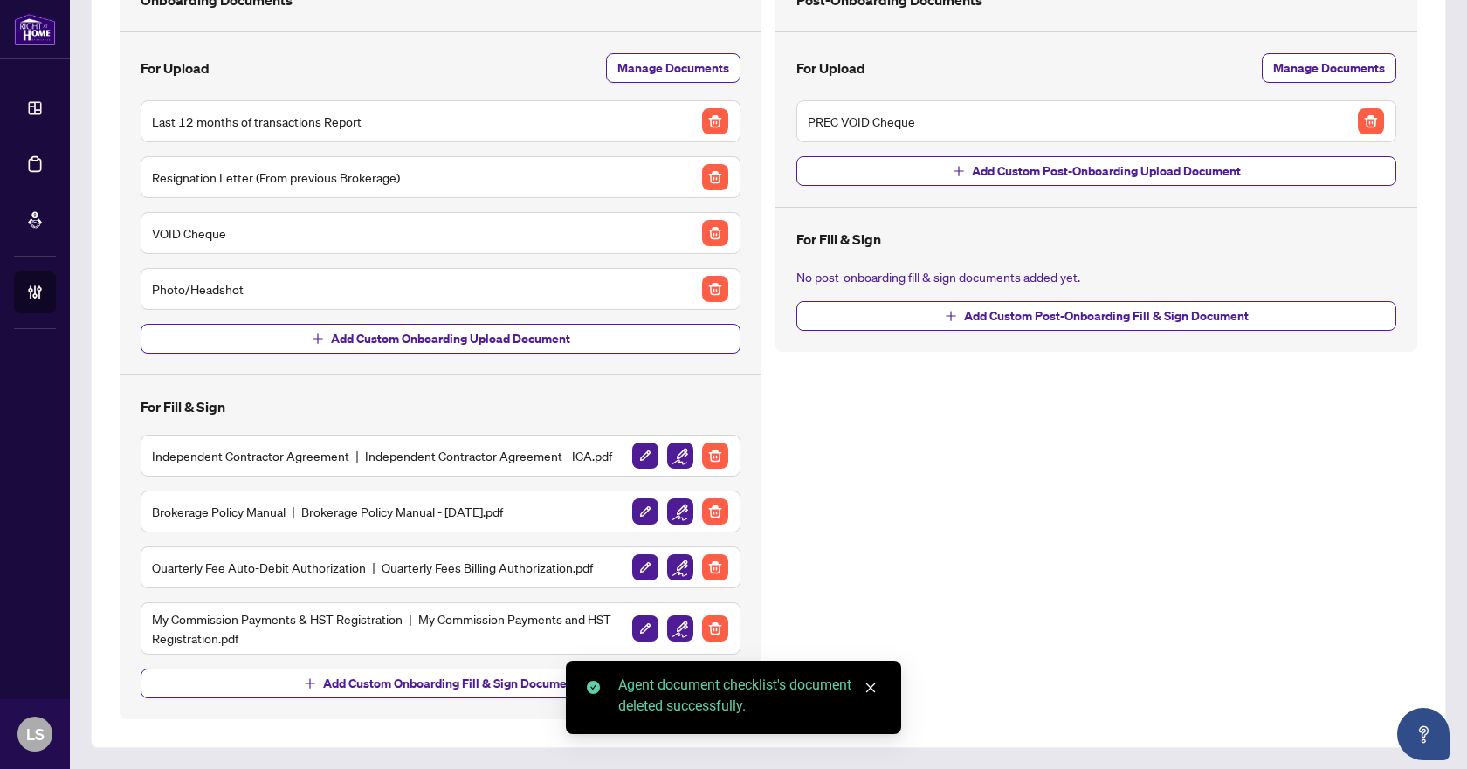
scroll to position [163, 0]
click at [671, 625] on img "button" at bounding box center [680, 629] width 26 height 26
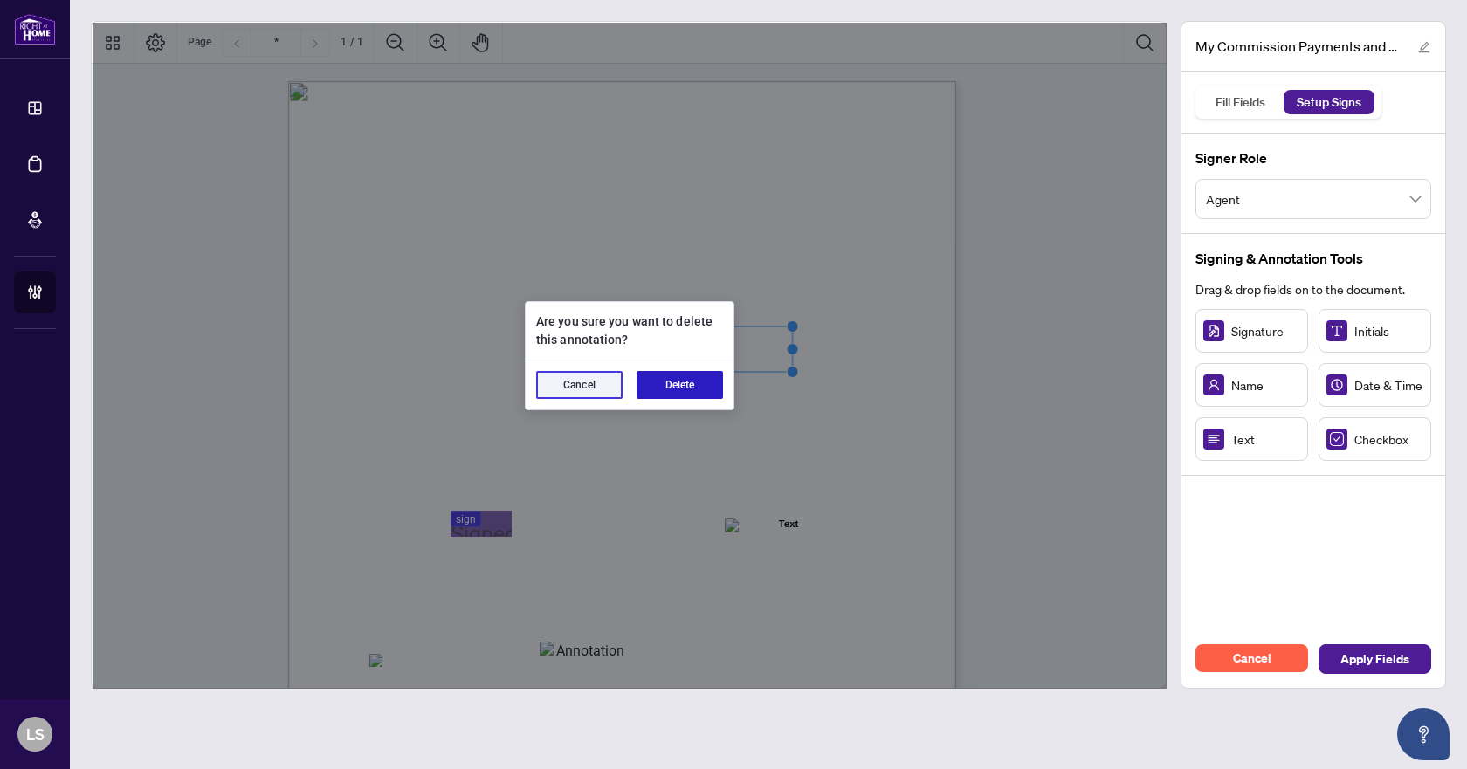
click at [697, 381] on button "Delete" at bounding box center [679, 385] width 86 height 28
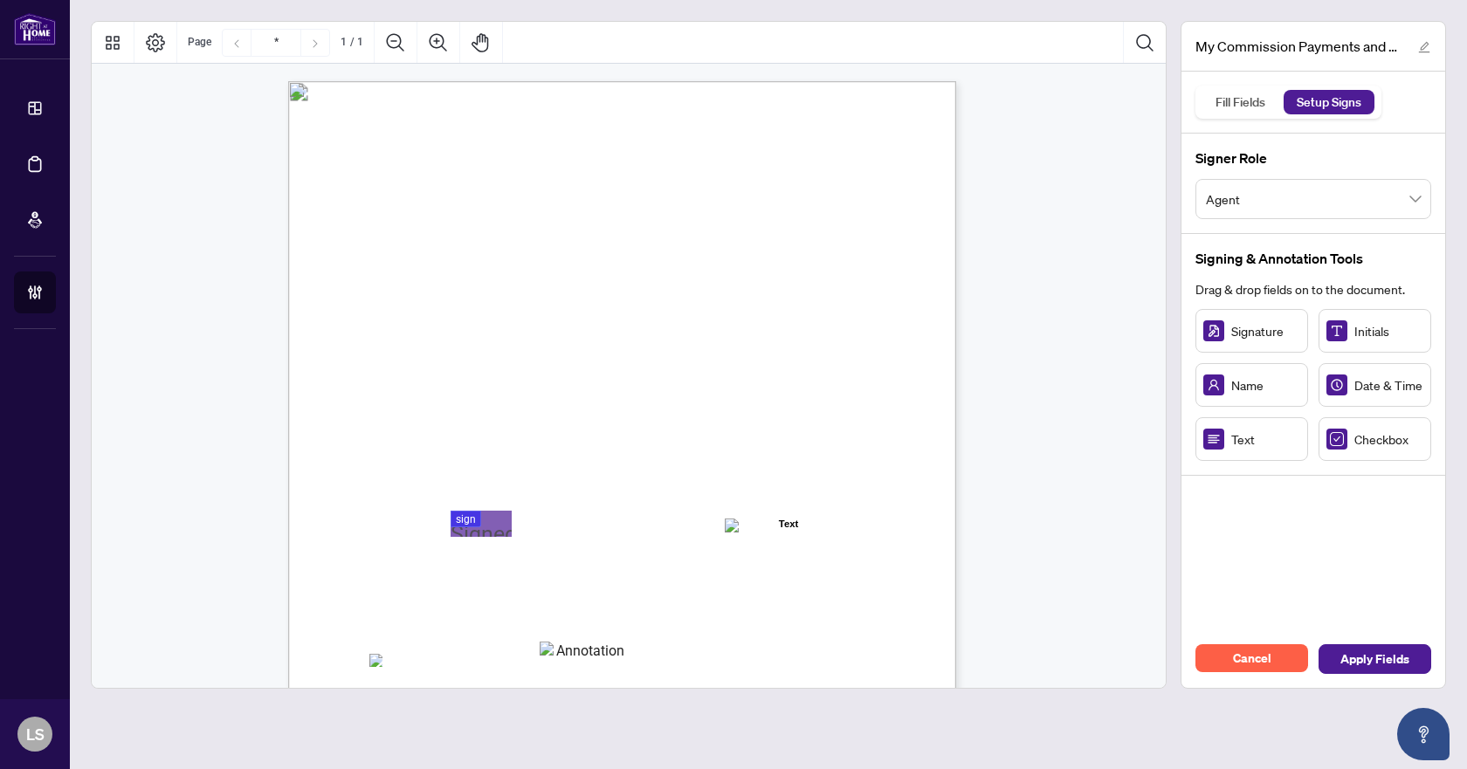
scroll to position [175, 0]
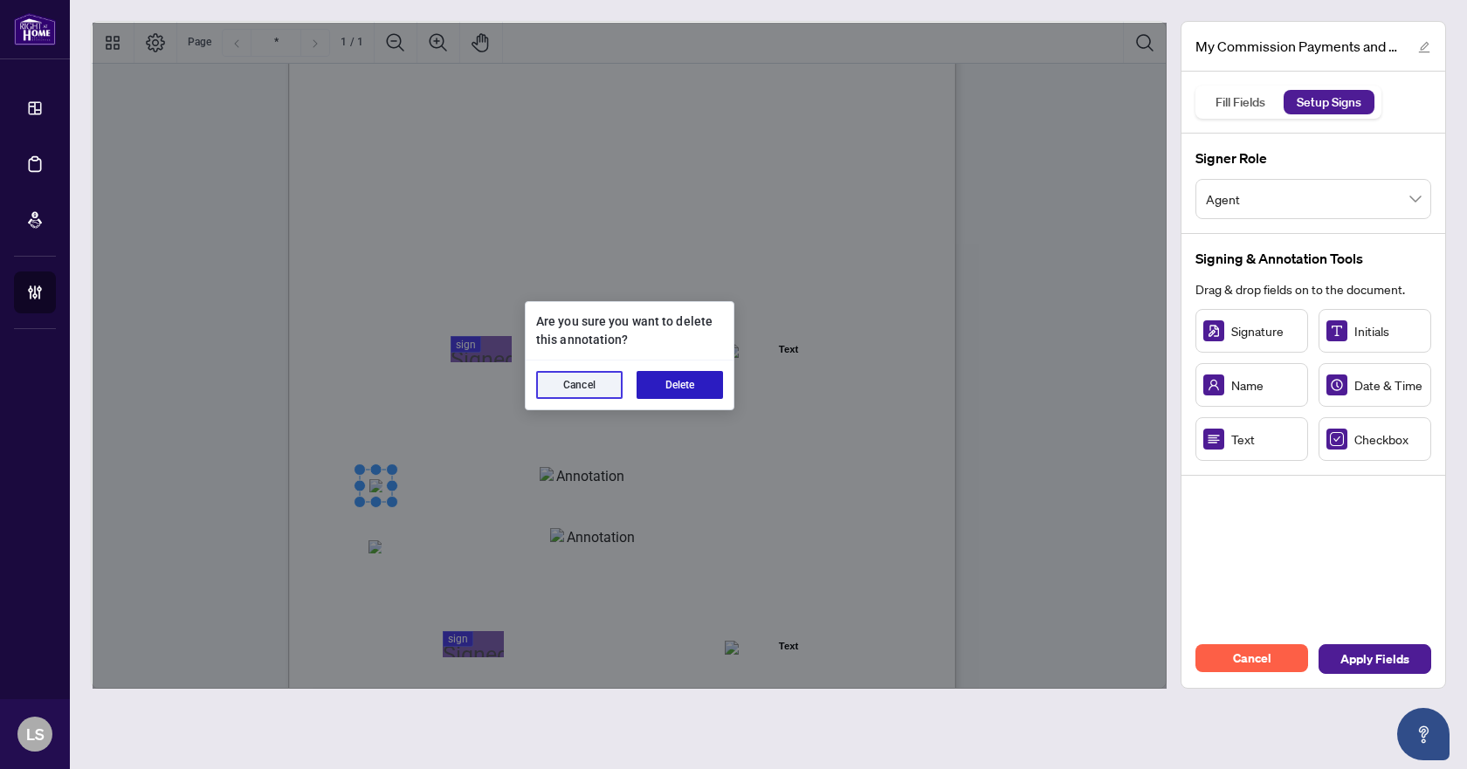
click at [693, 384] on button "Delete" at bounding box center [679, 385] width 86 height 28
click at [668, 372] on button "Delete" at bounding box center [679, 385] width 86 height 28
click at [666, 388] on button "Delete" at bounding box center [679, 385] width 86 height 28
click at [674, 382] on button "Delete" at bounding box center [679, 385] width 86 height 28
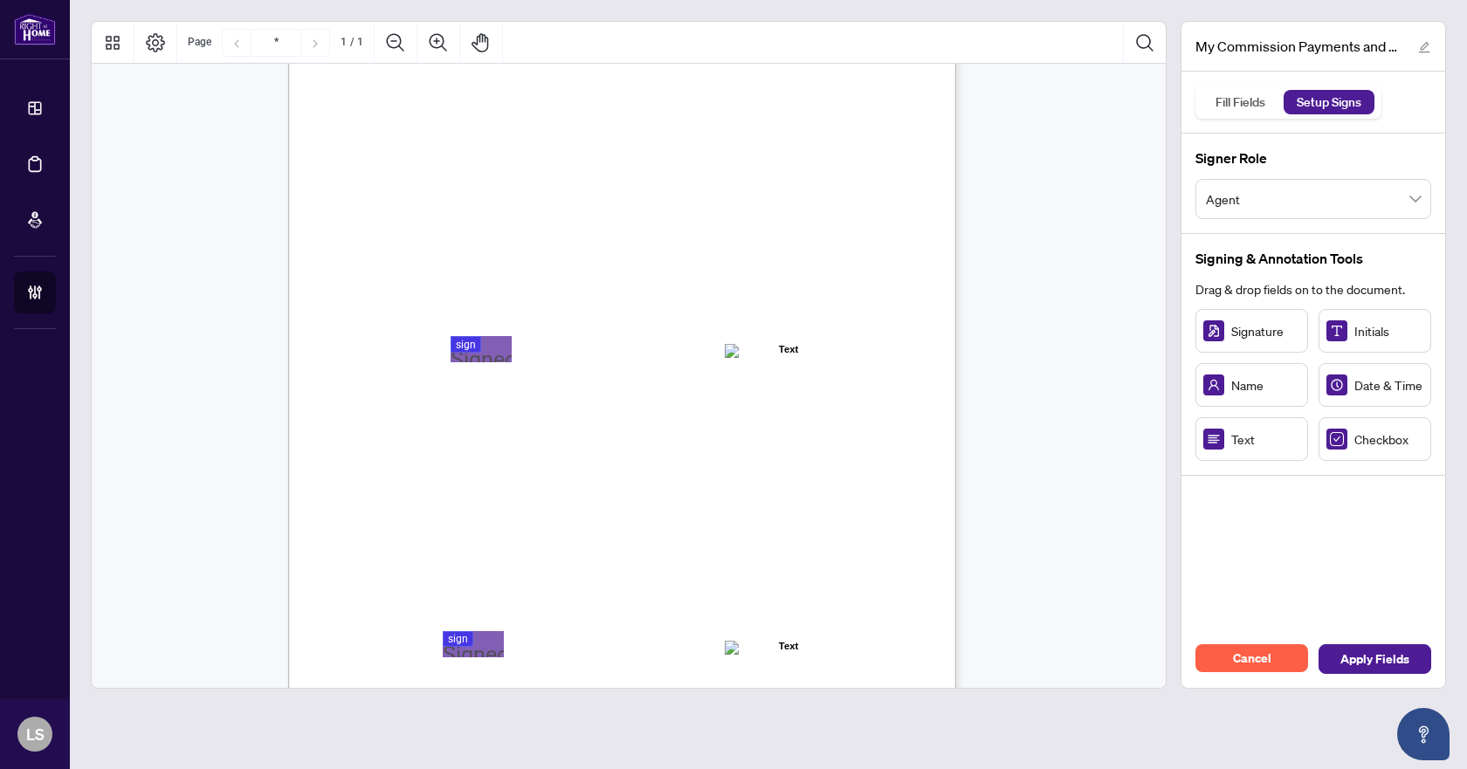
scroll to position [0, 0]
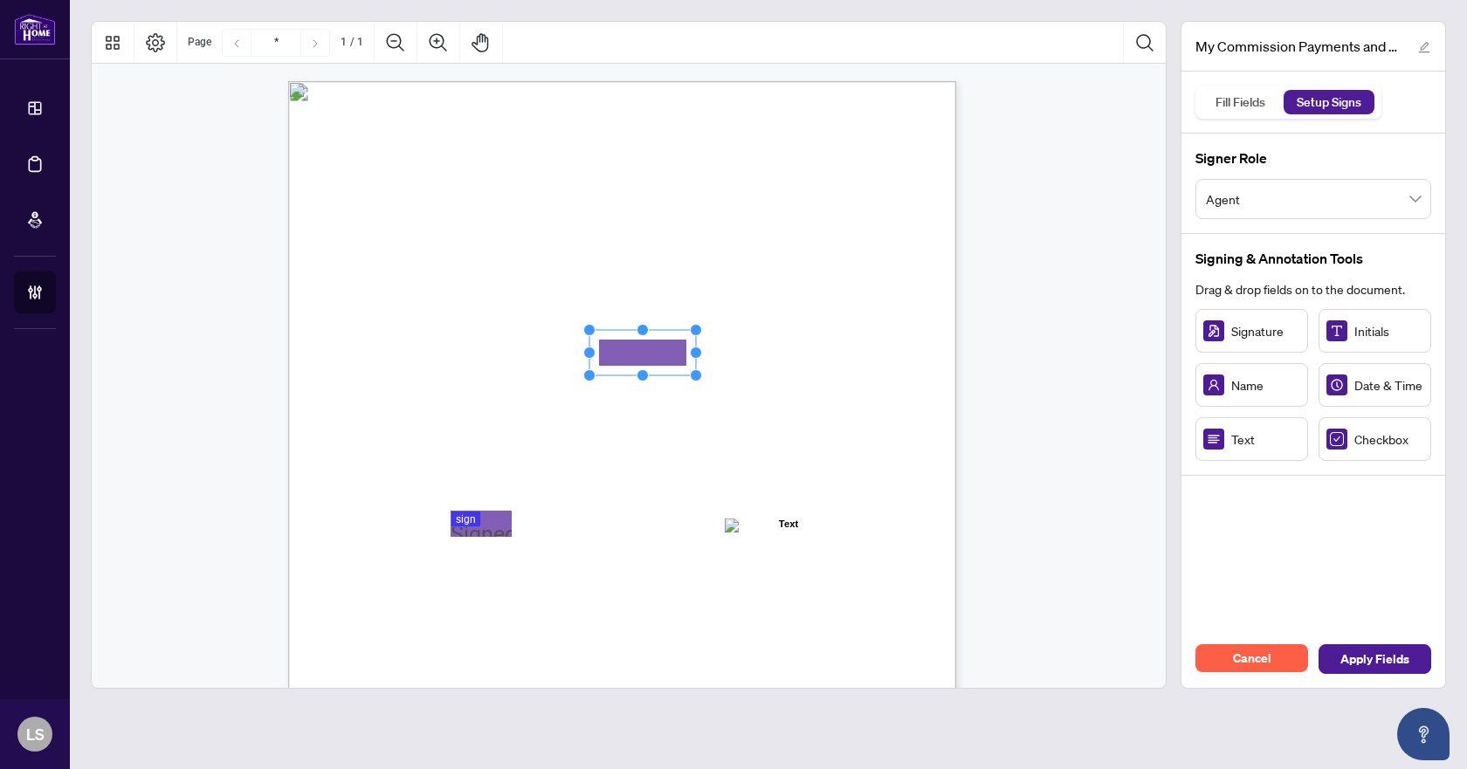
drag, startPoint x: 1263, startPoint y: 442, endPoint x: 642, endPoint y: 353, distance: 627.0
click at [651, 355] on rect "Page 1" at bounding box center [642, 352] width 107 height 45
drag, startPoint x: 694, startPoint y: 355, endPoint x: 797, endPoint y: 356, distance: 103.0
click at [797, 356] on circle "Resize, Right" at bounding box center [799, 352] width 11 height 11
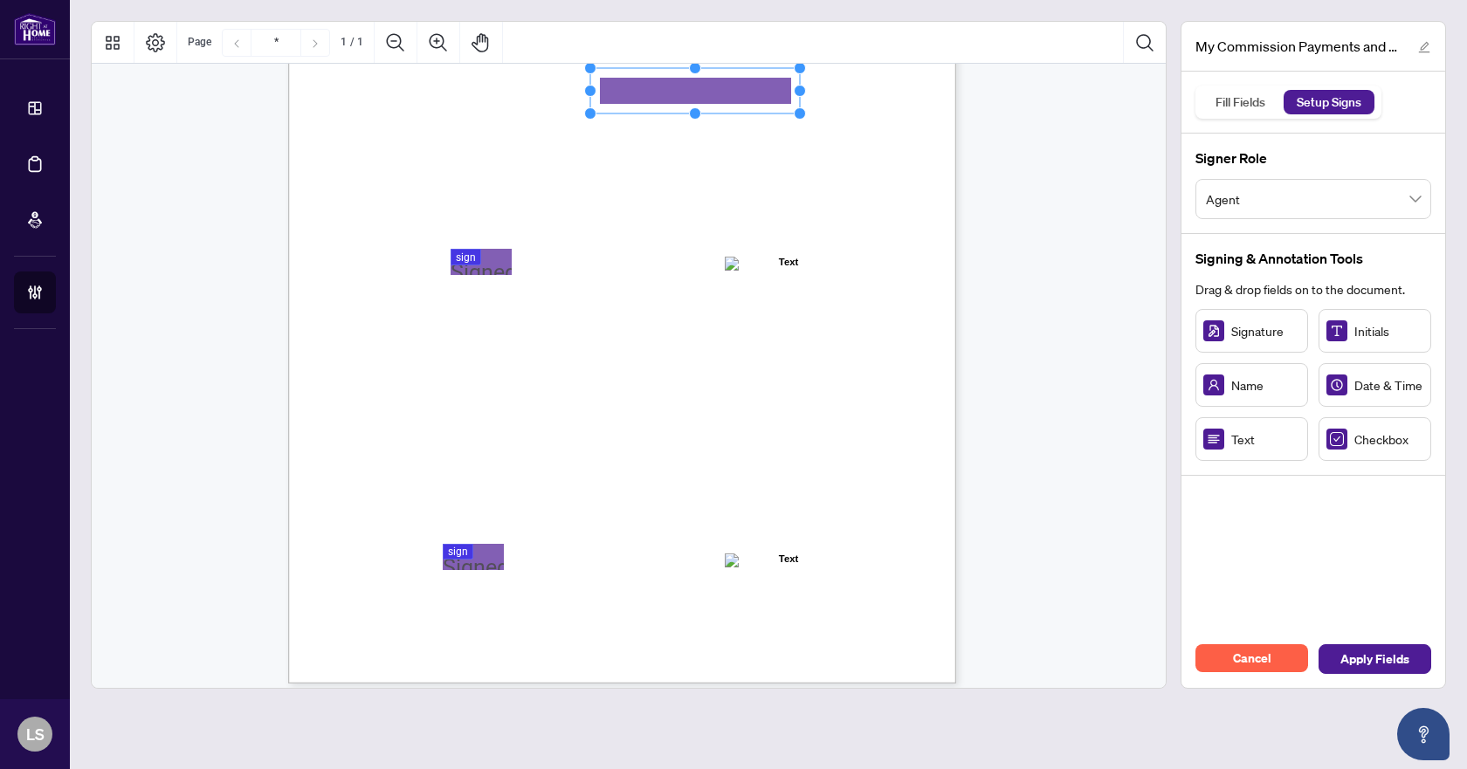
scroll to position [275, 0]
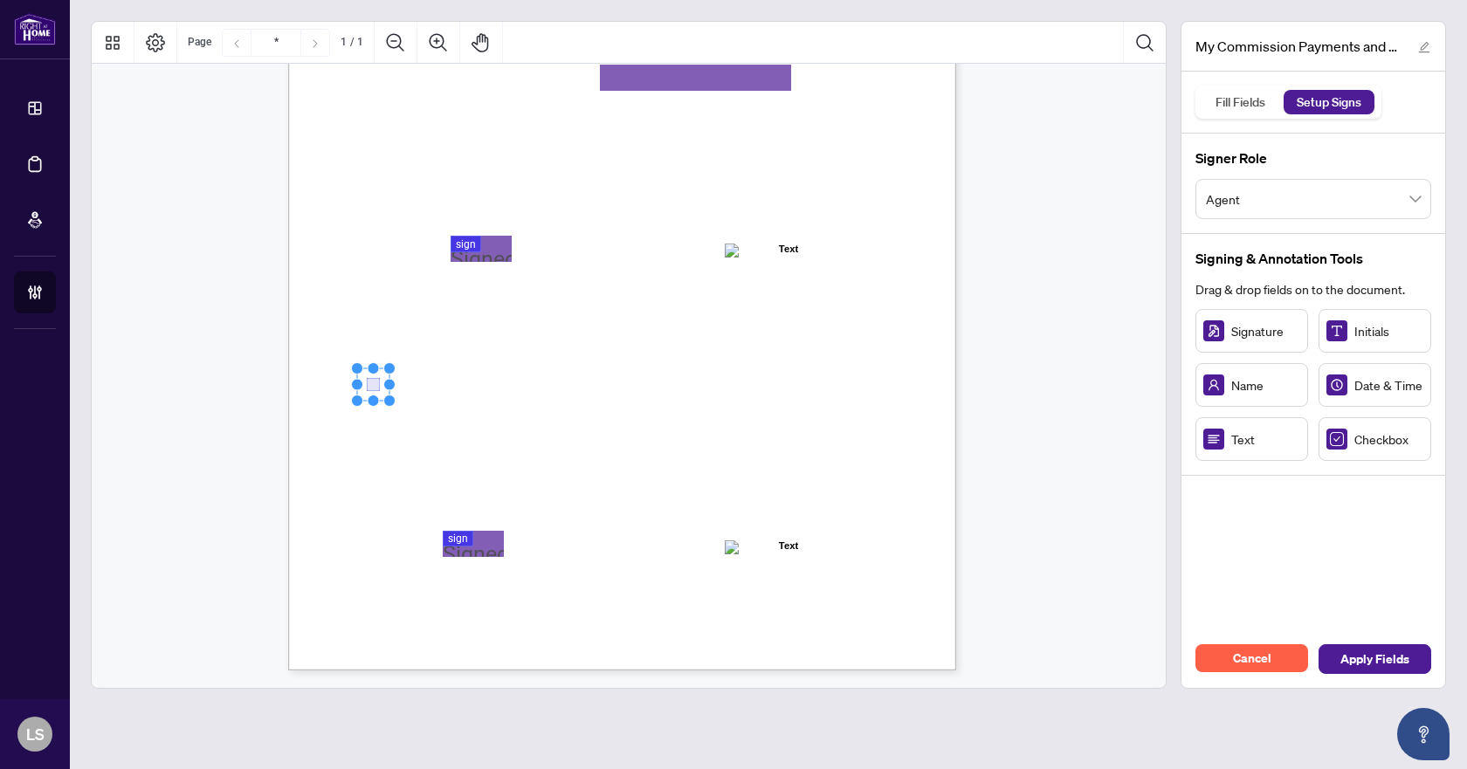
drag, startPoint x: 1331, startPoint y: 441, endPoint x: 373, endPoint y: 384, distance: 960.2
drag, startPoint x: 1346, startPoint y: 441, endPoint x: 375, endPoint y: 448, distance: 970.7
click at [907, 477] on span "out my commissions by cheque. I understand that there will be a $25 fee for eve…" at bounding box center [637, 485] width 539 height 16
click at [377, 378] on span "☐" at bounding box center [372, 385] width 9 height 15
click at [1370, 663] on span "Apply Fields" at bounding box center [1374, 659] width 69 height 28
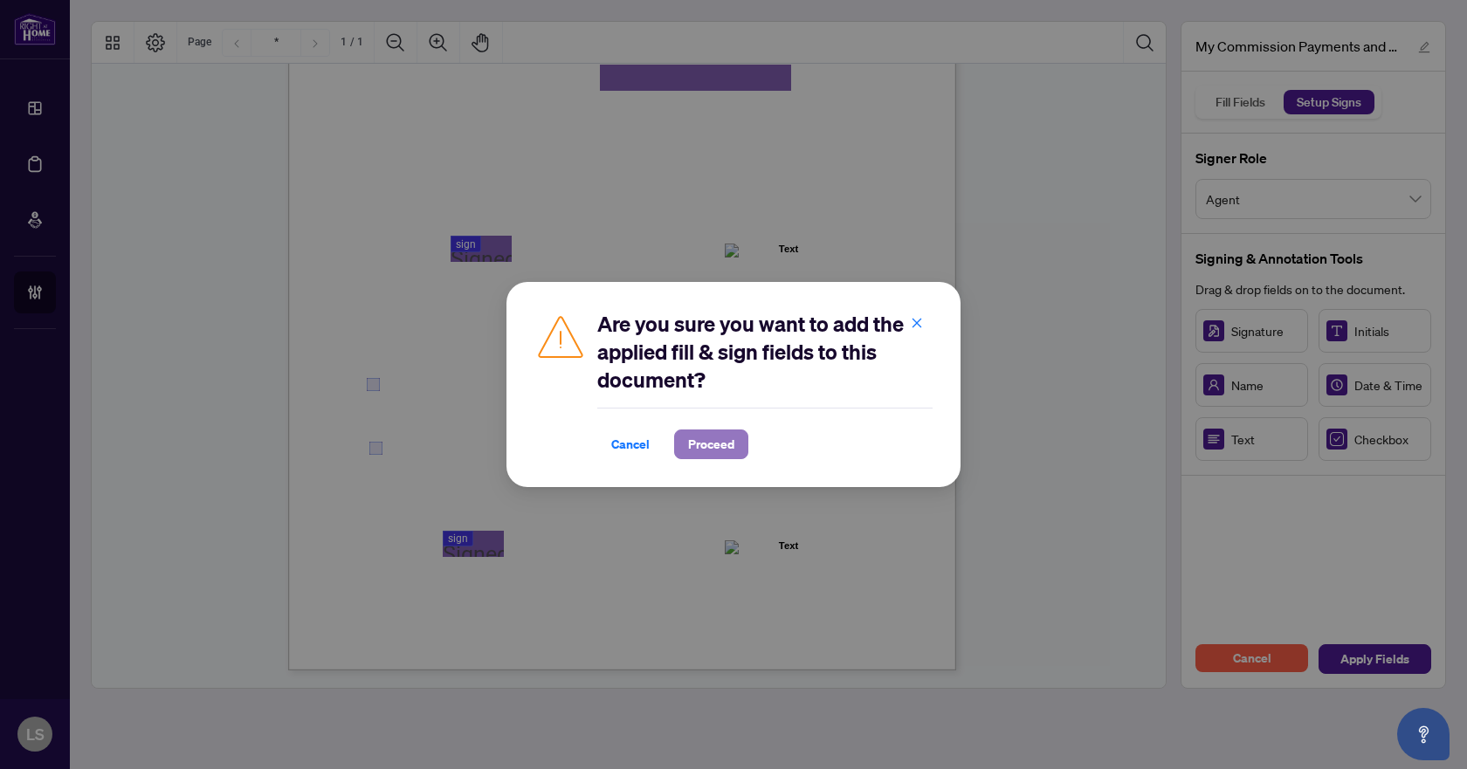
click at [711, 444] on span "Proceed" at bounding box center [711, 444] width 46 height 28
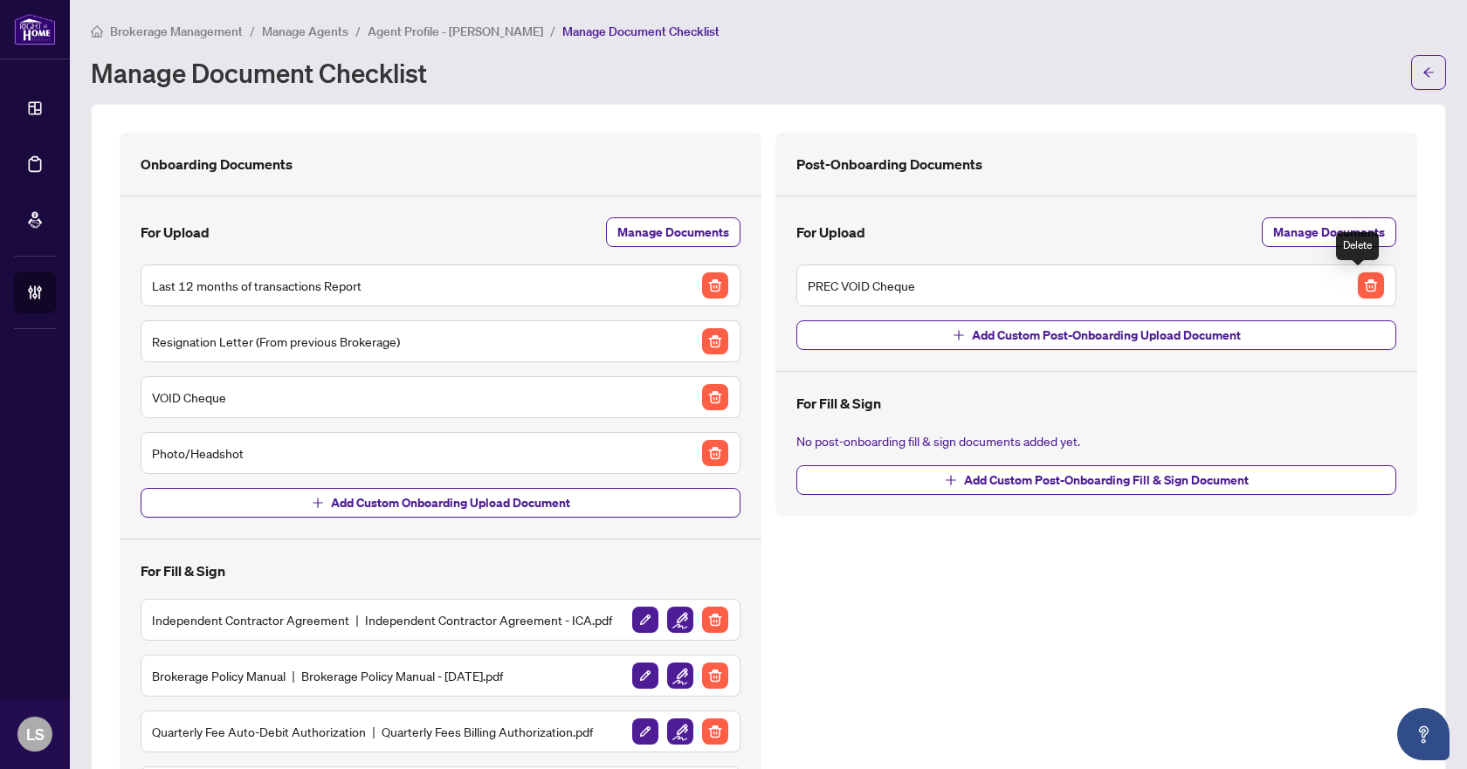
click at [1363, 287] on img "button" at bounding box center [1370, 285] width 26 height 26
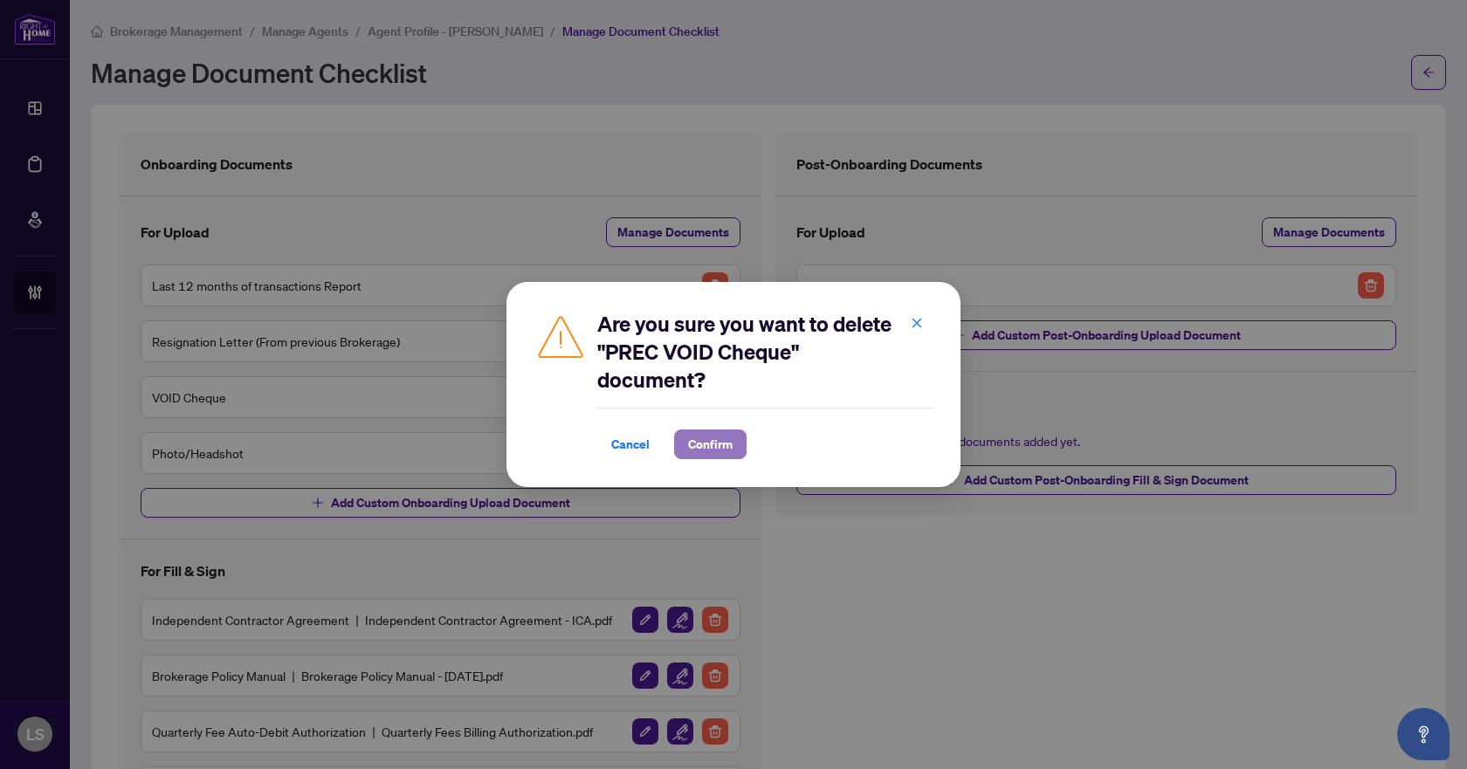
click at [728, 442] on span "Confirm" at bounding box center [710, 444] width 45 height 28
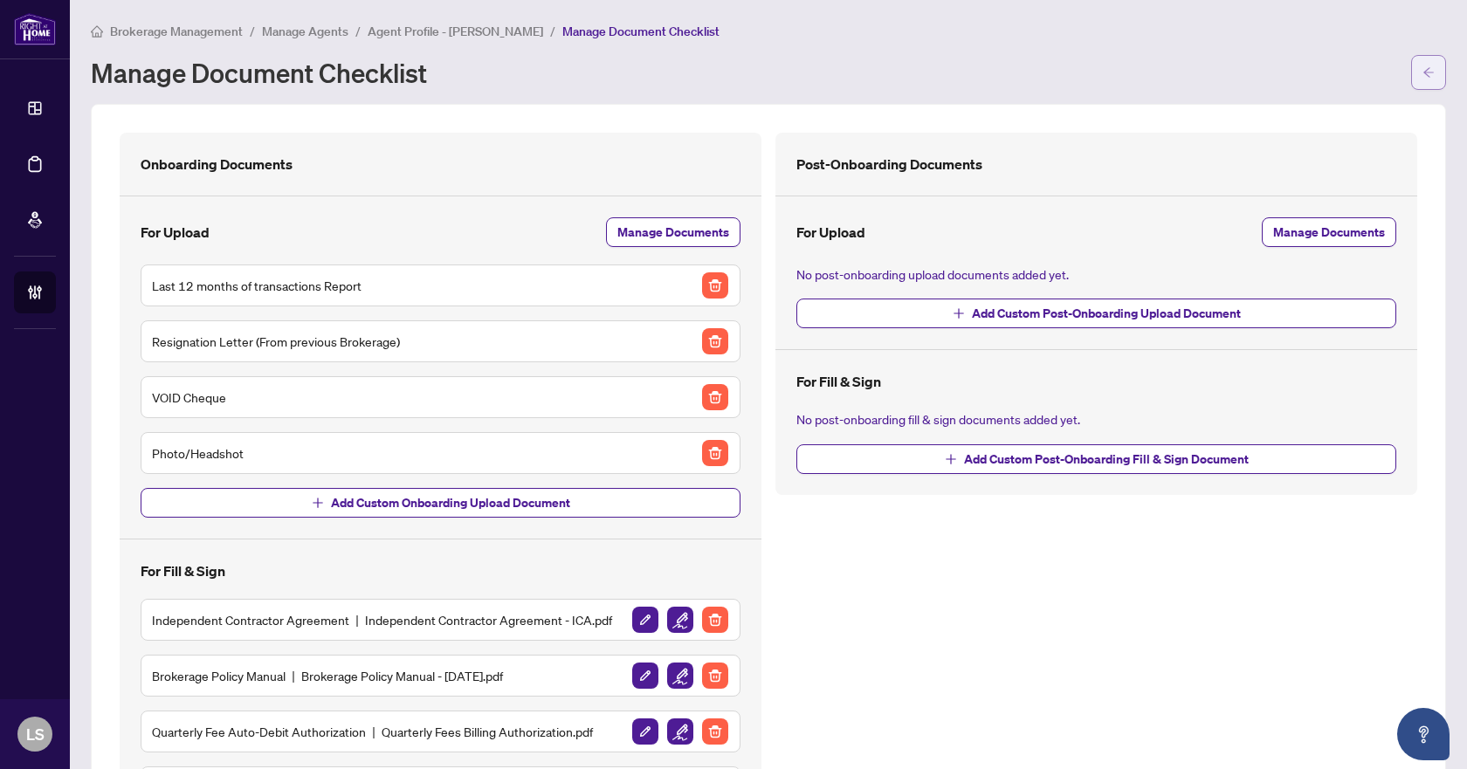
click at [1422, 65] on span "button" at bounding box center [1428, 72] width 12 height 28
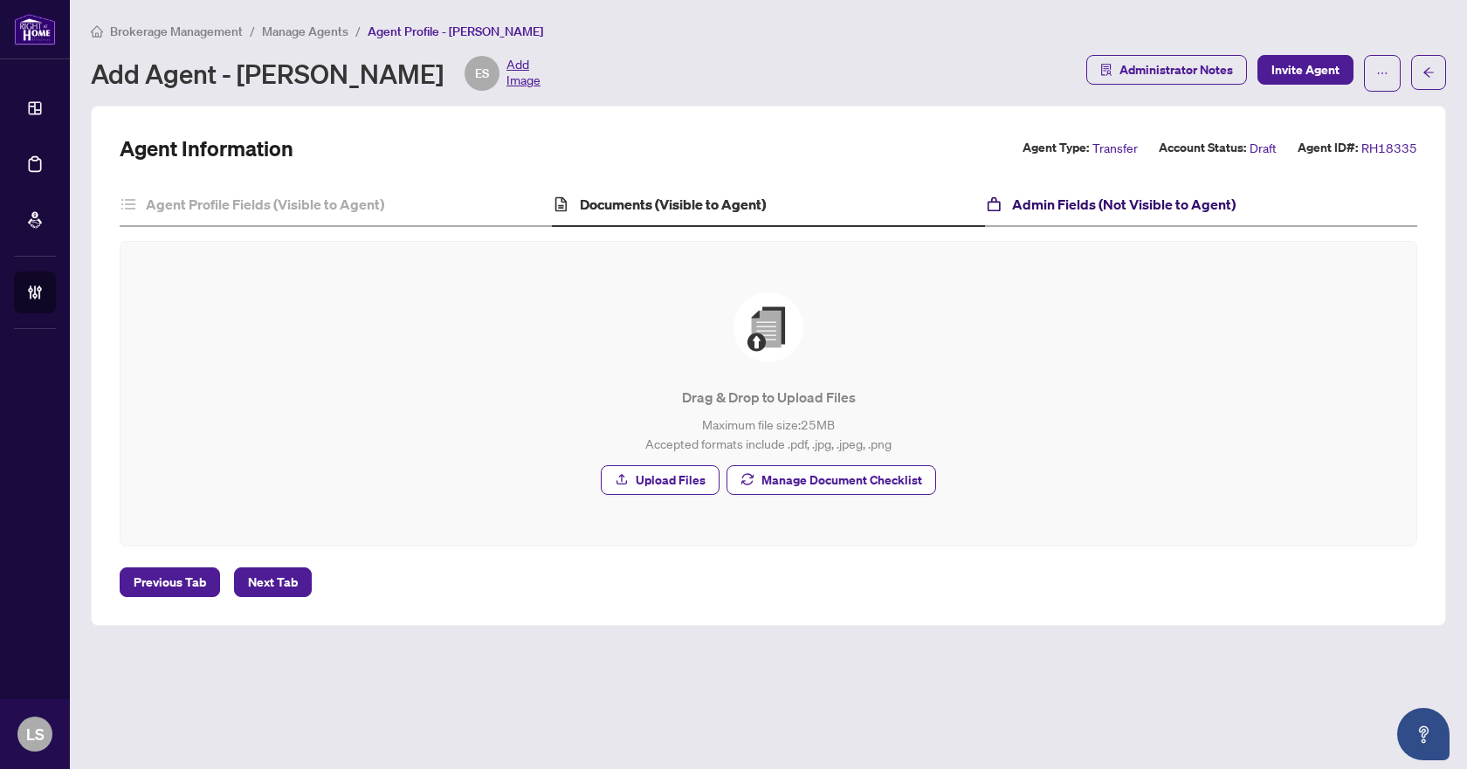
click at [1219, 199] on h4 "Admin Fields (Not Visible to Agent)" at bounding box center [1123, 204] width 223 height 21
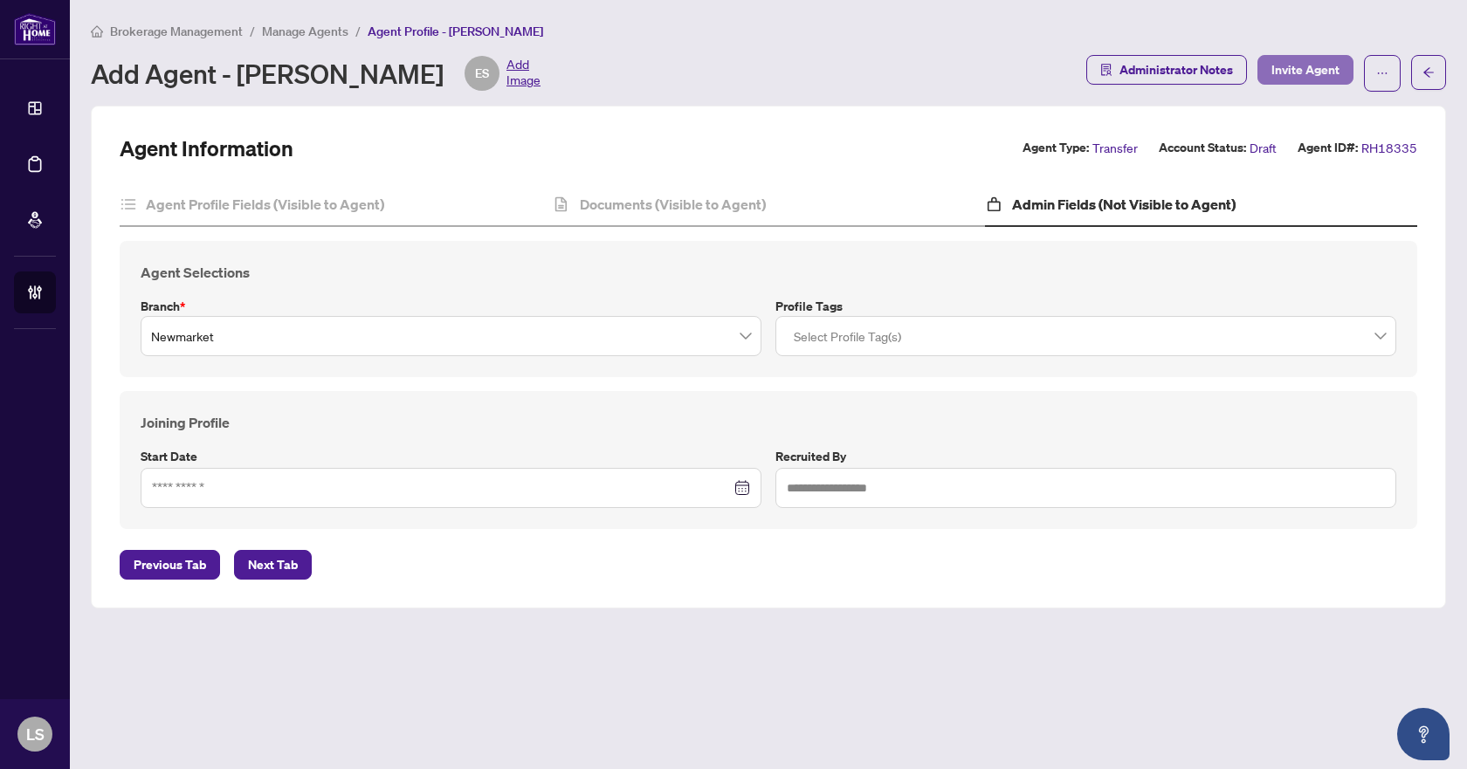
click at [1297, 65] on span "Invite Agent" at bounding box center [1305, 70] width 68 height 28
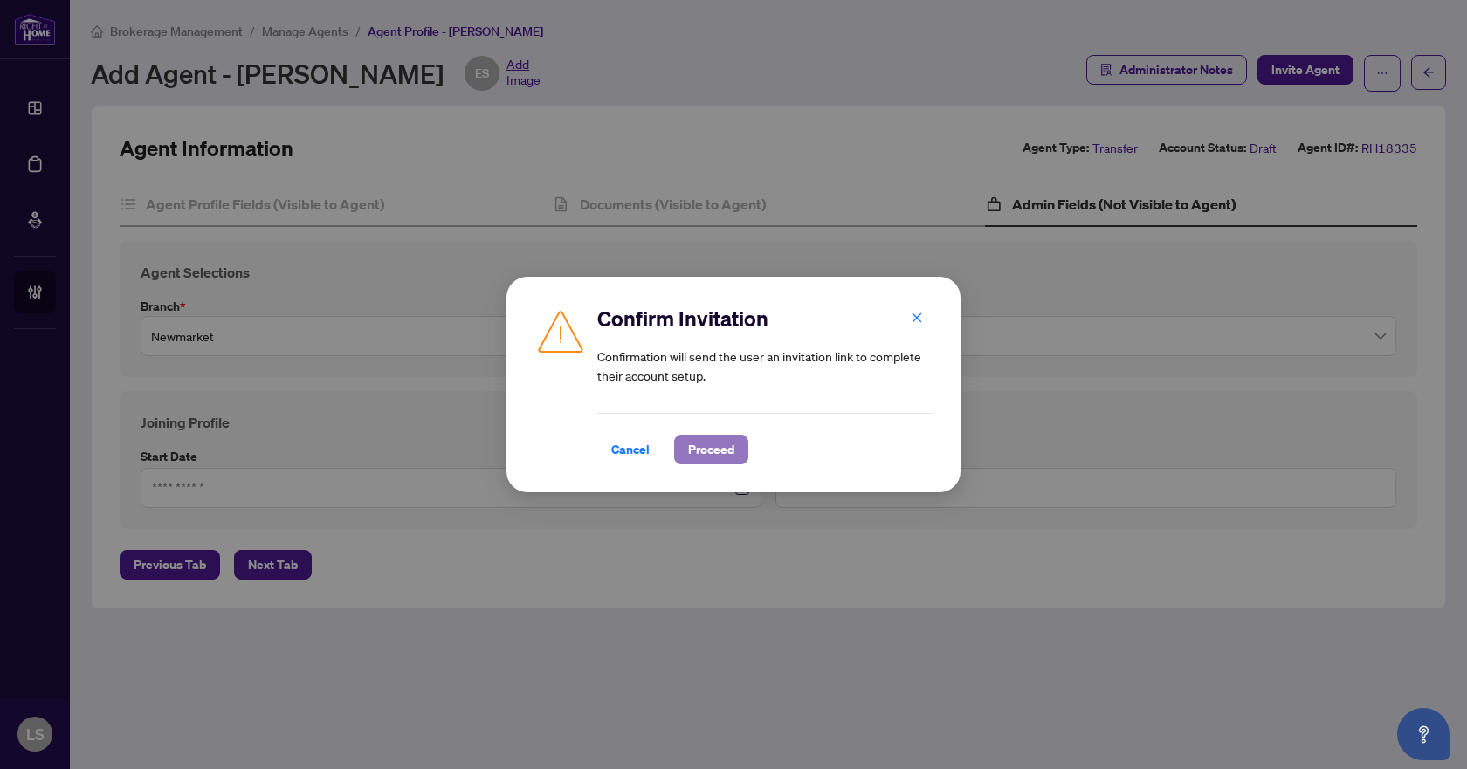
click at [715, 457] on span "Proceed" at bounding box center [711, 450] width 46 height 28
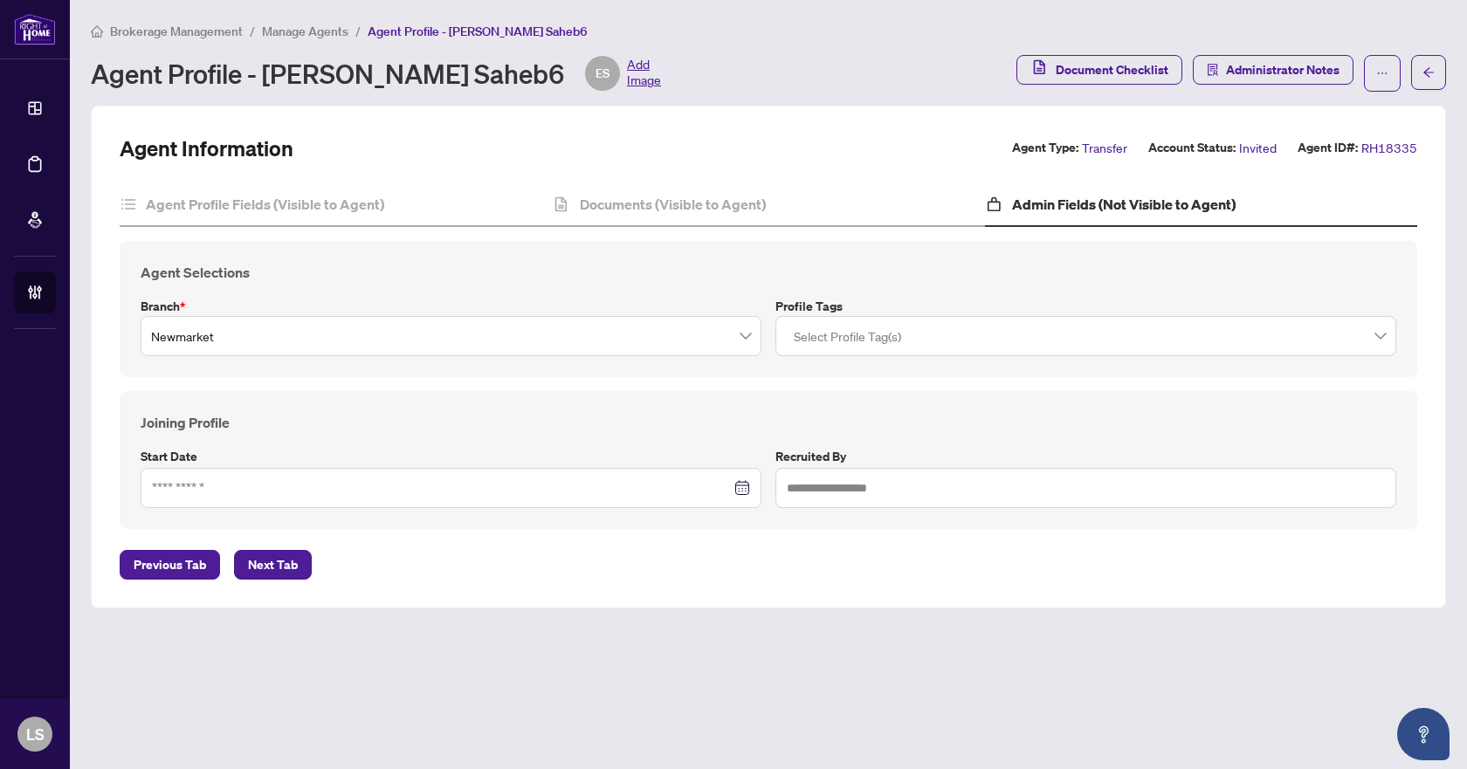
click at [210, 31] on span "Brokerage Management" at bounding box center [176, 32] width 133 height 16
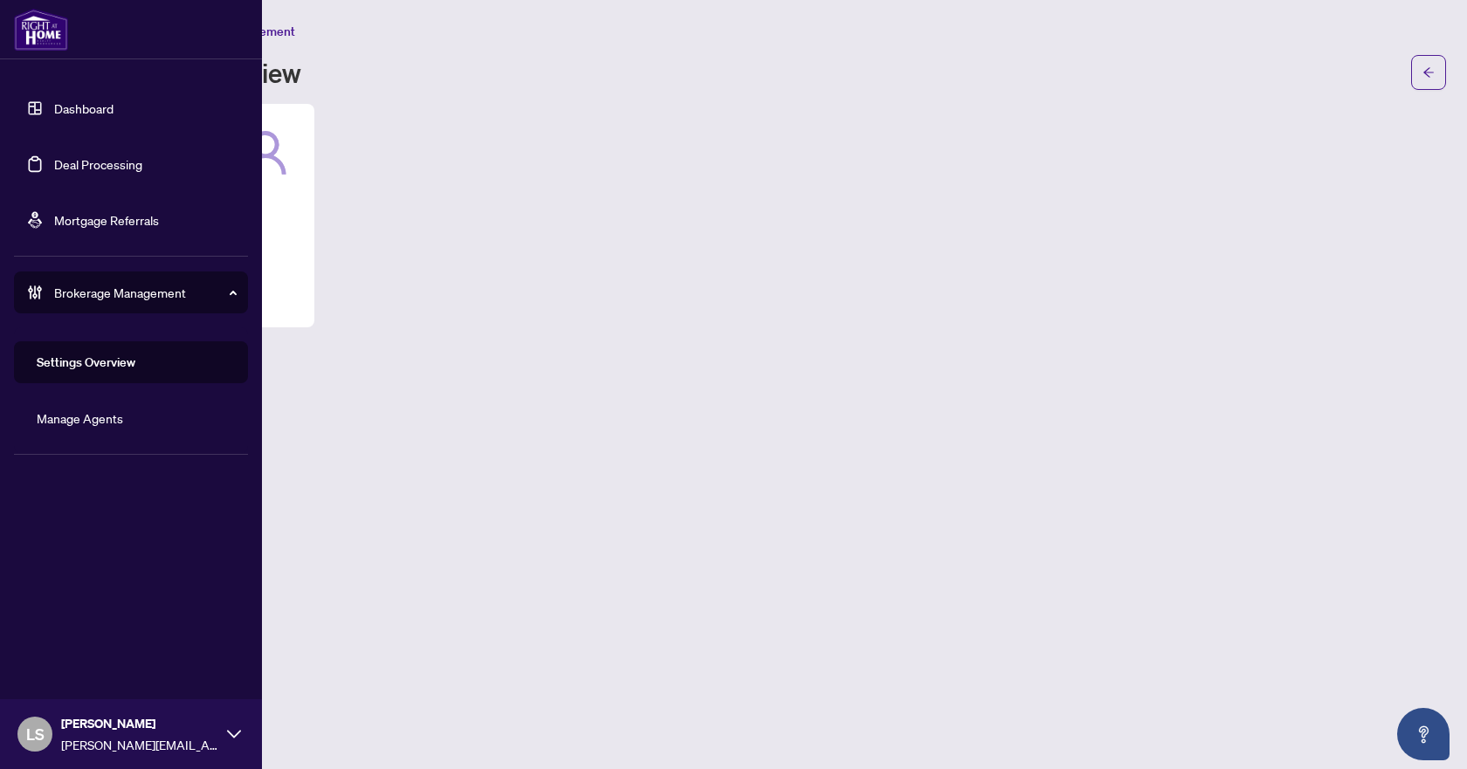
click at [77, 161] on link "Deal Processing" at bounding box center [98, 164] width 88 height 16
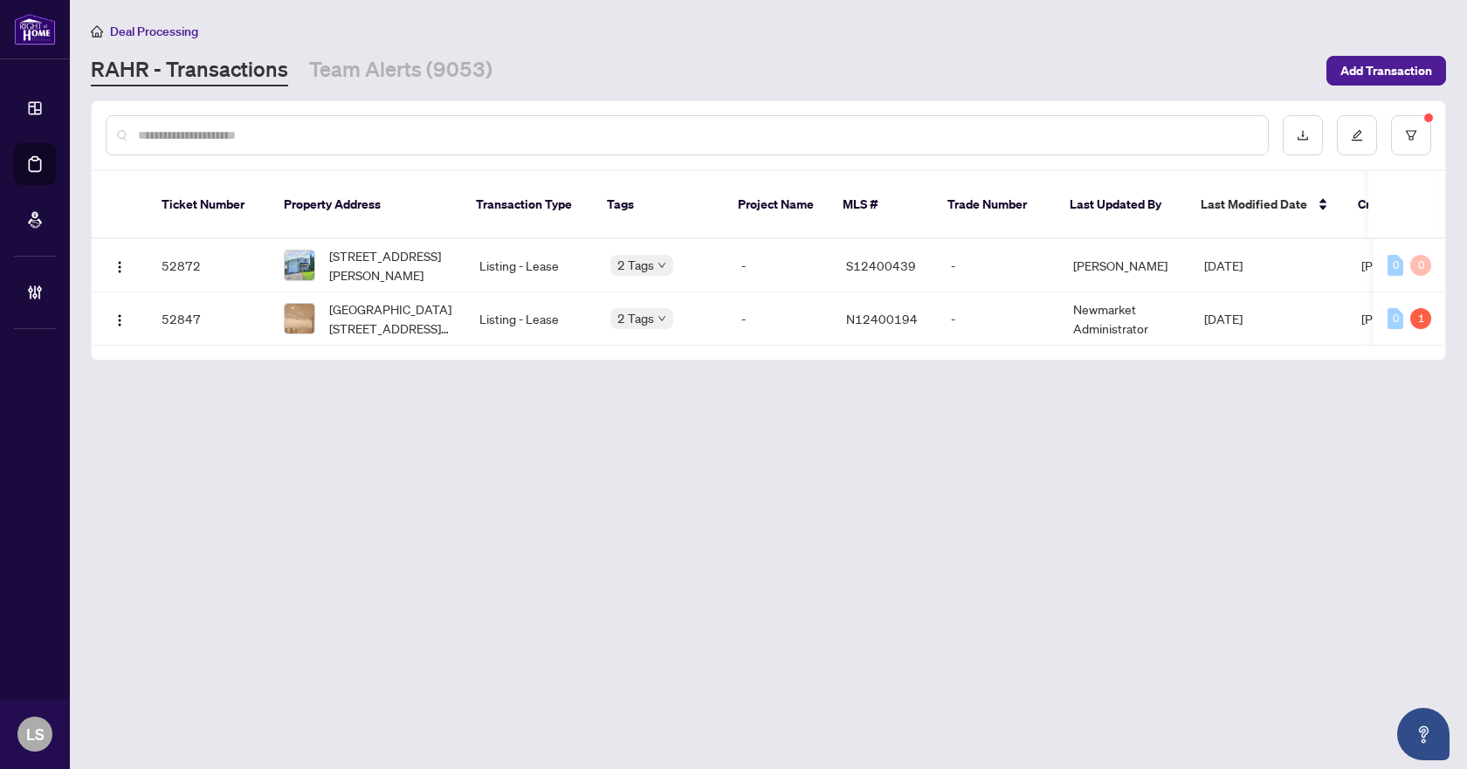
click at [554, 615] on main "Deal Processing RAHR - Transactions Team Alerts (9053) Add Transaction Ticket N…" at bounding box center [768, 384] width 1397 height 769
click at [394, 246] on span "9 Ward Dr, Barrie, Ontario L4N 7N9, Canada" at bounding box center [390, 265] width 122 height 38
